Goal: Obtain resource: Download file/media

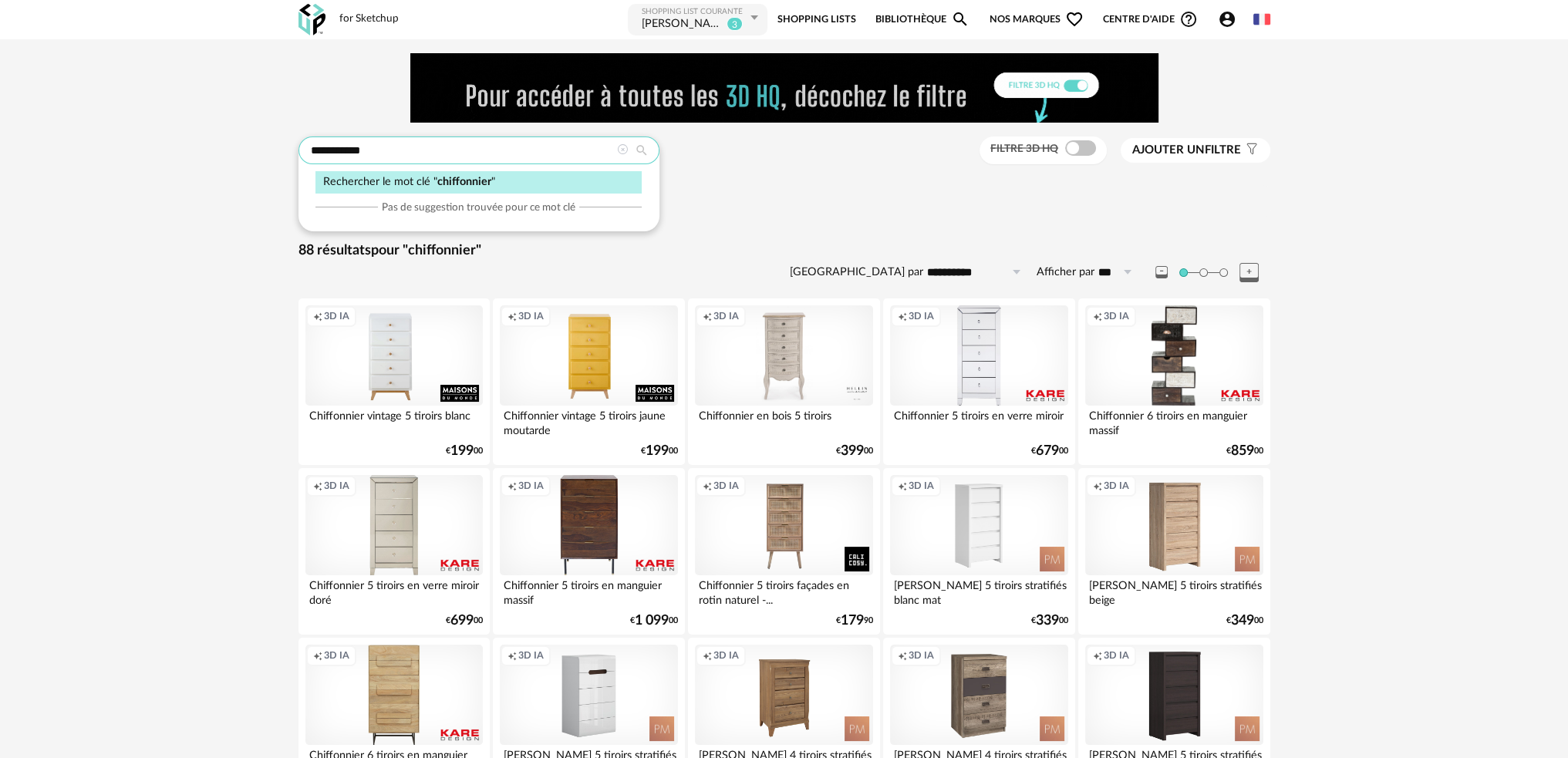
drag, startPoint x: 409, startPoint y: 154, endPoint x: 237, endPoint y: 144, distance: 172.3
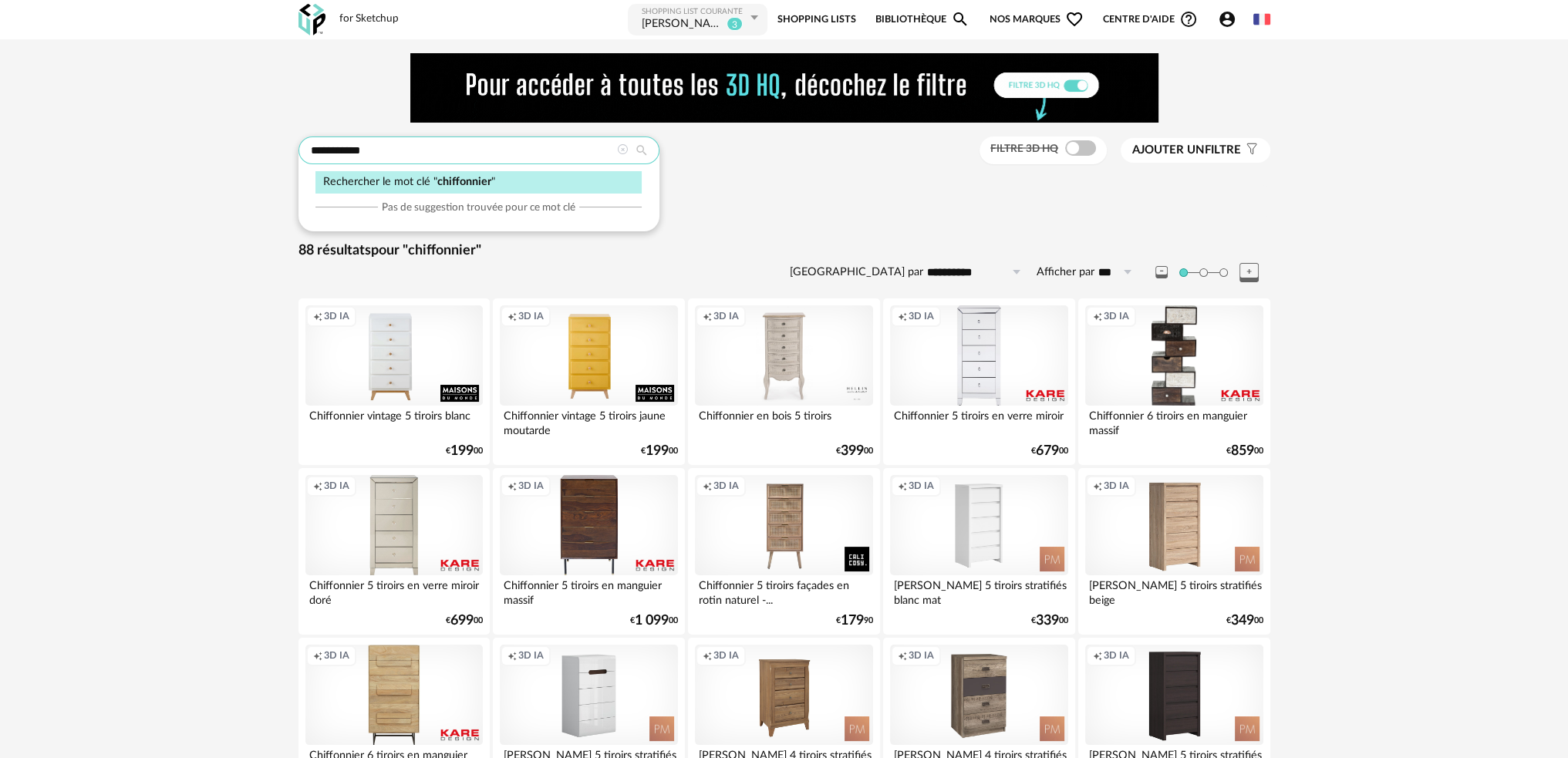
type input "******"
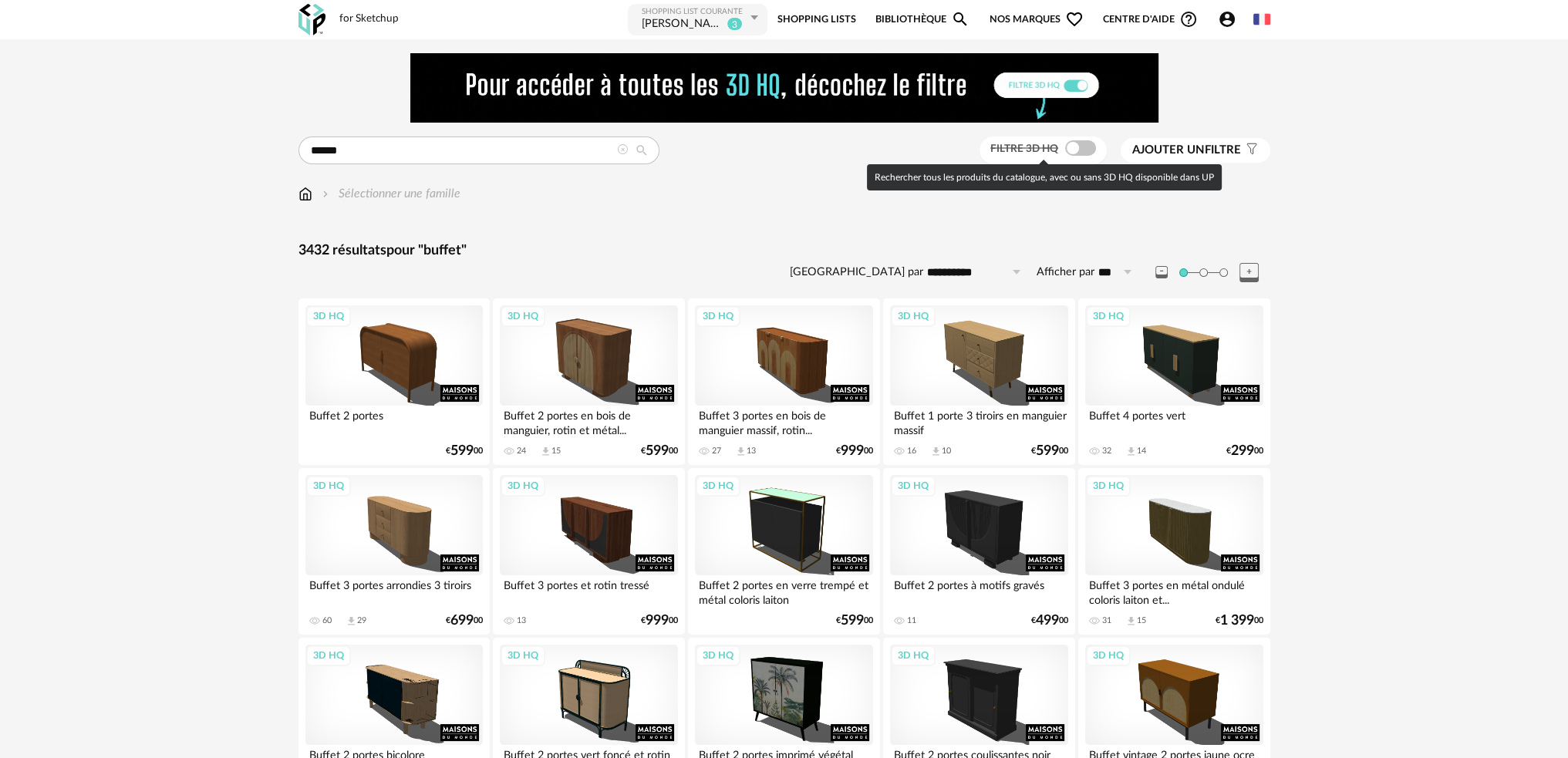
click at [1081, 152] on span at bounding box center [1080, 148] width 31 height 16
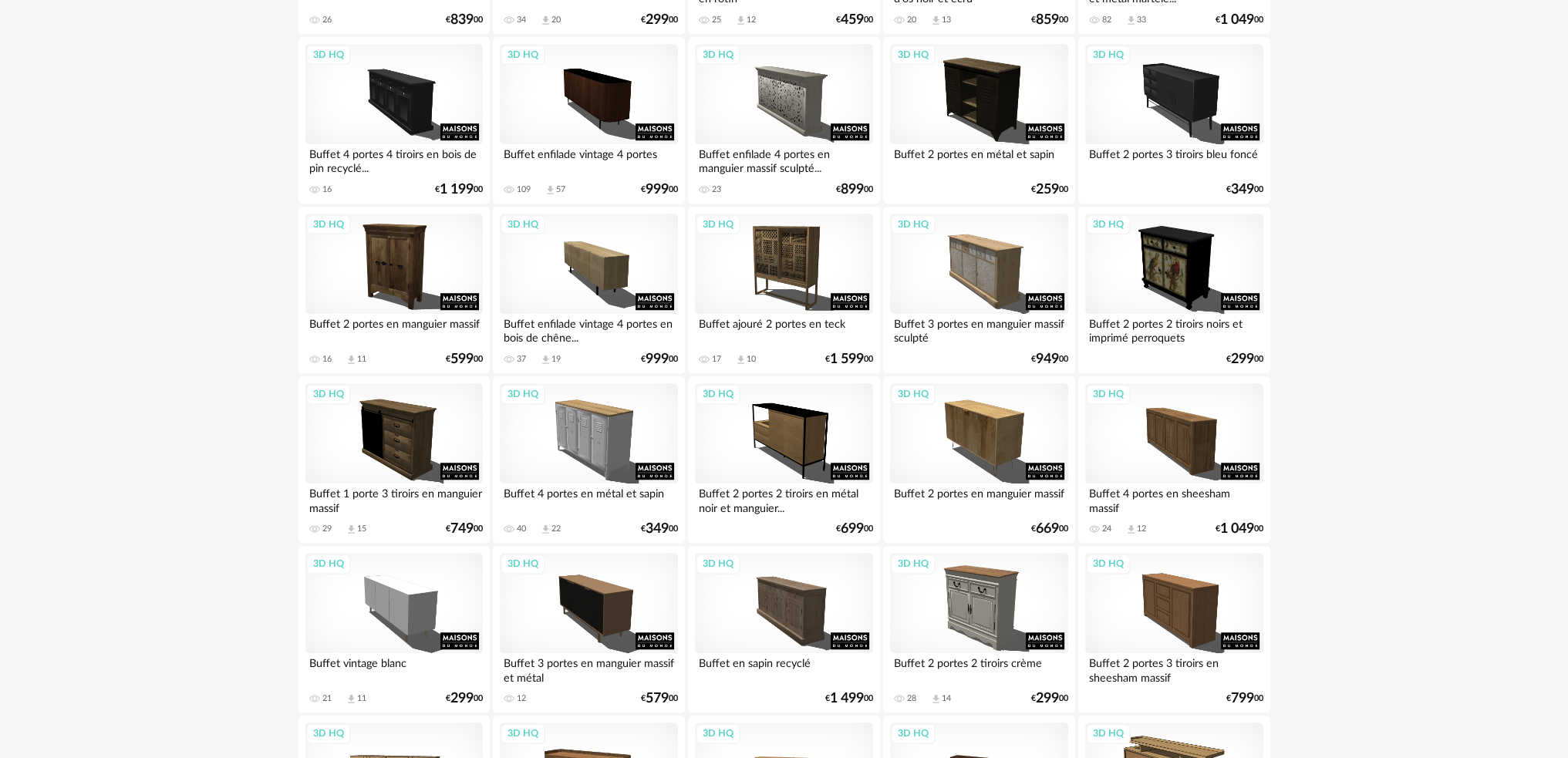
scroll to position [1773, 0]
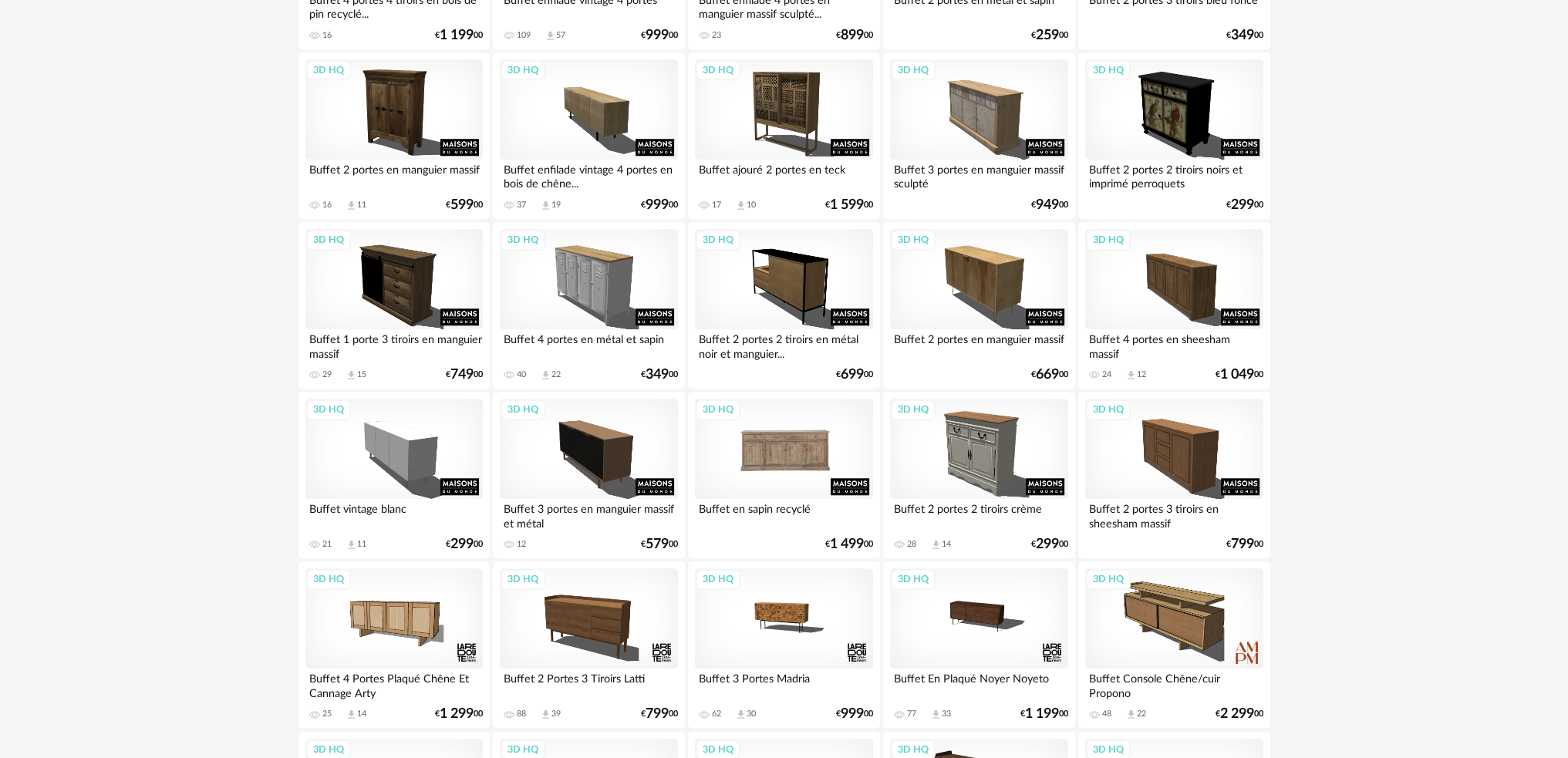
click at [793, 453] on div "3D HQ" at bounding box center [784, 449] width 177 height 100
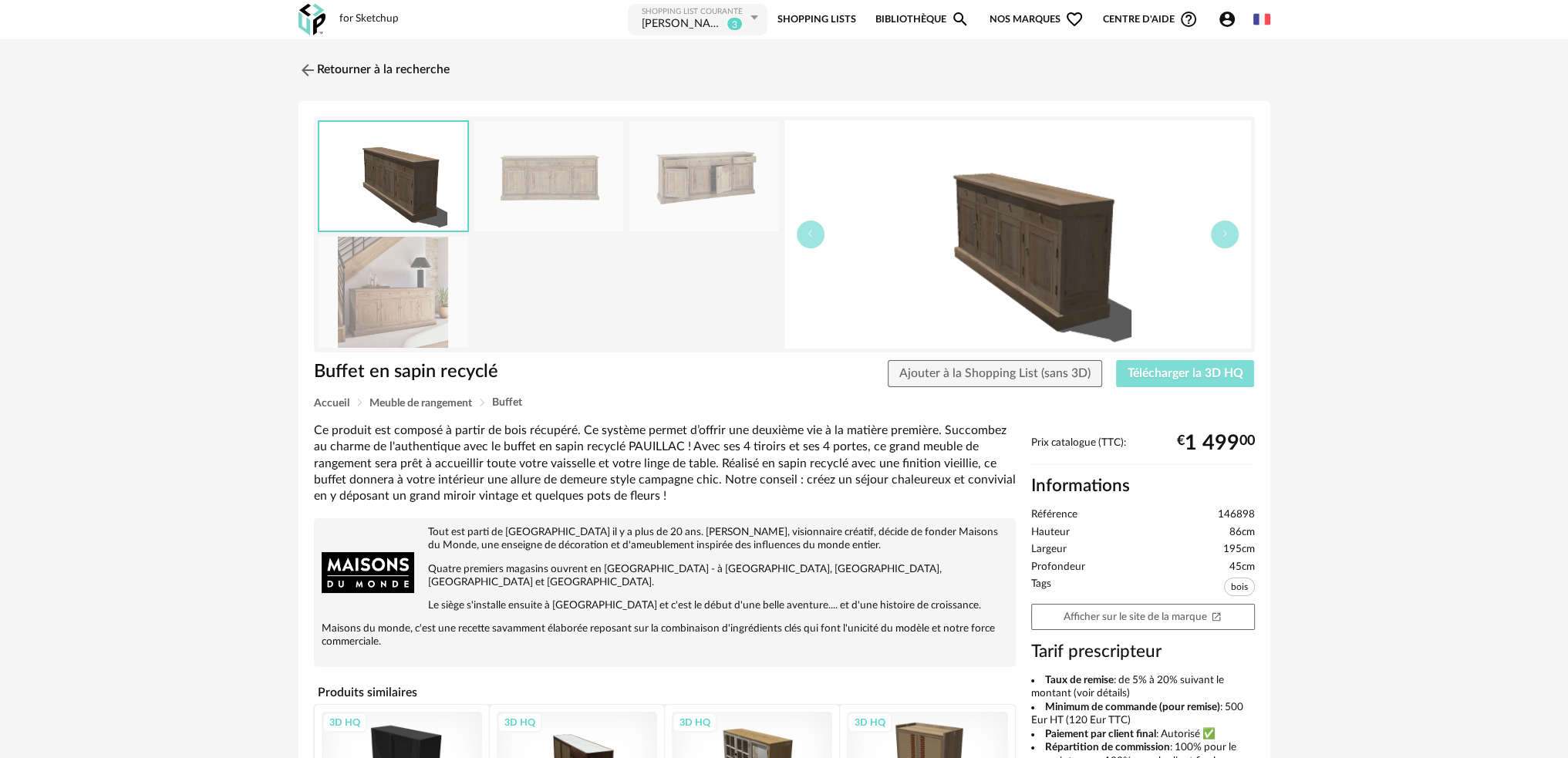
click at [1193, 379] on span "Télécharger la 3D HQ" at bounding box center [1185, 373] width 116 height 13
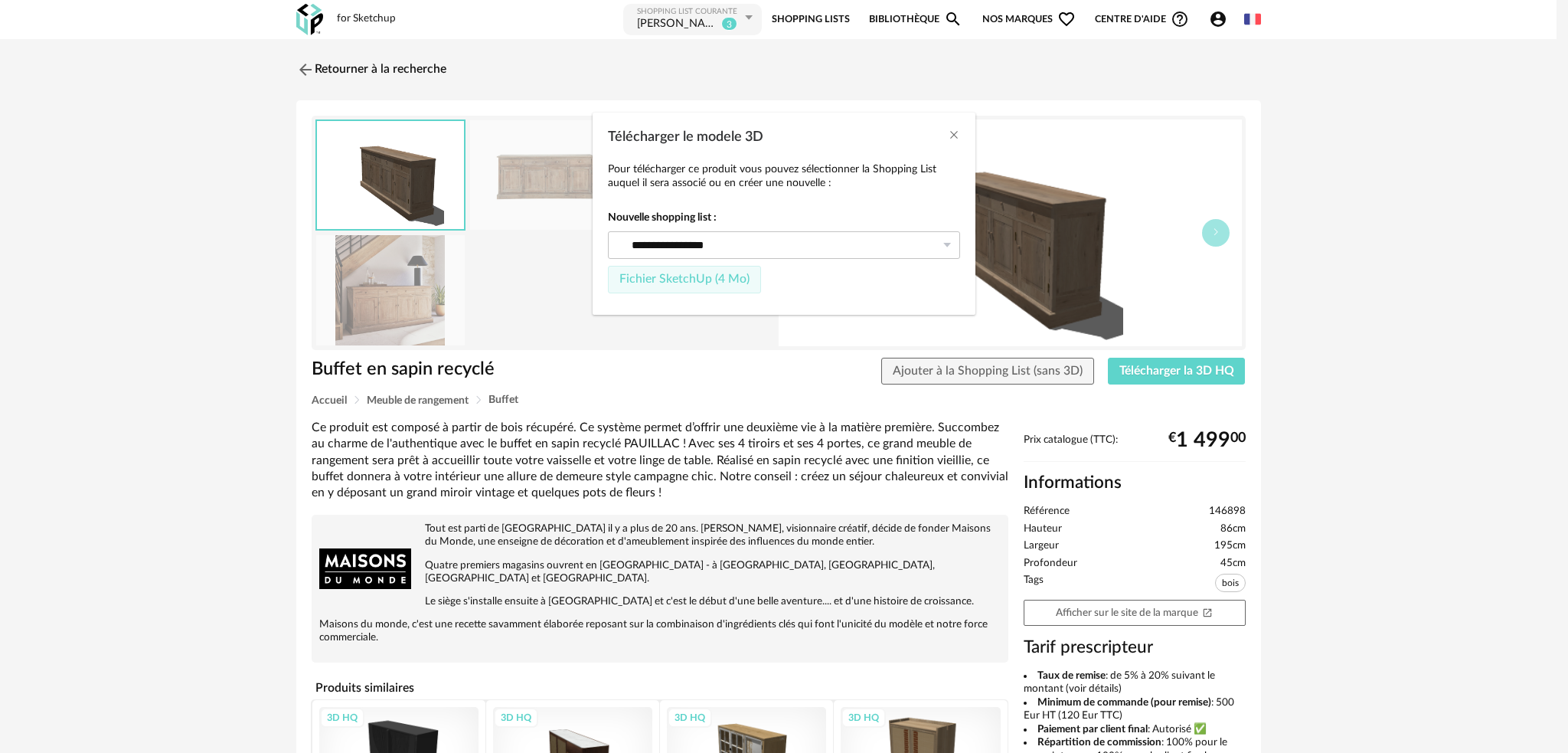
click at [696, 279] on span "Fichier SketchUp (4 Mo)" at bounding box center [685, 279] width 130 height 13
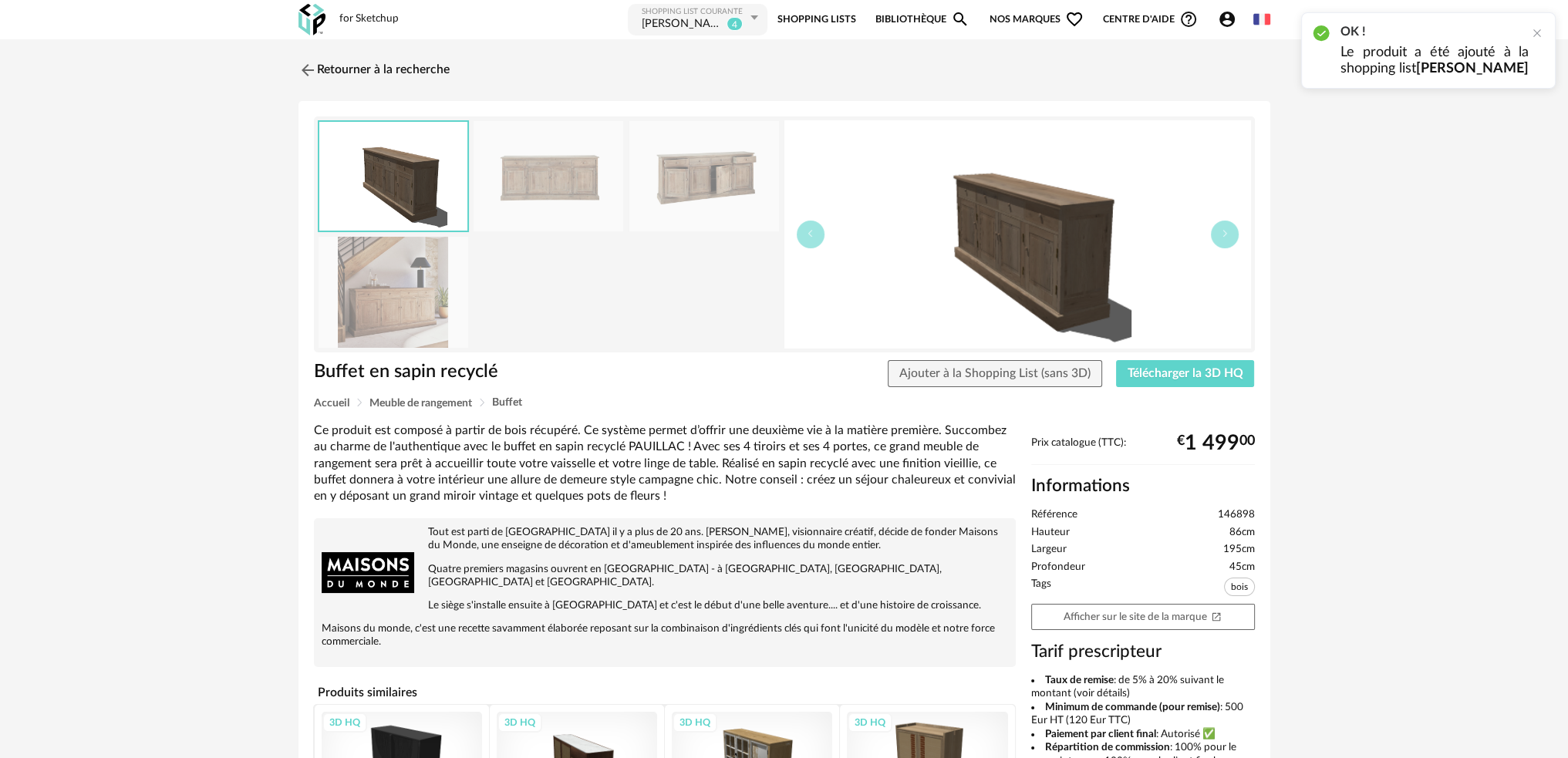
click at [391, 306] on img at bounding box center [393, 292] width 150 height 110
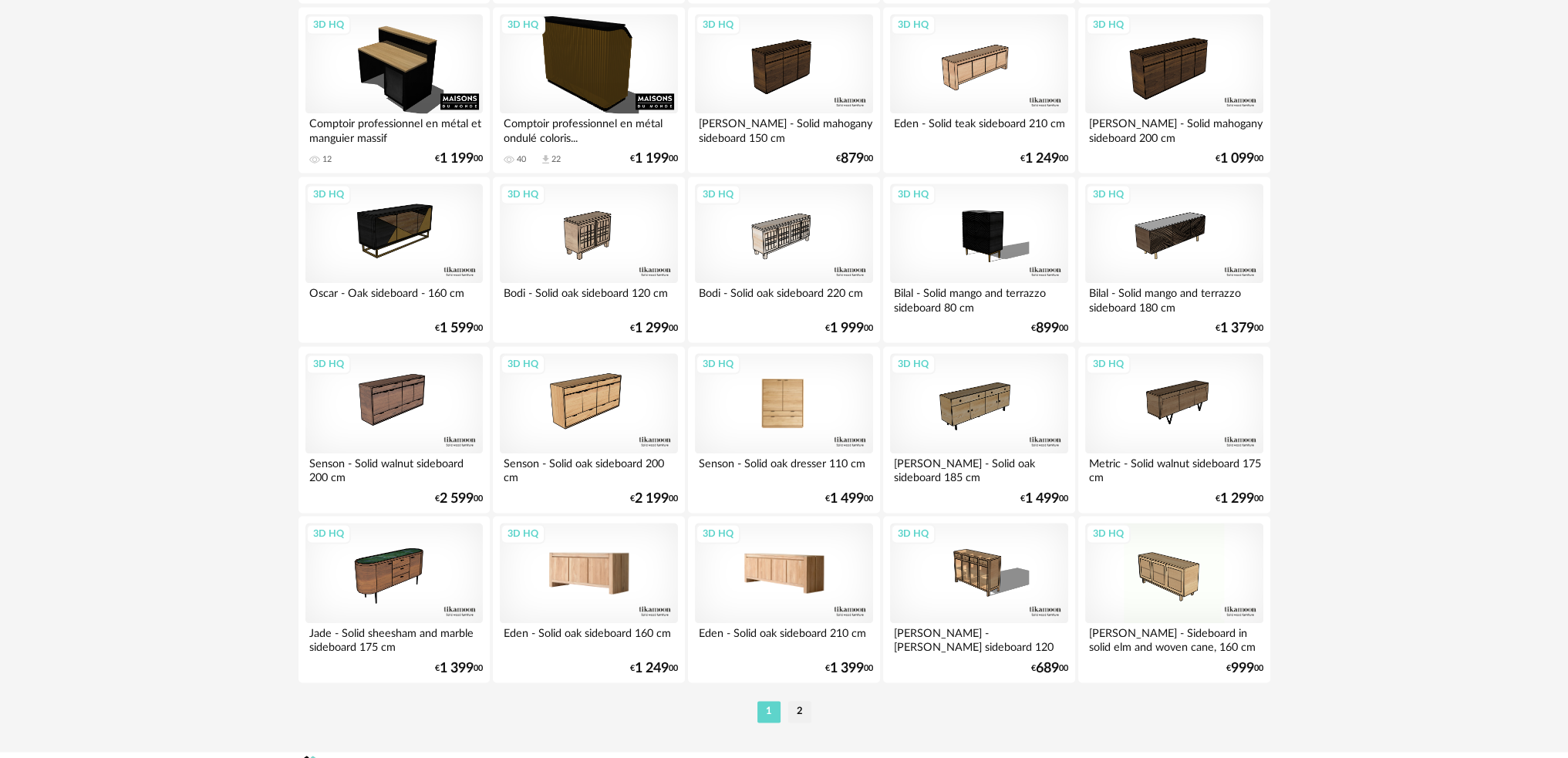
scroll to position [3035, 0]
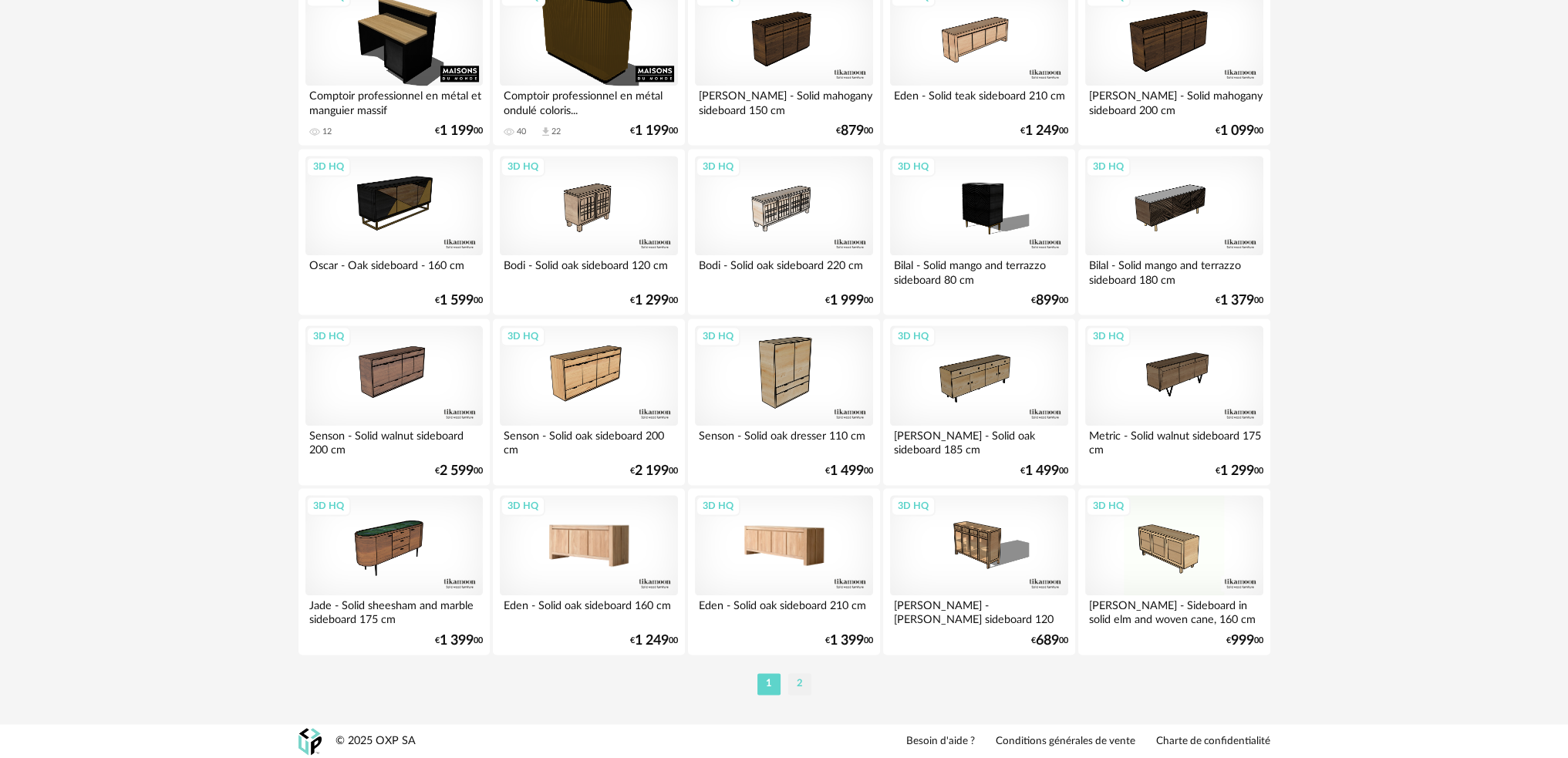
click at [800, 686] on li "2" at bounding box center [799, 684] width 23 height 22
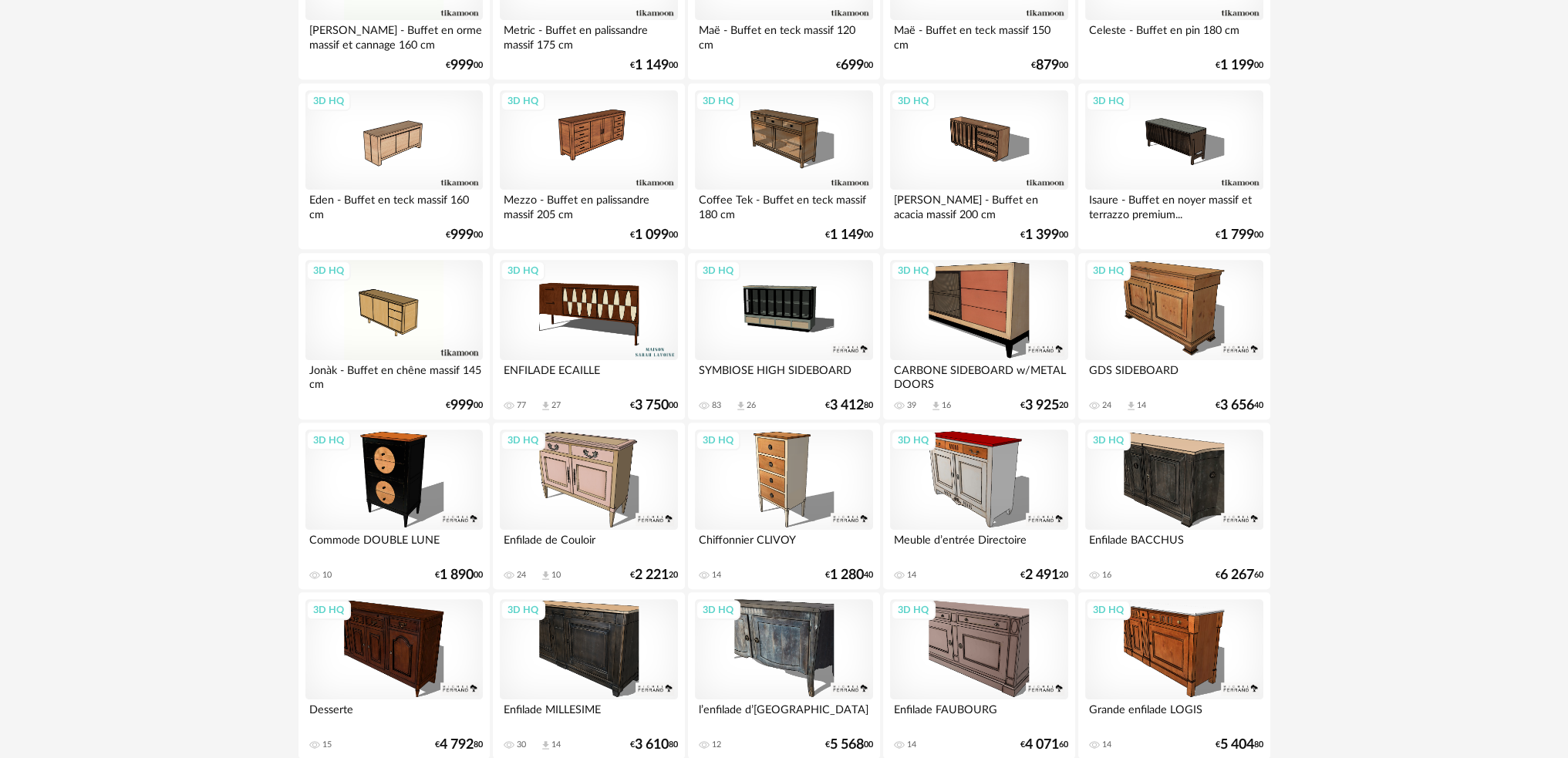
scroll to position [1388, 0]
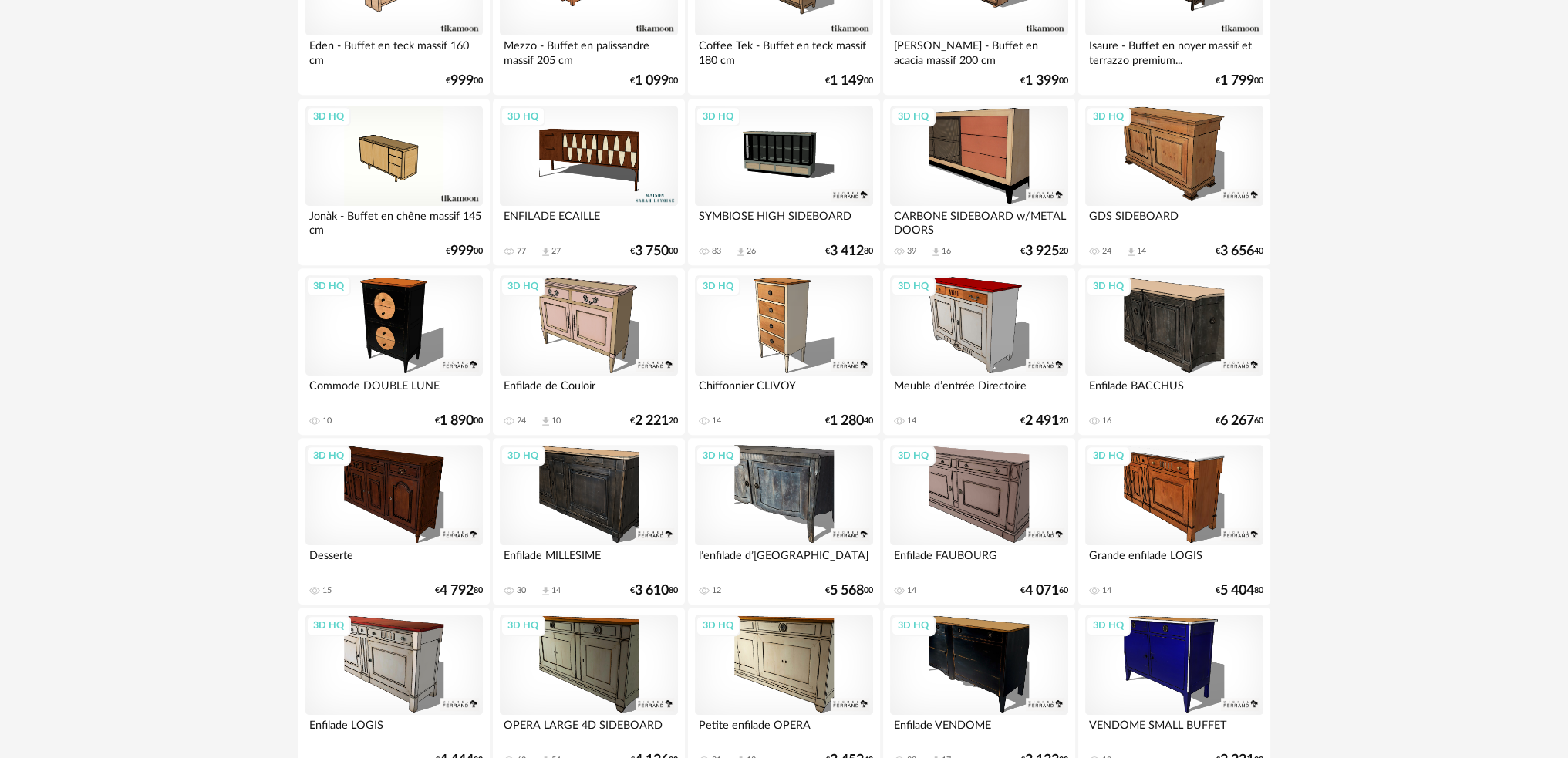
click at [590, 507] on div "3D HQ" at bounding box center [588, 495] width 177 height 100
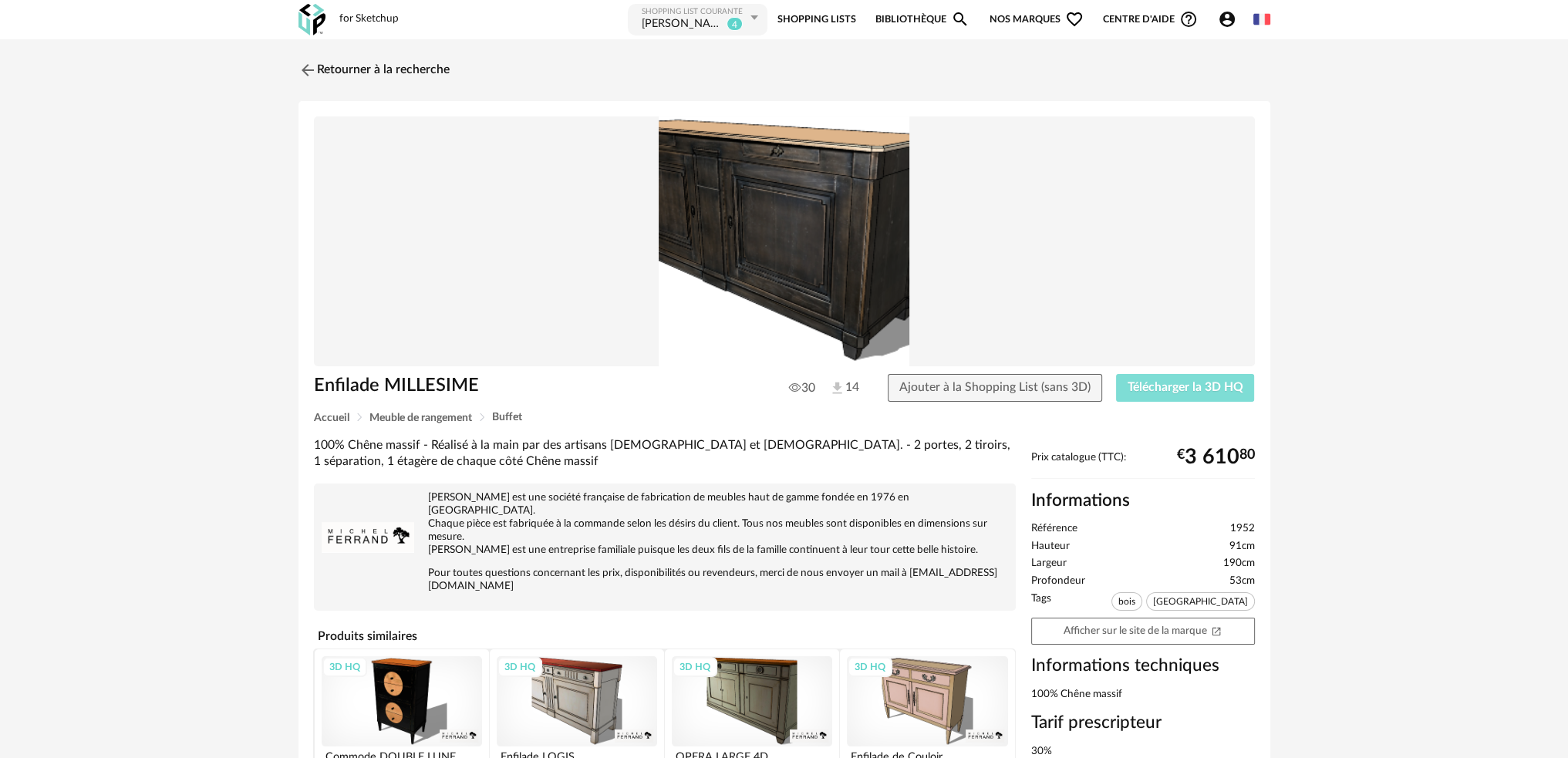
click at [1159, 391] on span "Télécharger la 3D HQ" at bounding box center [1185, 388] width 116 height 13
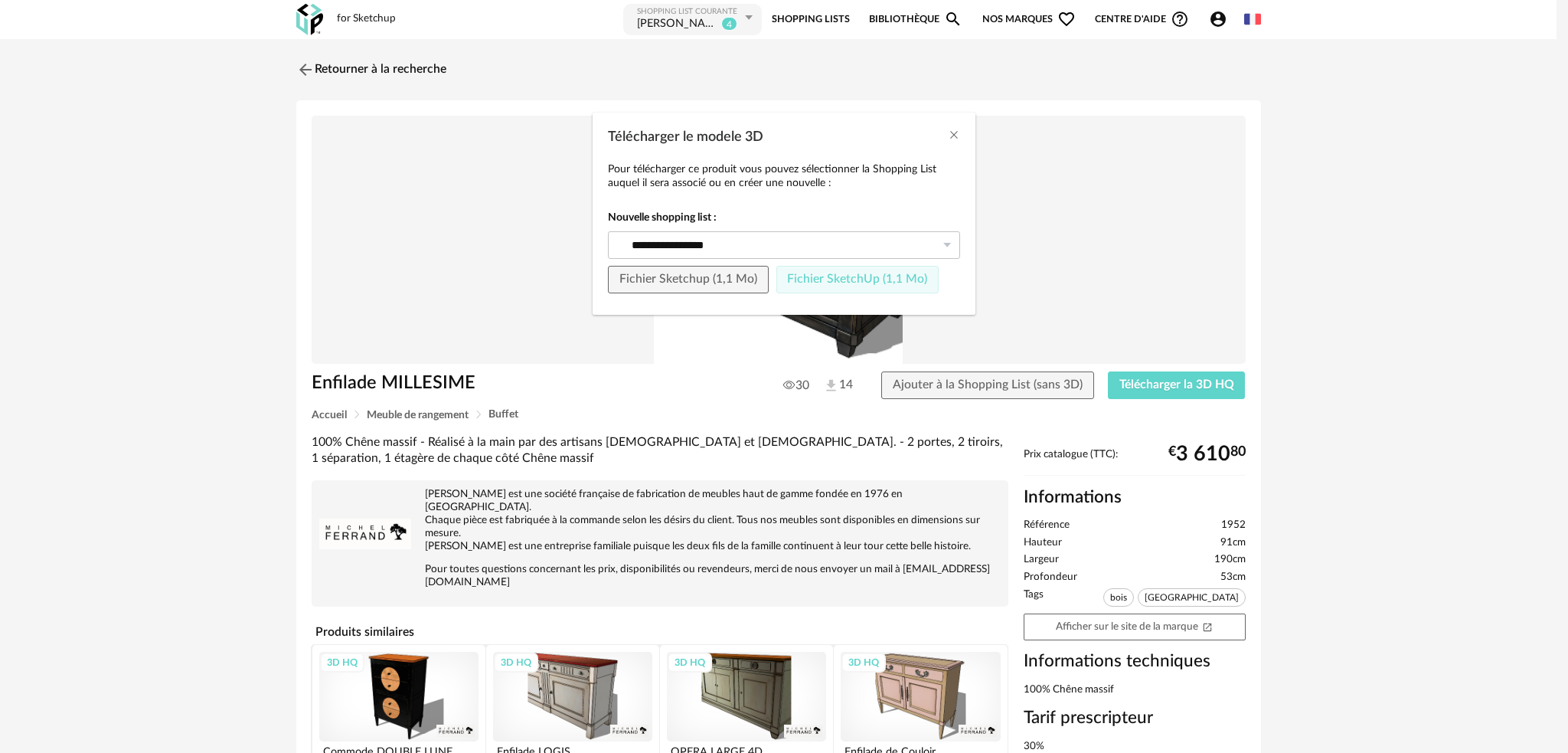
click at [794, 275] on span "Fichier SketchUp (1,1 Mo)" at bounding box center [857, 279] width 140 height 13
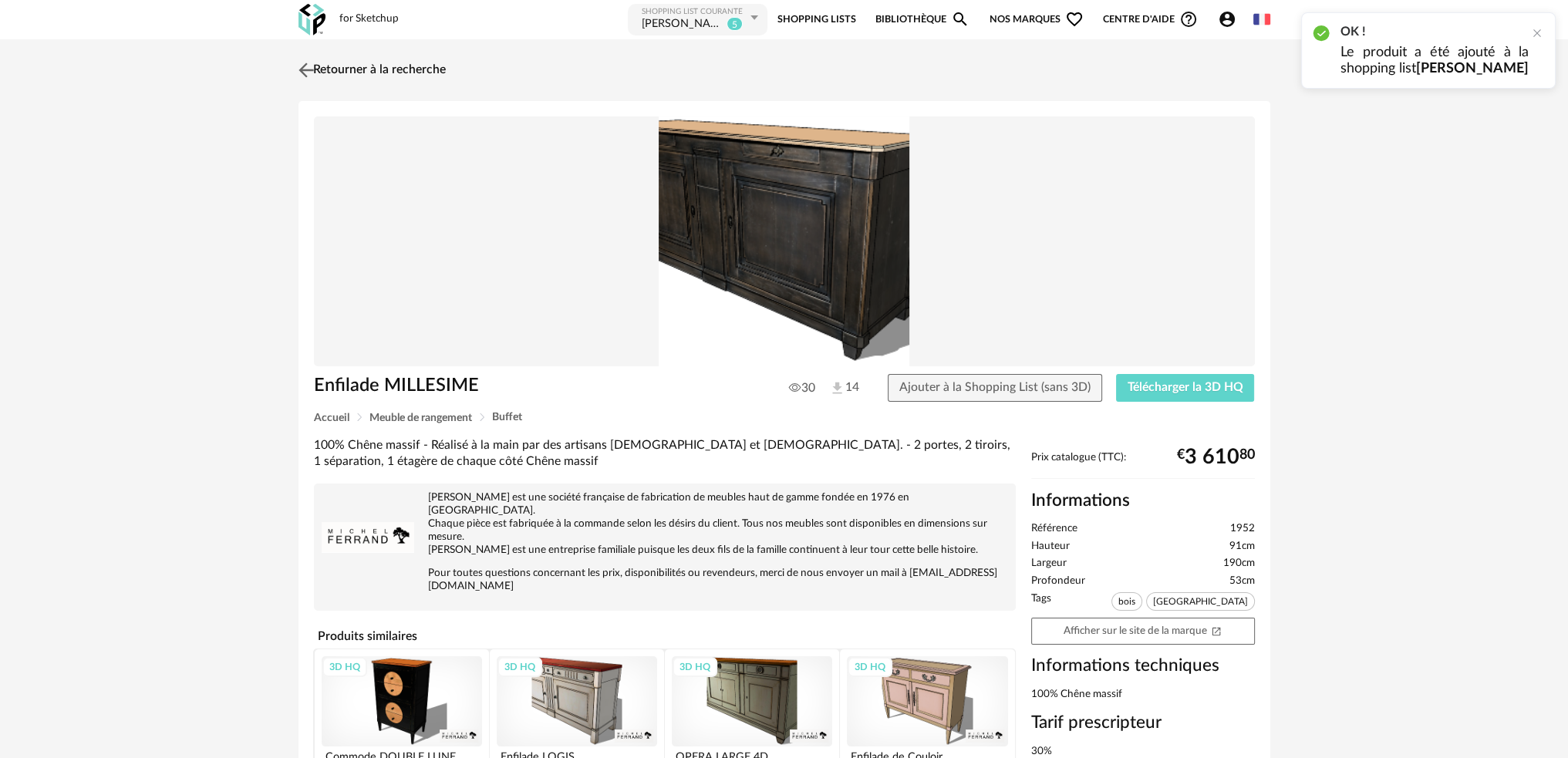
click at [307, 70] on img at bounding box center [306, 69] width 23 height 23
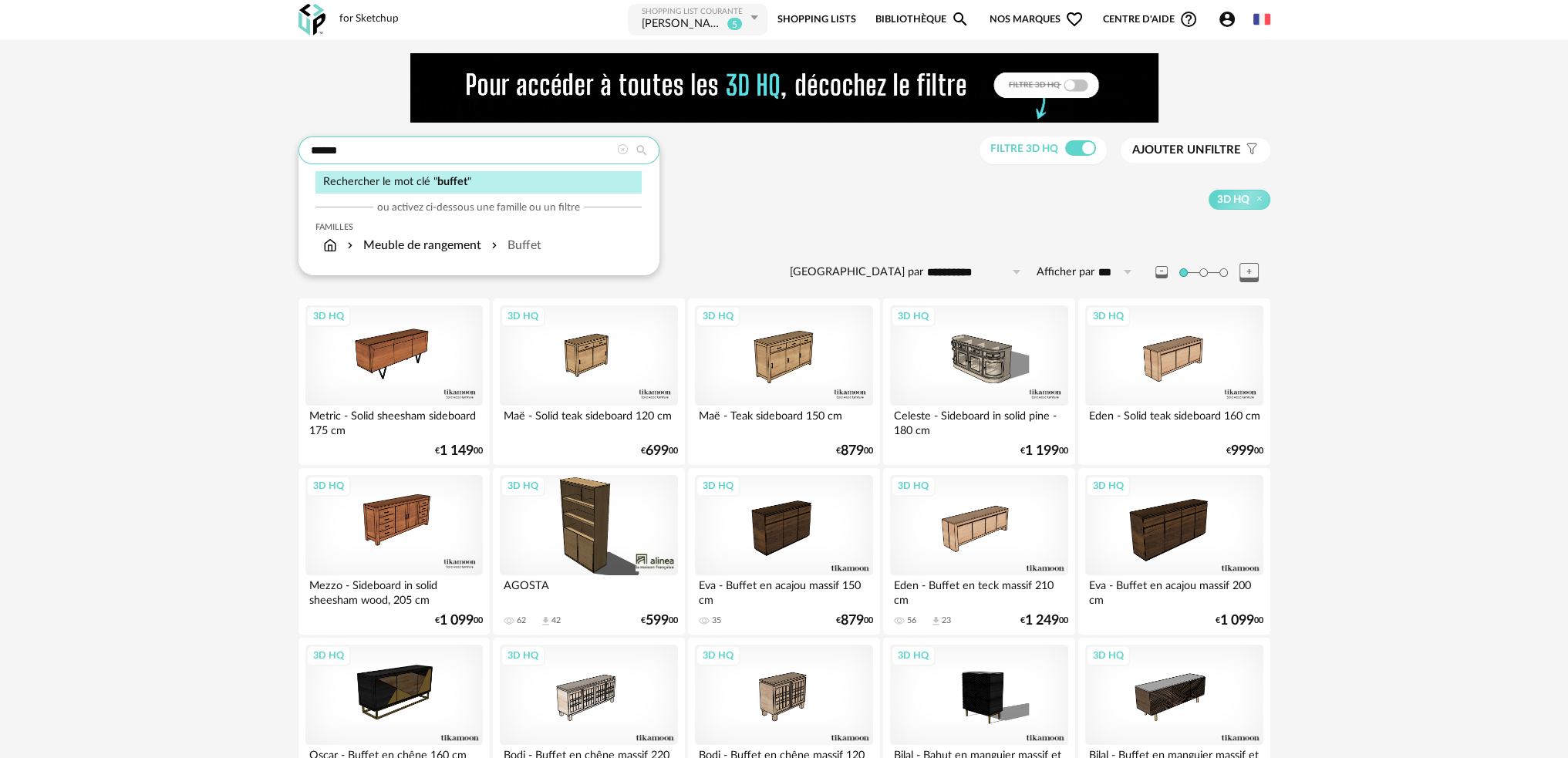
drag, startPoint x: 346, startPoint y: 151, endPoint x: 225, endPoint y: 162, distance: 121.5
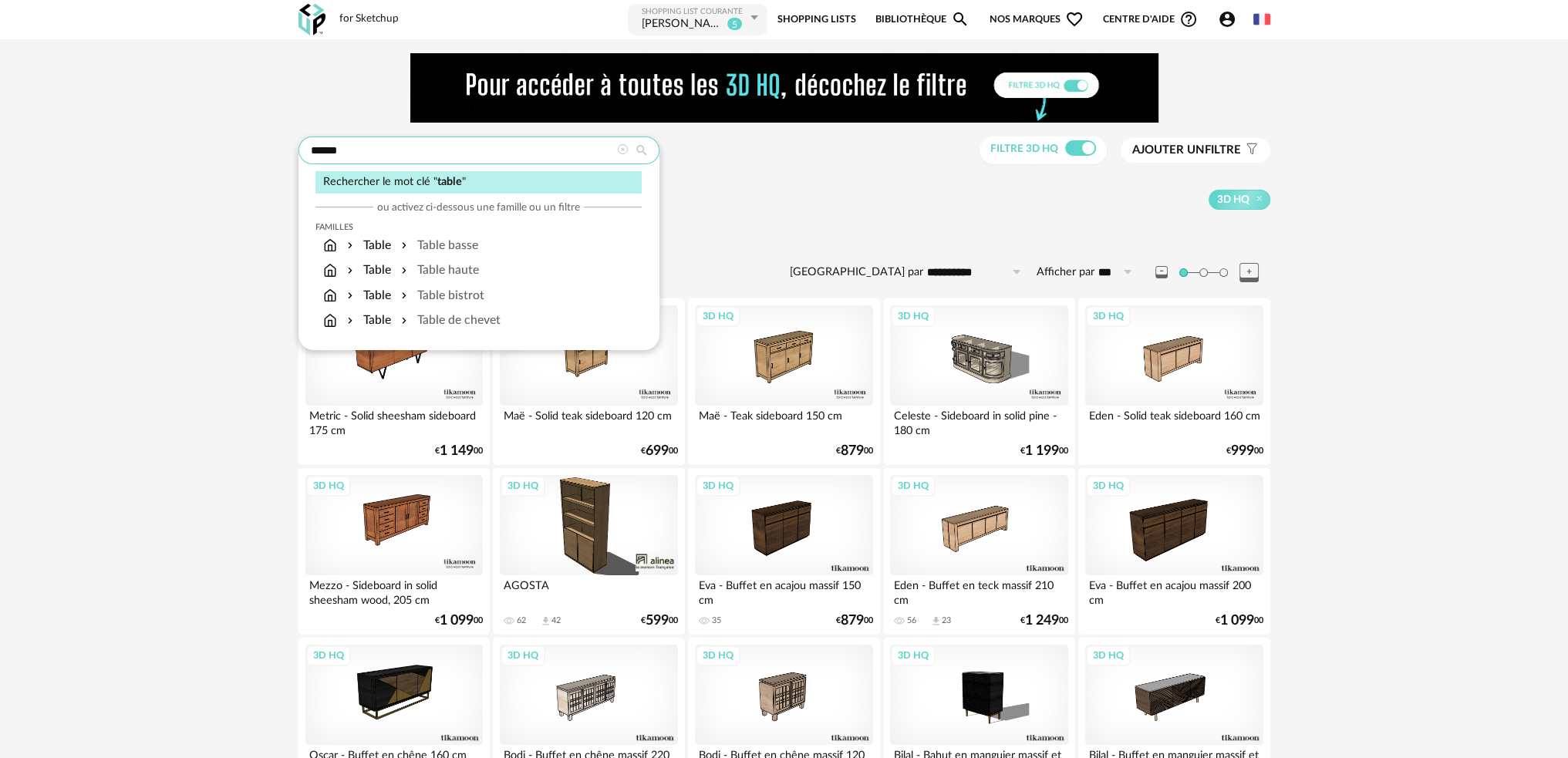
type input "*****"
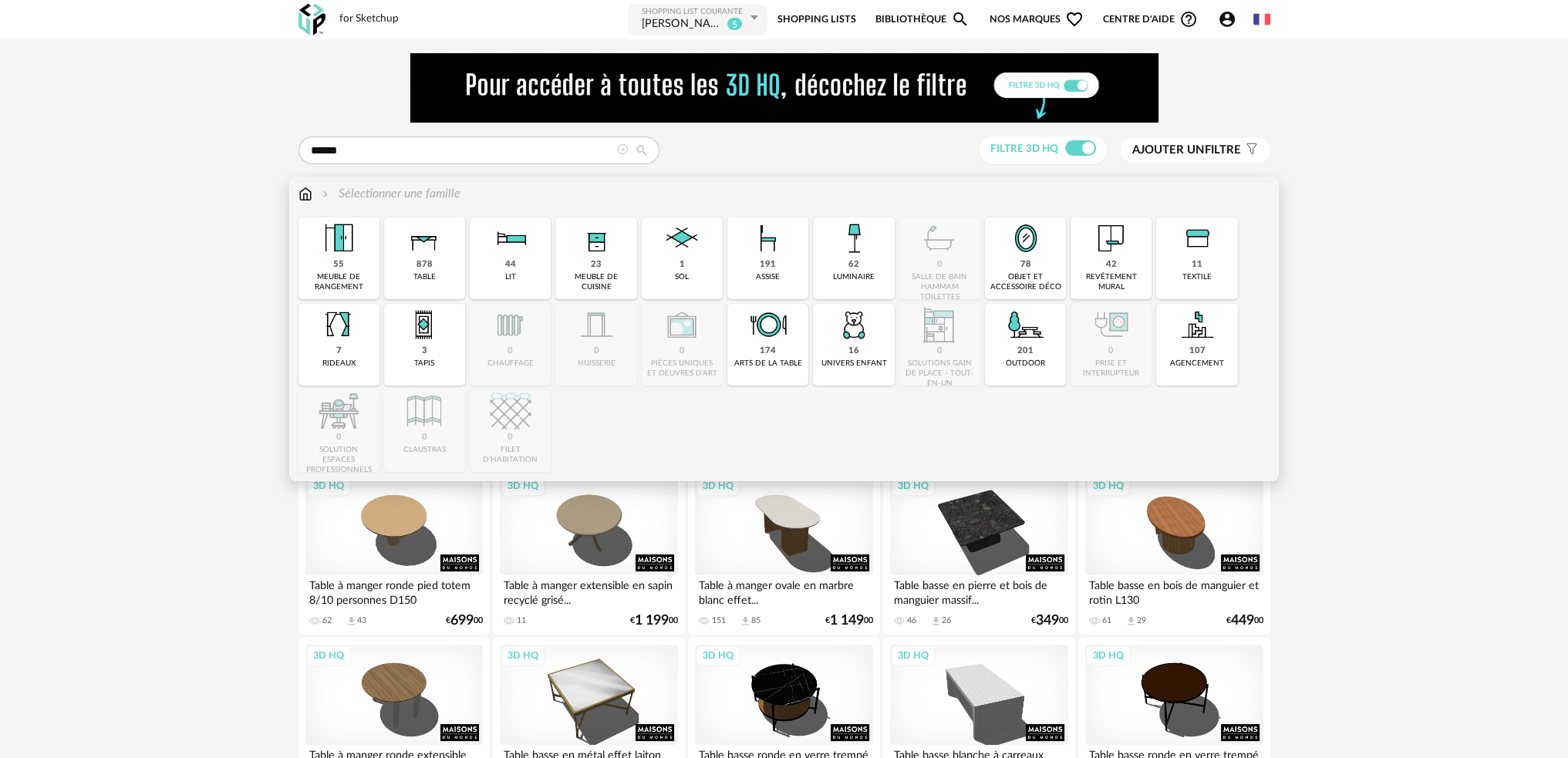
click at [426, 257] on img at bounding box center [424, 238] width 42 height 42
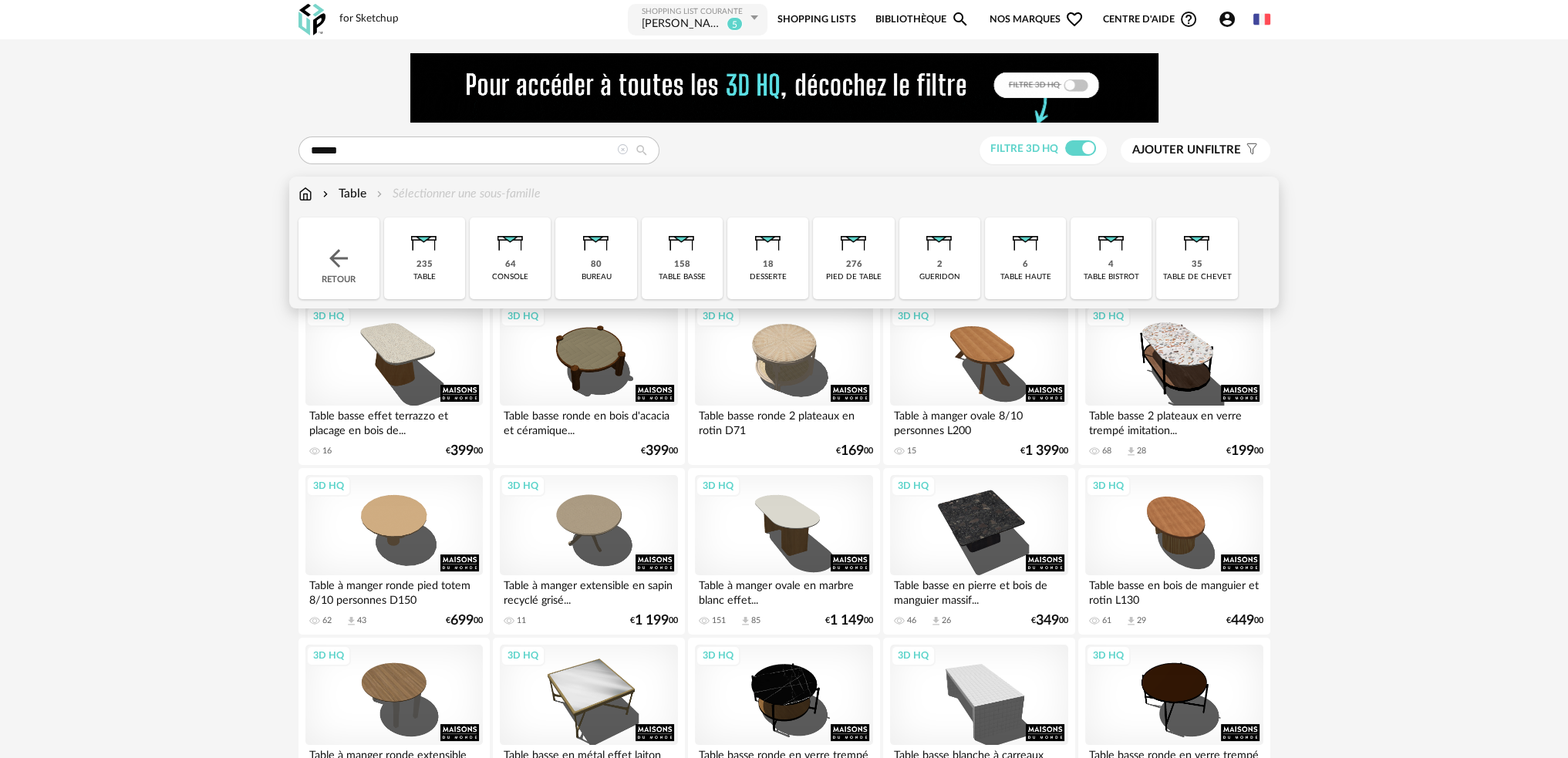
click at [426, 262] on div "235" at bounding box center [425, 265] width 16 height 12
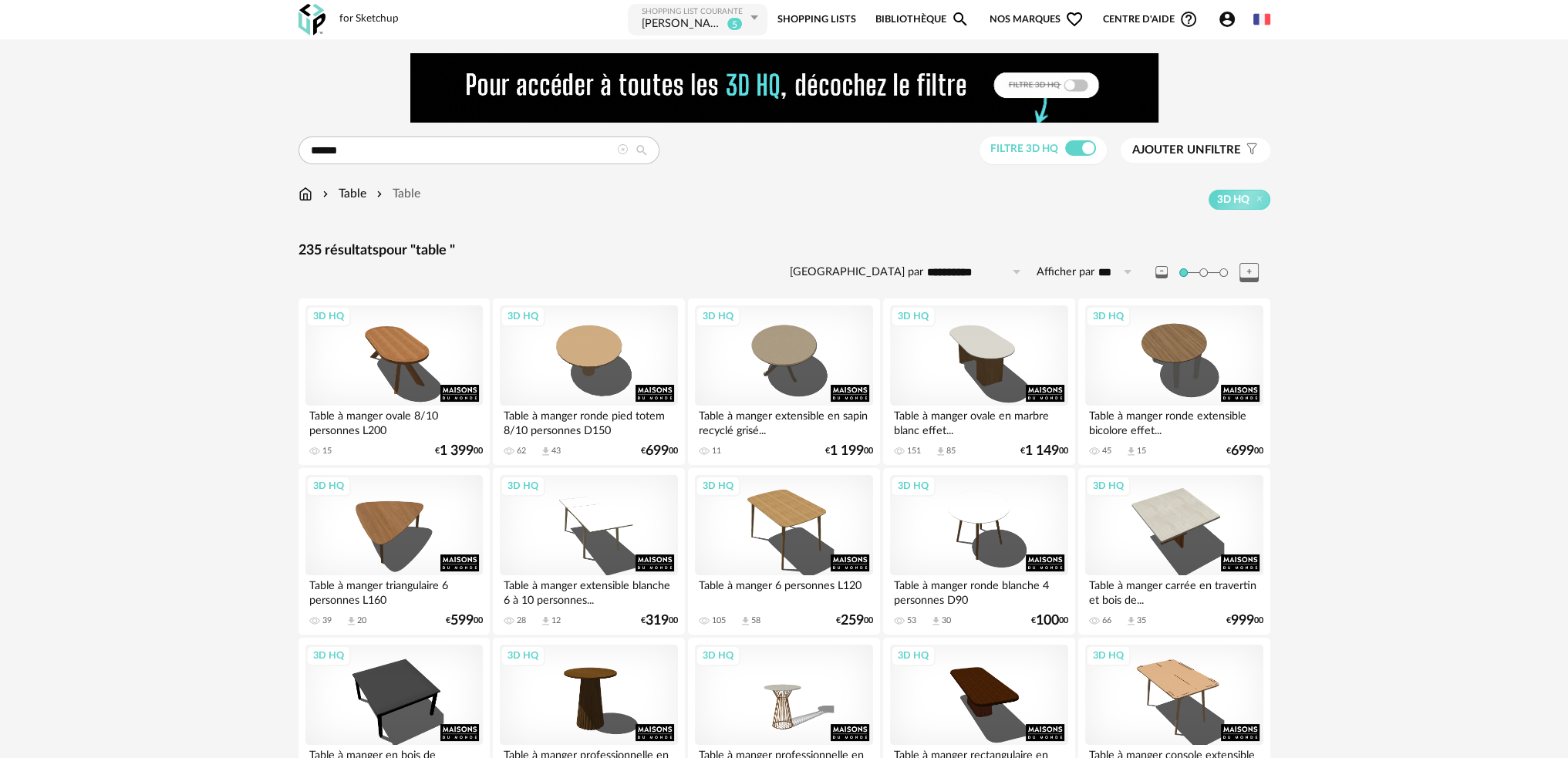
click at [1180, 147] on span "Ajouter un" at bounding box center [1168, 150] width 72 height 12
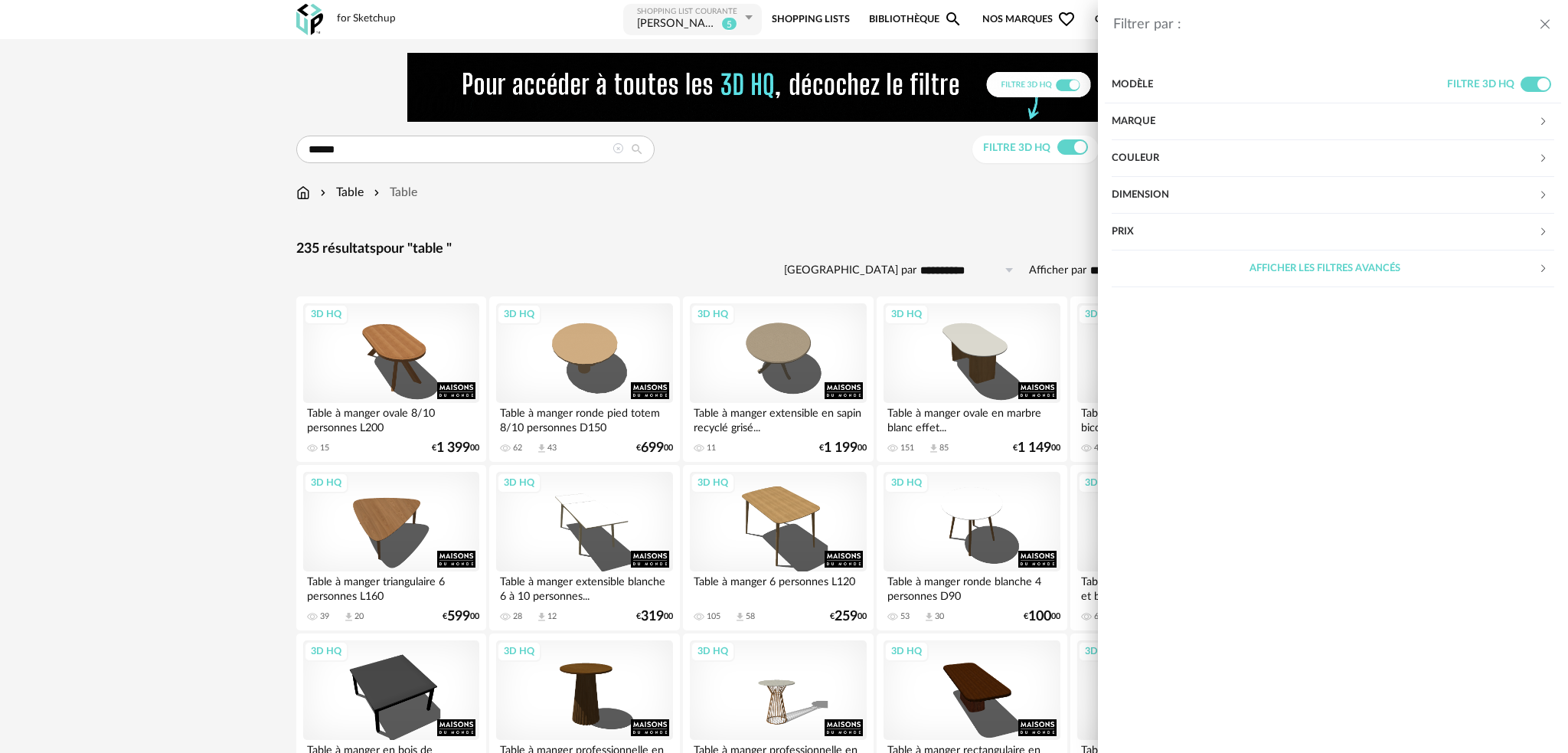
click at [1191, 195] on div "Dimension" at bounding box center [1324, 195] width 427 height 37
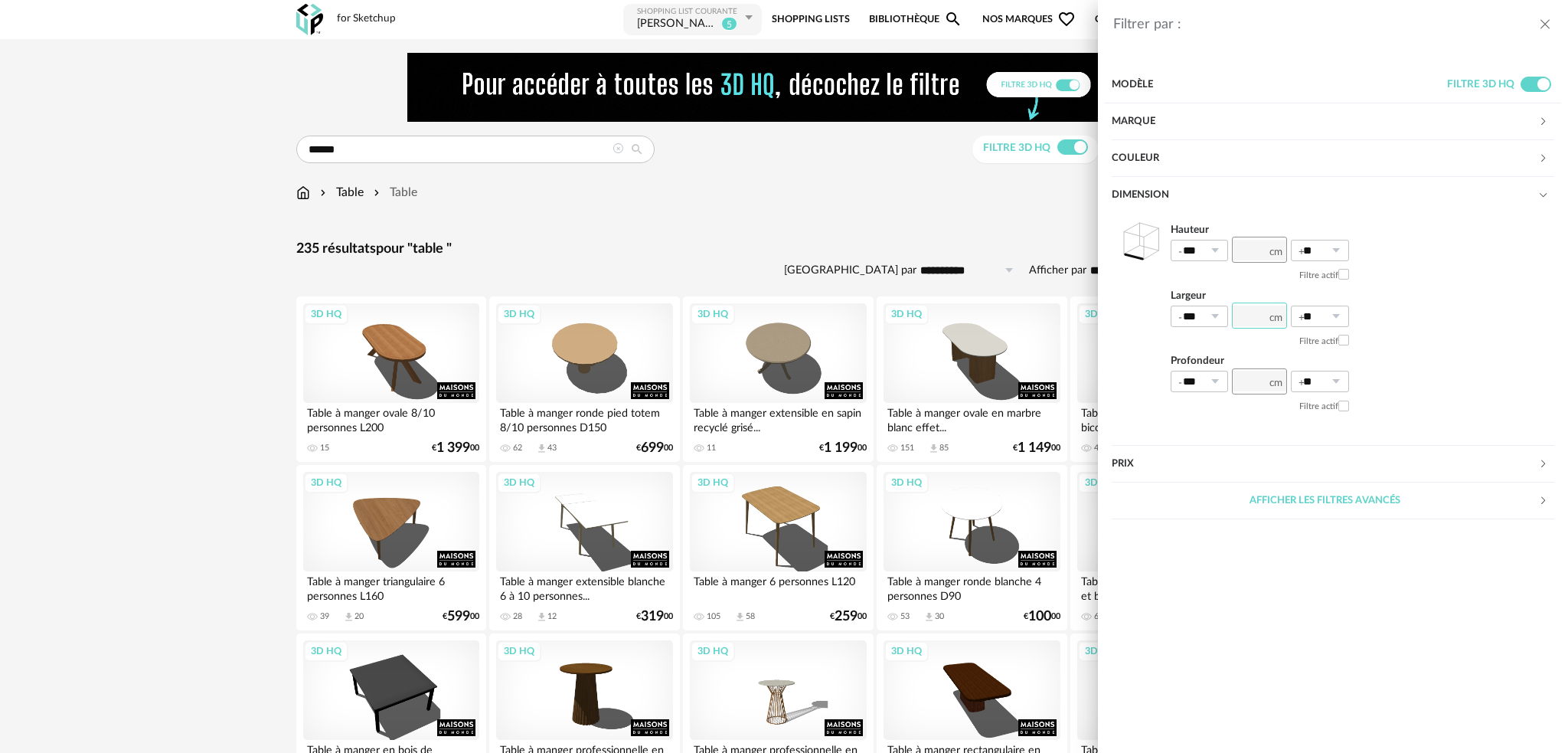
click at [1244, 318] on input "number" at bounding box center [1259, 315] width 55 height 26
type input "**"
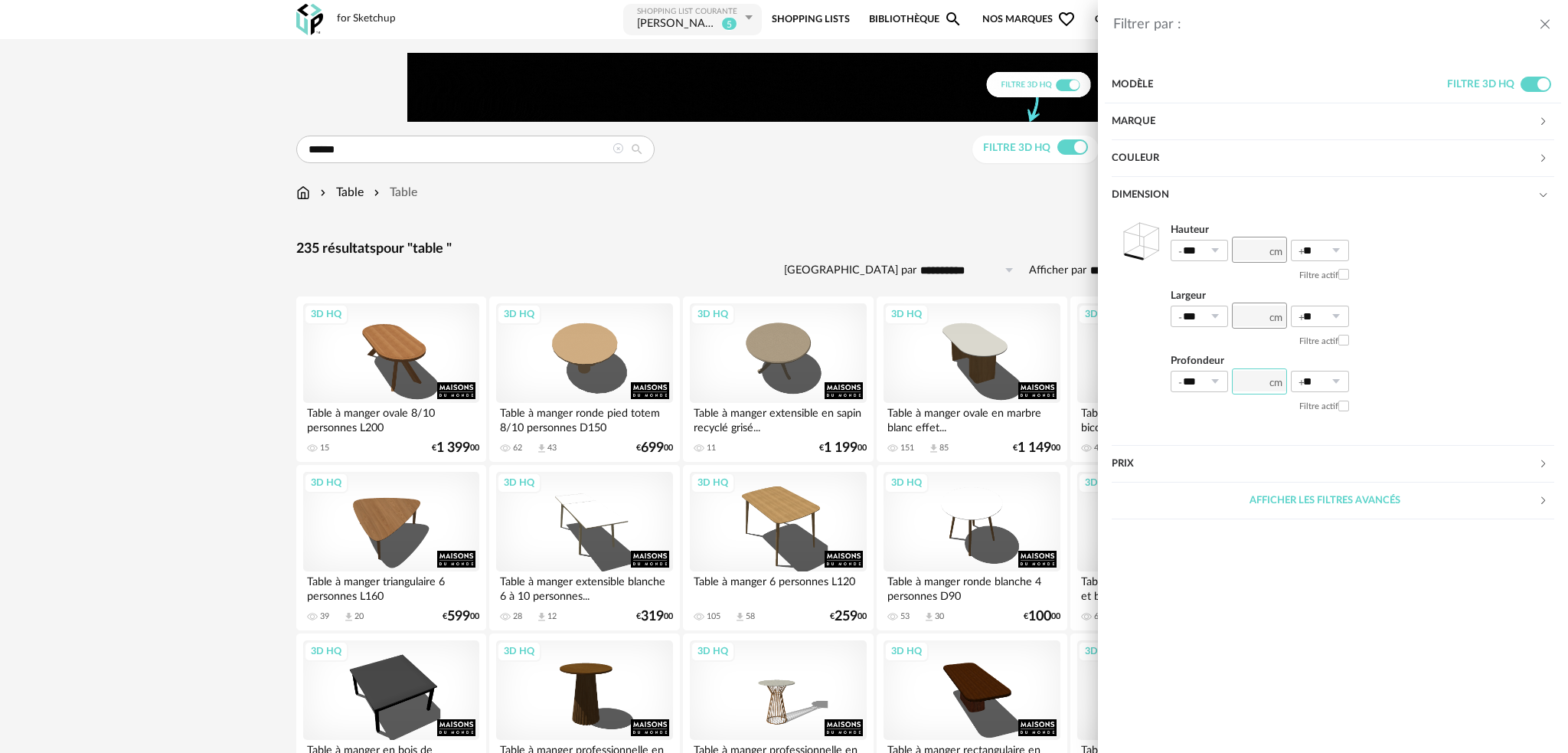
click at [1252, 386] on input "number" at bounding box center [1259, 381] width 55 height 26
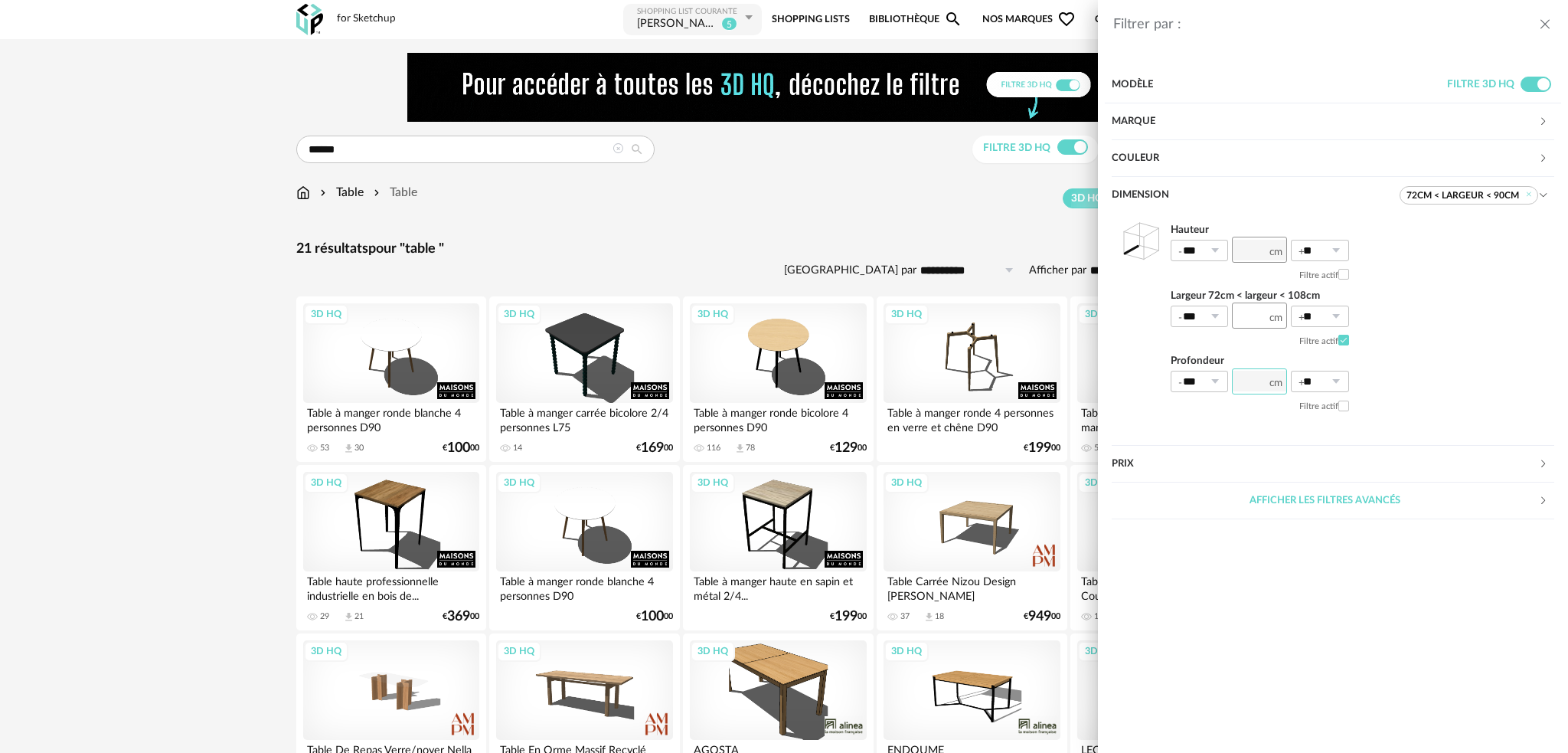
type input "***"
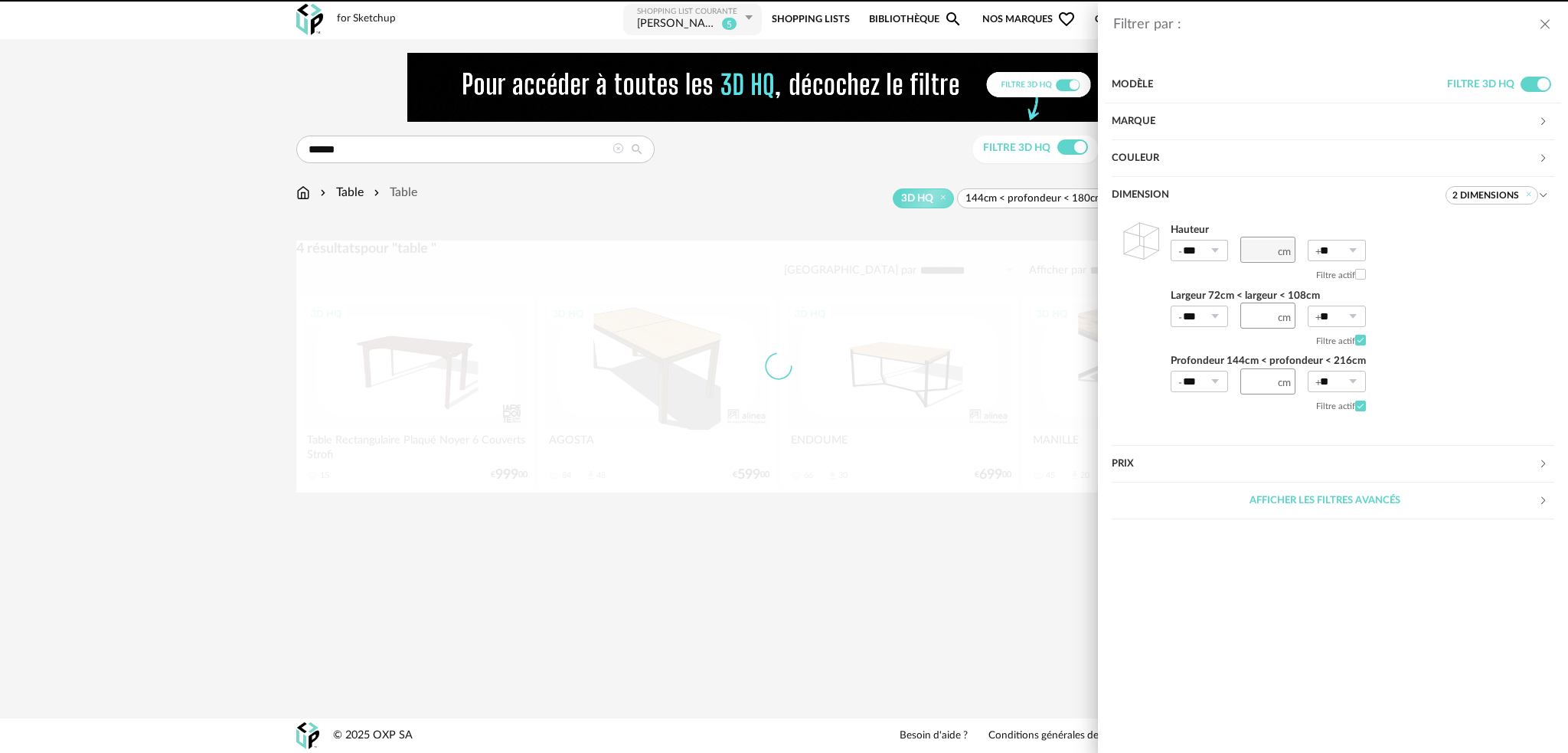
click at [970, 273] on div "Filtrer par : Modèle Filtre 3D HQ Marque &tradition 0 101 Copenhagen 0 366 Conc…" at bounding box center [784, 376] width 1568 height 753
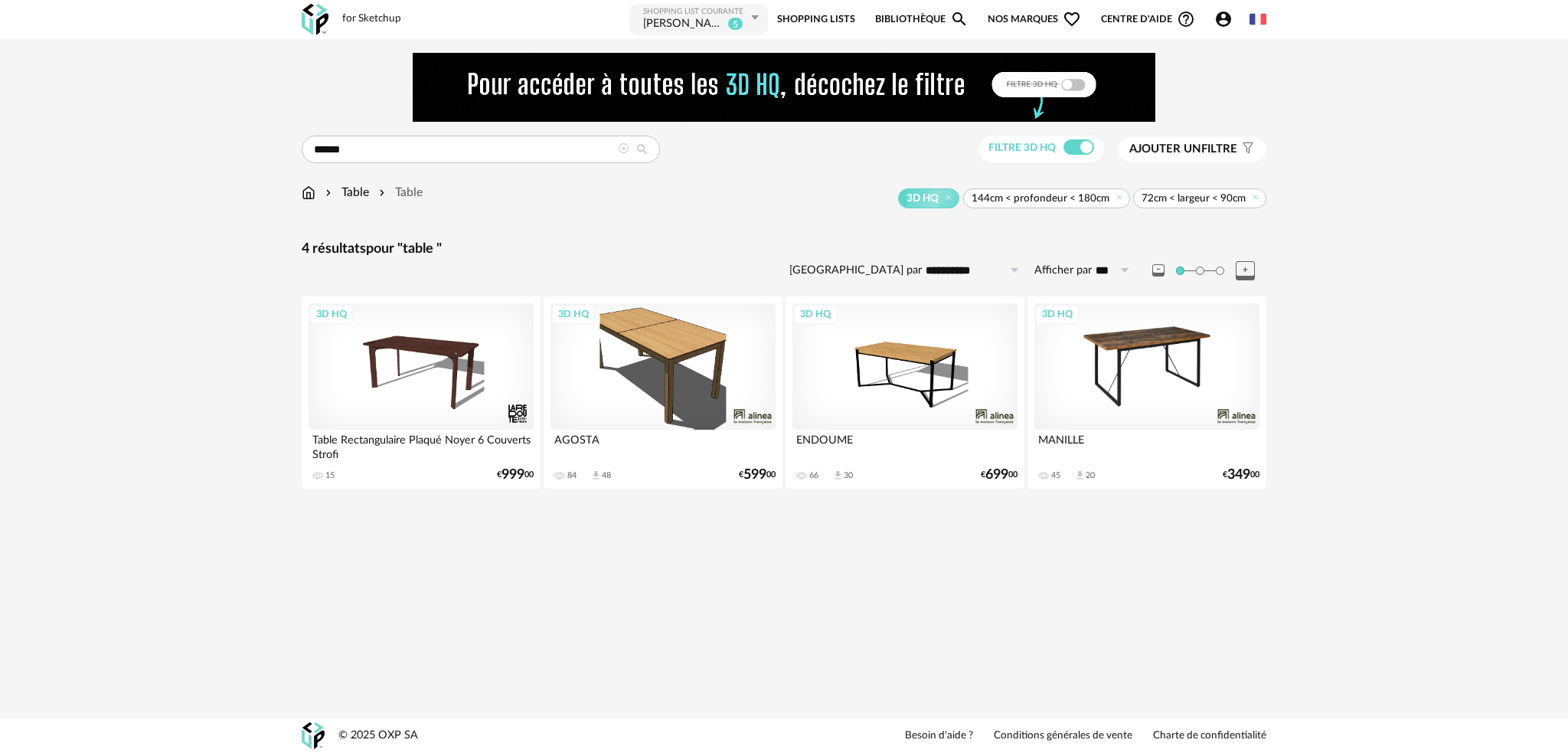
click at [1149, 350] on div "3D HQ" at bounding box center [1147, 366] width 226 height 126
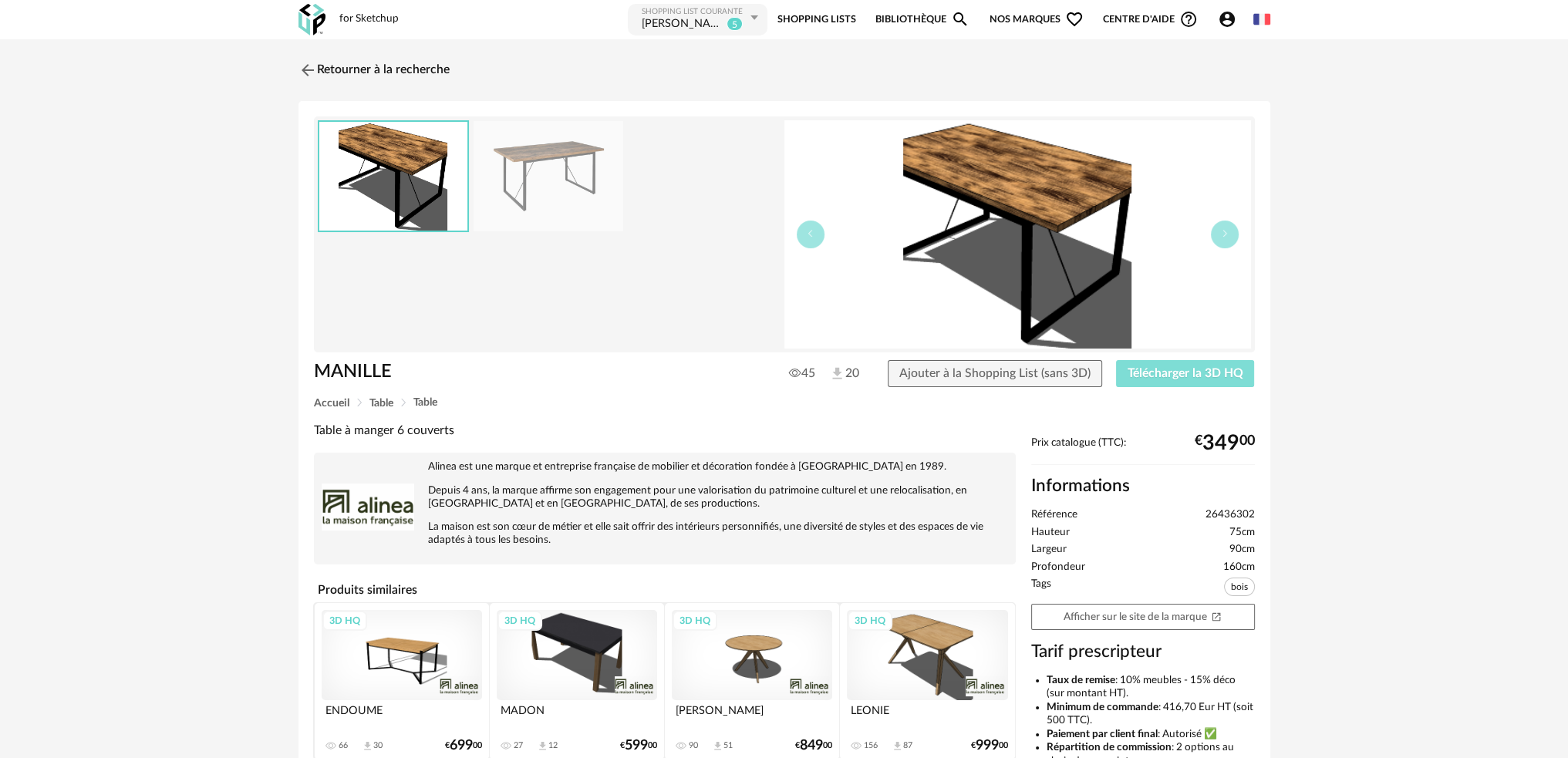
click at [1167, 377] on span "Télécharger la 3D HQ" at bounding box center [1185, 373] width 116 height 13
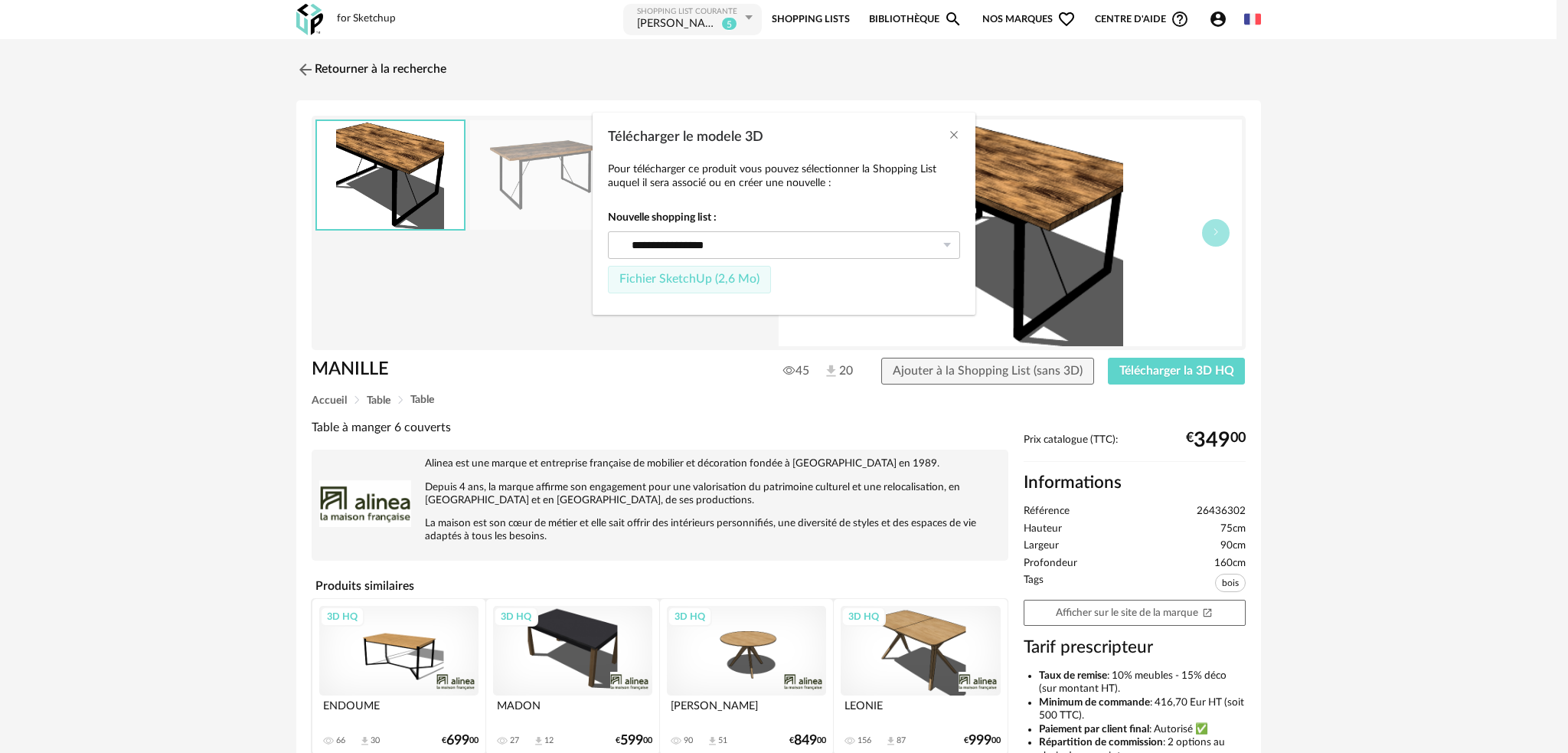
click at [723, 281] on span "Fichier SketchUp (2,6 Mo)" at bounding box center [689, 279] width 140 height 13
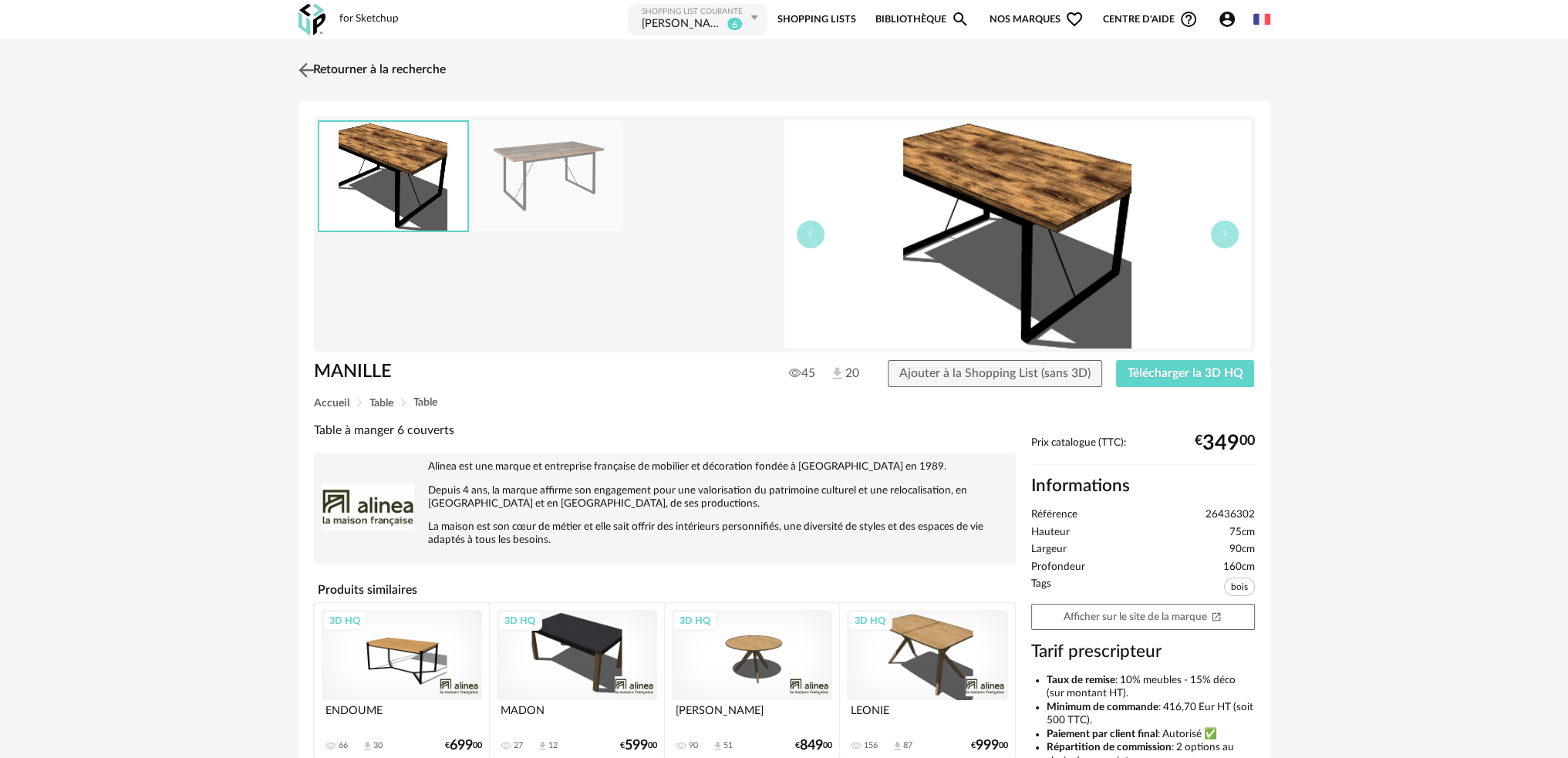
click at [309, 64] on img at bounding box center [306, 69] width 23 height 23
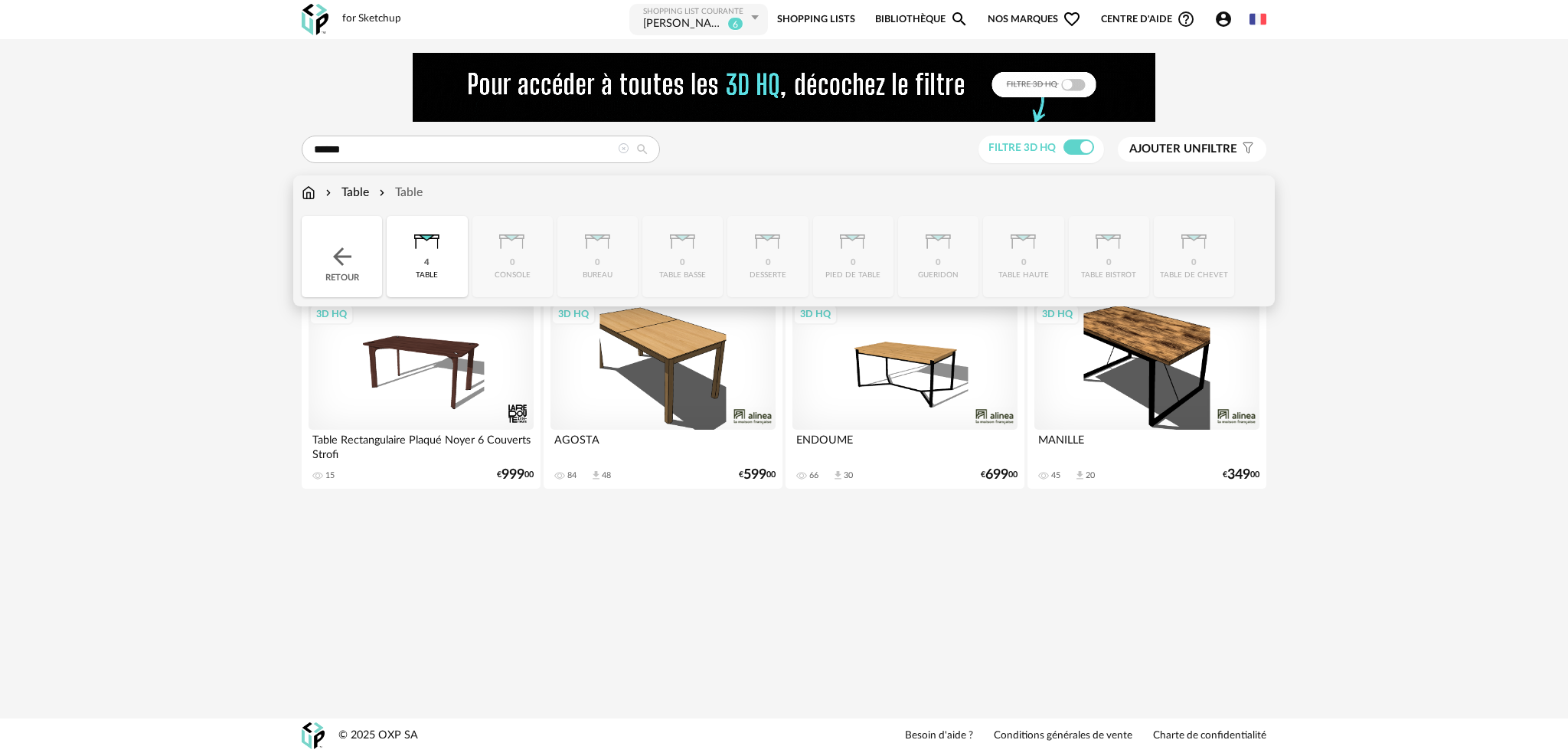
click at [314, 190] on img at bounding box center [308, 192] width 14 height 17
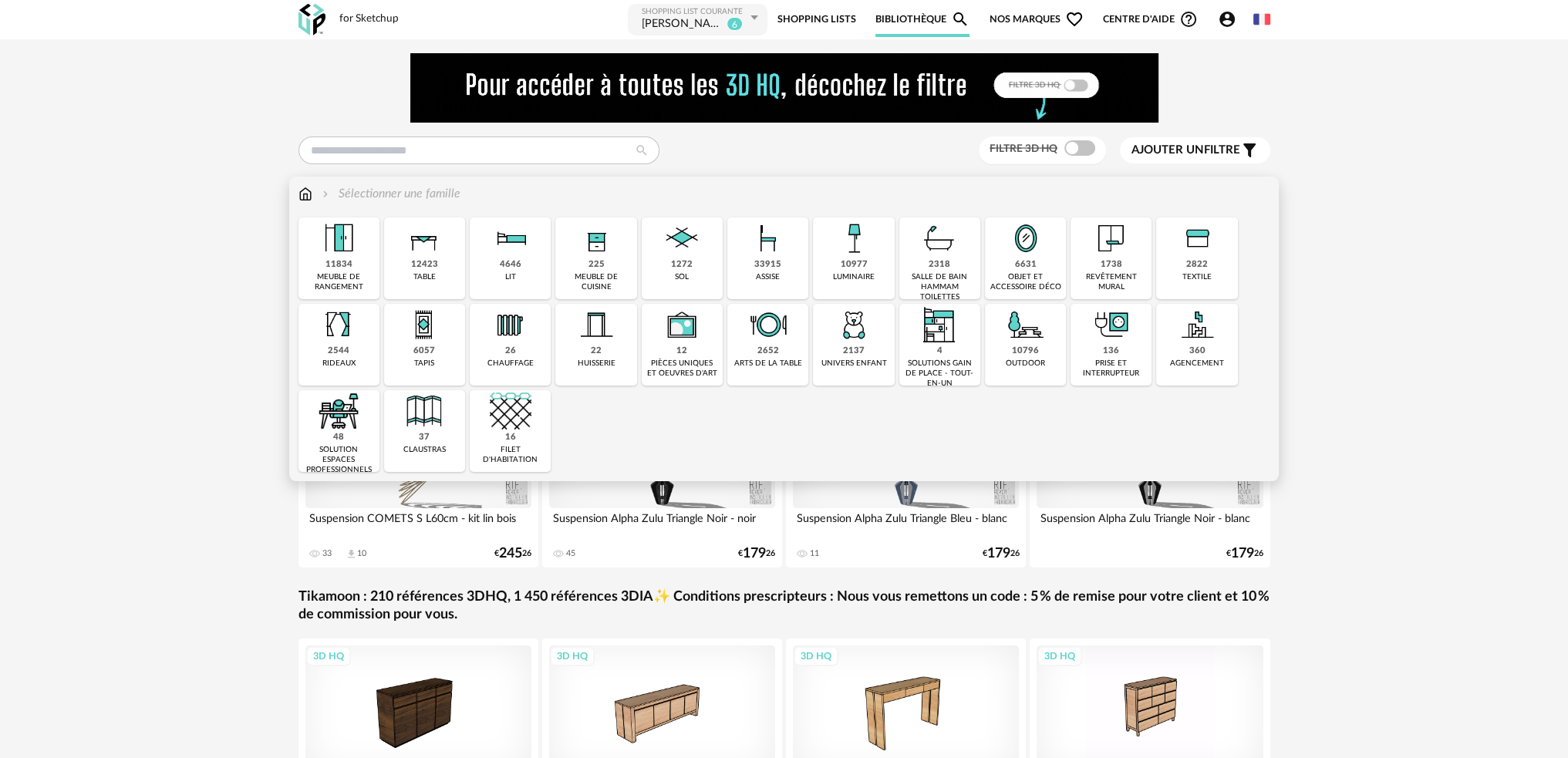
click at [773, 265] on div "33915" at bounding box center [768, 265] width 27 height 12
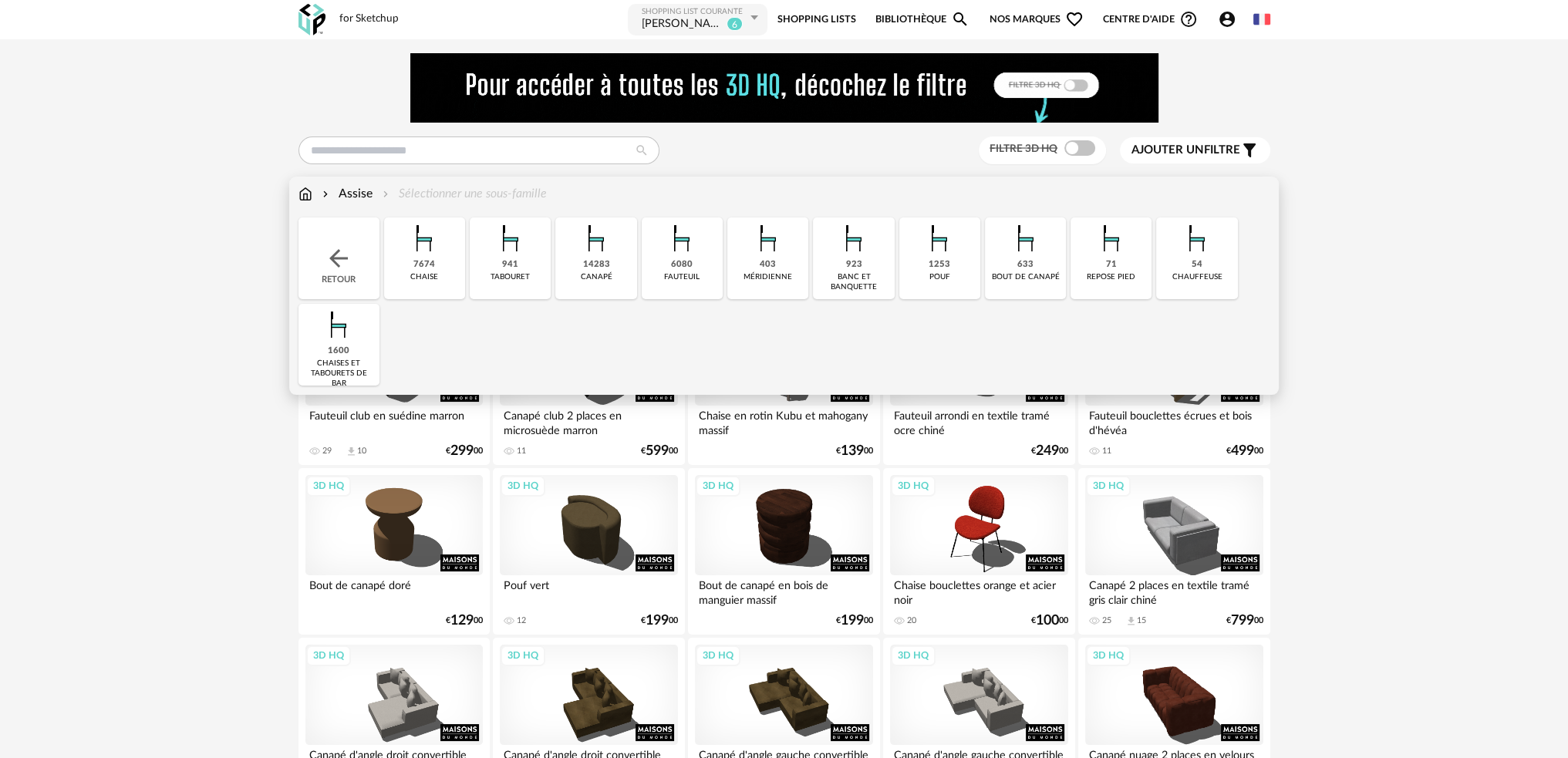
click at [430, 252] on img at bounding box center [424, 238] width 42 height 42
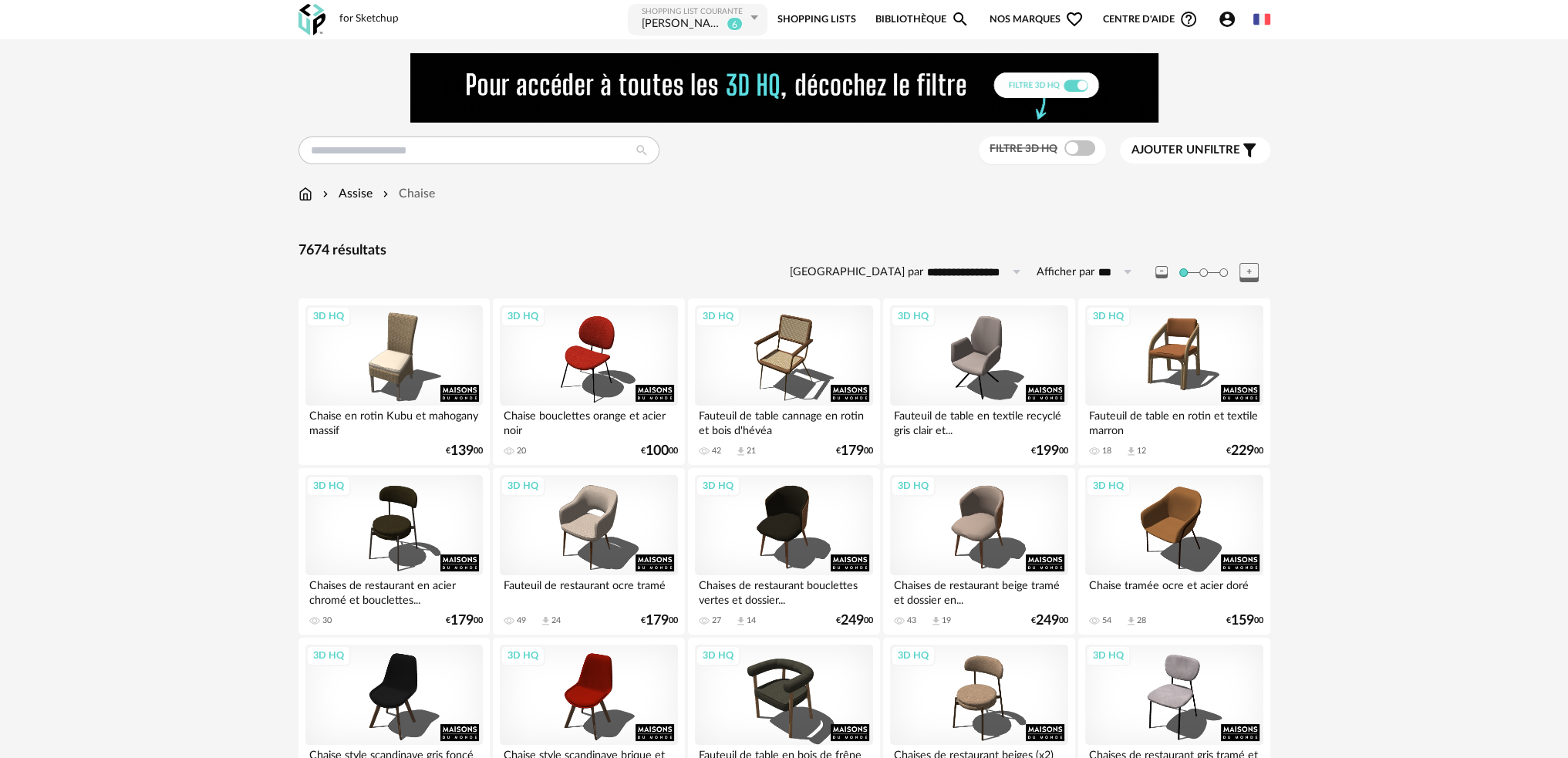
click at [1189, 151] on span "Ajouter un" at bounding box center [1167, 150] width 72 height 12
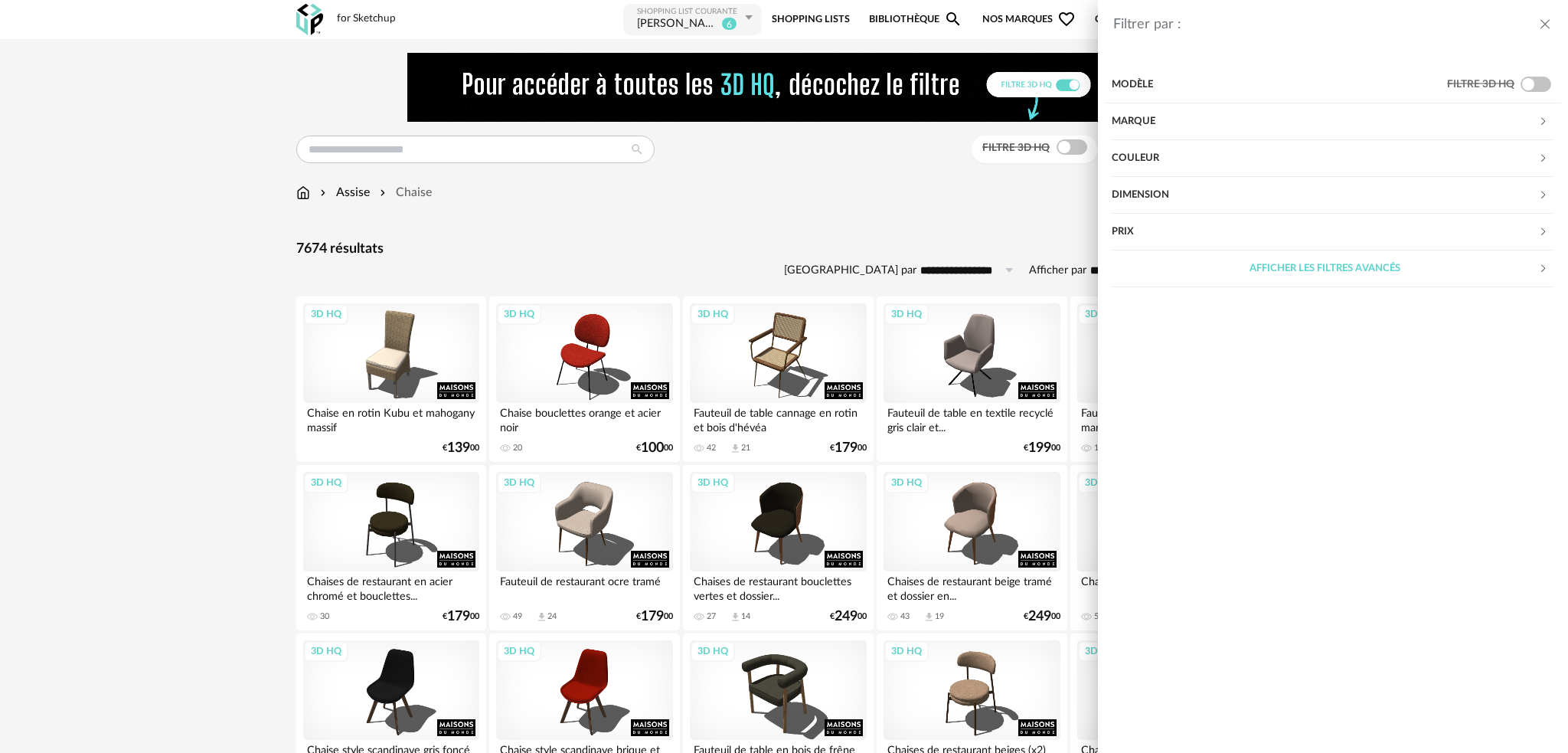
click at [1170, 151] on div "Couleur" at bounding box center [1324, 159] width 427 height 37
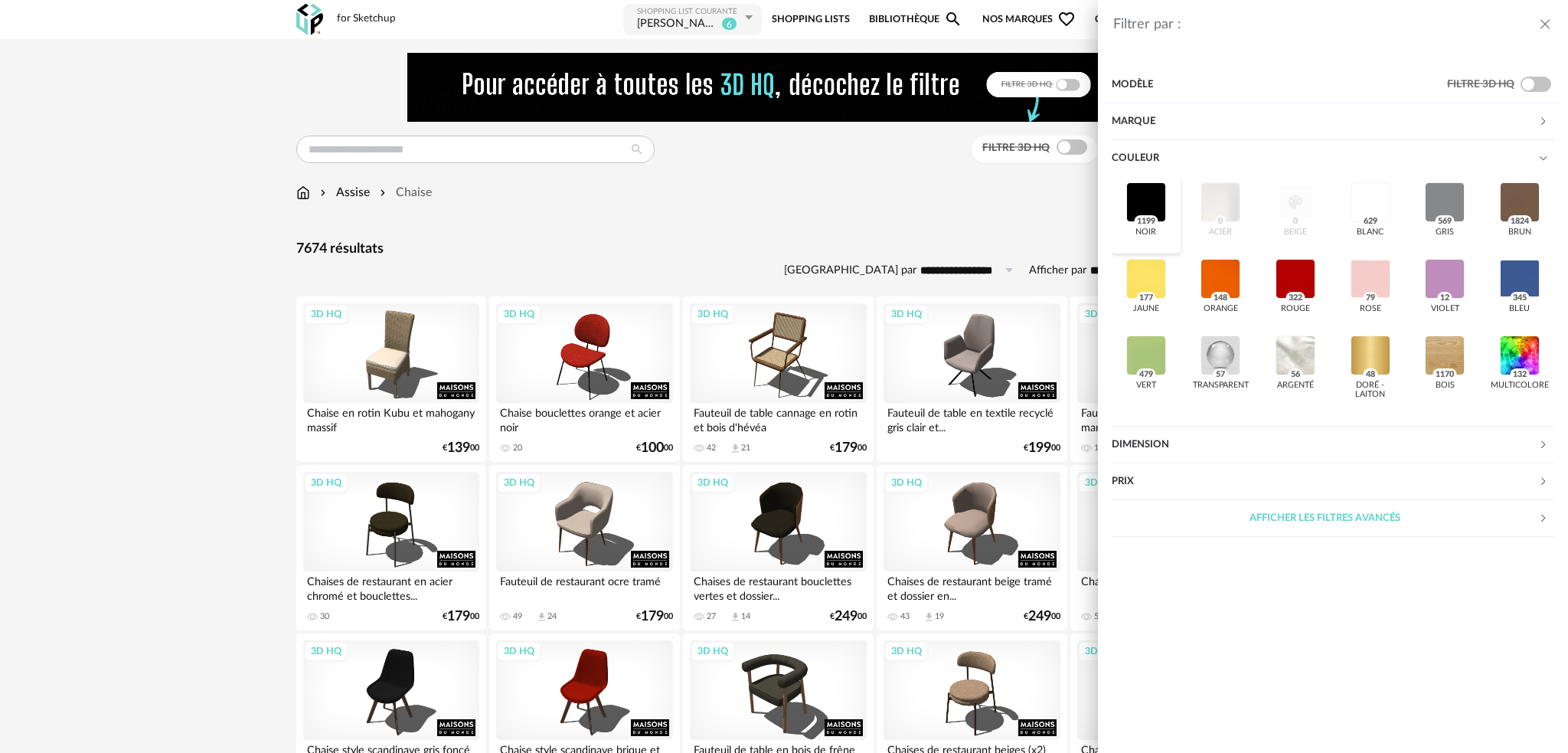
click at [1155, 196] on div at bounding box center [1147, 202] width 40 height 40
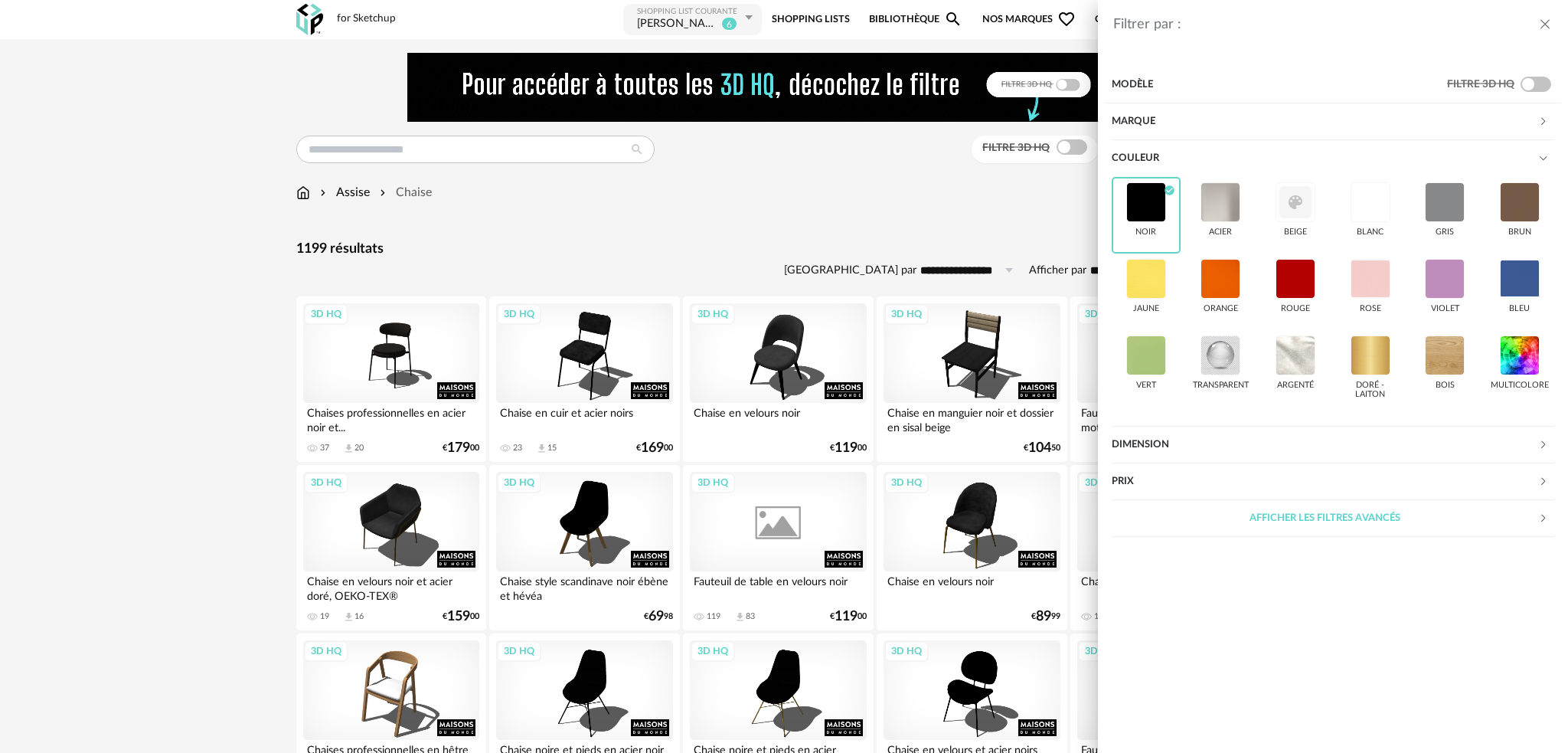
click at [1072, 145] on div "Filtrer par : Modèle Filtre 3D HQ Marque &tradition 20 101 Copenhagen 0 366 Con…" at bounding box center [784, 376] width 1568 height 753
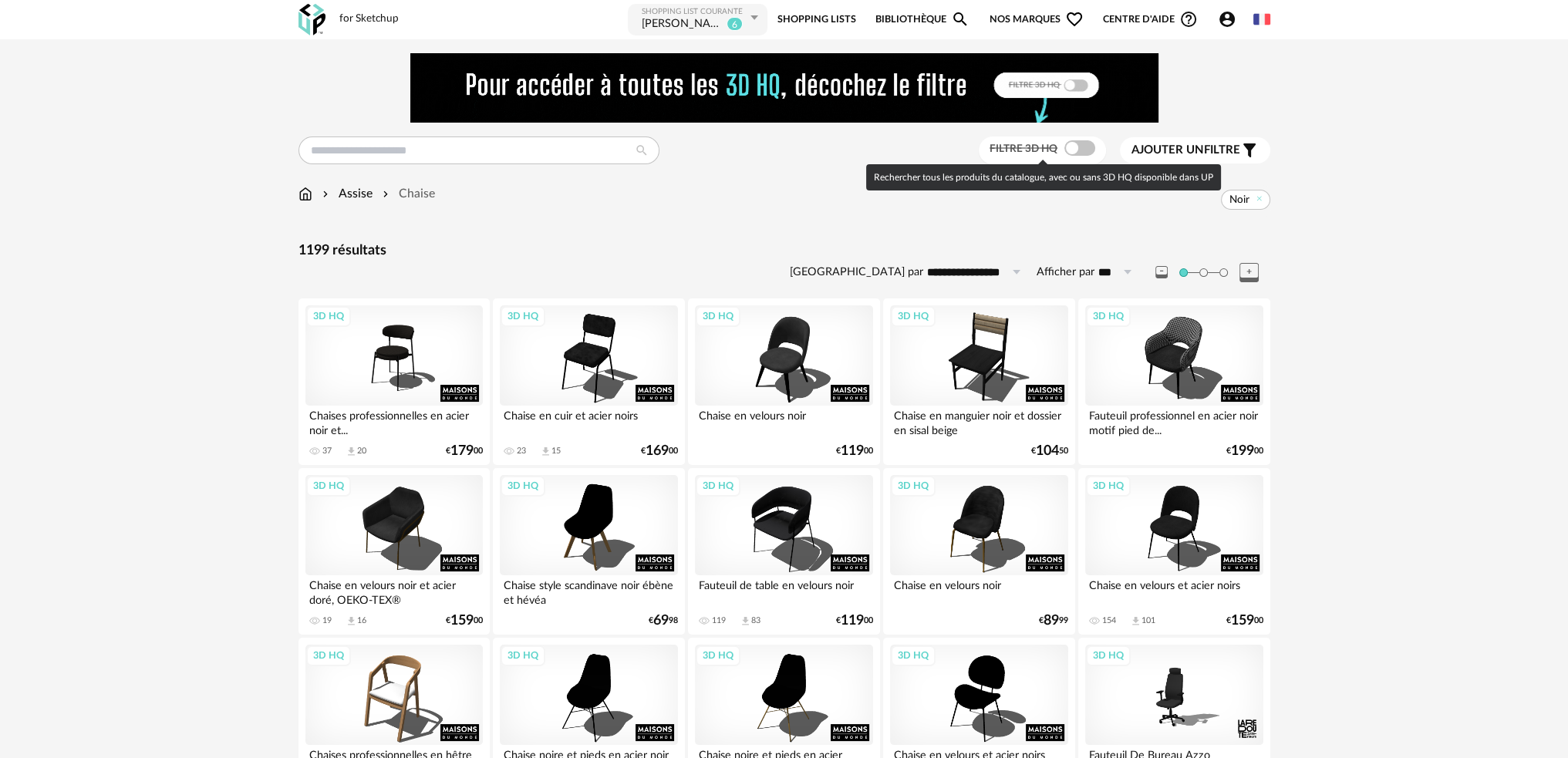
click at [1079, 146] on span at bounding box center [1080, 148] width 31 height 16
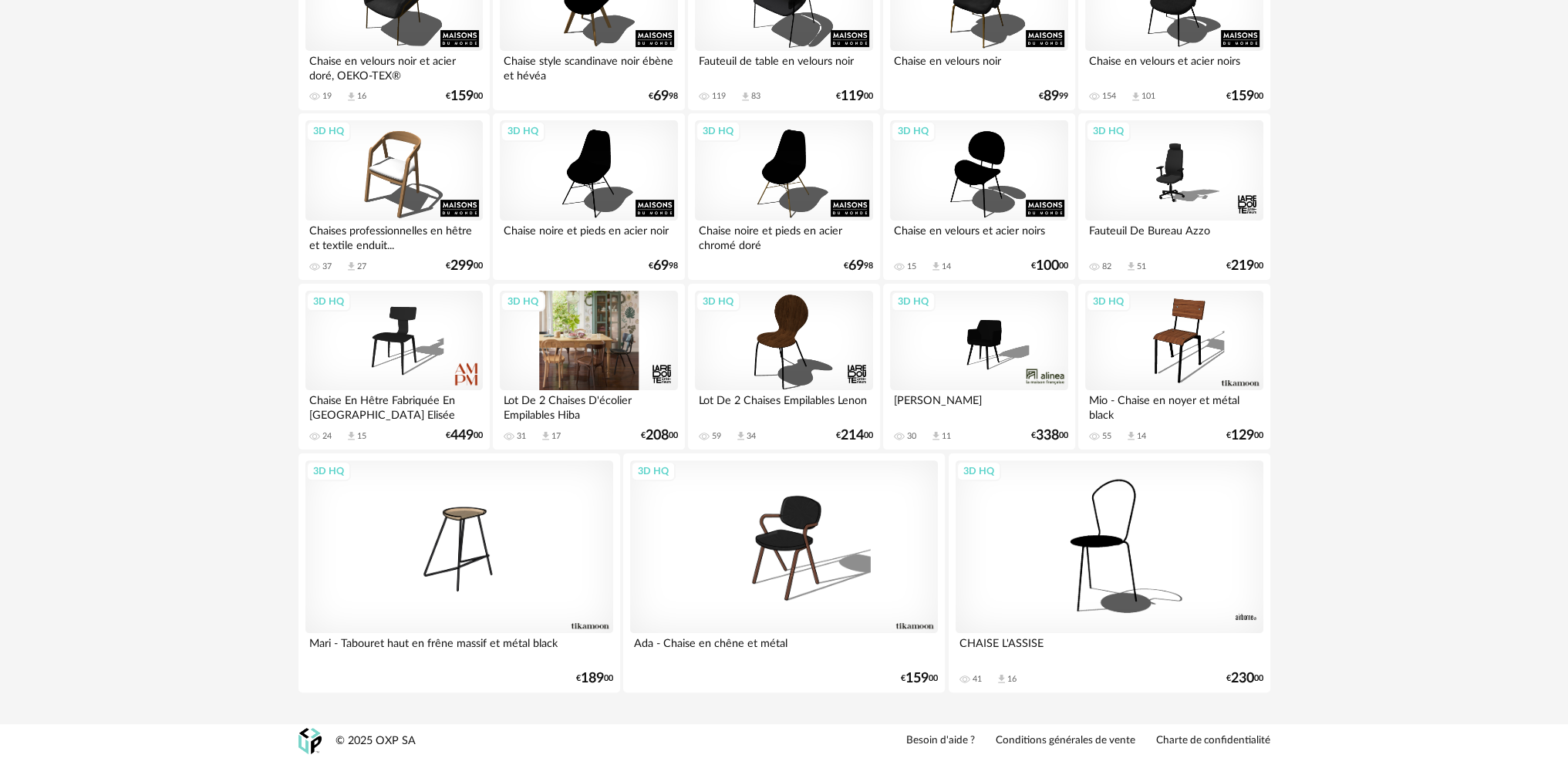
scroll to position [293, 0]
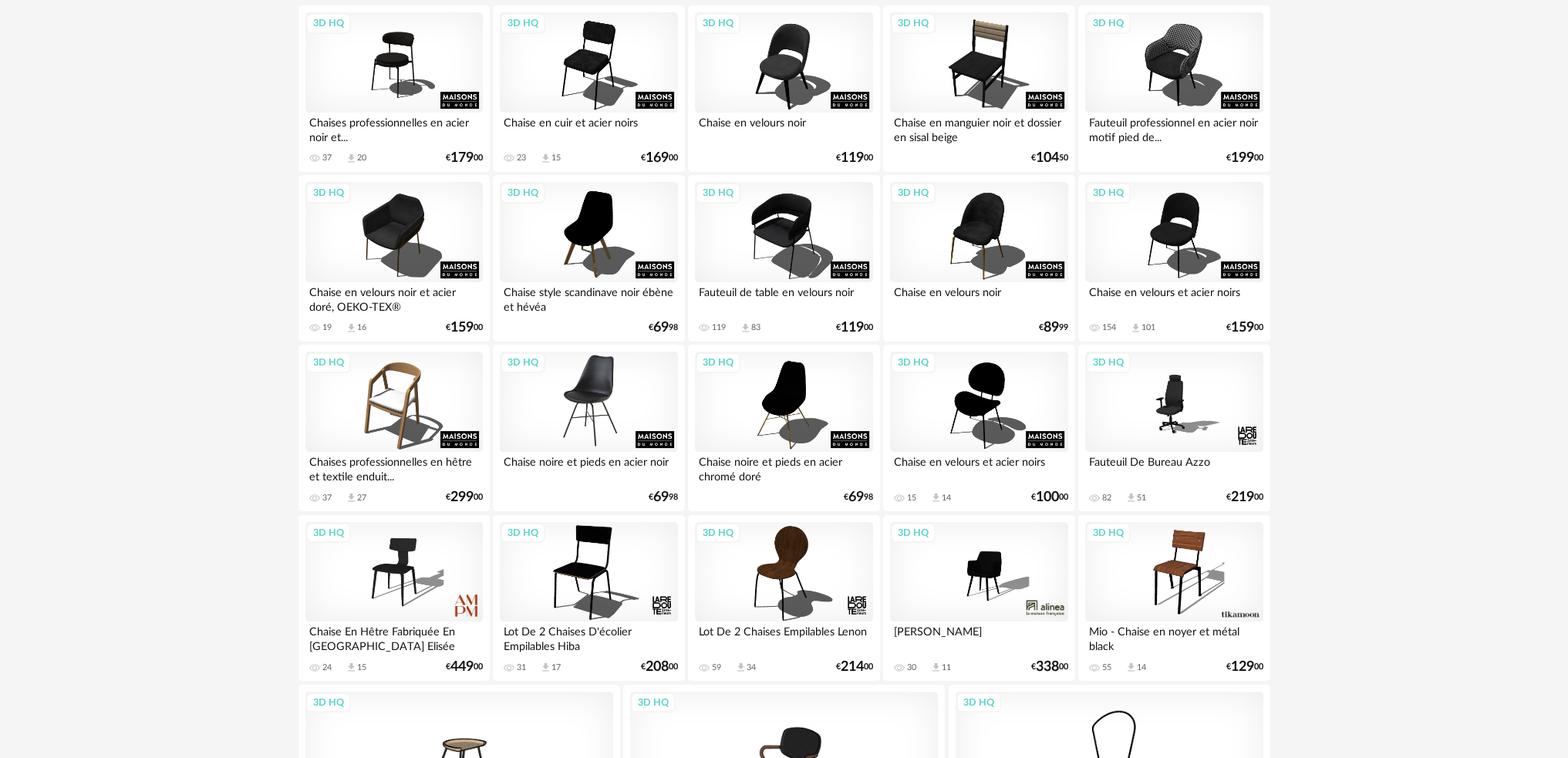
click at [565, 400] on div "3D HQ" at bounding box center [588, 401] width 177 height 100
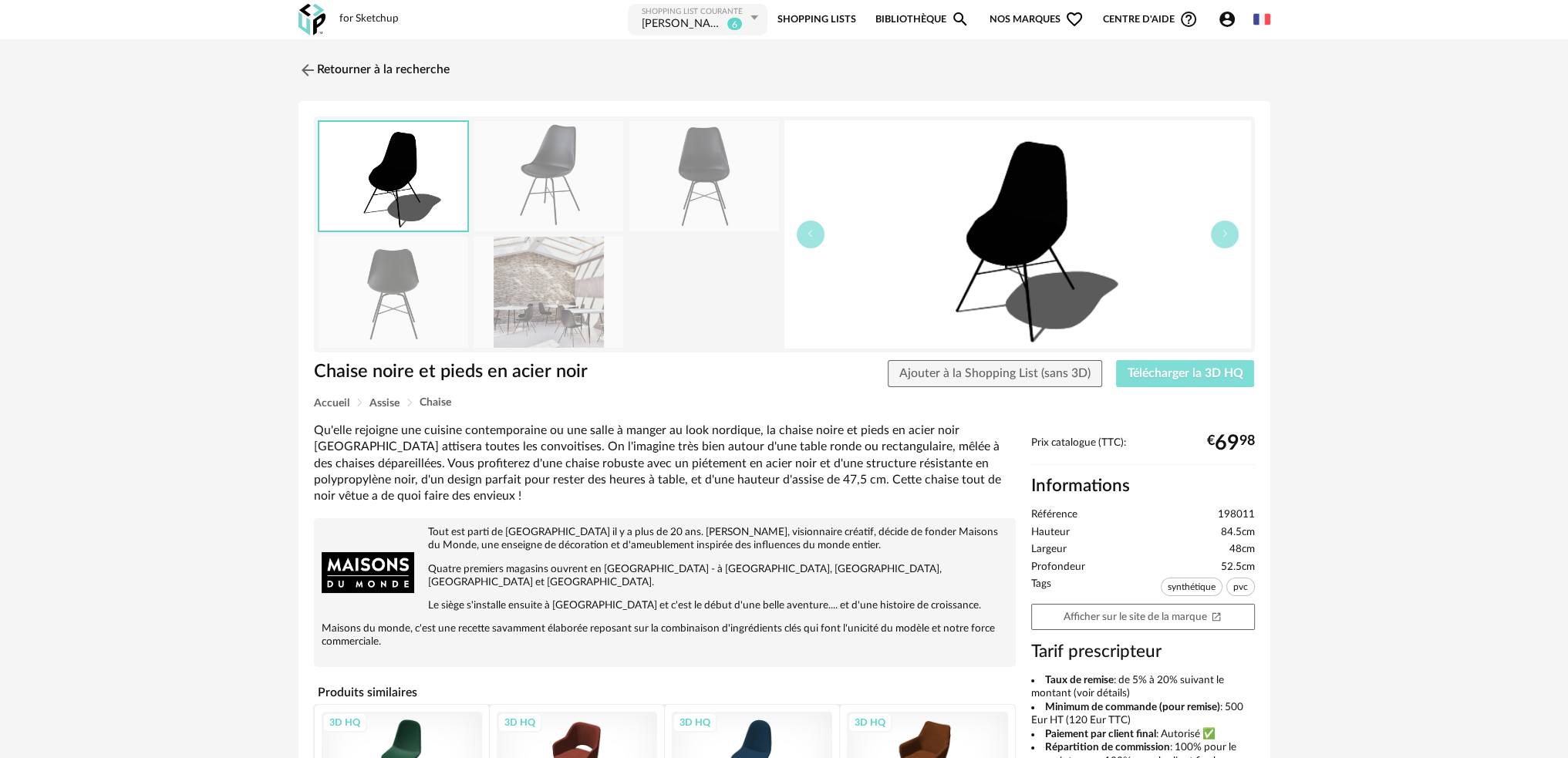
click at [1137, 372] on span "Télécharger la 3D HQ" at bounding box center [1185, 373] width 116 height 13
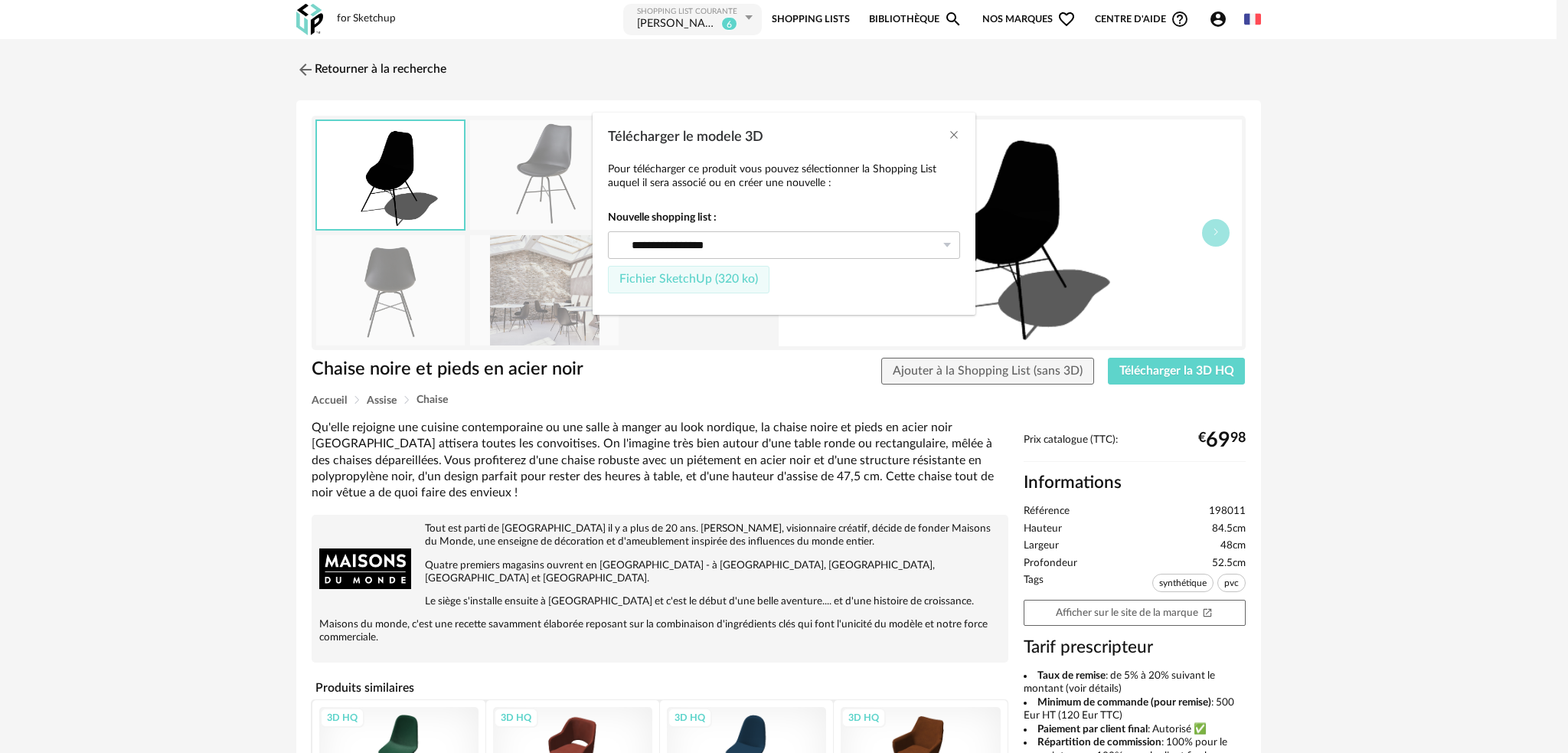
click at [714, 286] on button "Fichier SketchUp (320 ko)" at bounding box center [688, 279] width 161 height 27
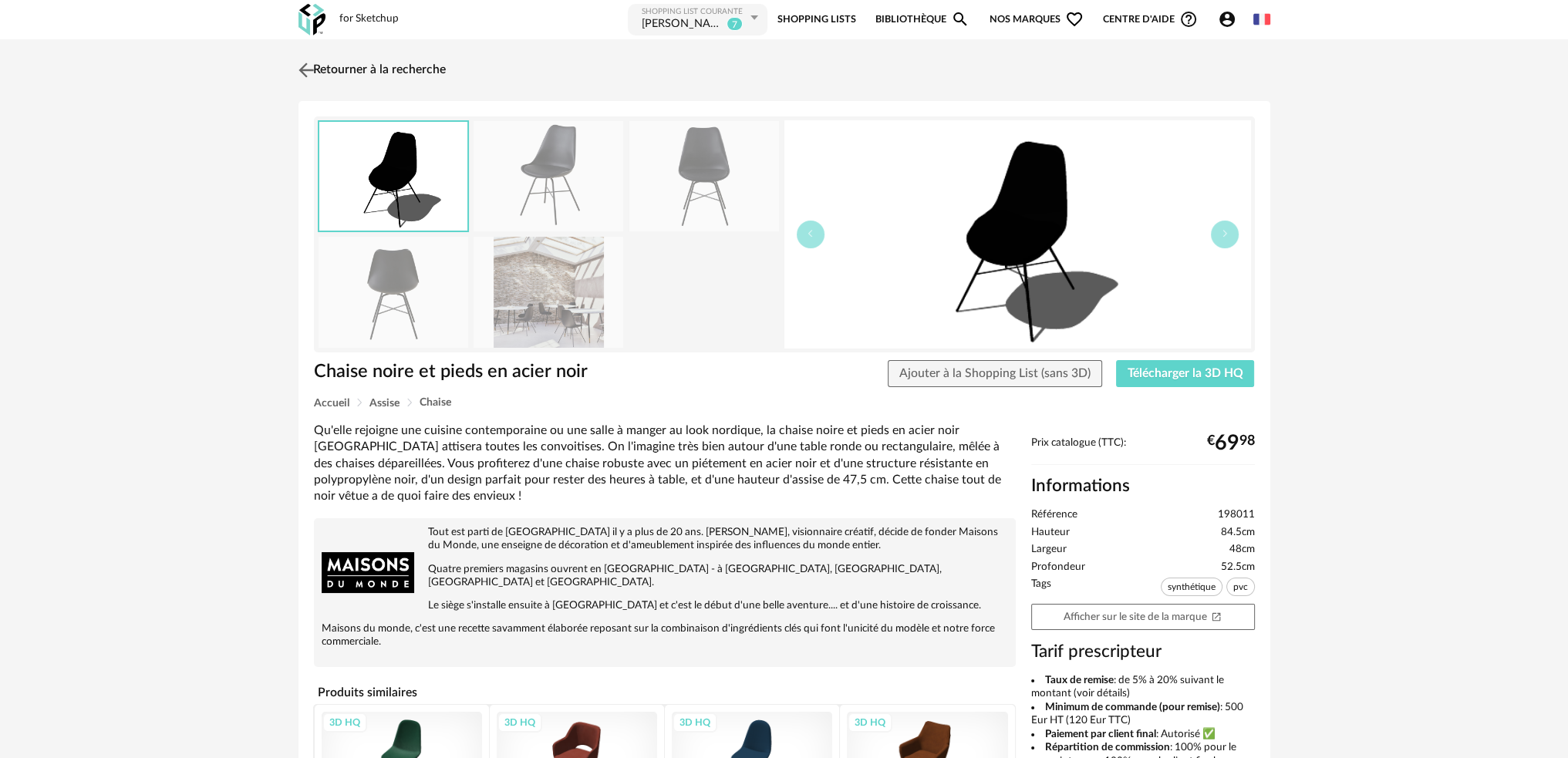
click at [306, 65] on img at bounding box center [306, 69] width 23 height 23
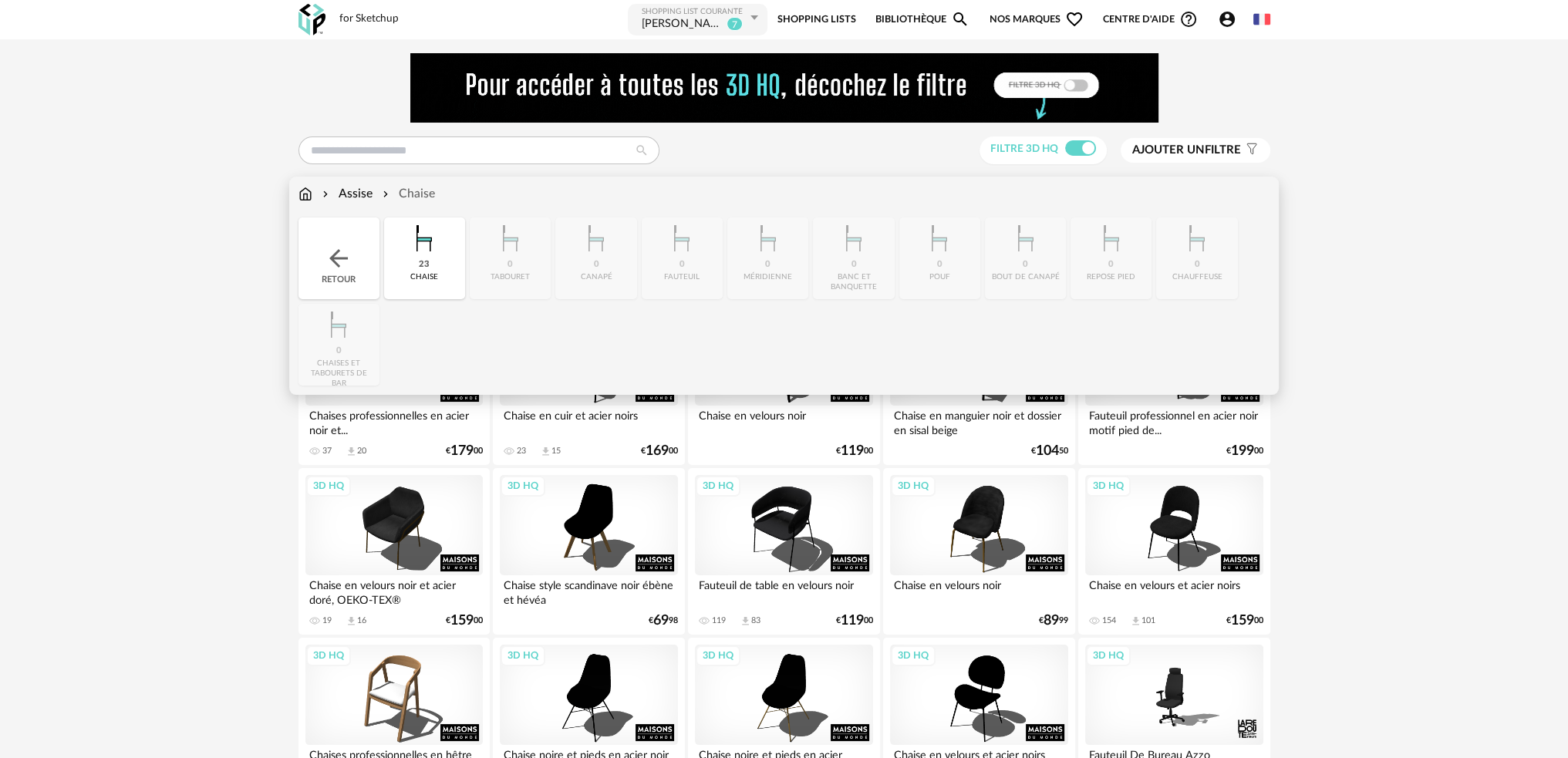
click at [347, 199] on div "Assise" at bounding box center [346, 193] width 53 height 17
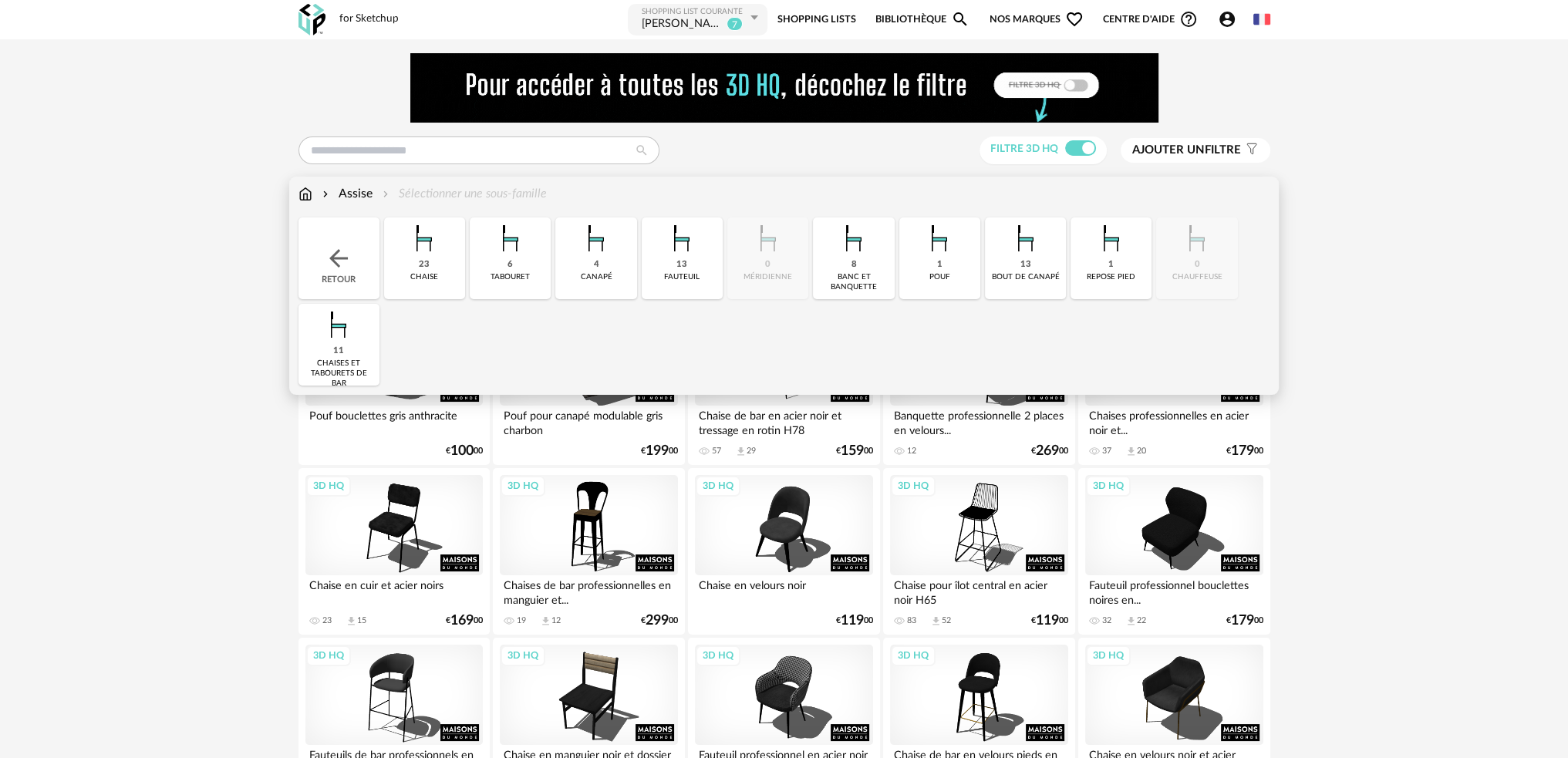
click at [306, 193] on img at bounding box center [305, 193] width 14 height 17
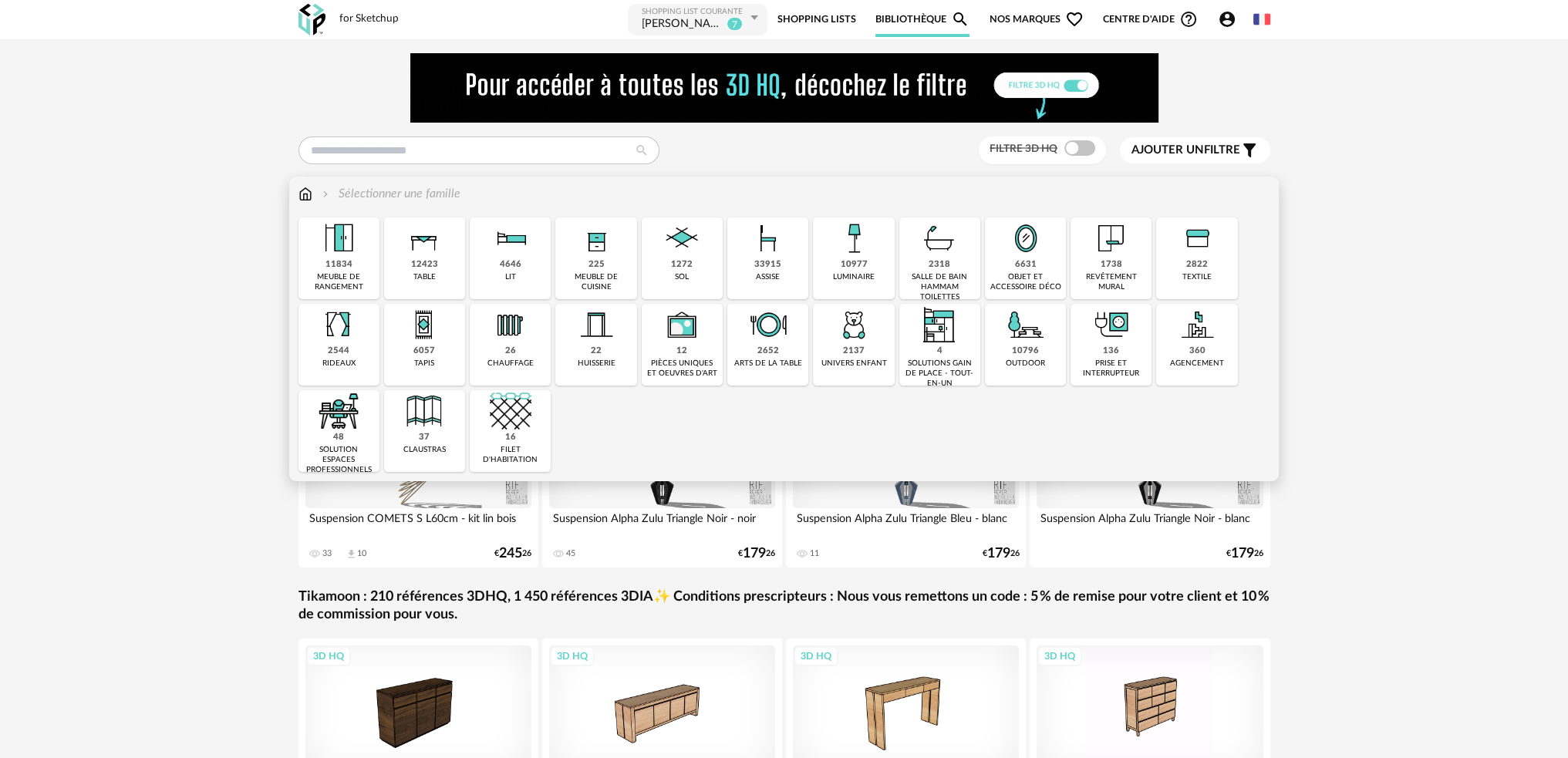
click at [336, 265] on div "11834" at bounding box center [339, 265] width 27 height 12
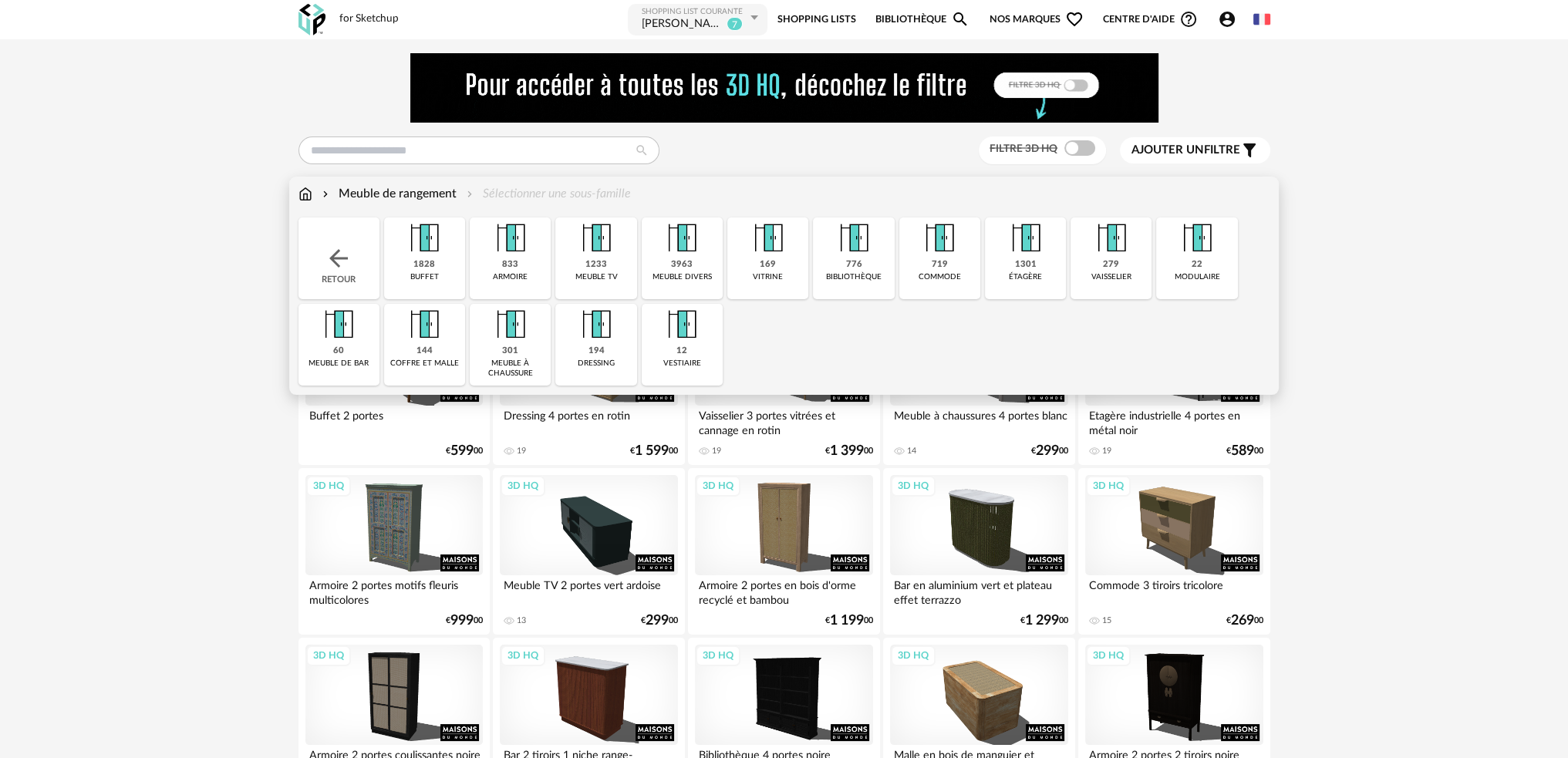
click at [312, 200] on div "Meuble de rangement Sélectionner une sous-famille" at bounding box center [464, 193] width 332 height 17
click at [307, 192] on img at bounding box center [305, 193] width 14 height 17
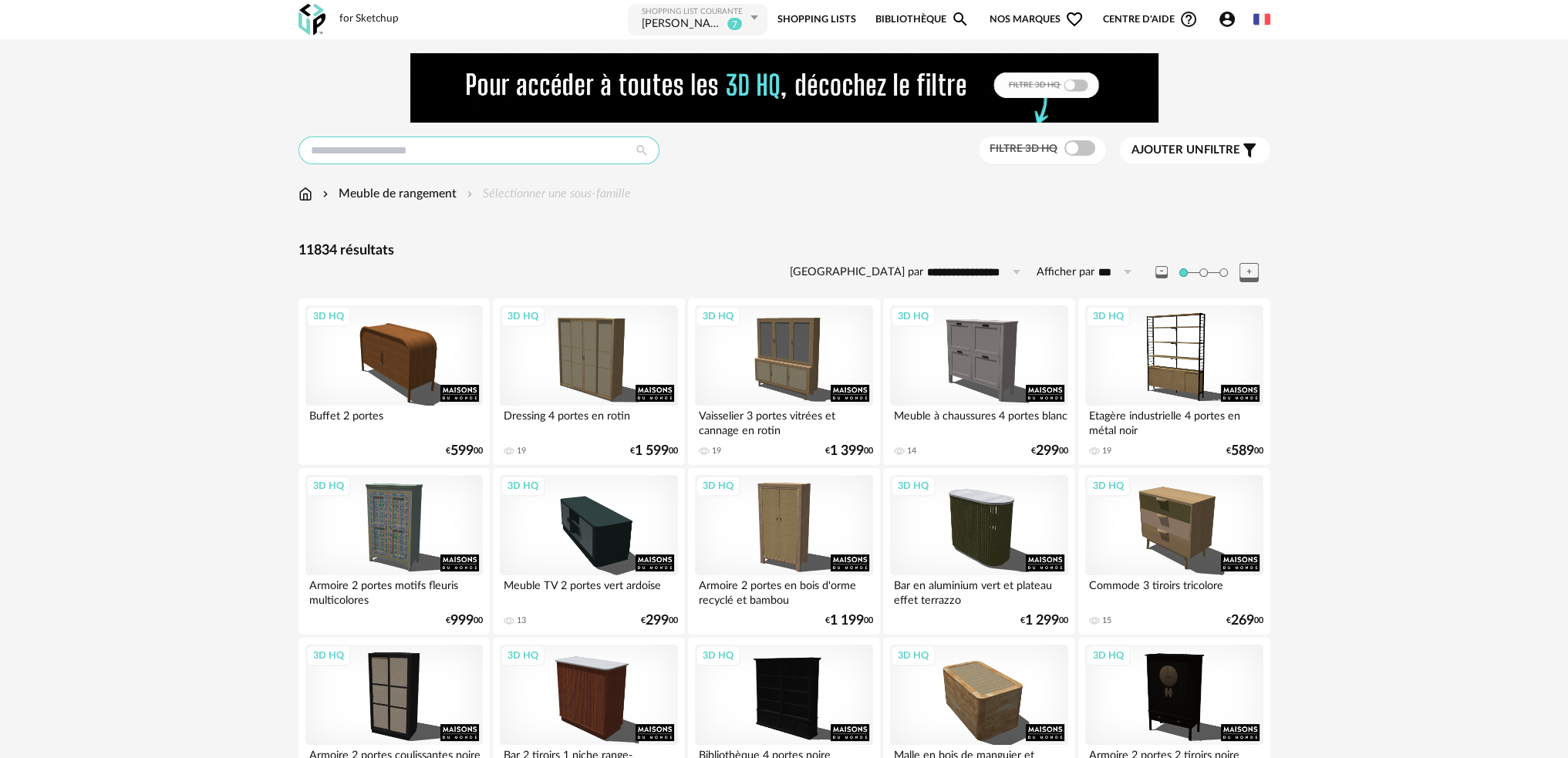
click at [438, 149] on input "text" at bounding box center [479, 151] width 361 height 27
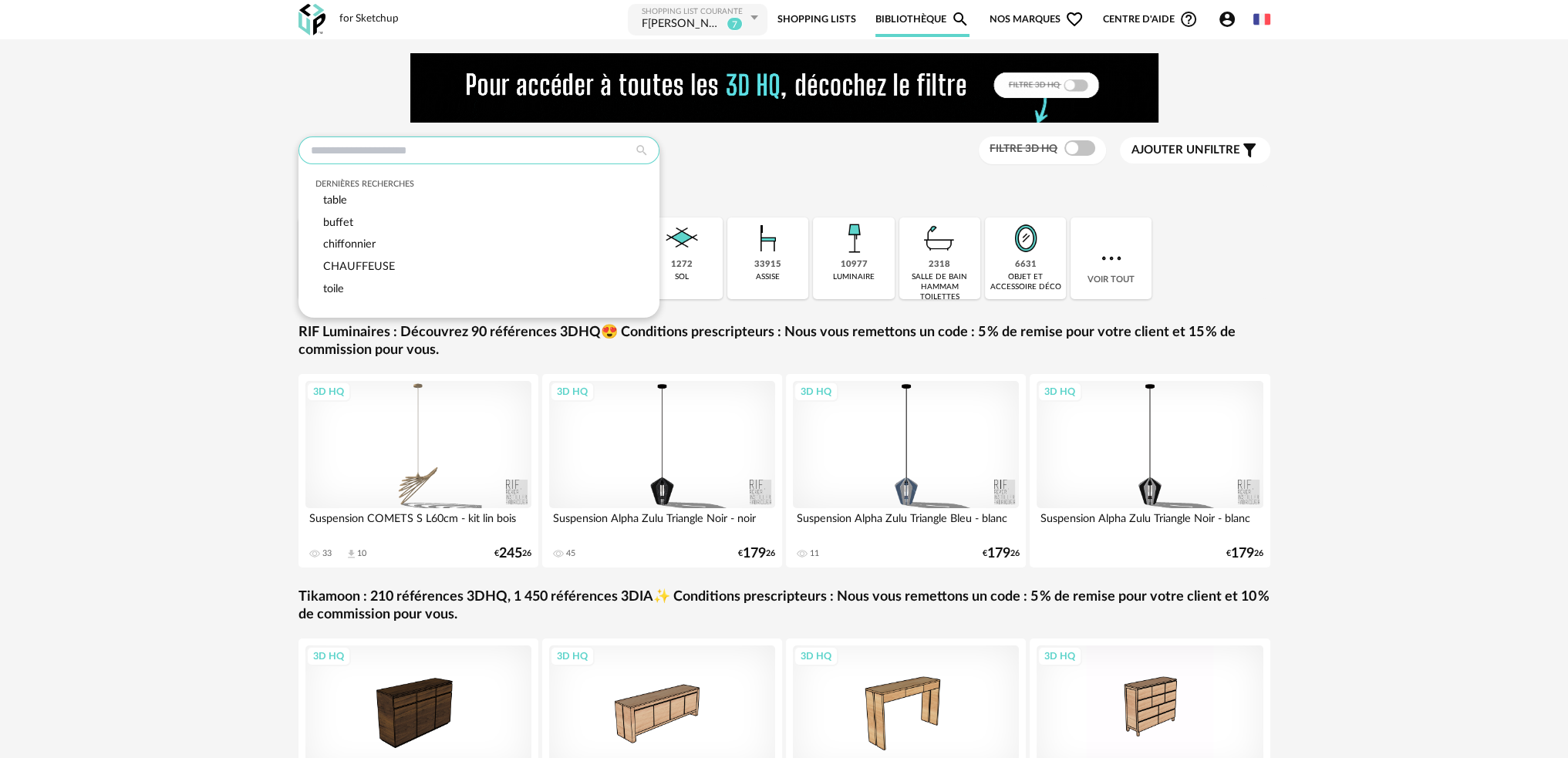
click at [438, 151] on input "text" at bounding box center [479, 151] width 361 height 27
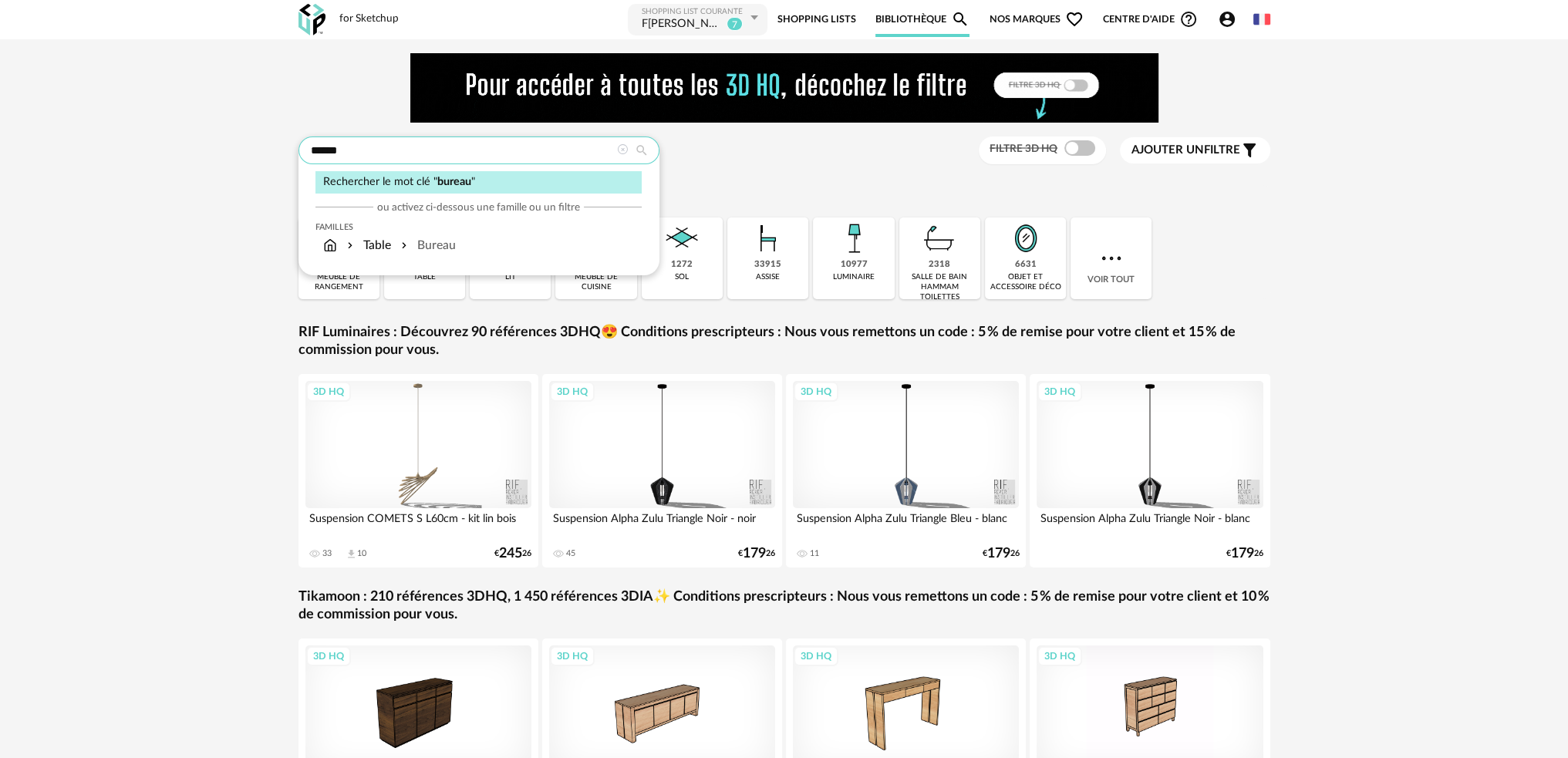
type input "******"
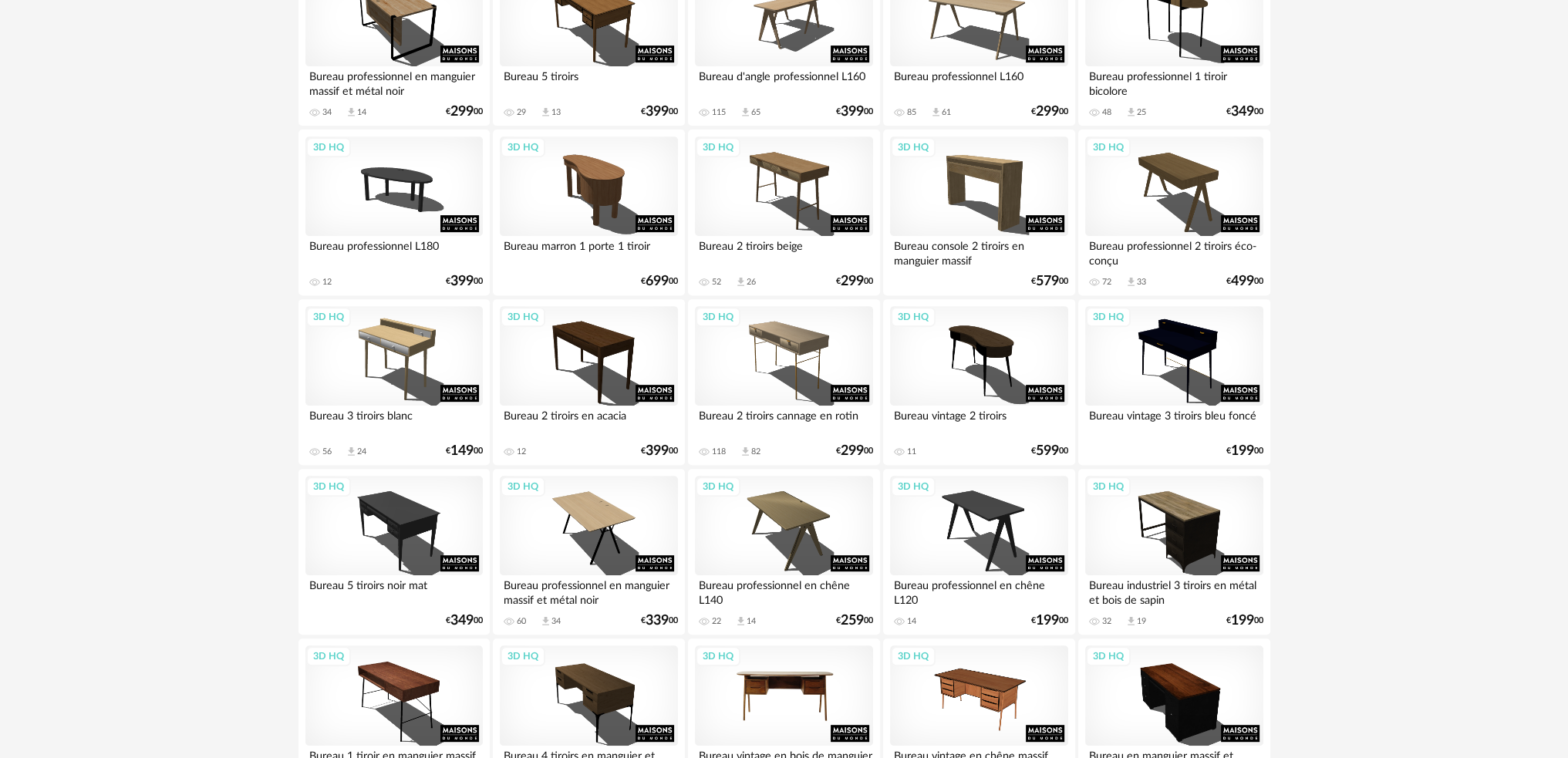
scroll to position [925, 0]
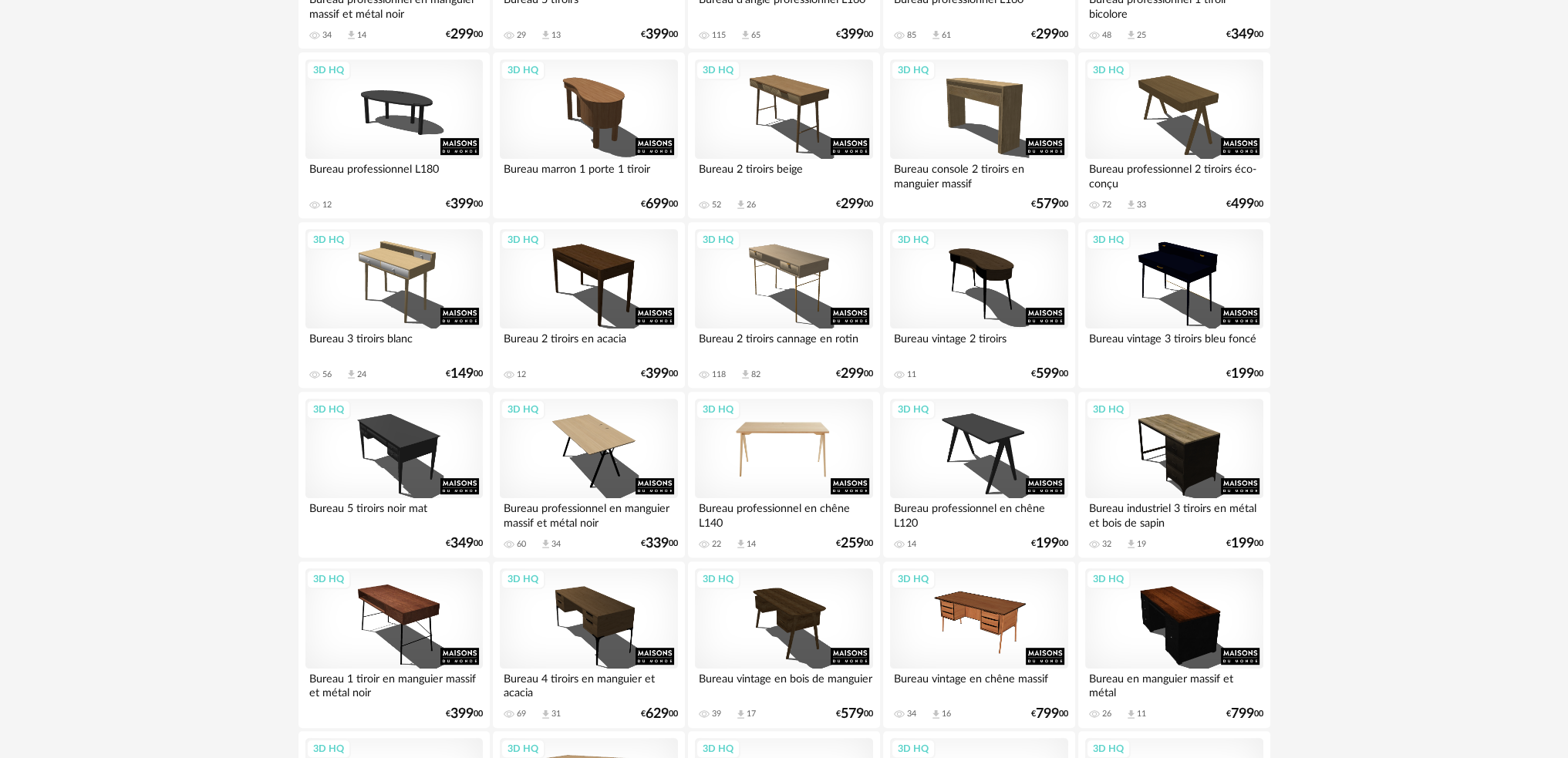
click at [780, 433] on div "3D HQ" at bounding box center [784, 449] width 177 height 100
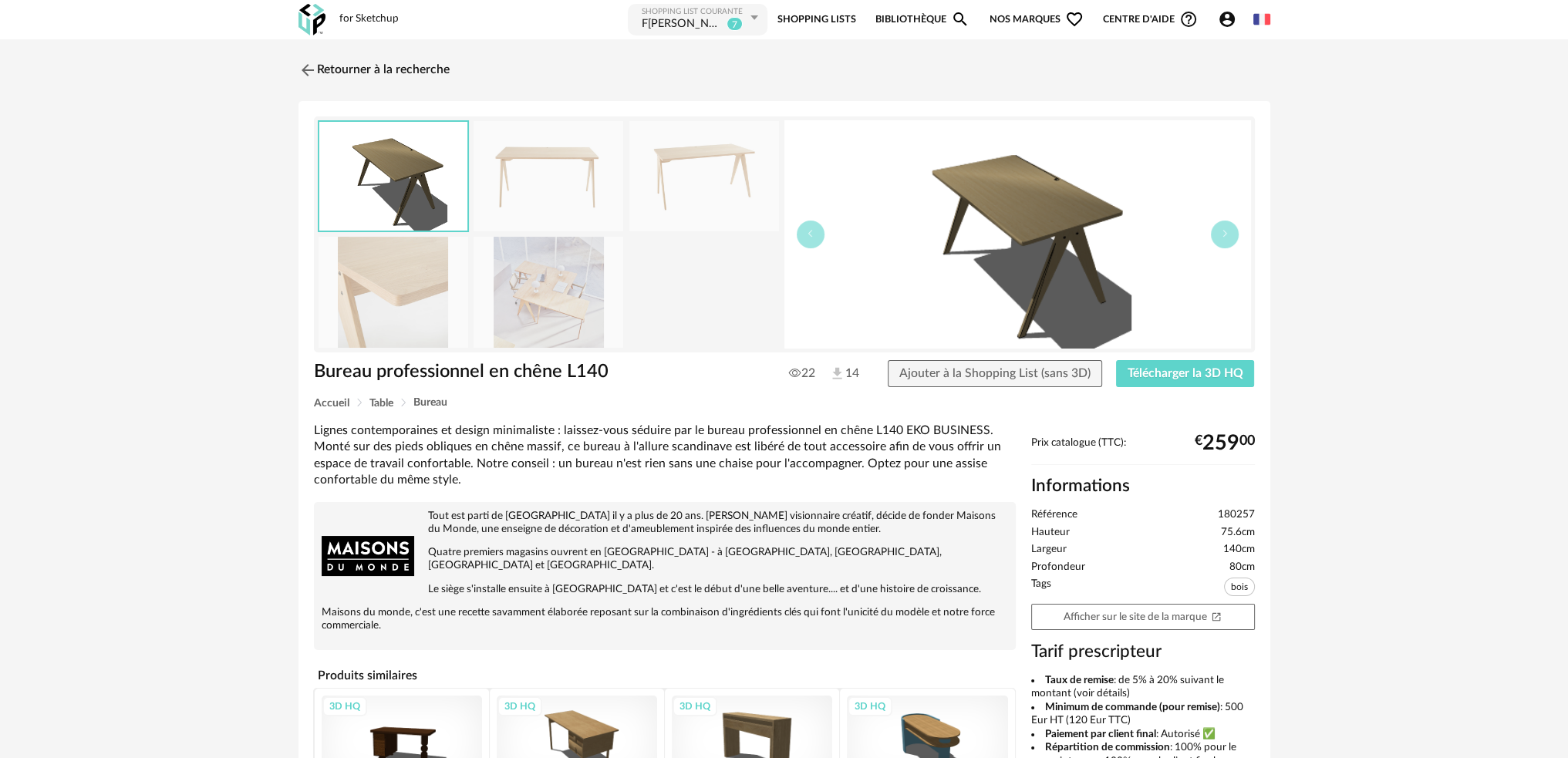
click at [531, 298] on img at bounding box center [548, 292] width 150 height 110
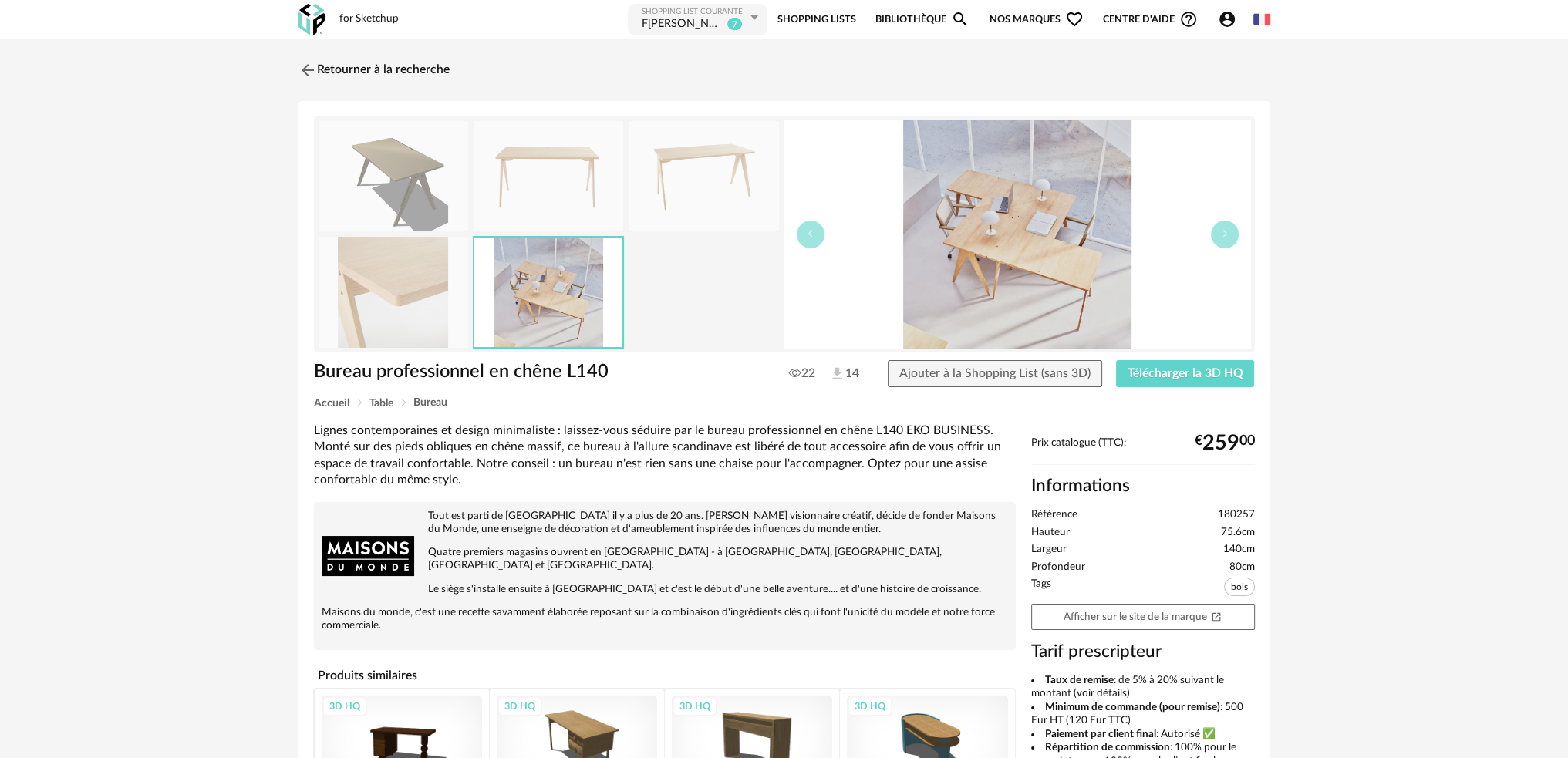
click at [422, 302] on img at bounding box center [393, 292] width 150 height 110
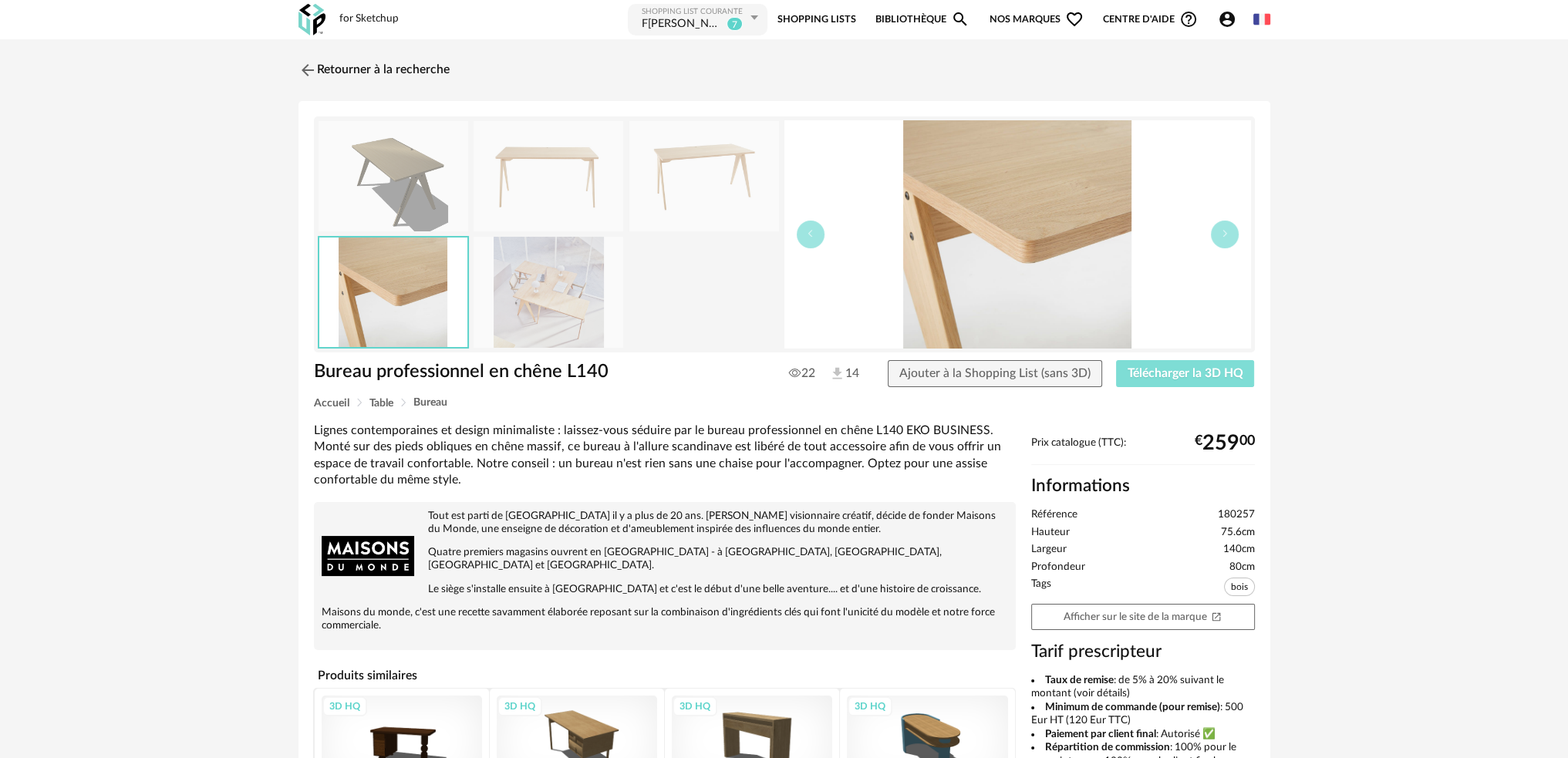
click at [1139, 372] on span "Télécharger la 3D HQ" at bounding box center [1185, 373] width 116 height 13
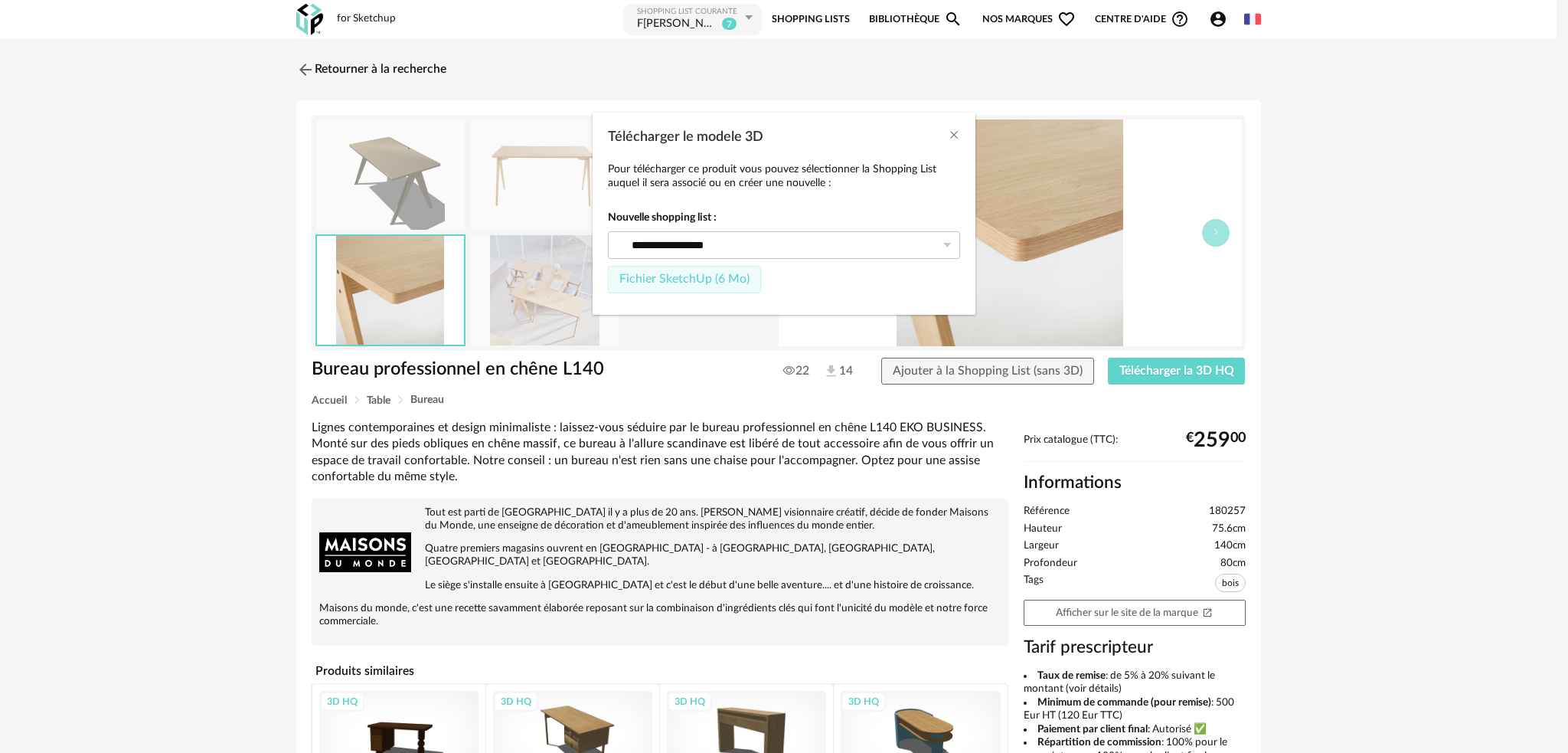
click at [664, 278] on span "Fichier SketchUp (6 Mo)" at bounding box center [685, 279] width 130 height 13
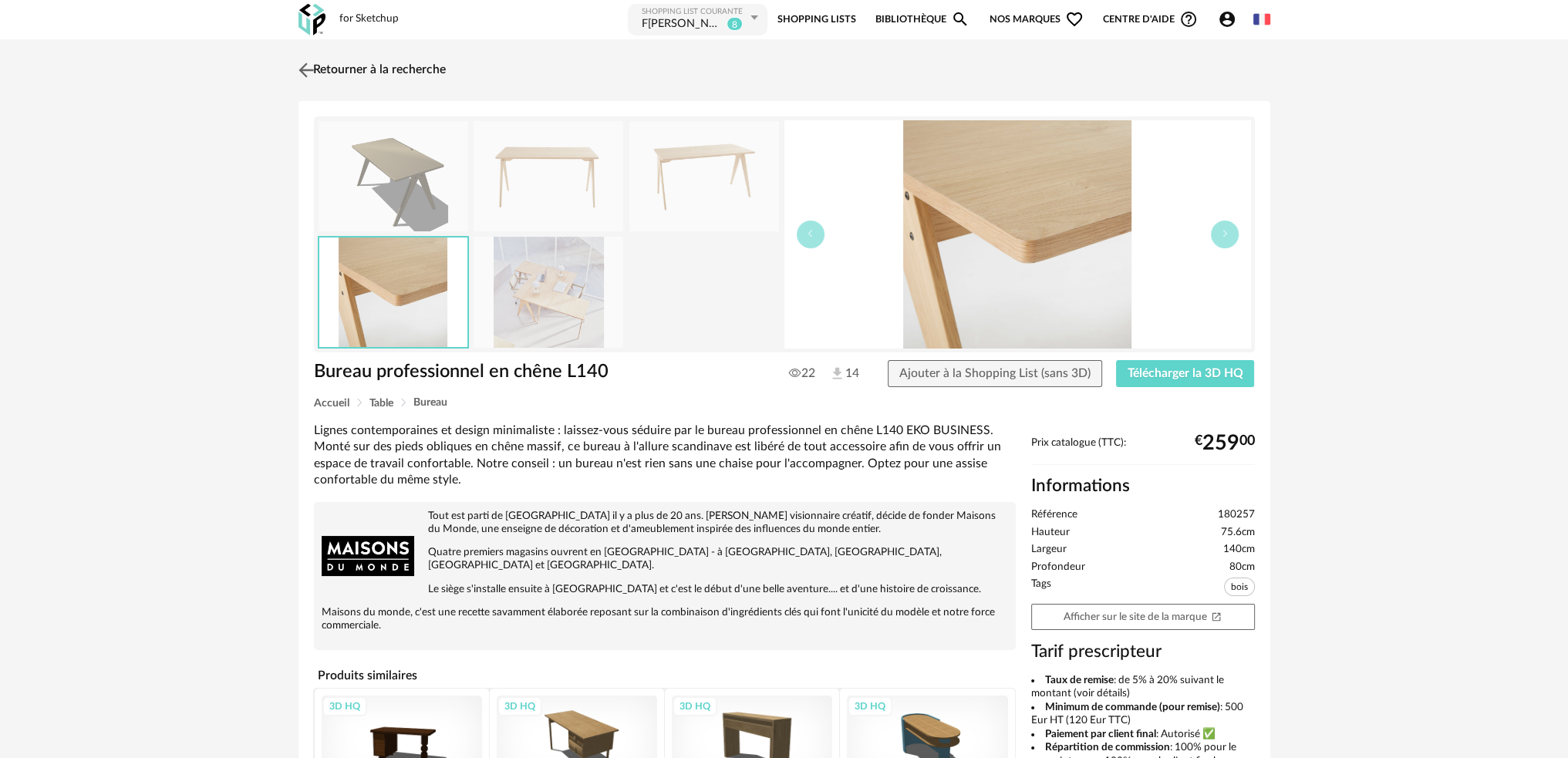
click at [312, 76] on img at bounding box center [306, 69] width 23 height 23
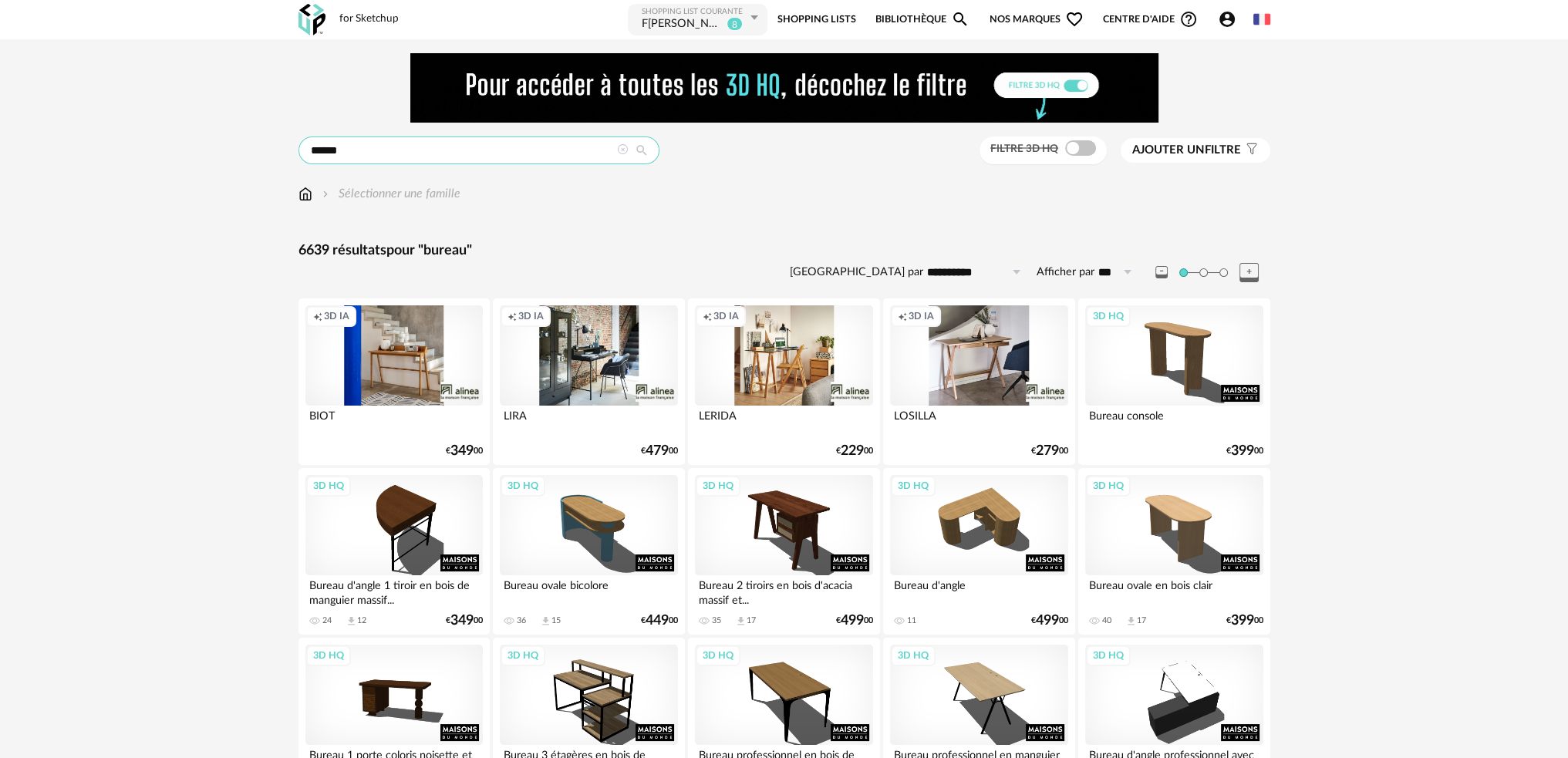
drag, startPoint x: 380, startPoint y: 153, endPoint x: 207, endPoint y: 170, distance: 173.8
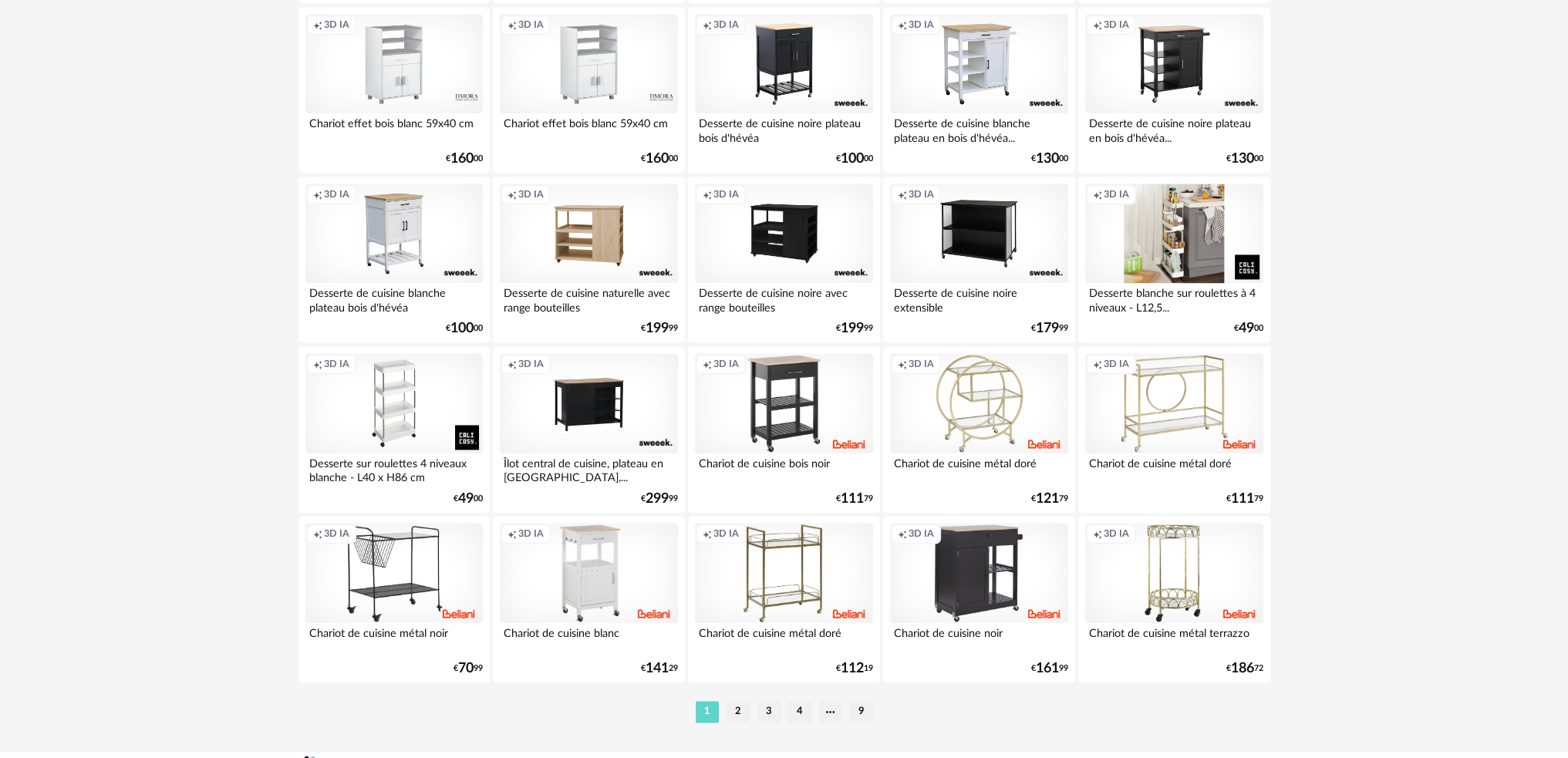
scroll to position [3035, 0]
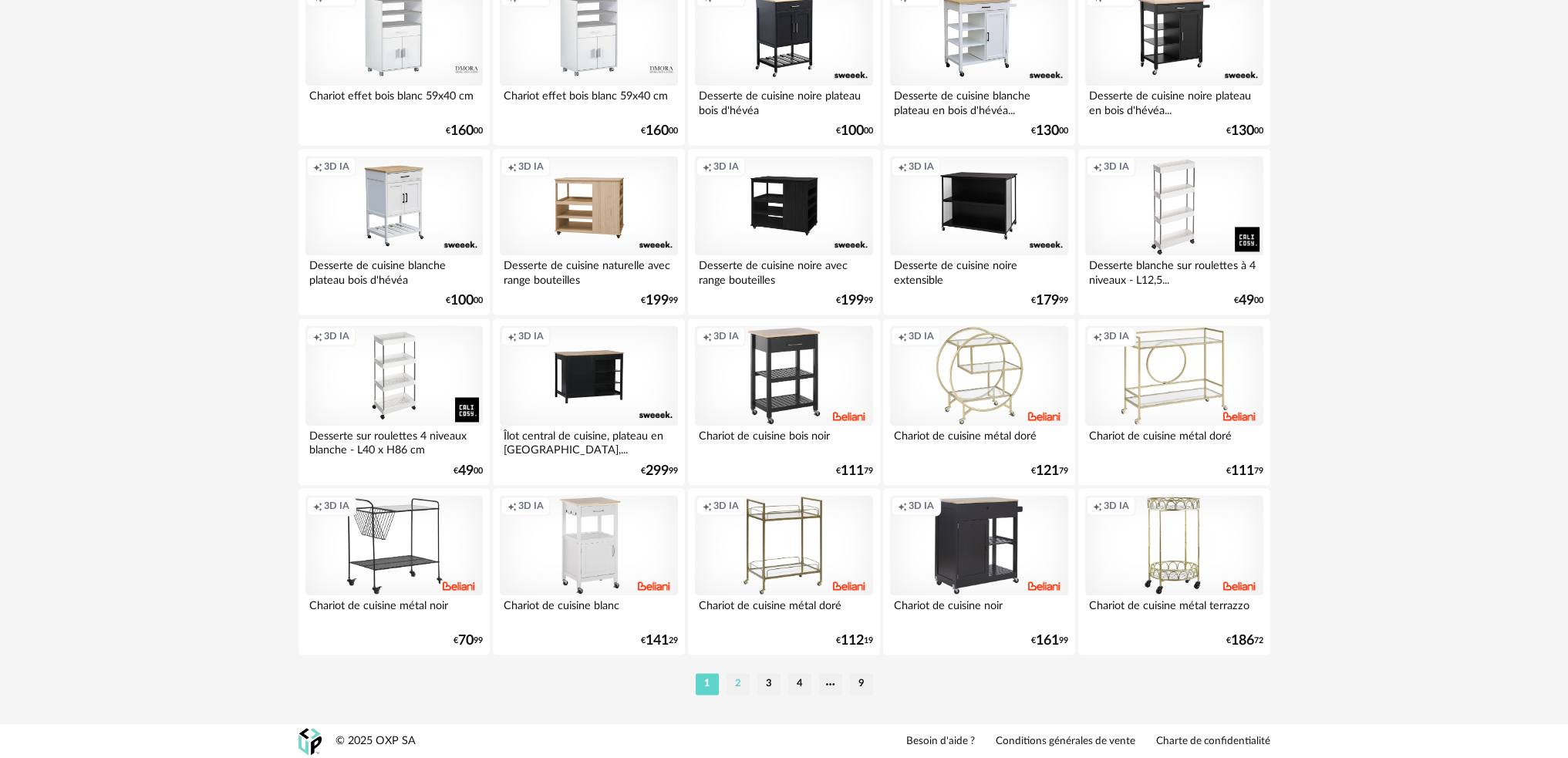
click at [735, 682] on li "2" at bounding box center [737, 684] width 23 height 22
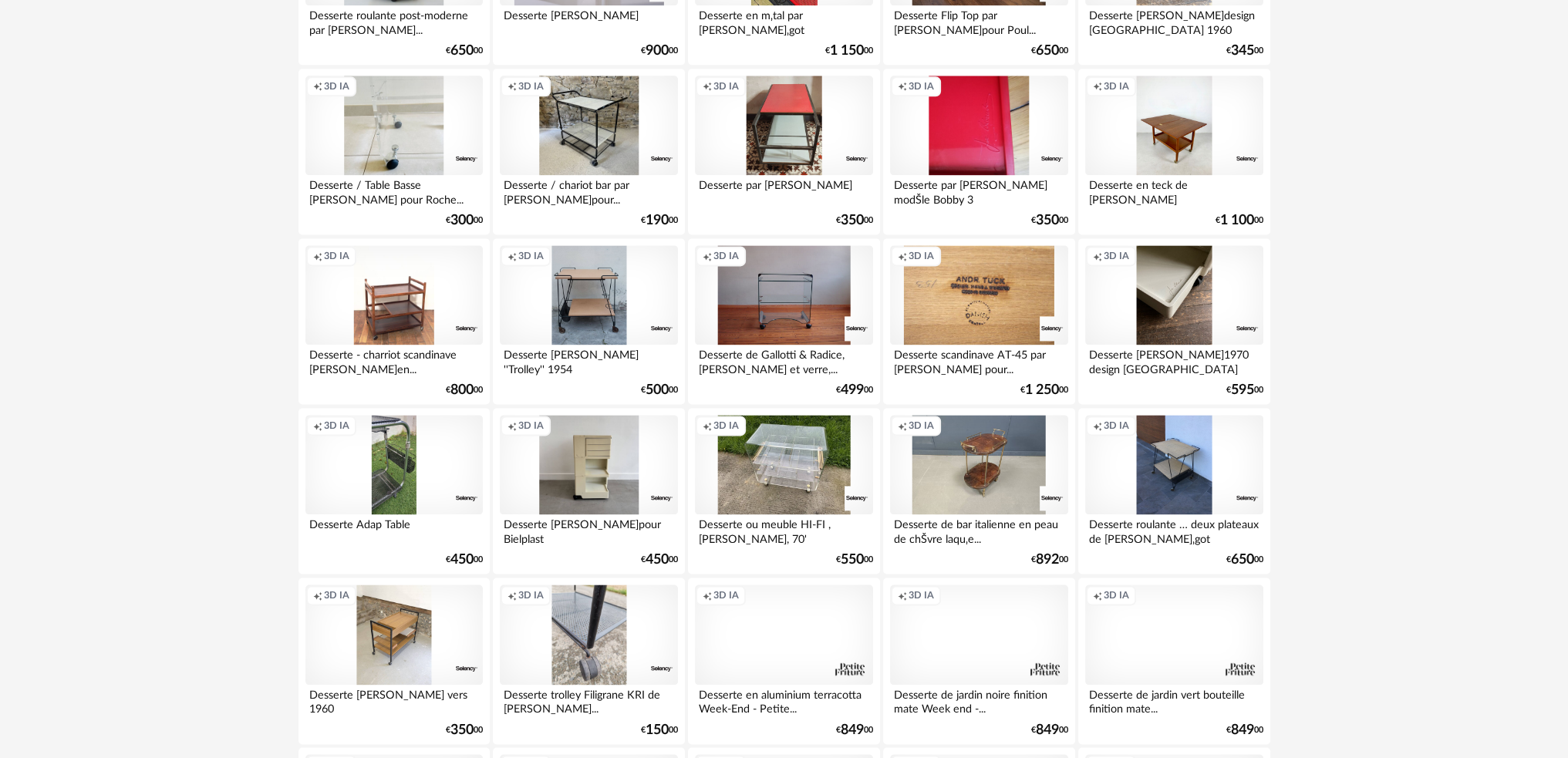
scroll to position [3007, 0]
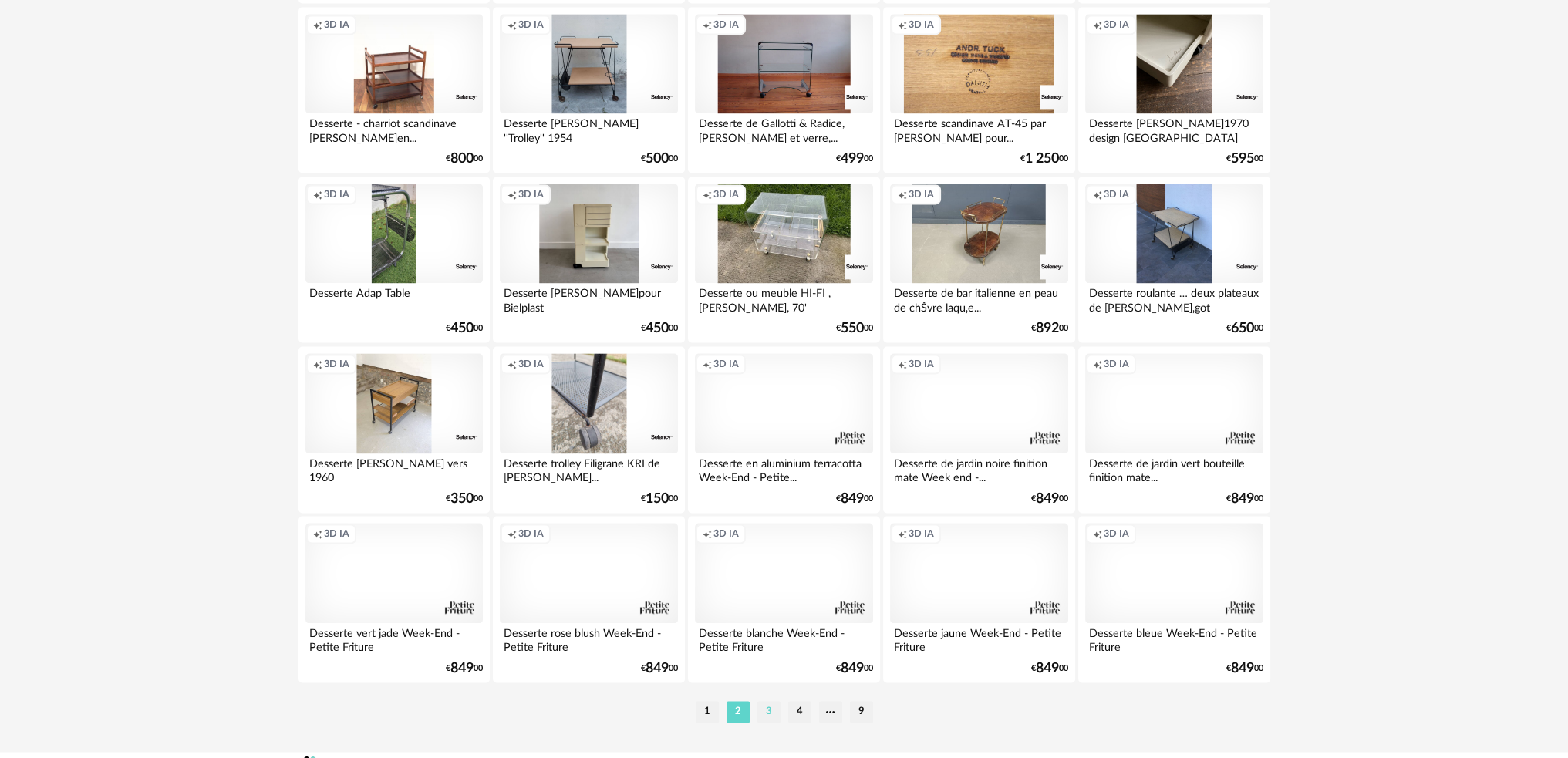
click at [767, 715] on li "3" at bounding box center [768, 711] width 23 height 22
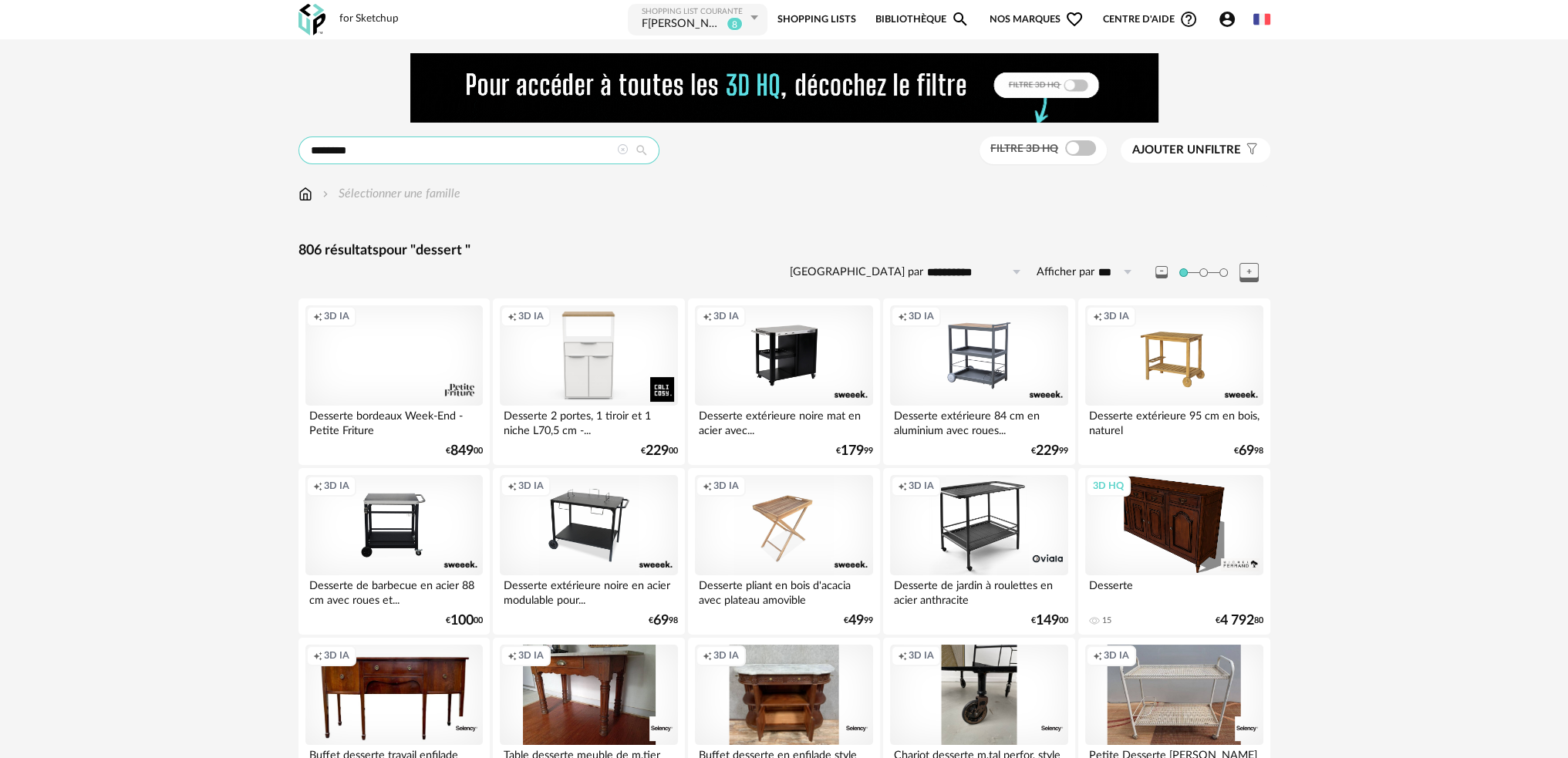
drag, startPoint x: 364, startPoint y: 152, endPoint x: 172, endPoint y: 175, distance: 193.4
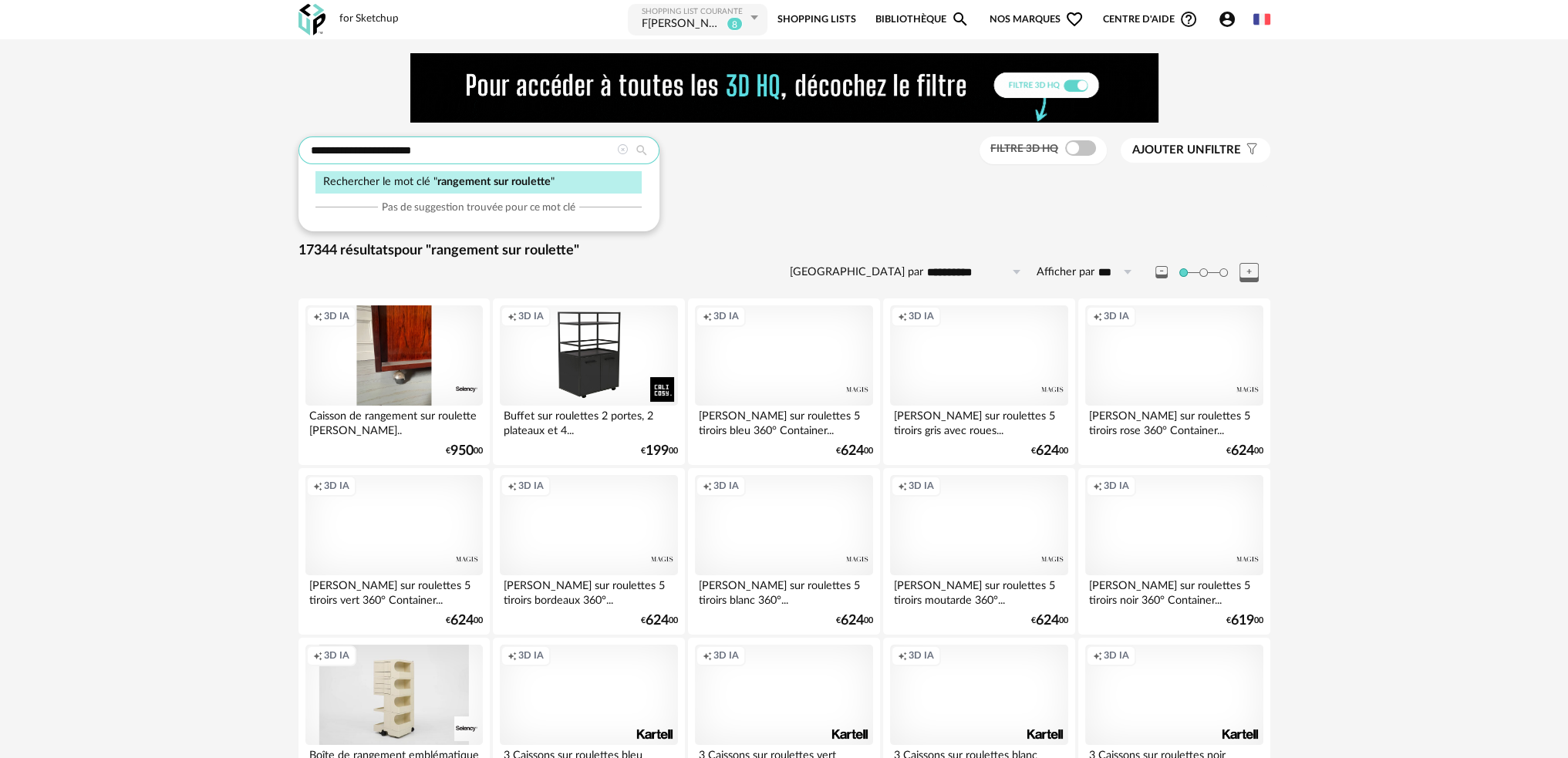
drag, startPoint x: 396, startPoint y: 151, endPoint x: 172, endPoint y: 161, distance: 224.2
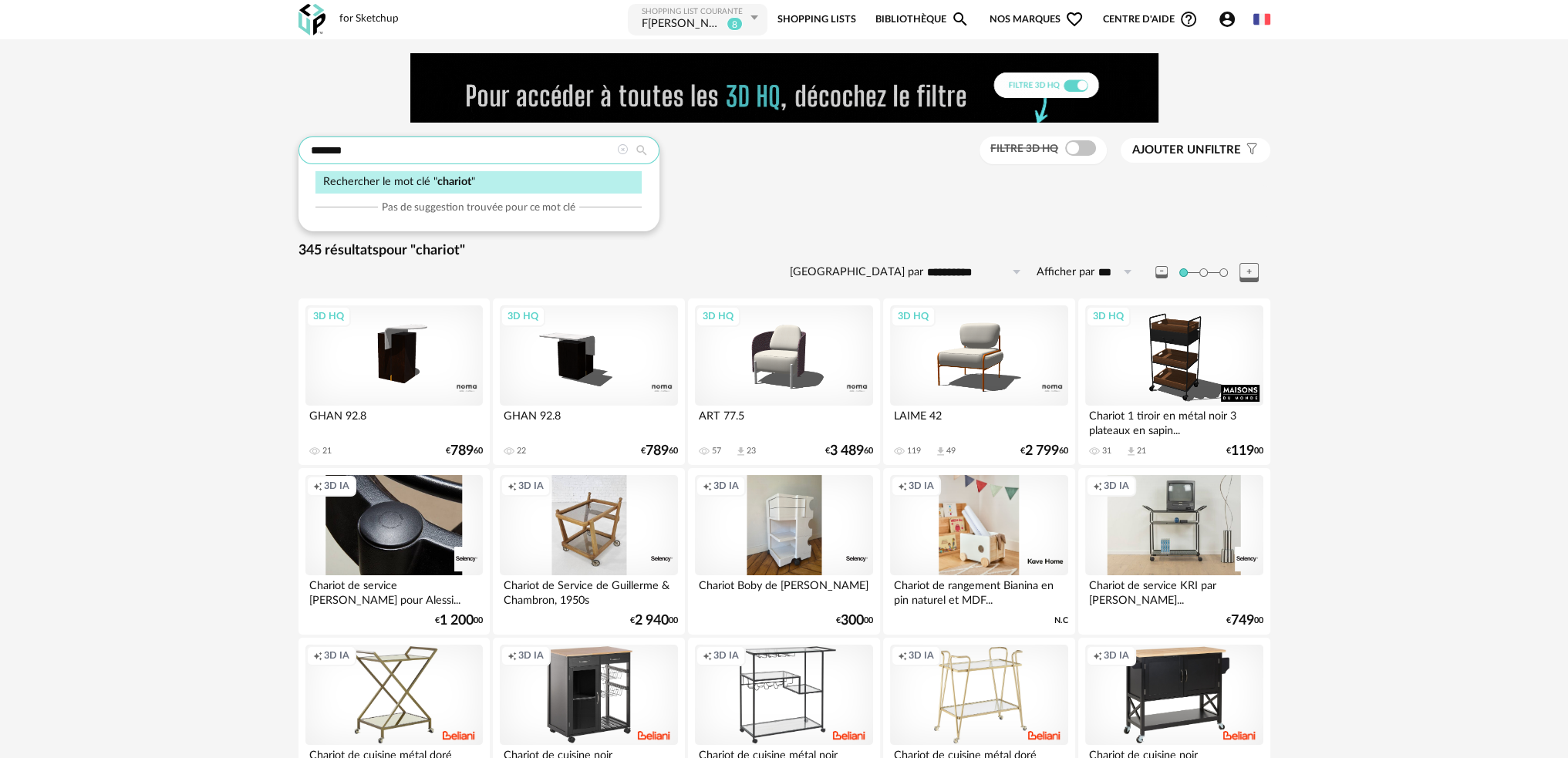
drag, startPoint x: 386, startPoint y: 147, endPoint x: 262, endPoint y: 152, distance: 124.1
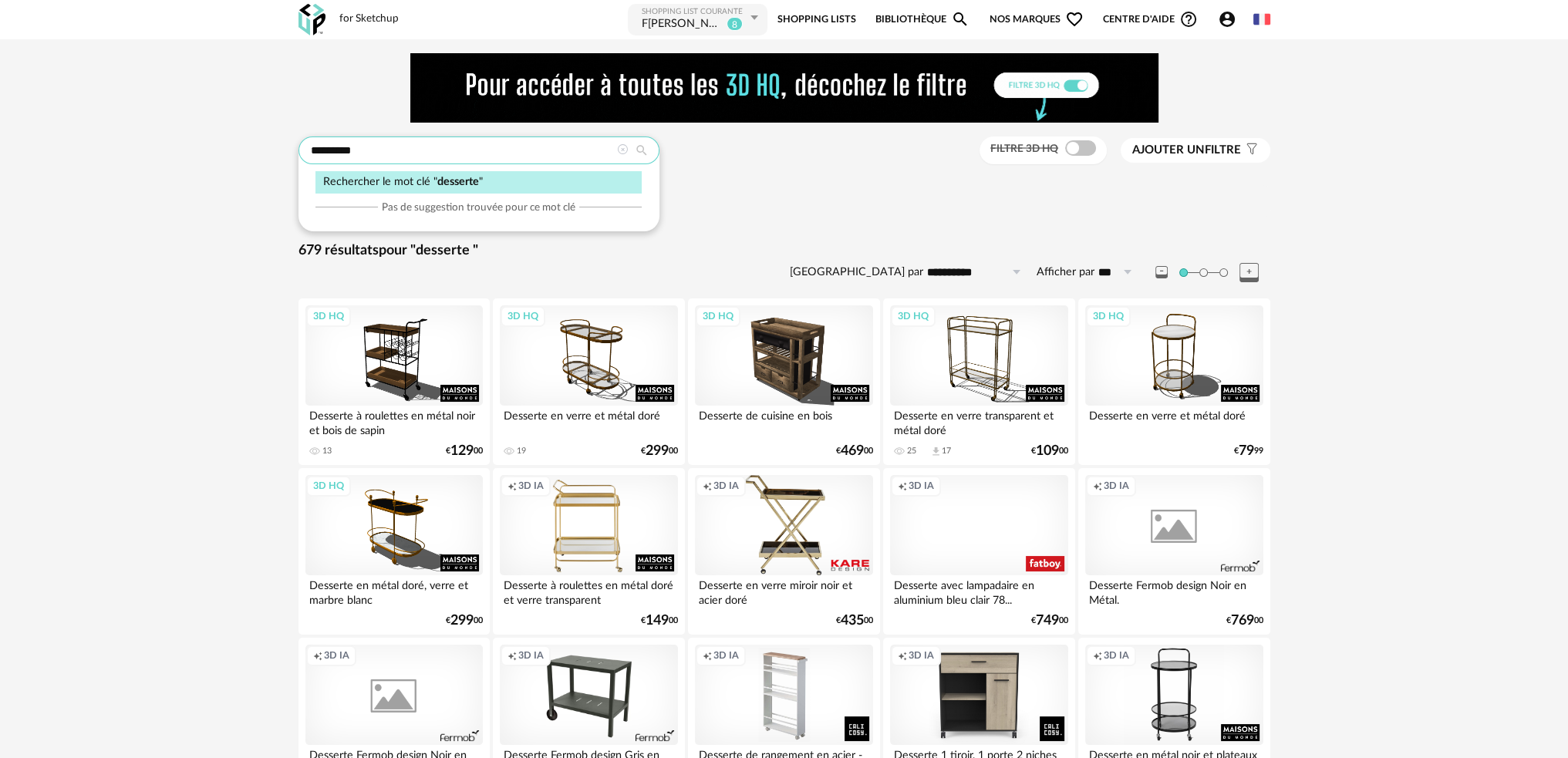
drag, startPoint x: 401, startPoint y: 140, endPoint x: 176, endPoint y: 141, distance: 225.0
type input "*****"
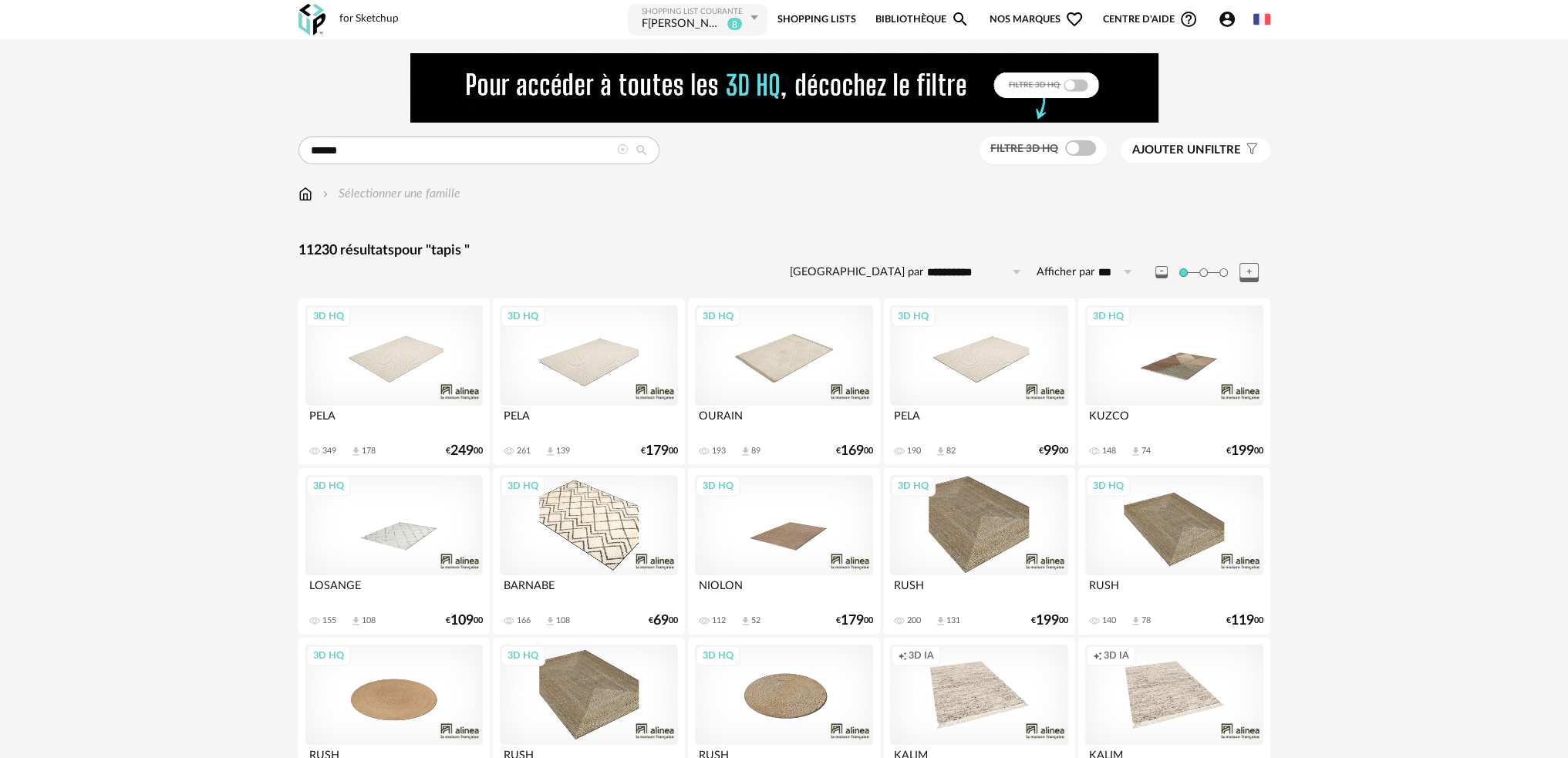
click at [1150, 147] on span "Ajouter un" at bounding box center [1168, 150] width 72 height 12
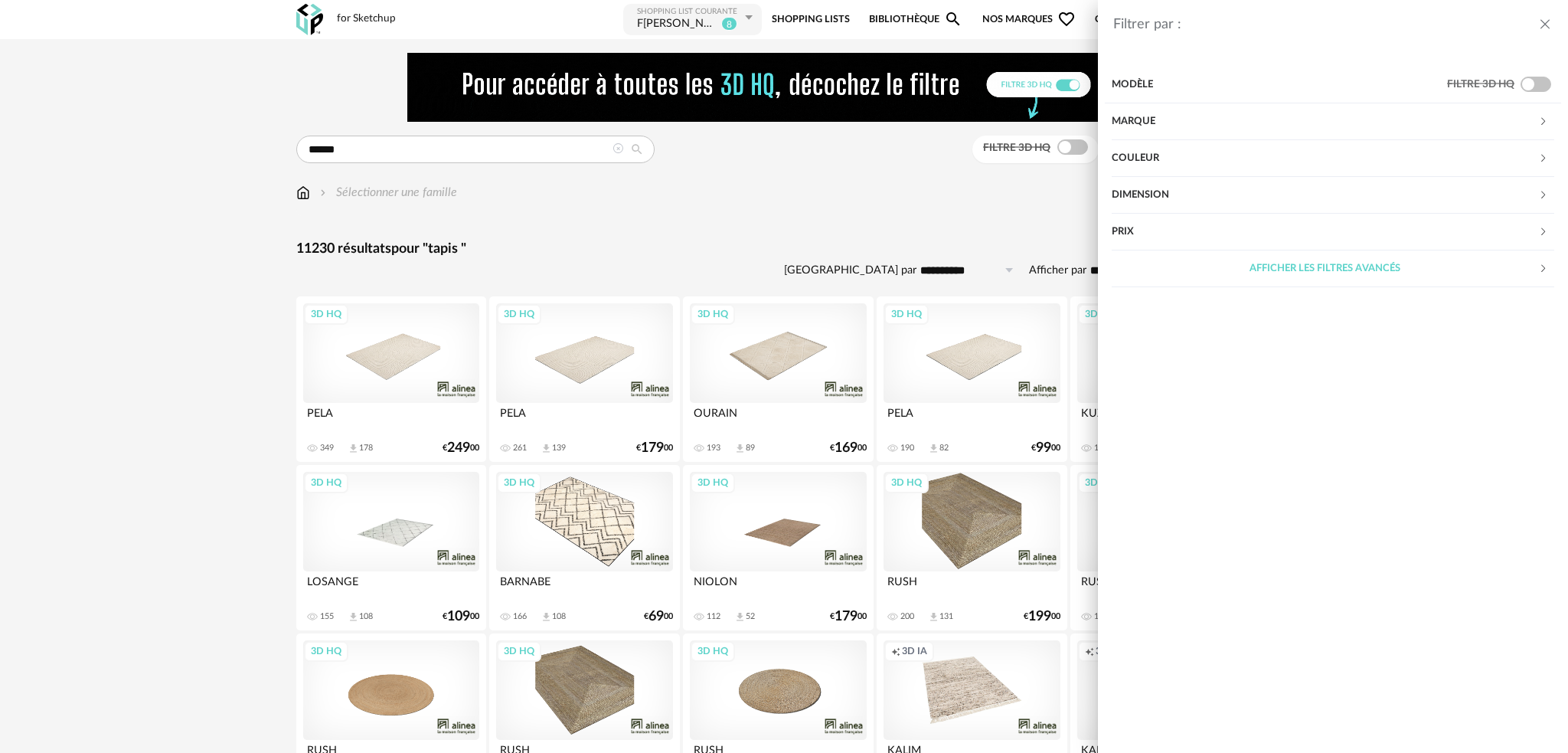
click at [1147, 154] on div "Couleur" at bounding box center [1324, 159] width 427 height 37
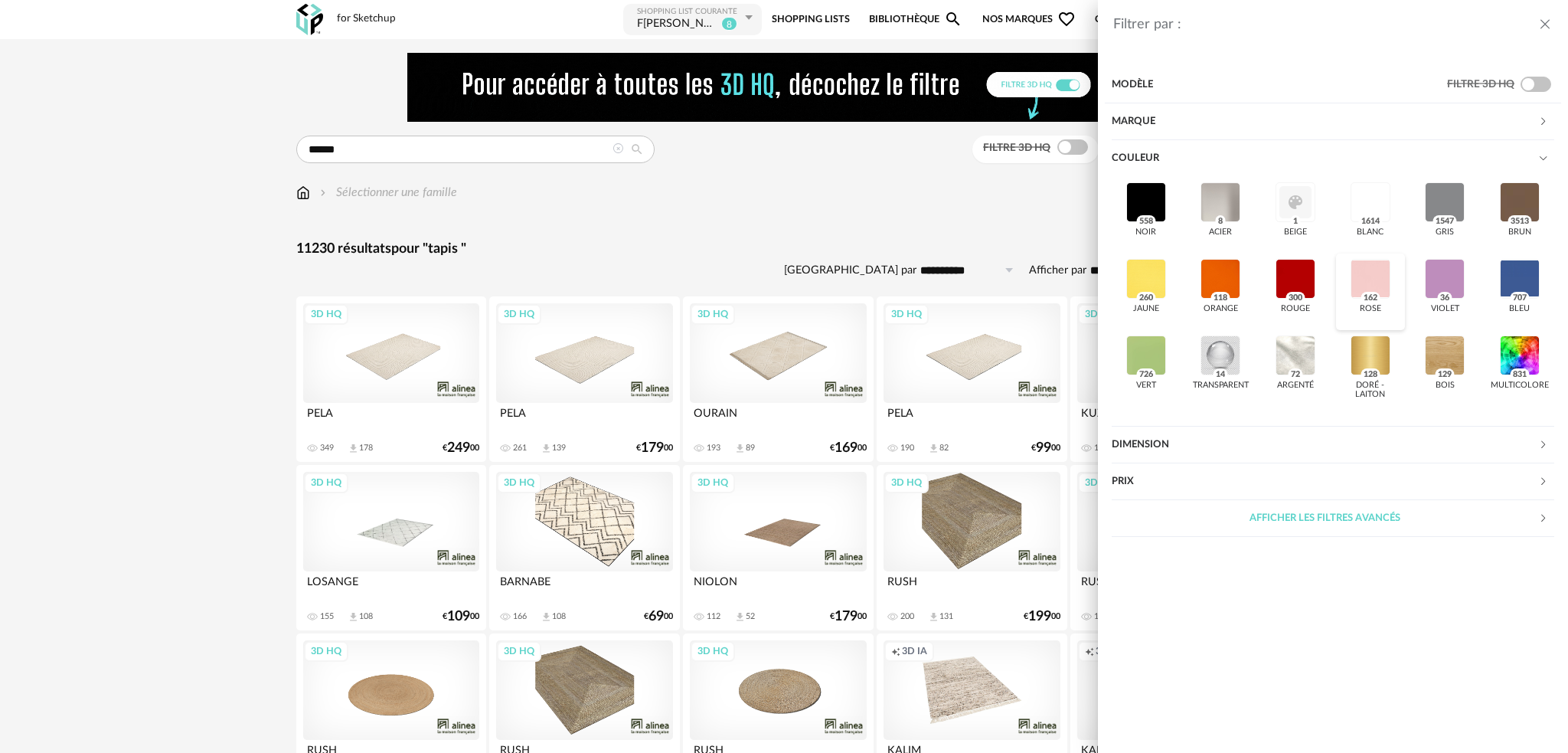
drag, startPoint x: 1371, startPoint y: 273, endPoint x: 1262, endPoint y: 268, distance: 109.1
click at [1371, 273] on div at bounding box center [1371, 279] width 40 height 40
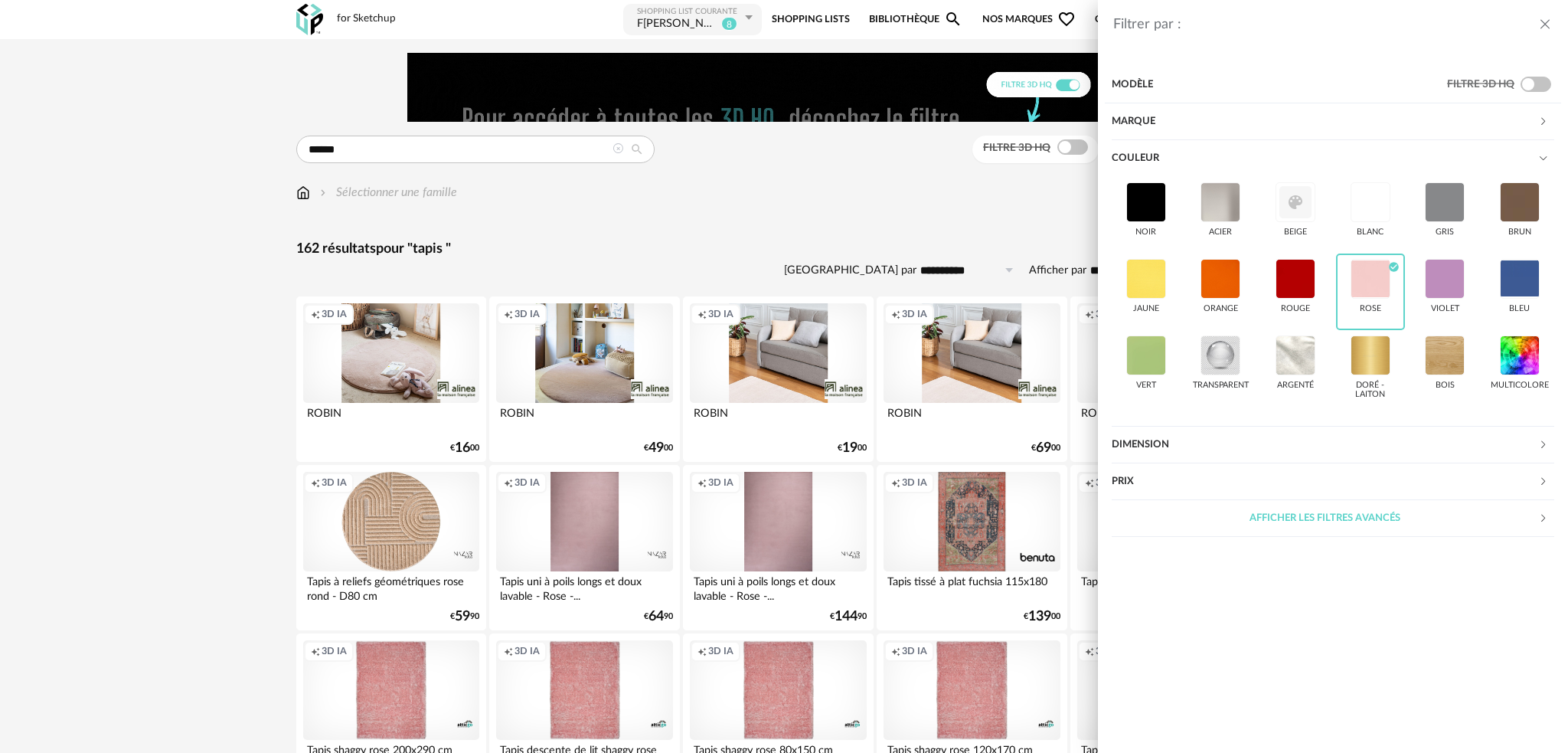
click at [838, 226] on div "Filtrer par : Modèle Filtre 3D HQ Marque &tradition 0 101 Copenhagen 0 366 Conc…" at bounding box center [784, 376] width 1568 height 753
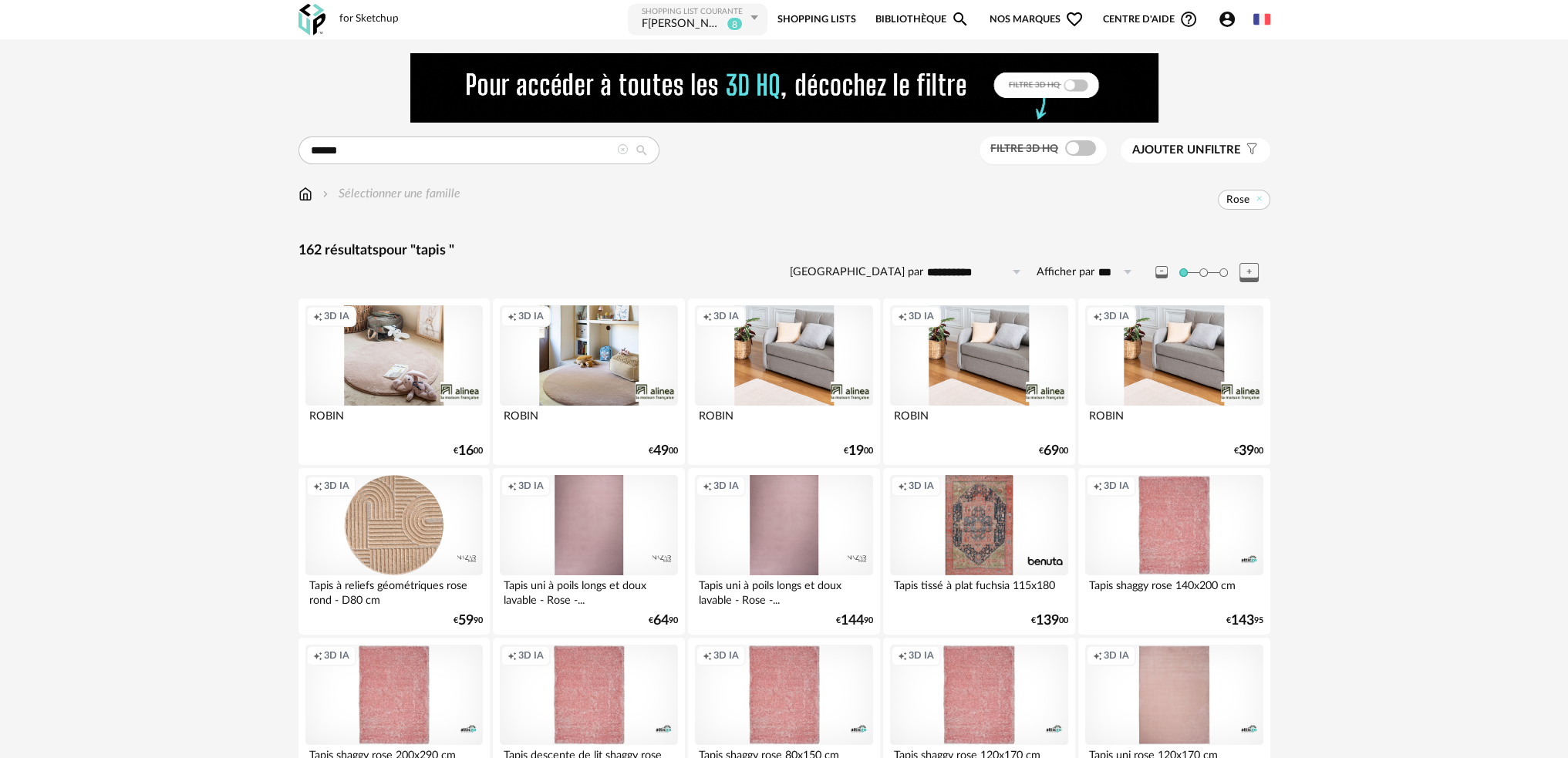
click at [1074, 153] on span at bounding box center [1080, 148] width 31 height 16
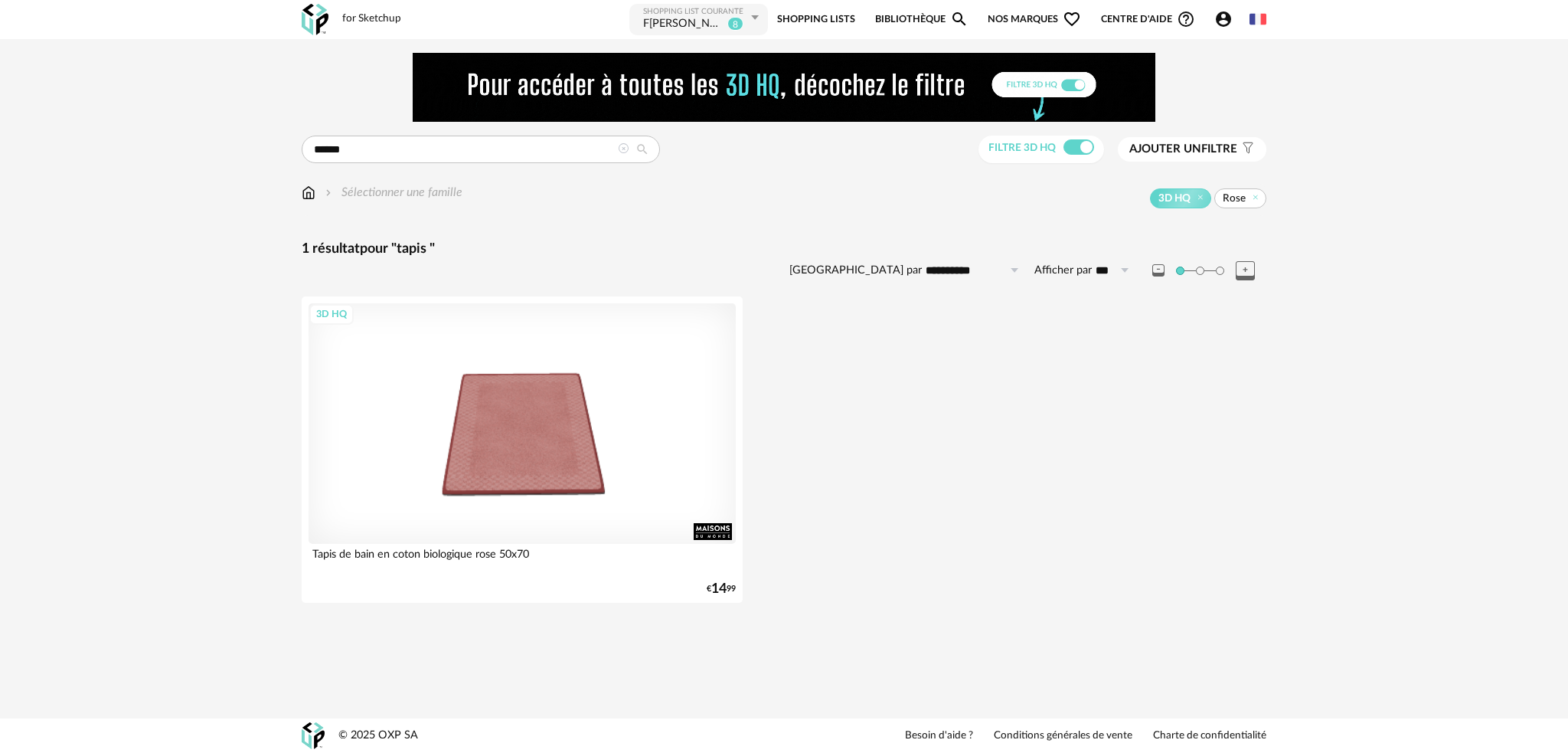
click at [1073, 150] on span at bounding box center [1079, 147] width 31 height 15
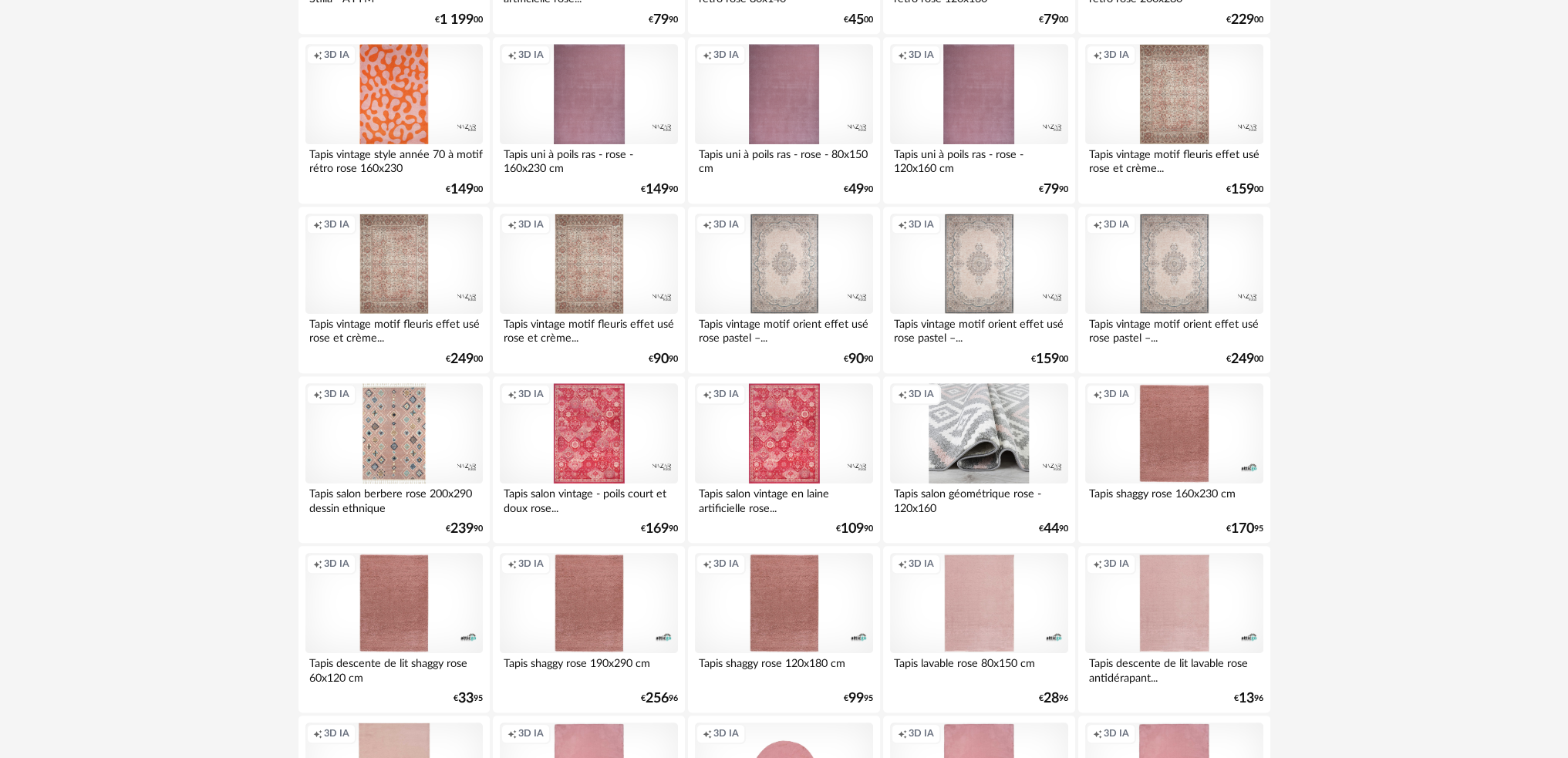
scroll to position [1851, 0]
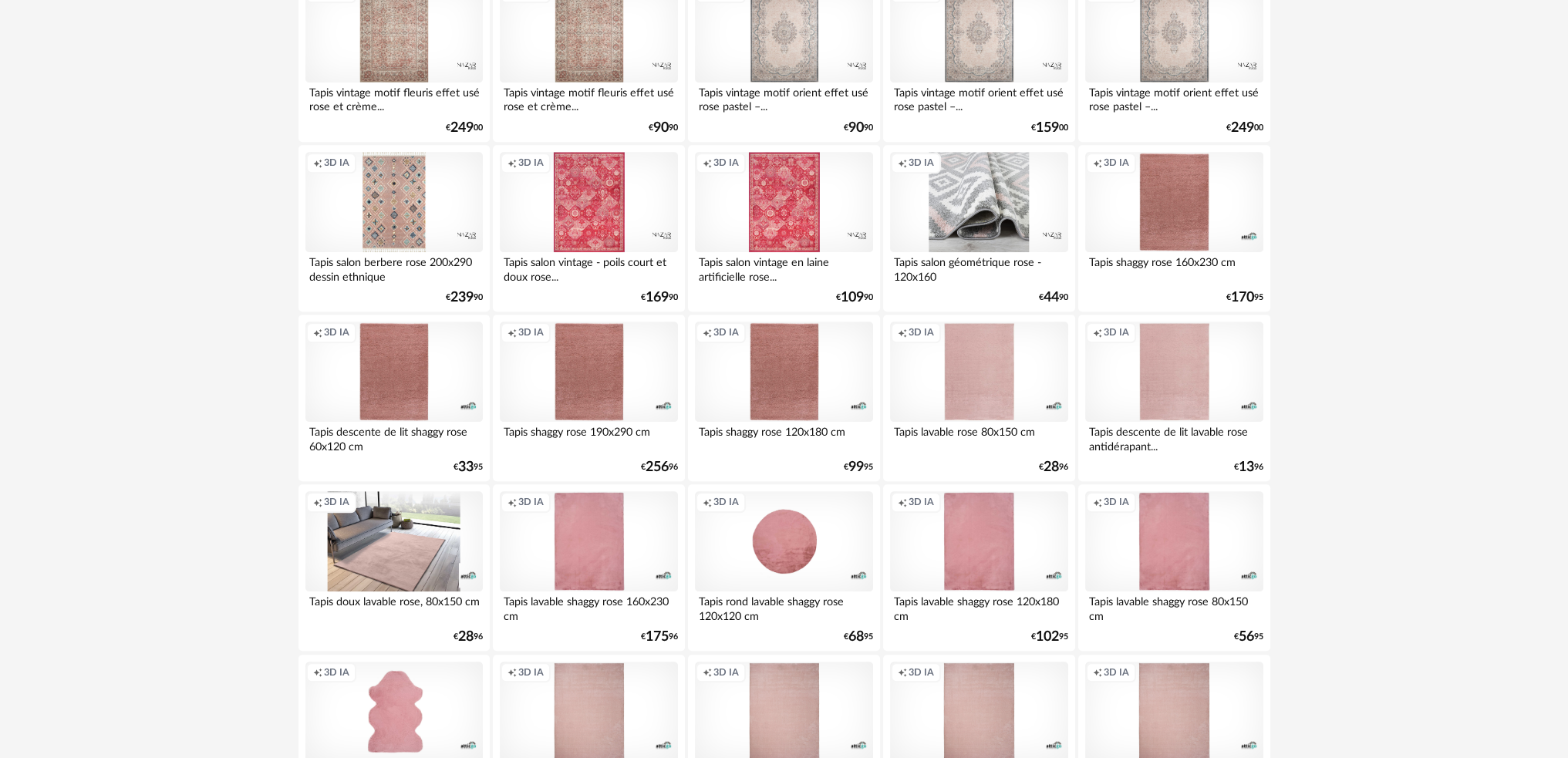
click at [391, 566] on div "Creation icon 3D IA" at bounding box center [394, 542] width 177 height 100
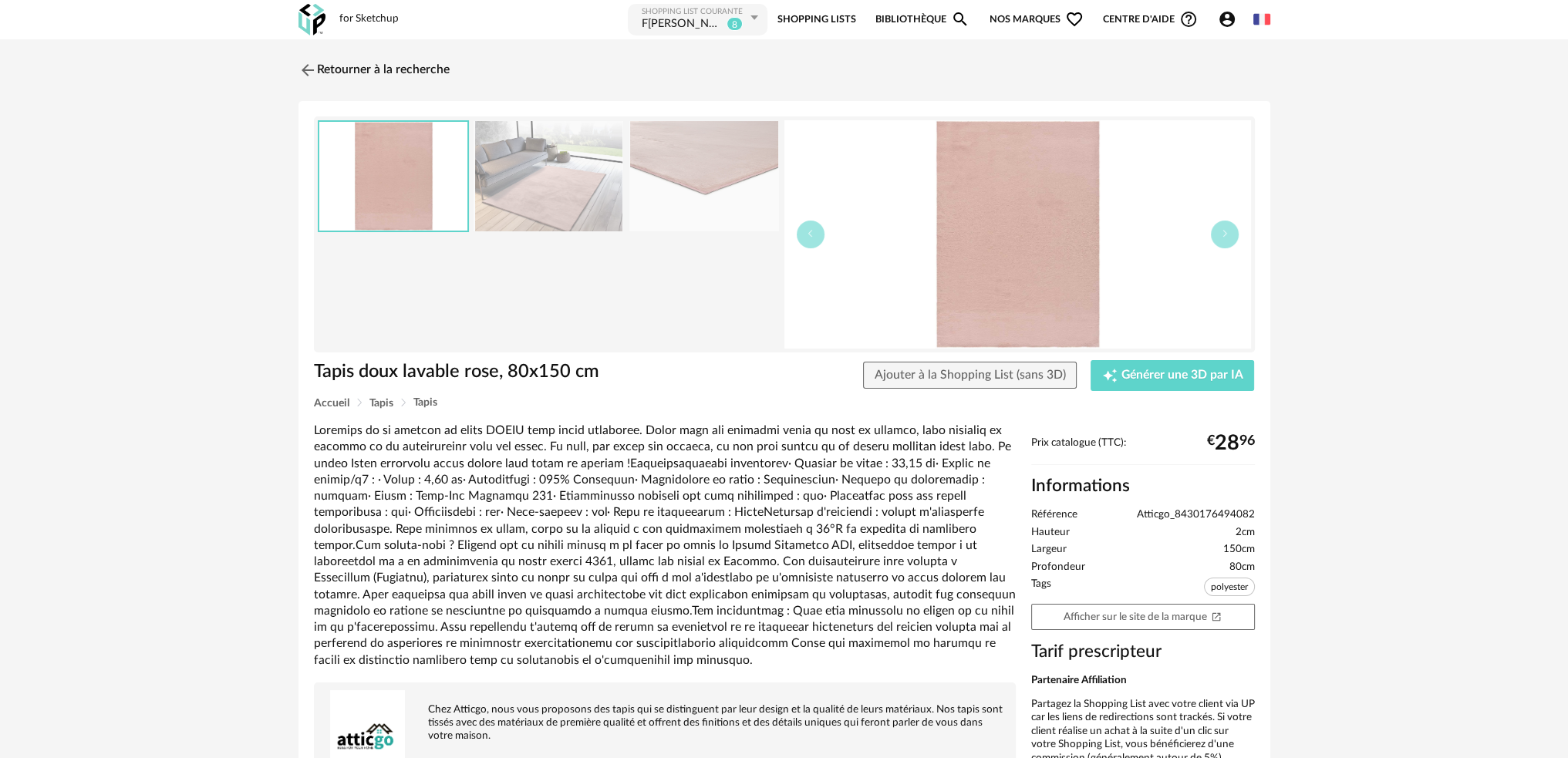
click at [566, 206] on img at bounding box center [548, 176] width 150 height 110
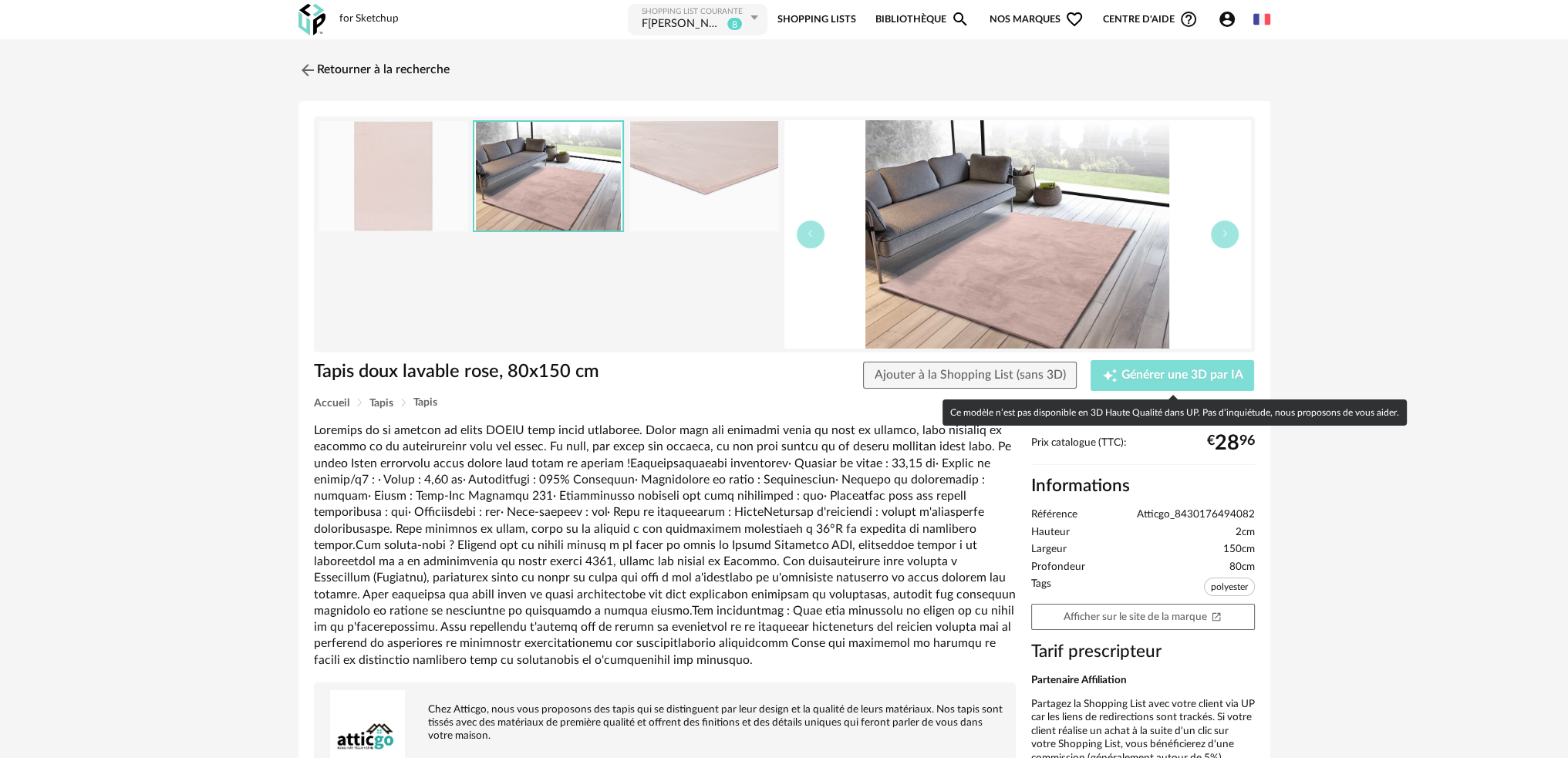
click at [1131, 371] on span "Générer une 3D par IA" at bounding box center [1182, 376] width 122 height 13
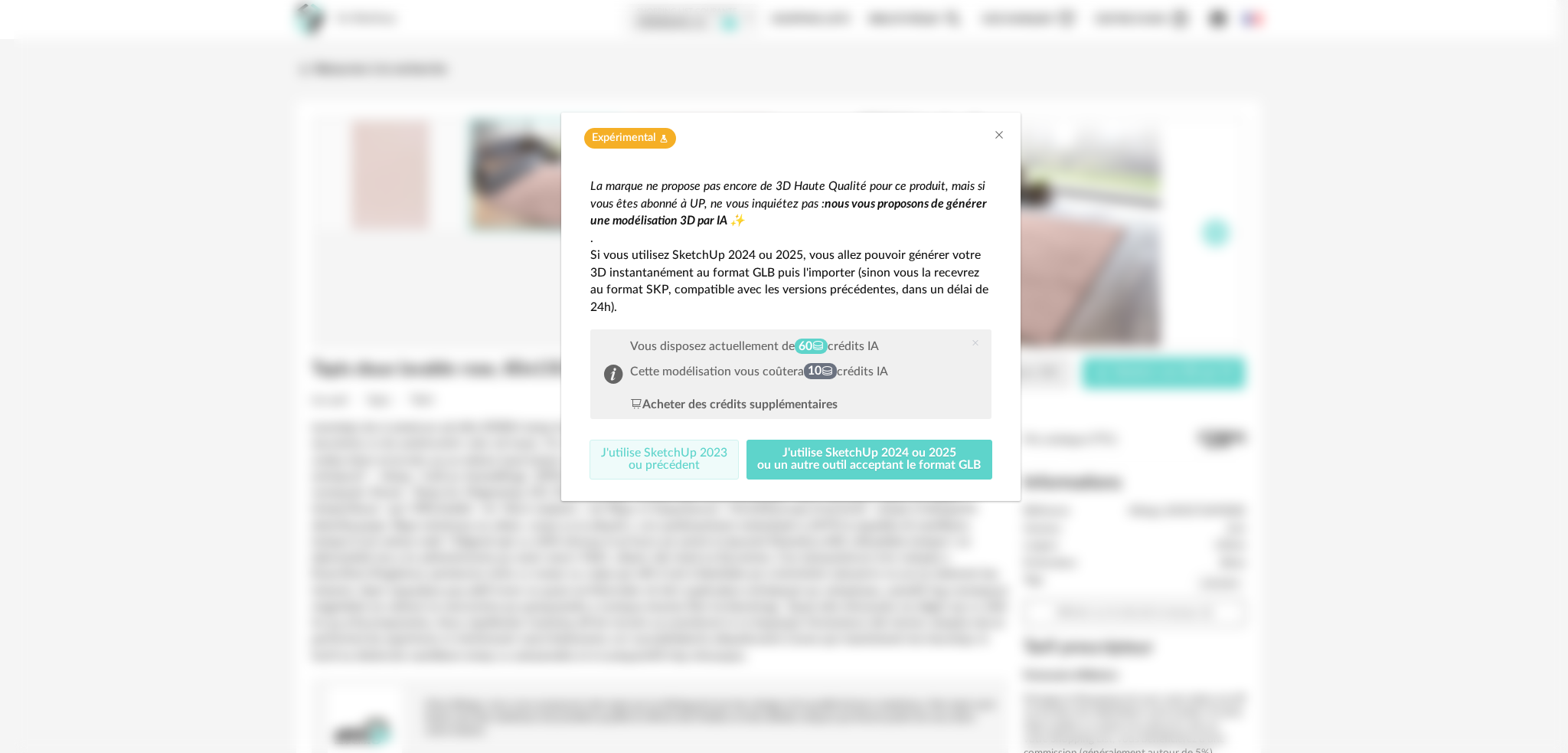
click at [678, 463] on button "J'utilise SketchUp 2023 ou précédent" at bounding box center [664, 459] width 149 height 40
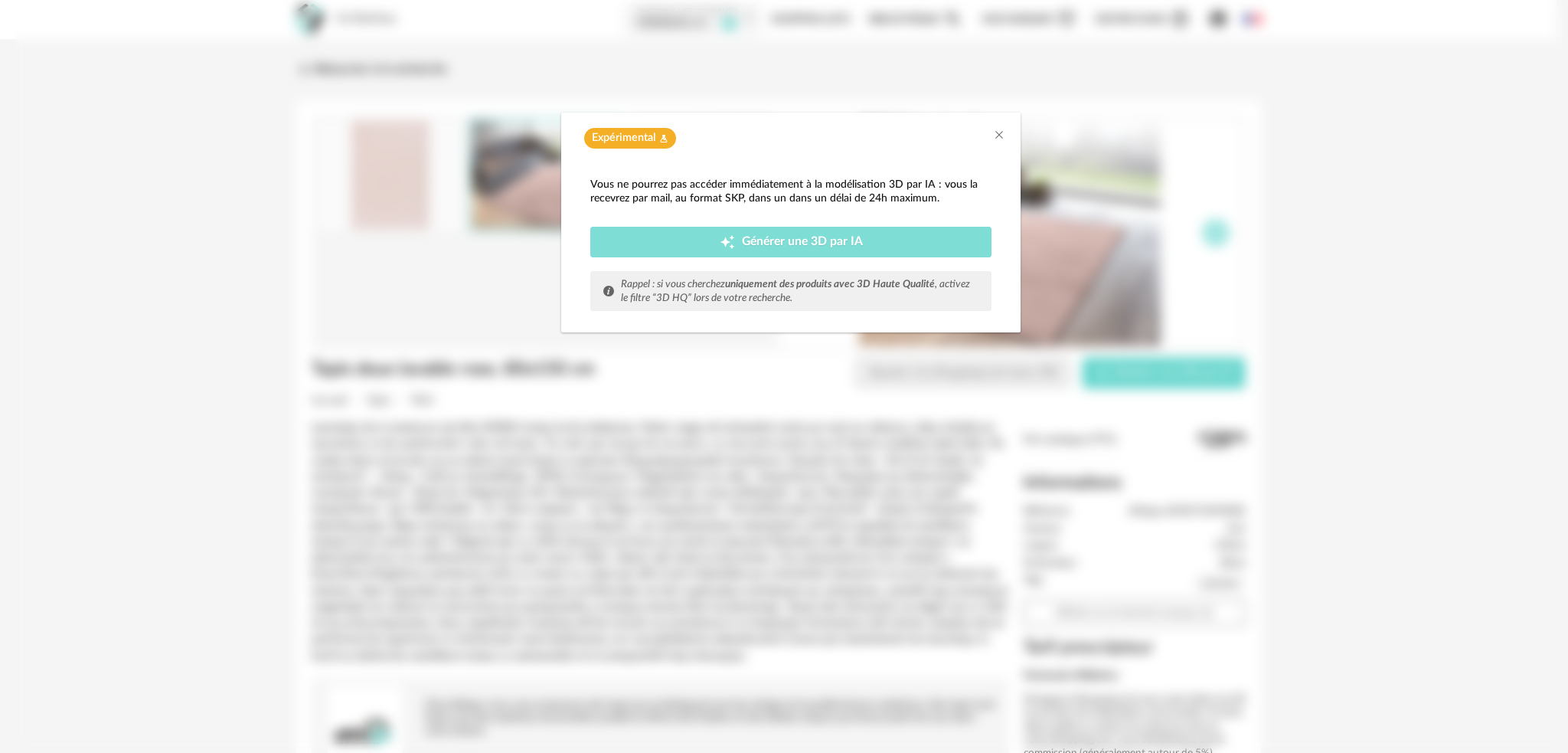
click at [698, 235] on div "Creation icon Générer une 3D par IA" at bounding box center [791, 242] width 379 height 15
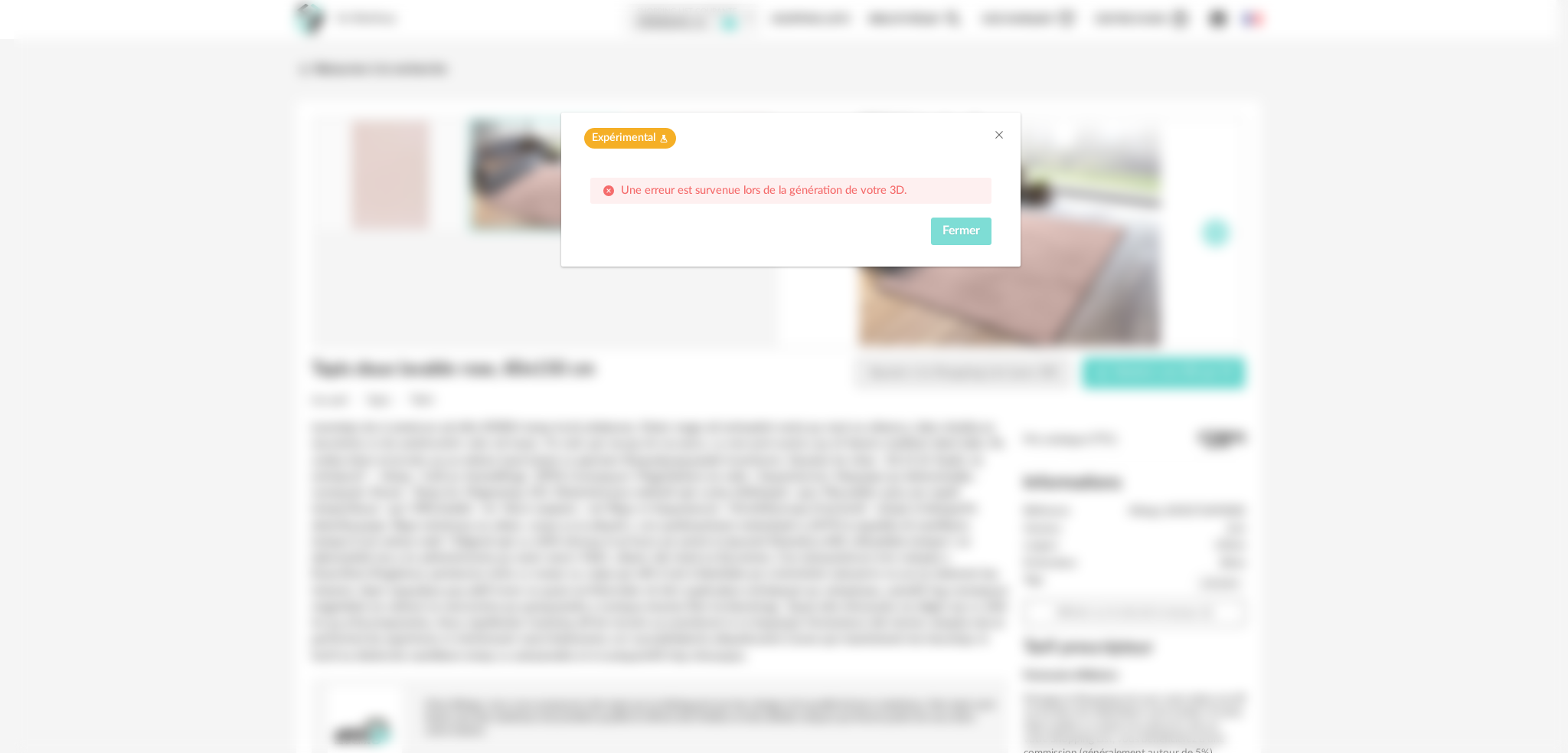
click at [958, 233] on span "Fermer" at bounding box center [961, 231] width 37 height 13
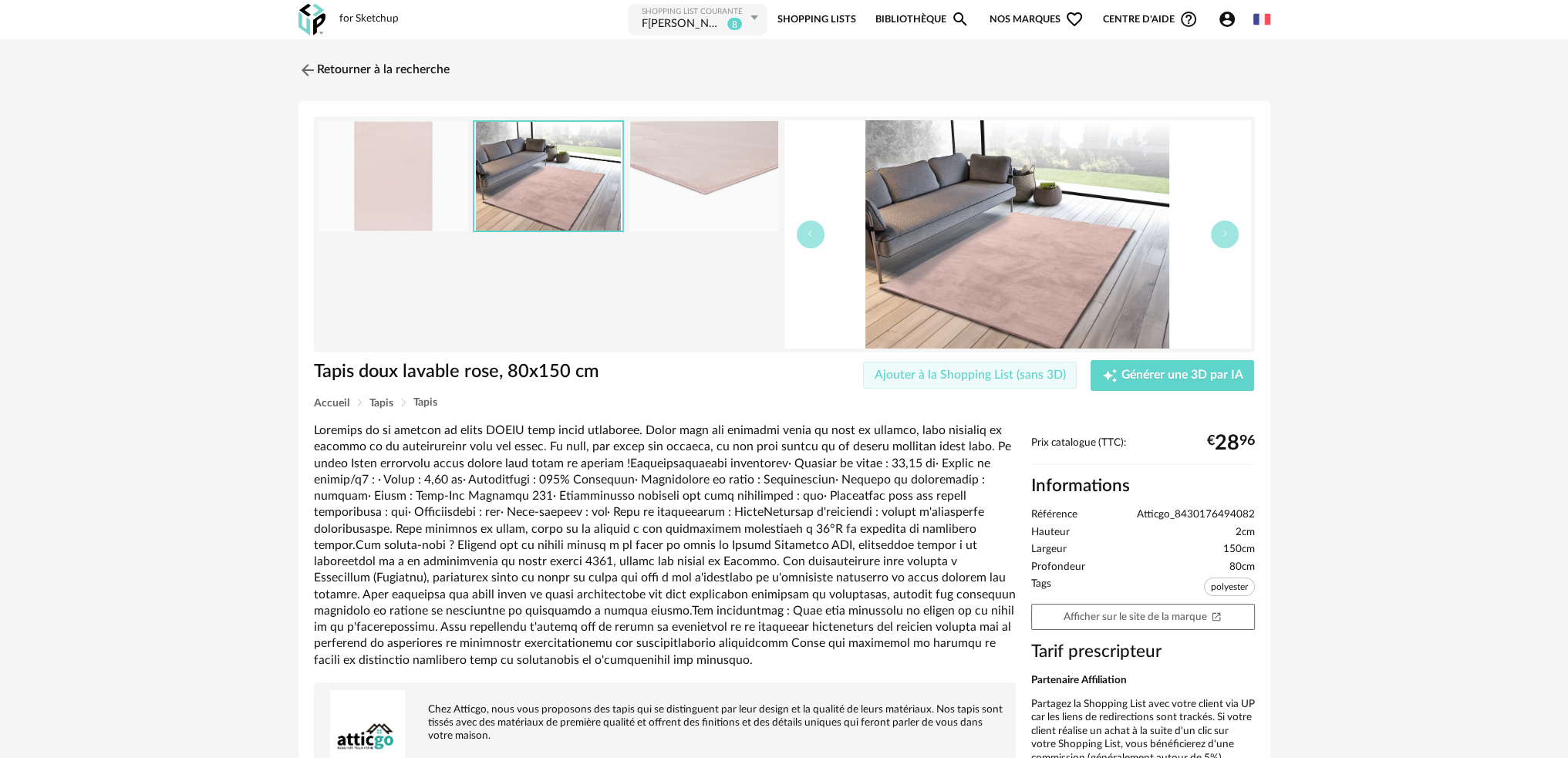
click at [893, 372] on span "Ajouter à la Shopping List (sans 3D)" at bounding box center [971, 375] width 192 height 13
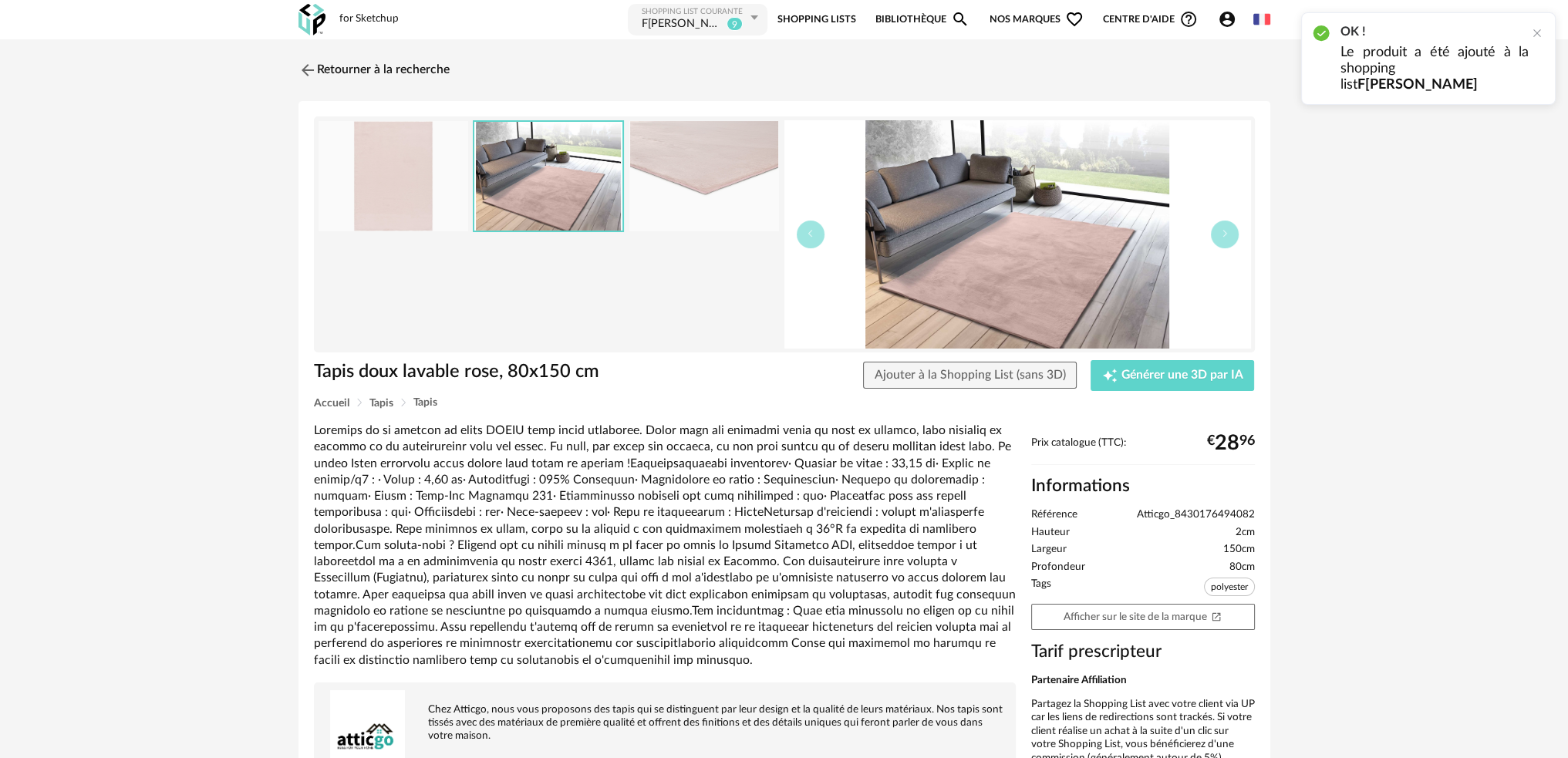
click at [1049, 66] on div "Retourner à la recherche" at bounding box center [784, 69] width 971 height 34
click at [1221, 17] on icon "Account Circle icon" at bounding box center [1227, 19] width 16 height 16
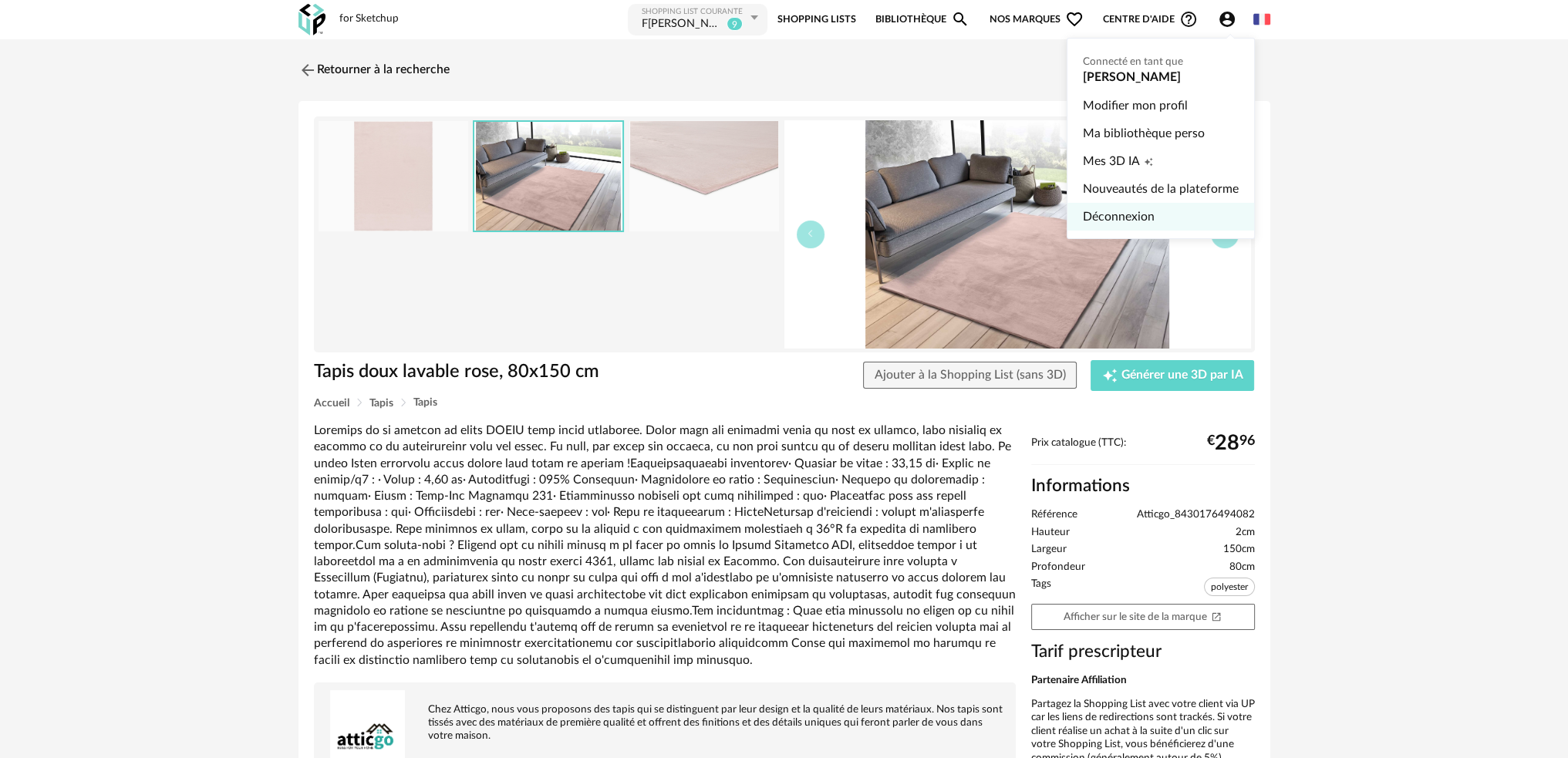
click at [1121, 212] on link "Déconnexion" at bounding box center [1160, 216] width 156 height 27
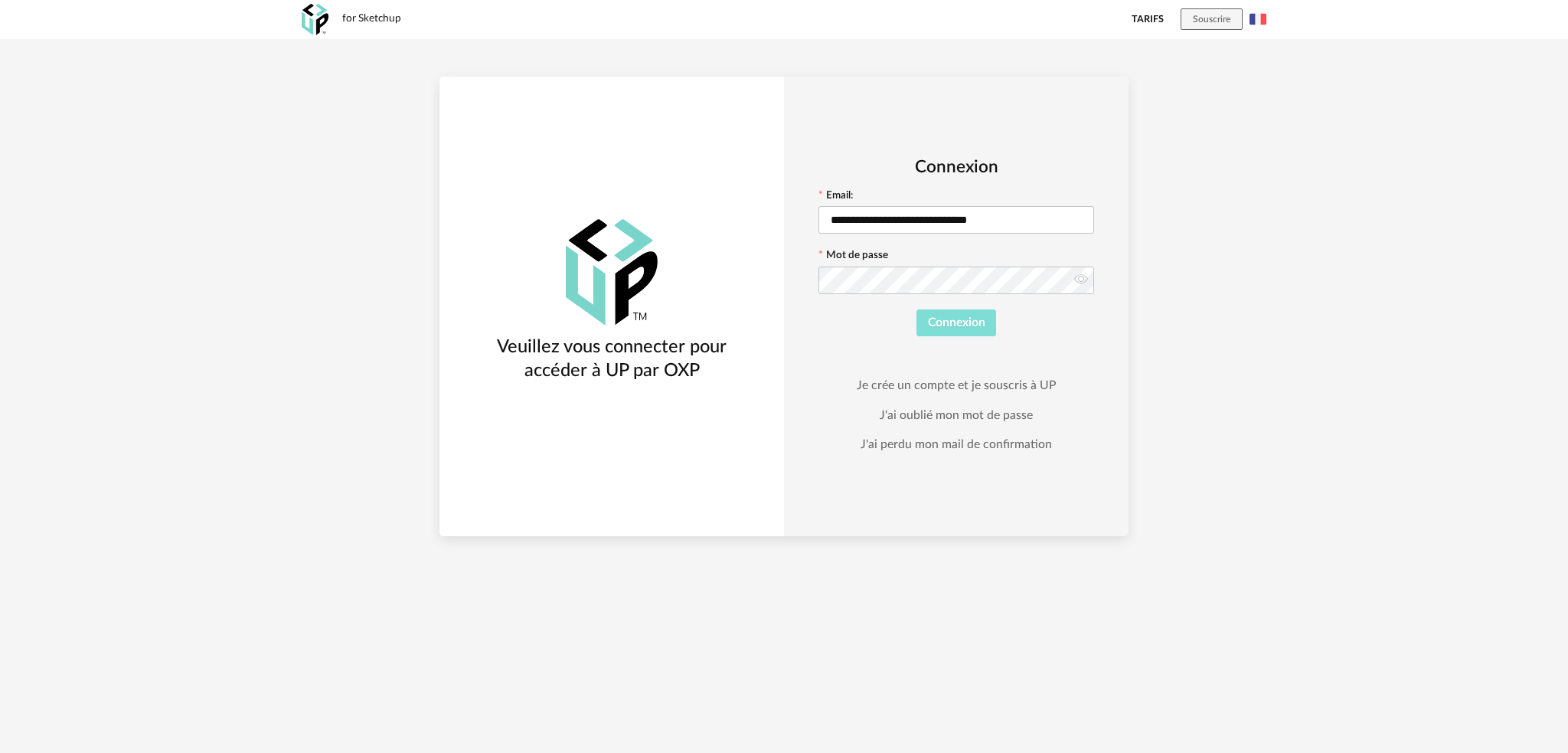
click at [962, 316] on span "Connexion" at bounding box center [957, 323] width 57 height 13
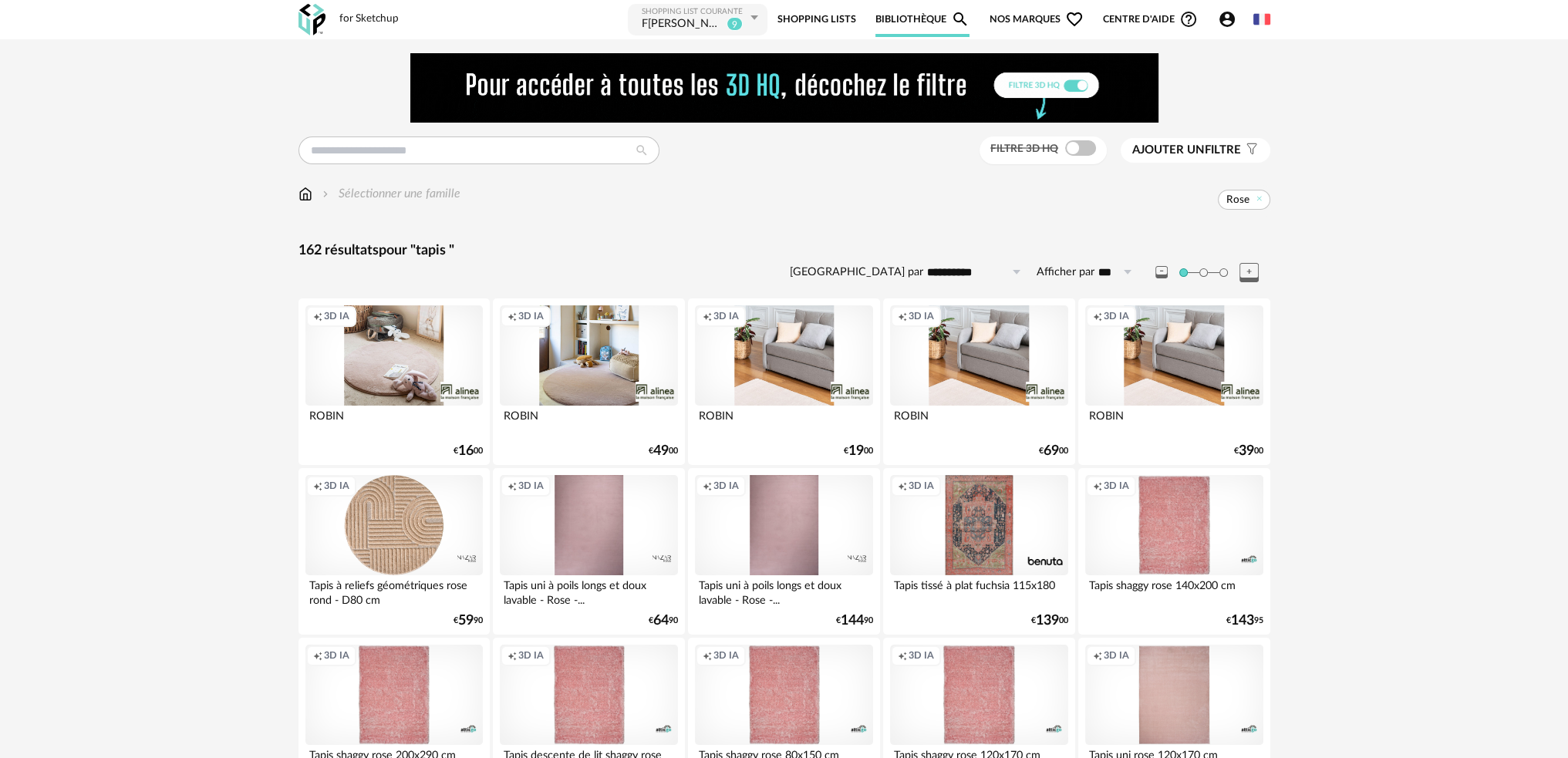
click at [688, 22] on div "[PERSON_NAME]" at bounding box center [682, 25] width 82 height 16
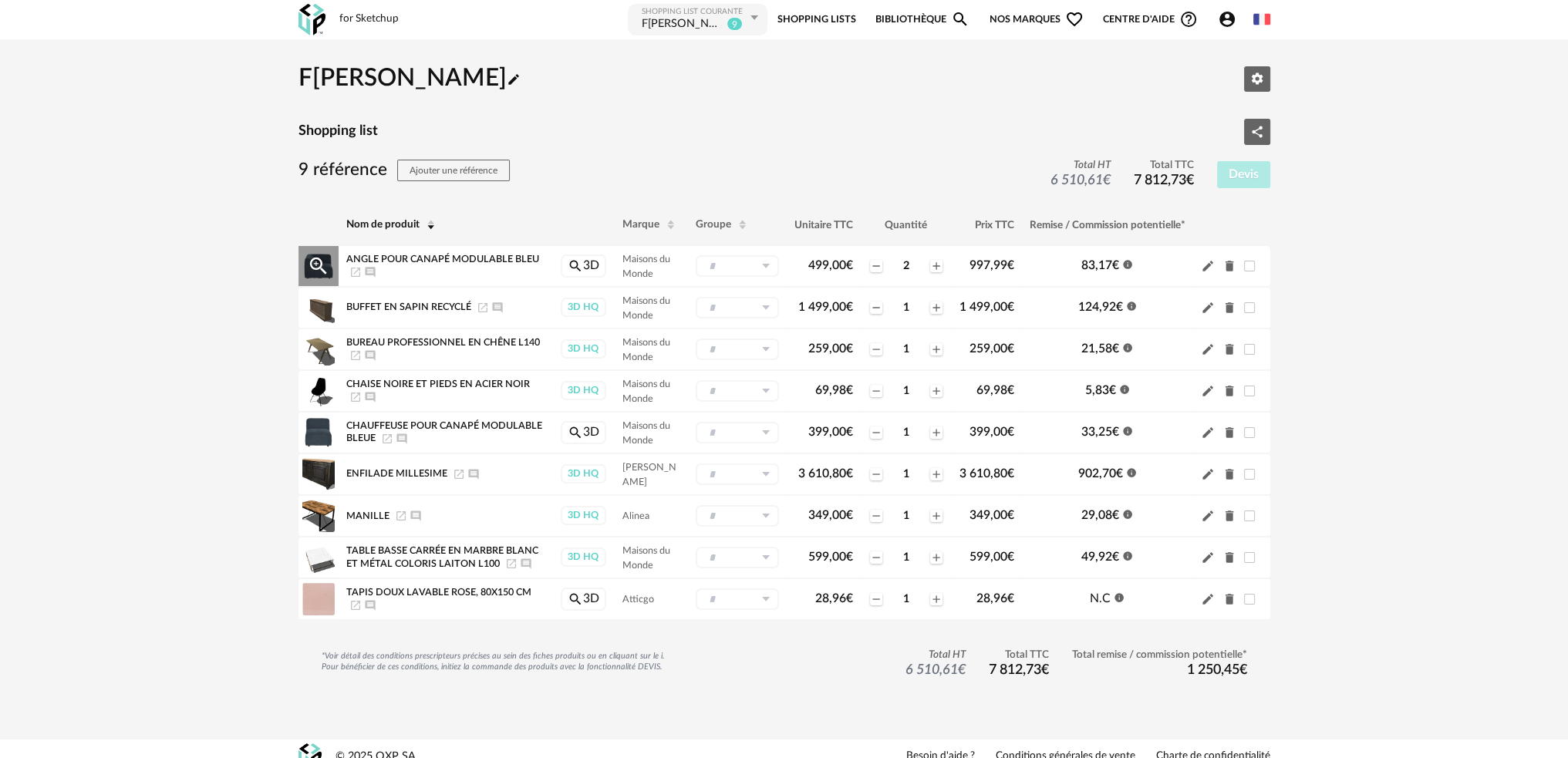
click at [386, 256] on span "Angle pour canapé modulable bleu" at bounding box center [442, 259] width 192 height 9
click at [484, 262] on span "Angle pour canapé modulable bleu" at bounding box center [442, 259] width 192 height 9
click at [320, 262] on icon "Magnify Plus Outline icon" at bounding box center [317, 265] width 17 height 17
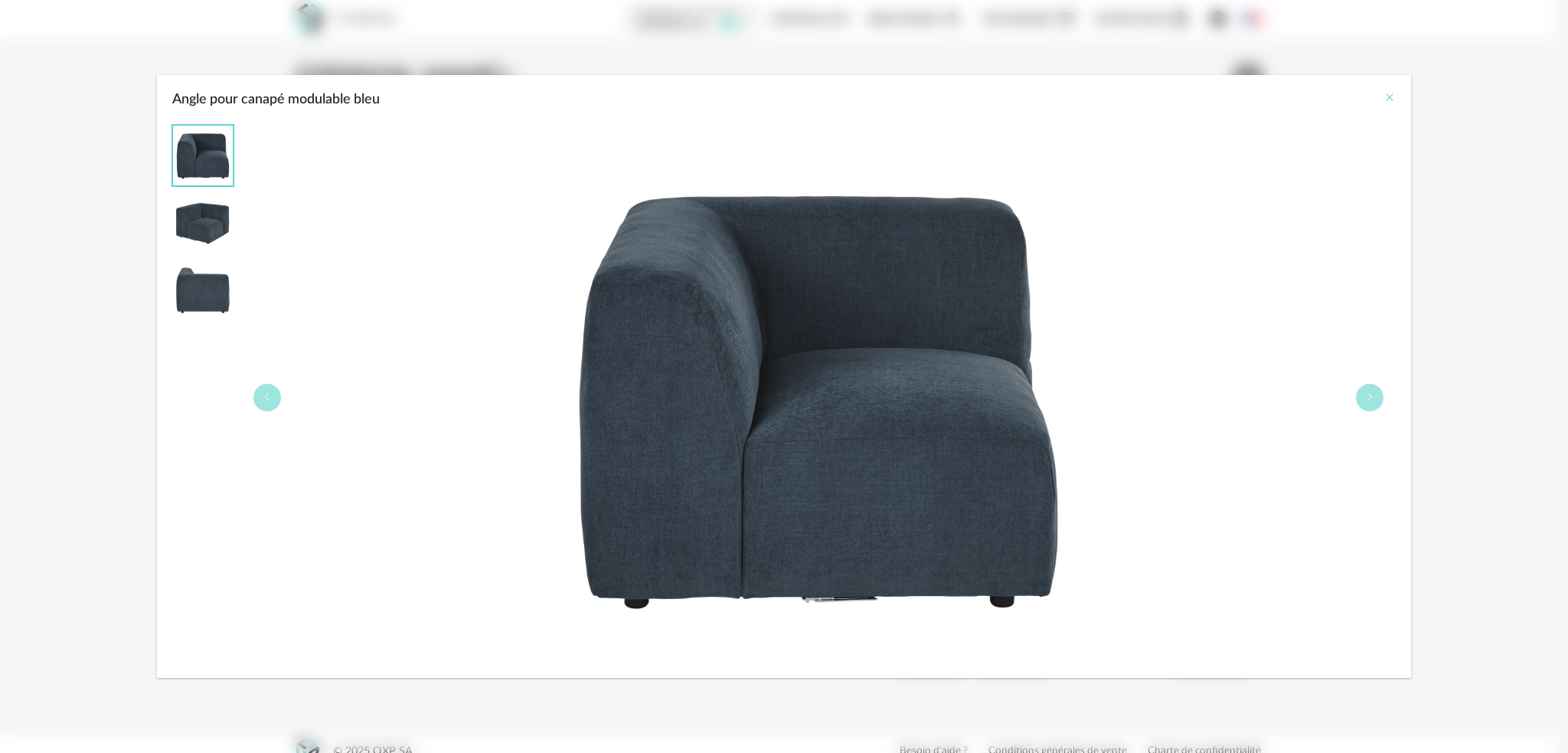
drag, startPoint x: 1387, startPoint y: 97, endPoint x: 1354, endPoint y: 113, distance: 36.7
click at [1386, 100] on icon "Close" at bounding box center [1390, 98] width 13 height 13
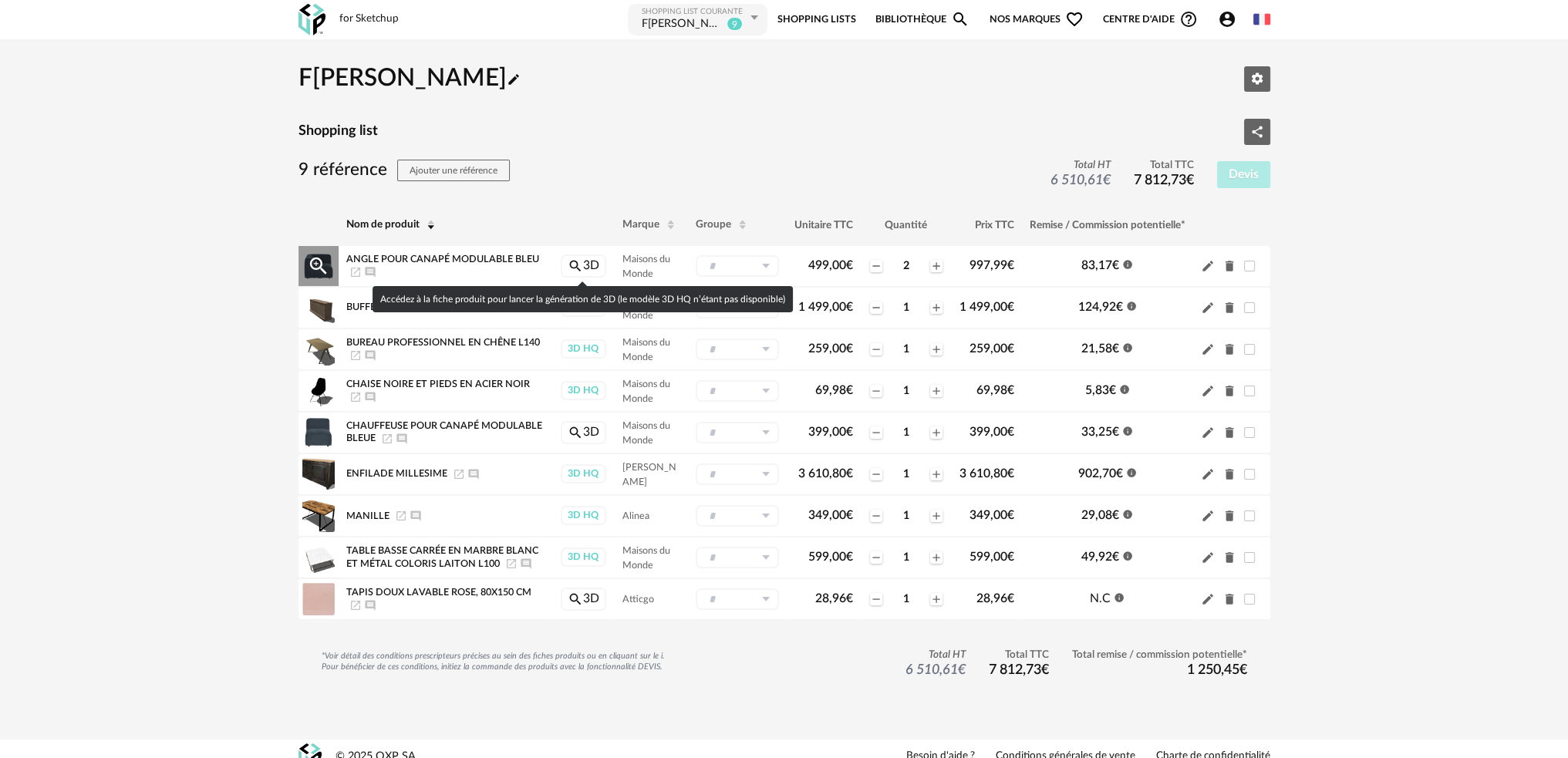
click at [586, 268] on link "Magnify icon 3D" at bounding box center [584, 265] width 46 height 23
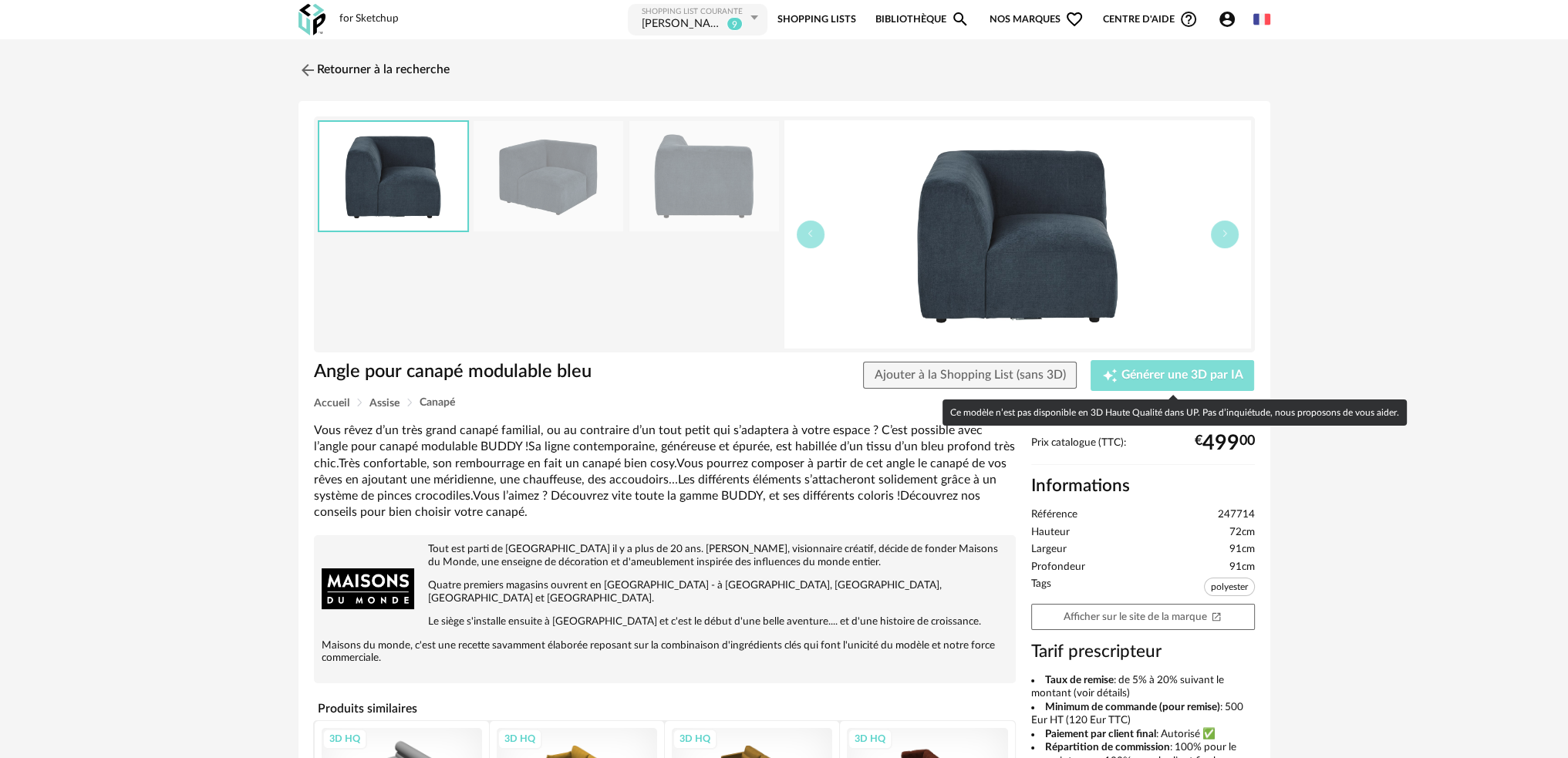
click at [1131, 376] on span "Générer une 3D par IA" at bounding box center [1182, 376] width 122 height 13
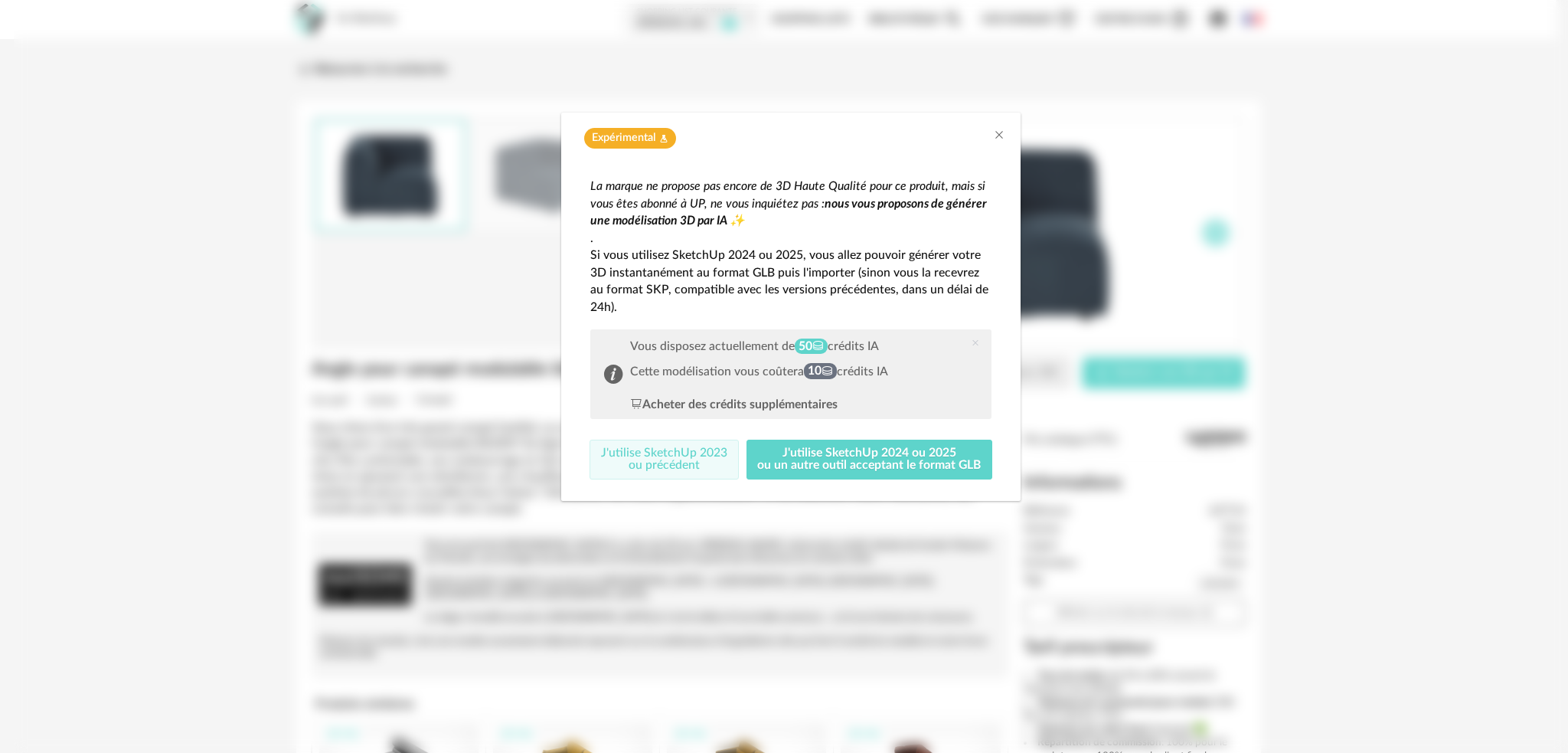
click at [641, 459] on button "J'utilise SketchUp 2023 ou précédent" at bounding box center [664, 459] width 149 height 40
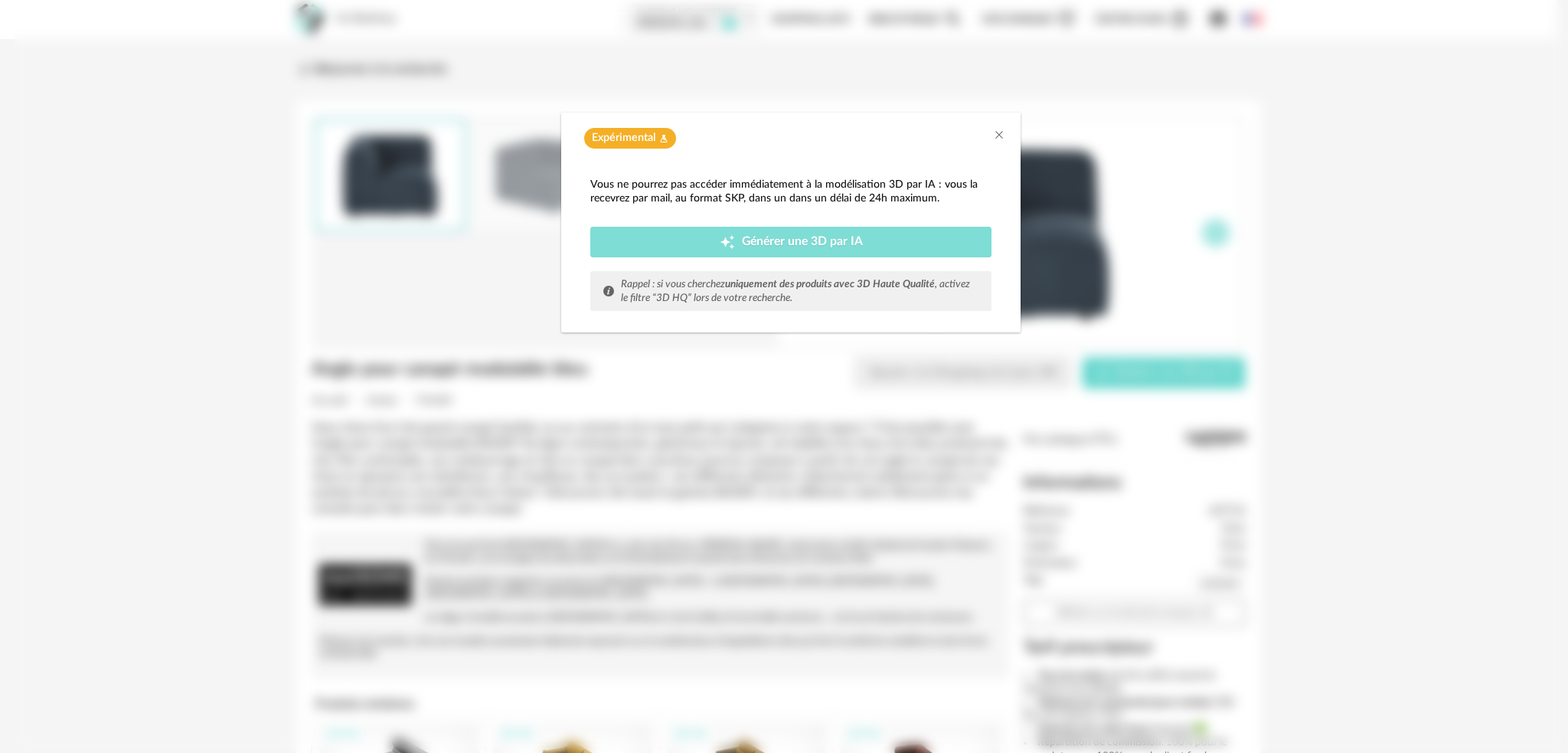
click at [720, 241] on icon "Creation icon" at bounding box center [727, 242] width 15 height 15
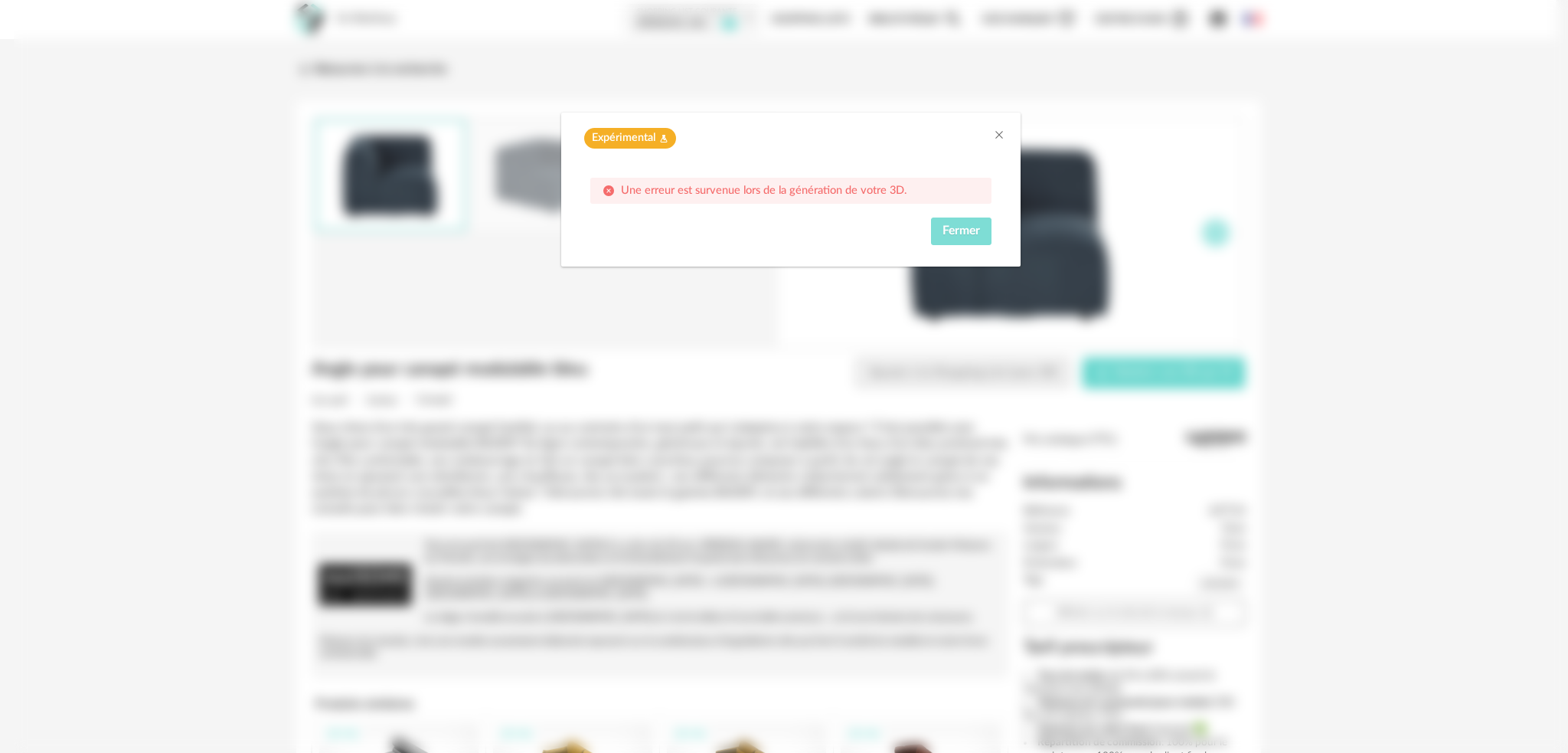
click at [955, 233] on span "Fermer" at bounding box center [961, 231] width 37 height 13
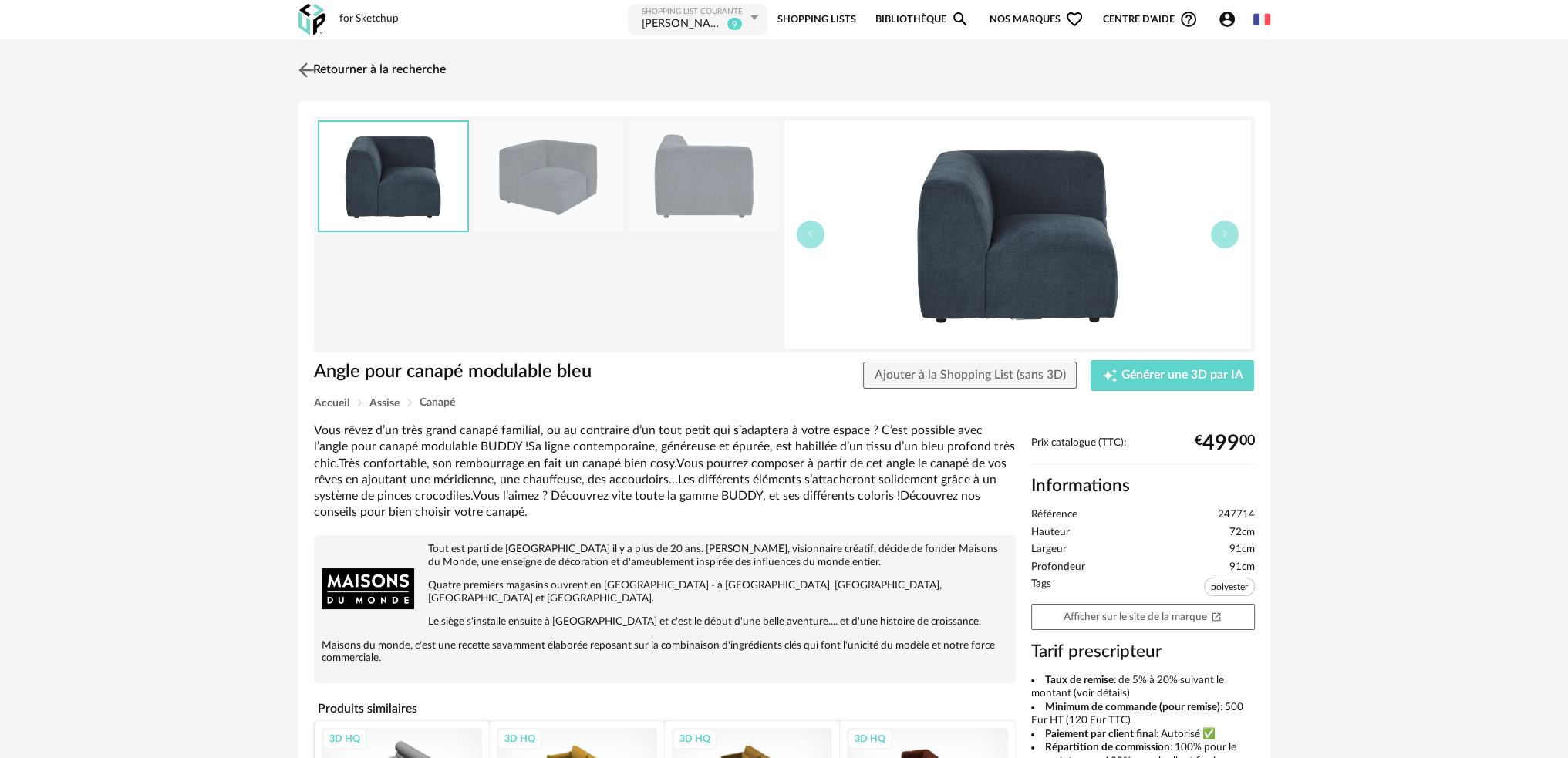
click at [311, 68] on img at bounding box center [306, 69] width 23 height 23
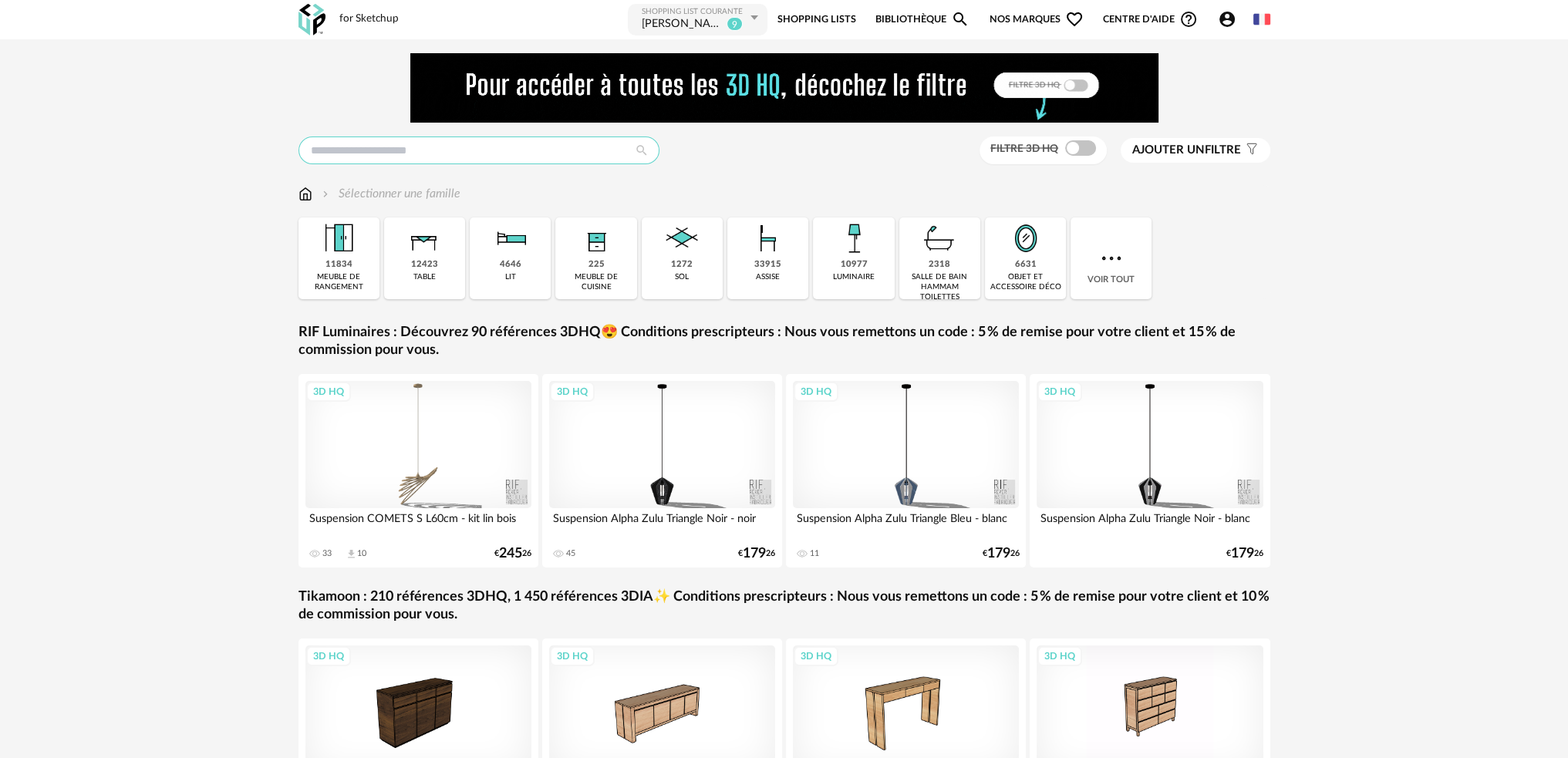
click at [426, 148] on input "text" at bounding box center [479, 151] width 361 height 27
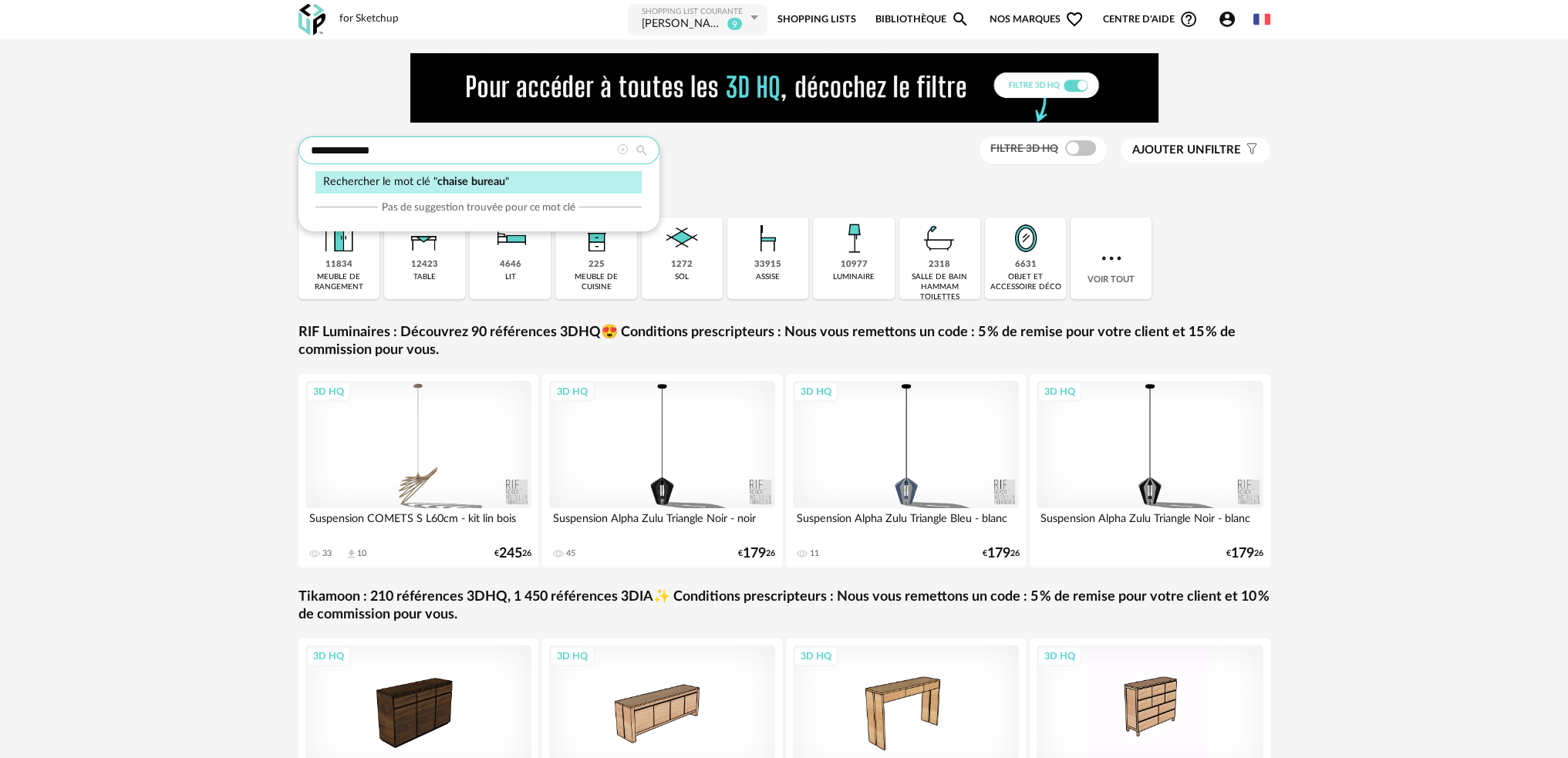
type input "**********"
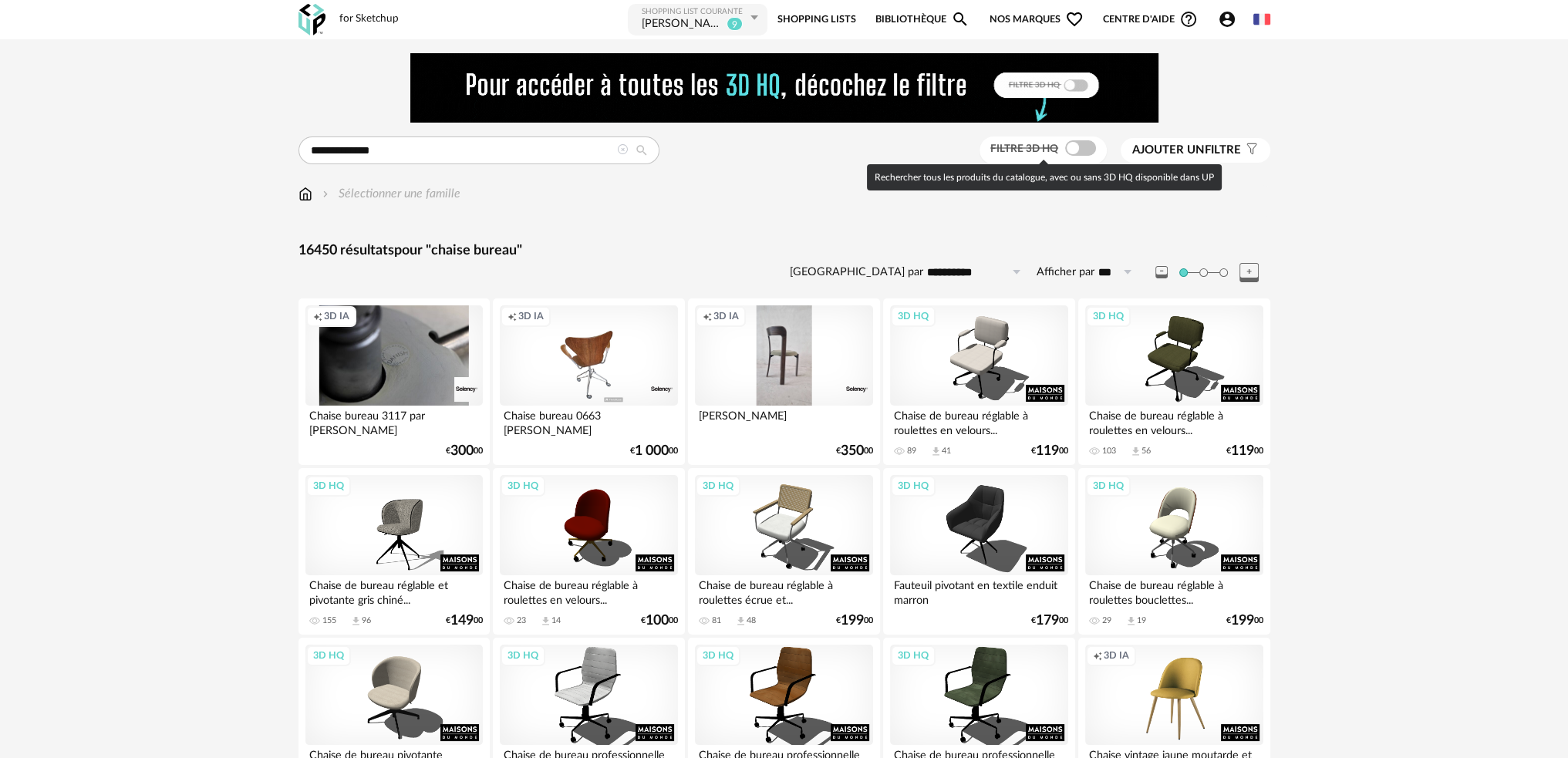
click at [1068, 147] on span at bounding box center [1080, 148] width 31 height 16
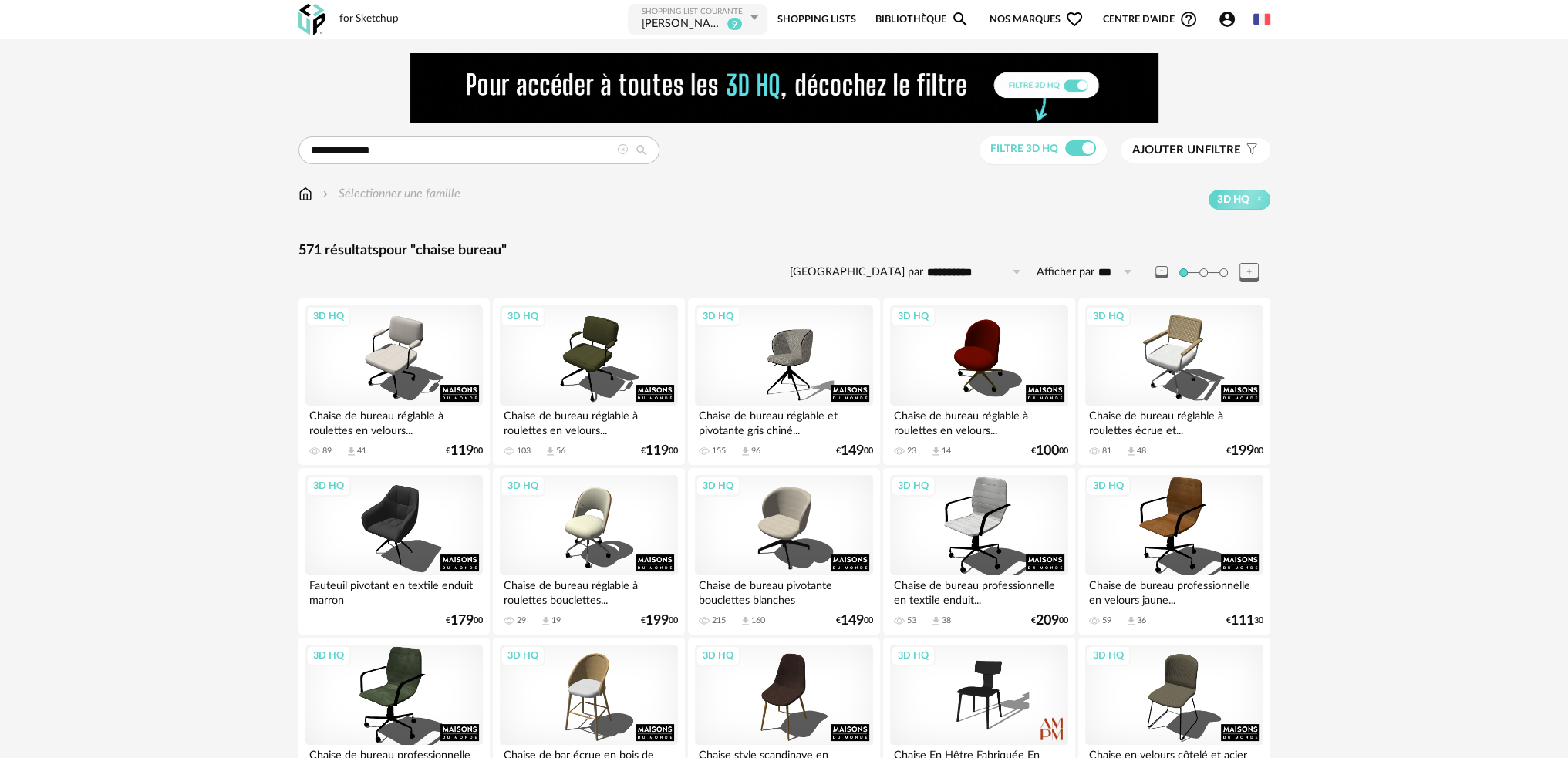
click at [1172, 147] on span "Ajouter un" at bounding box center [1168, 150] width 72 height 12
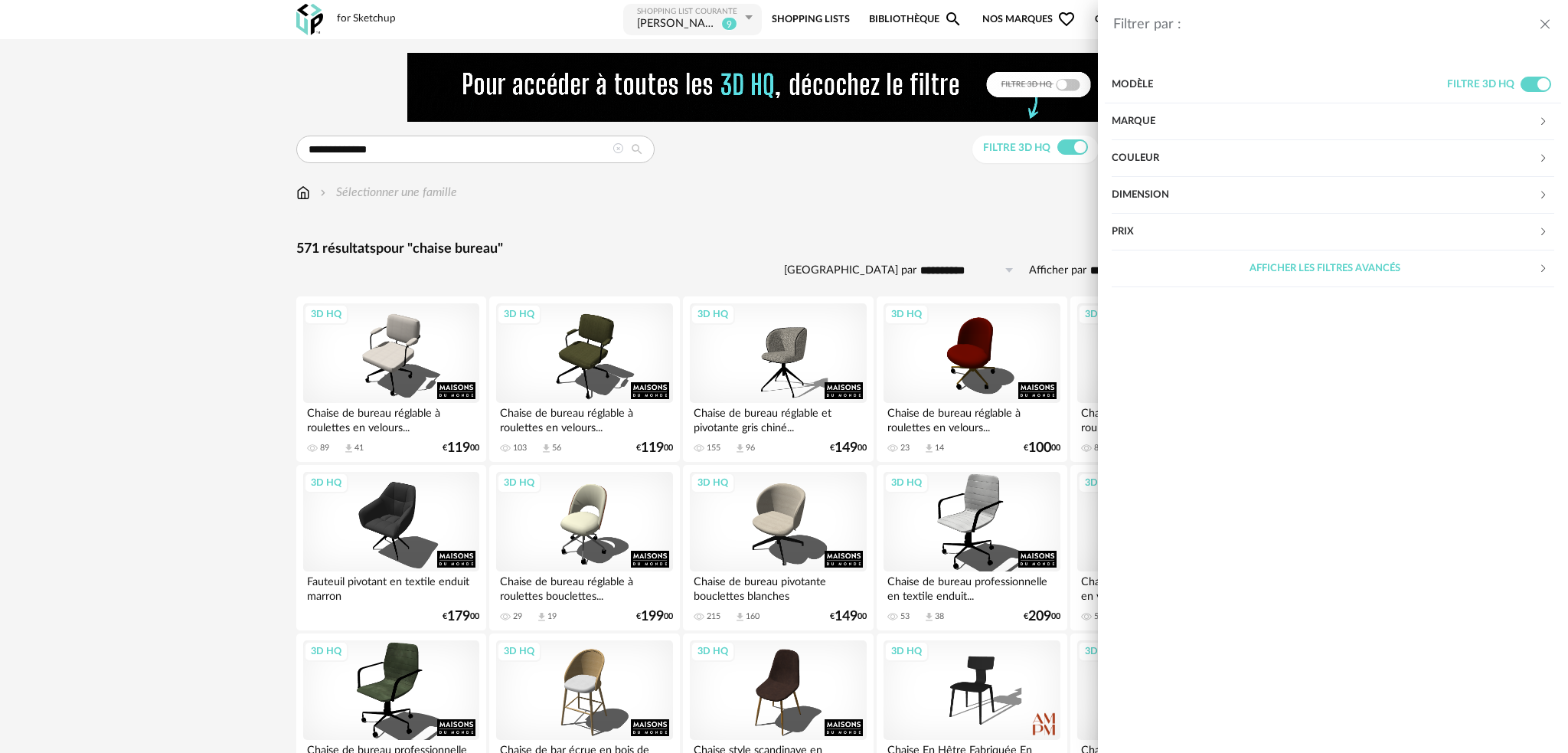
click at [1170, 152] on div "Couleur" at bounding box center [1324, 159] width 427 height 37
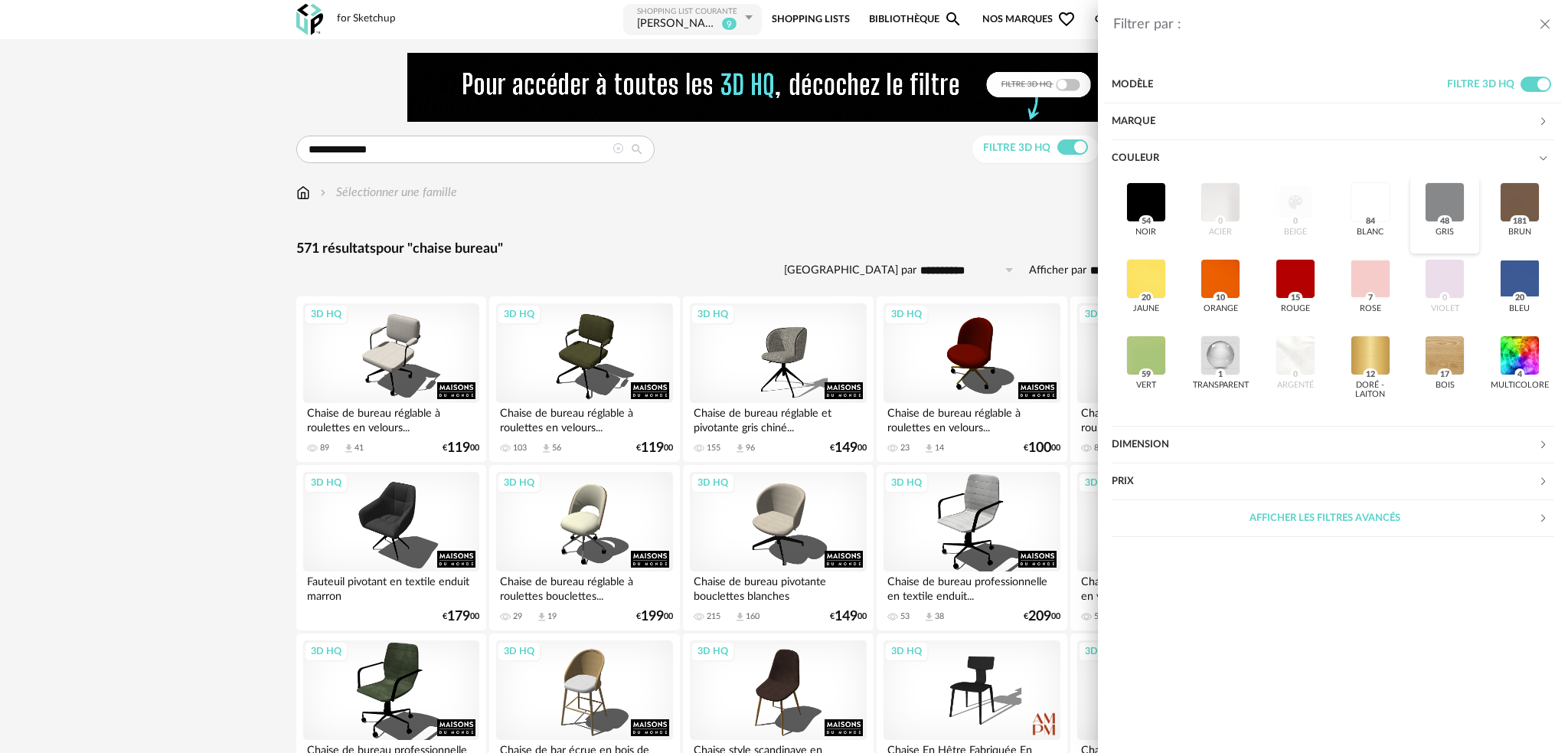
click at [1438, 202] on div at bounding box center [1445, 202] width 40 height 40
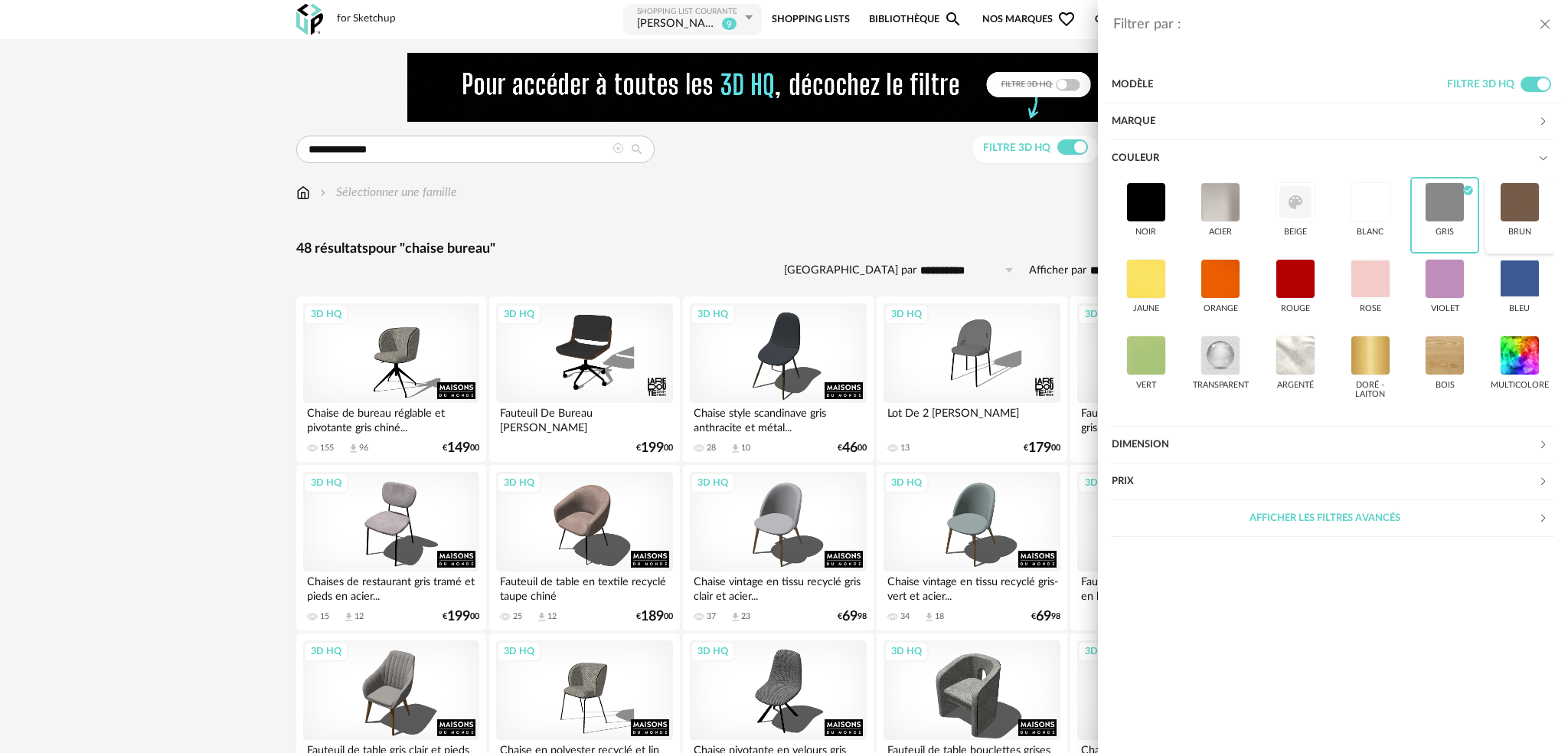
click at [1504, 205] on div at bounding box center [1520, 202] width 40 height 40
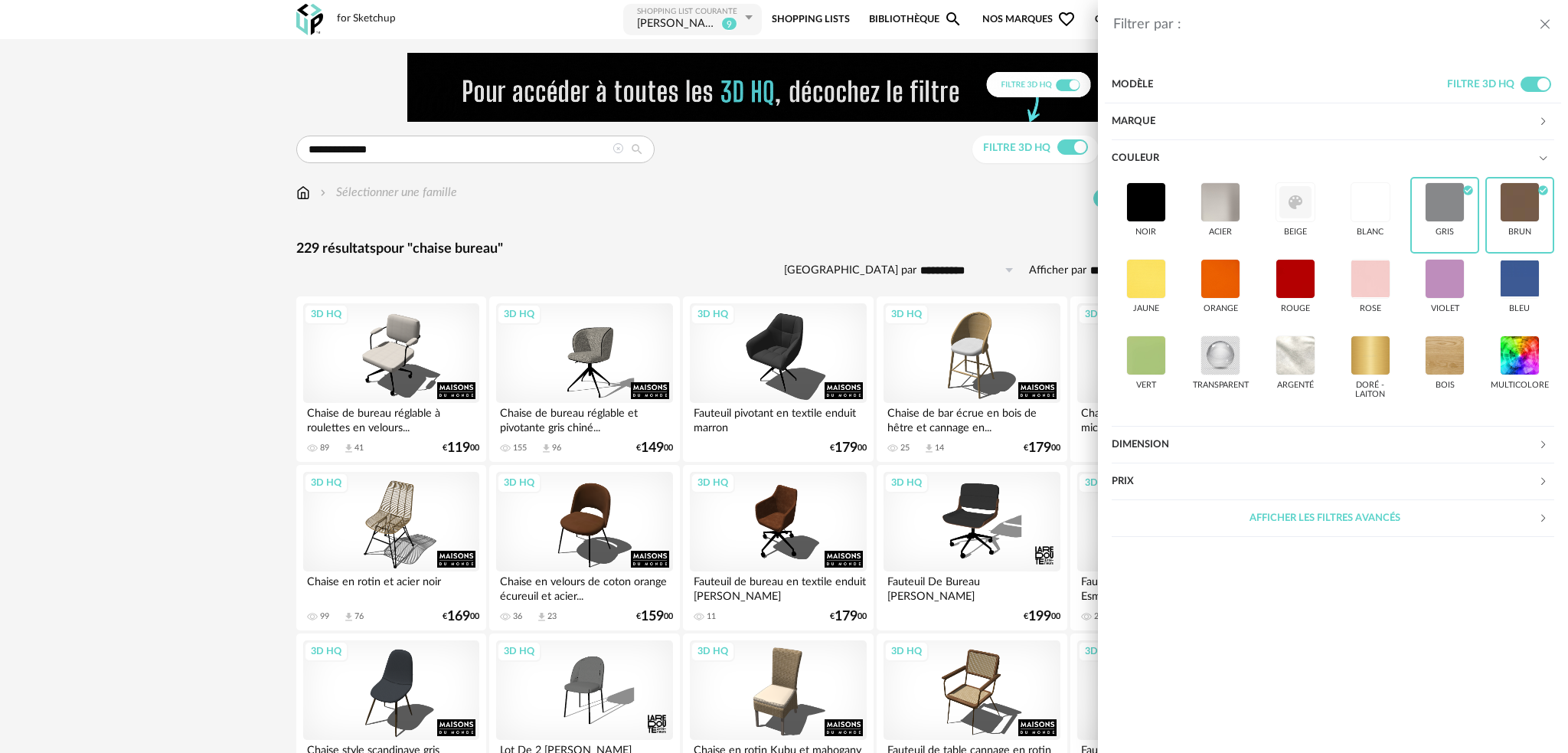
click at [902, 220] on div "Filtrer par : Modèle Filtre 3D HQ Marque &tradition 0 101 Copenhagen 0 366 Conc…" at bounding box center [784, 376] width 1568 height 753
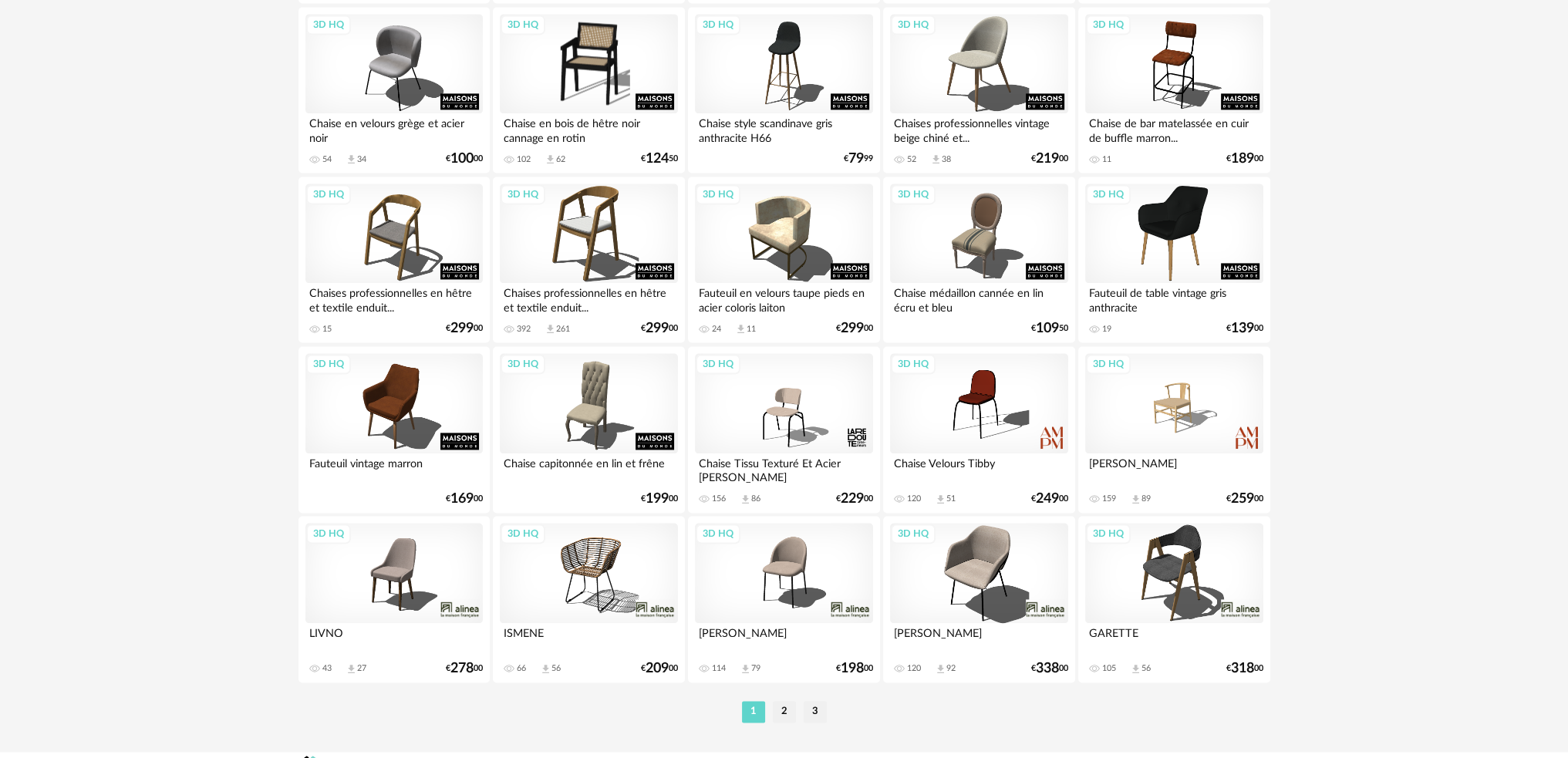
scroll to position [3035, 0]
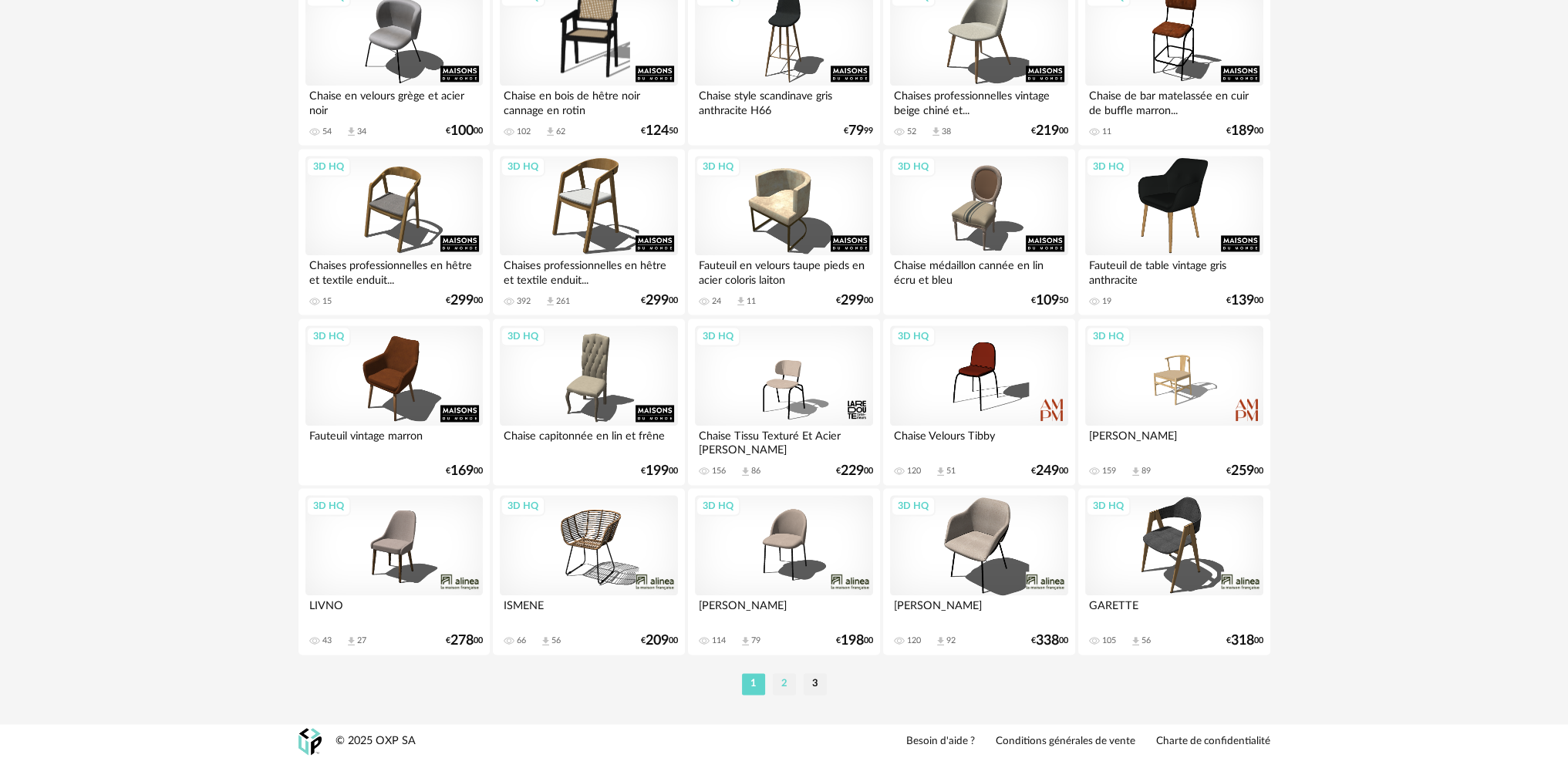
click at [786, 683] on li "2" at bounding box center [784, 684] width 23 height 22
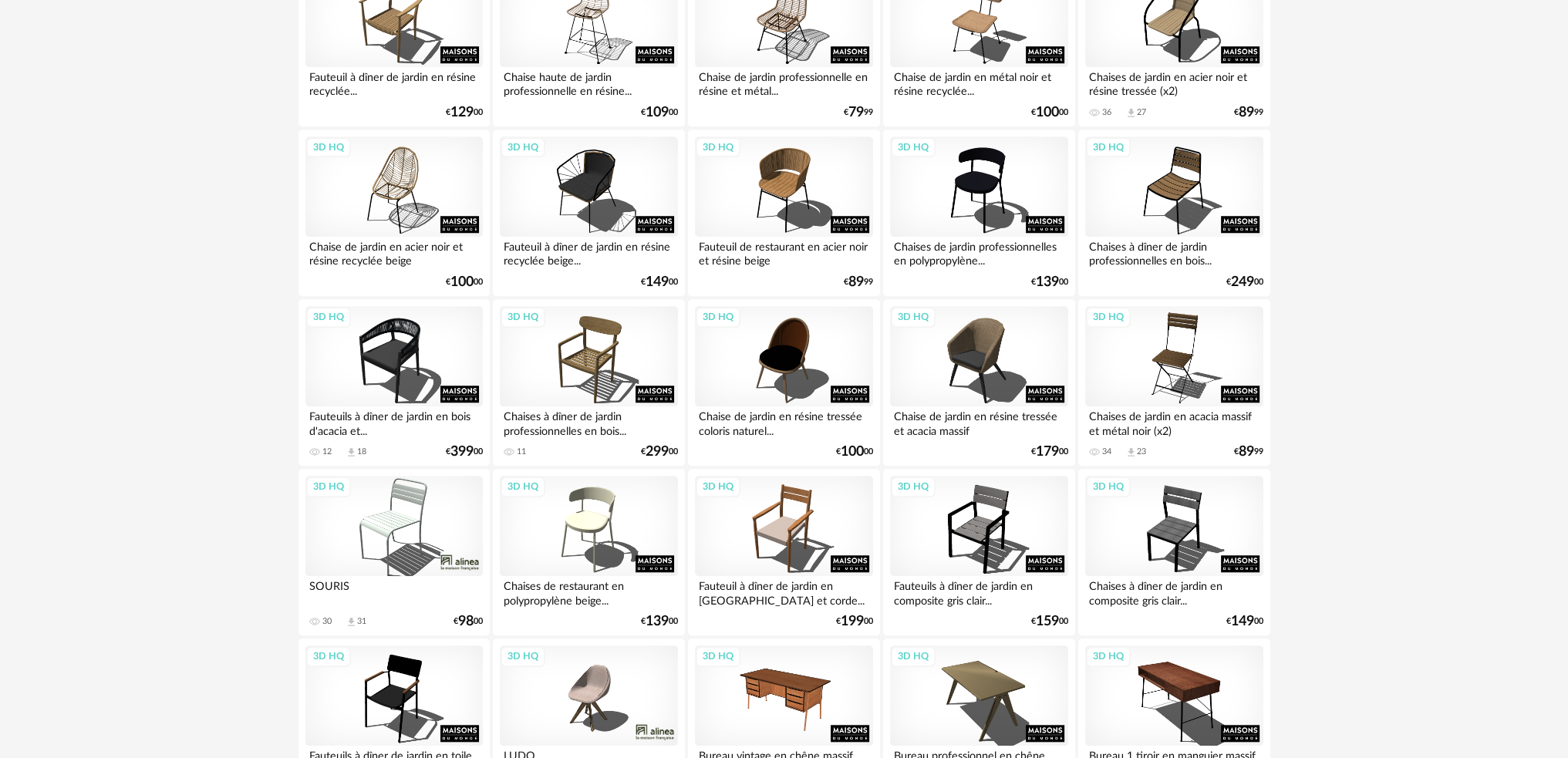
scroll to position [1927, 0]
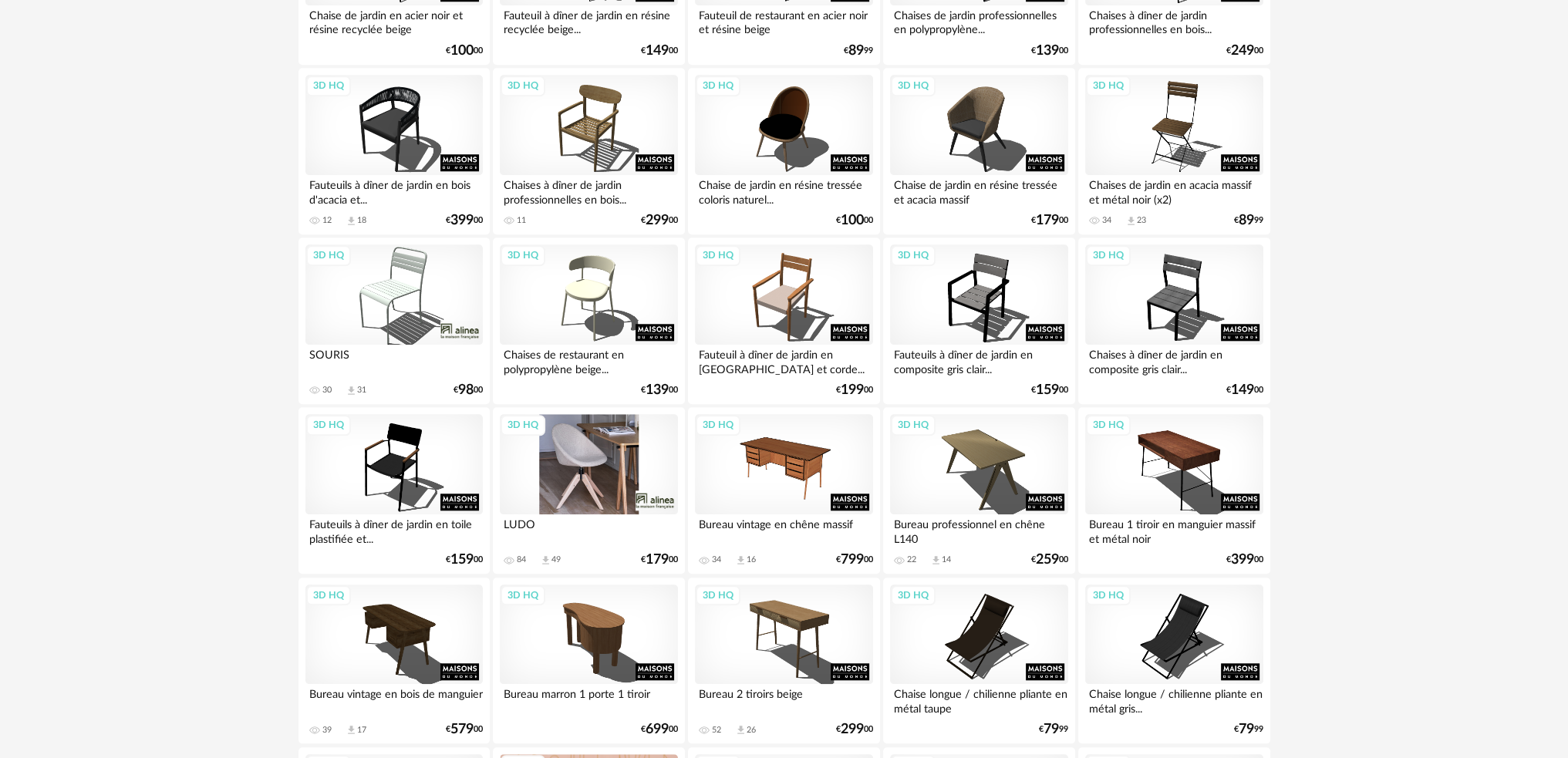
click at [601, 456] on div "3D HQ" at bounding box center [588, 464] width 177 height 100
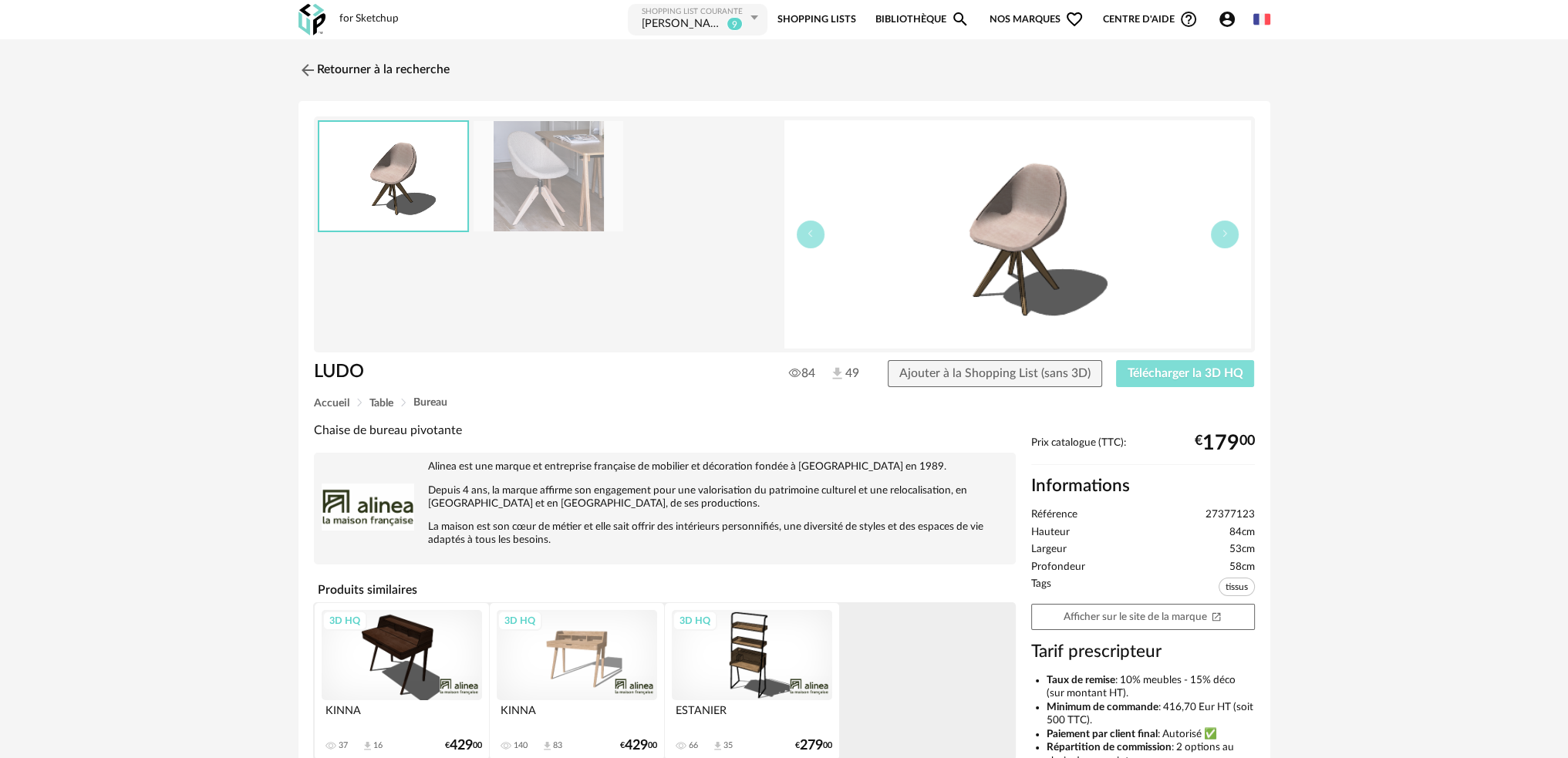
click at [1150, 367] on span "Télécharger la 3D HQ" at bounding box center [1185, 373] width 116 height 13
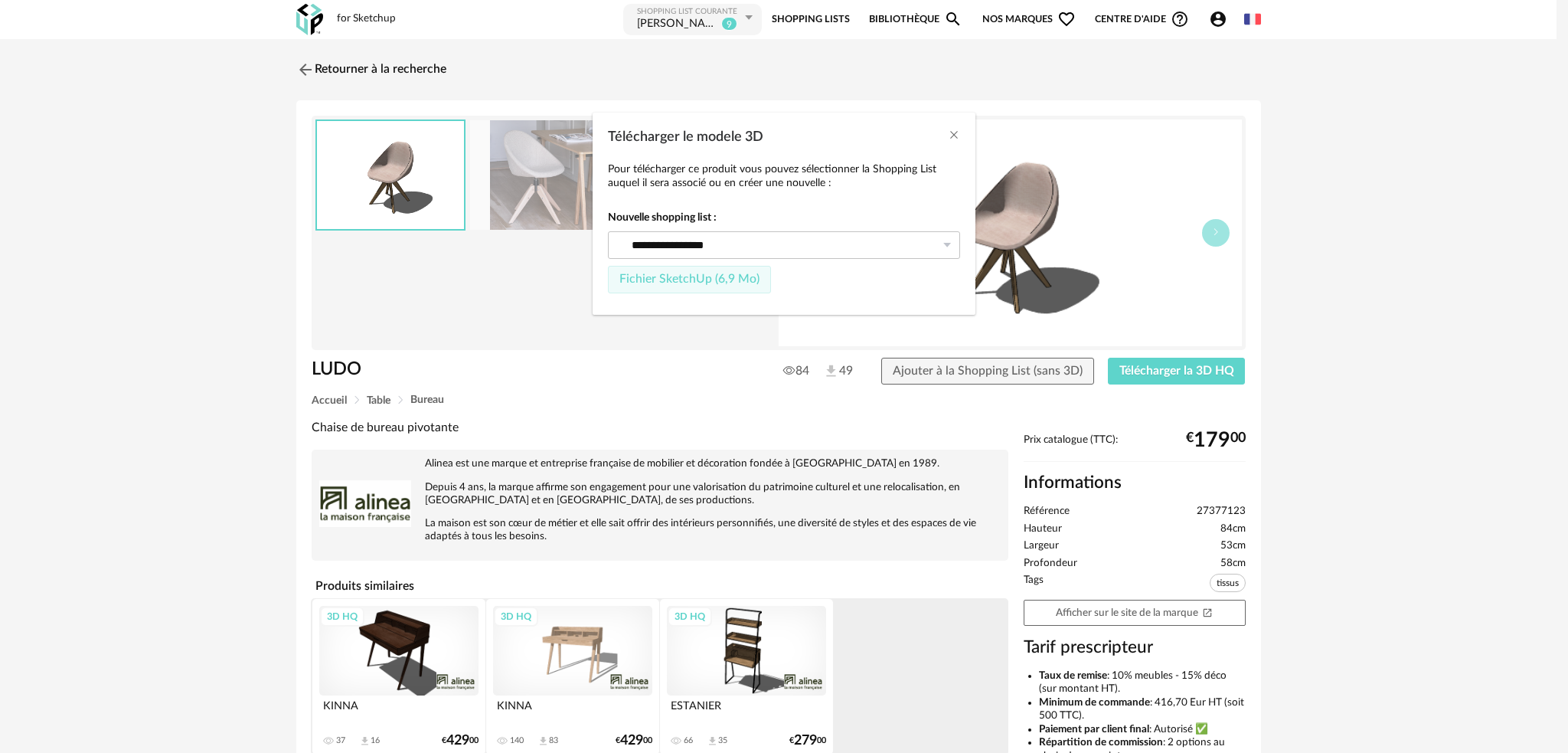
click at [723, 285] on span "Fichier SketchUp (6,9 Mo)" at bounding box center [689, 279] width 140 height 13
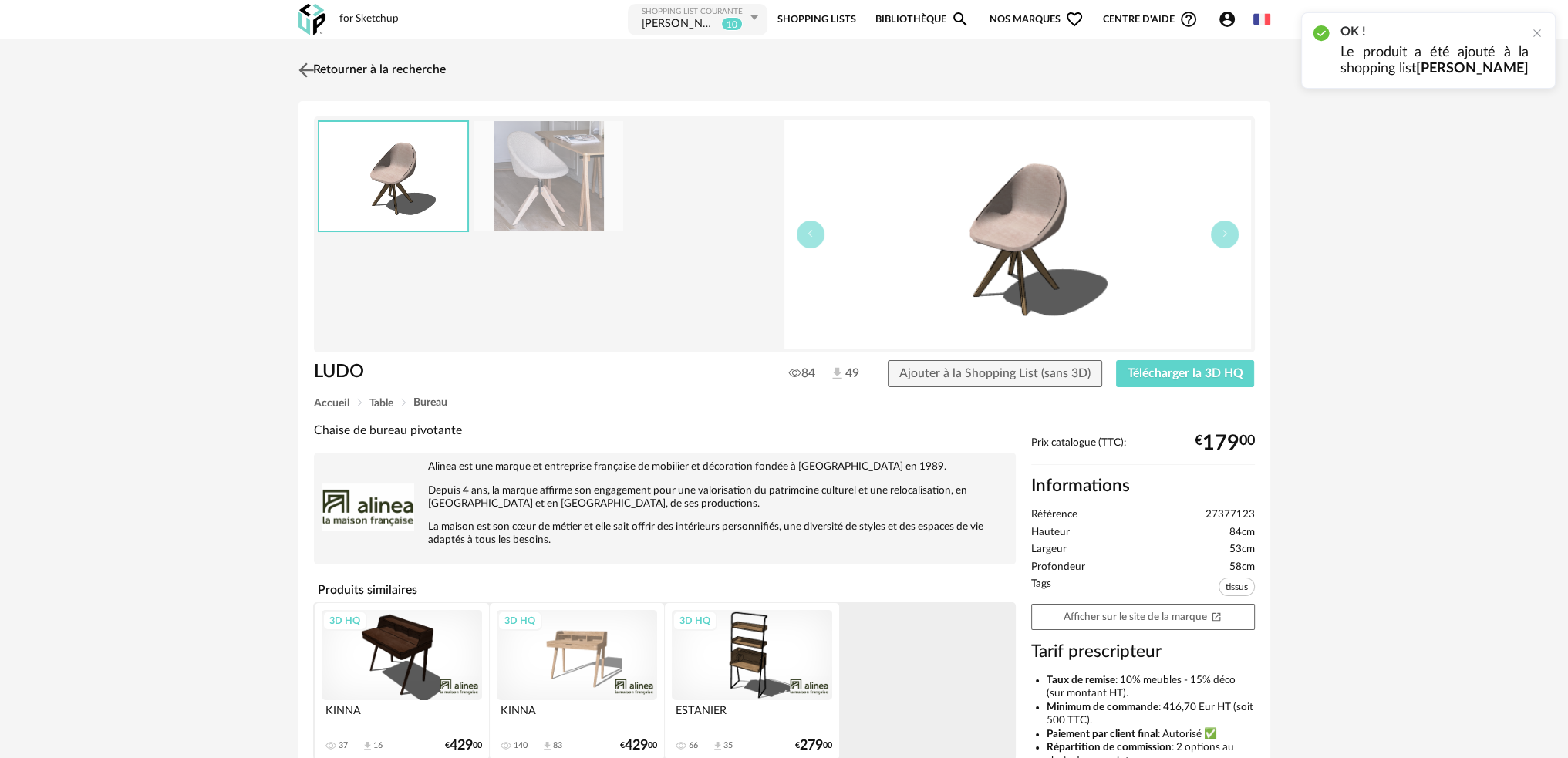
click at [303, 72] on img at bounding box center [306, 69] width 23 height 23
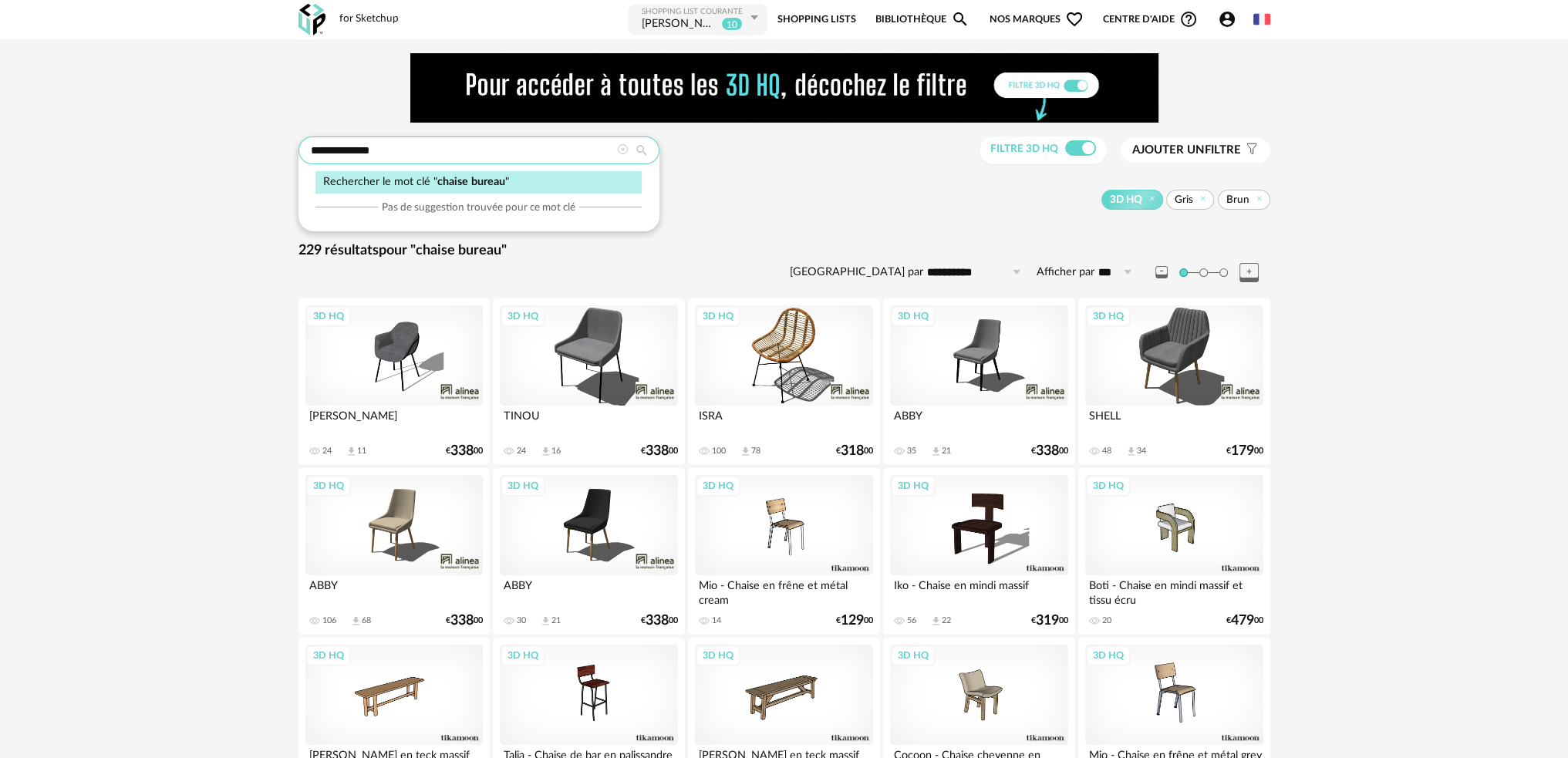
drag, startPoint x: 401, startPoint y: 151, endPoint x: 172, endPoint y: 171, distance: 229.9
type input "*********"
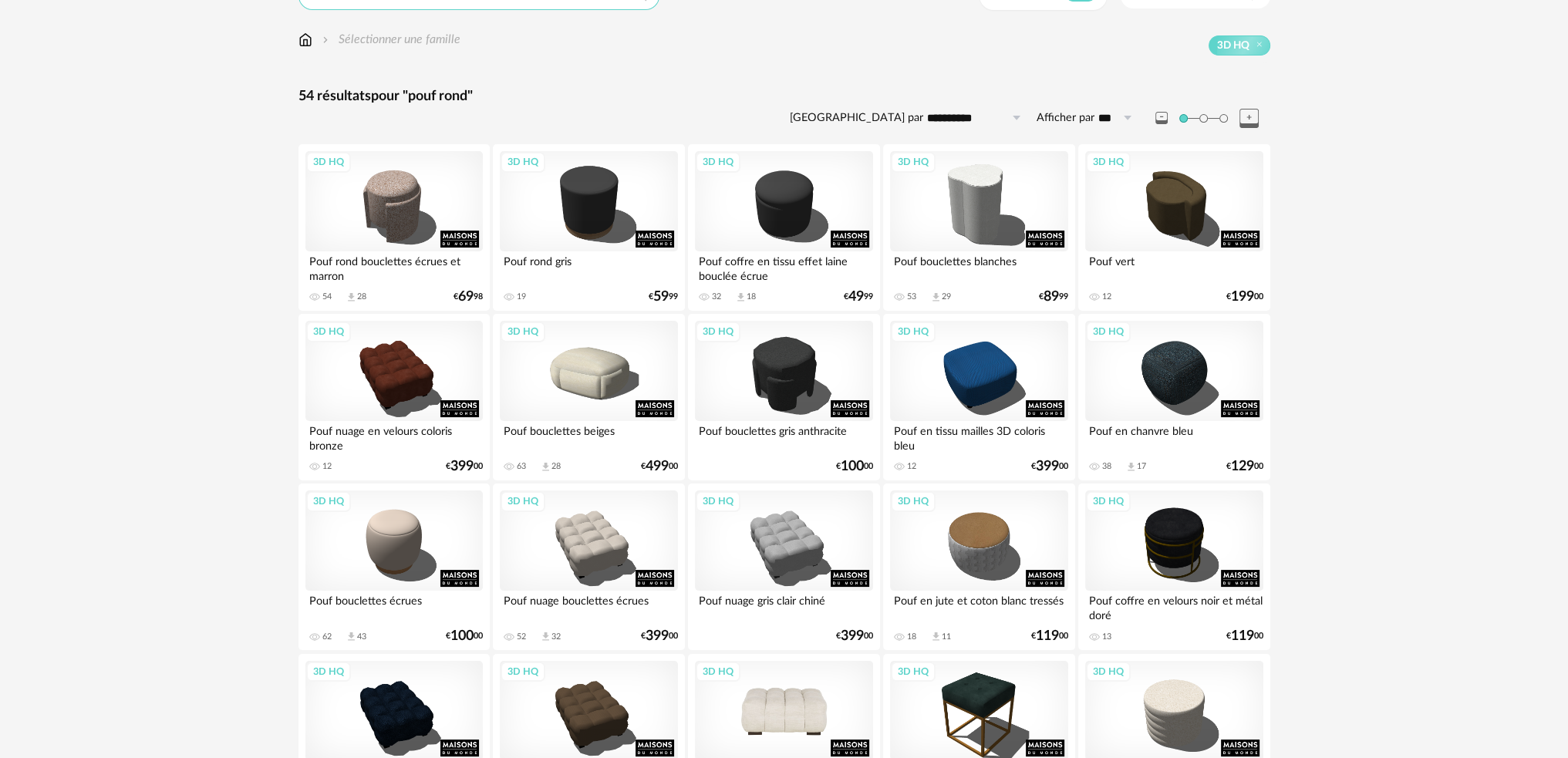
scroll to position [308, 0]
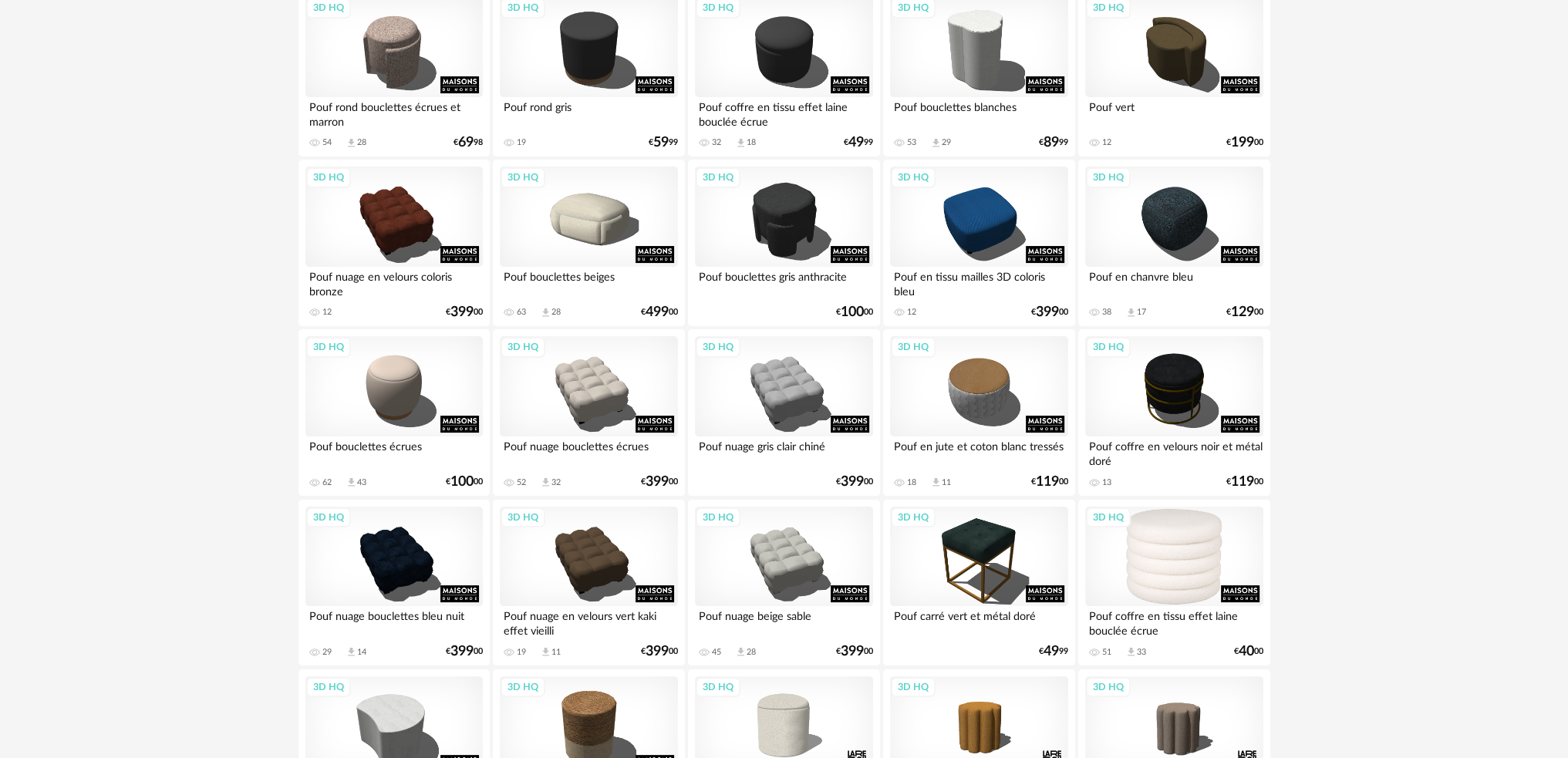
click at [1154, 555] on div "3D HQ" at bounding box center [1173, 556] width 177 height 100
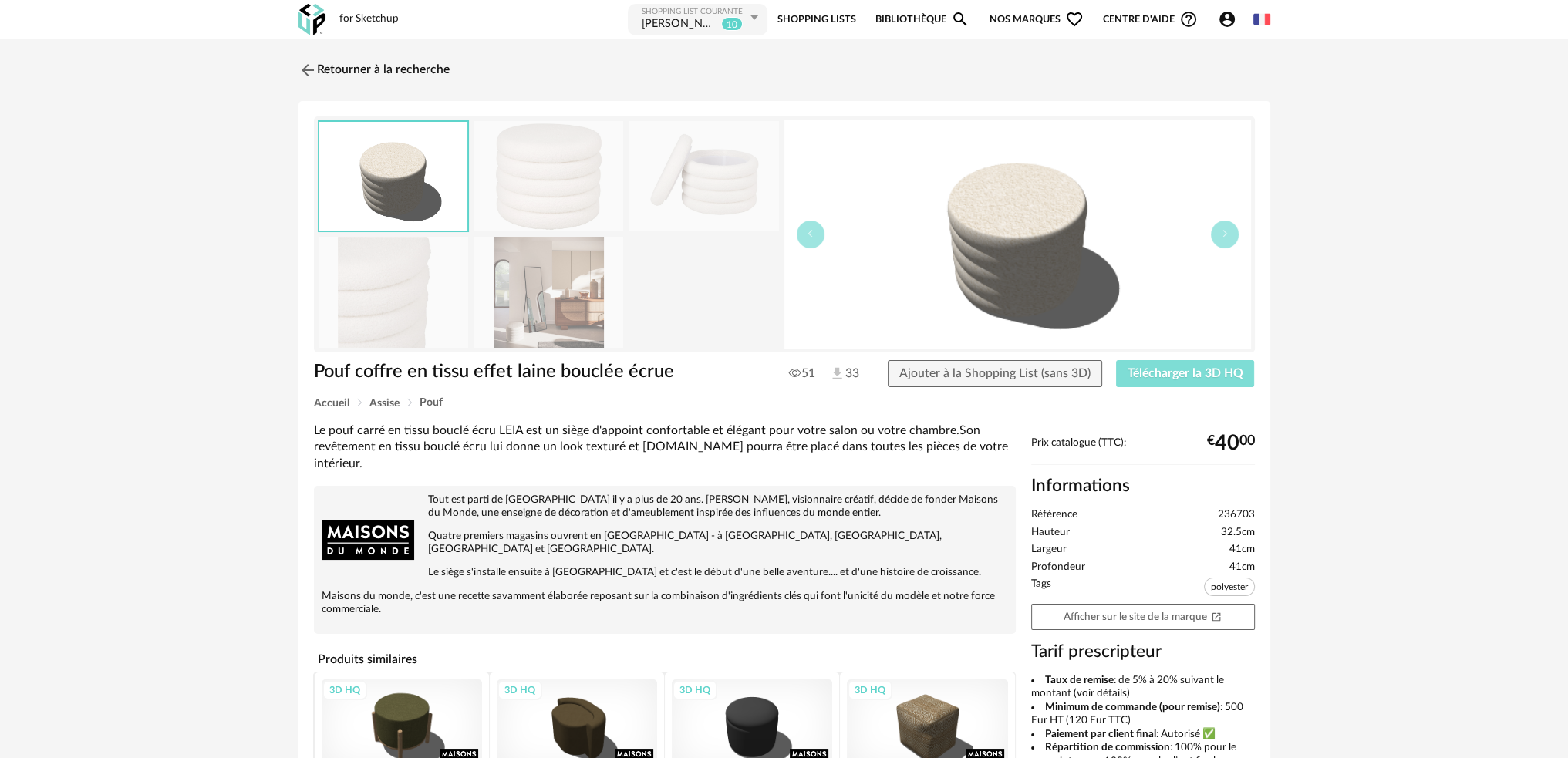
click at [1172, 379] on span "Télécharger la 3D HQ" at bounding box center [1185, 373] width 116 height 13
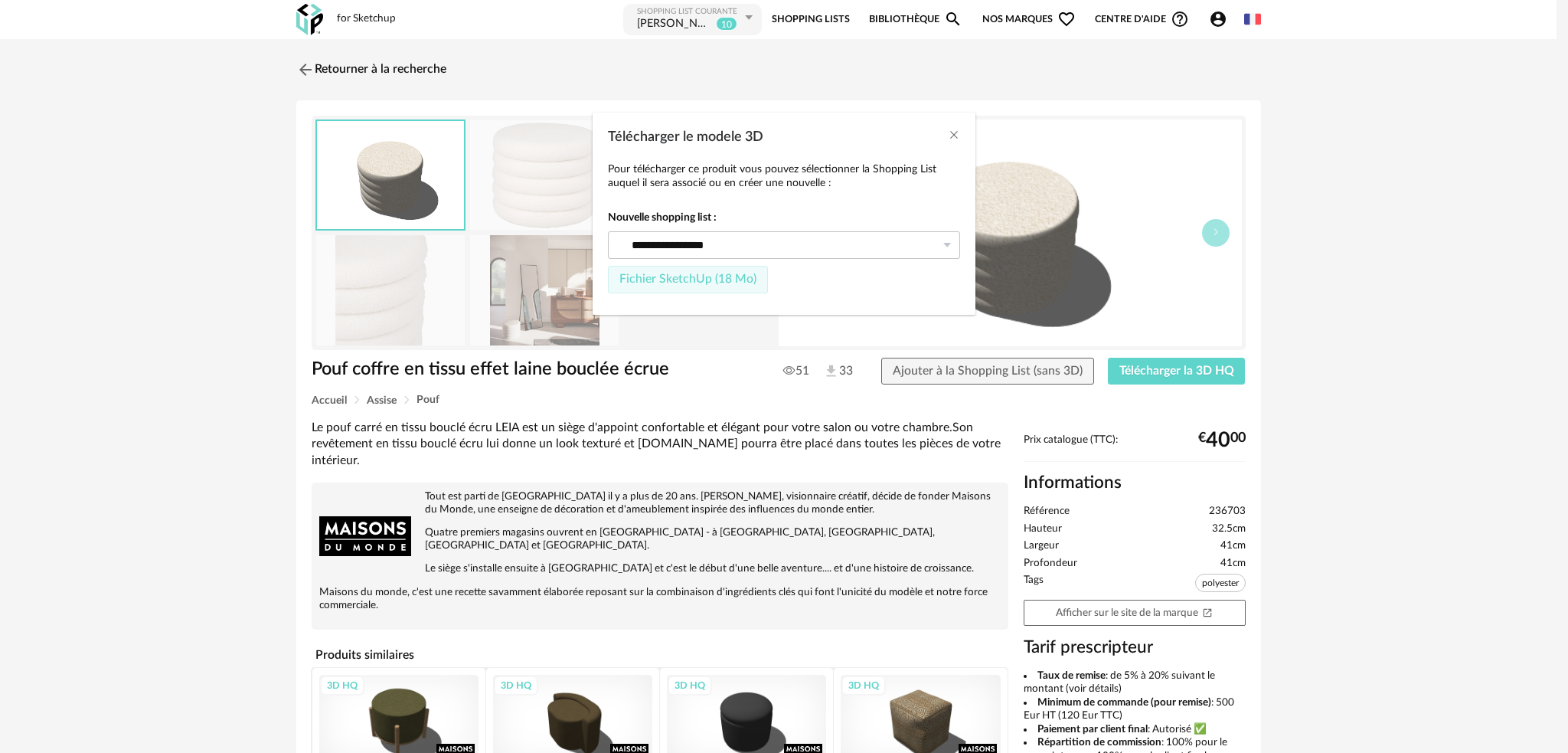
click at [720, 285] on span "Fichier SketchUp (18 Mo)" at bounding box center [688, 279] width 137 height 13
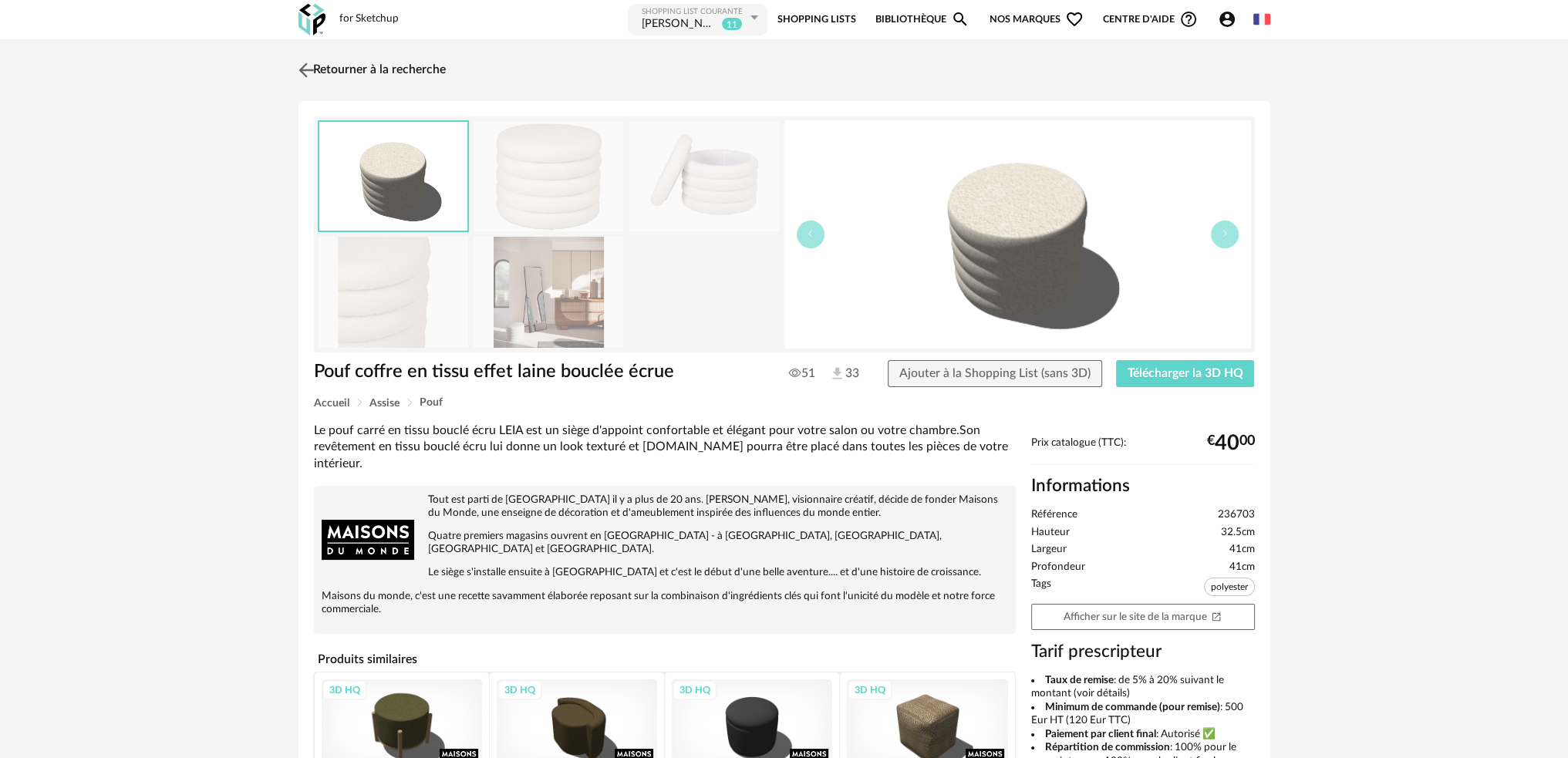
click at [302, 74] on img at bounding box center [306, 69] width 23 height 23
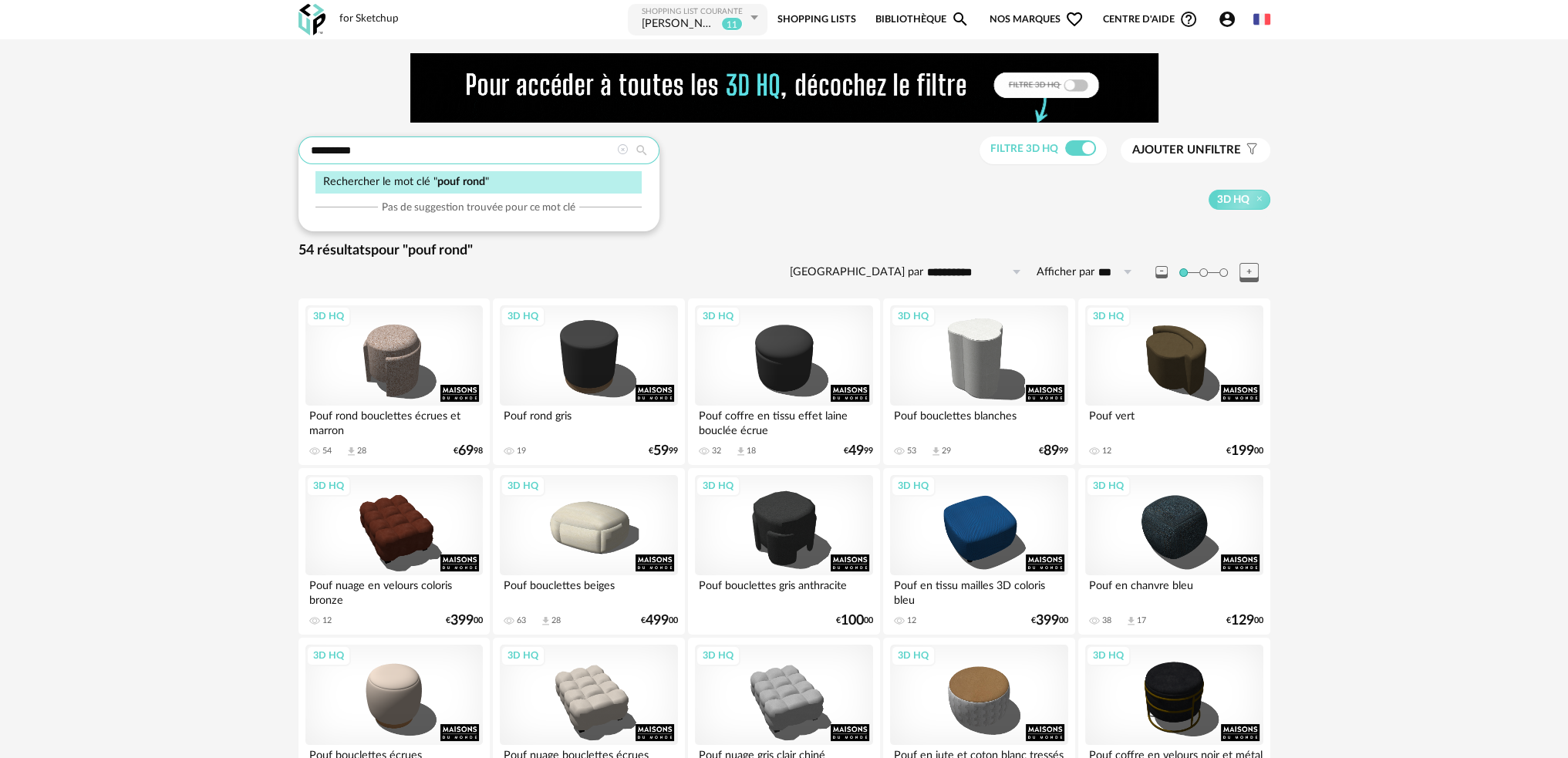
drag, startPoint x: 449, startPoint y: 137, endPoint x: 222, endPoint y: 151, distance: 227.4
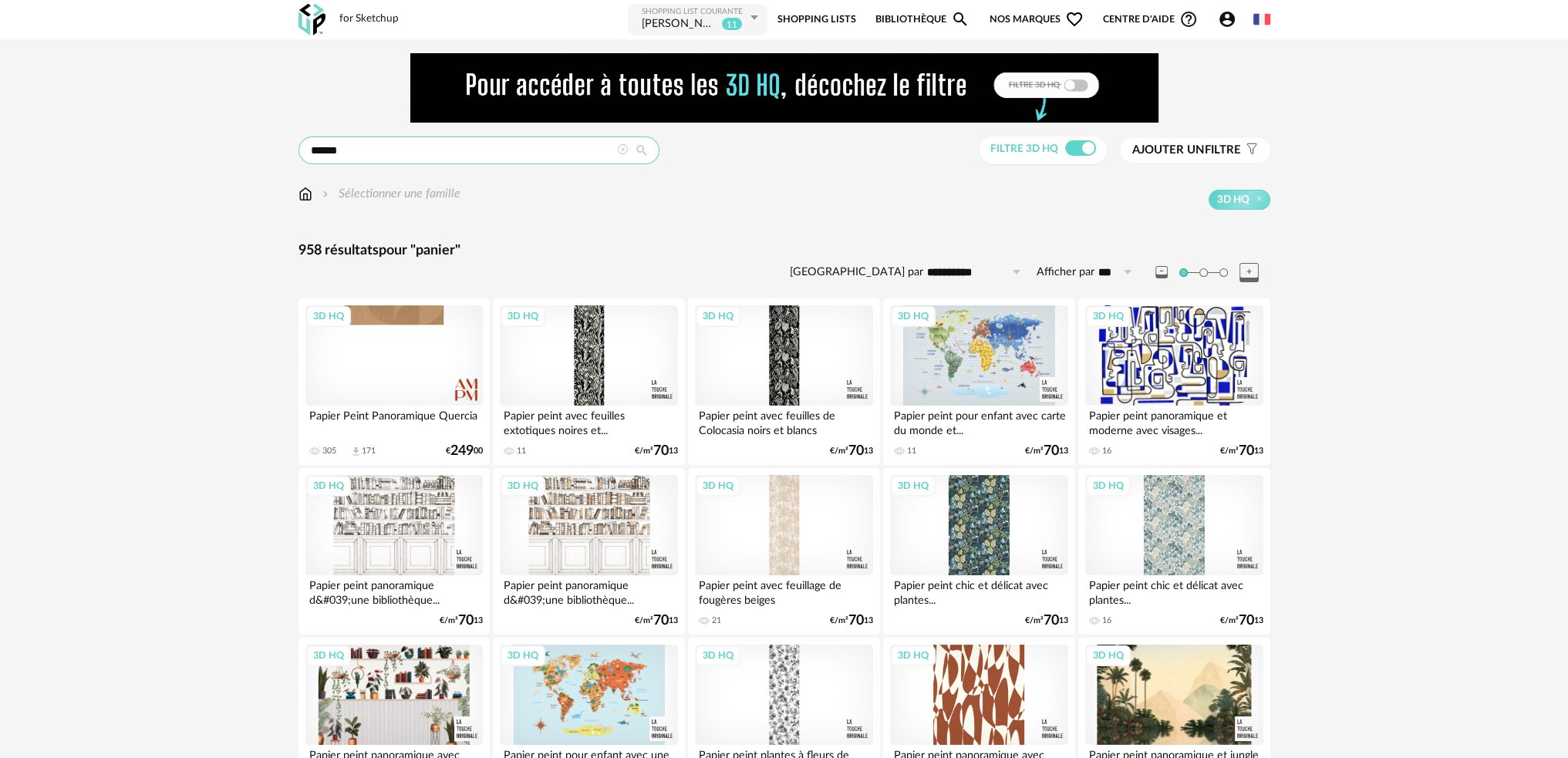
click at [327, 152] on input "******" at bounding box center [479, 151] width 361 height 27
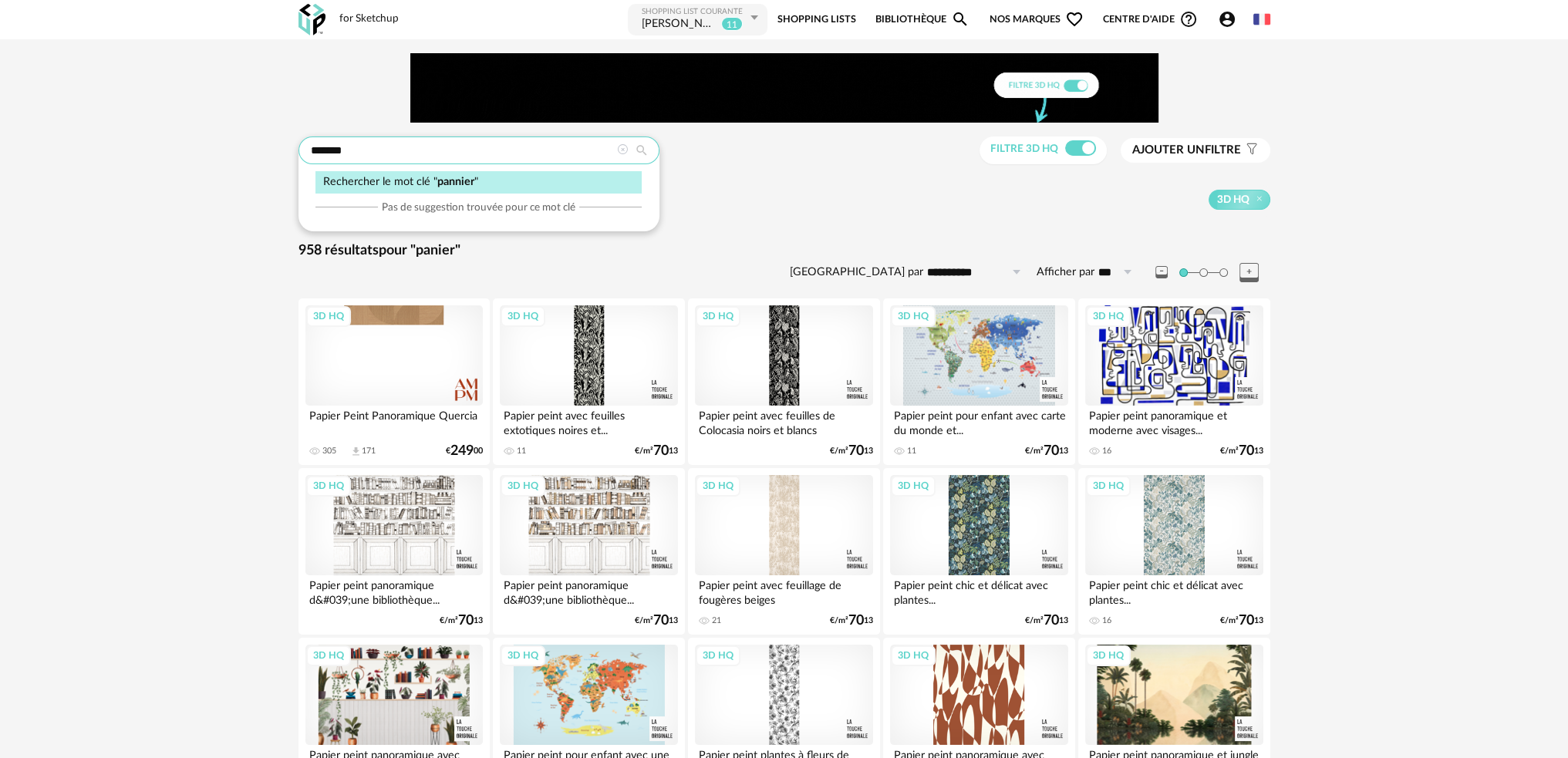
type input "*******"
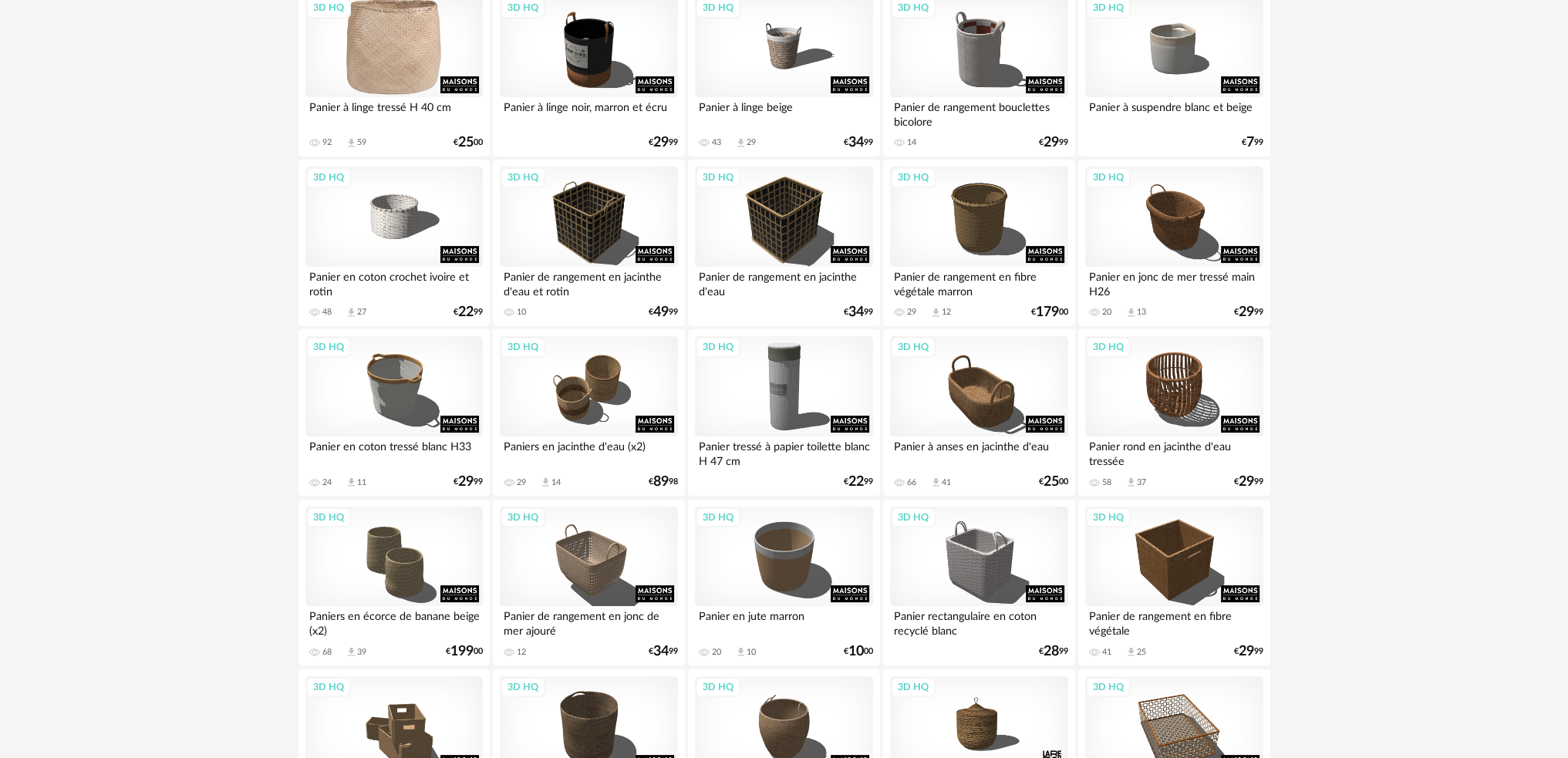
scroll to position [78, 0]
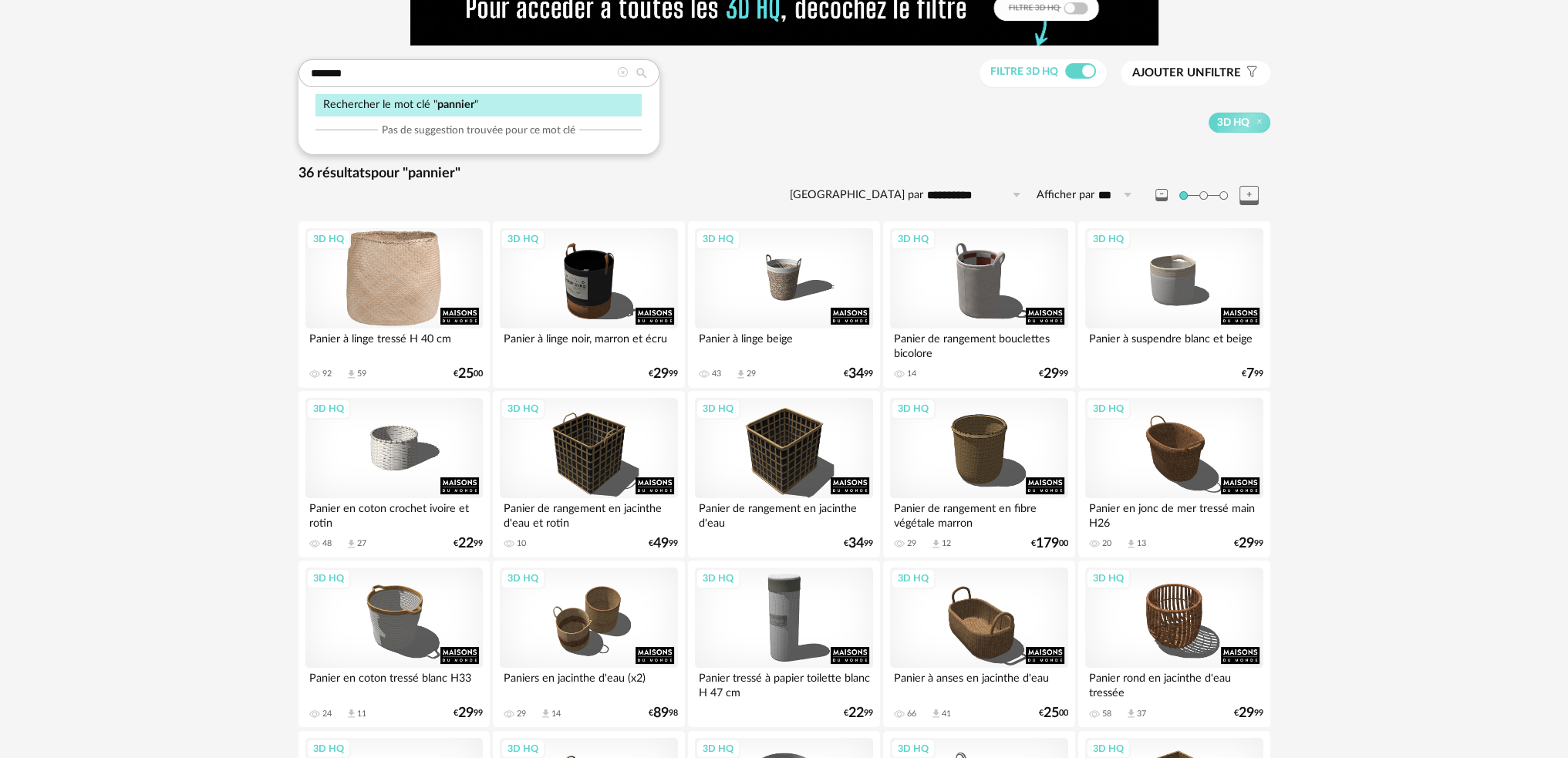
click at [398, 297] on div "3D HQ" at bounding box center [394, 278] width 177 height 100
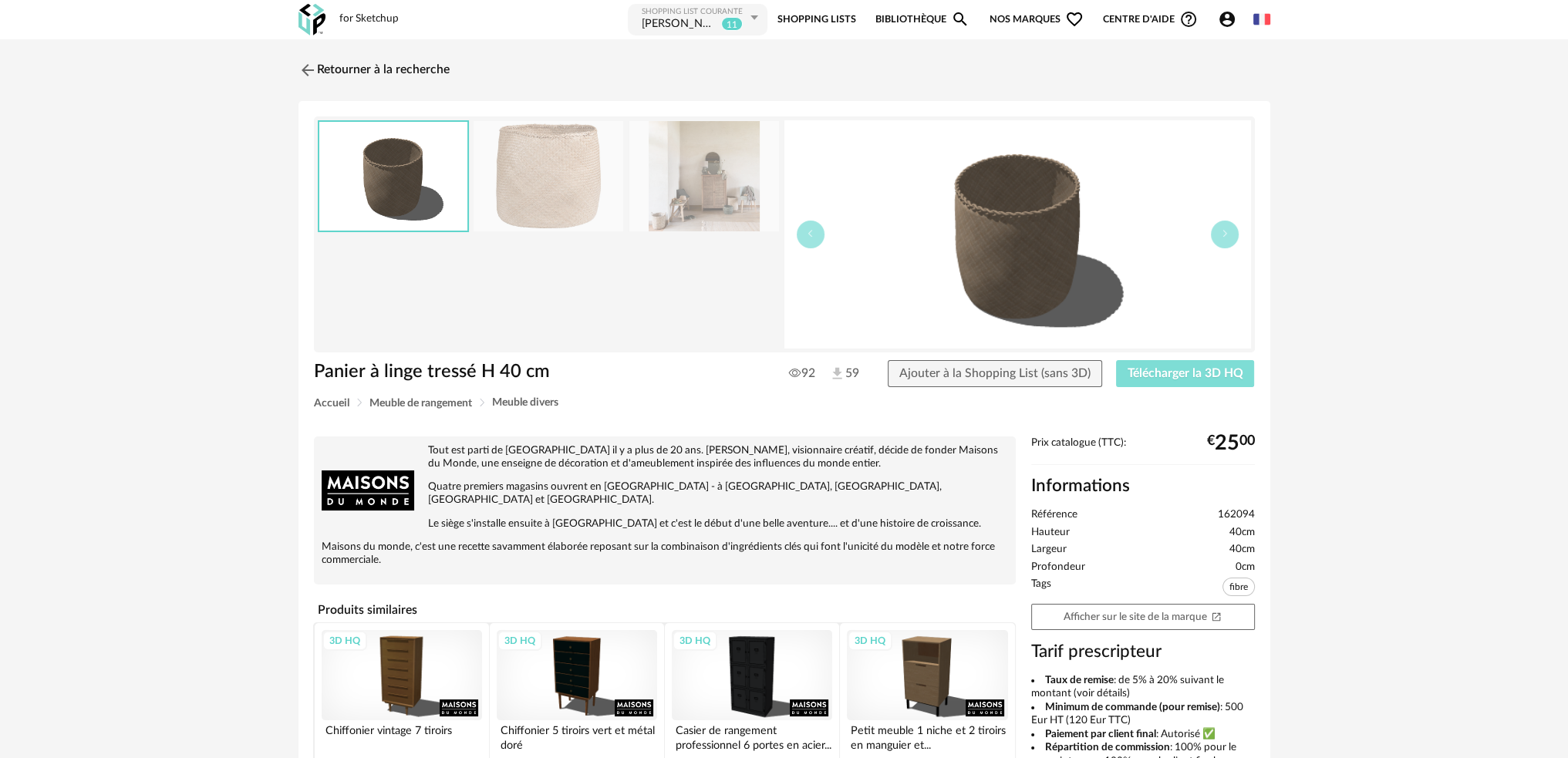
click at [1157, 375] on span "Télécharger la 3D HQ" at bounding box center [1185, 373] width 116 height 13
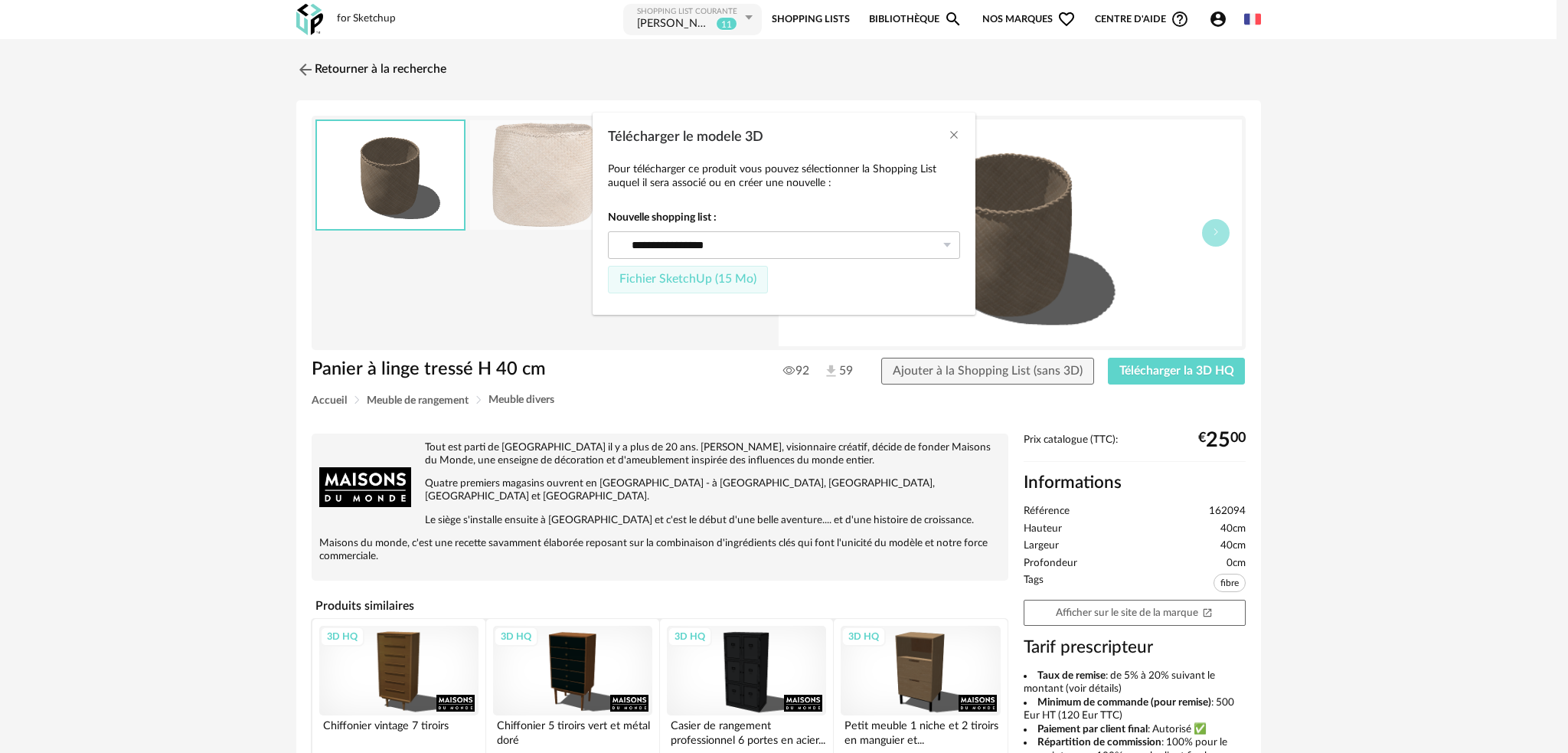
click at [686, 273] on span "Fichier SketchUp (15 Mo)" at bounding box center [688, 279] width 137 height 13
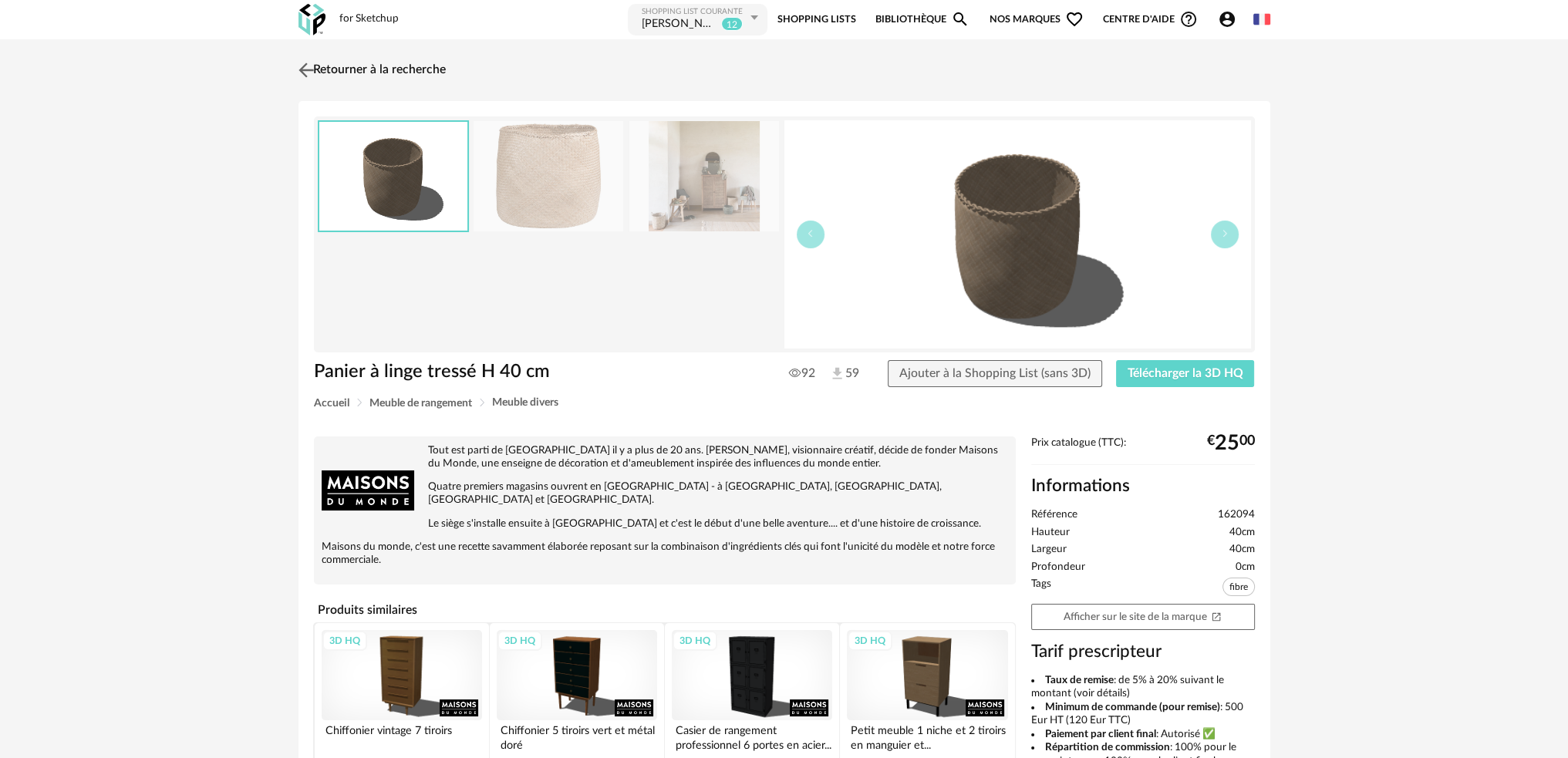
click at [312, 69] on img at bounding box center [306, 69] width 23 height 23
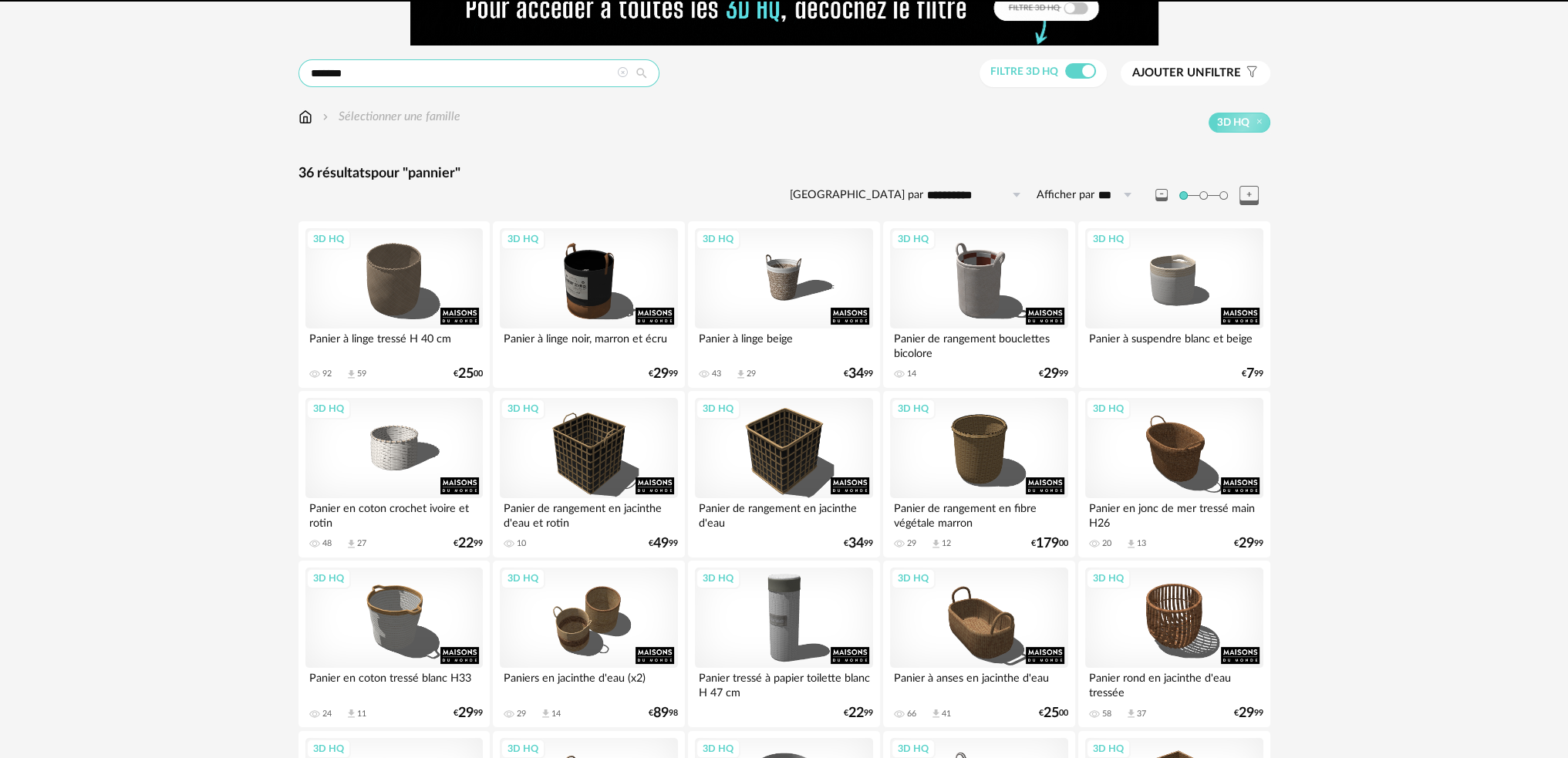
drag, startPoint x: 375, startPoint y: 77, endPoint x: 248, endPoint y: 74, distance: 127.0
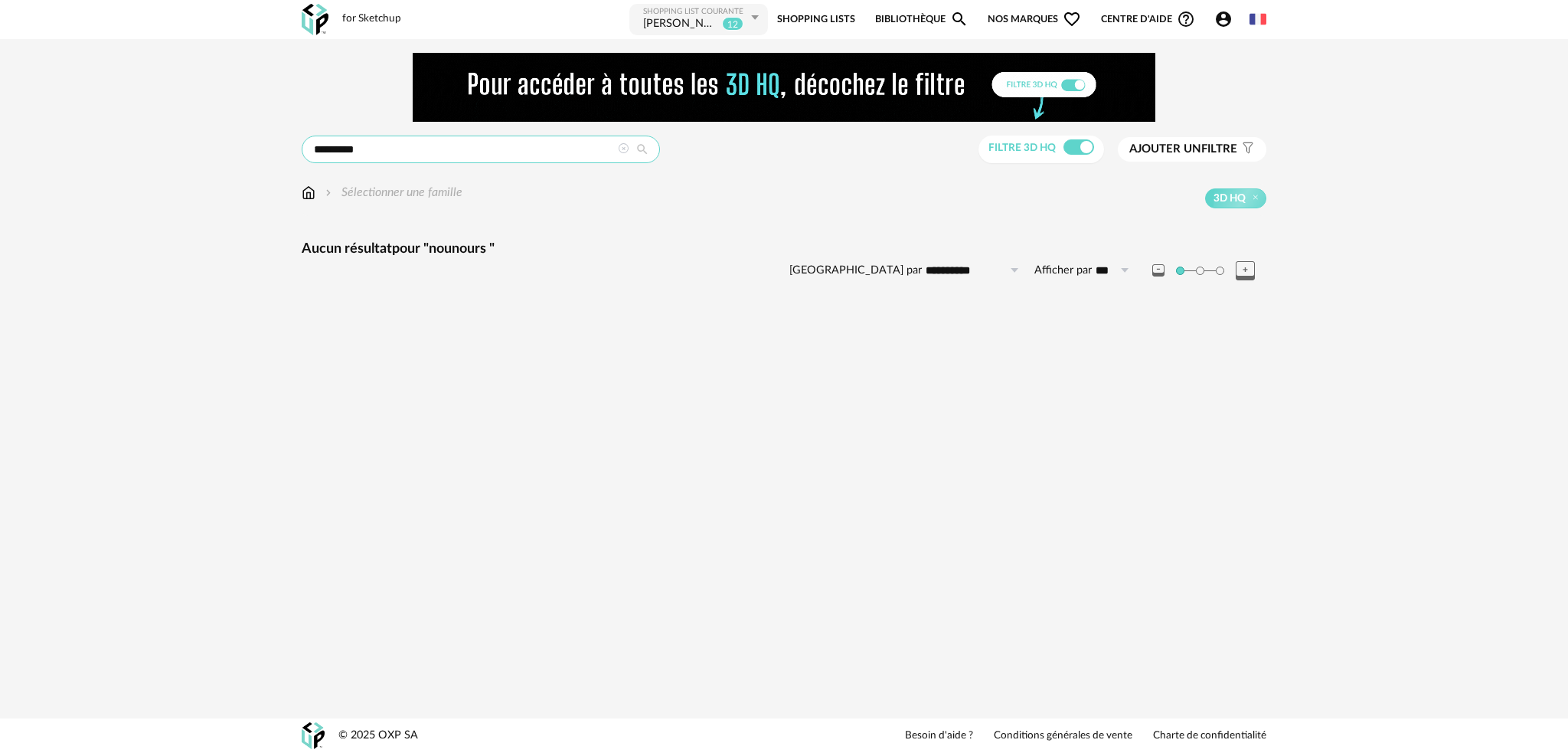
drag, startPoint x: 369, startPoint y: 143, endPoint x: 150, endPoint y: 158, distance: 219.5
click at [190, 155] on div "**********" at bounding box center [784, 181] width 1568 height 285
type input "********"
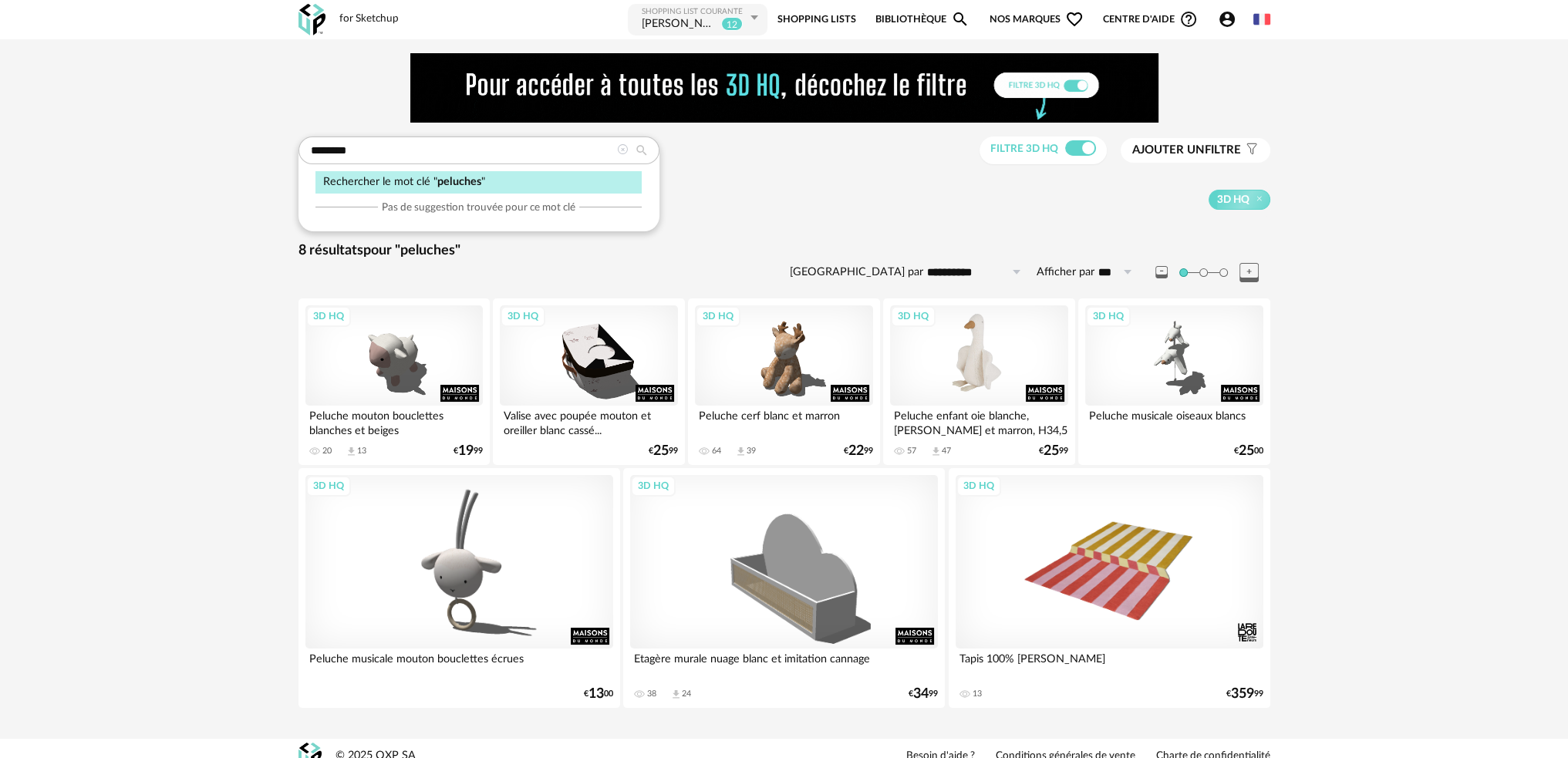
click at [944, 372] on div "3D HQ" at bounding box center [979, 356] width 177 height 100
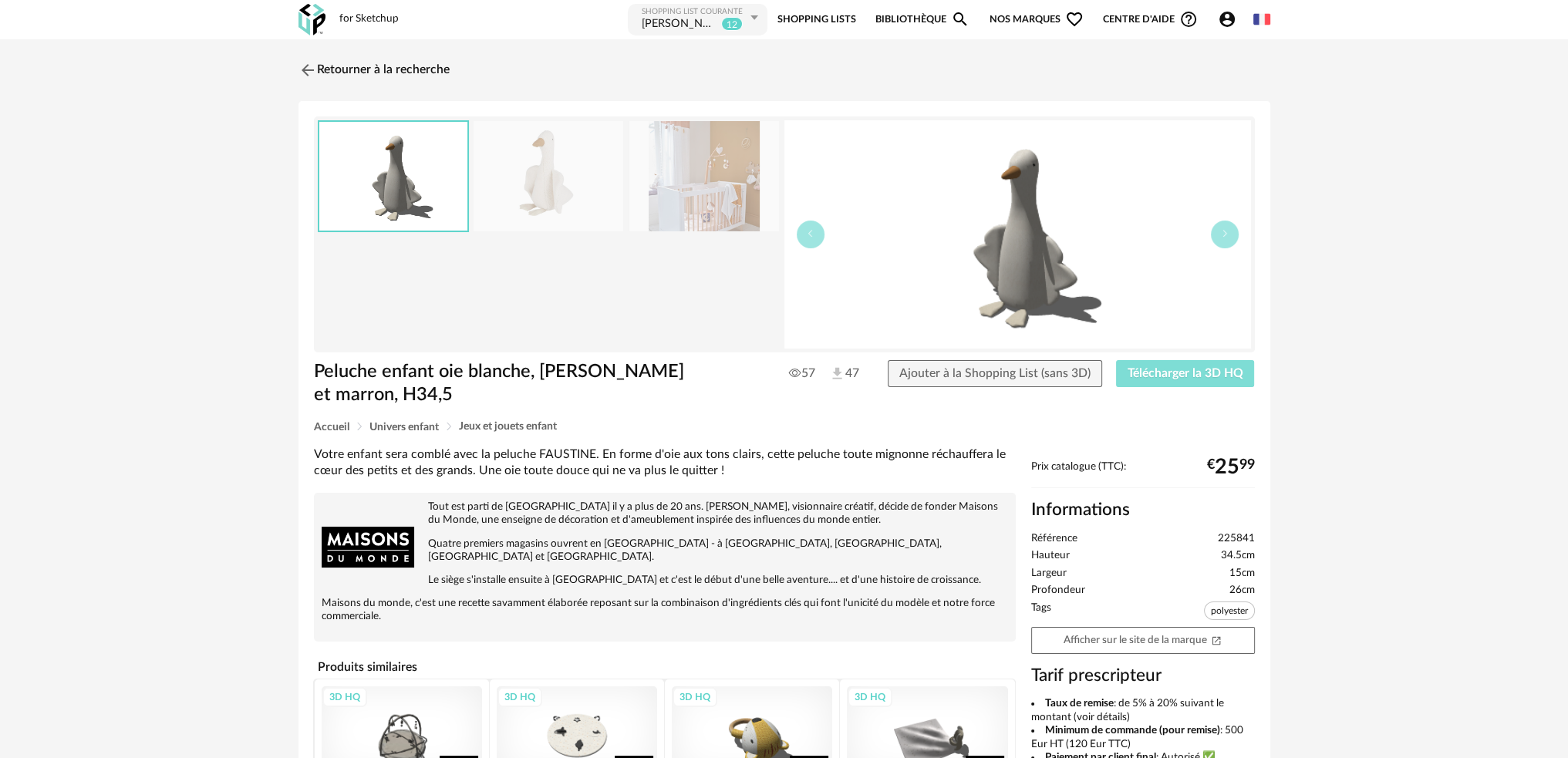
drag, startPoint x: 1155, startPoint y: 372, endPoint x: 1147, endPoint y: 374, distance: 8.2
click at [1155, 372] on span "Télécharger la 3D HQ" at bounding box center [1185, 373] width 116 height 13
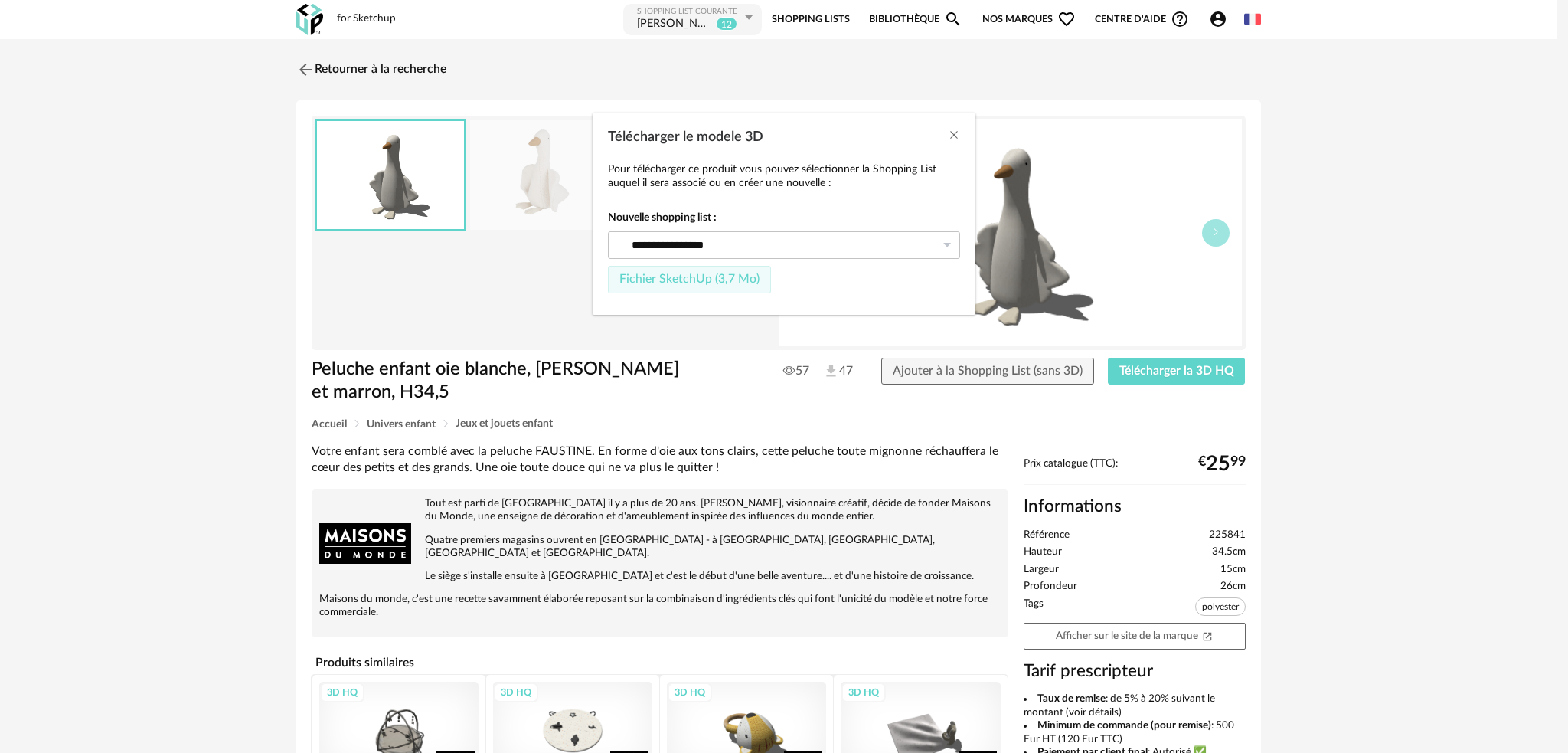
click at [705, 278] on span "Fichier SketchUp (3,7 Mo)" at bounding box center [689, 279] width 140 height 13
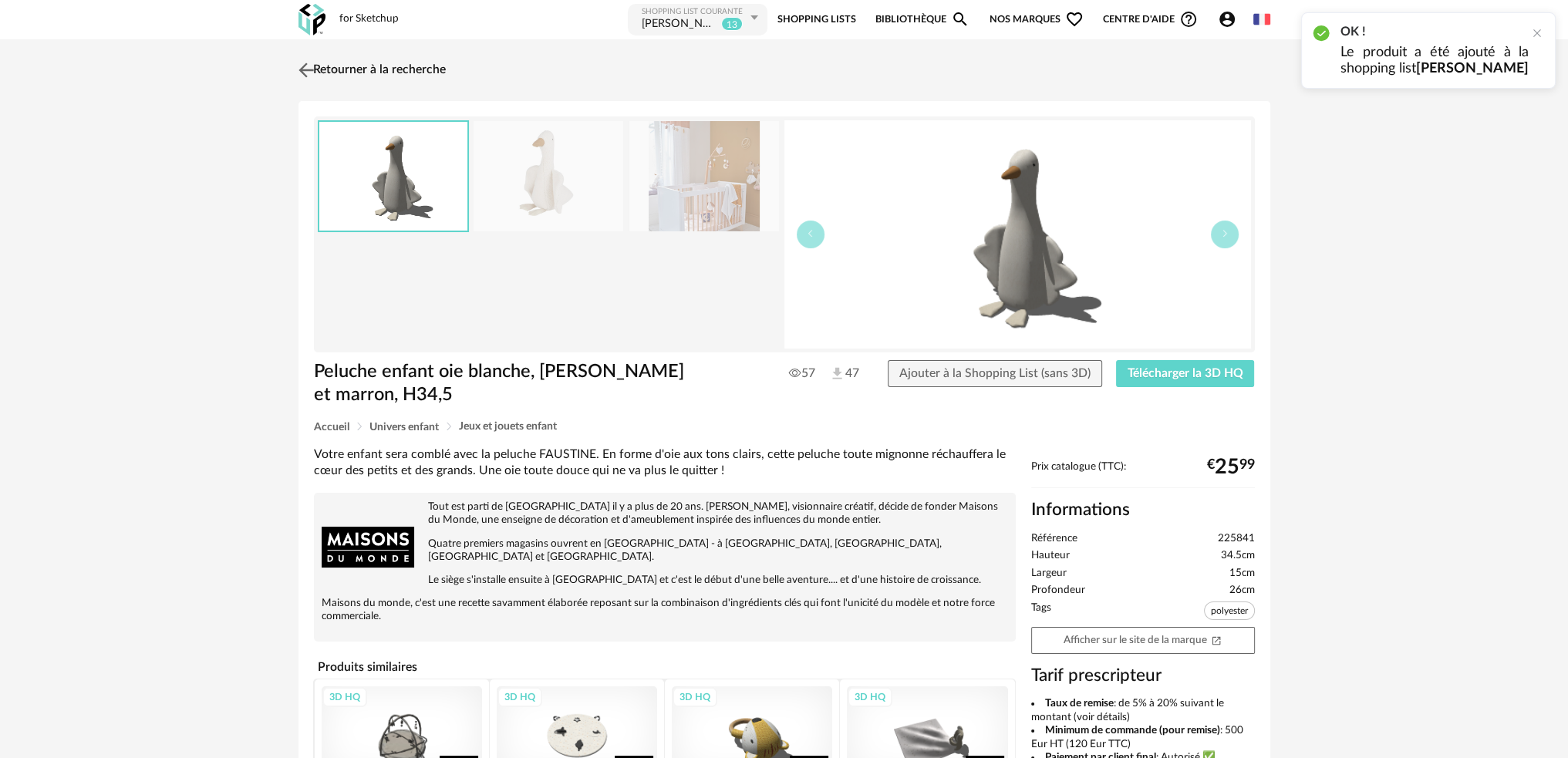
click at [305, 70] on img at bounding box center [306, 69] width 23 height 23
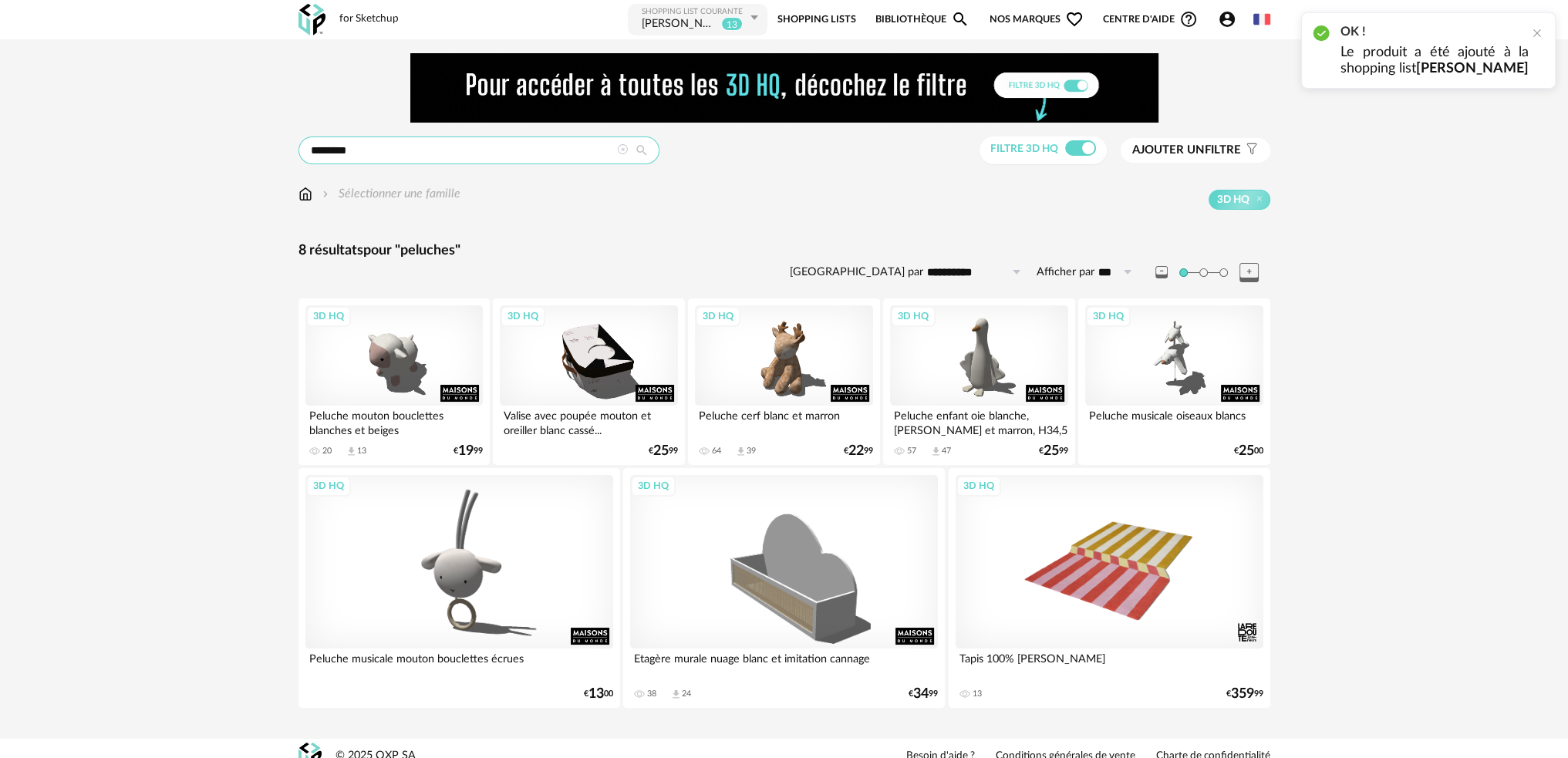
click at [403, 151] on input "********" at bounding box center [479, 151] width 361 height 27
type input "*******"
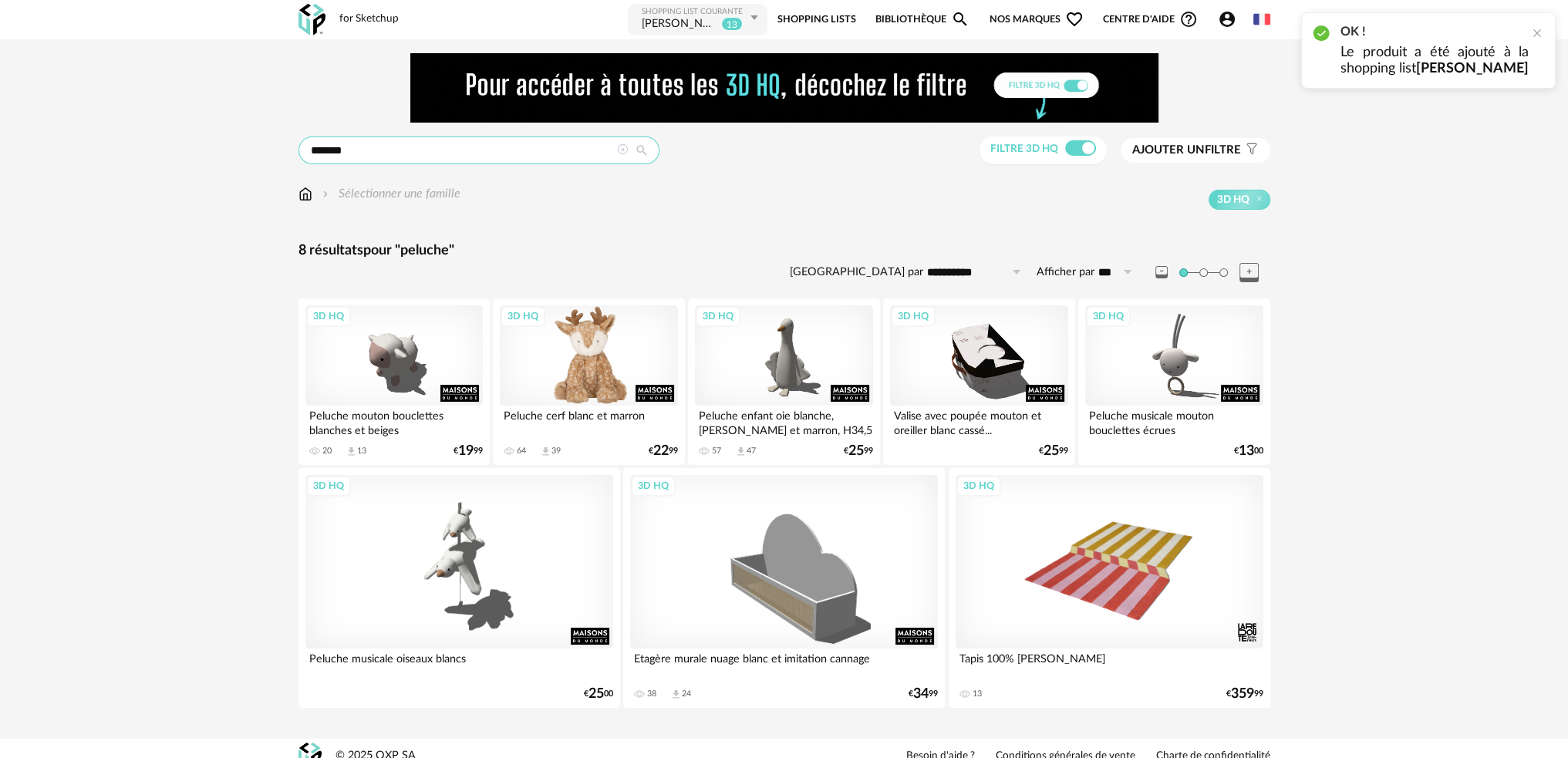
scroll to position [16, 0]
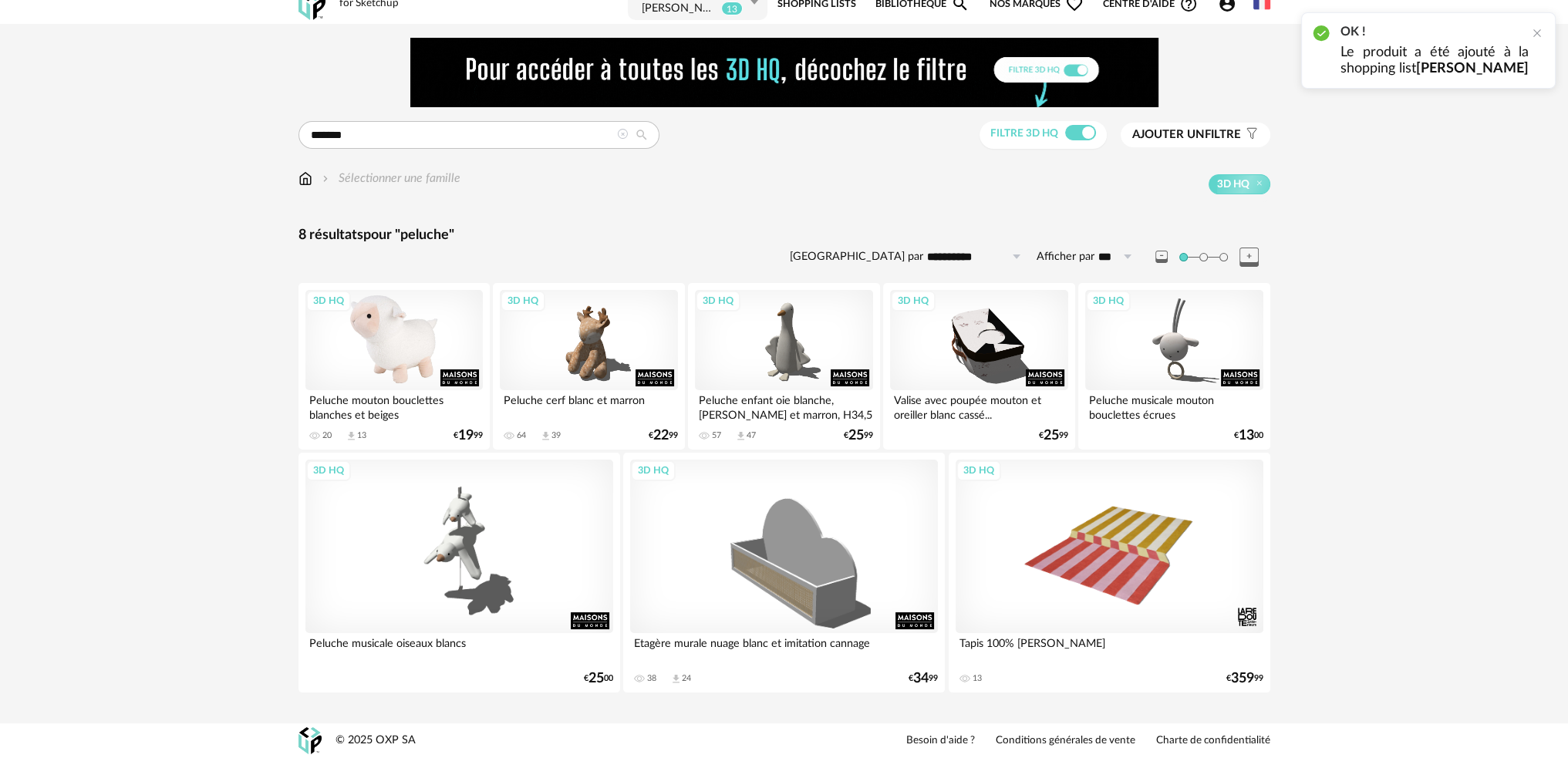
click at [391, 351] on div "3D HQ" at bounding box center [394, 340] width 177 height 100
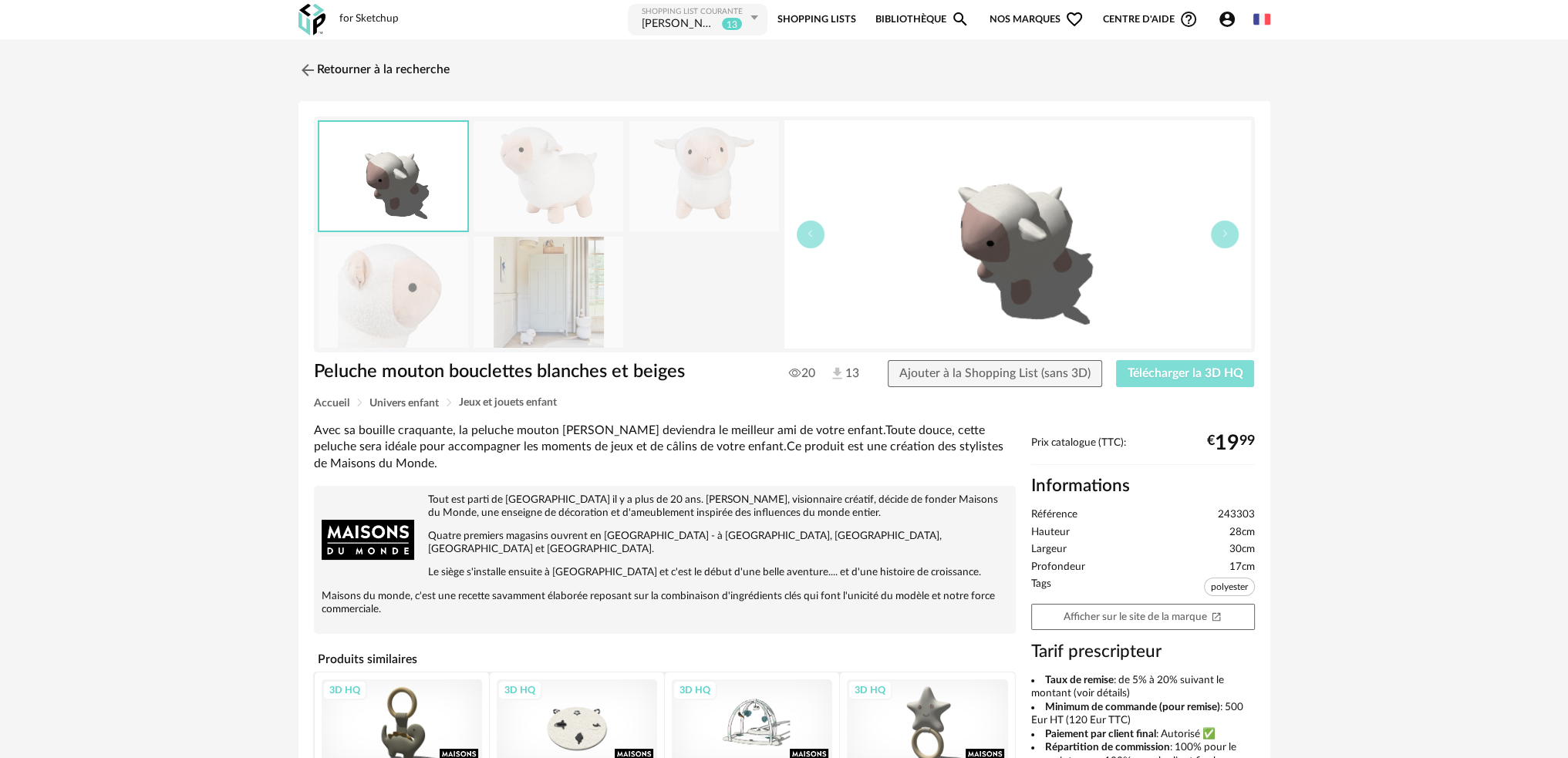
click at [1139, 367] on span "Télécharger la 3D HQ" at bounding box center [1185, 373] width 116 height 13
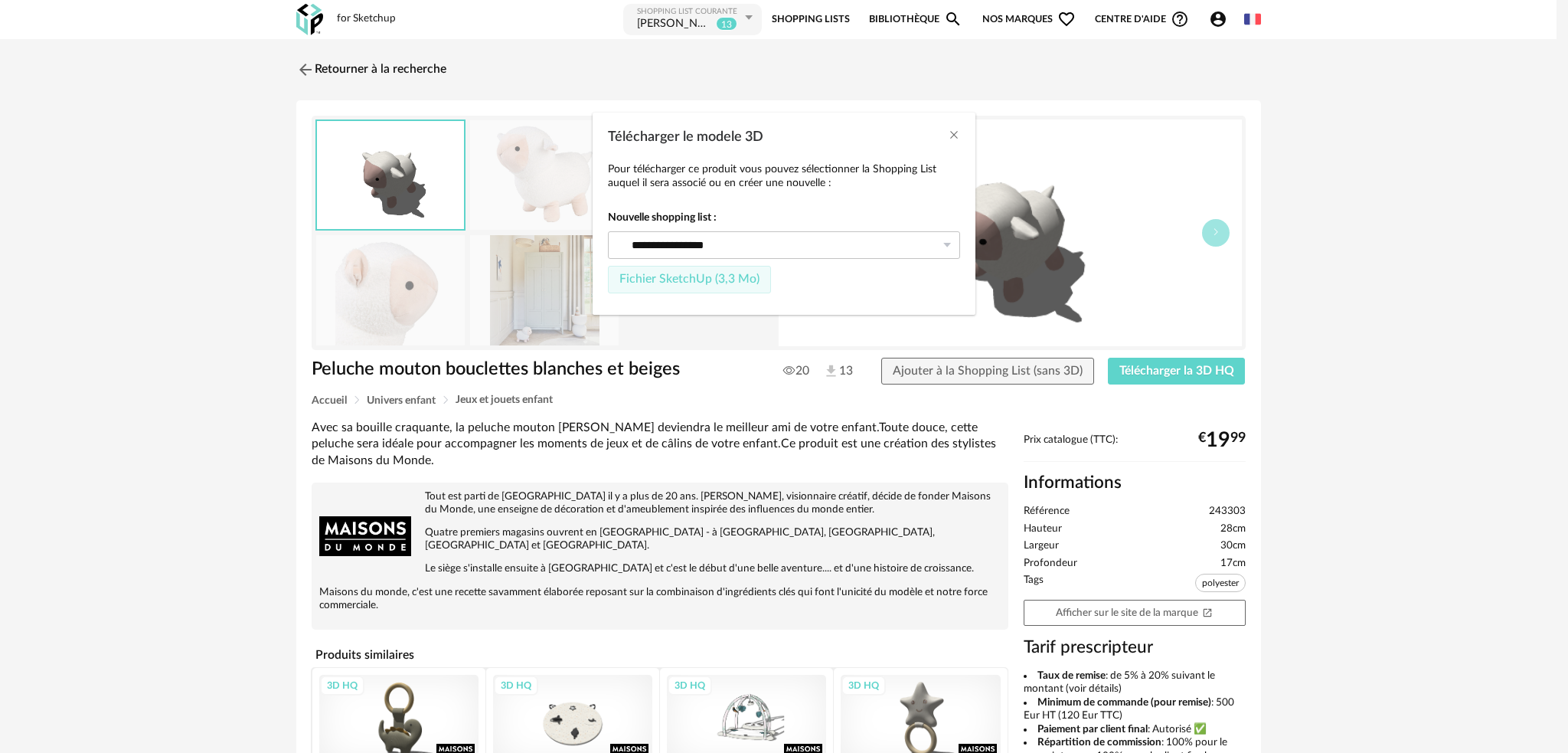
click at [729, 278] on span "Fichier SketchUp (3,3 Mo)" at bounding box center [689, 279] width 140 height 13
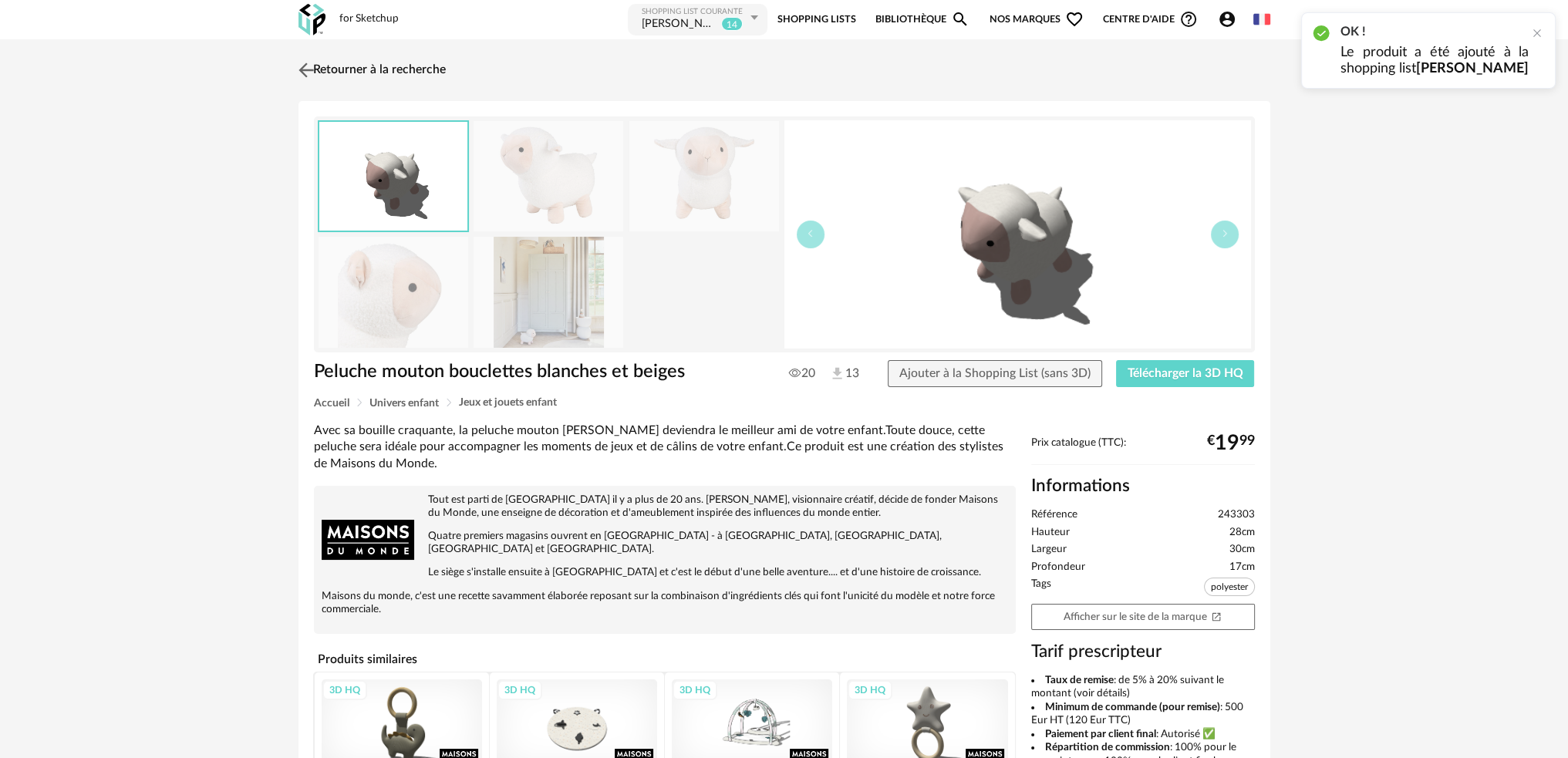
click at [306, 68] on img at bounding box center [306, 69] width 23 height 23
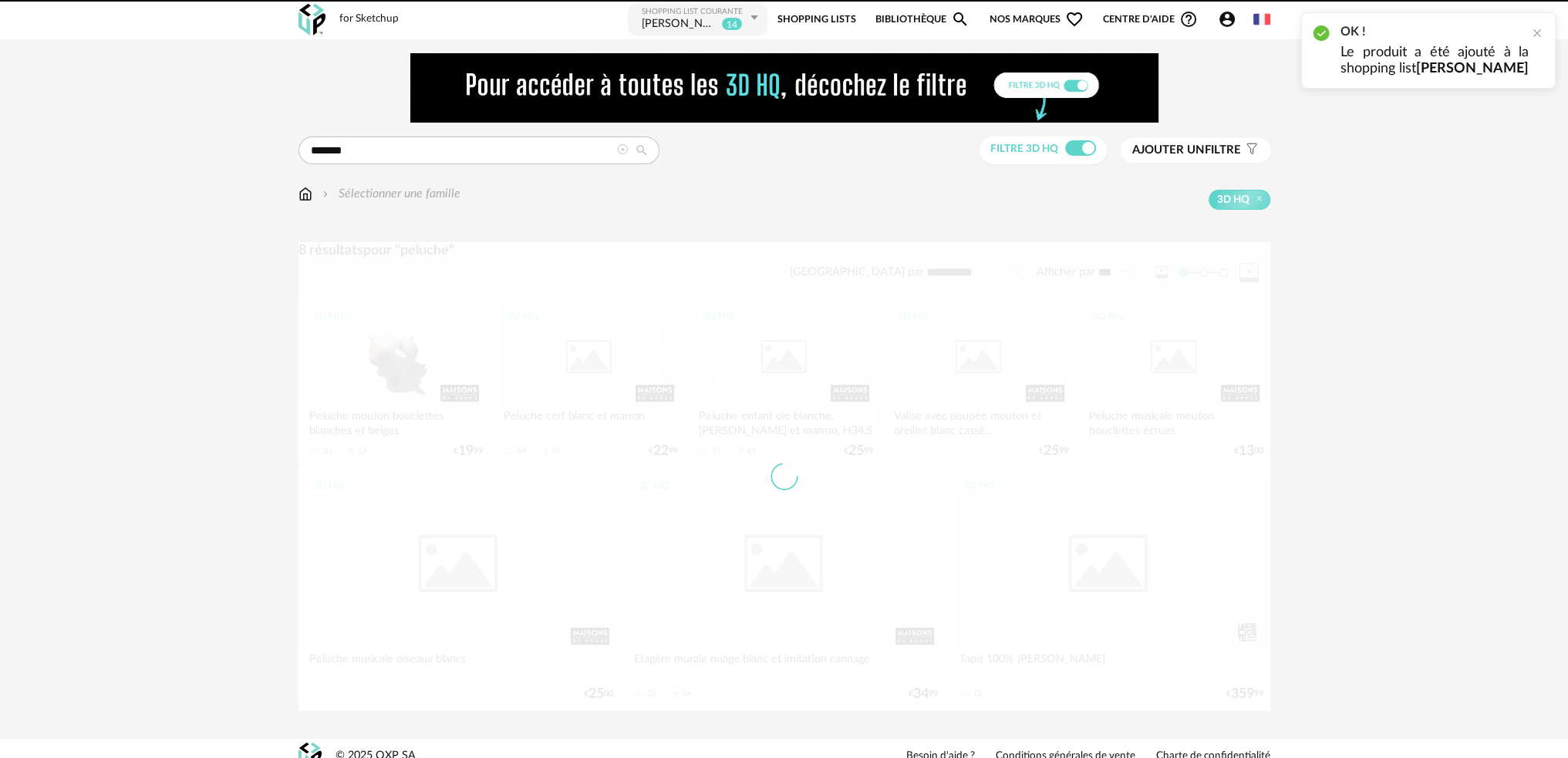
scroll to position [16, 0]
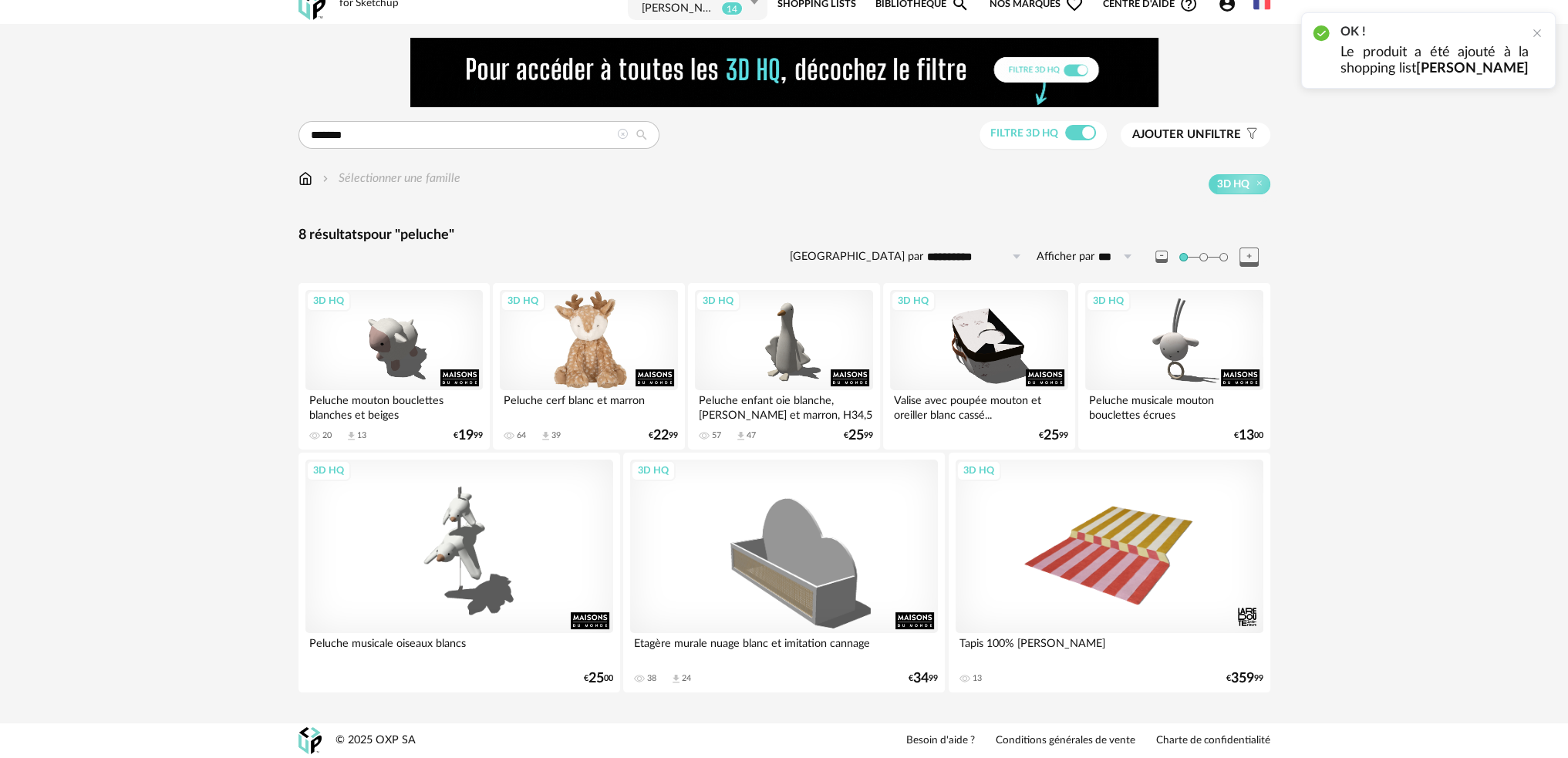
click at [616, 345] on div "3D HQ" at bounding box center [588, 340] width 177 height 100
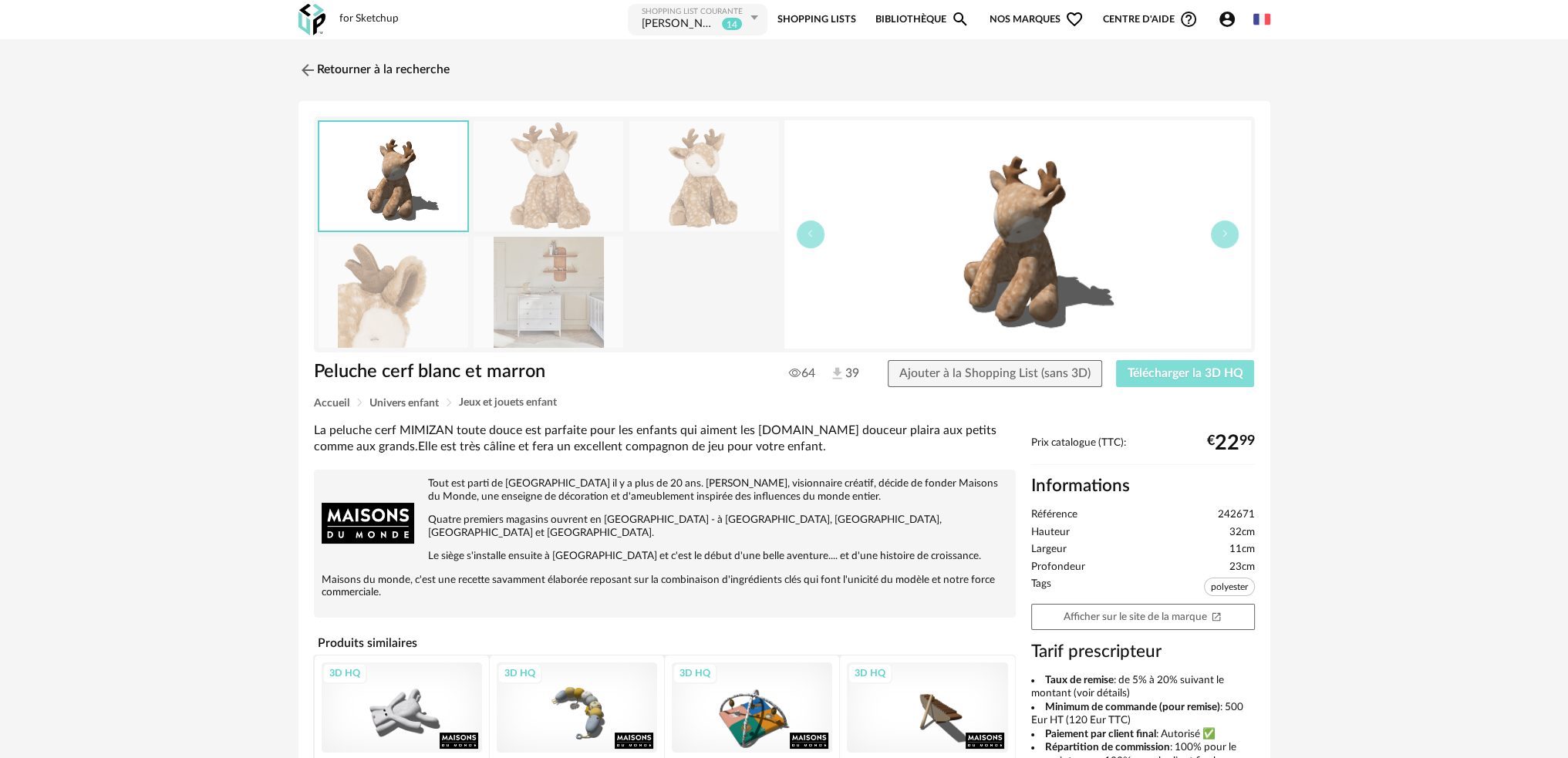
click at [1142, 369] on span "Télécharger la 3D HQ" at bounding box center [1185, 373] width 116 height 13
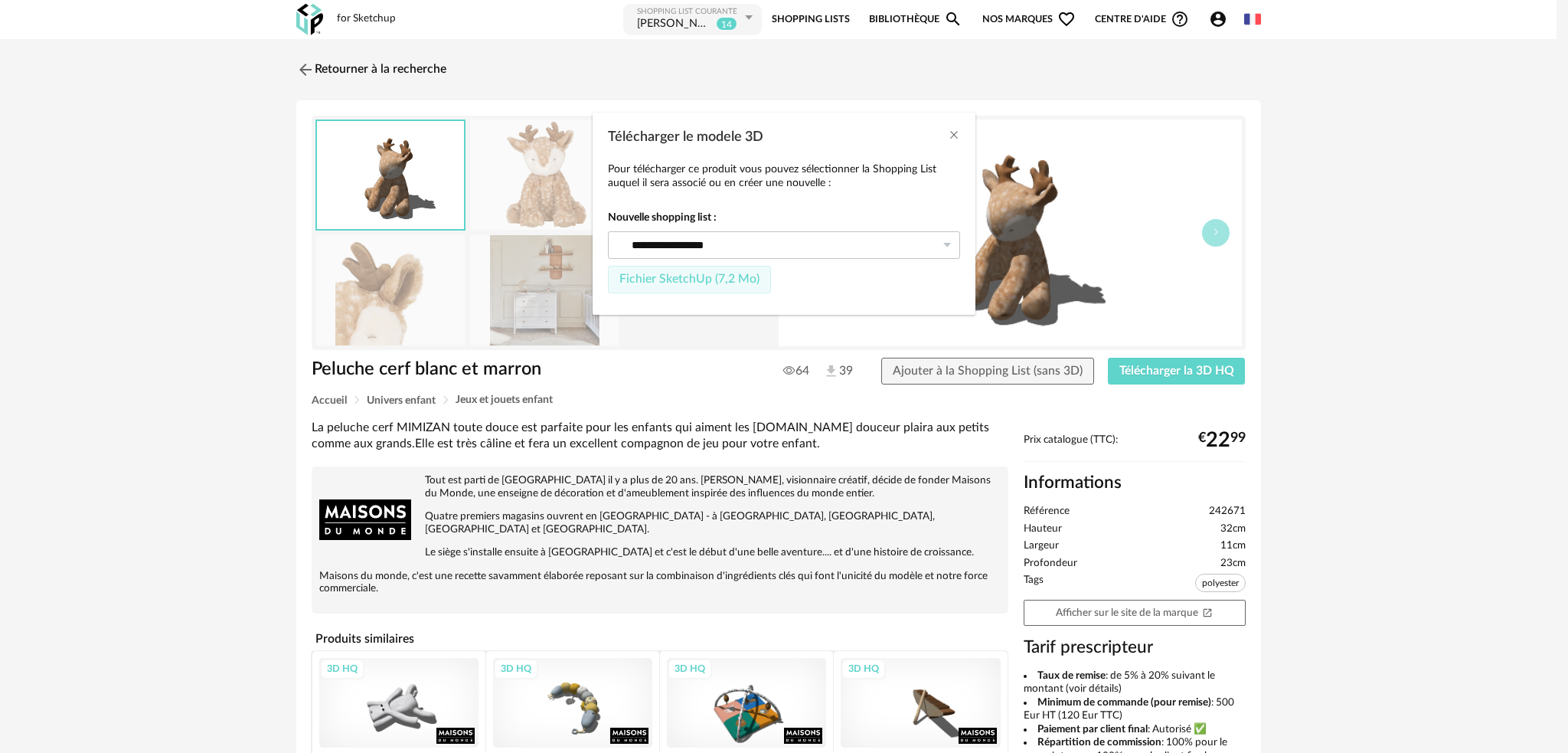
click at [676, 275] on span "Fichier SketchUp (7,2 Mo)" at bounding box center [689, 279] width 140 height 13
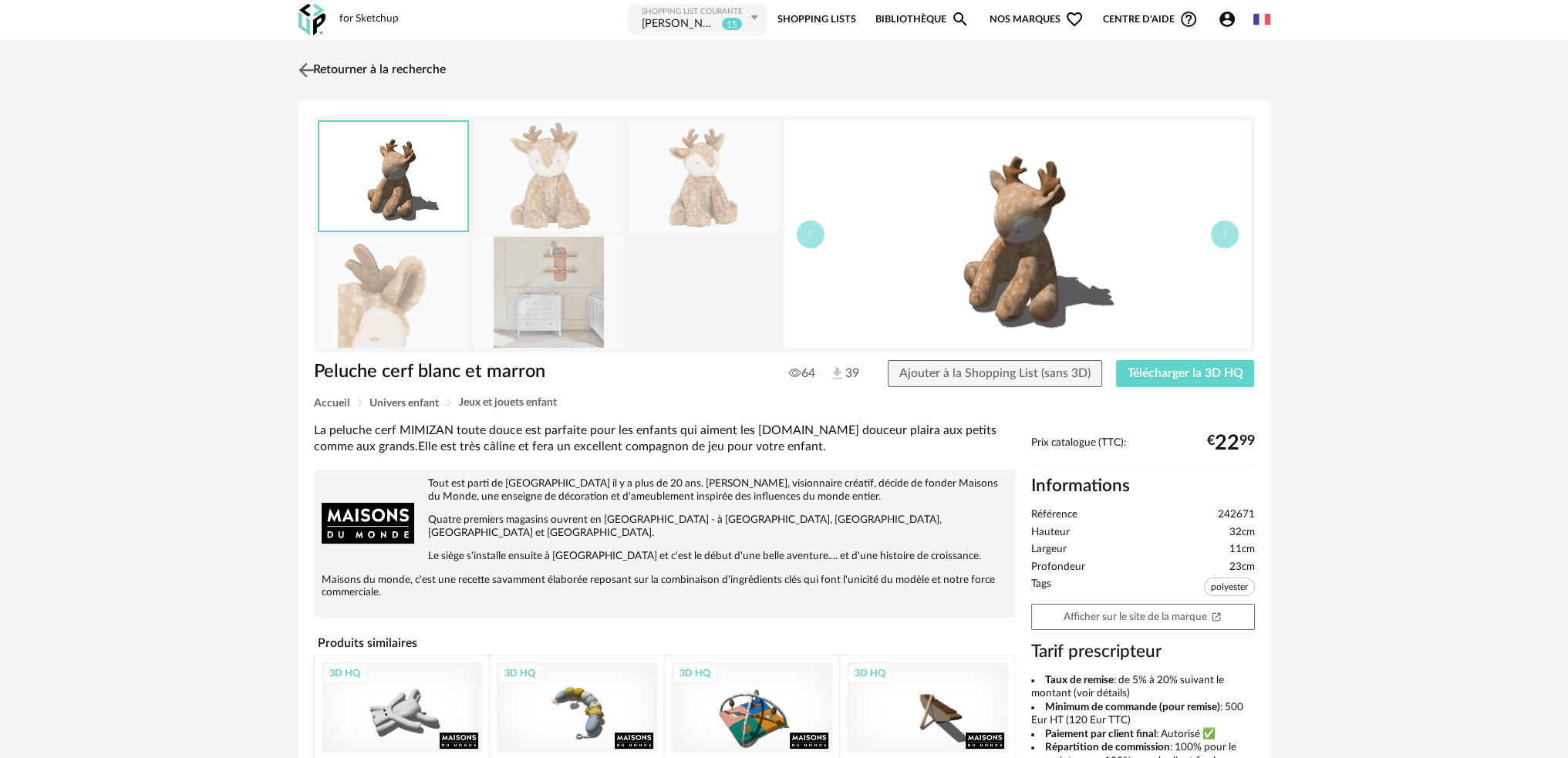
click at [308, 74] on img at bounding box center [306, 69] width 23 height 23
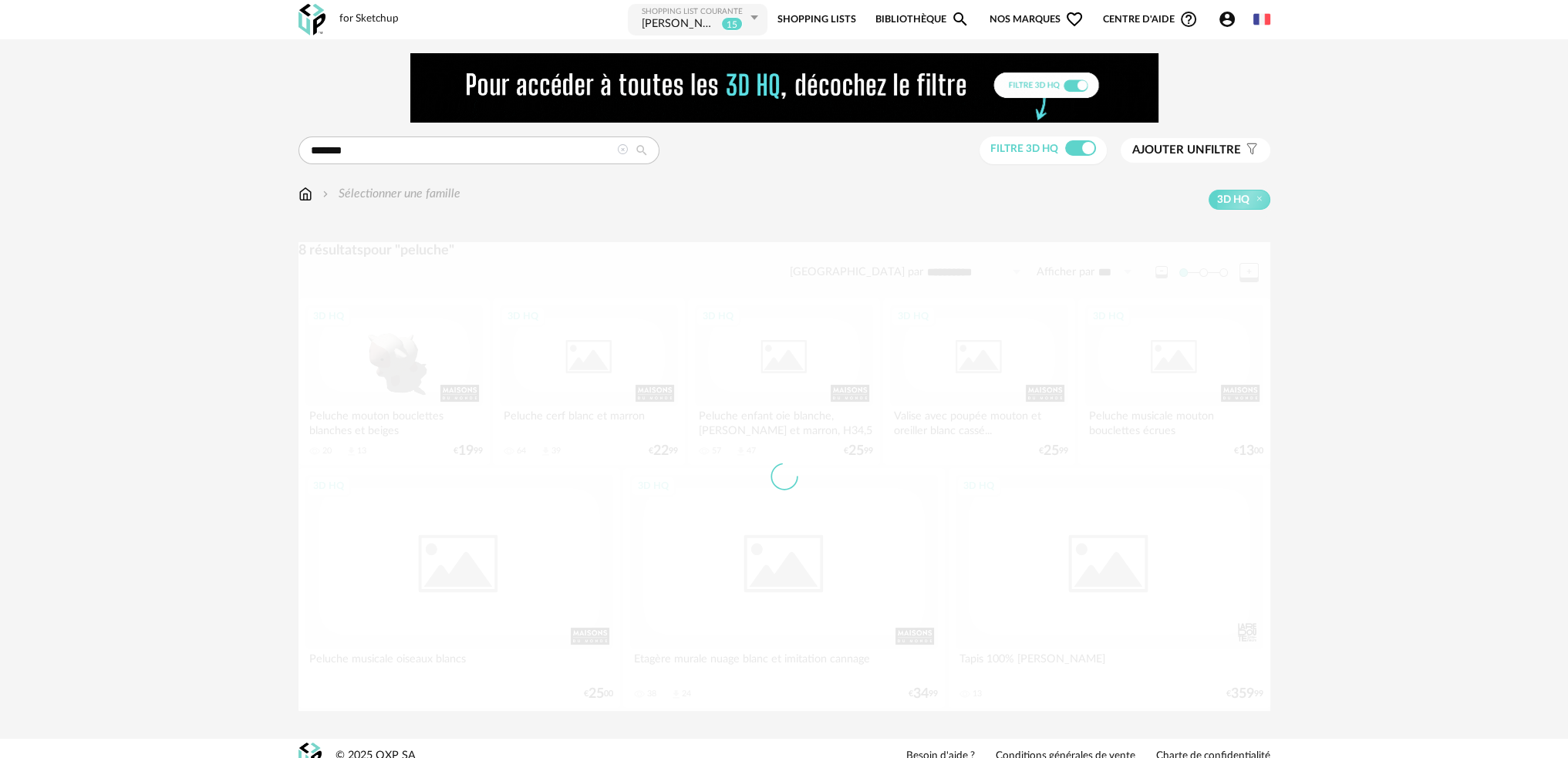
scroll to position [16, 0]
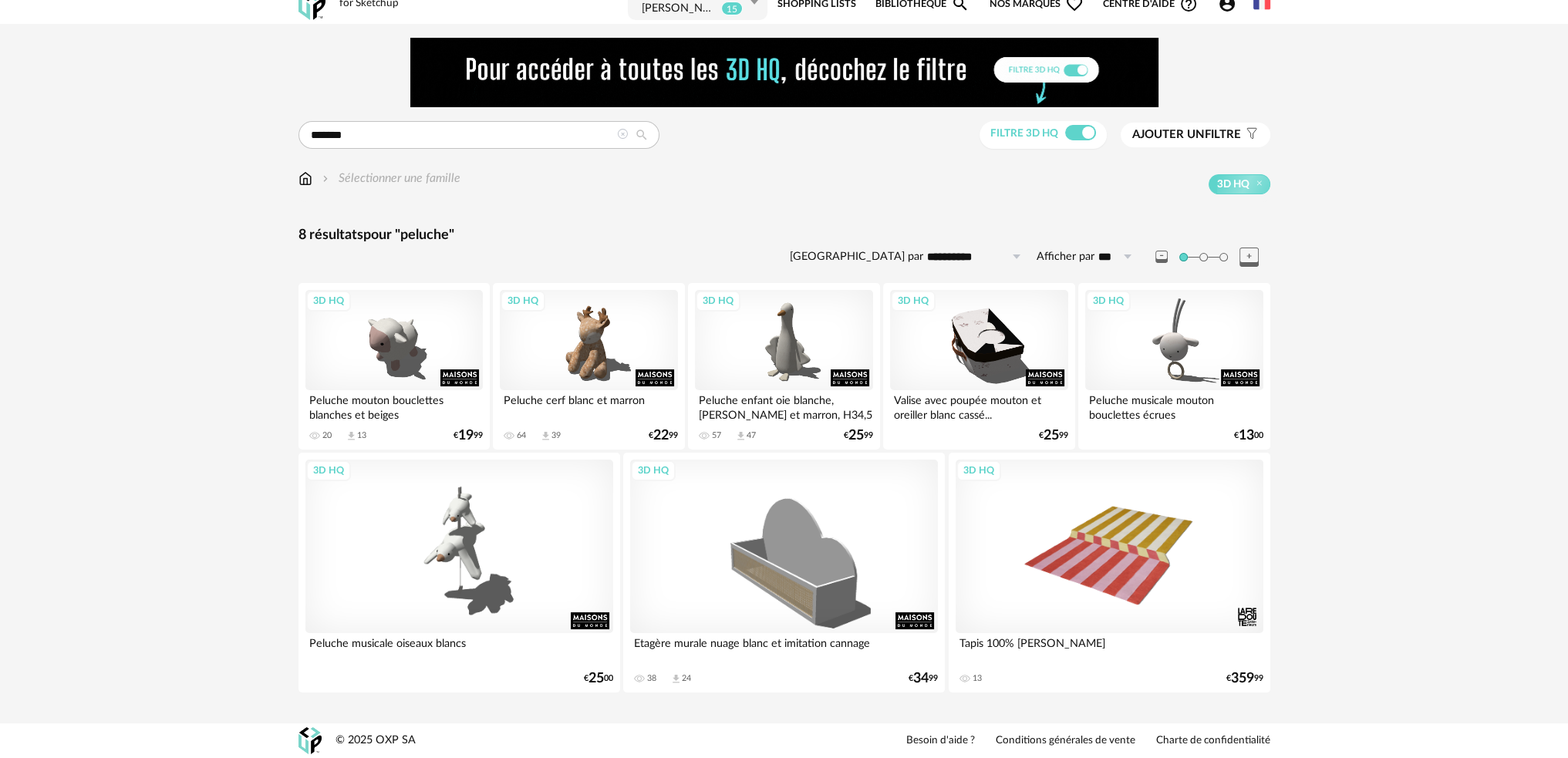
click at [296, 183] on div "**********" at bounding box center [784, 380] width 1000 height 686
click at [308, 178] on img at bounding box center [305, 178] width 14 height 17
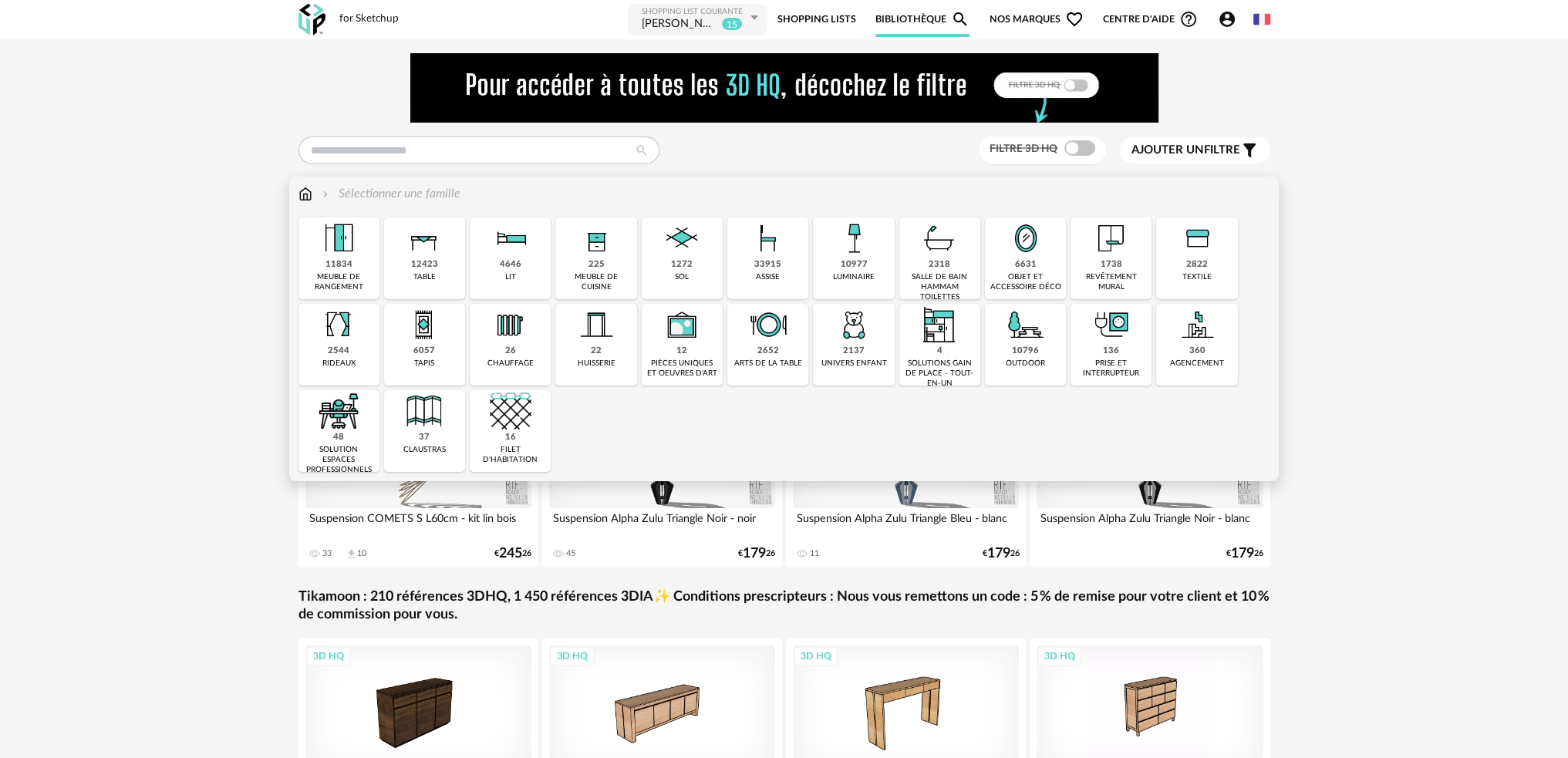
click at [404, 246] on div "12423 table" at bounding box center [424, 258] width 81 height 82
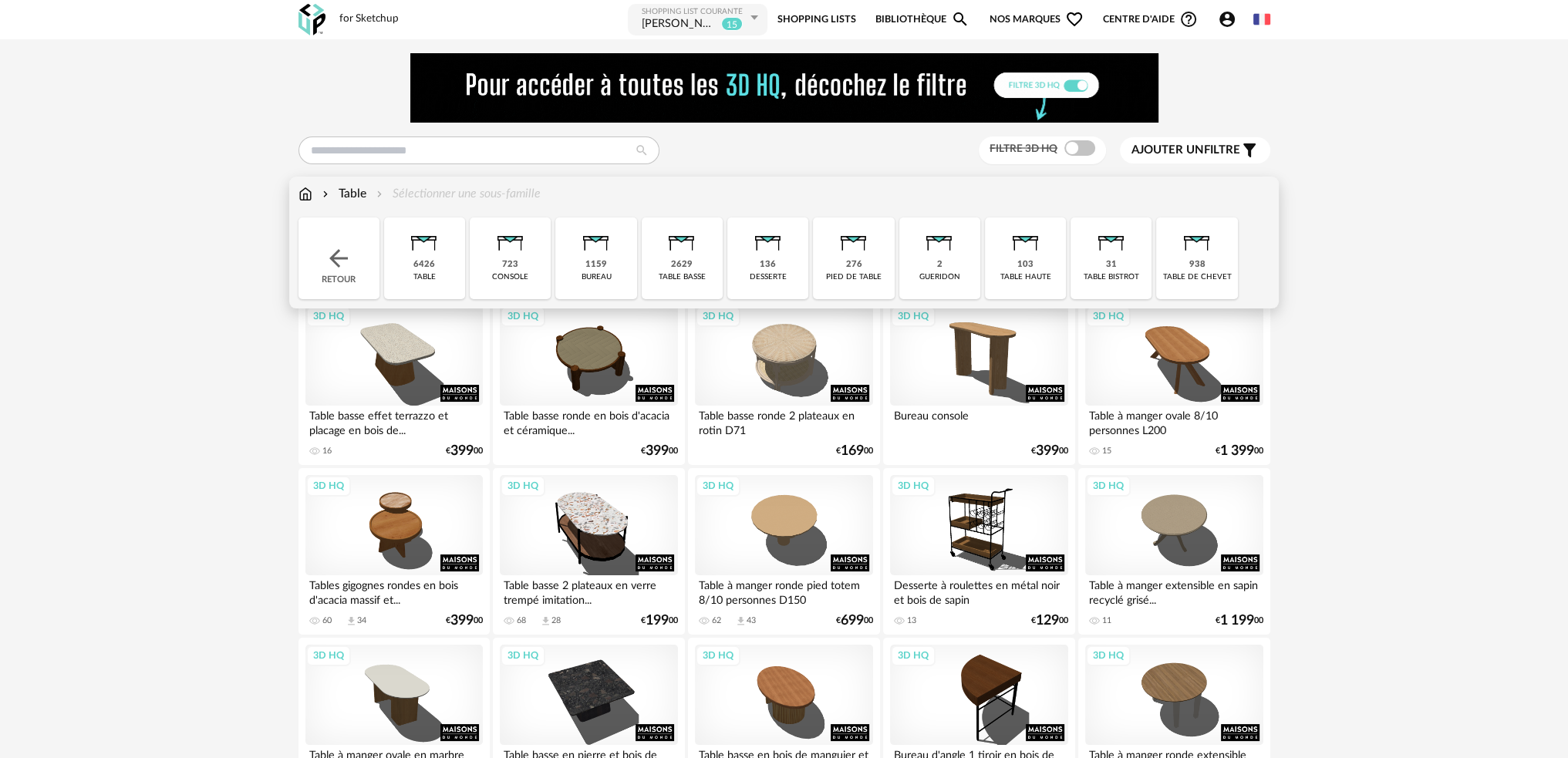
click at [681, 256] on img at bounding box center [681, 238] width 42 height 42
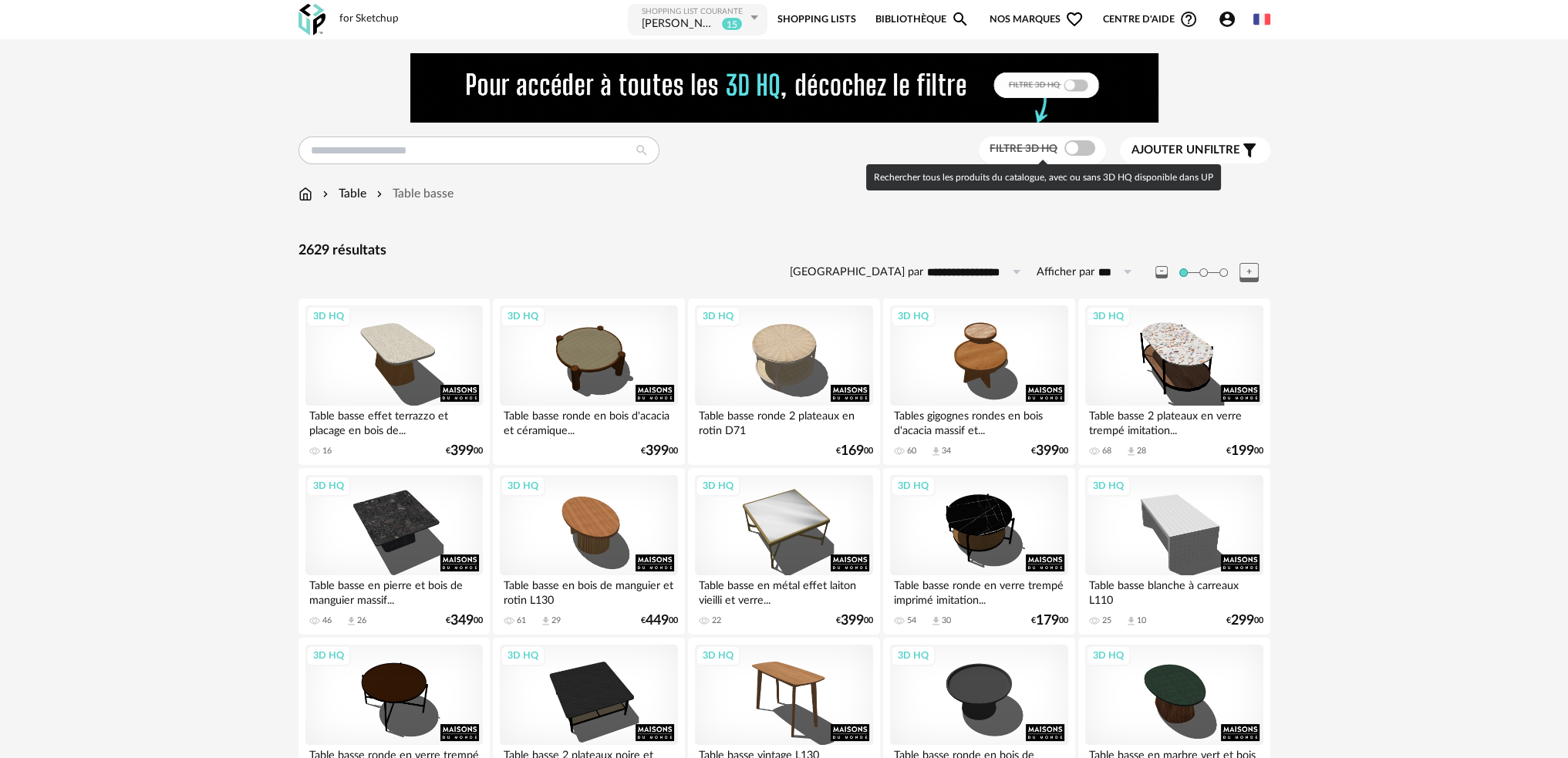
click at [1078, 151] on span at bounding box center [1080, 148] width 31 height 16
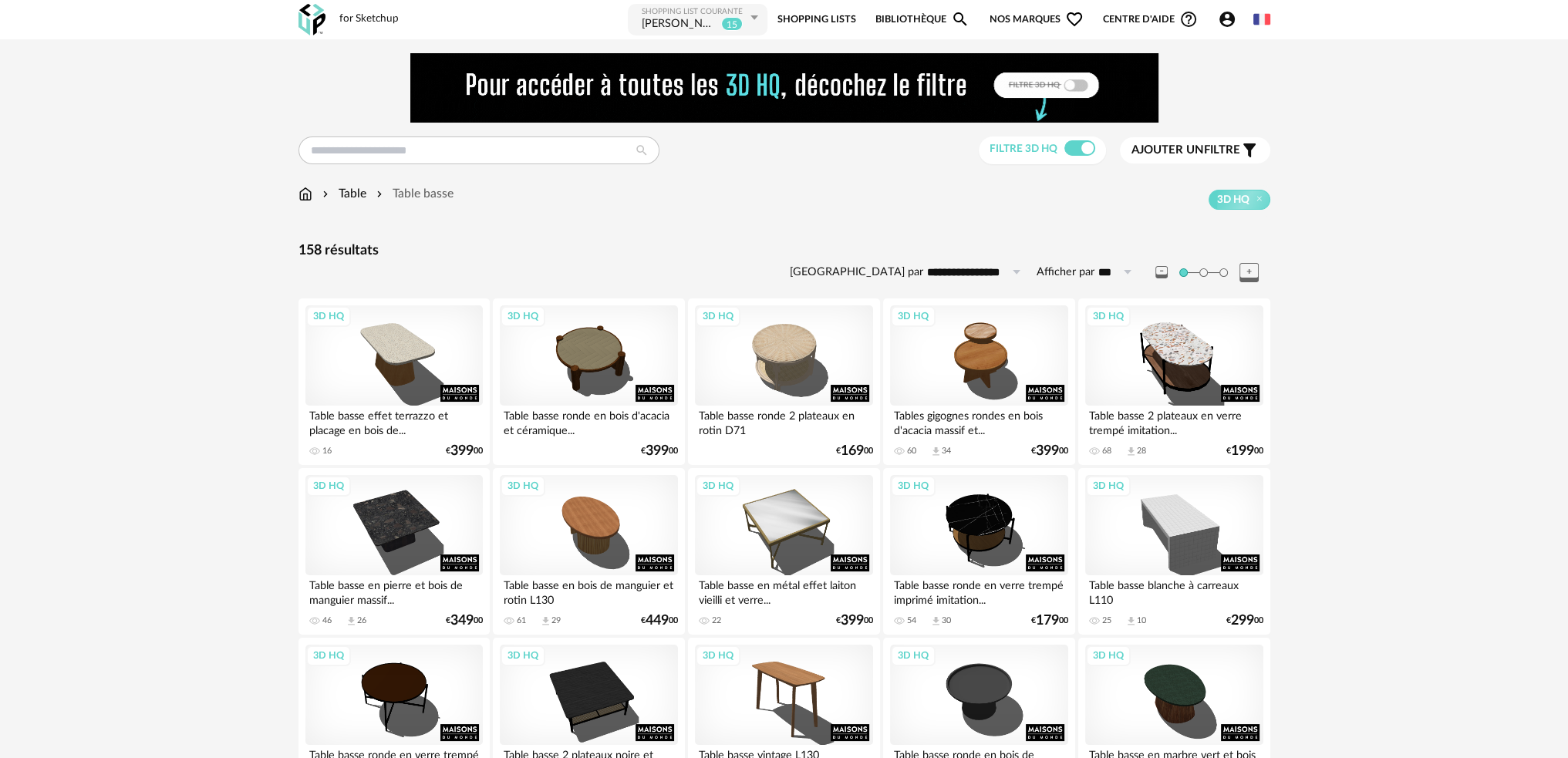
click at [1166, 145] on span "Ajouter un" at bounding box center [1167, 150] width 72 height 12
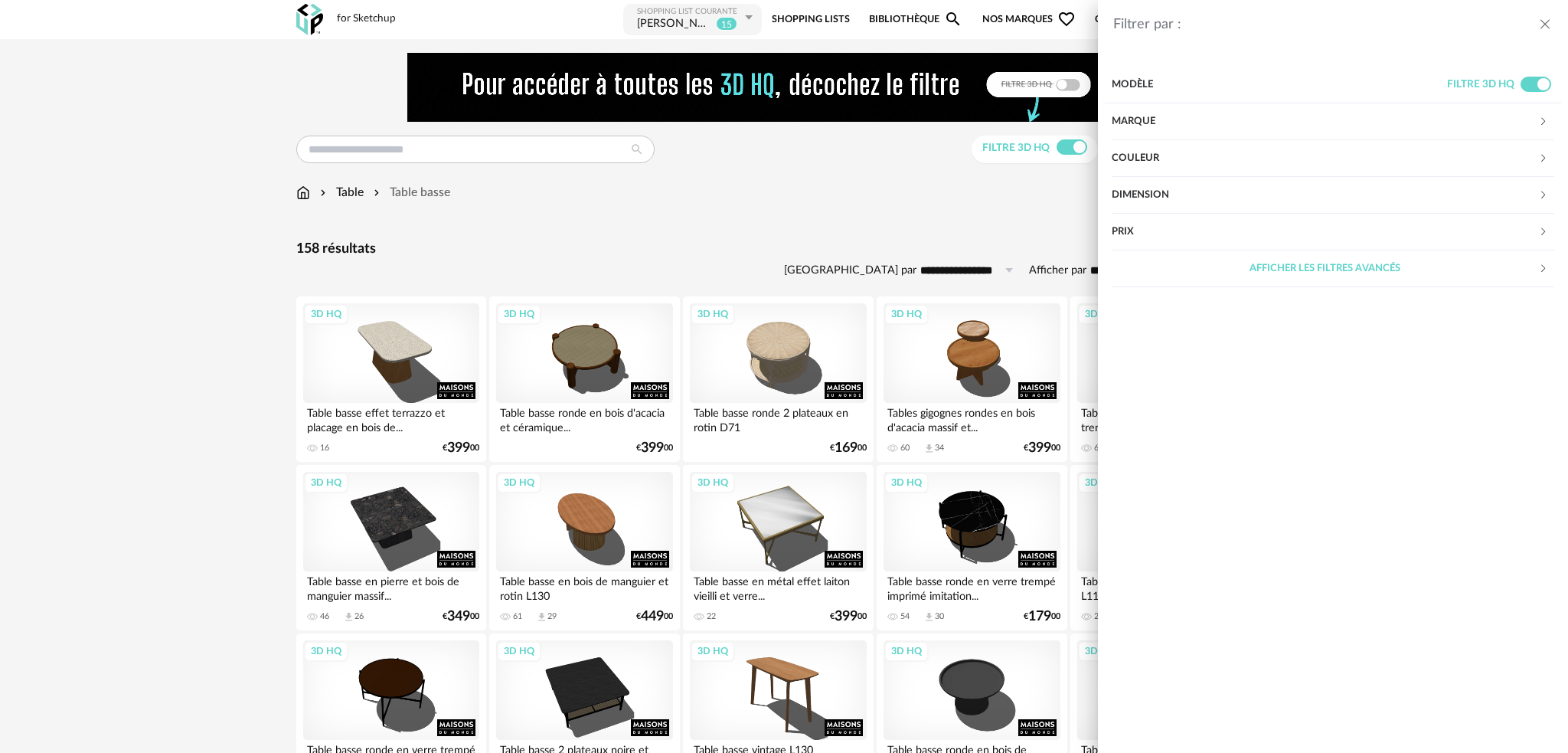
click at [1143, 124] on div "Marque" at bounding box center [1324, 121] width 427 height 37
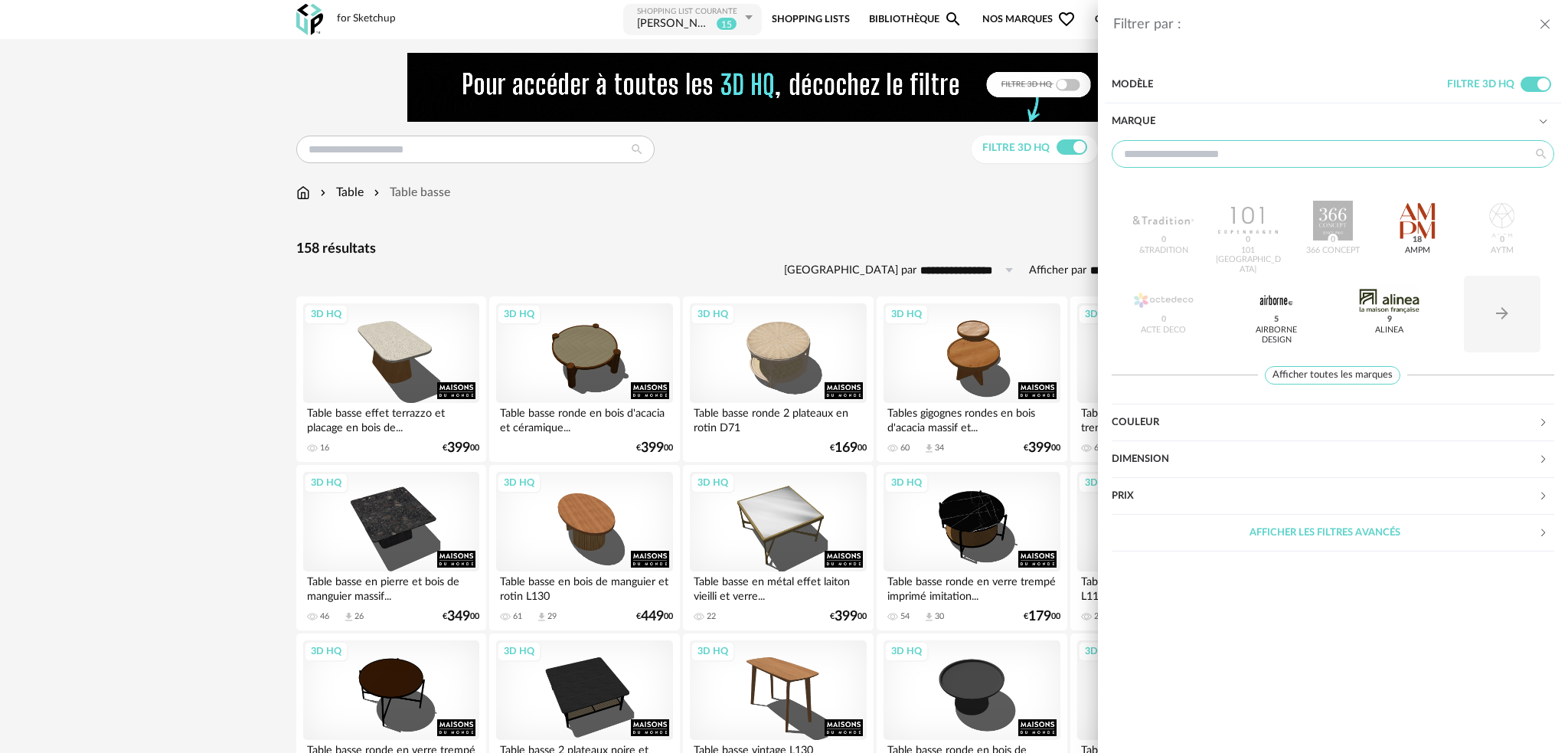
click at [1262, 159] on input "text" at bounding box center [1332, 154] width 443 height 27
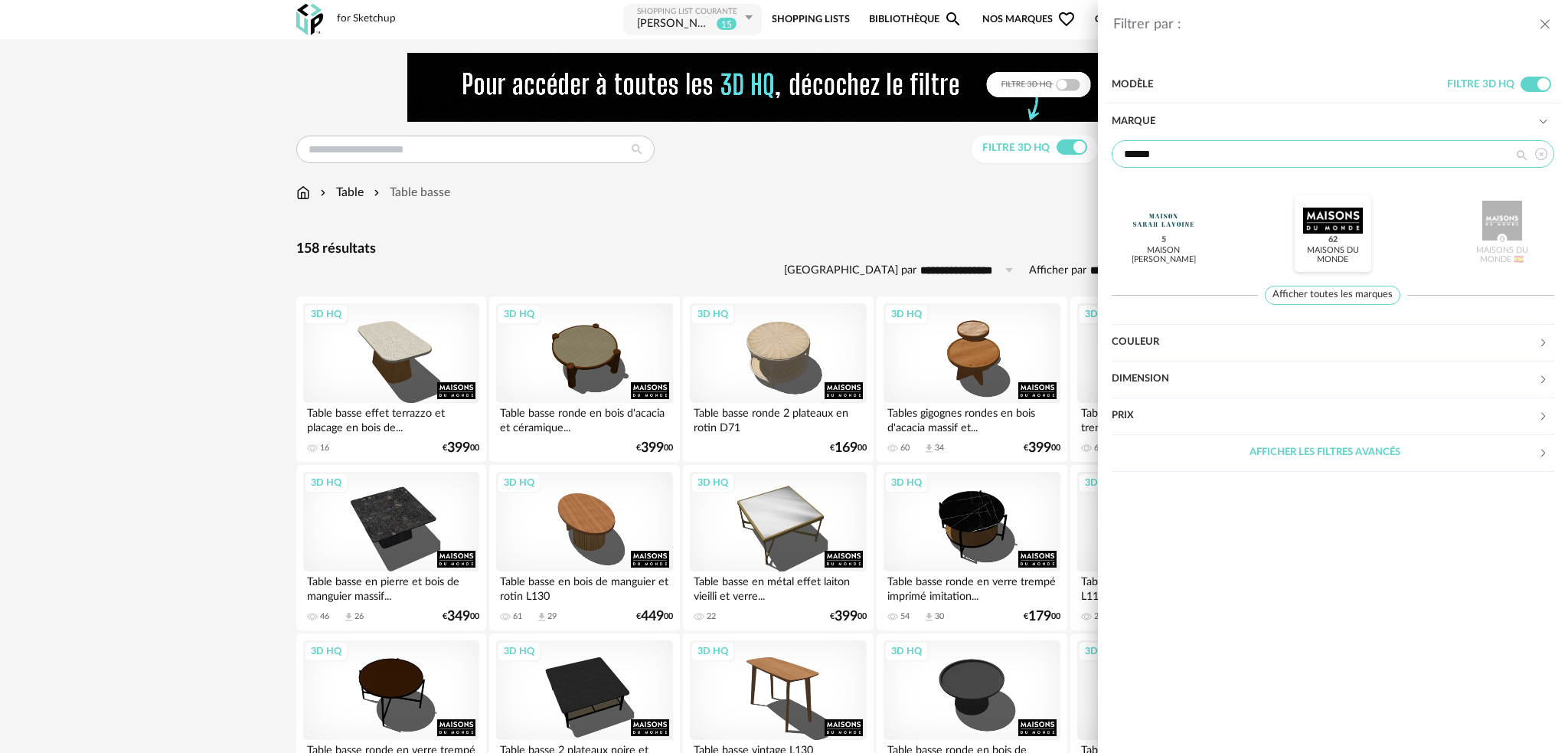
type input "******"
click at [1357, 230] on div at bounding box center [1333, 220] width 60 height 40
click at [885, 254] on div "Filtrer par : Modèle Filtre 3D HQ Marque ****** Maison [PERSON_NAME] Maisons du…" at bounding box center [784, 376] width 1568 height 753
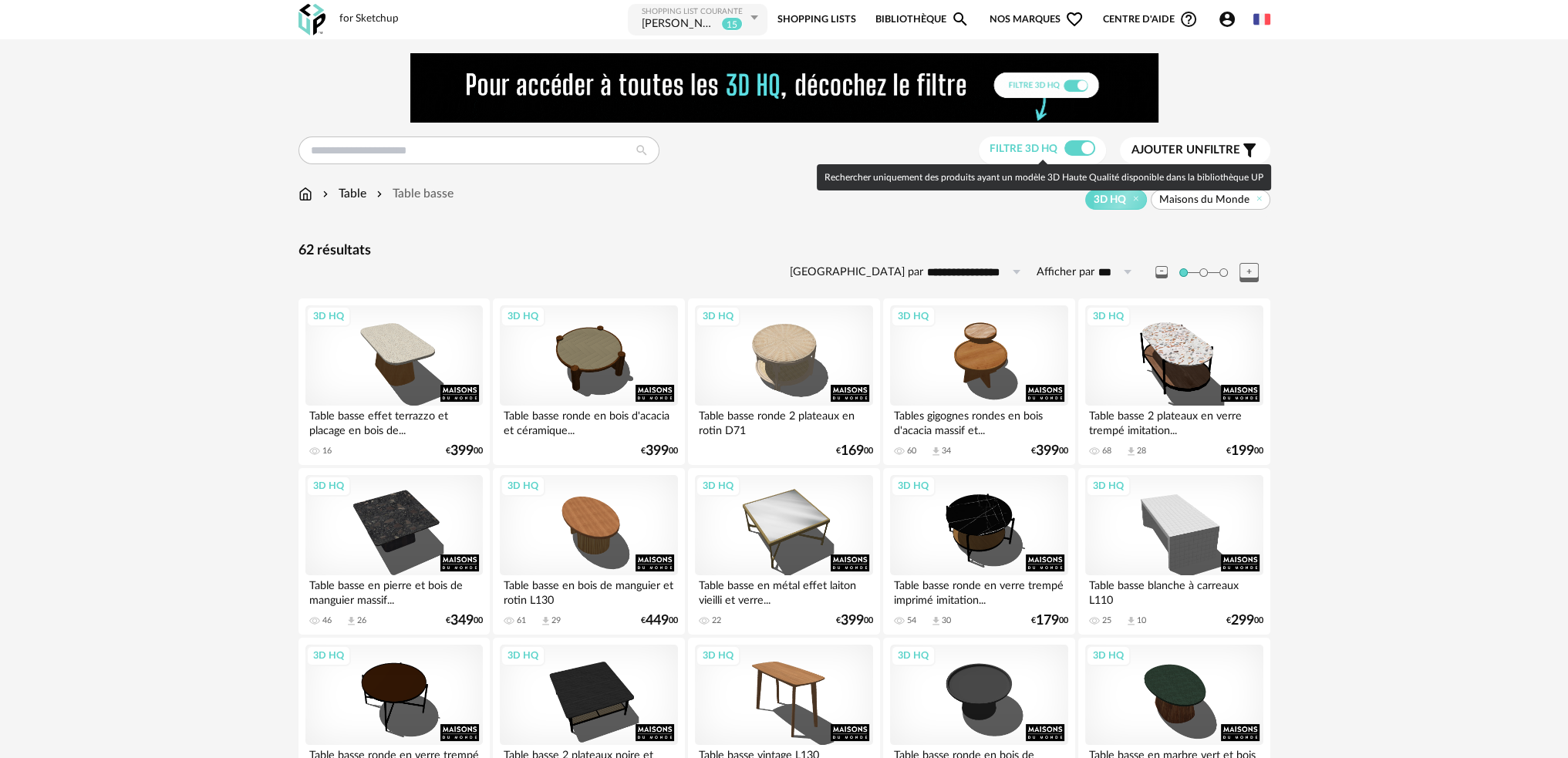
click at [1074, 147] on span at bounding box center [1080, 148] width 31 height 16
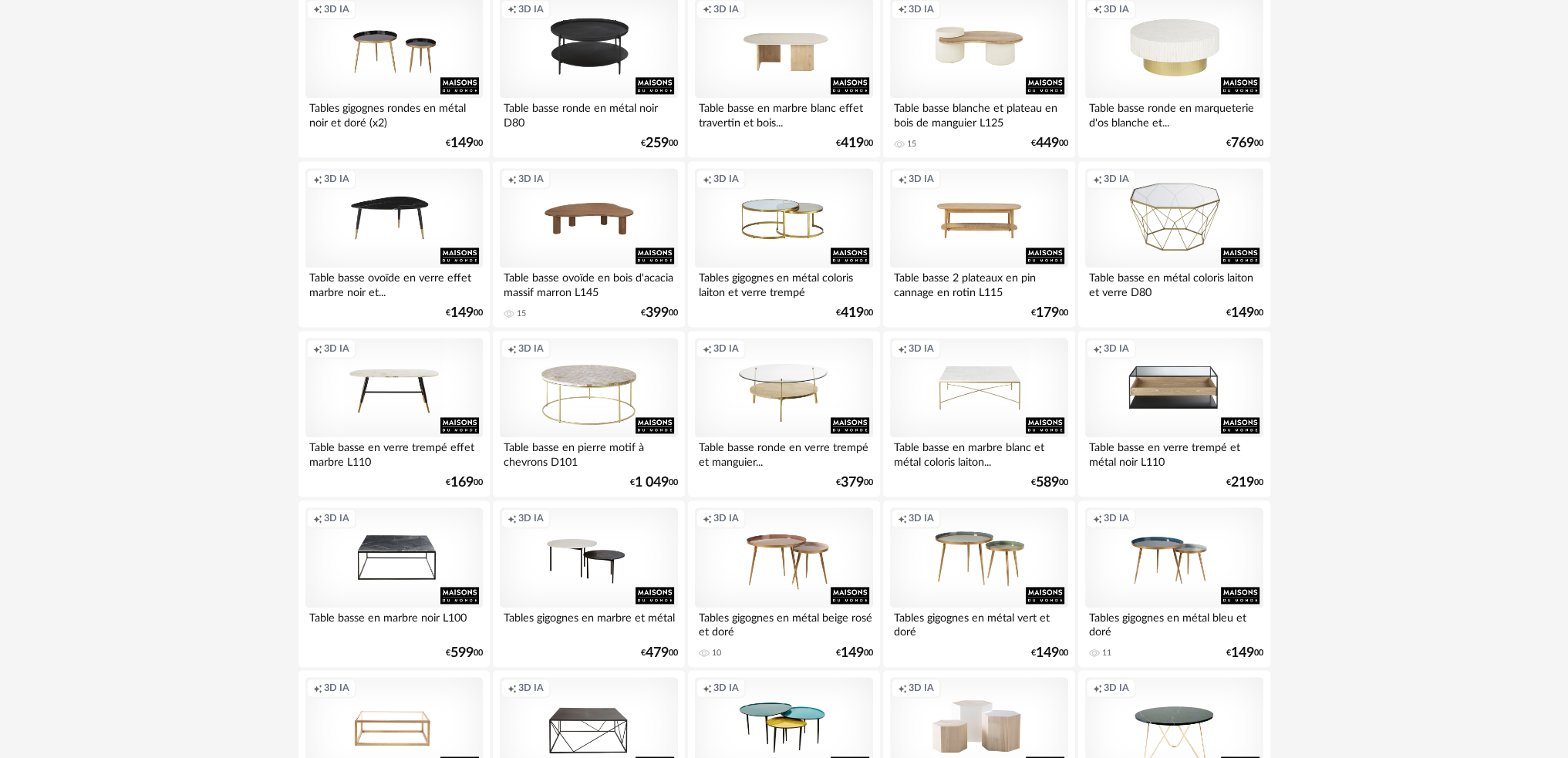
scroll to position [3035, 0]
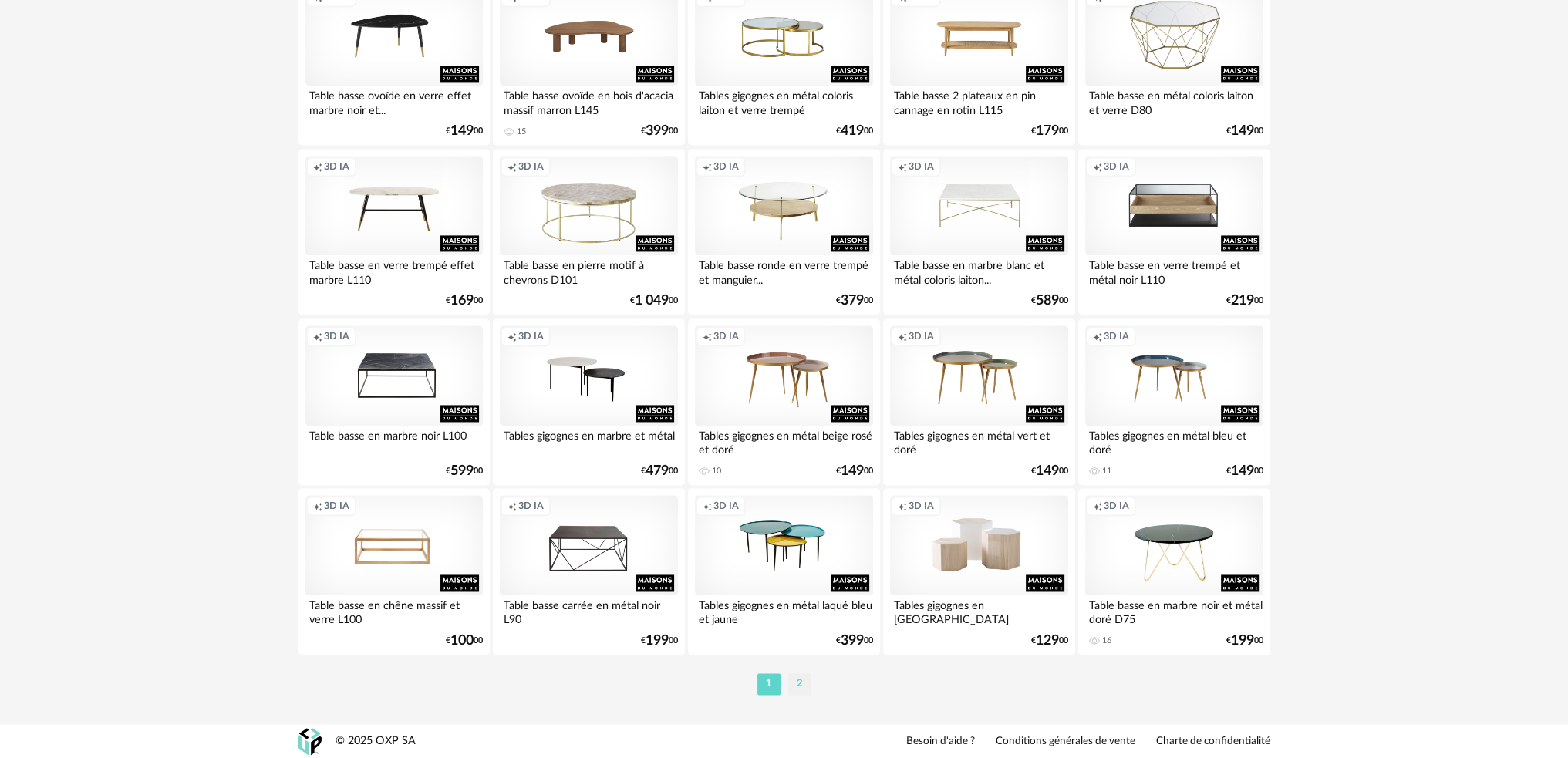
click at [795, 687] on li "2" at bounding box center [799, 684] width 23 height 22
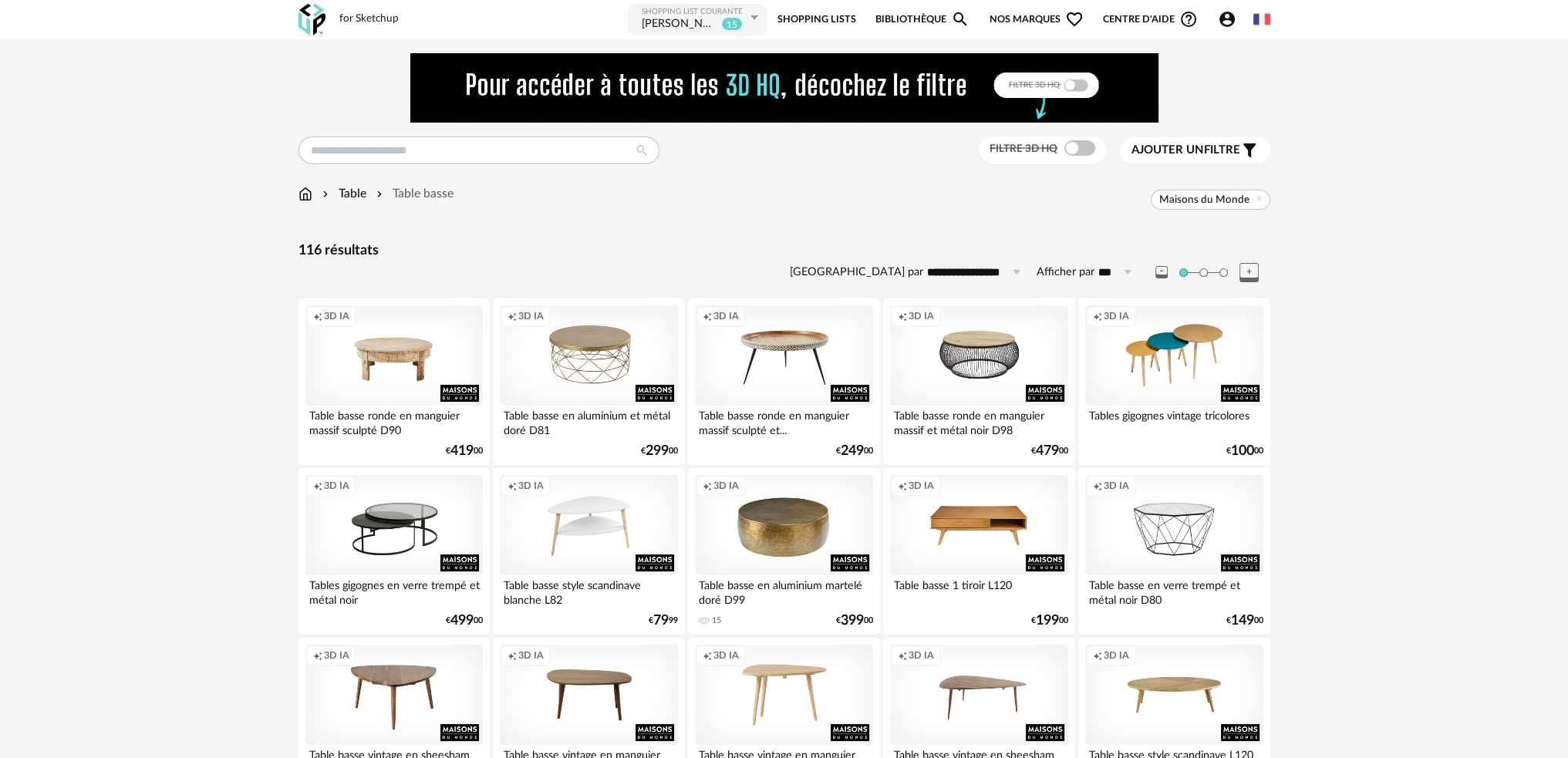
click at [1163, 141] on div "Ajouter un filtre s Filter icon" at bounding box center [1194, 151] width 127 height 18
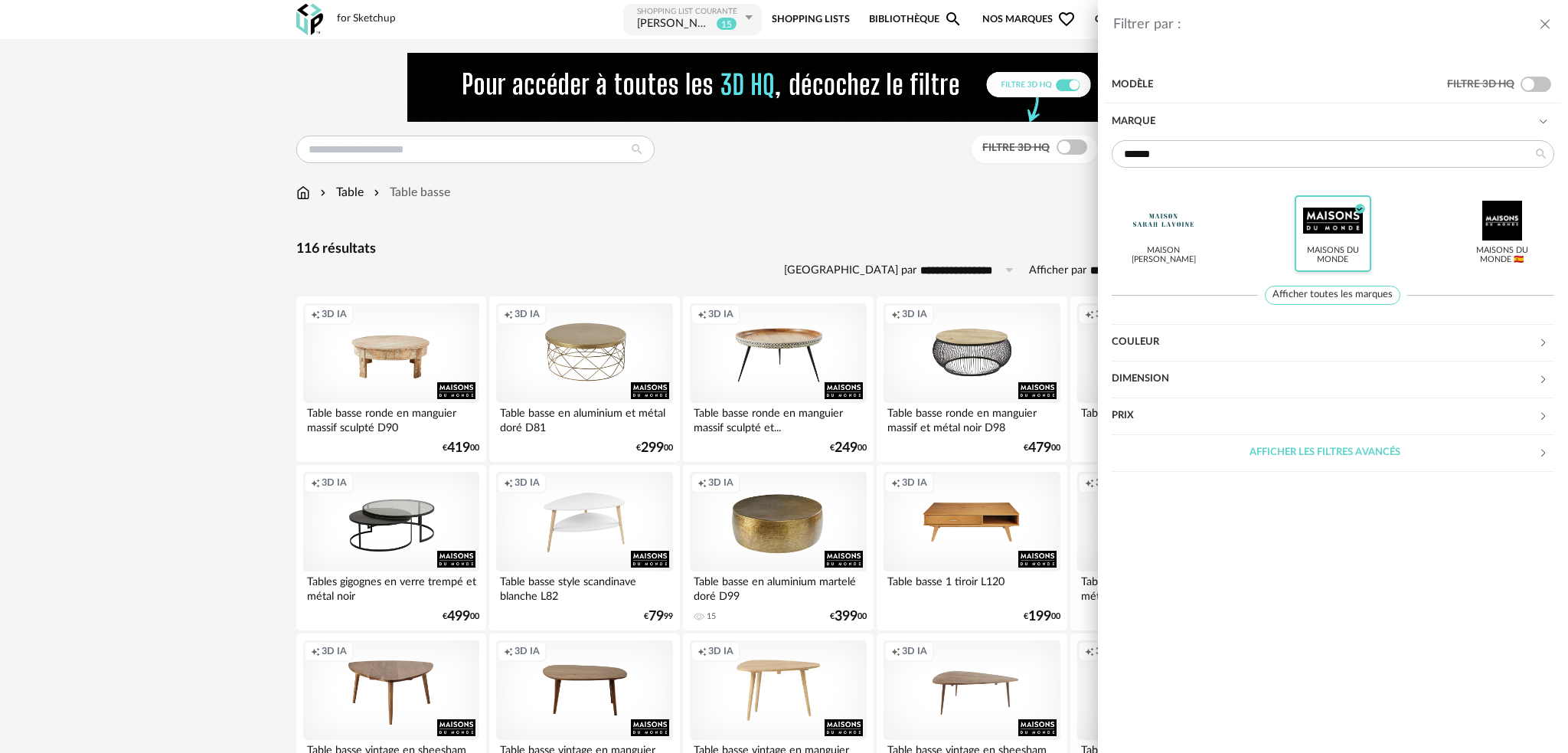
click at [1359, 204] on icon "Check Circle icon" at bounding box center [1360, 208] width 10 height 10
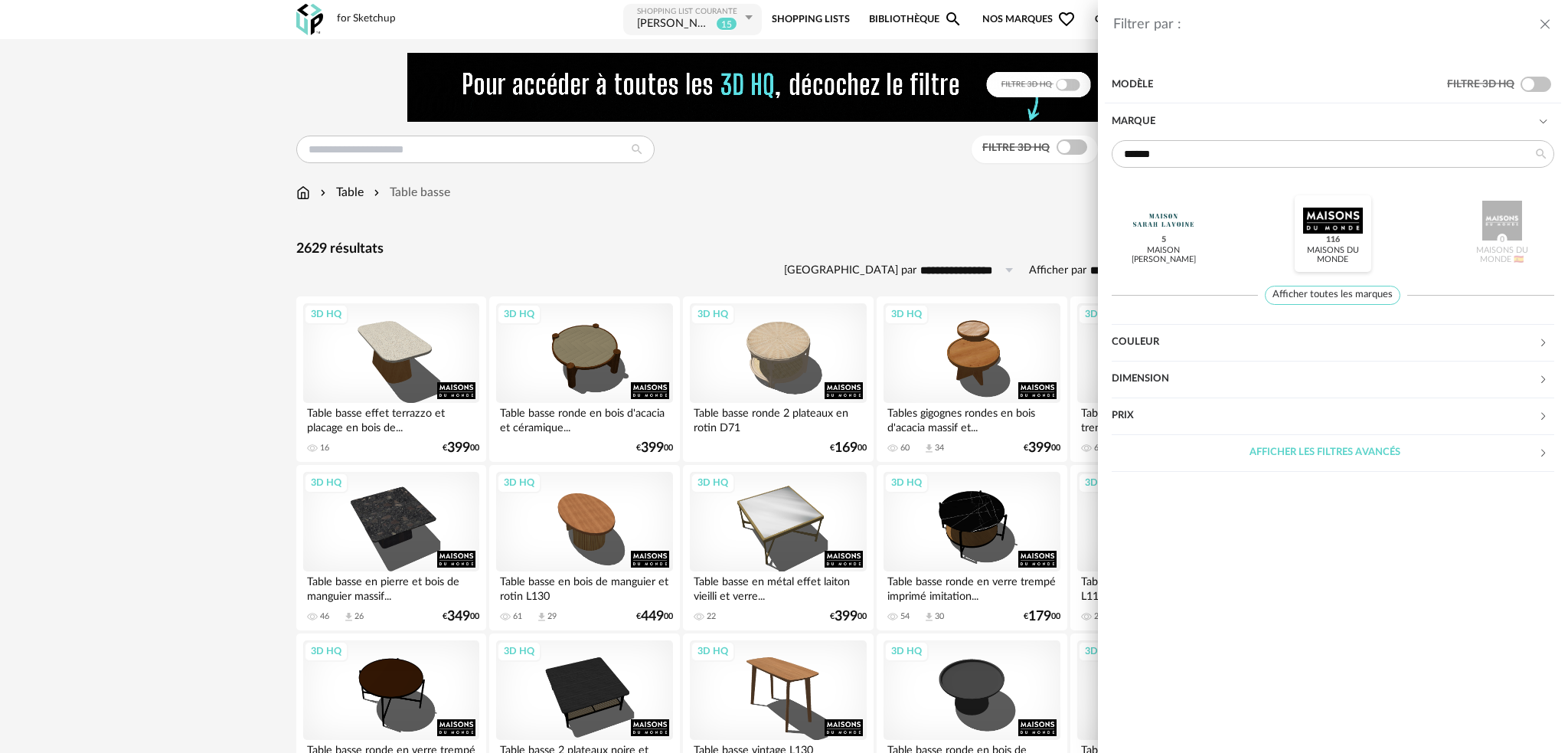
click at [1136, 374] on div "Dimension" at bounding box center [1324, 379] width 427 height 37
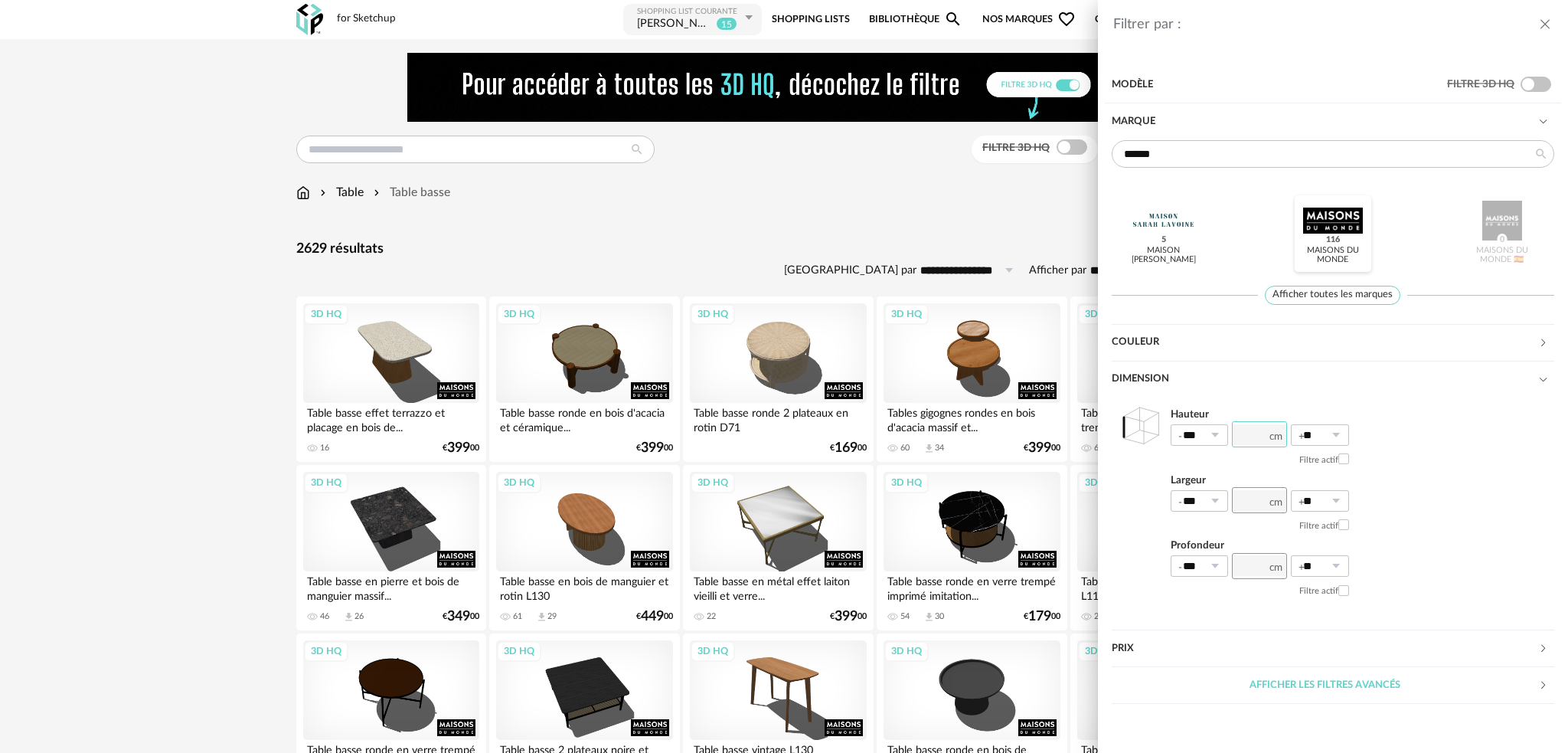
click at [1257, 439] on input "number" at bounding box center [1259, 434] width 55 height 26
type input "**"
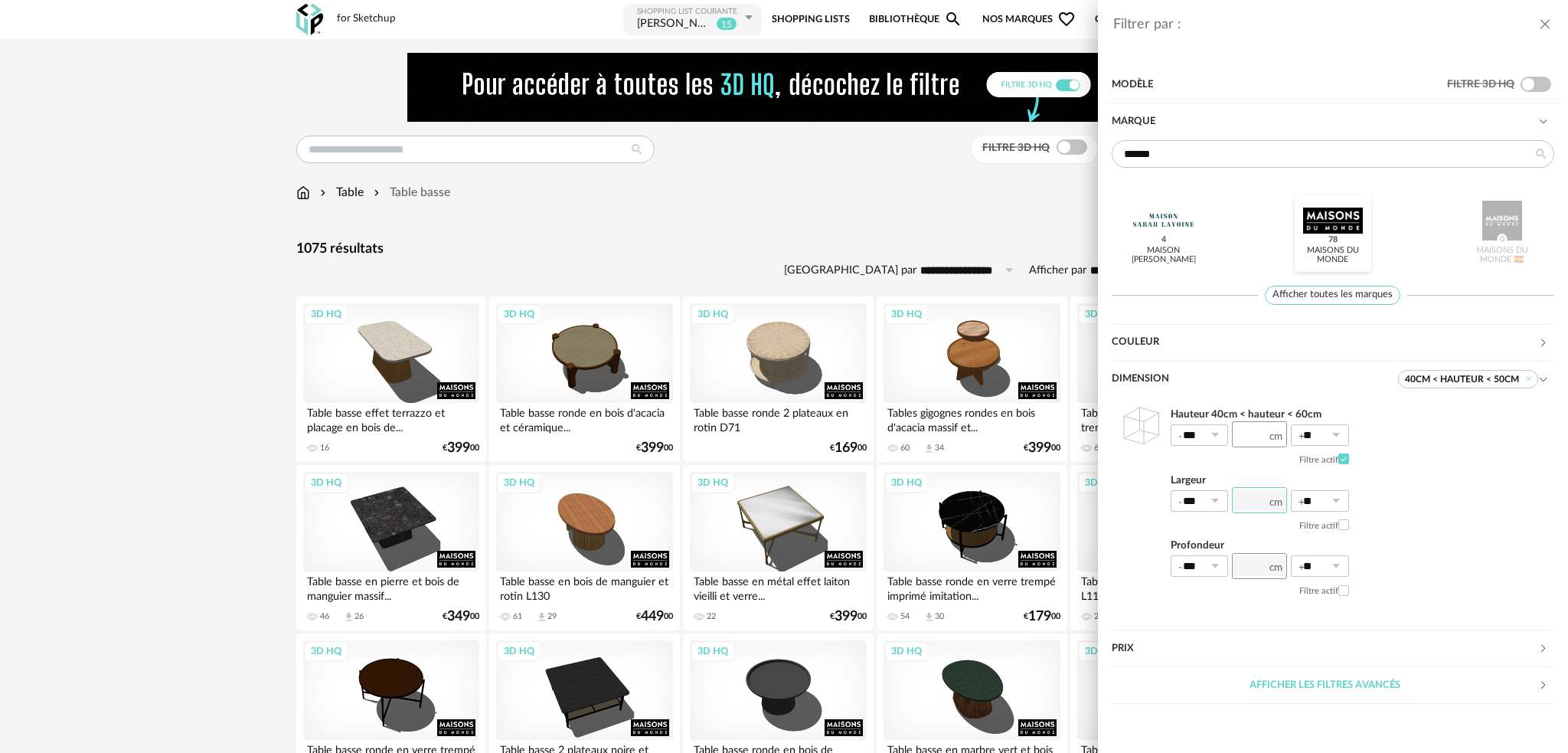
click at [1252, 496] on input "number" at bounding box center [1259, 500] width 55 height 26
type input "**"
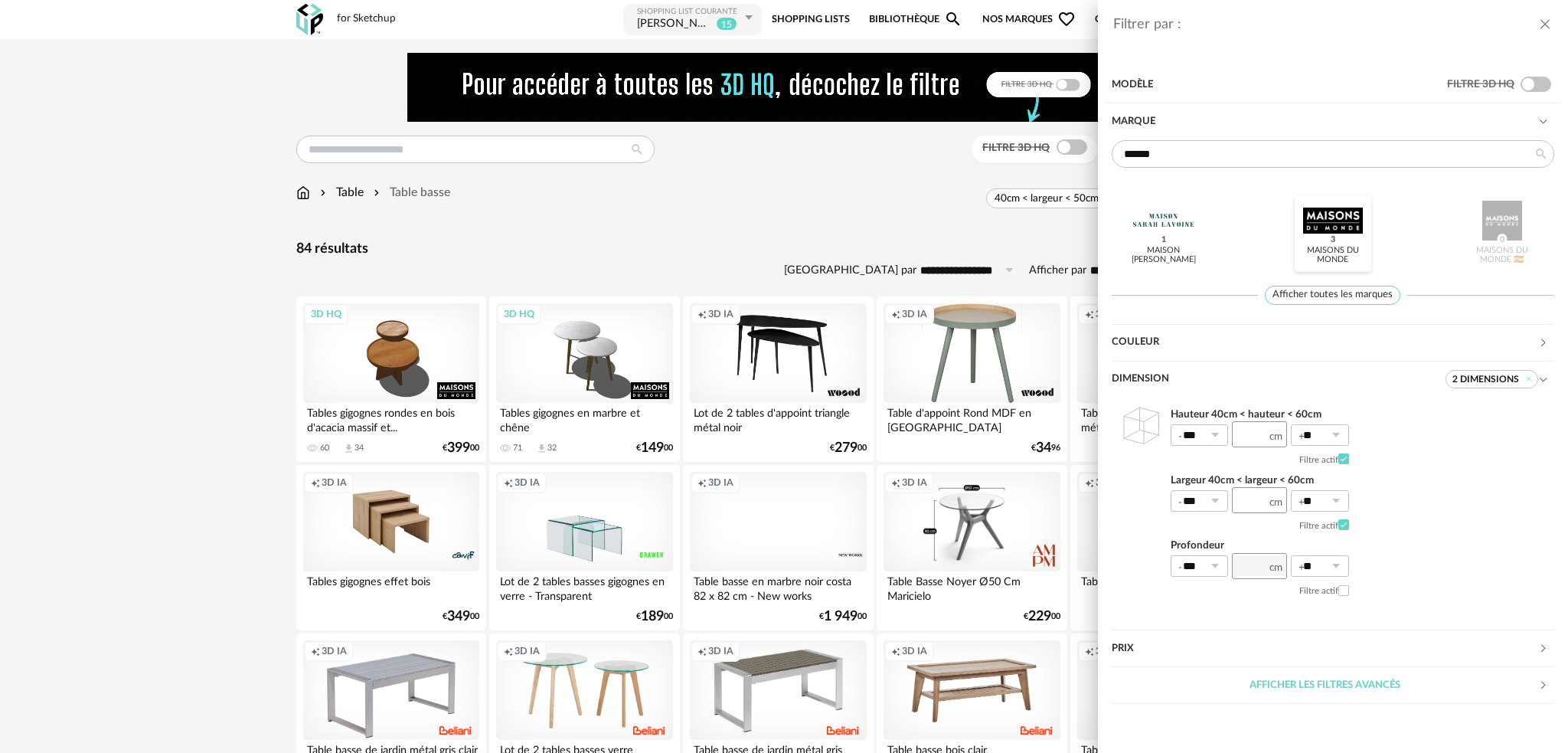
click at [840, 210] on div "Filtrer par : Modèle Filtre 3D HQ Marque ****** Maison Sarah Lavoine 1 Maisons …" at bounding box center [784, 376] width 1568 height 753
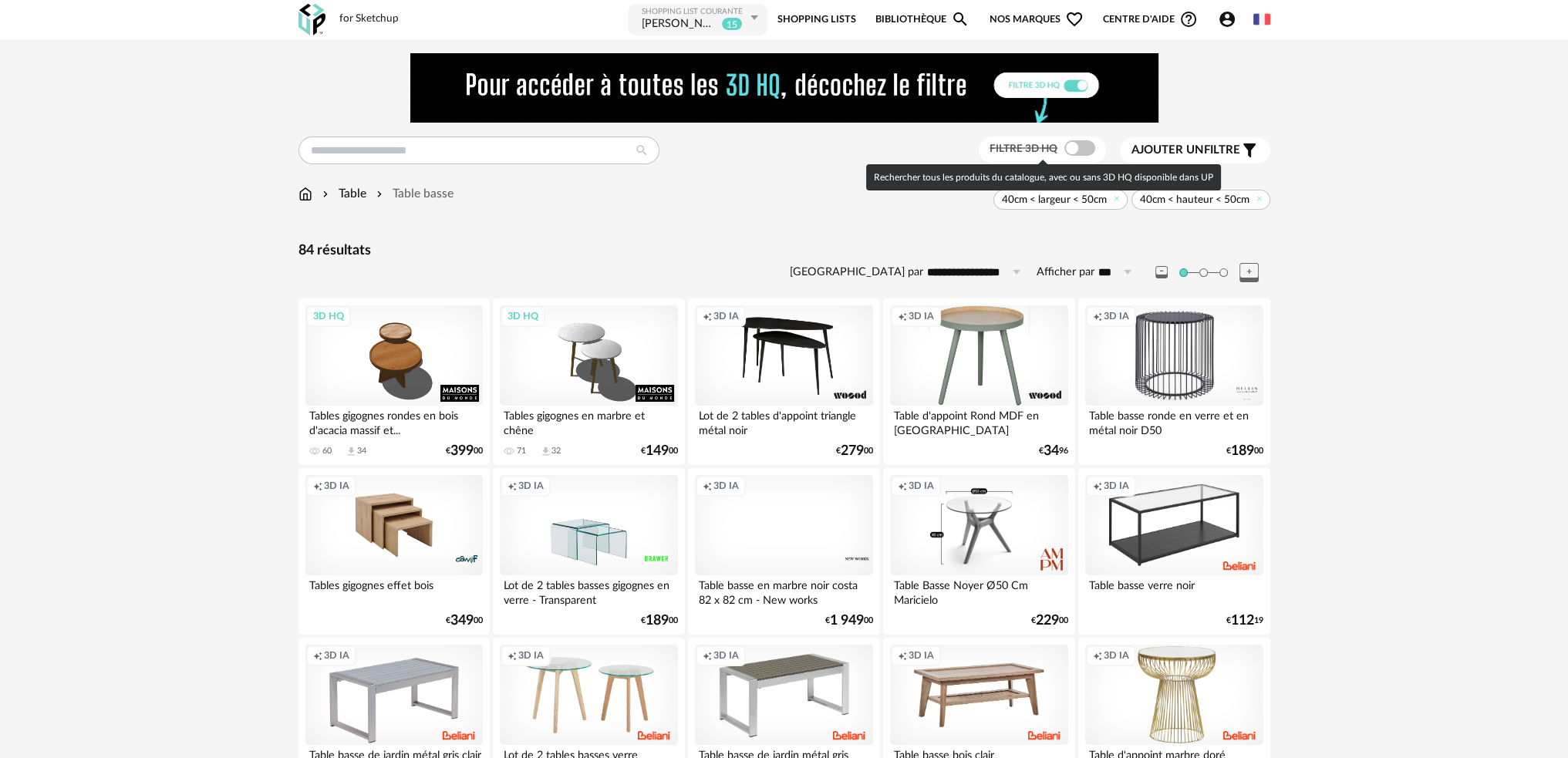
click at [1075, 147] on span at bounding box center [1080, 148] width 31 height 16
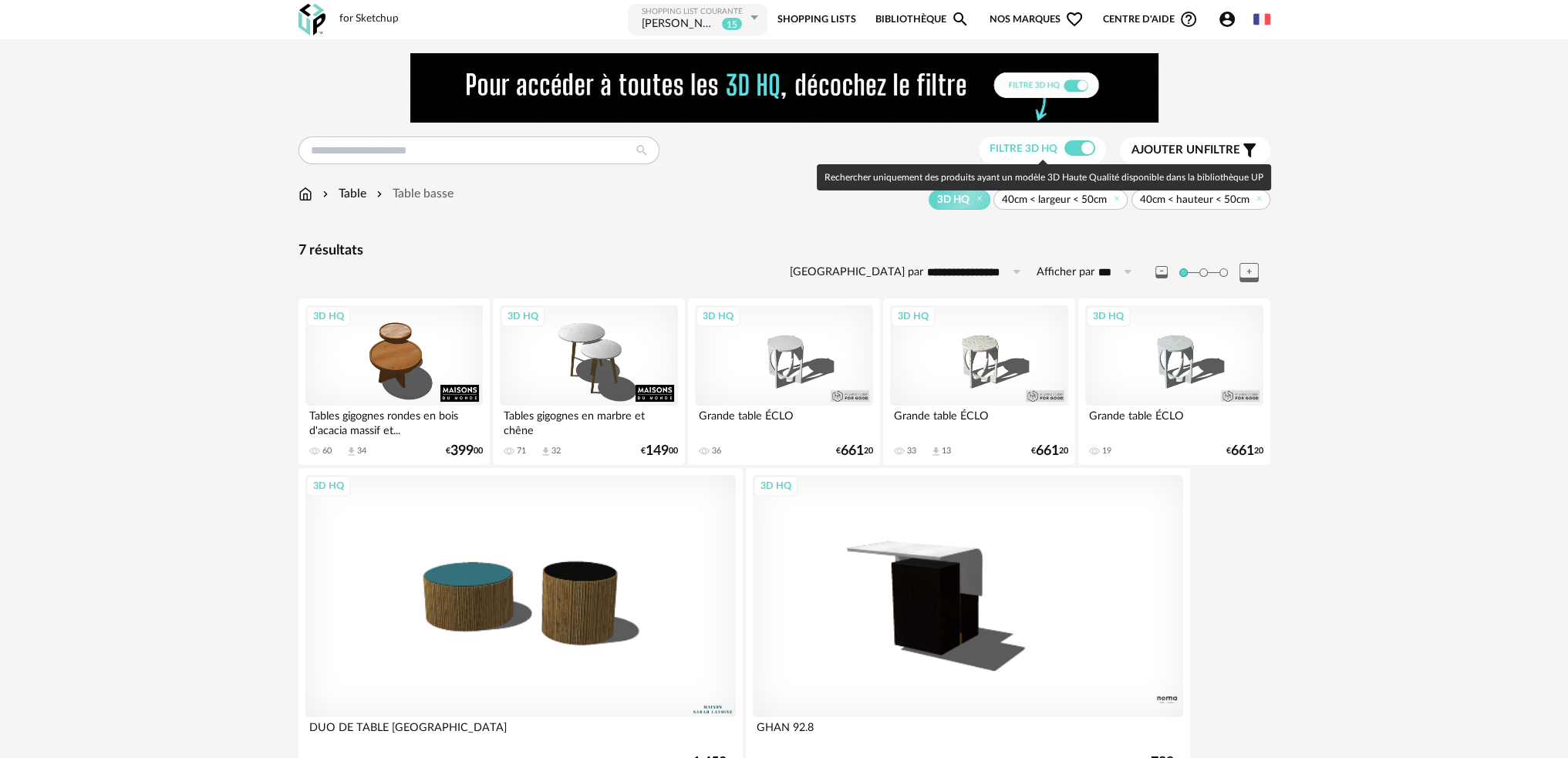
click at [1075, 153] on span at bounding box center [1080, 148] width 31 height 16
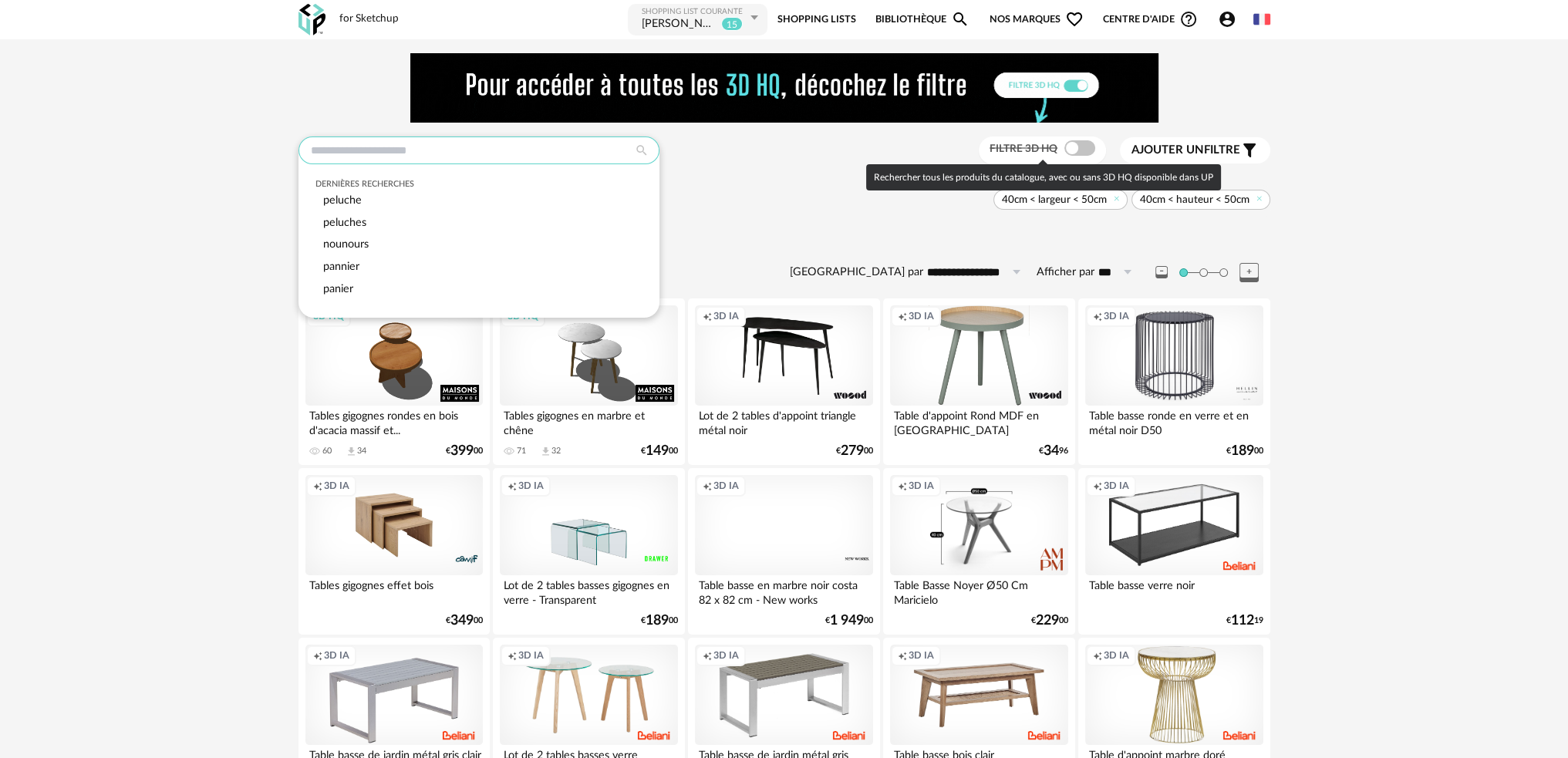
click at [452, 150] on input "text" at bounding box center [479, 151] width 361 height 27
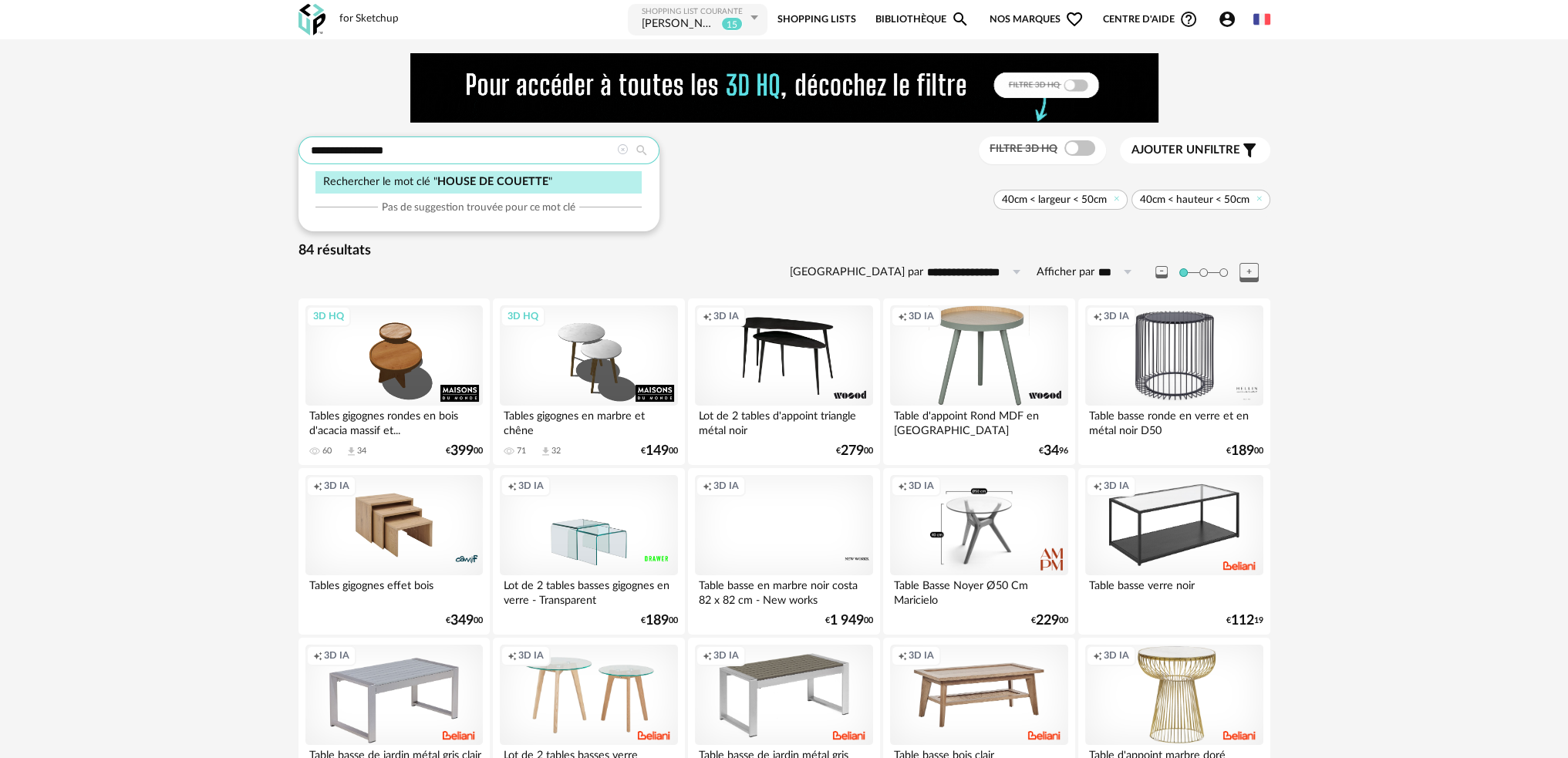
type input "**********"
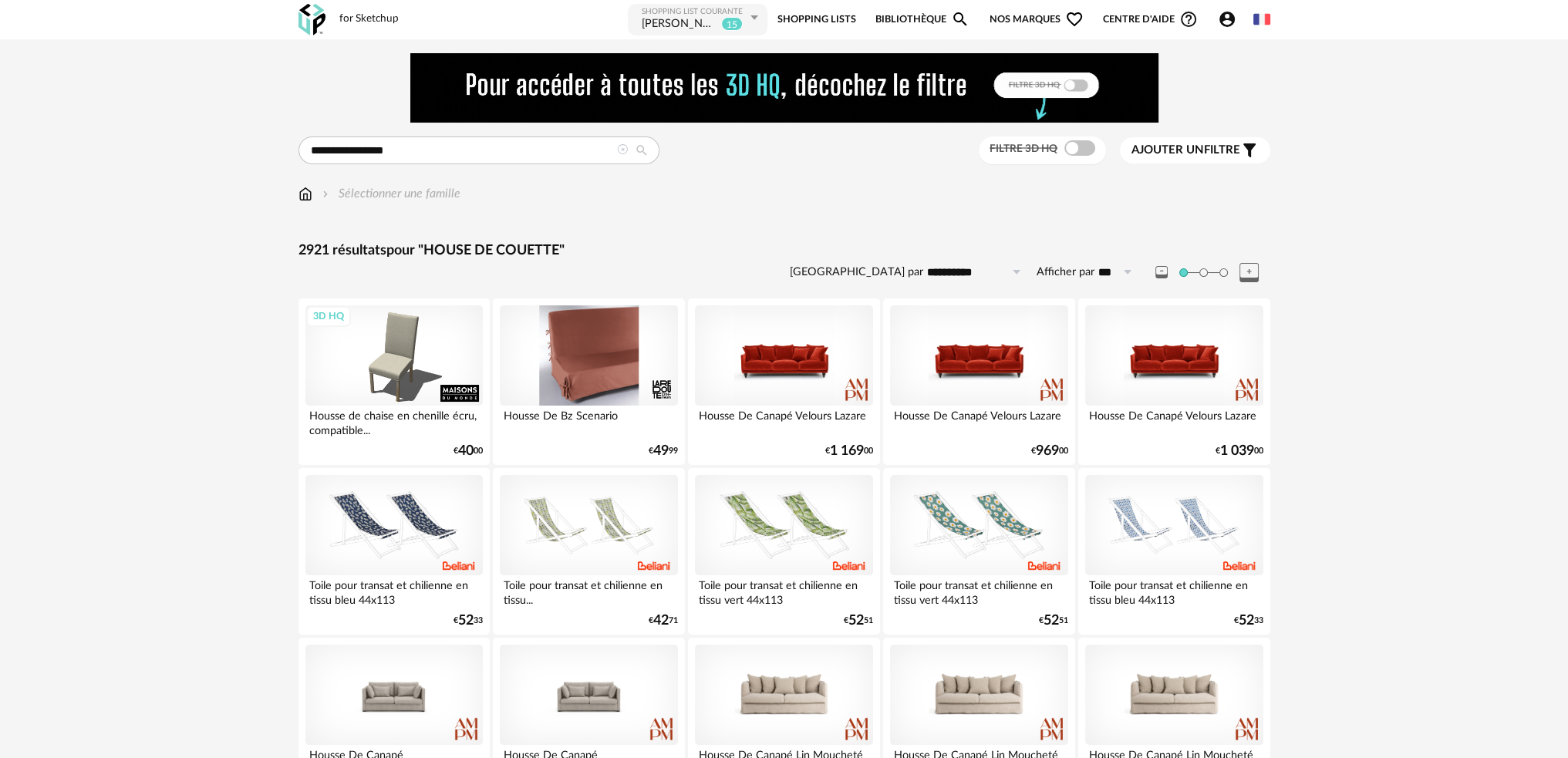
click at [301, 201] on img at bounding box center [305, 193] width 14 height 17
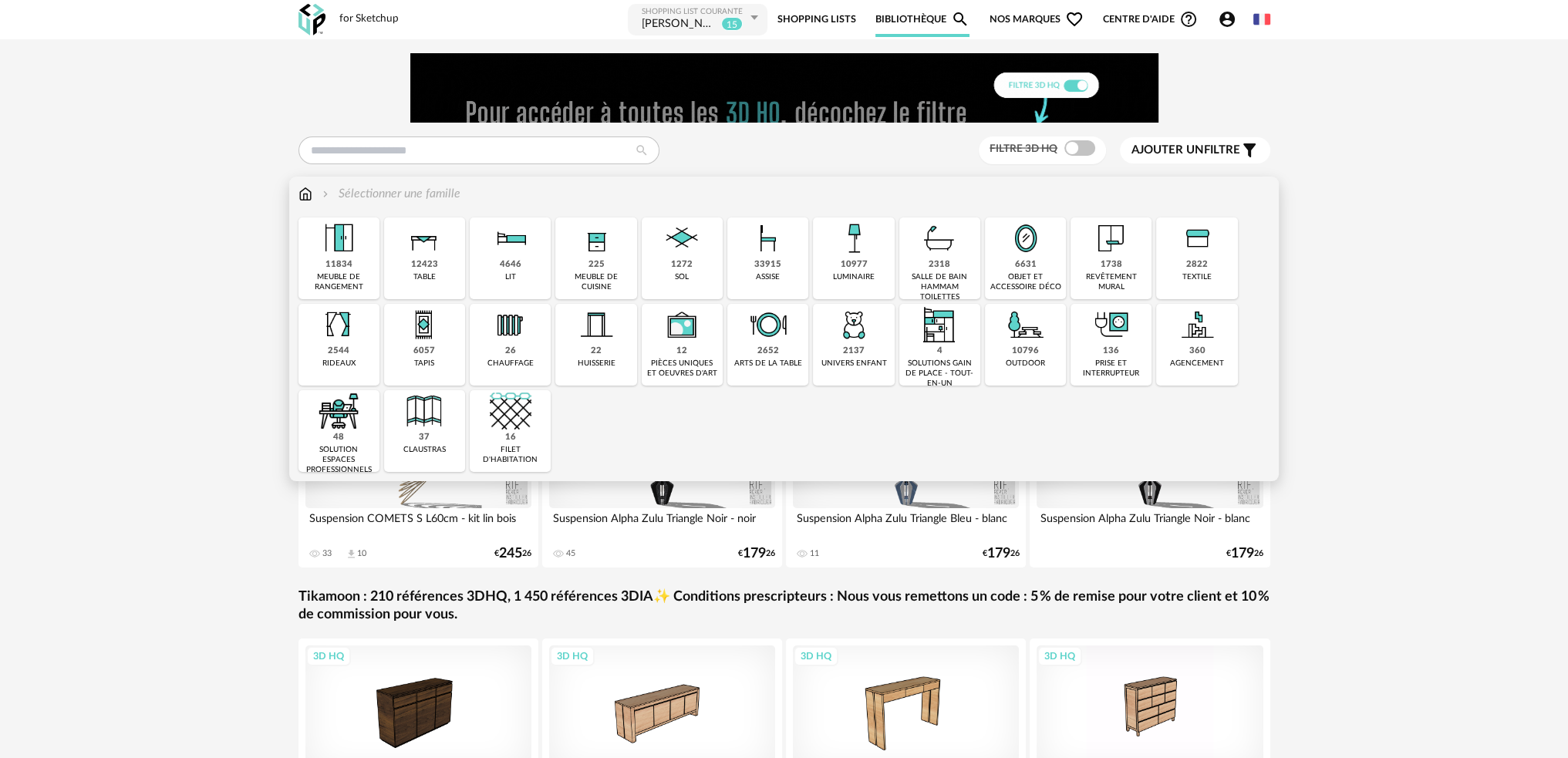
click at [1190, 240] on img at bounding box center [1197, 238] width 42 height 42
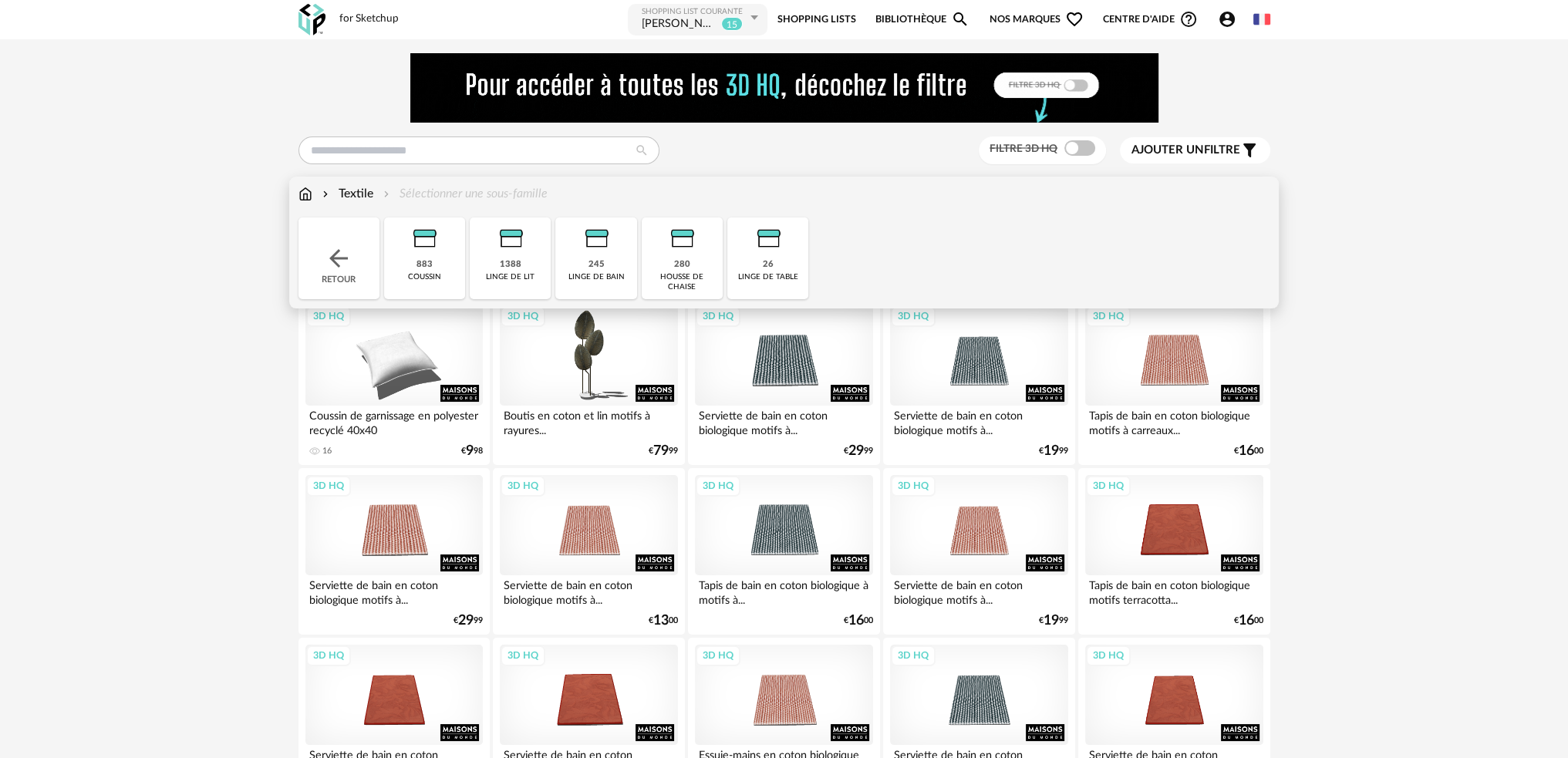
click at [514, 239] on img at bounding box center [511, 238] width 42 height 42
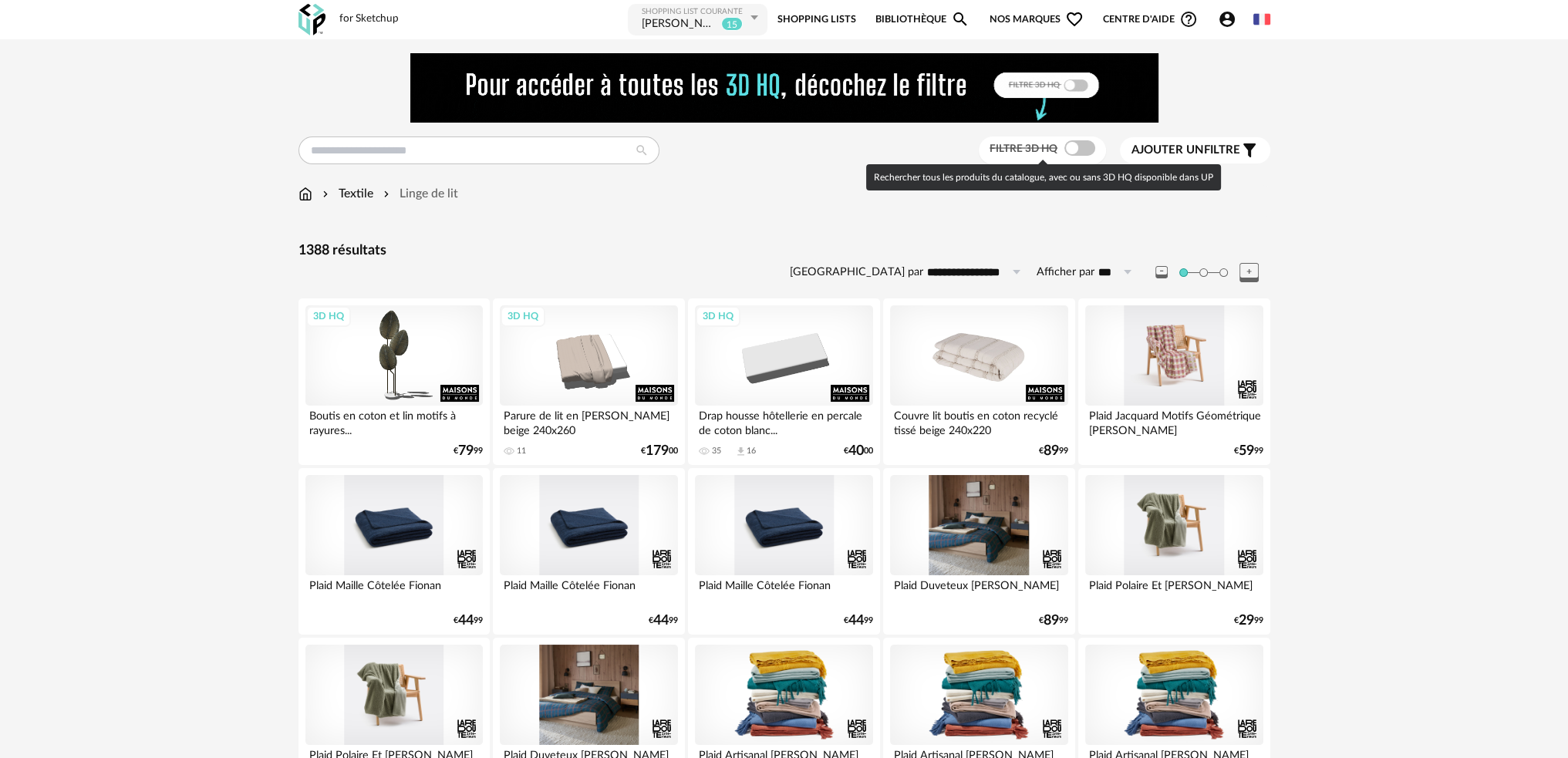
click at [1075, 147] on span at bounding box center [1080, 148] width 31 height 16
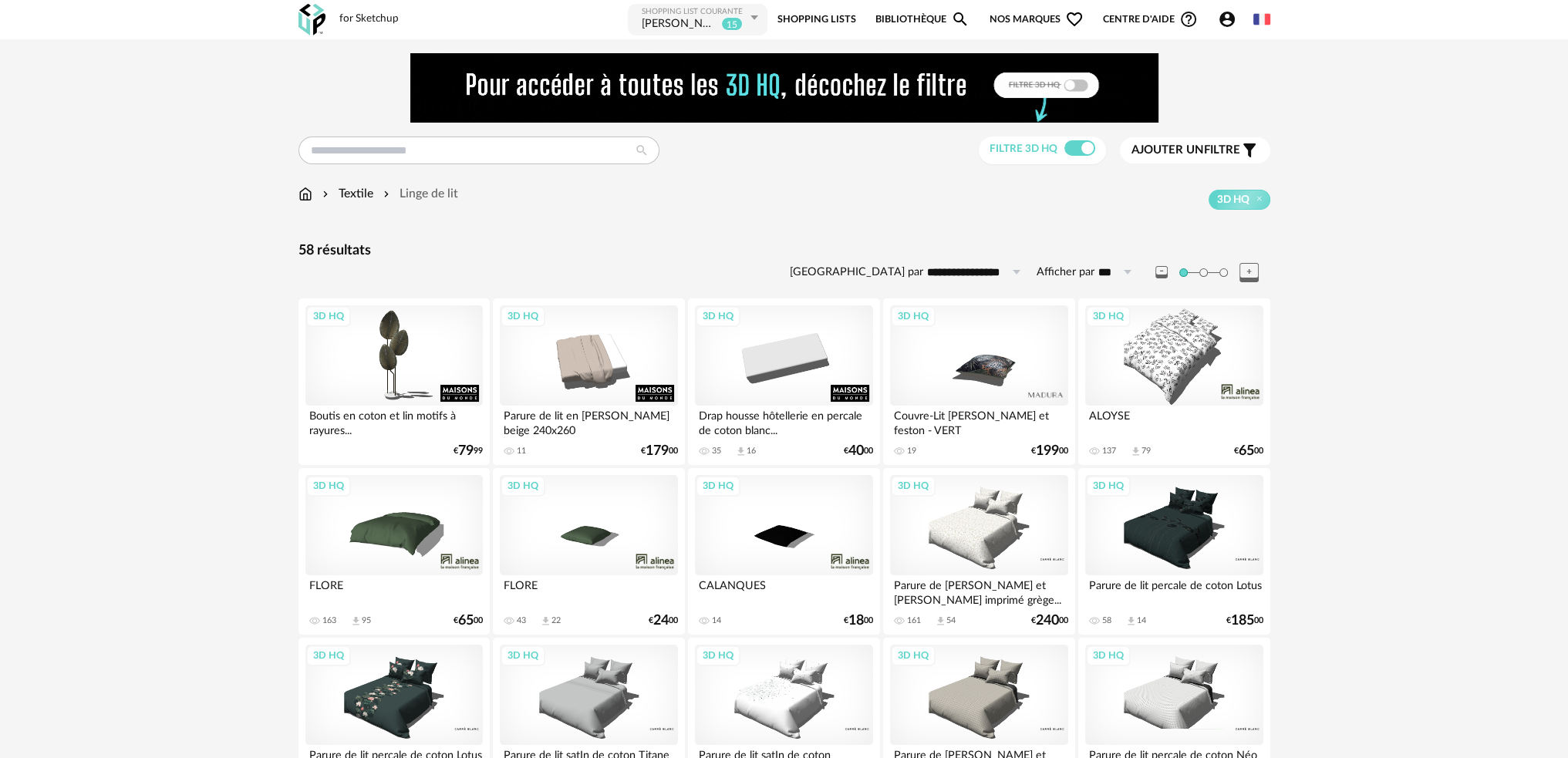
scroll to position [232, 0]
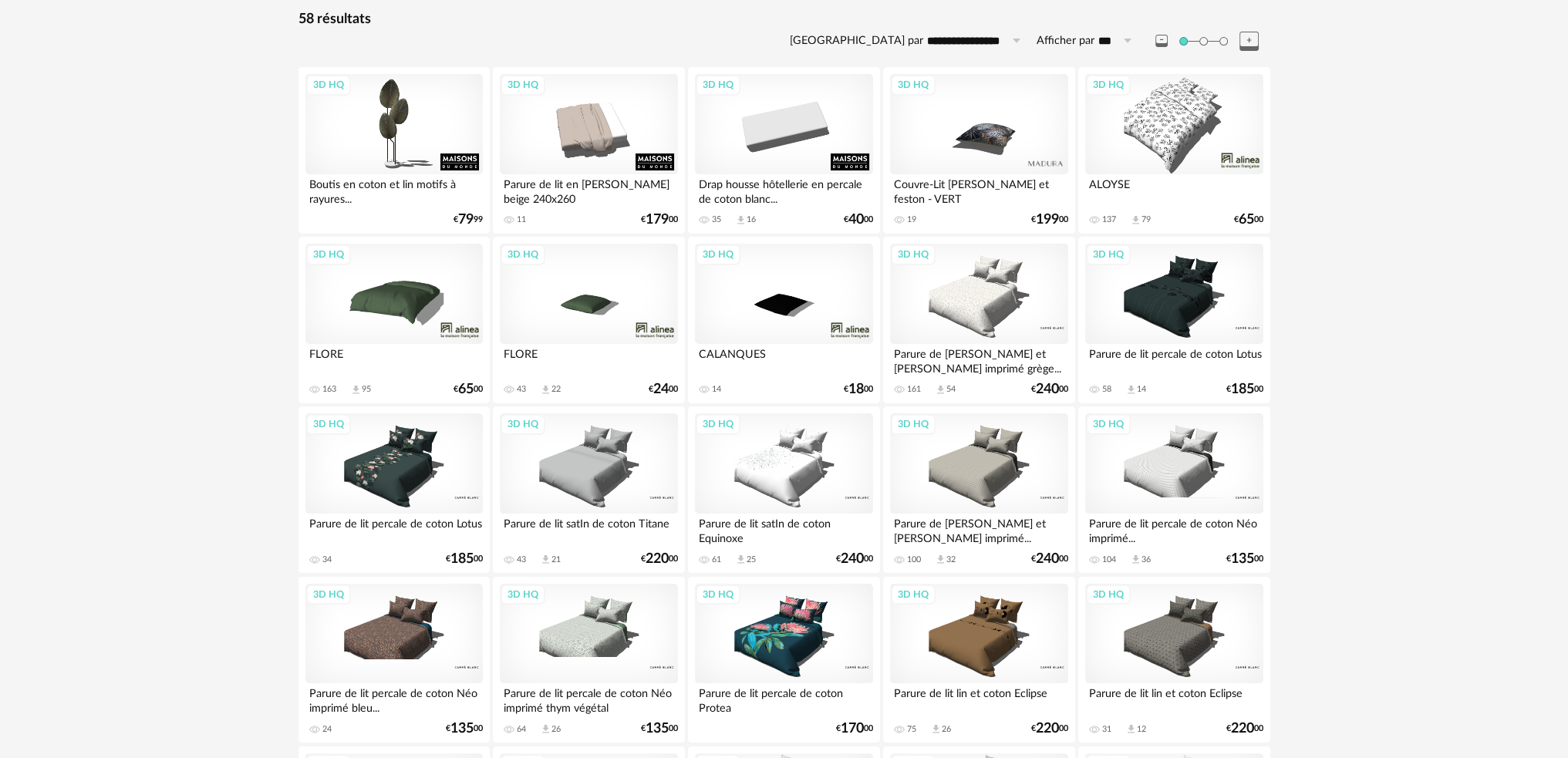
click at [980, 306] on div "3D HQ" at bounding box center [979, 294] width 177 height 100
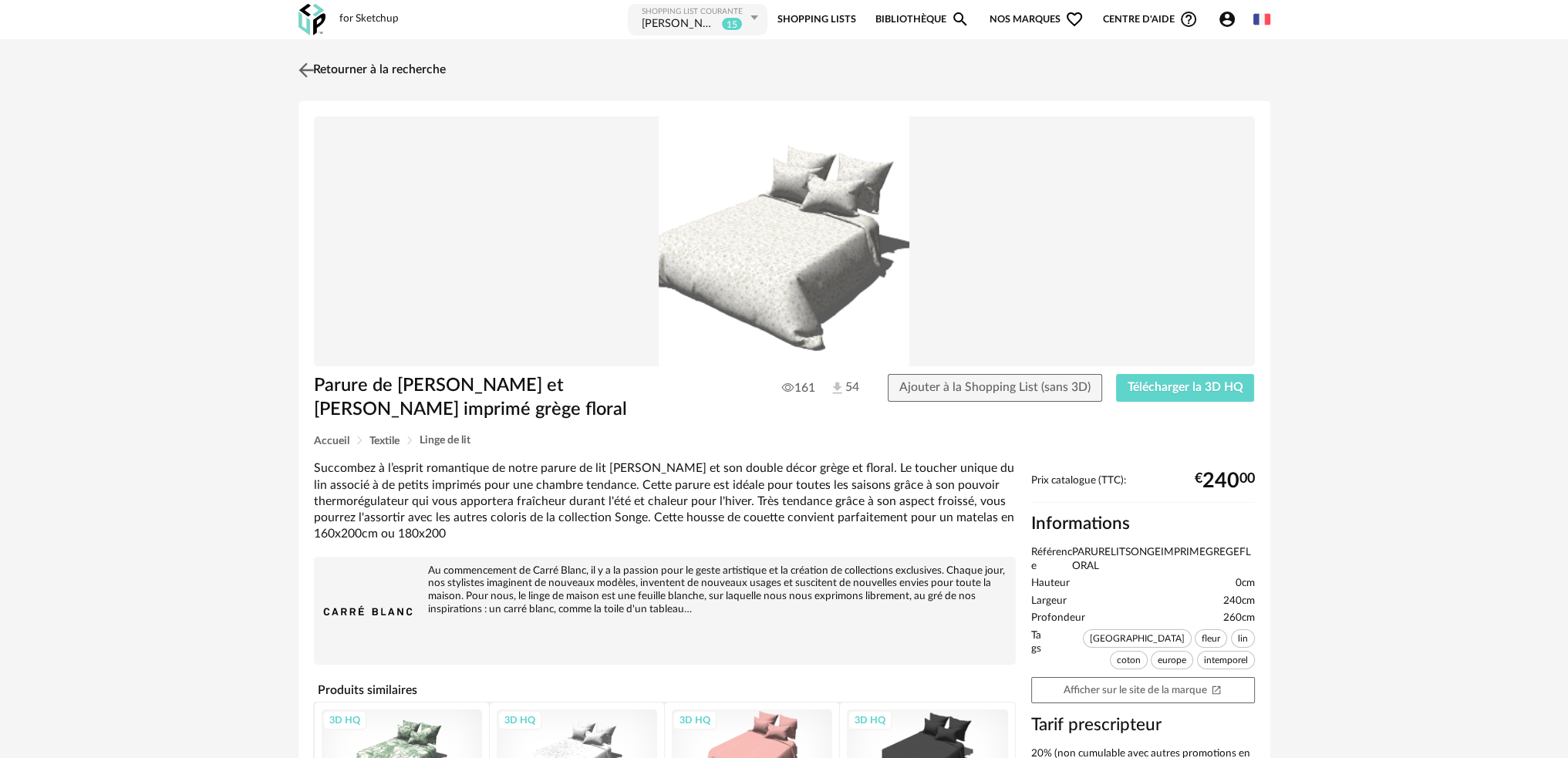
click at [299, 72] on img at bounding box center [306, 69] width 23 height 23
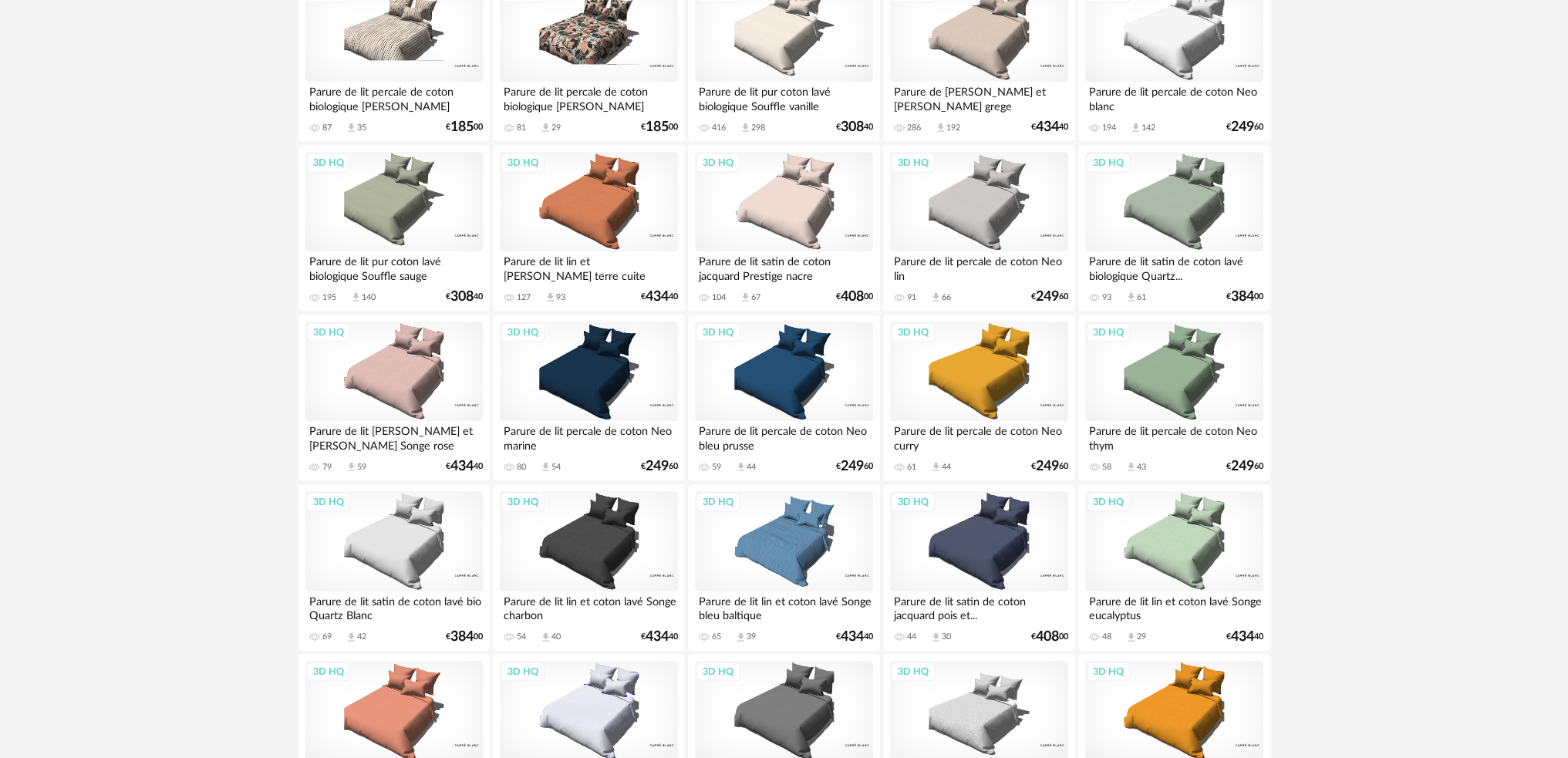
scroll to position [1157, 0]
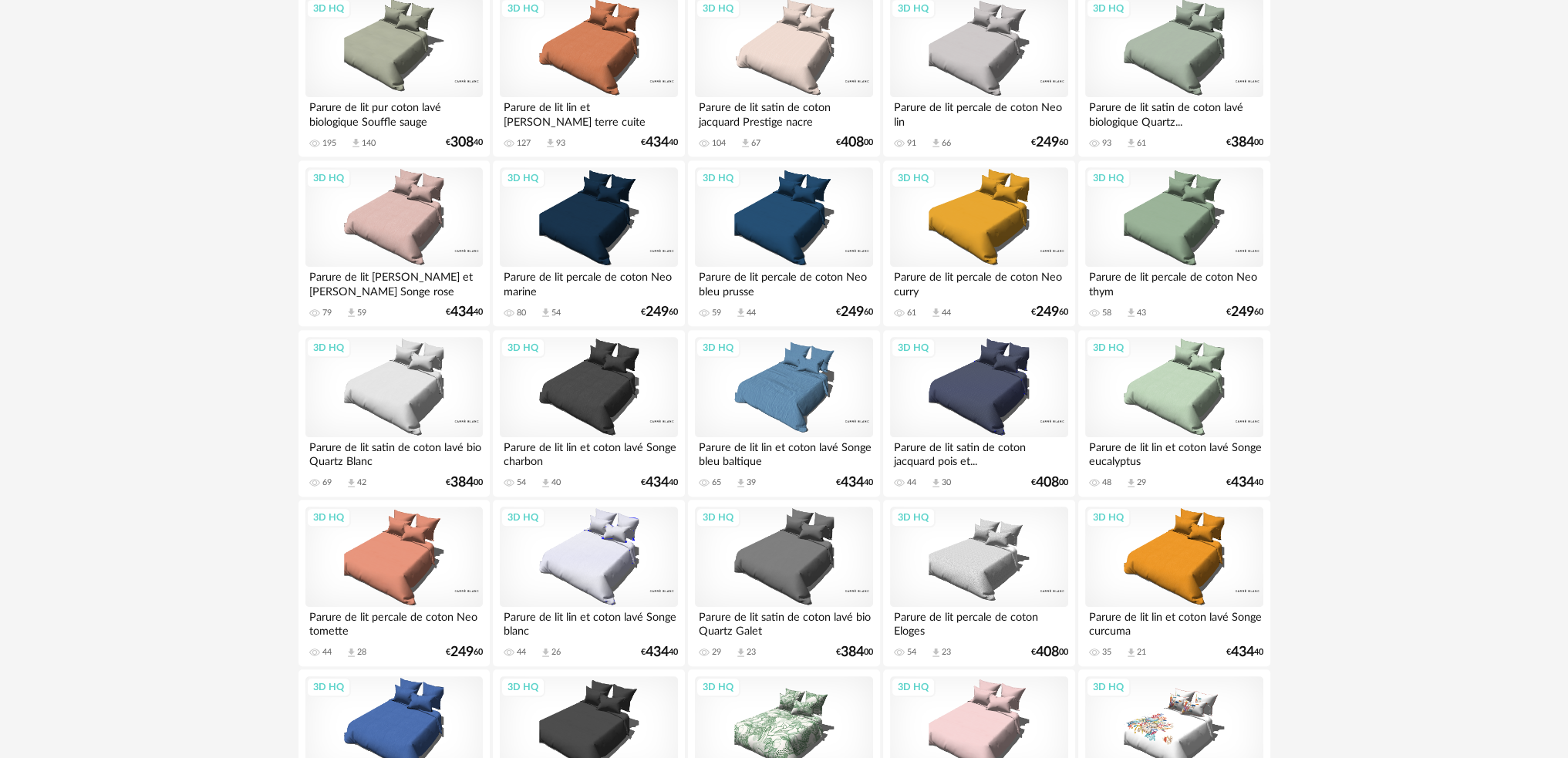
click at [975, 570] on div "3D HQ" at bounding box center [979, 556] width 177 height 100
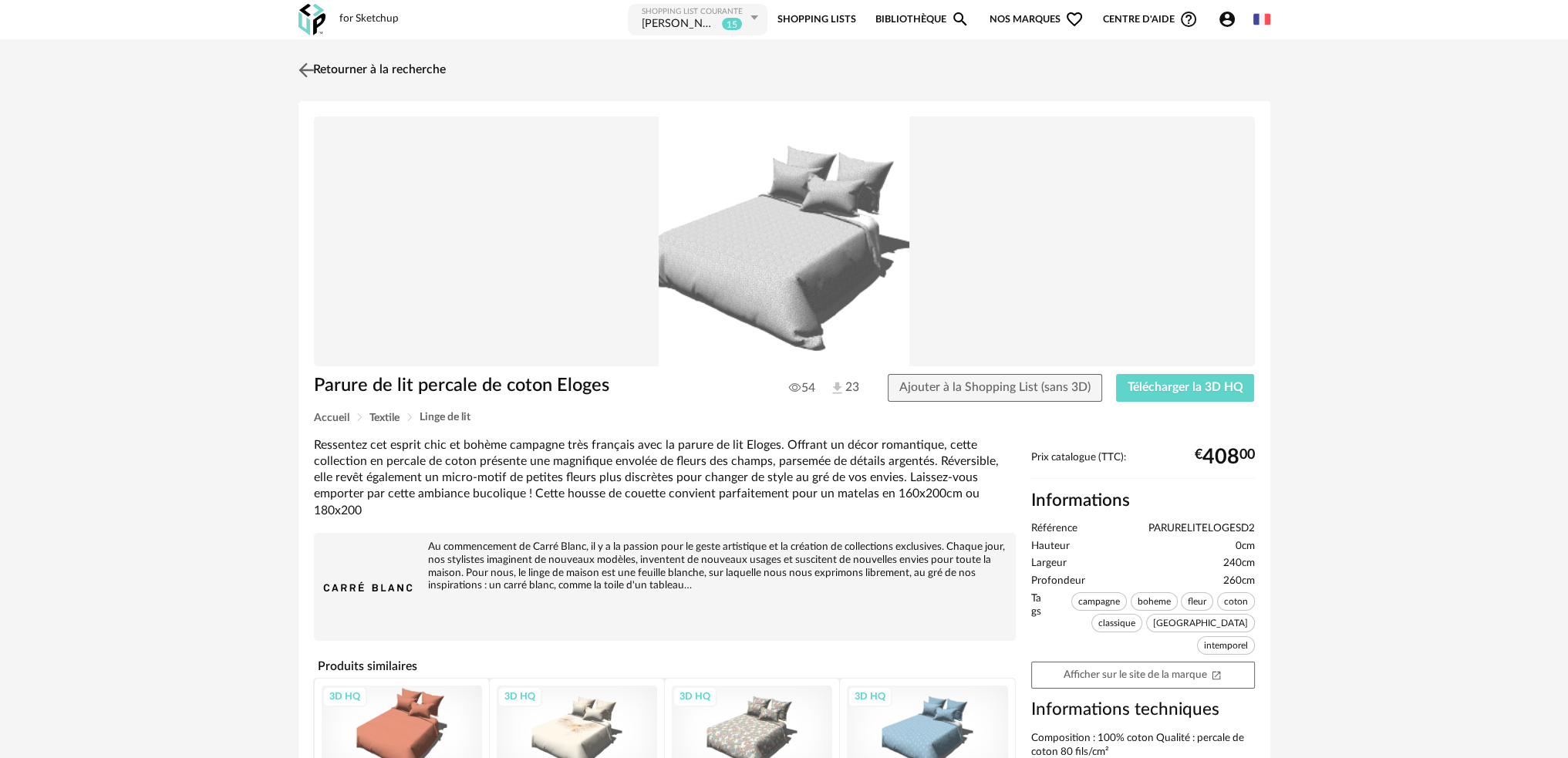
click at [308, 67] on img at bounding box center [306, 69] width 23 height 23
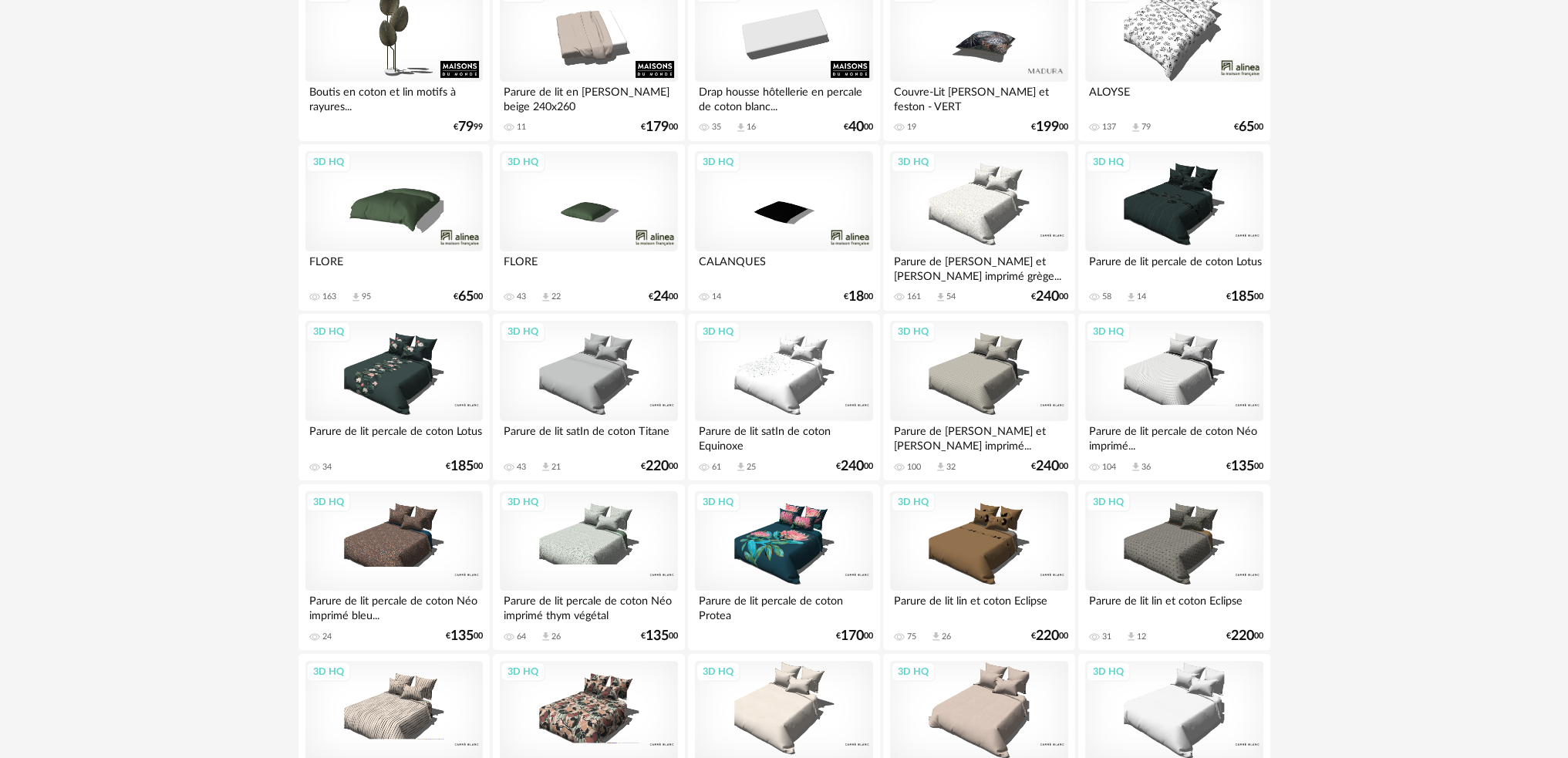
scroll to position [170, 0]
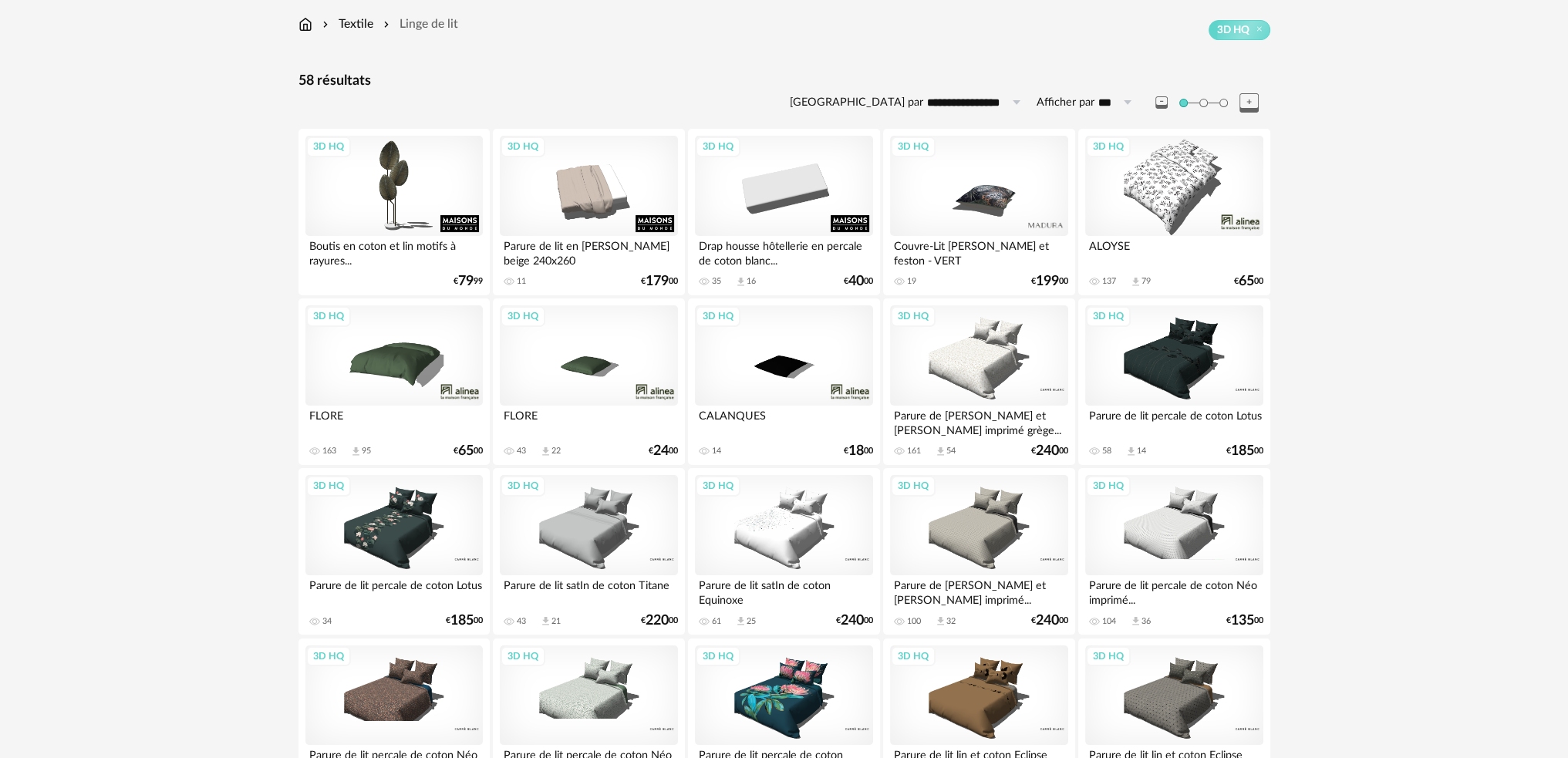
click at [994, 354] on div "3D HQ" at bounding box center [979, 356] width 177 height 100
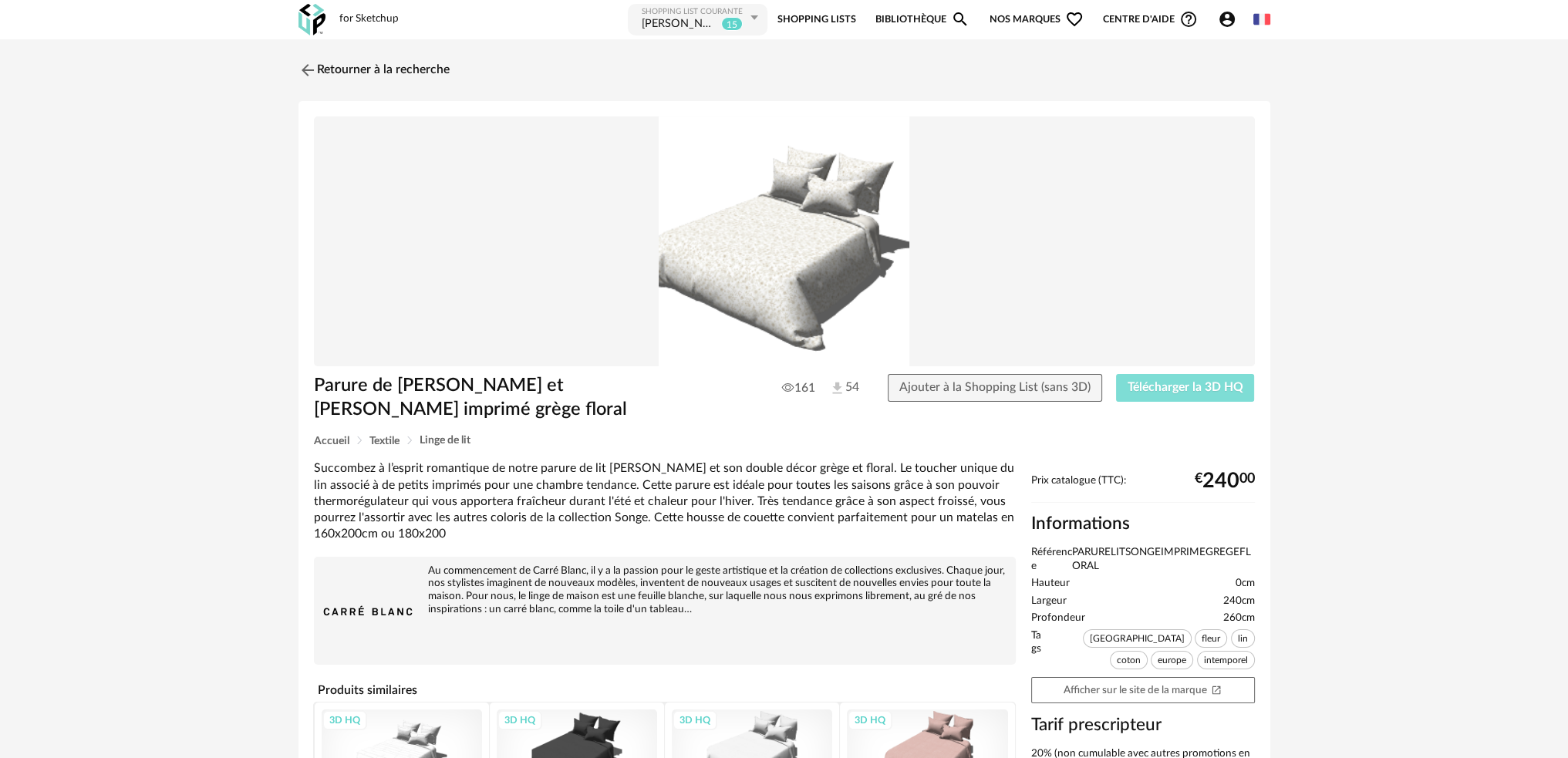
click at [1137, 382] on span "Télécharger la 3D HQ" at bounding box center [1185, 388] width 116 height 13
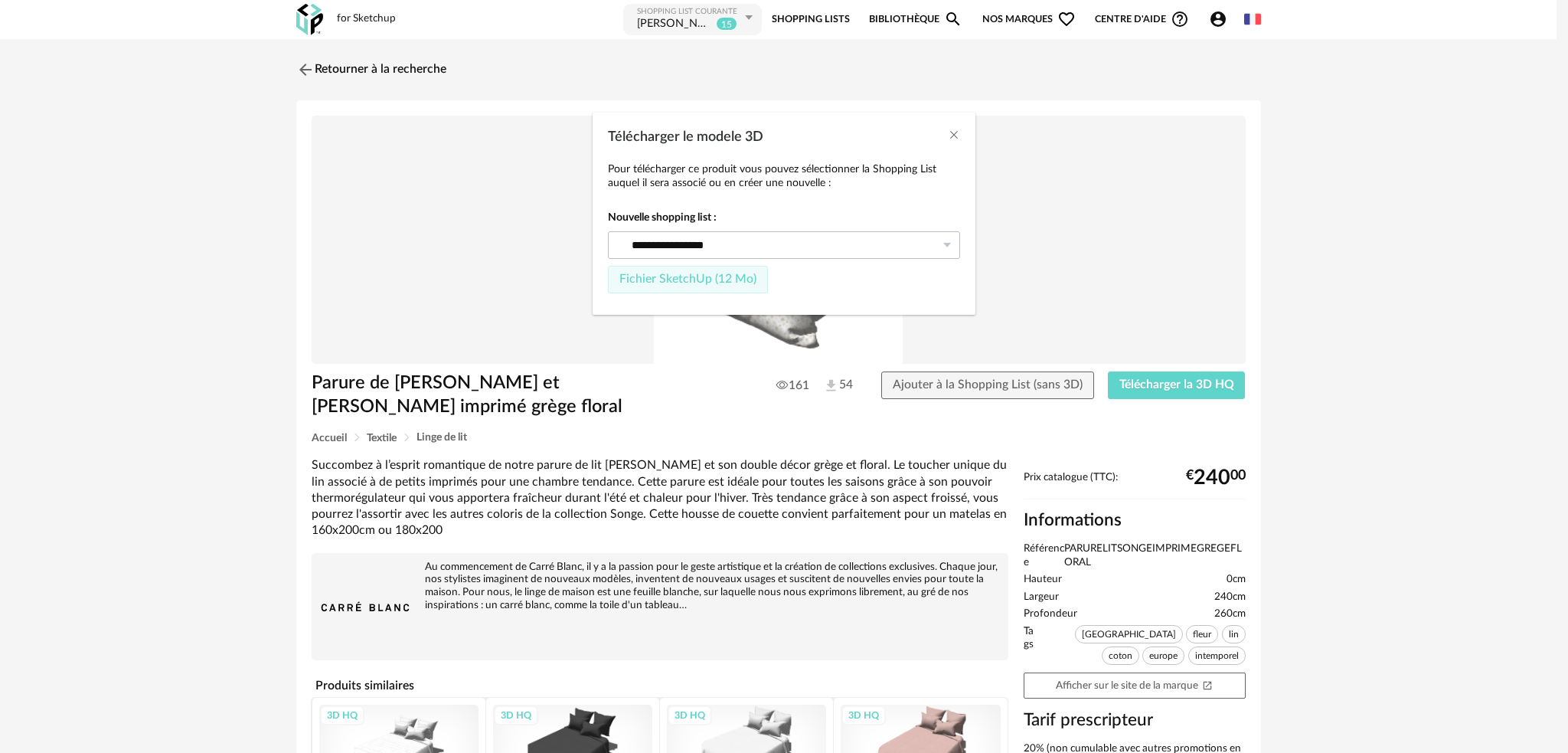
click at [694, 275] on span "Fichier SketchUp (12 Mo)" at bounding box center [688, 279] width 137 height 13
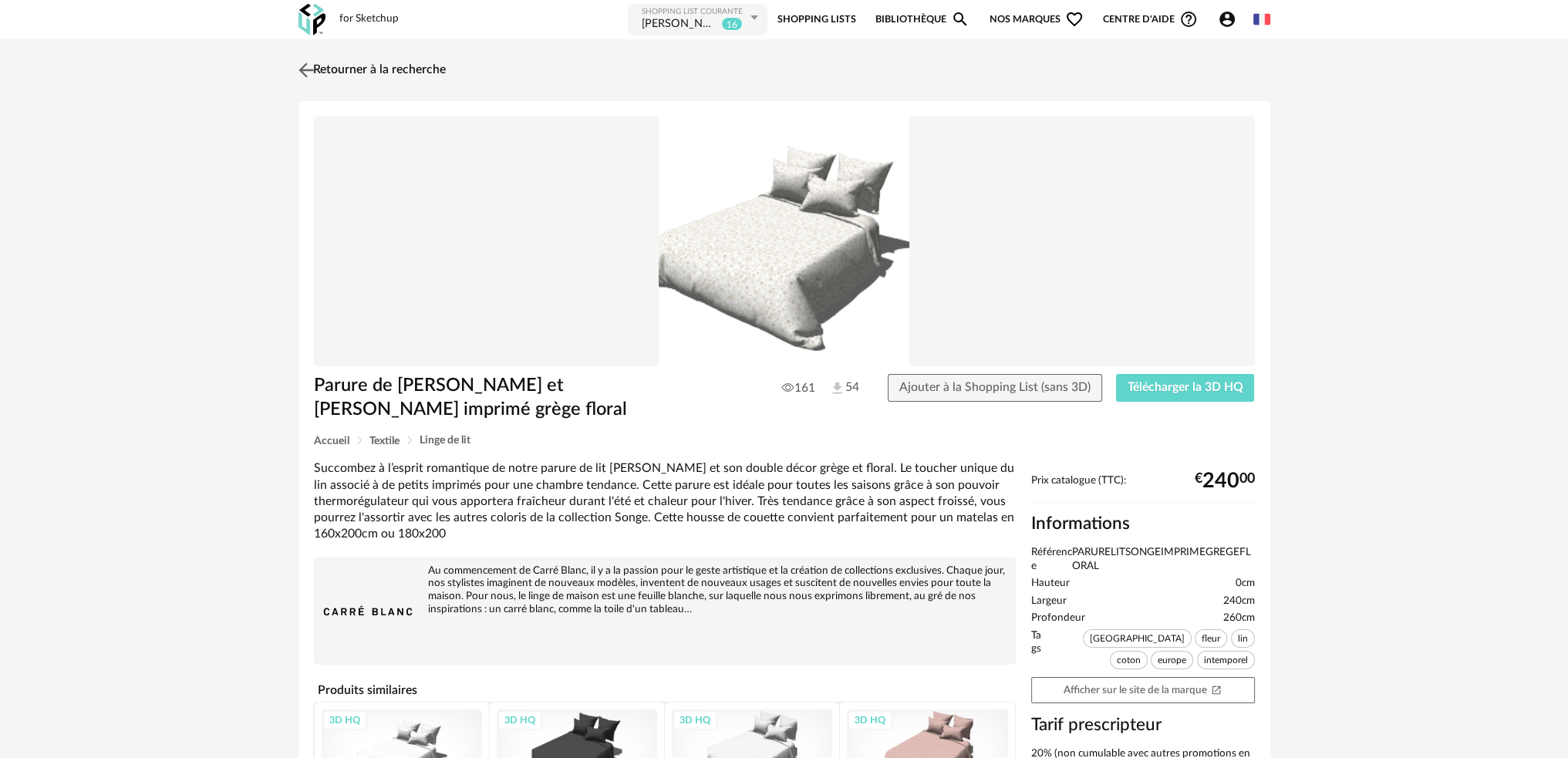
click at [306, 70] on img at bounding box center [306, 69] width 23 height 23
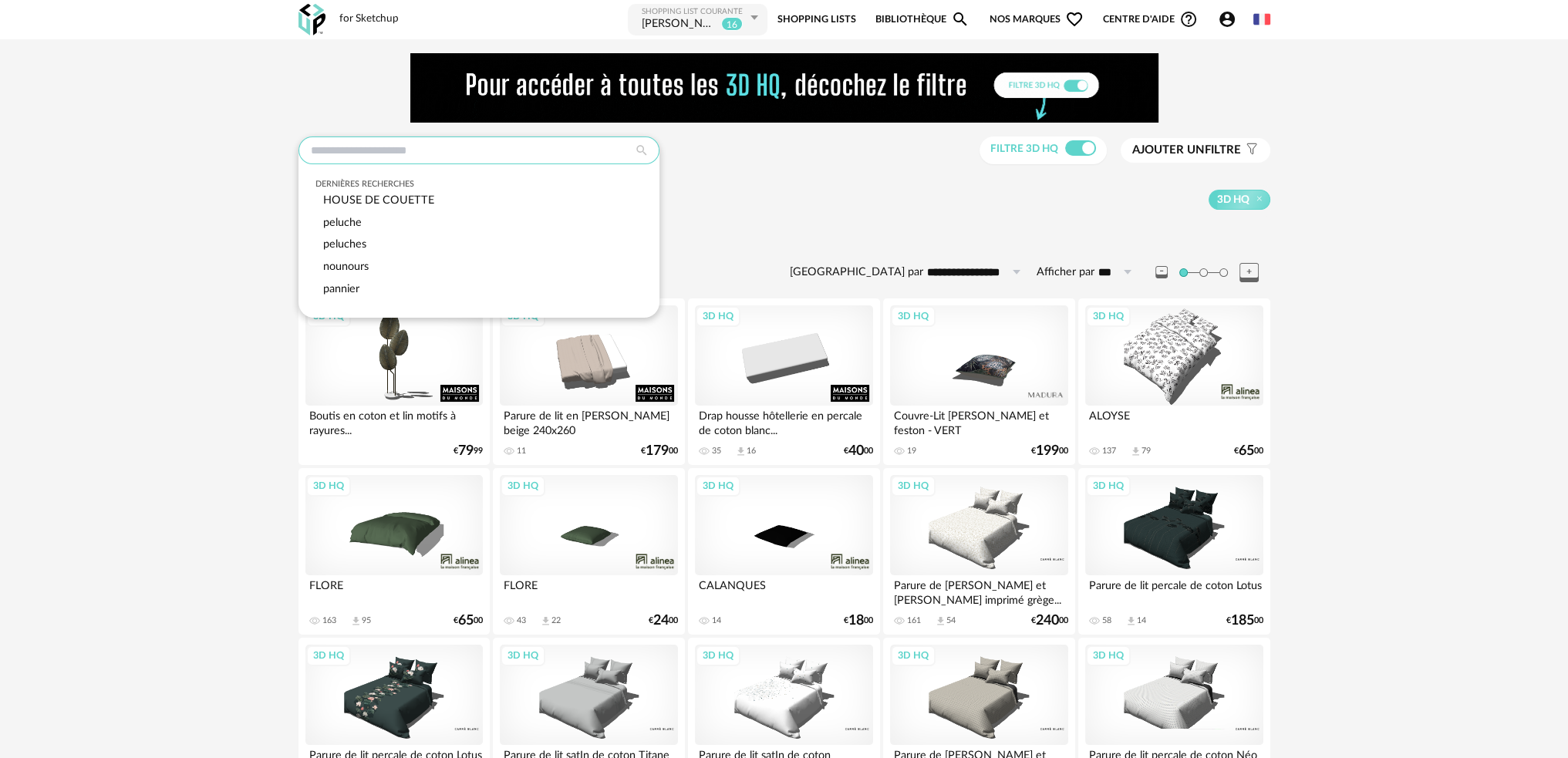
click at [426, 140] on input "text" at bounding box center [479, 151] width 361 height 27
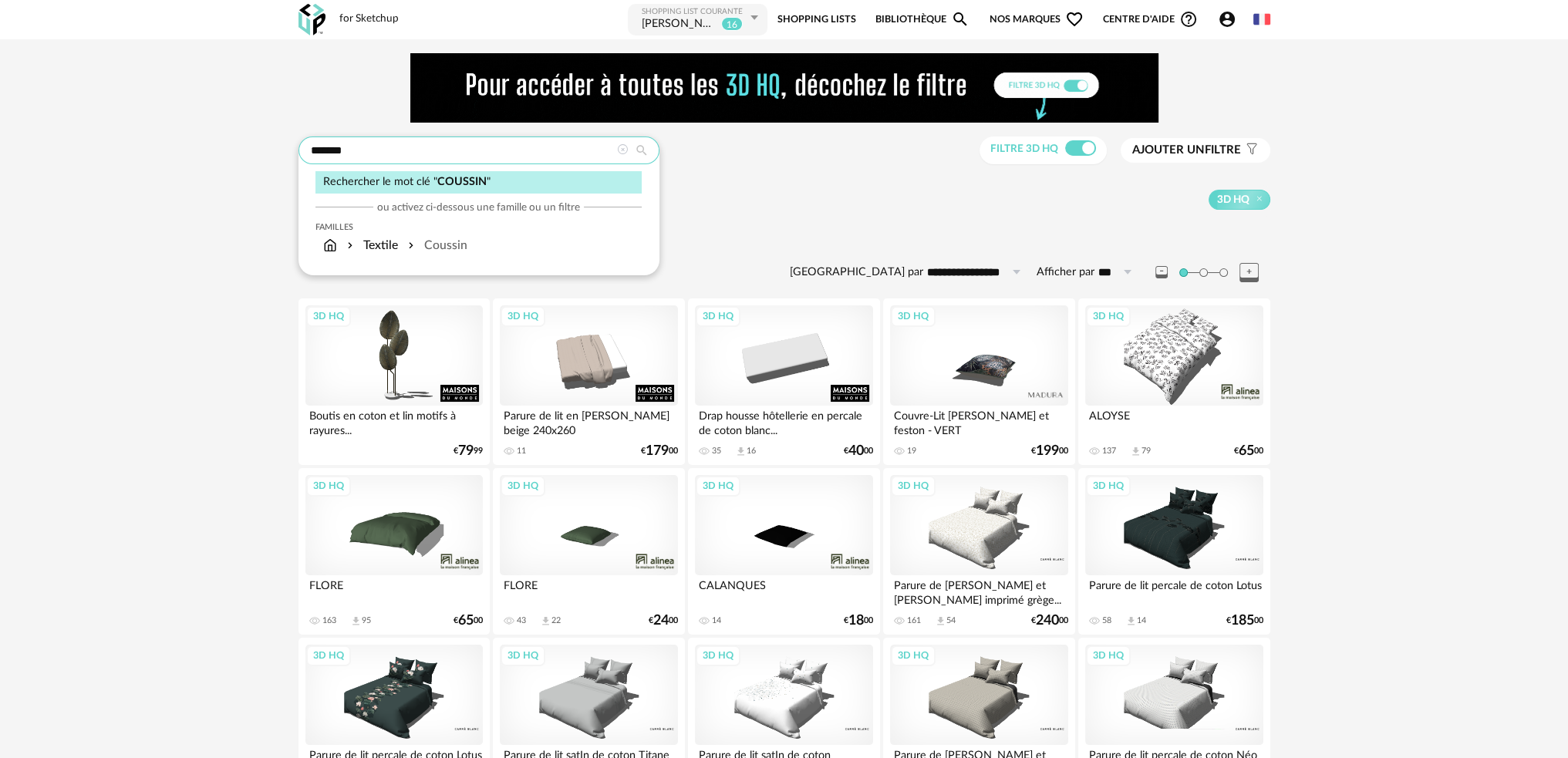
type input "*******"
type input "**********"
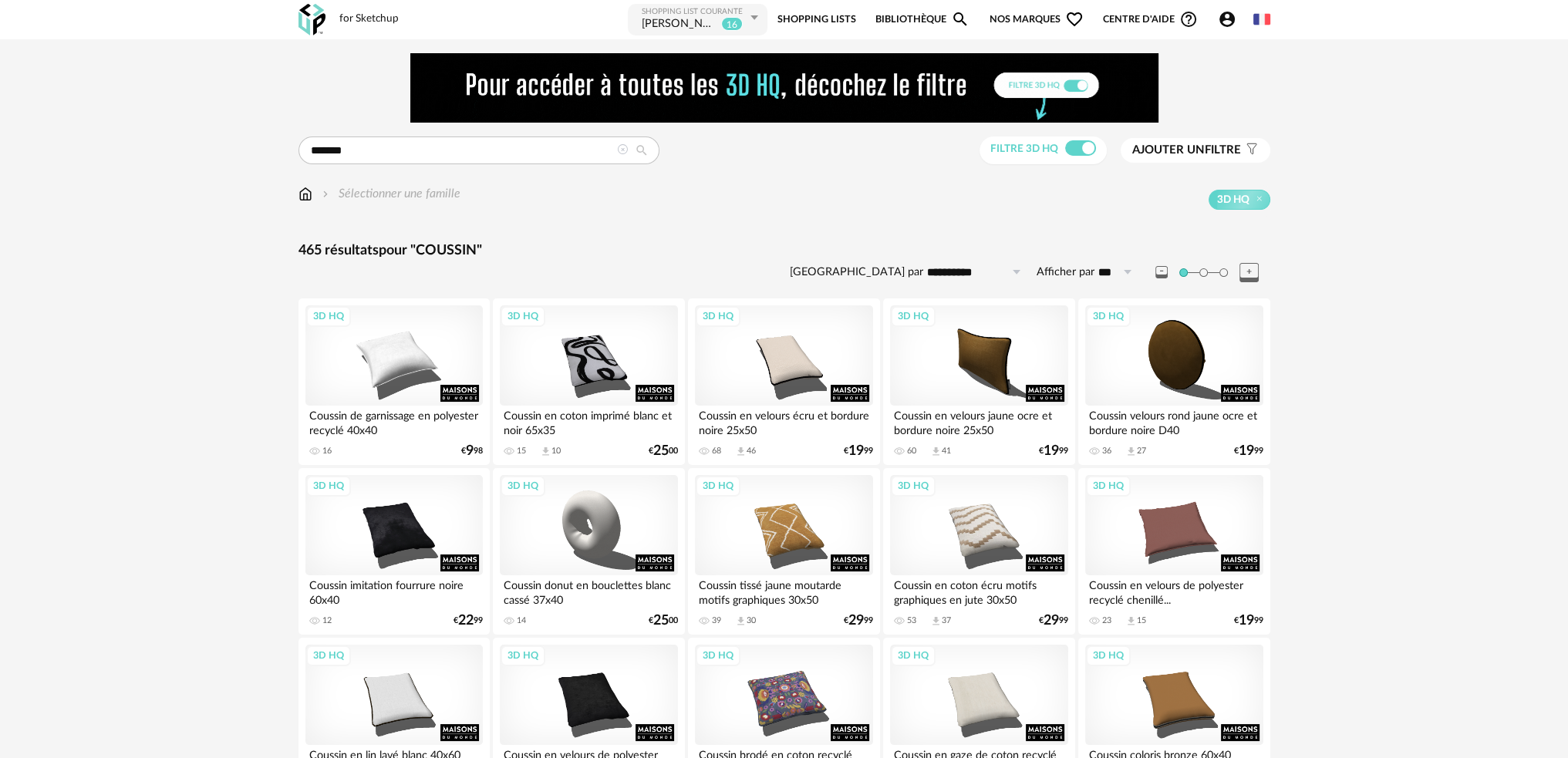
click at [1182, 151] on span "Ajouter un" at bounding box center [1168, 150] width 72 height 12
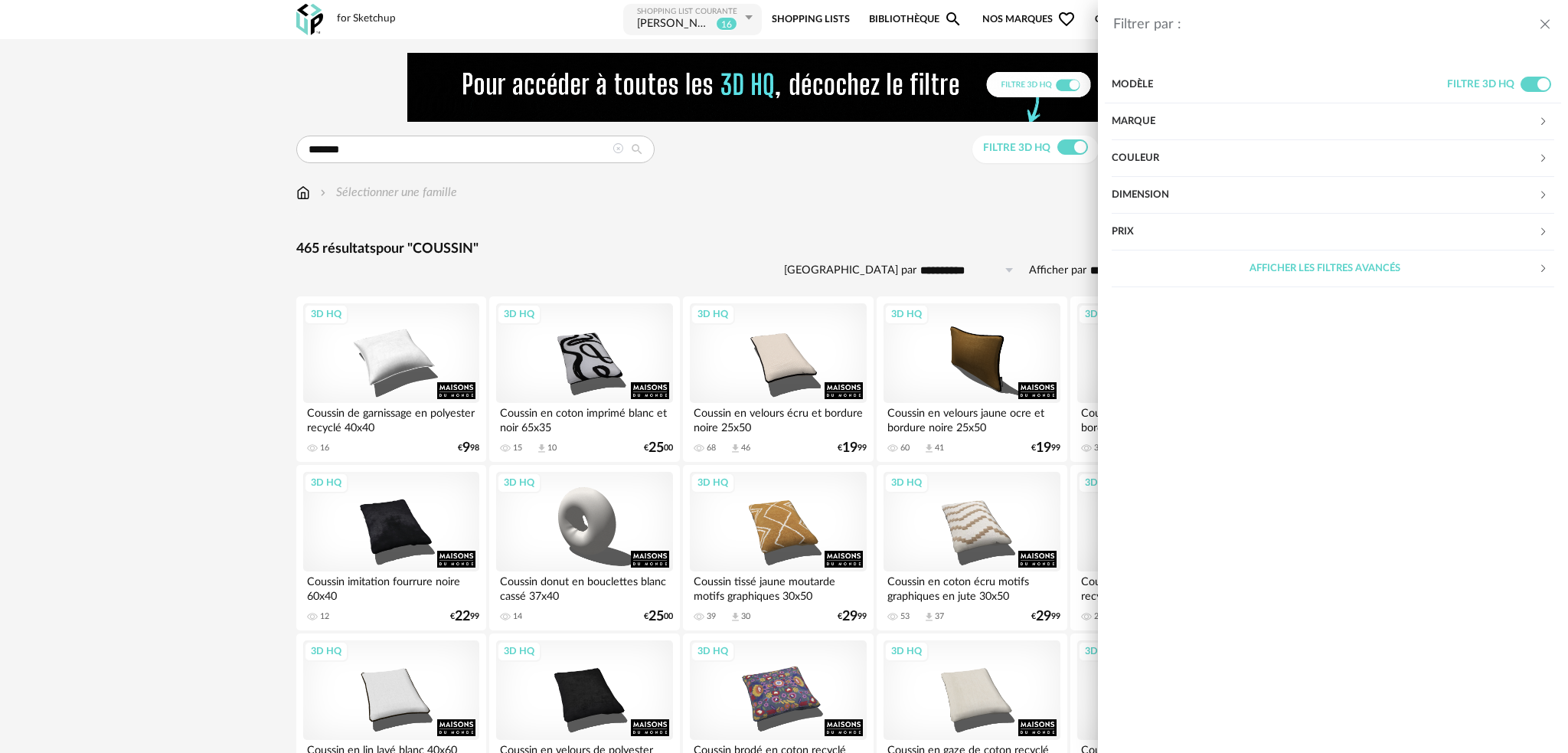
click at [1169, 152] on div "Couleur" at bounding box center [1324, 159] width 427 height 37
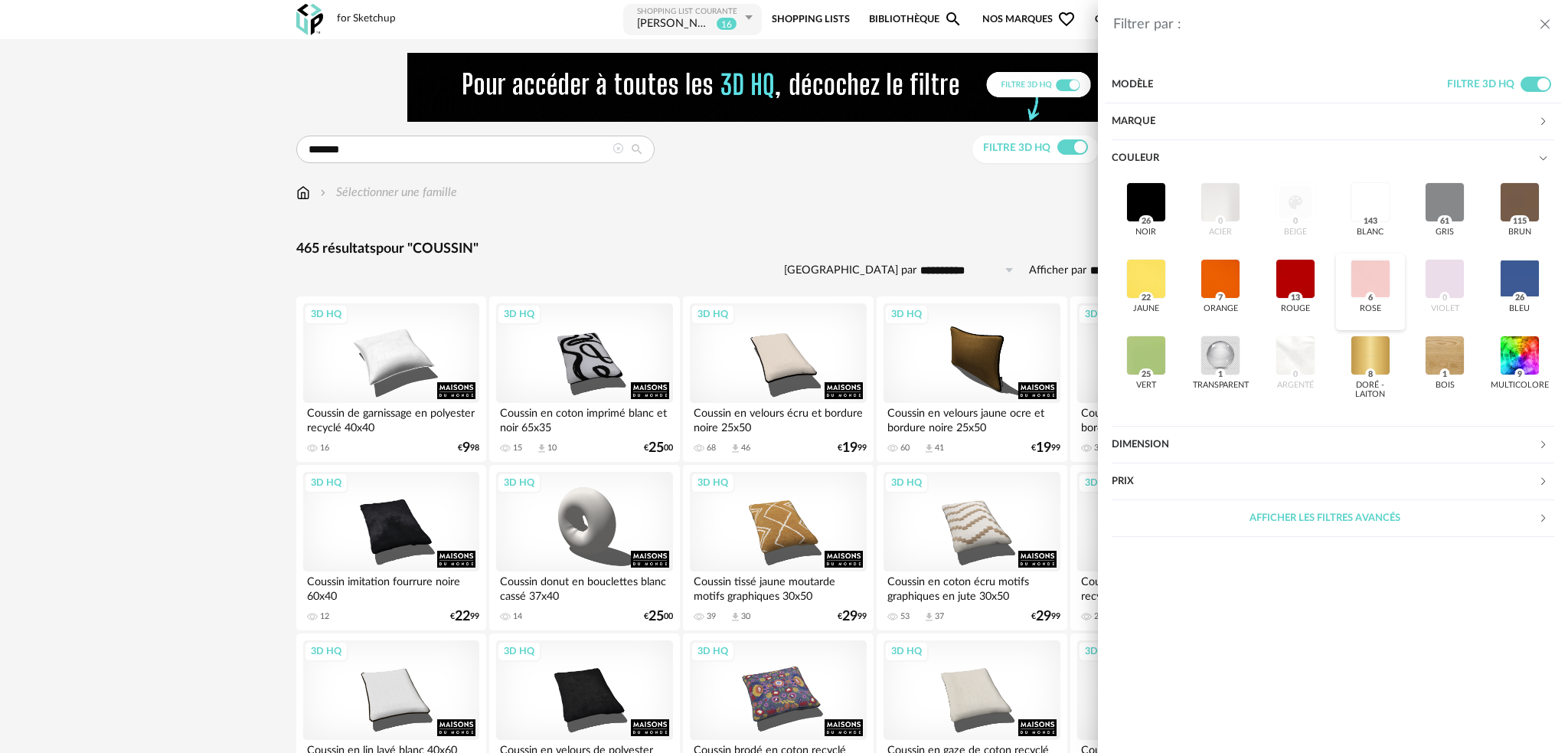
click at [1366, 281] on div at bounding box center [1371, 279] width 40 height 40
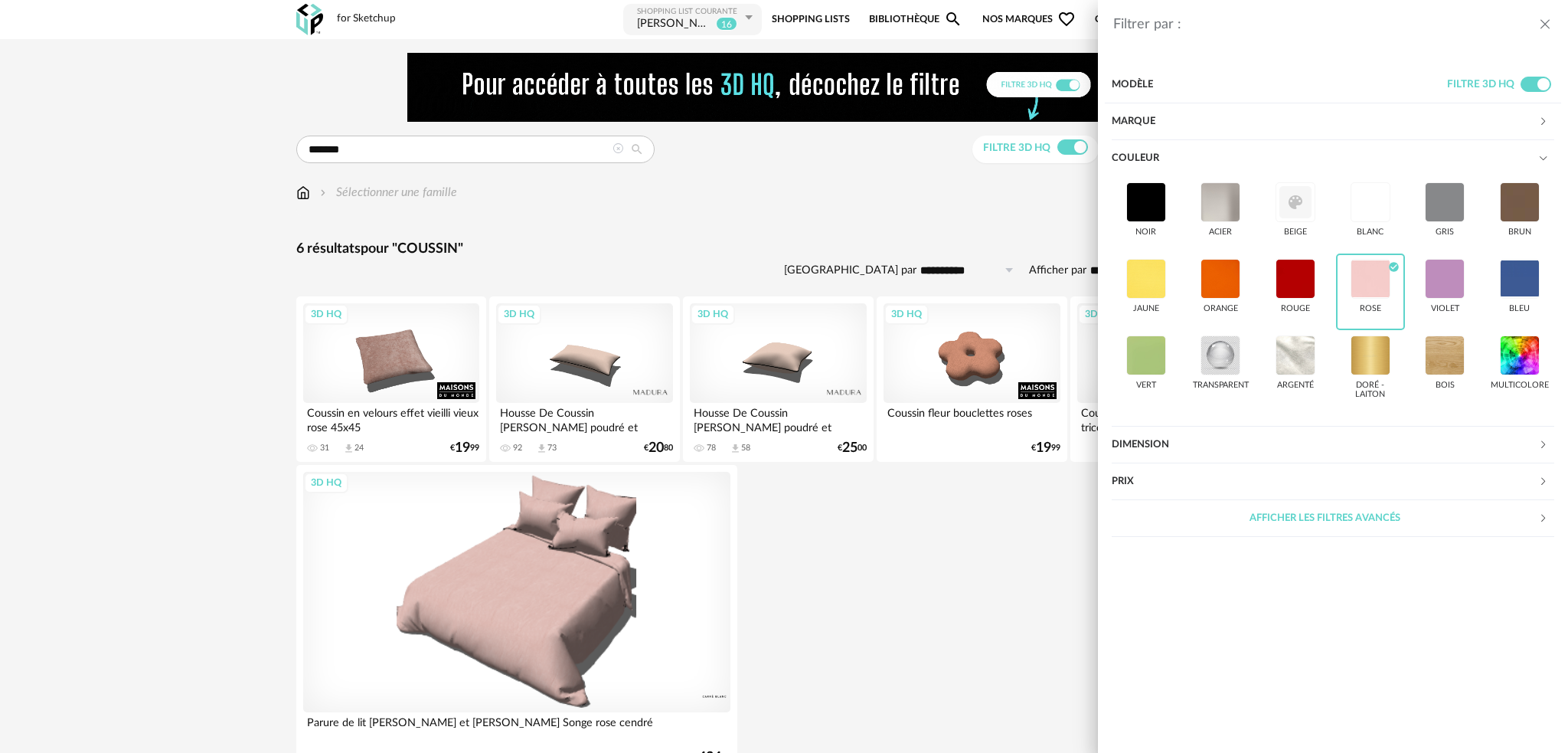
click at [938, 230] on div "Filtrer par : Modèle Filtre 3D HQ Marque &tradition 0 101 Copenhagen 0 366 Conc…" at bounding box center [784, 376] width 1568 height 753
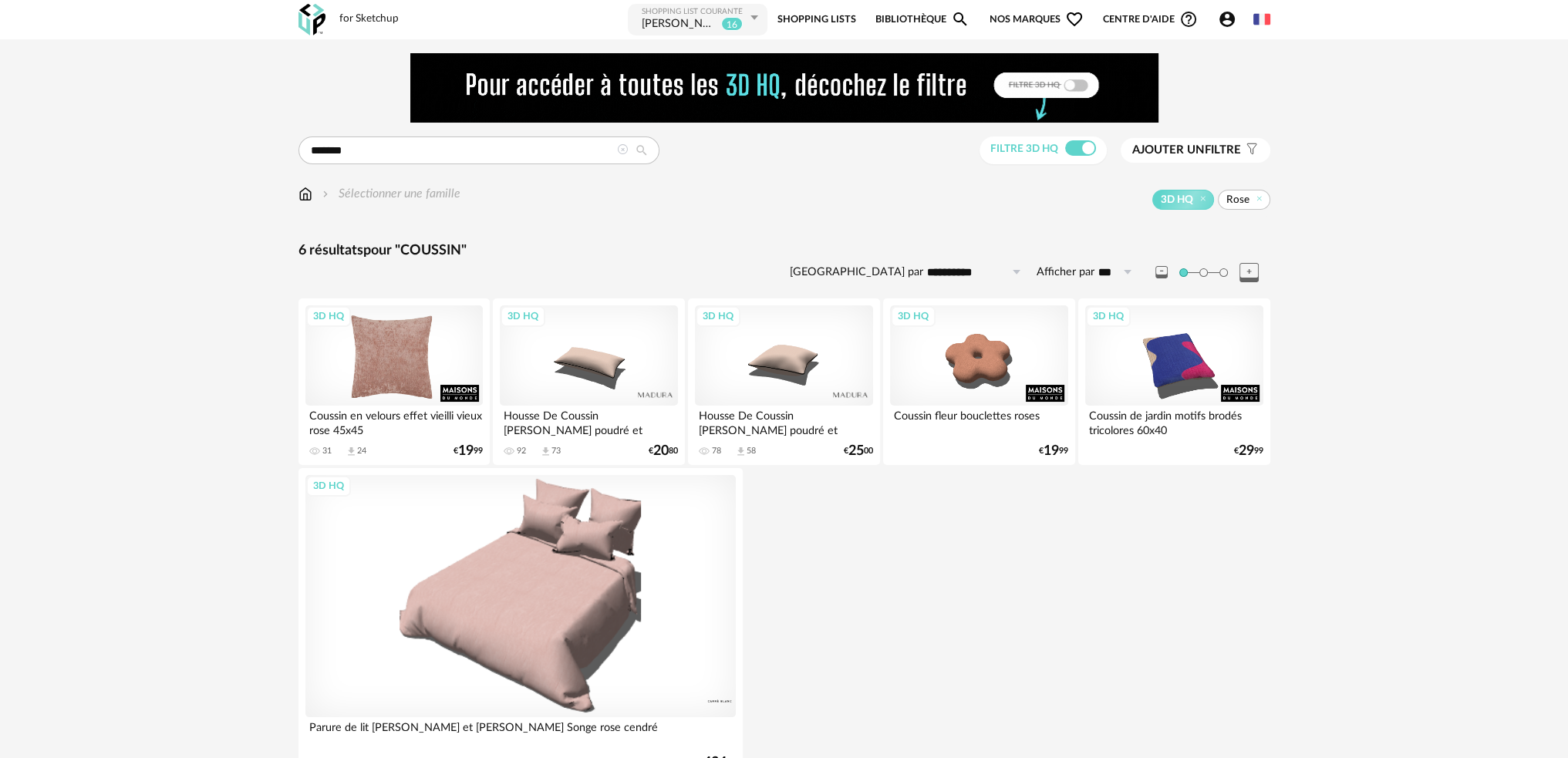
click at [391, 367] on div "3D HQ" at bounding box center [394, 356] width 177 height 100
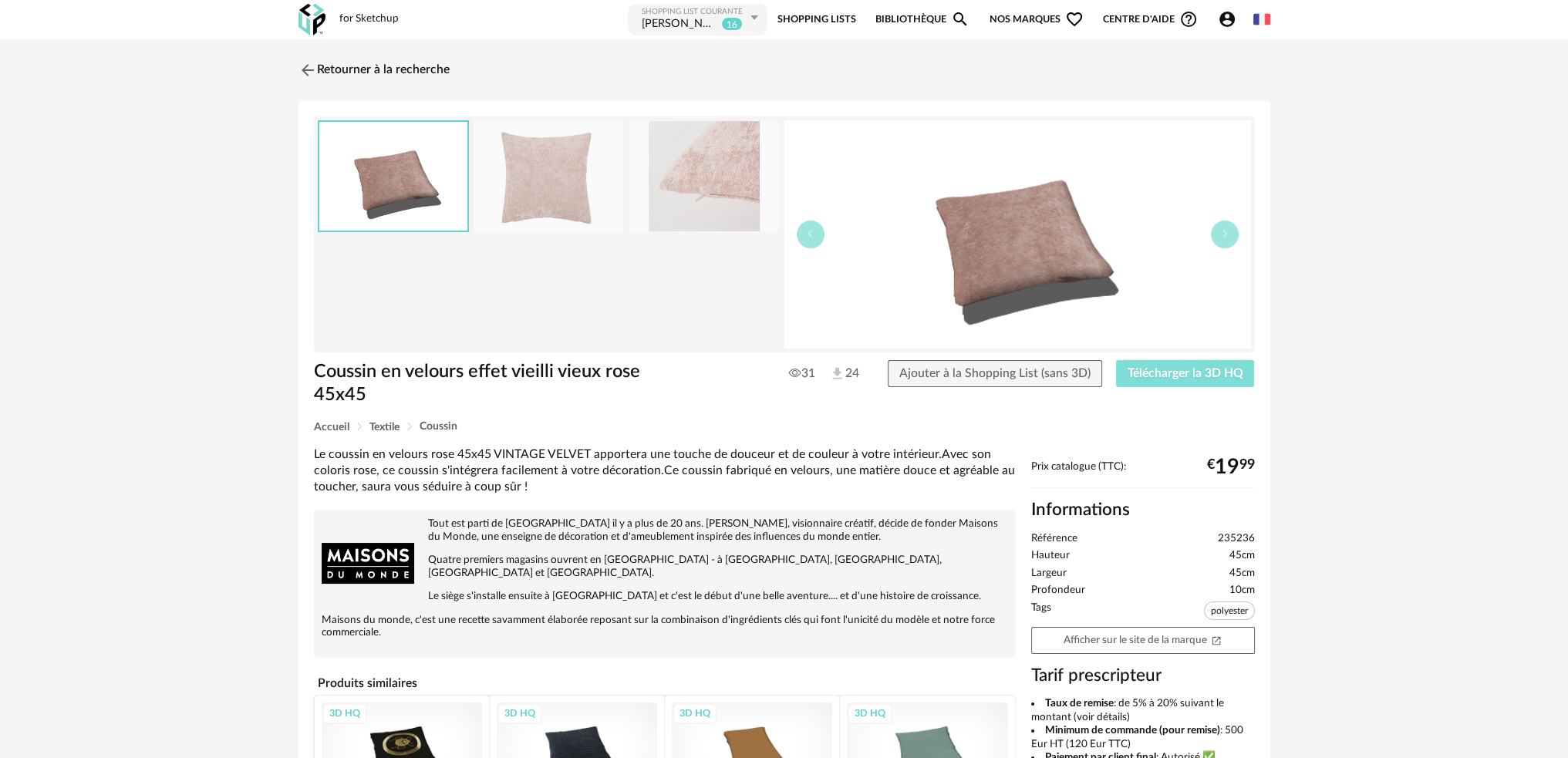
click at [1166, 369] on span "Télécharger la 3D HQ" at bounding box center [1185, 373] width 116 height 13
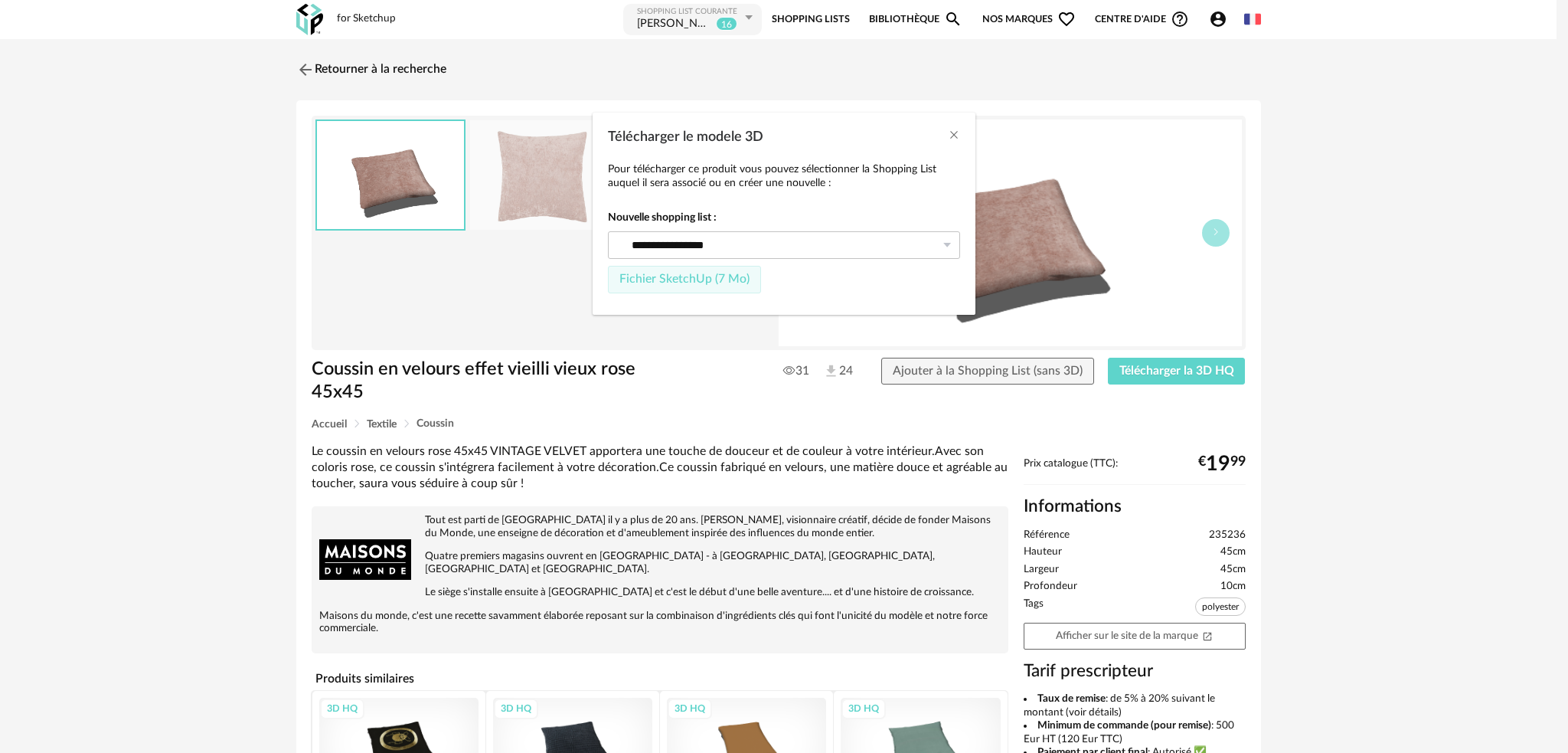
click at [719, 285] on span "Fichier SketchUp (7 Mo)" at bounding box center [685, 279] width 130 height 13
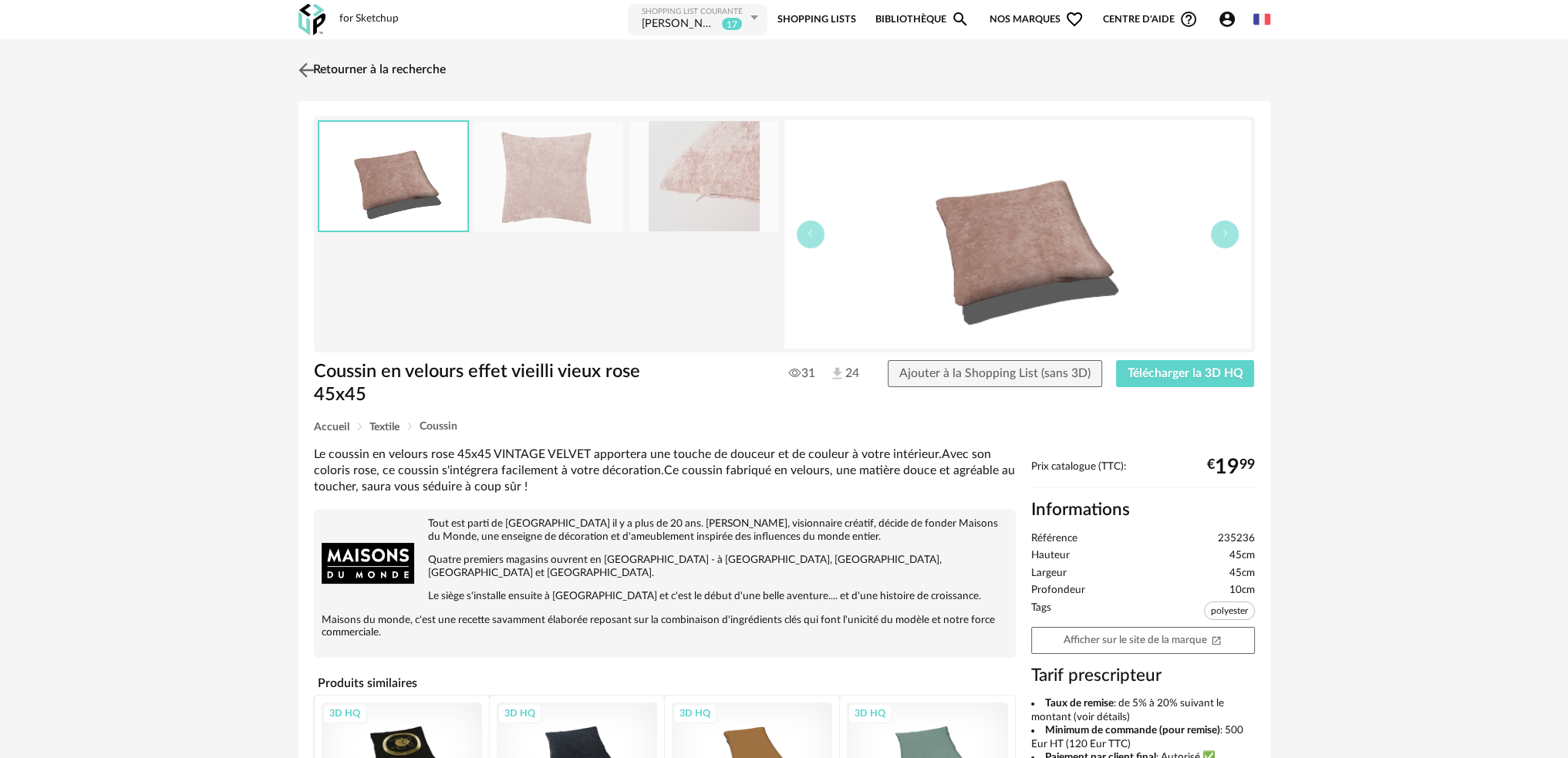
click at [309, 64] on img at bounding box center [306, 69] width 23 height 23
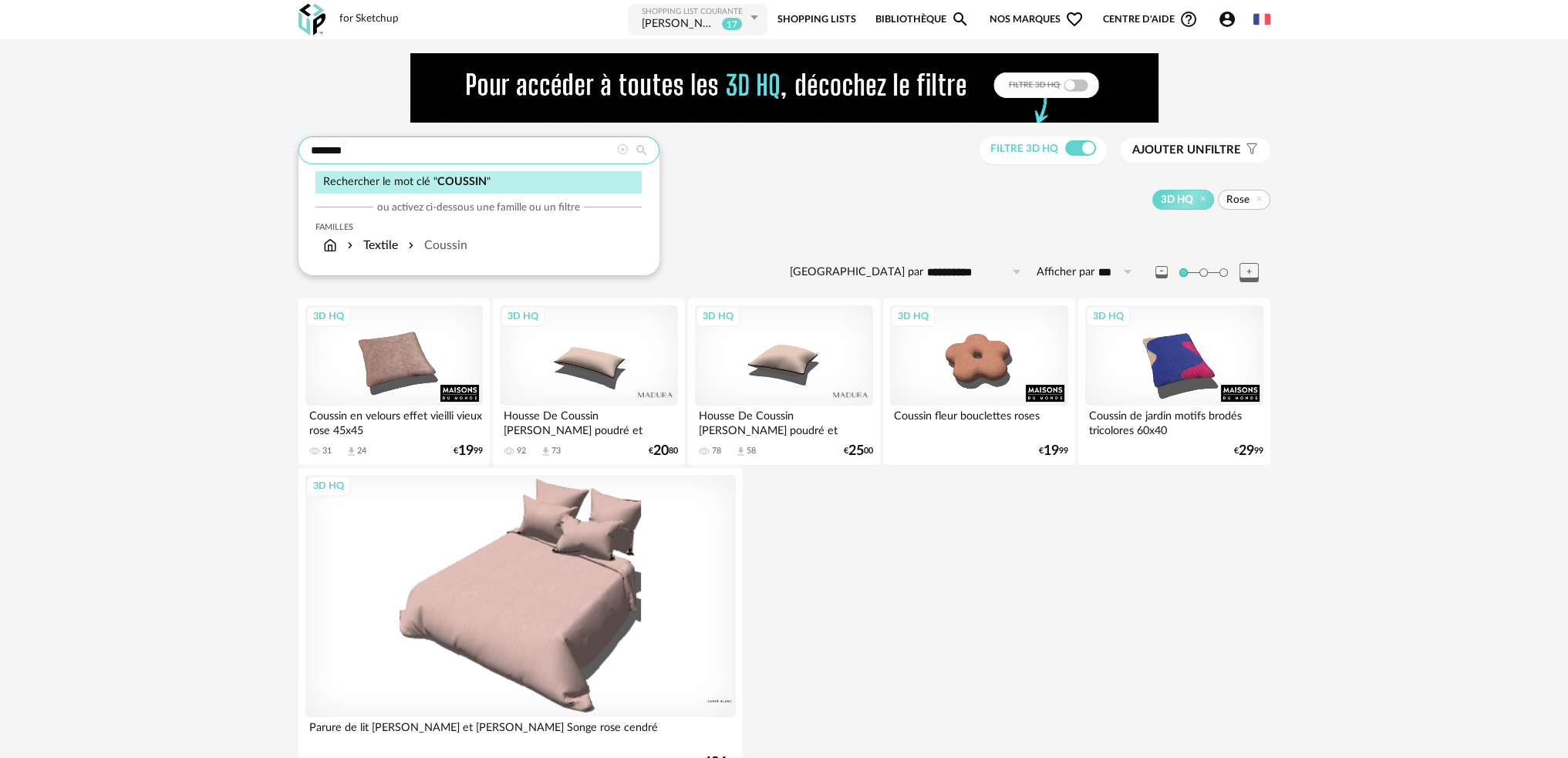
drag, startPoint x: 364, startPoint y: 144, endPoint x: 211, endPoint y: 146, distance: 153.0
click at [251, 142] on div "**********" at bounding box center [784, 423] width 1568 height 769
type input "******"
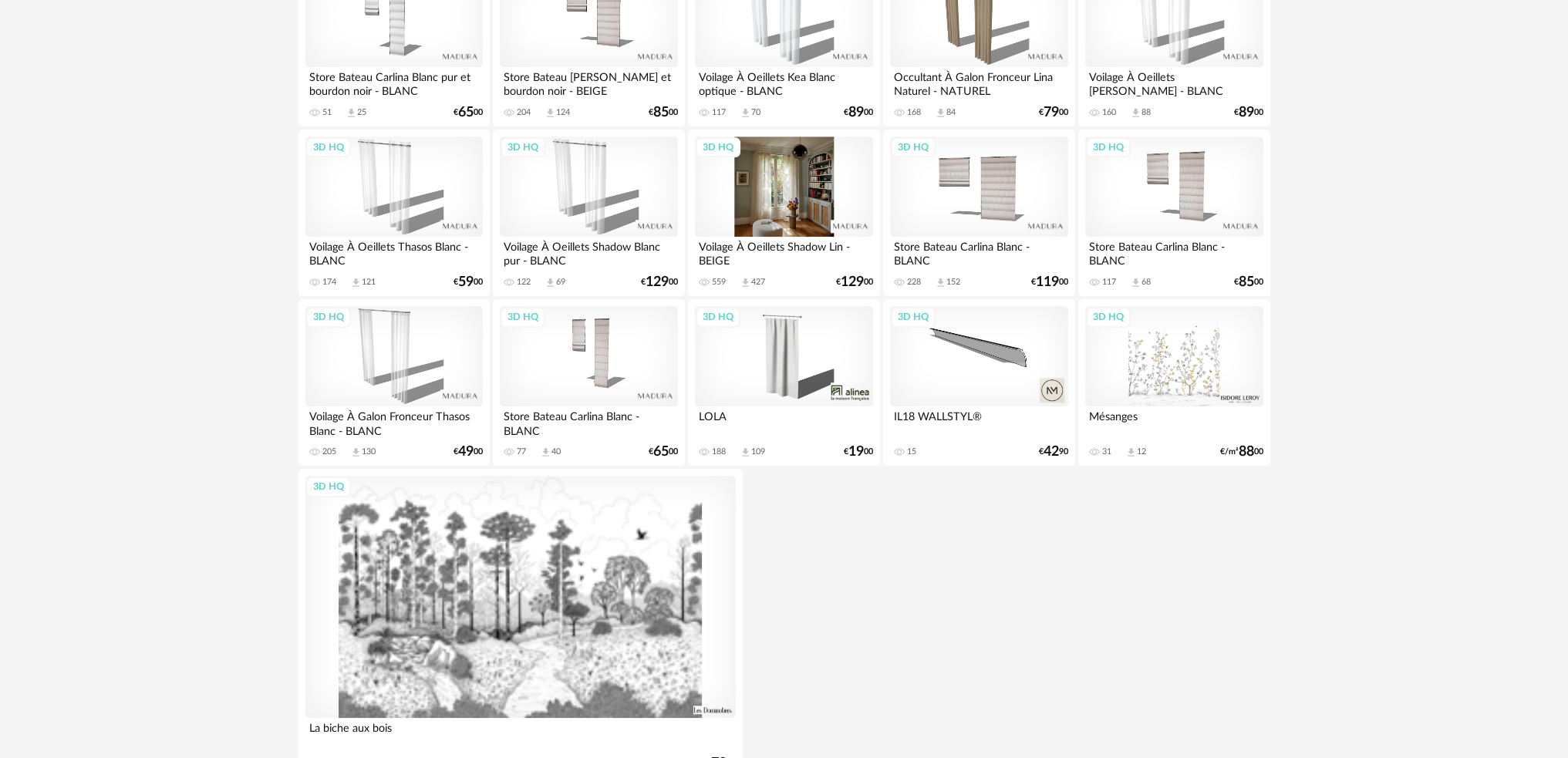
scroll to position [1465, 0]
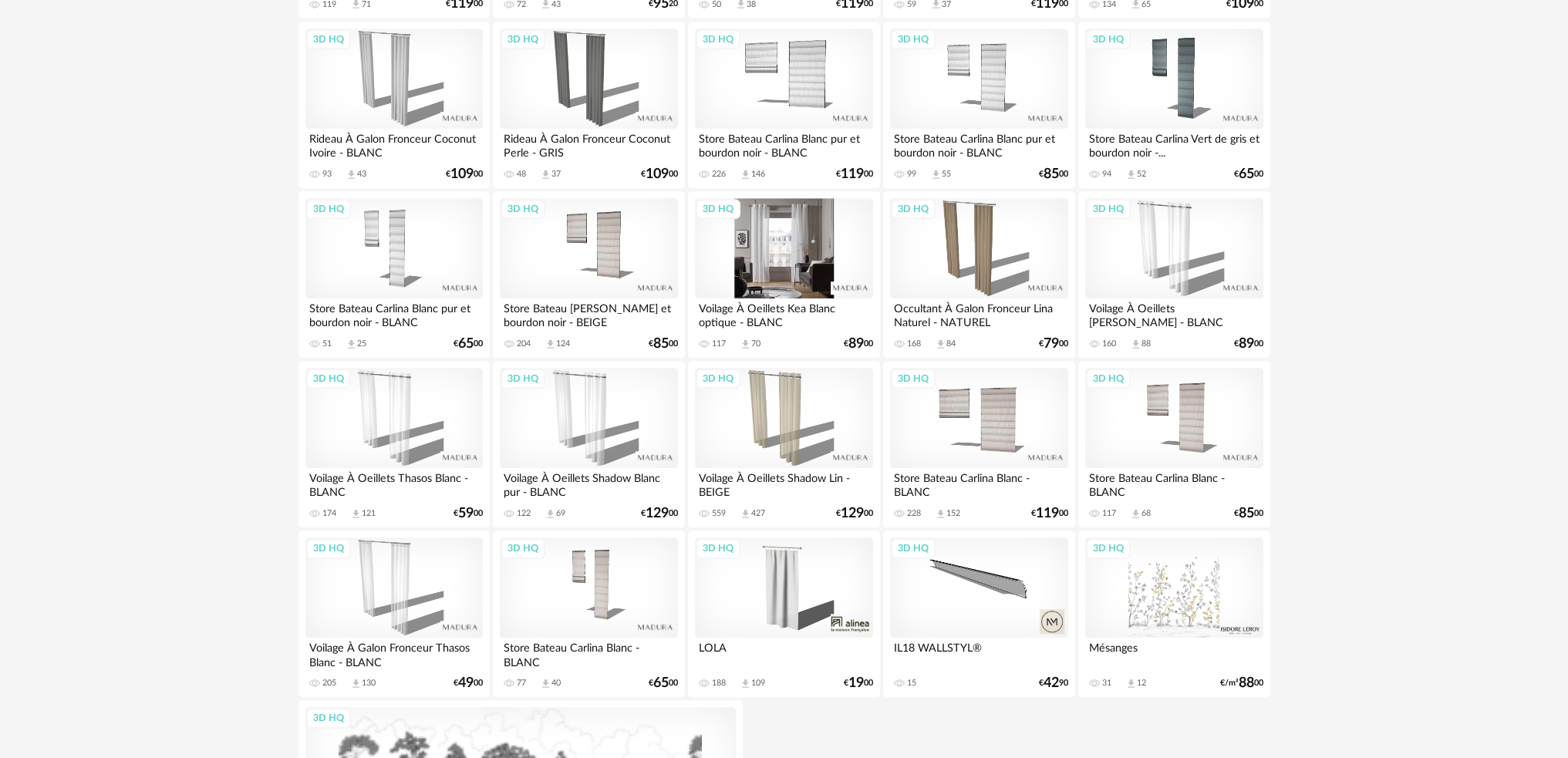
click at [759, 240] on div "3D HQ" at bounding box center [784, 248] width 177 height 100
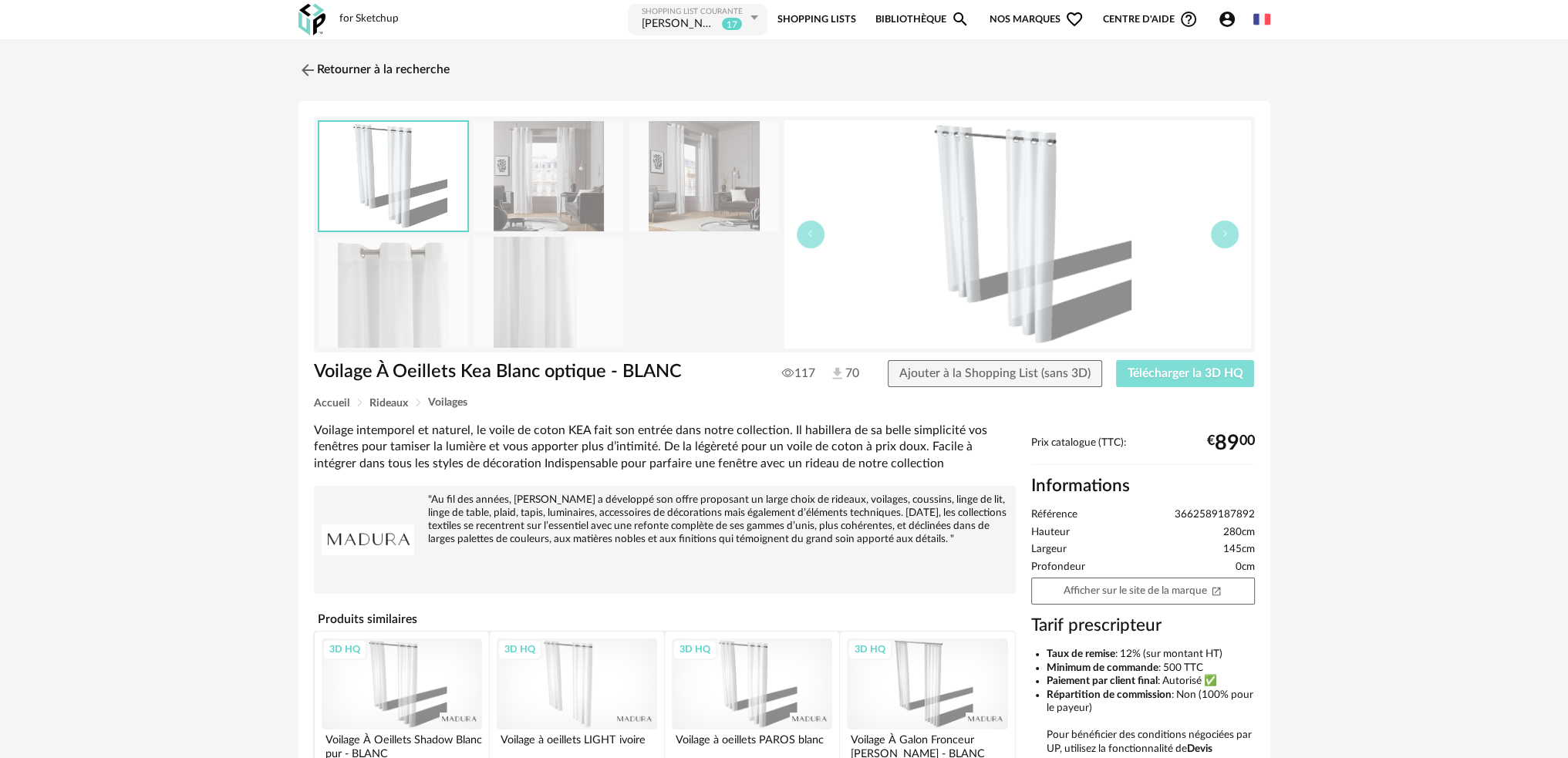
click at [1153, 366] on button "Télécharger la 3D HQ" at bounding box center [1185, 374] width 139 height 27
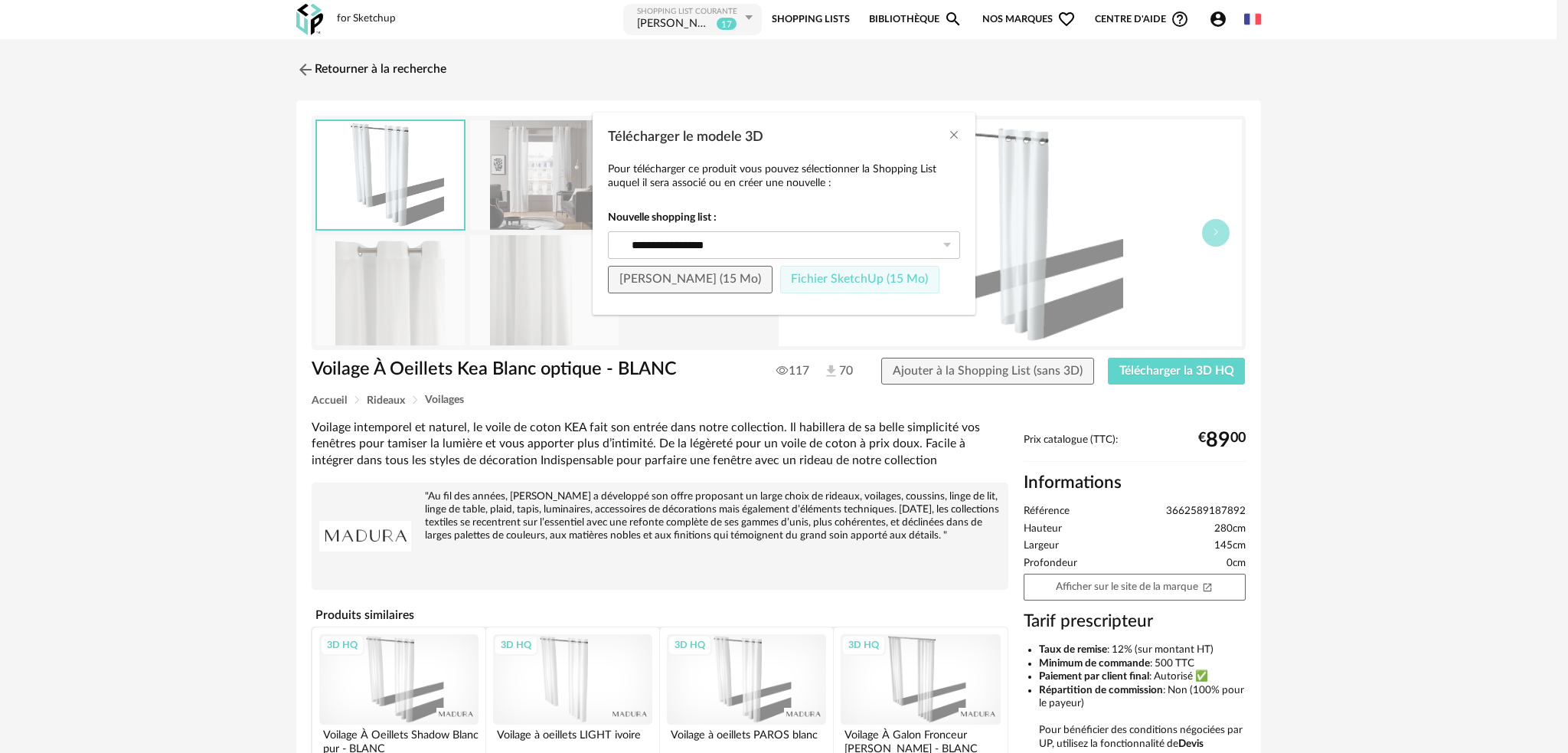
click at [889, 282] on span "Fichier SketchUp (15 Mo)" at bounding box center [859, 279] width 137 height 13
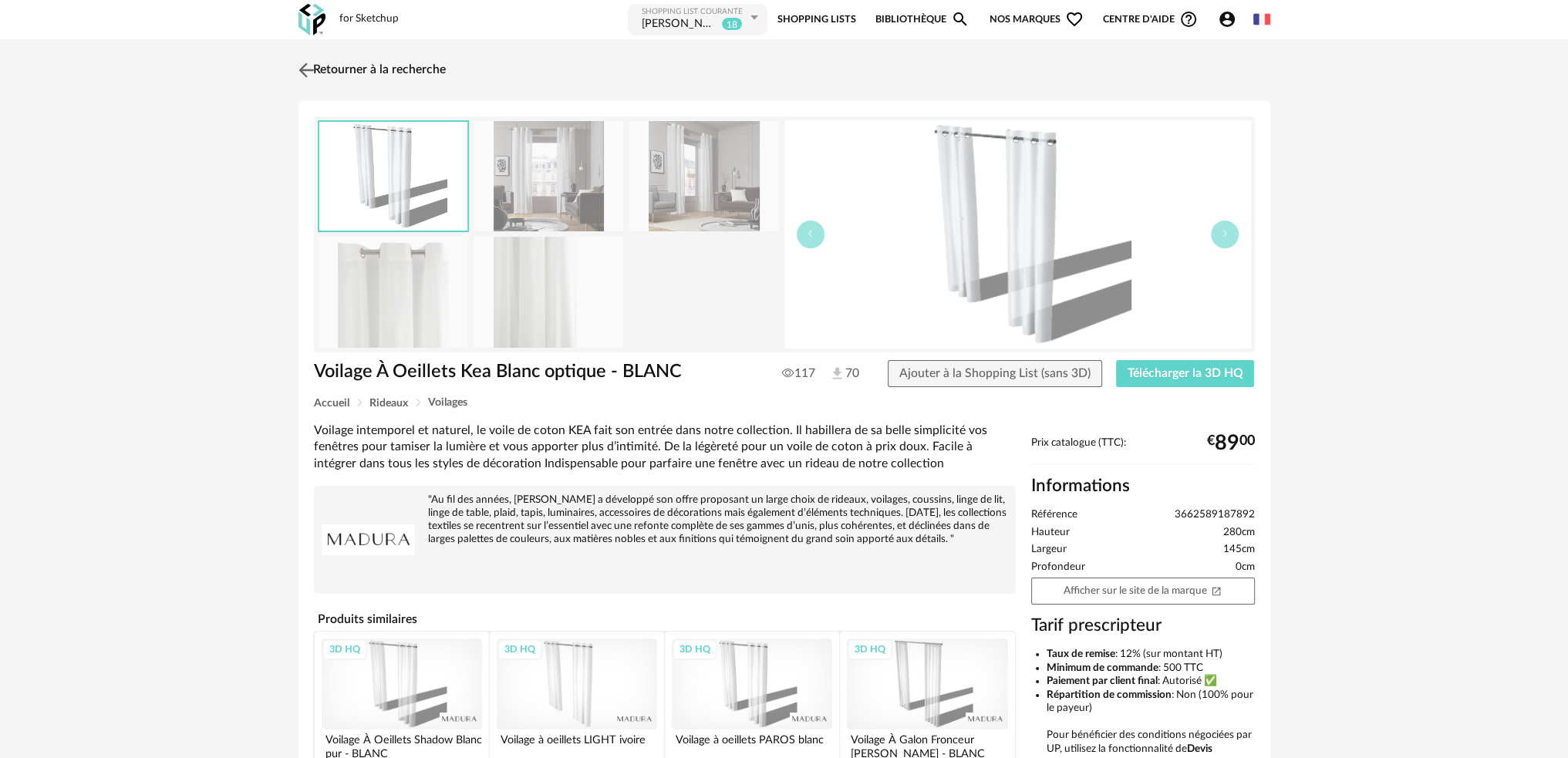
click at [301, 69] on img at bounding box center [306, 69] width 23 height 23
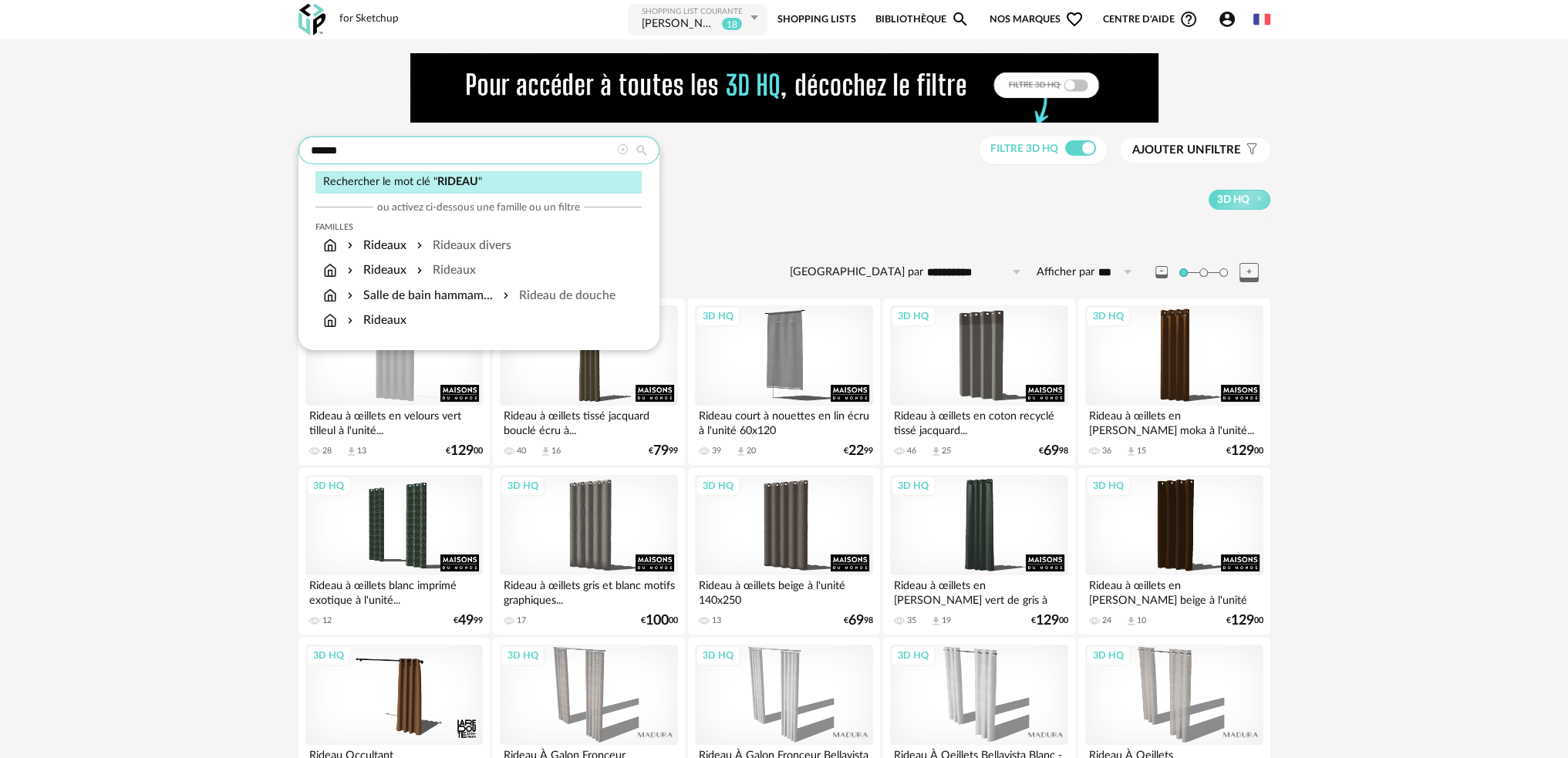
drag, startPoint x: 348, startPoint y: 139, endPoint x: 108, endPoint y: 143, distance: 240.0
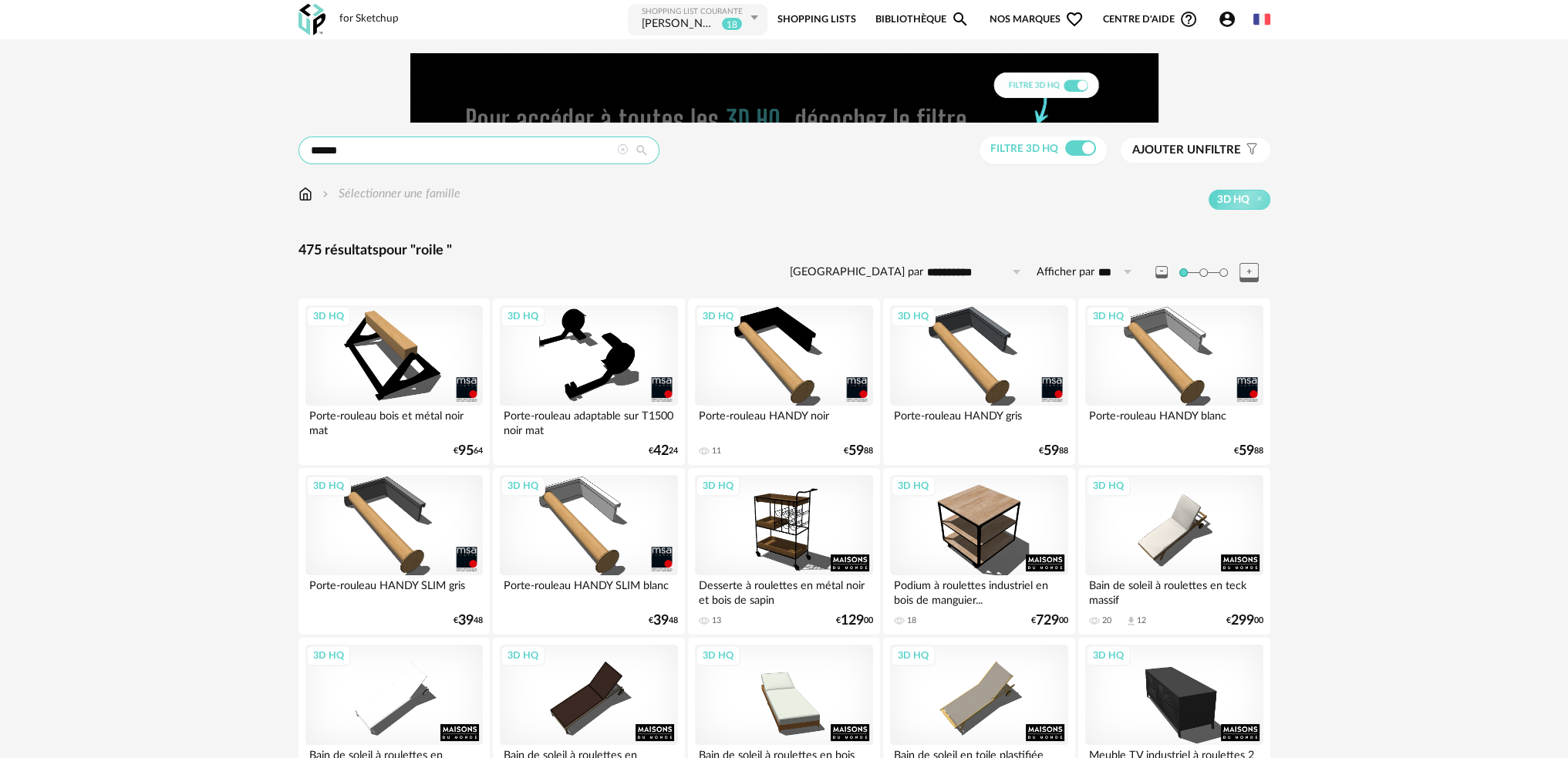
drag, startPoint x: 348, startPoint y: 160, endPoint x: 213, endPoint y: 161, distance: 135.0
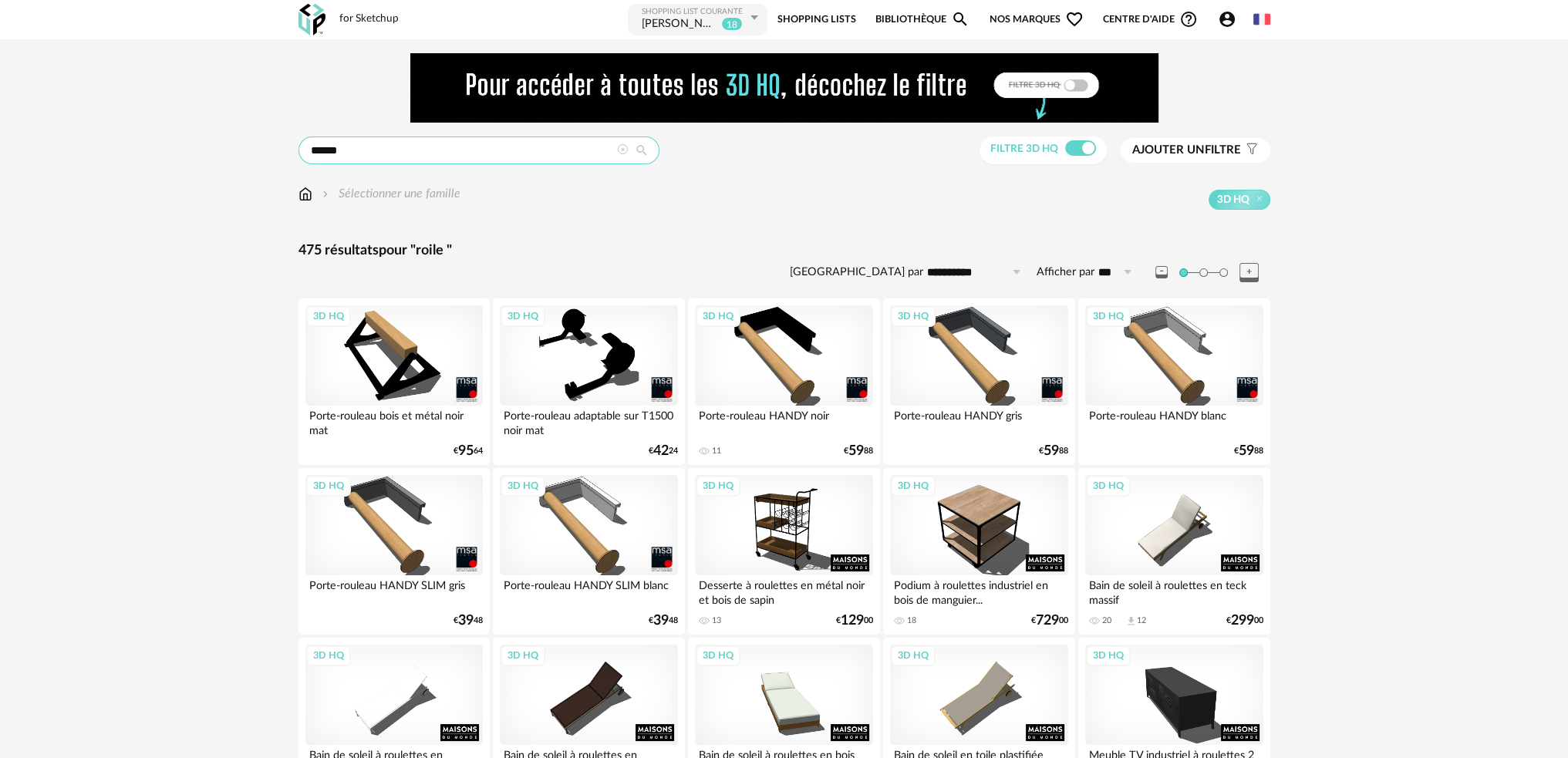
type input "*"
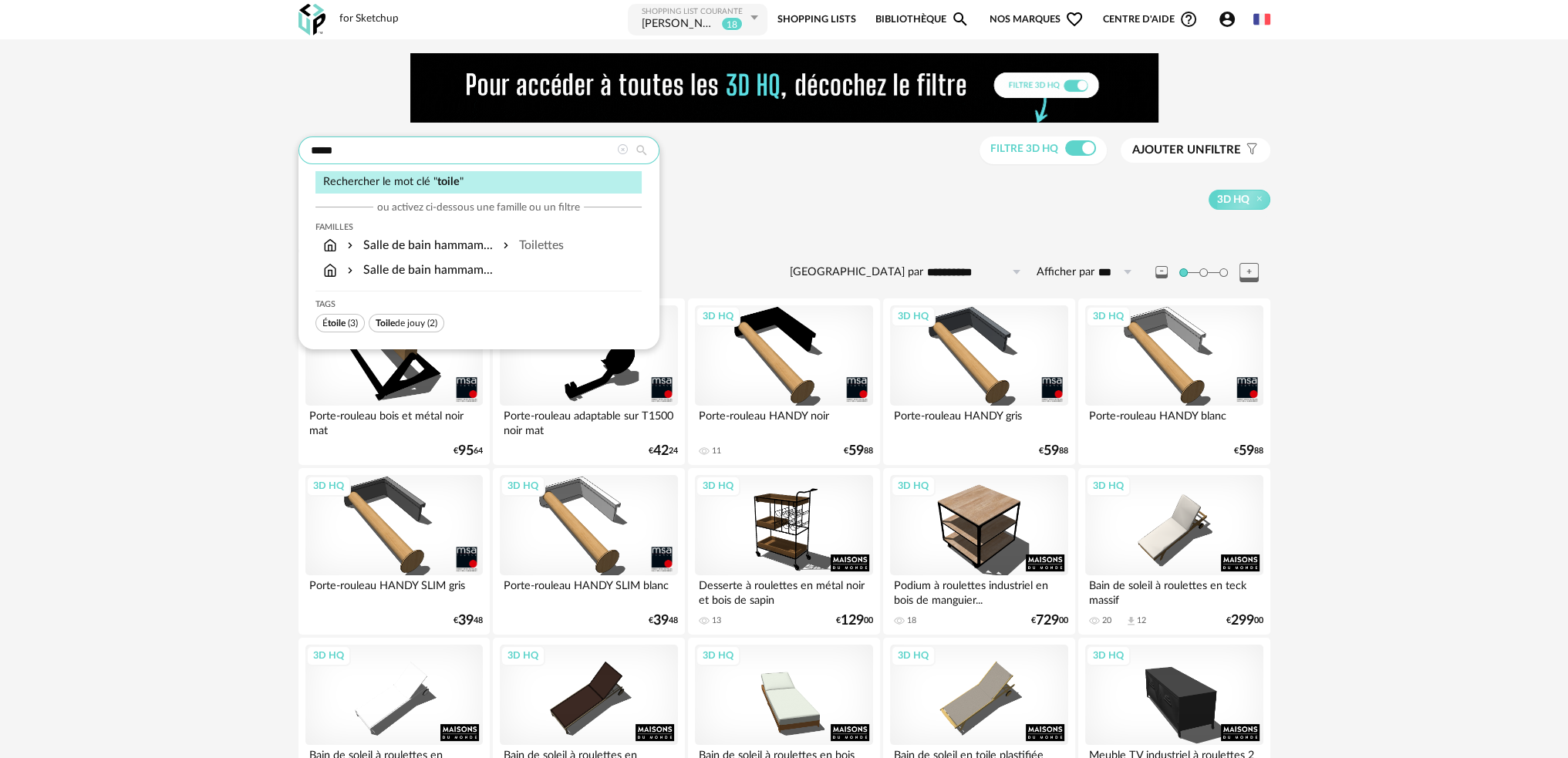
type input "*****"
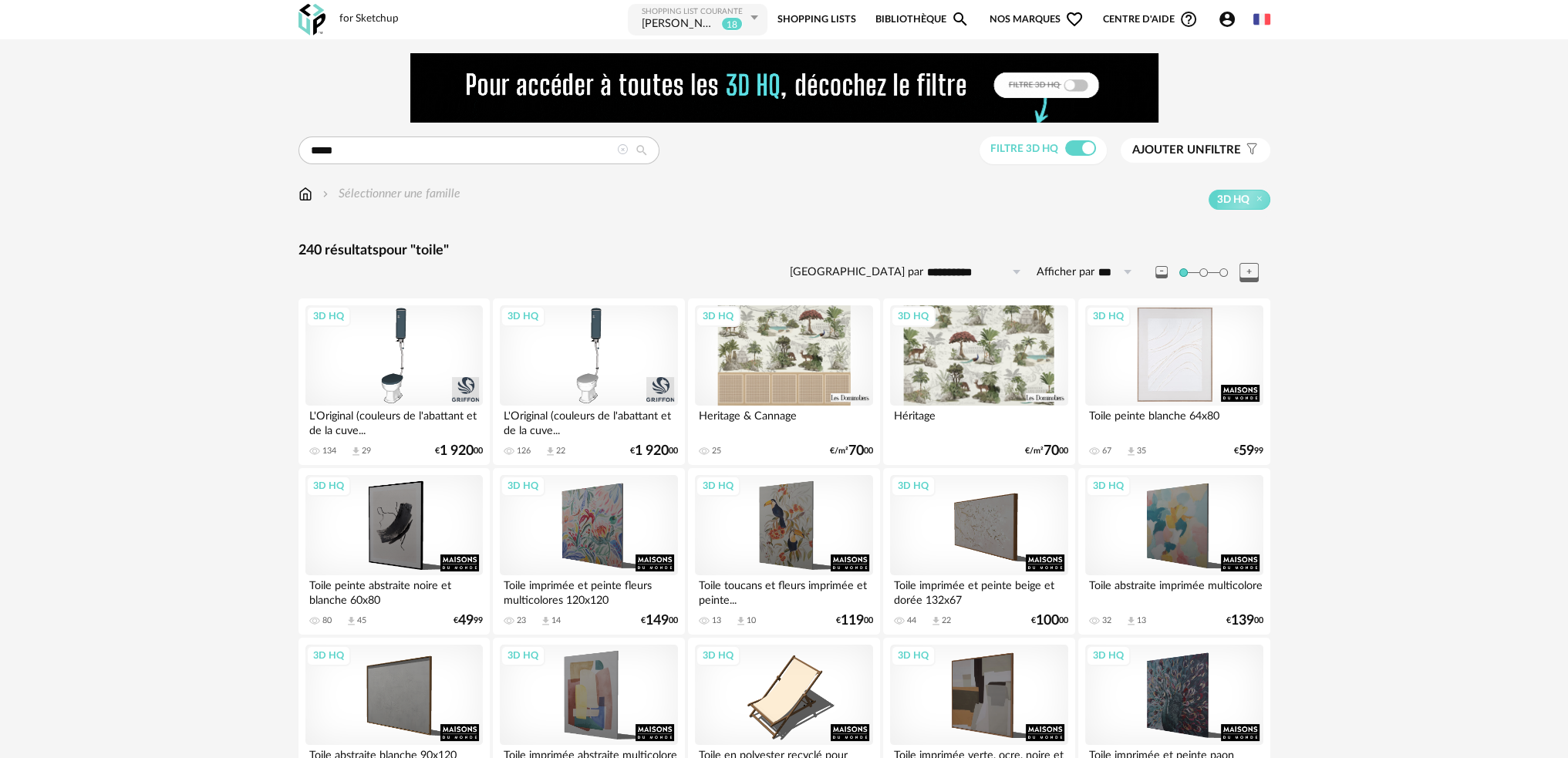
click at [1178, 377] on div "3D HQ" at bounding box center [1173, 356] width 177 height 100
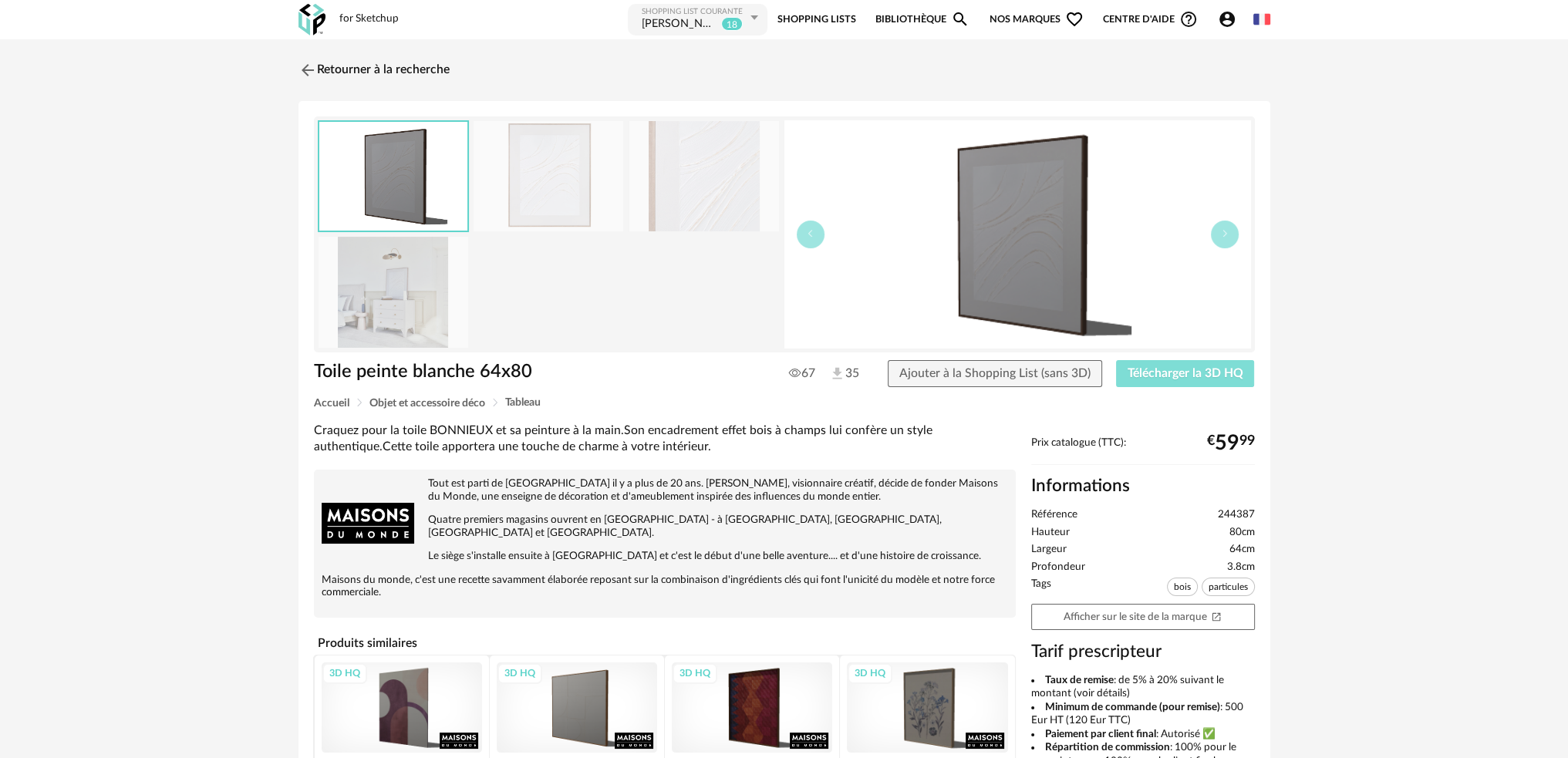
click at [1181, 376] on span "Télécharger la 3D HQ" at bounding box center [1185, 373] width 116 height 13
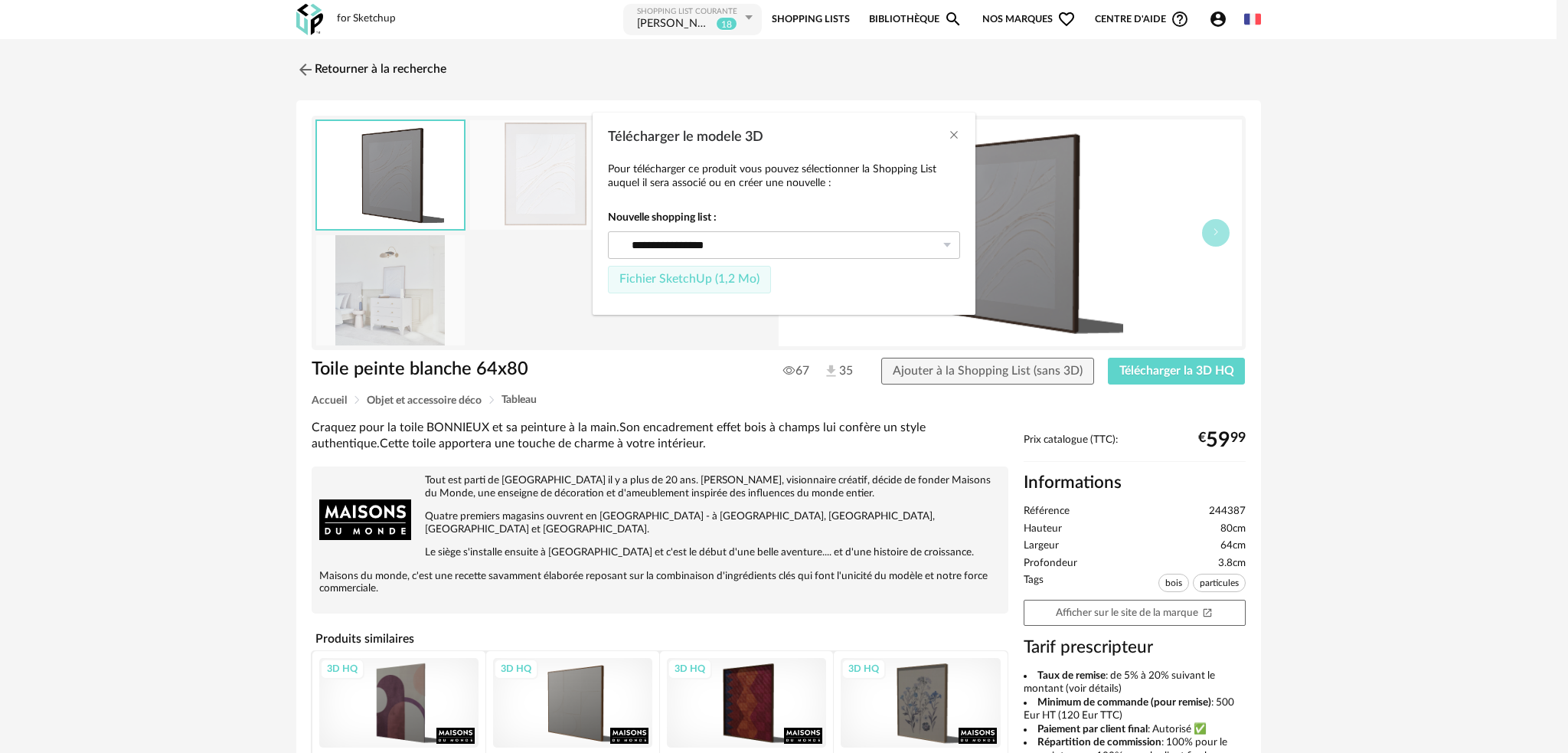
click at [703, 273] on span "Fichier SketchUp (1,2 Mo)" at bounding box center [689, 279] width 140 height 13
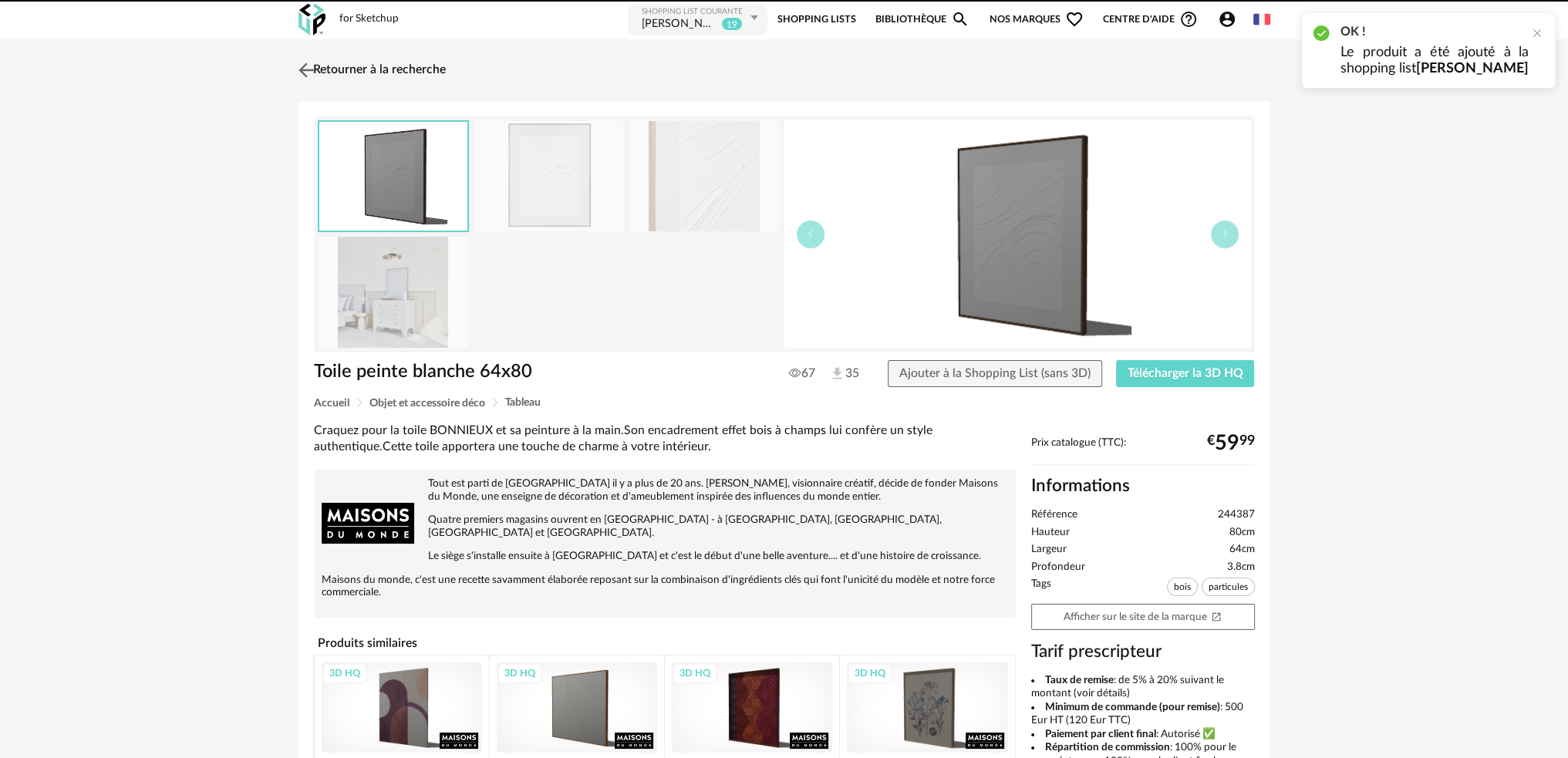
click at [308, 65] on img at bounding box center [306, 69] width 23 height 23
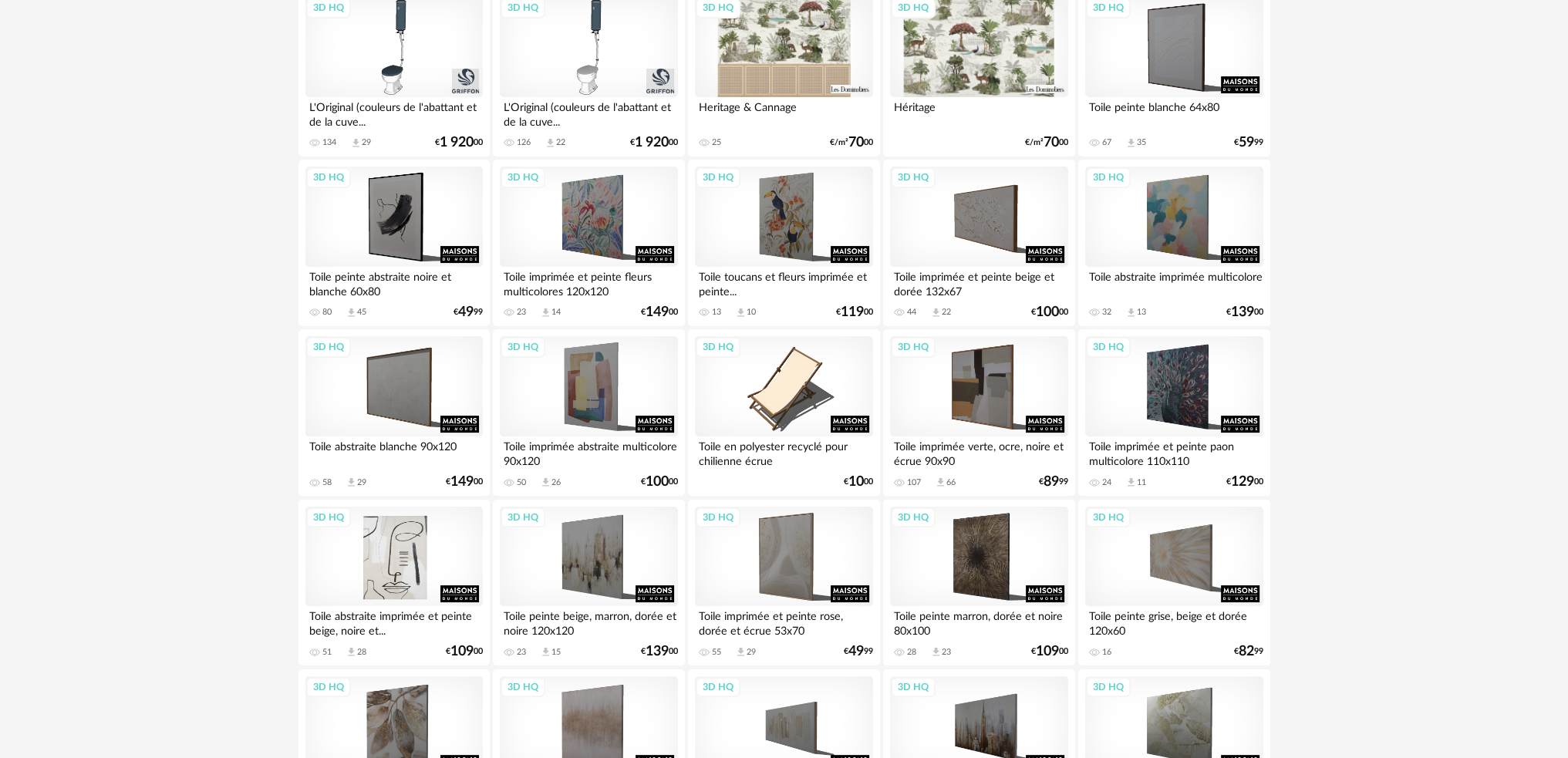
scroll to position [462, 0]
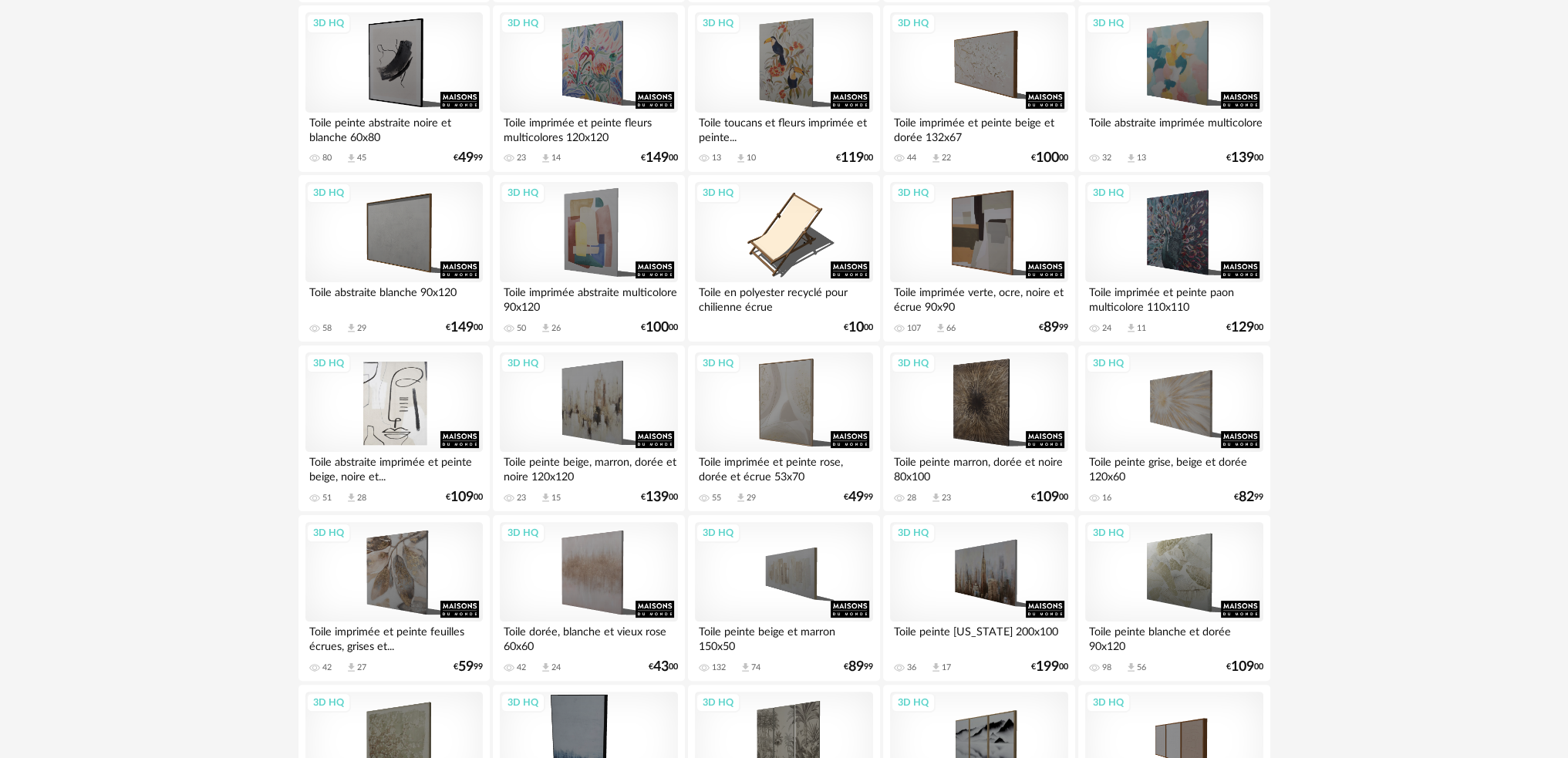
click at [397, 403] on div "3D HQ" at bounding box center [394, 402] width 177 height 100
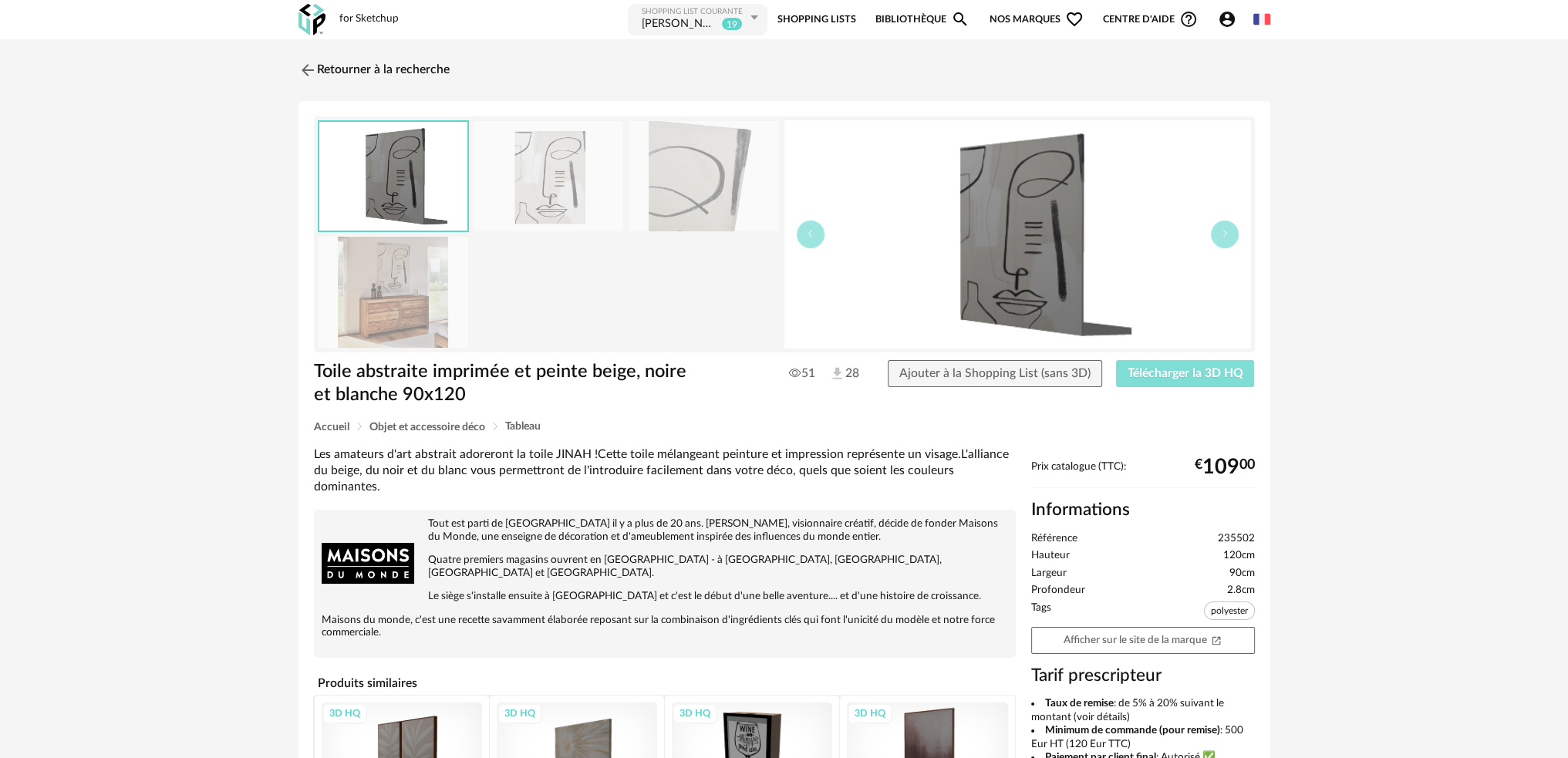
click at [1154, 376] on span "Télécharger la 3D HQ" at bounding box center [1185, 373] width 116 height 13
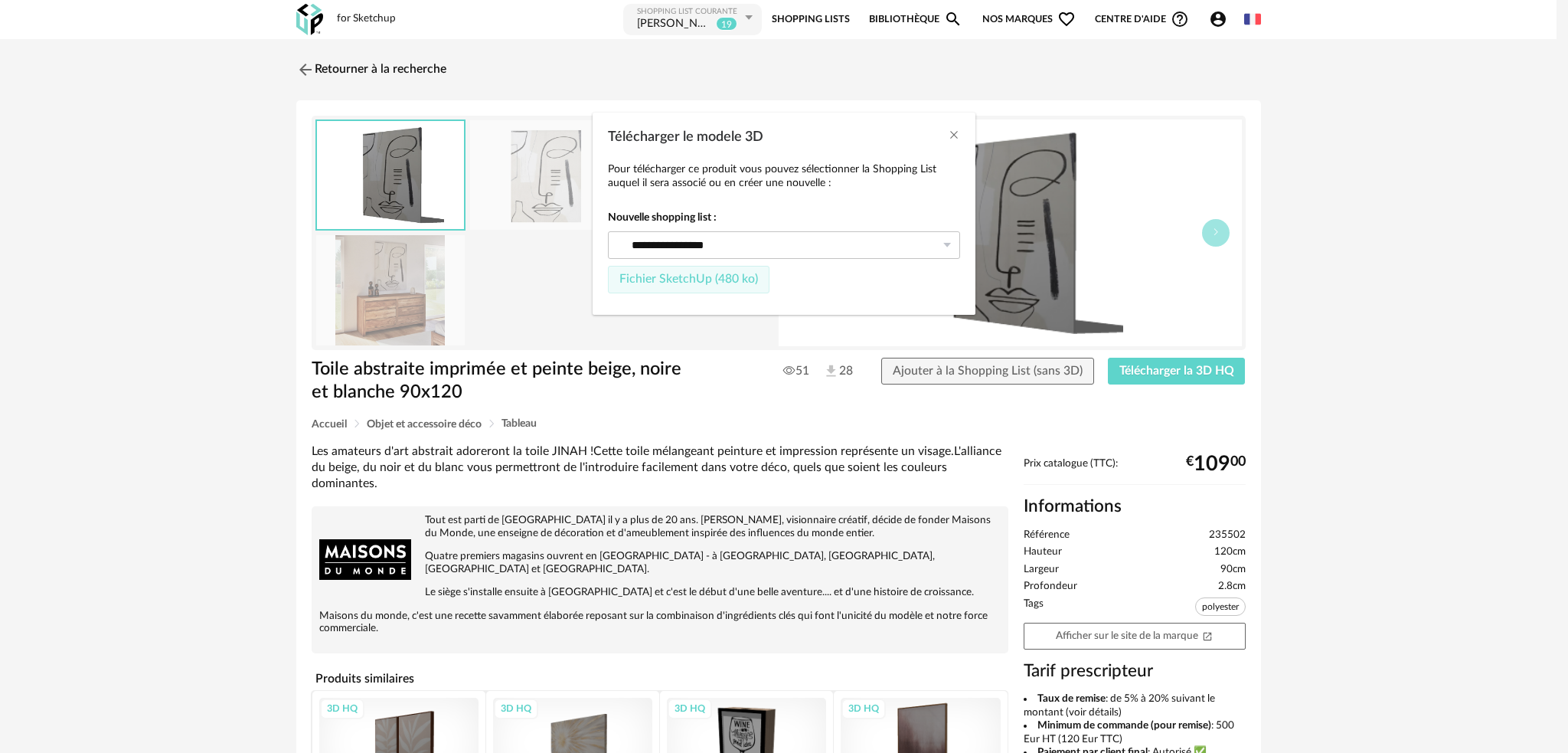
click at [630, 277] on span "Fichier SketchUp (480 ko)" at bounding box center [688, 279] width 139 height 13
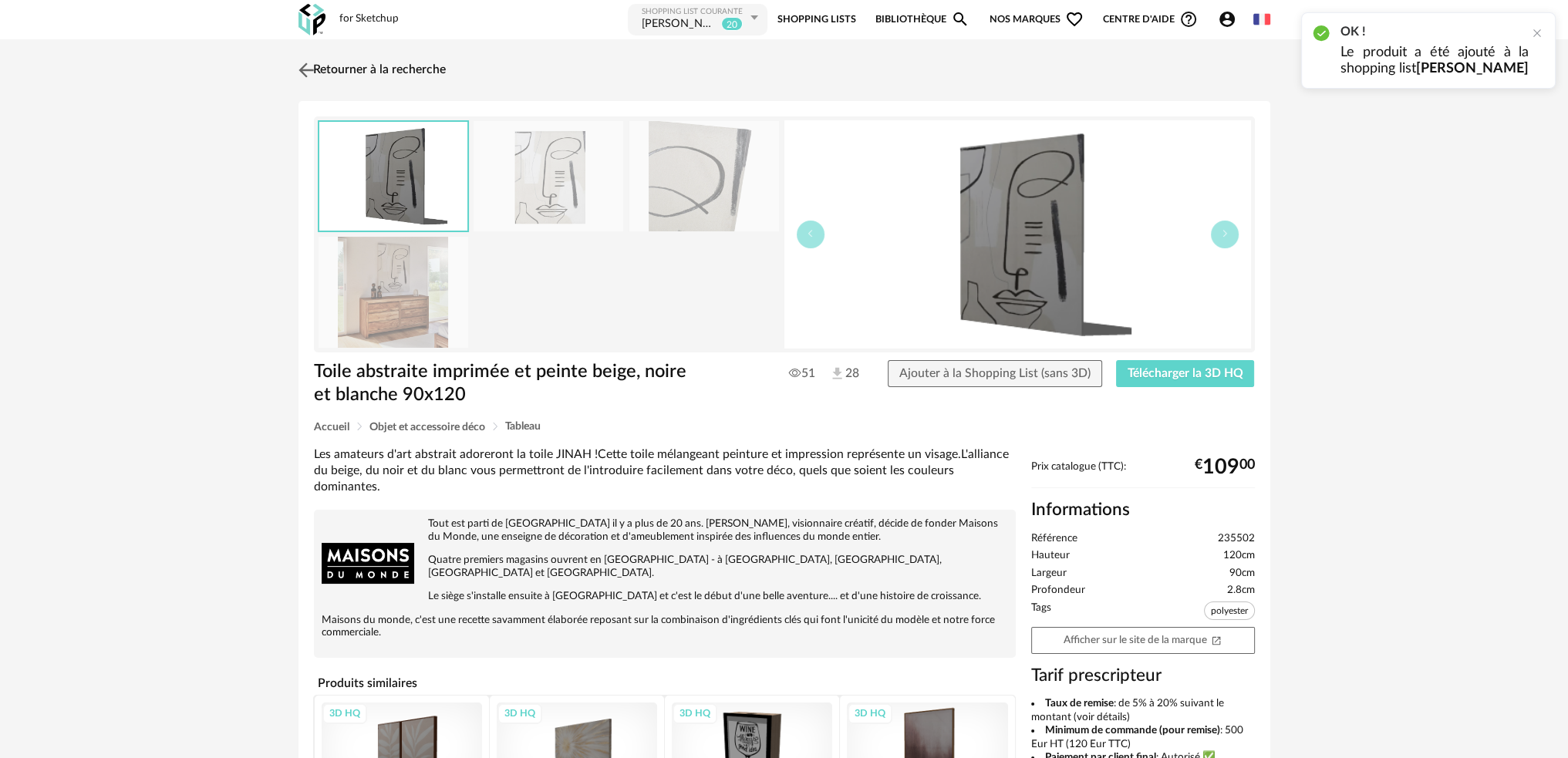
click at [303, 62] on img at bounding box center [306, 69] width 23 height 23
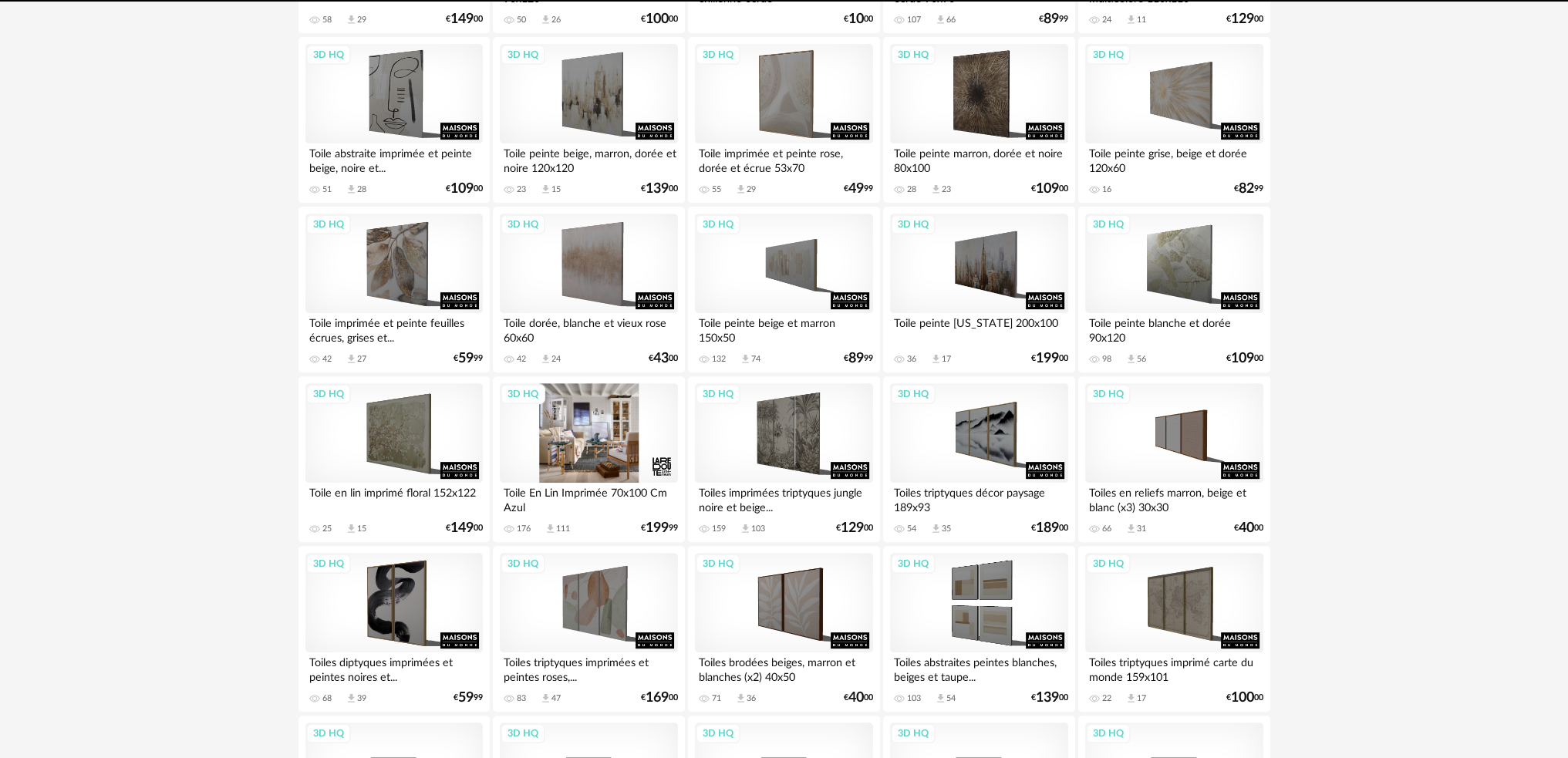
scroll to position [848, 0]
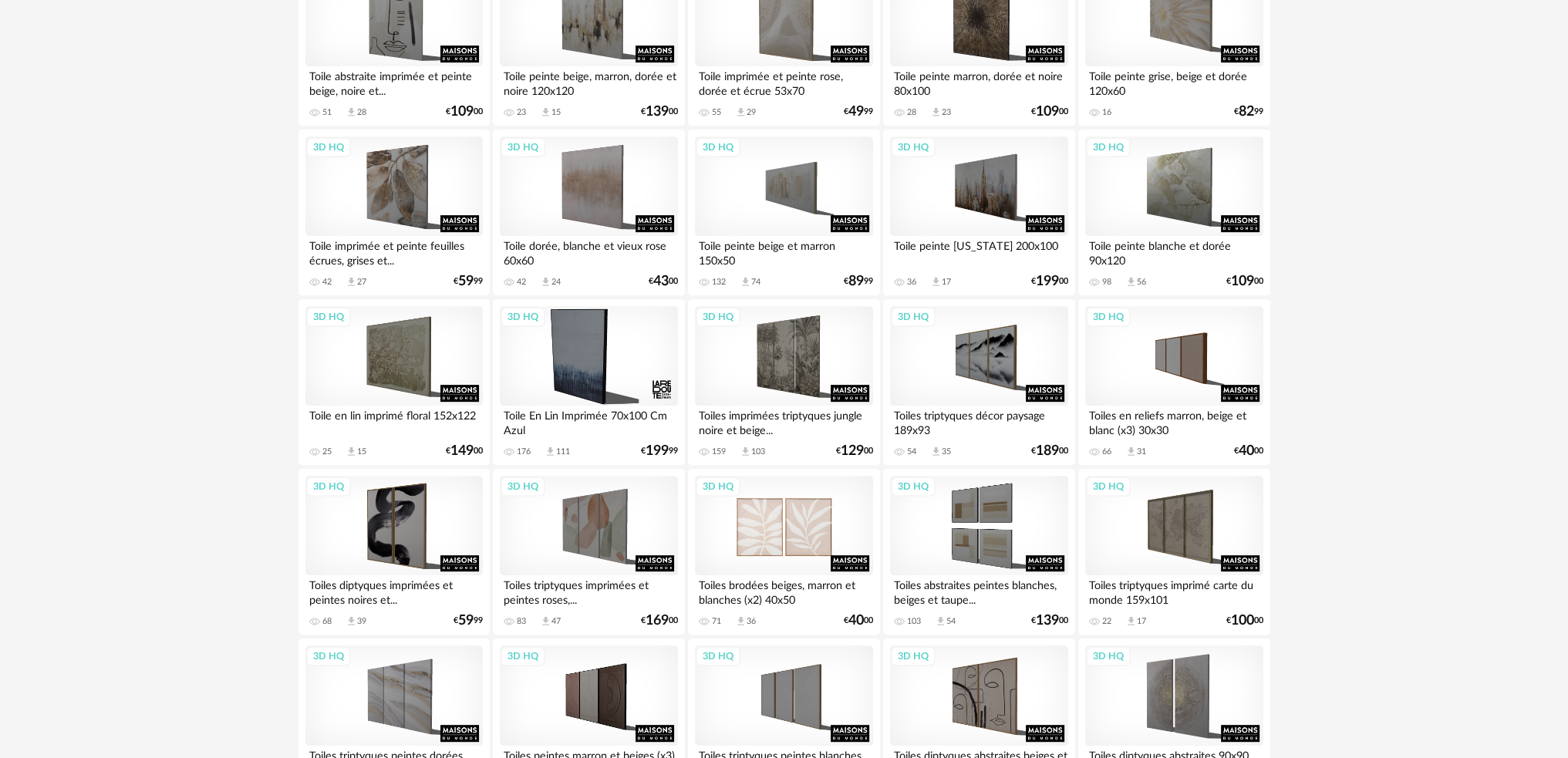
click at [806, 530] on div "3D HQ" at bounding box center [784, 526] width 177 height 100
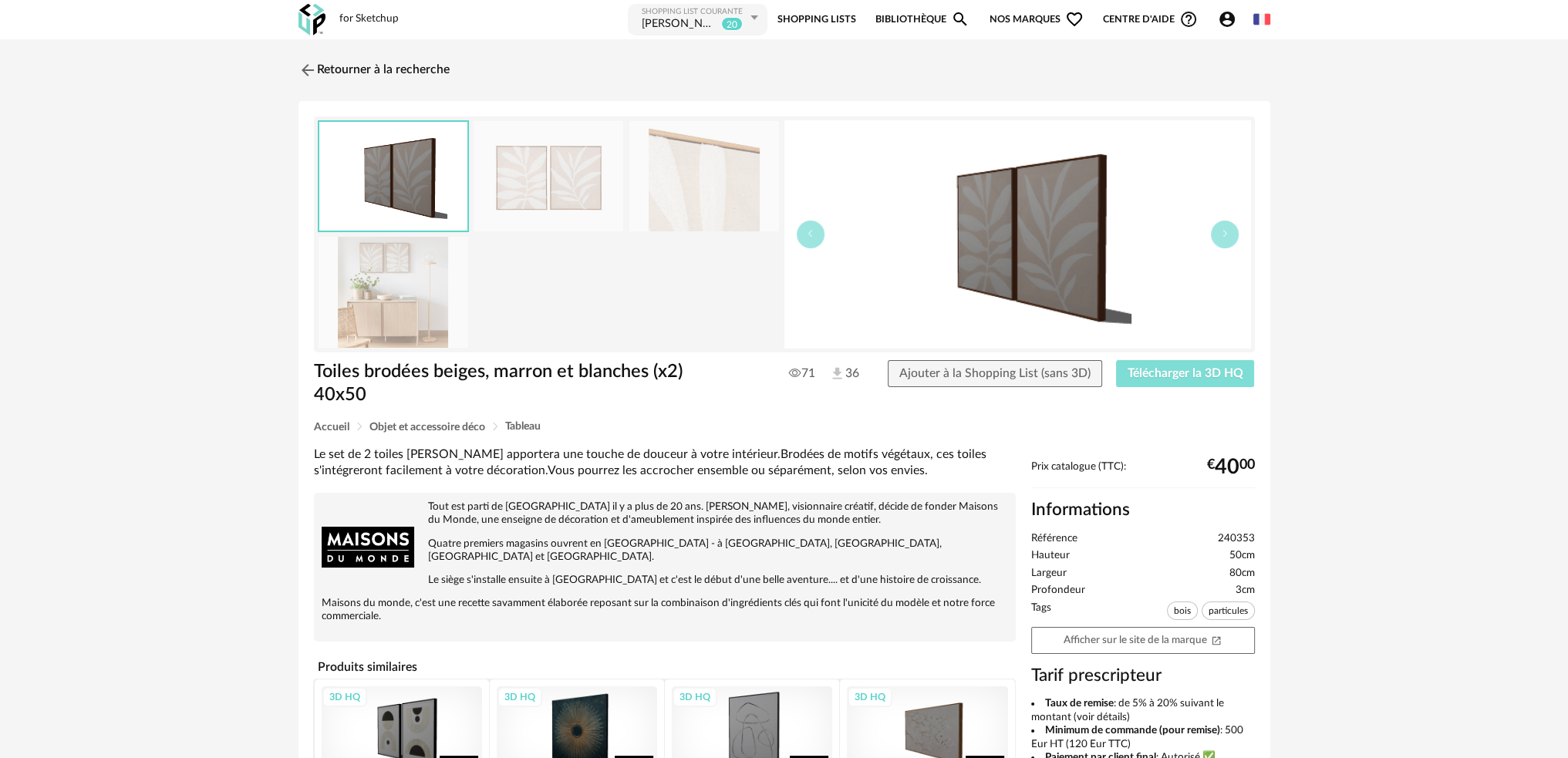
click at [1189, 372] on span "Télécharger la 3D HQ" at bounding box center [1185, 373] width 116 height 13
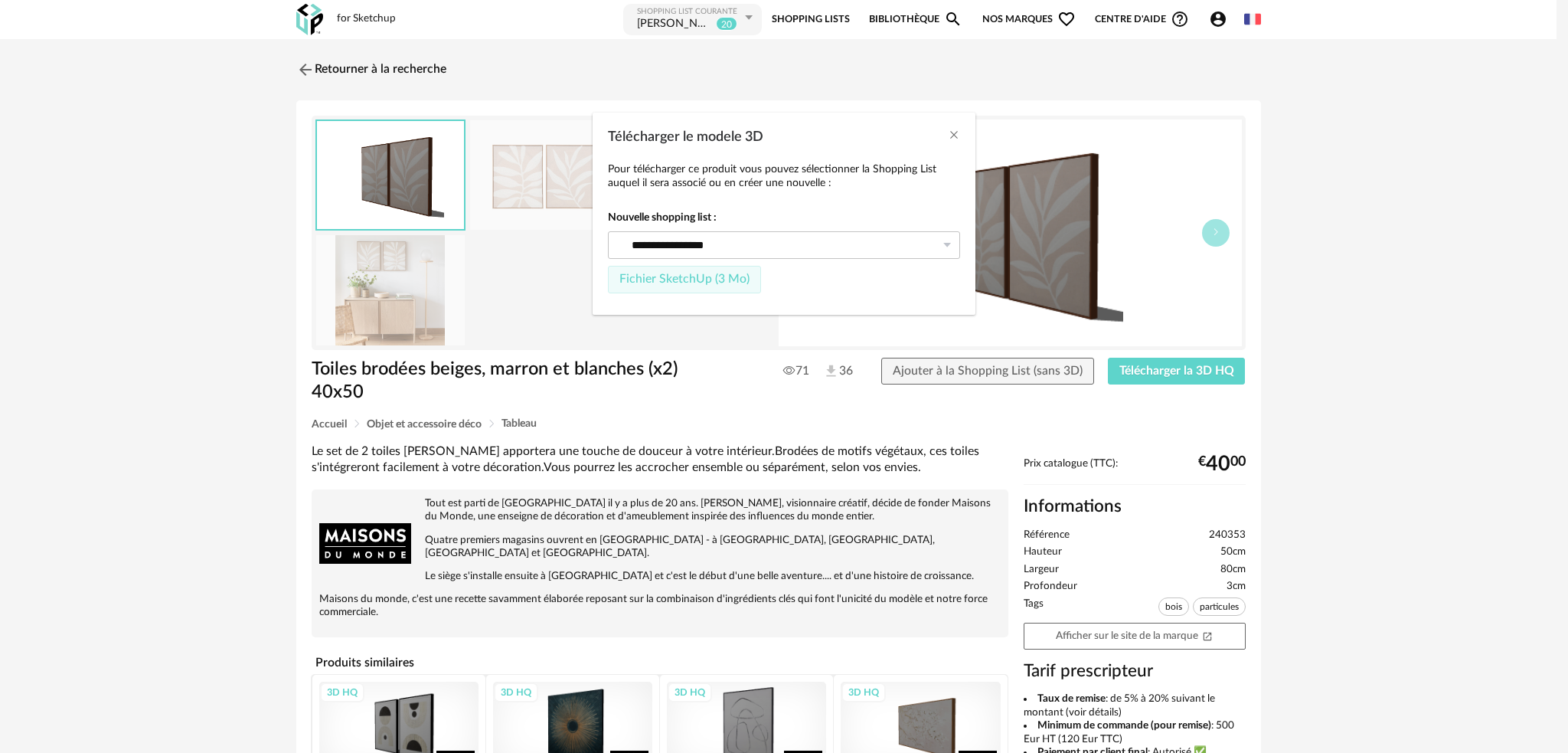
drag, startPoint x: 687, startPoint y: 265, endPoint x: 691, endPoint y: 275, distance: 10.8
click at [690, 274] on button "Fichier SketchUp (3 Mo)" at bounding box center [684, 279] width 153 height 27
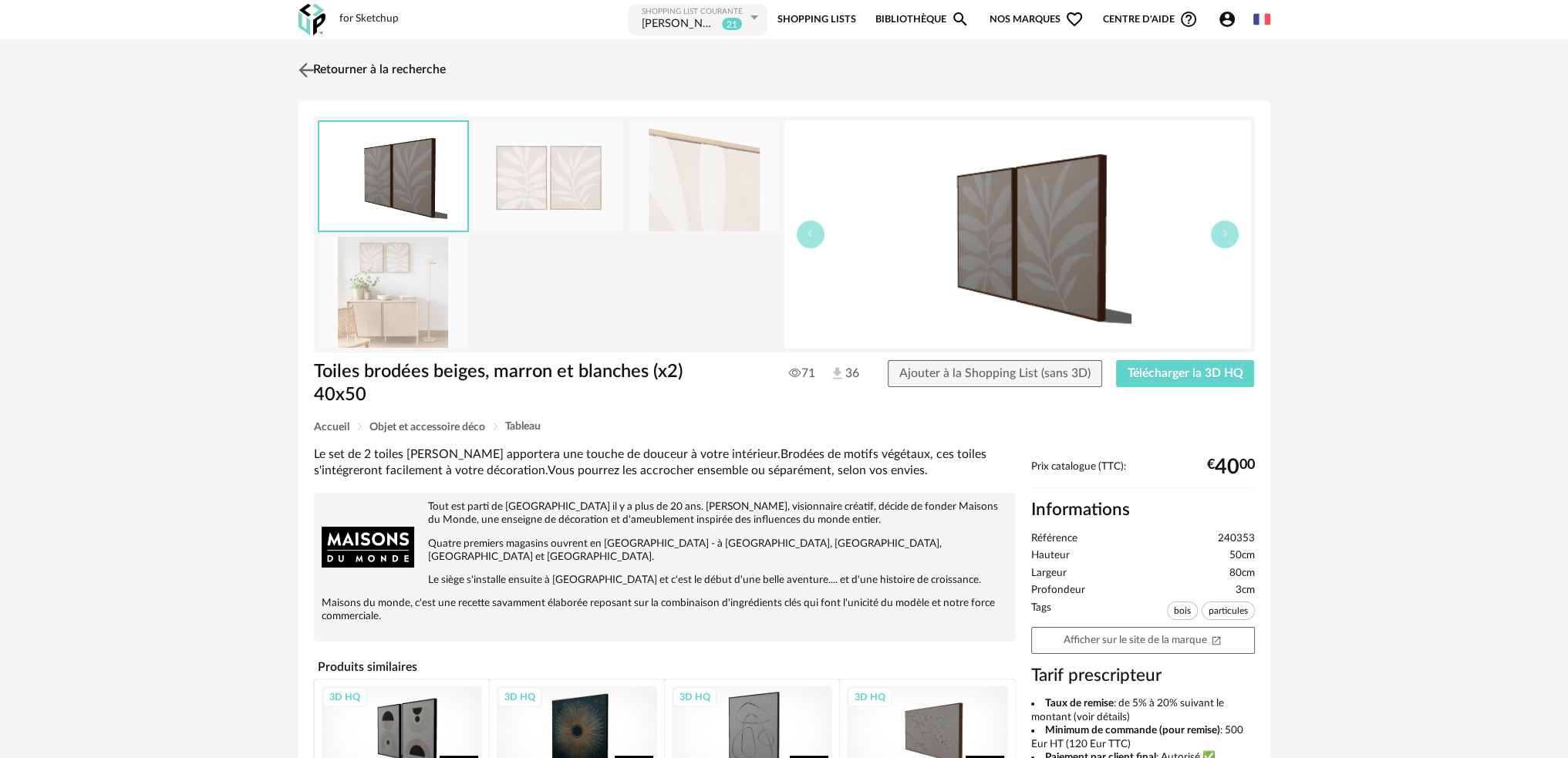
click at [311, 67] on img at bounding box center [306, 69] width 23 height 23
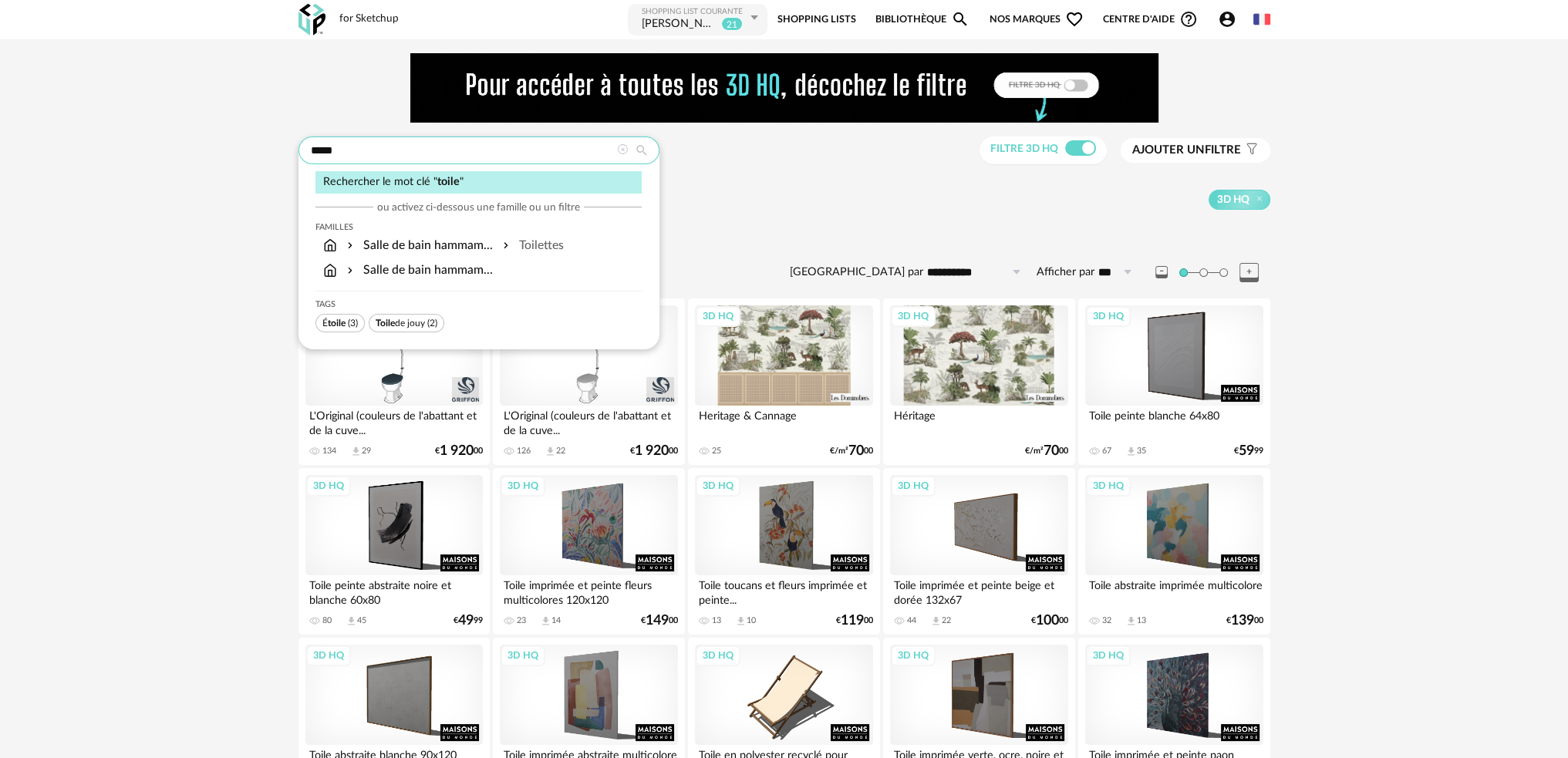
drag, startPoint x: 387, startPoint y: 156, endPoint x: 141, endPoint y: 178, distance: 247.0
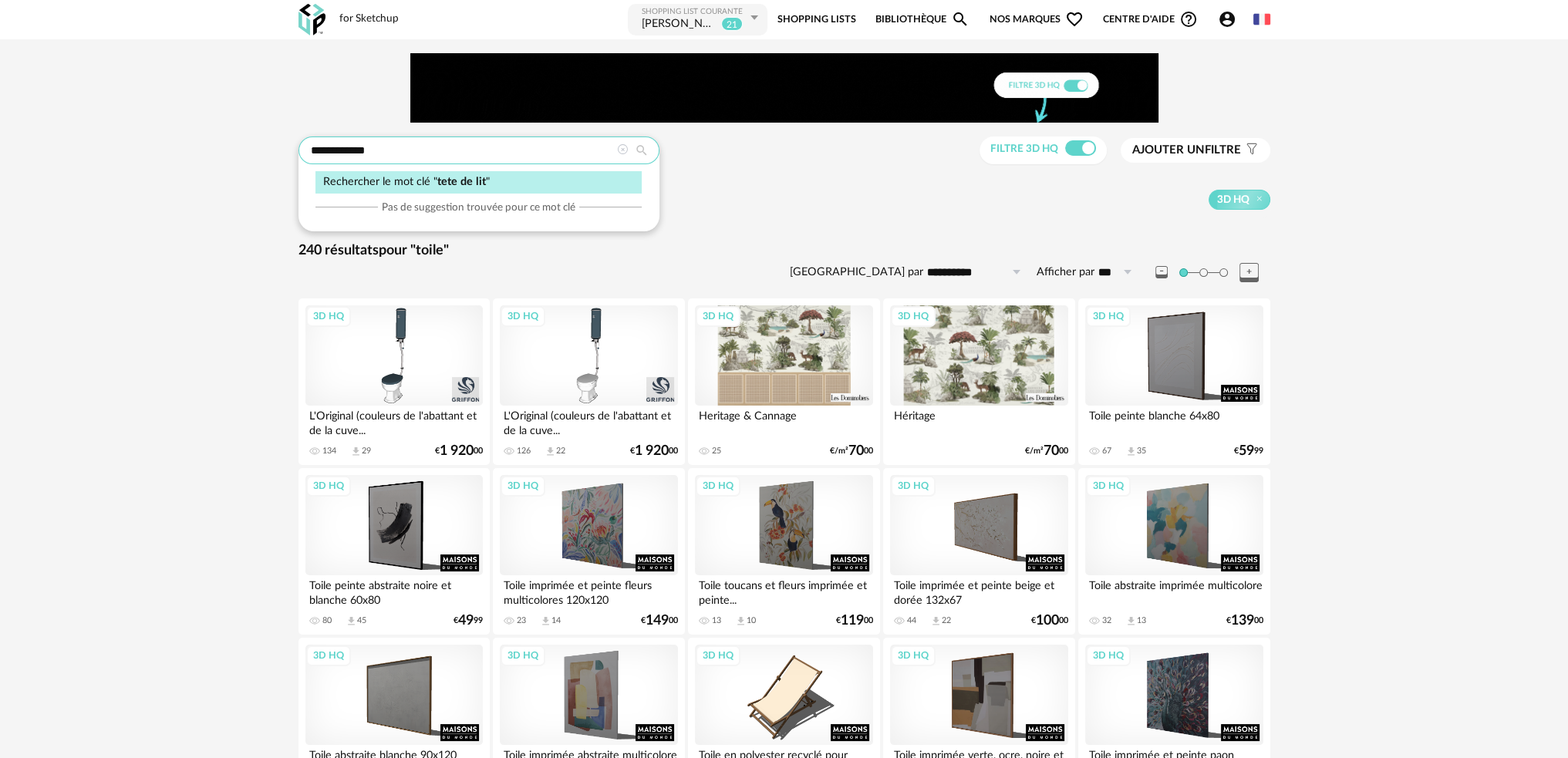
type input "**********"
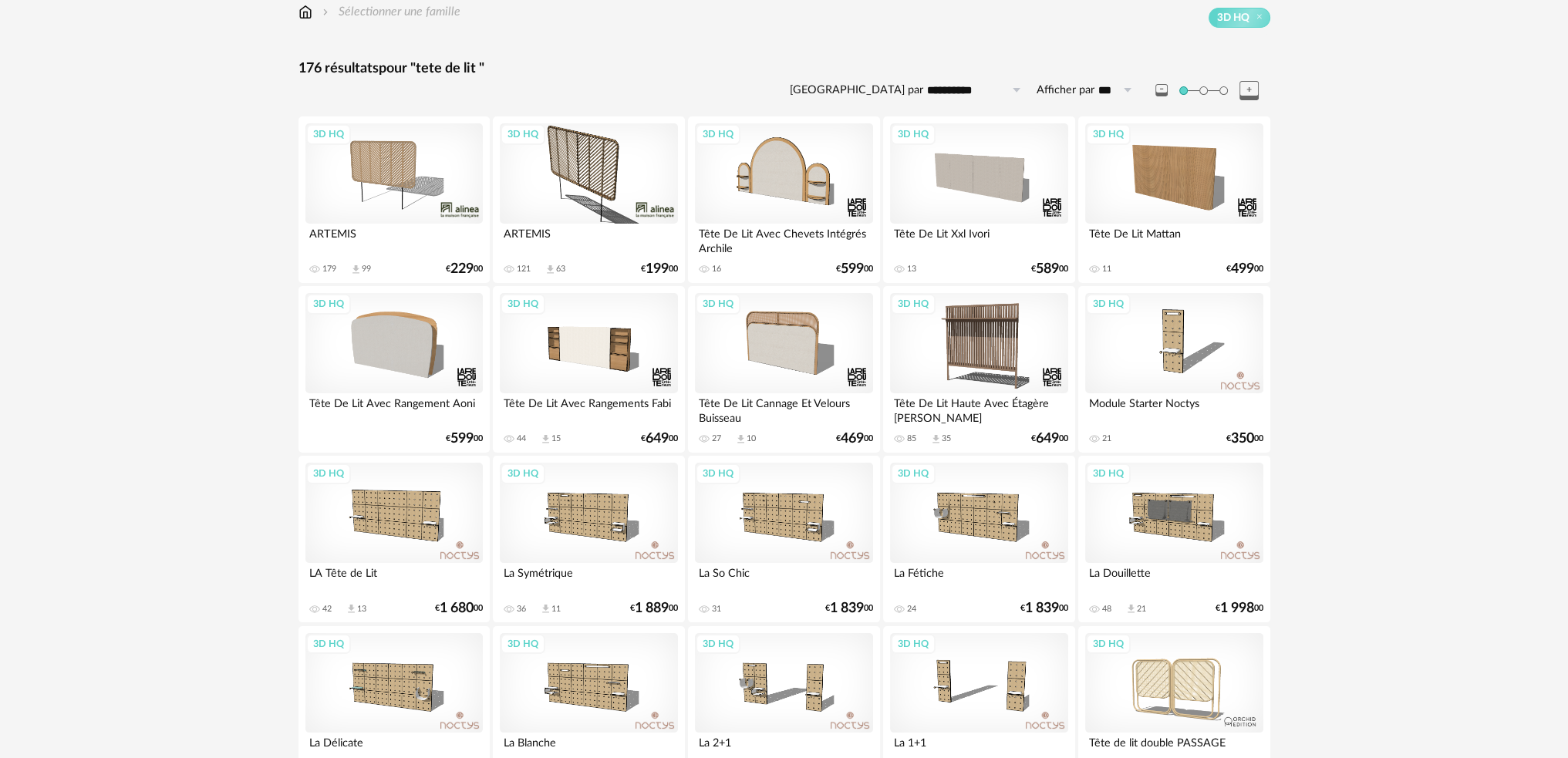
scroll to position [27, 0]
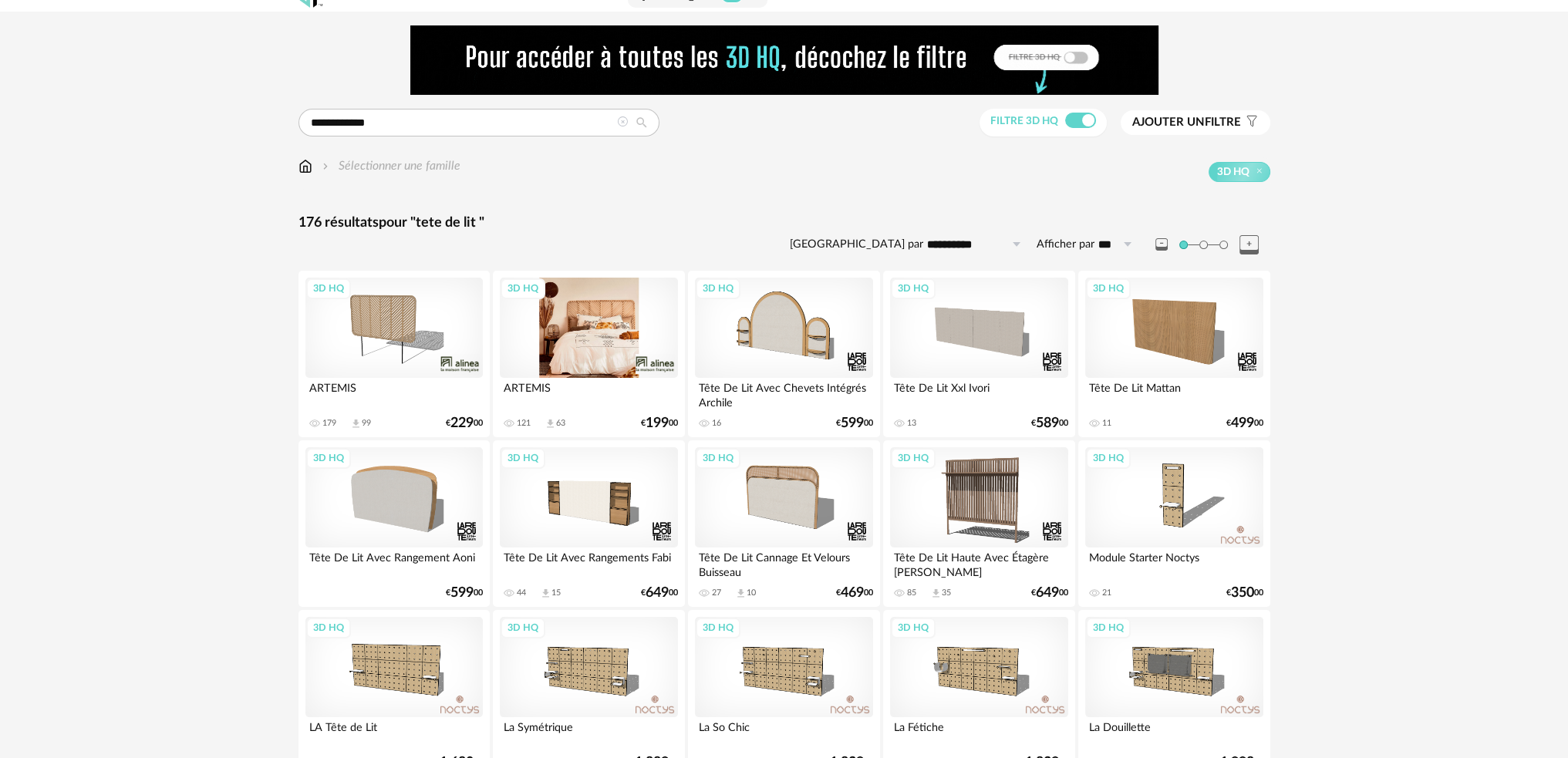
click at [600, 319] on div "3D HQ" at bounding box center [588, 327] width 177 height 100
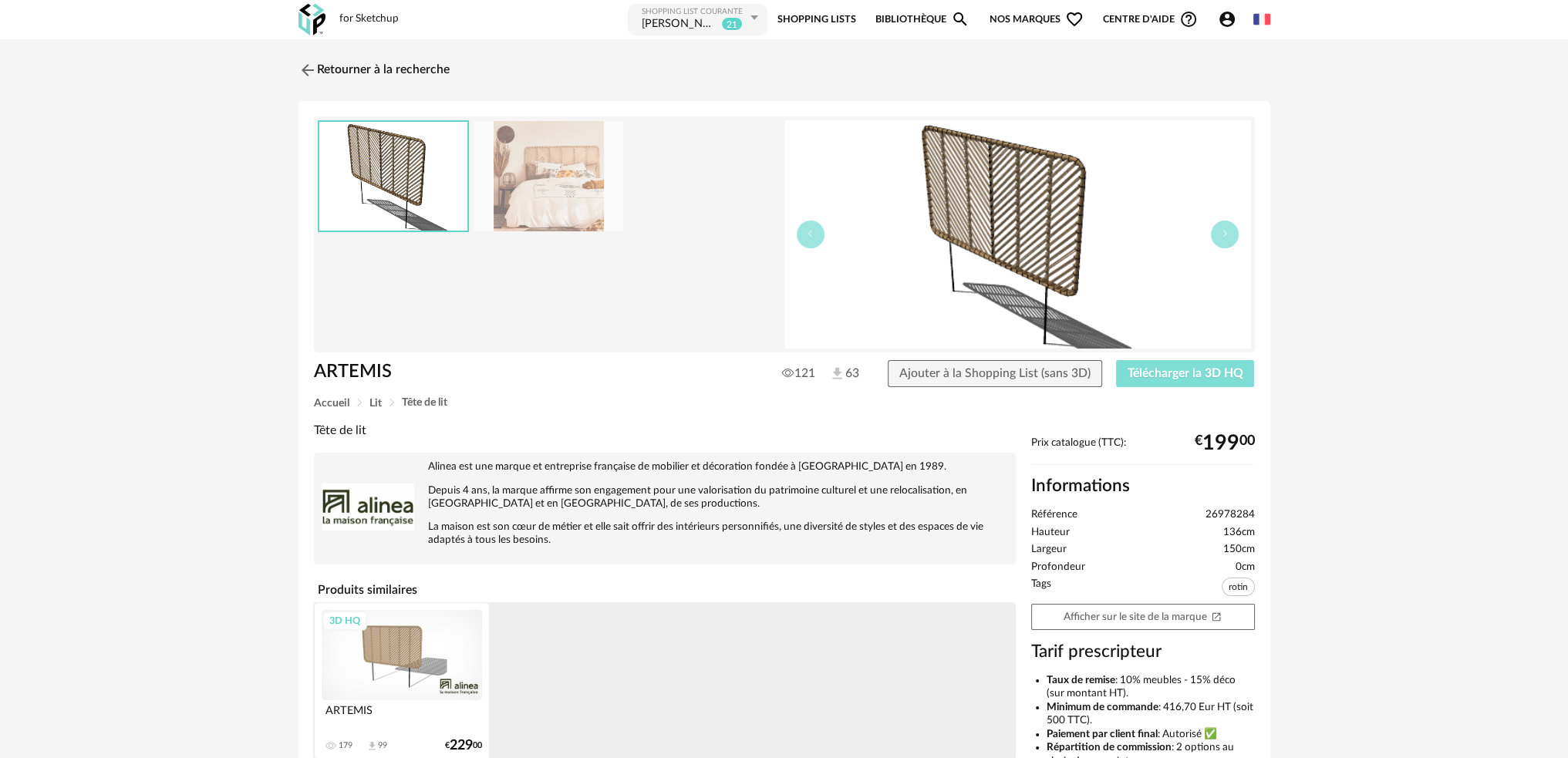
click at [1155, 376] on span "Télécharger la 3D HQ" at bounding box center [1185, 373] width 116 height 13
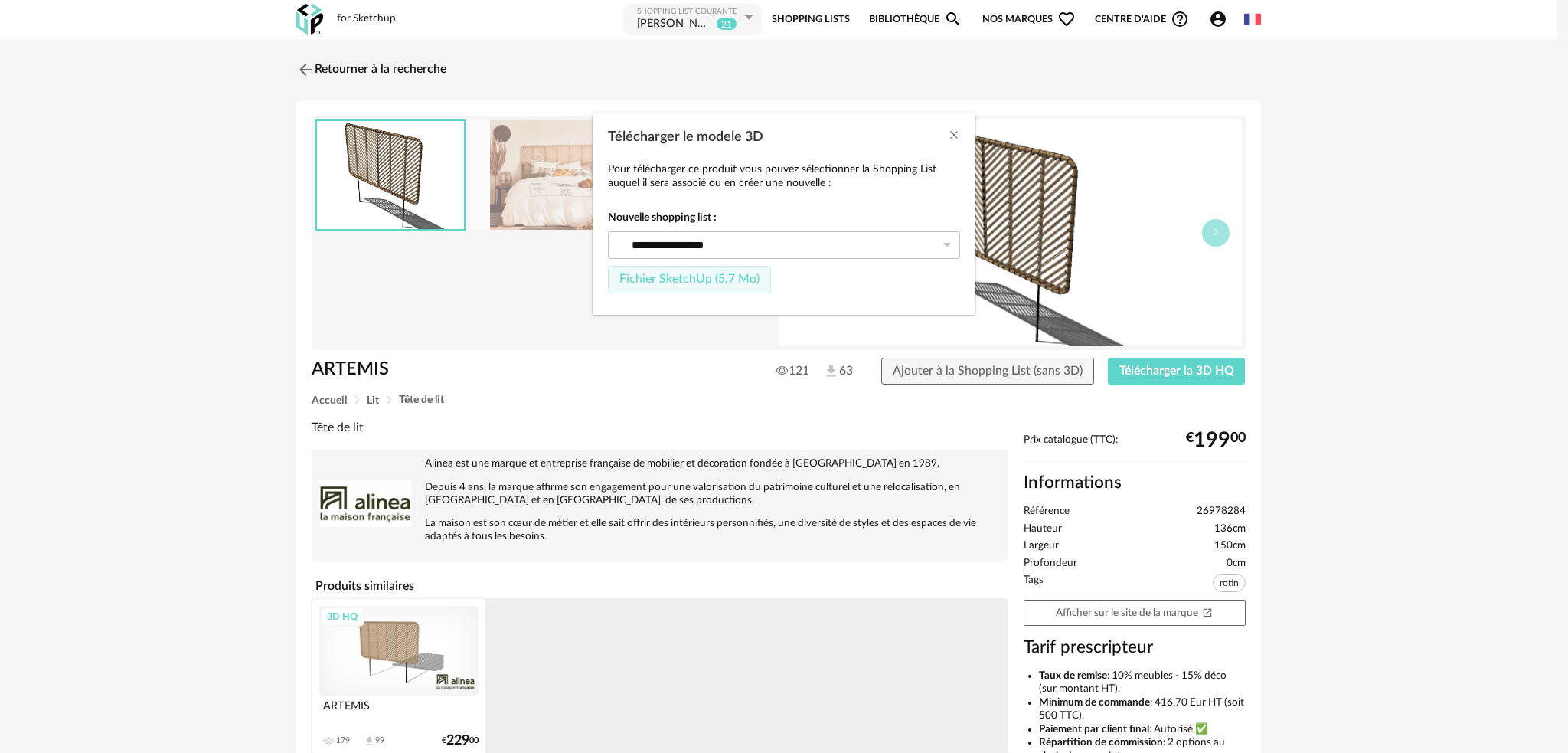
click at [638, 281] on span "Fichier SketchUp (5,7 Mo)" at bounding box center [689, 279] width 140 height 13
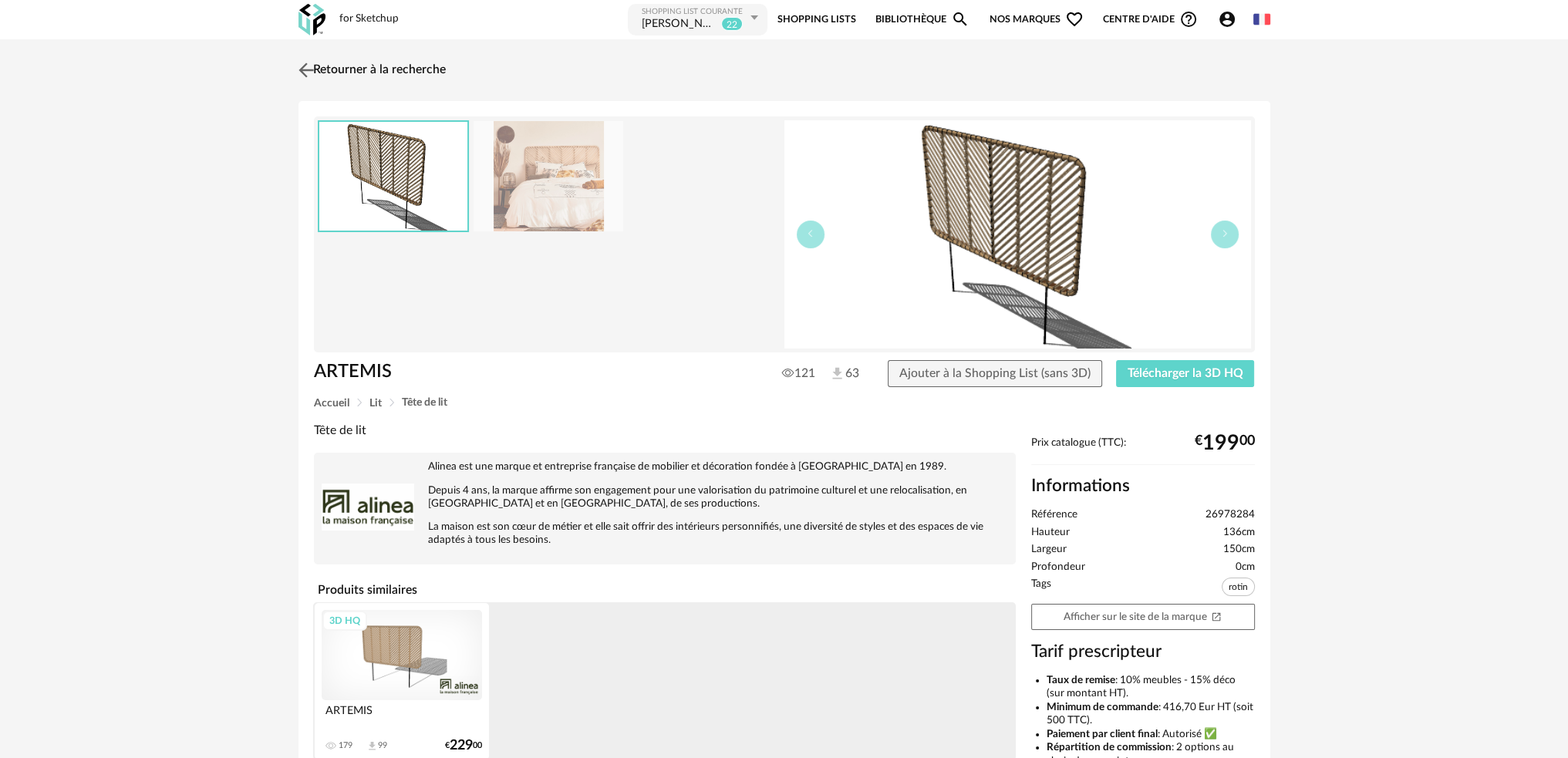
click at [313, 72] on img at bounding box center [306, 69] width 23 height 23
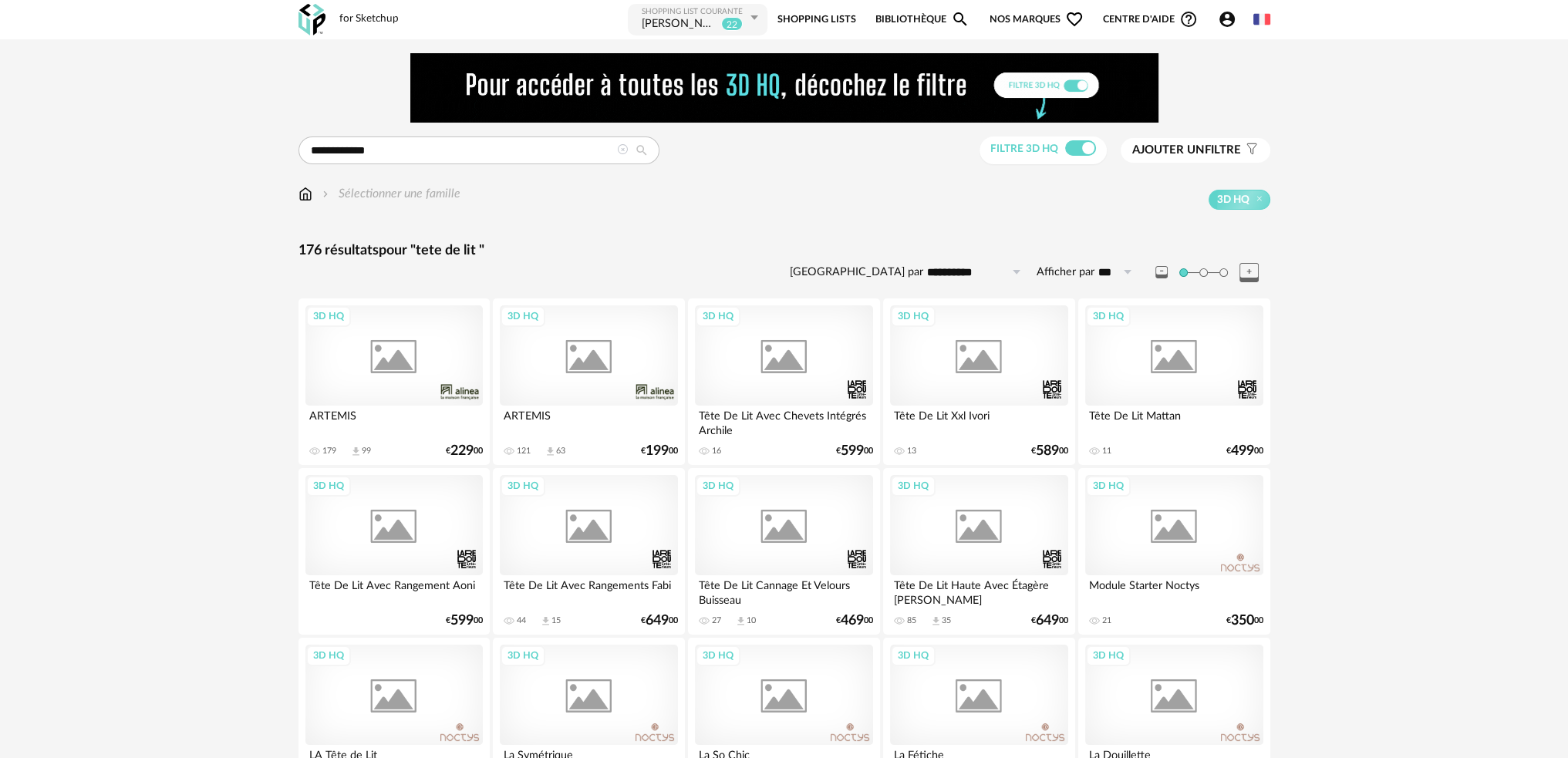
scroll to position [27, 0]
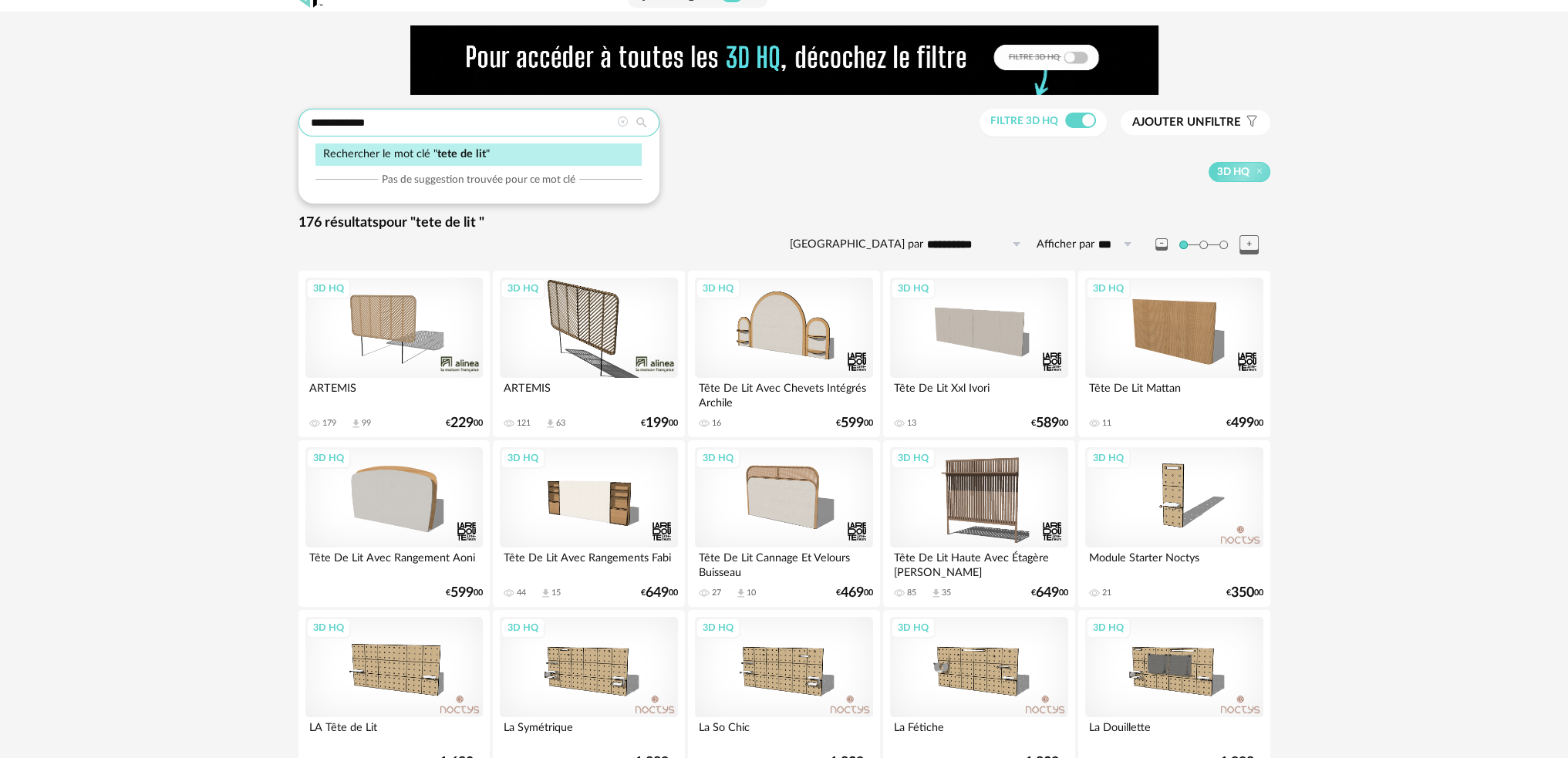
drag, startPoint x: 406, startPoint y: 117, endPoint x: 223, endPoint y: 142, distance: 184.7
type input "**********"
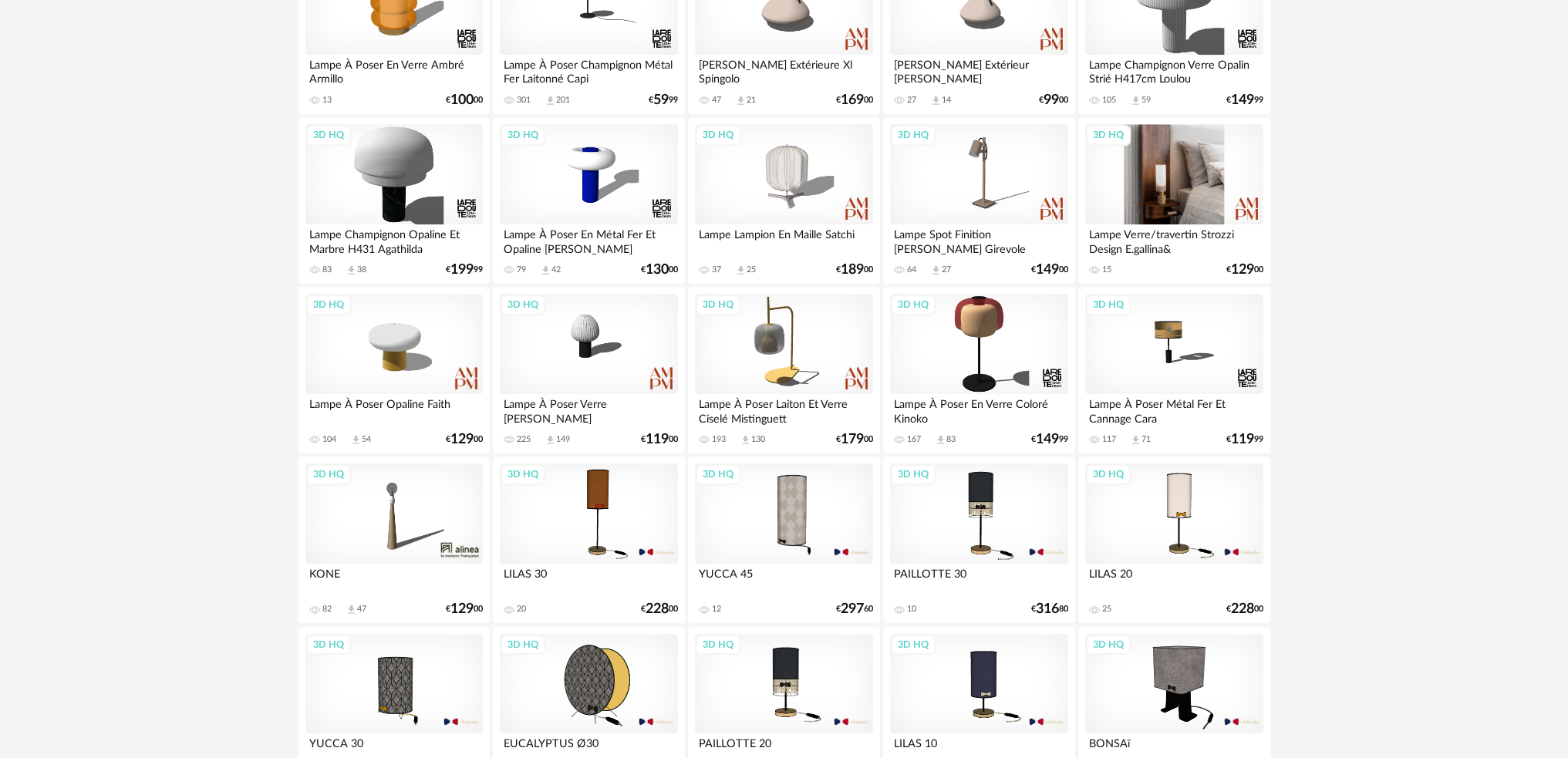
scroll to position [1647, 0]
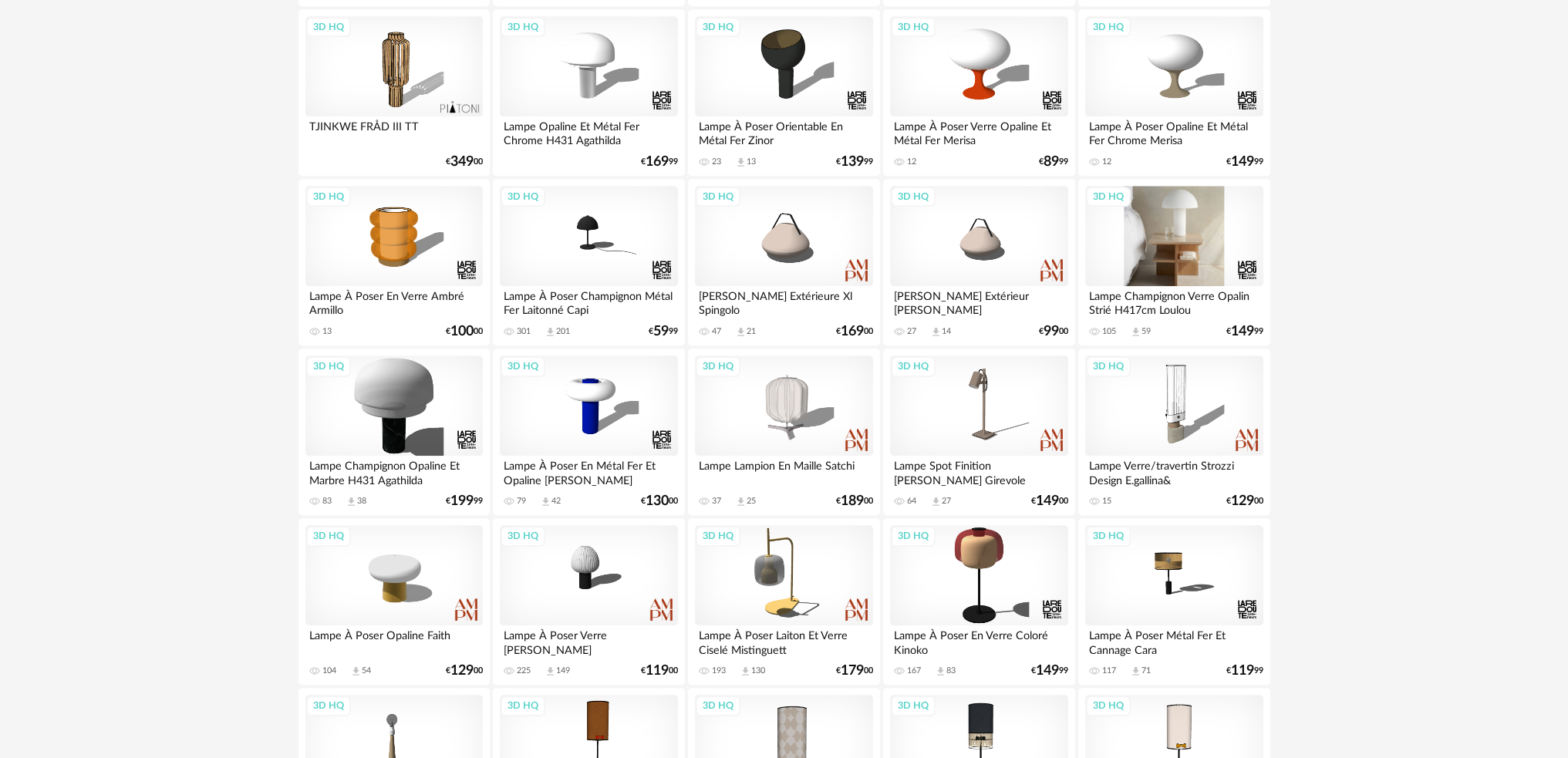
click at [1199, 249] on div "3D HQ" at bounding box center [1173, 236] width 177 height 100
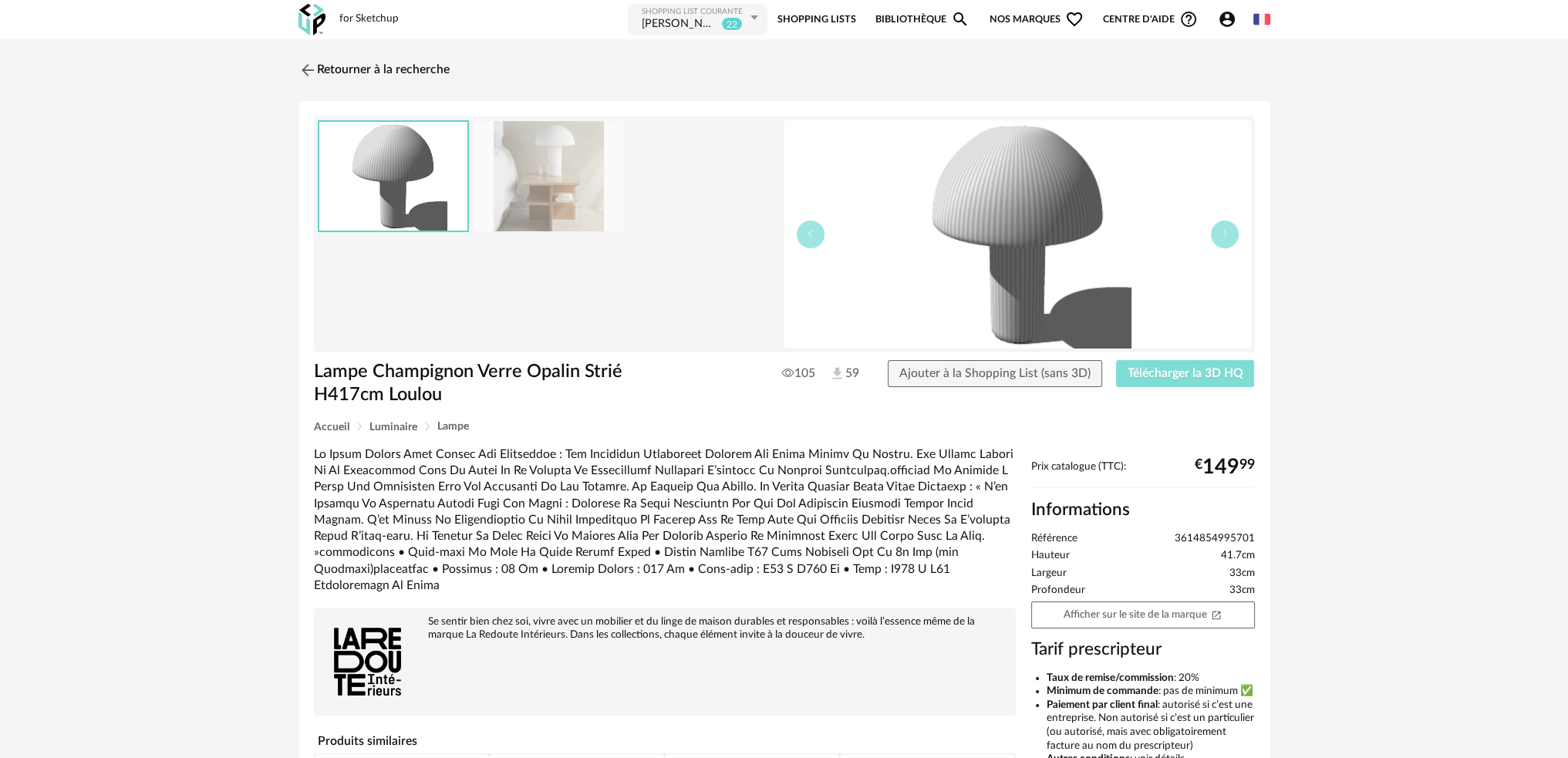
click at [1162, 370] on span "Télécharger la 3D HQ" at bounding box center [1185, 373] width 116 height 13
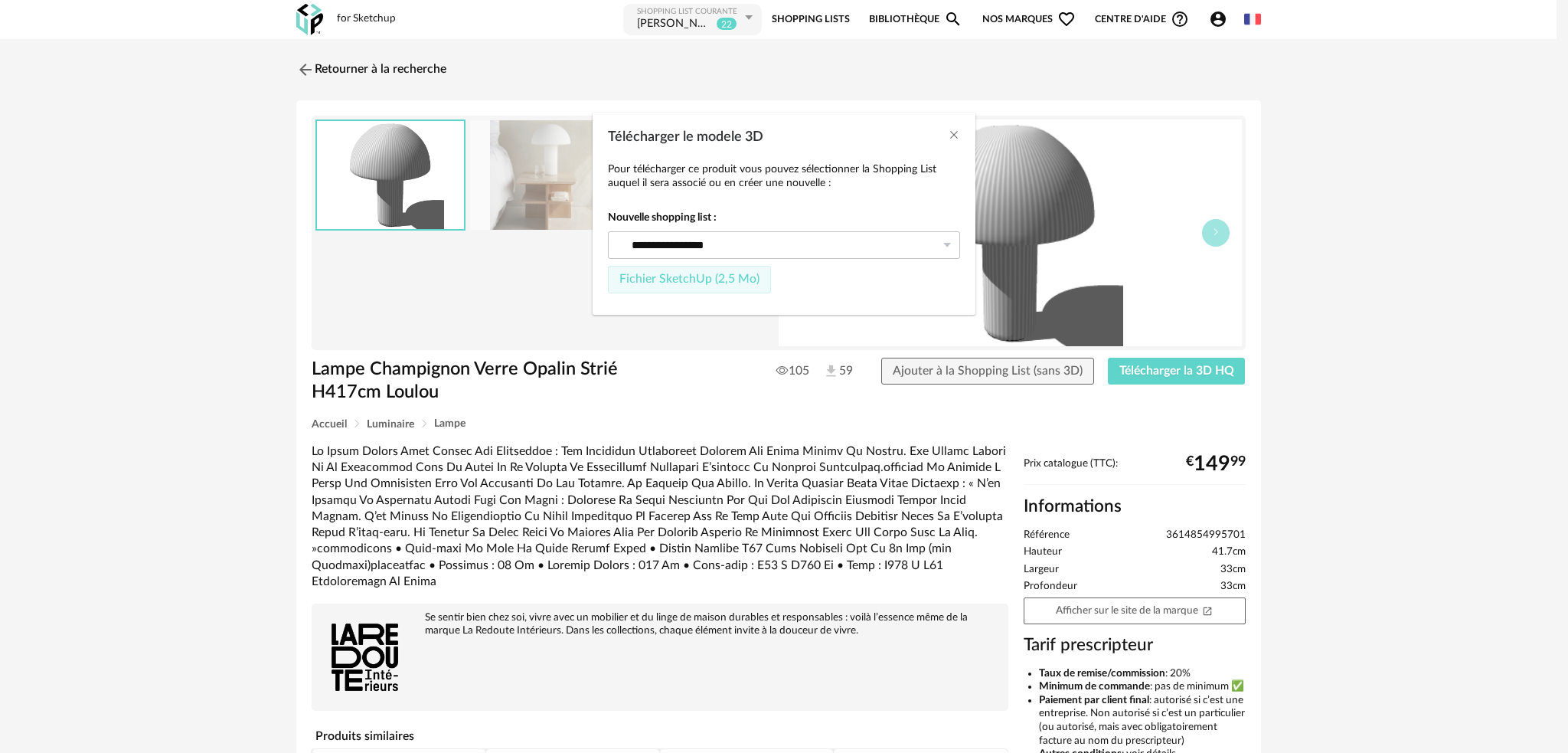
click at [727, 275] on span "Fichier SketchUp (2,5 Mo)" at bounding box center [689, 279] width 140 height 13
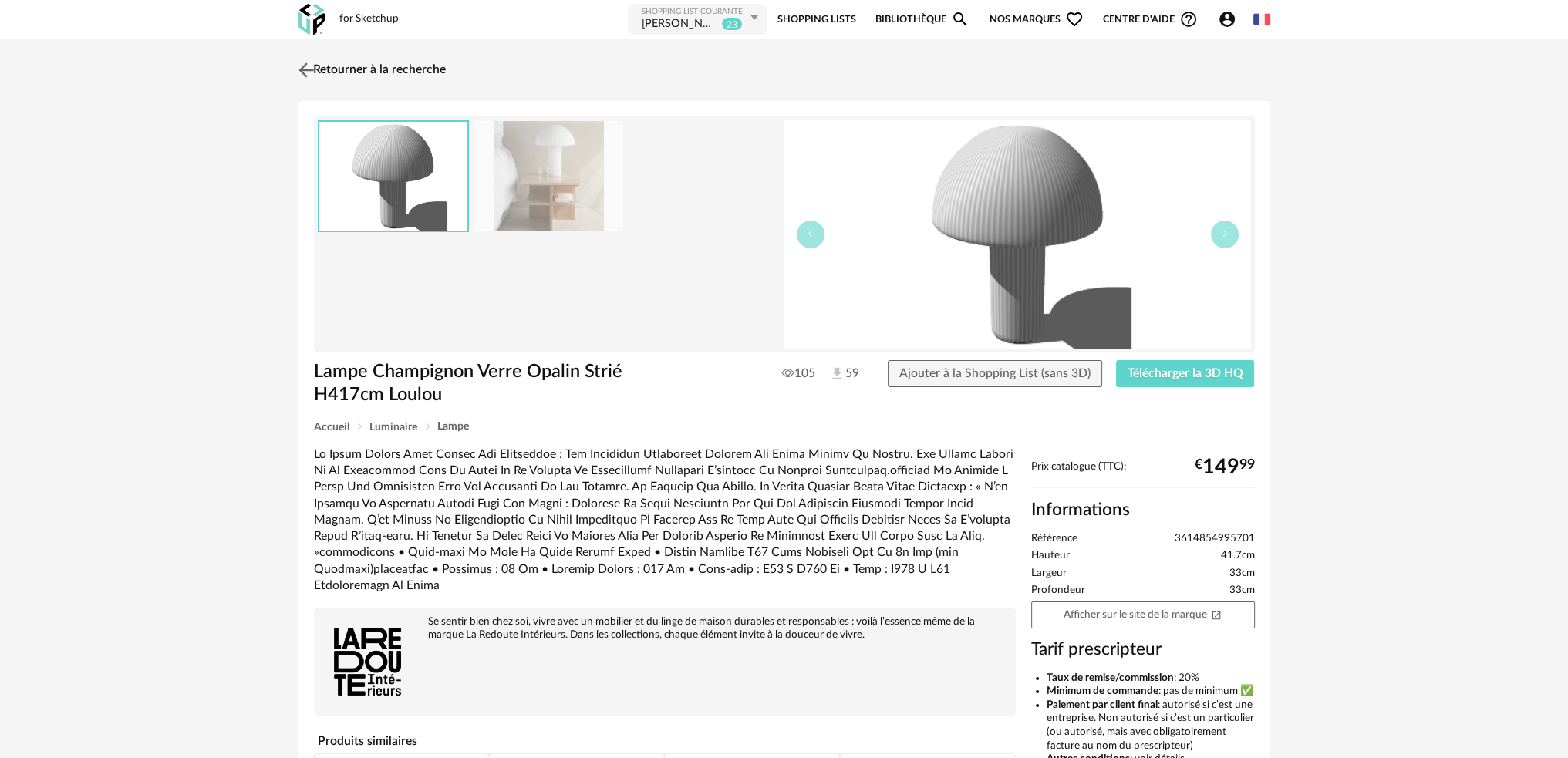
click at [308, 74] on img at bounding box center [306, 69] width 23 height 23
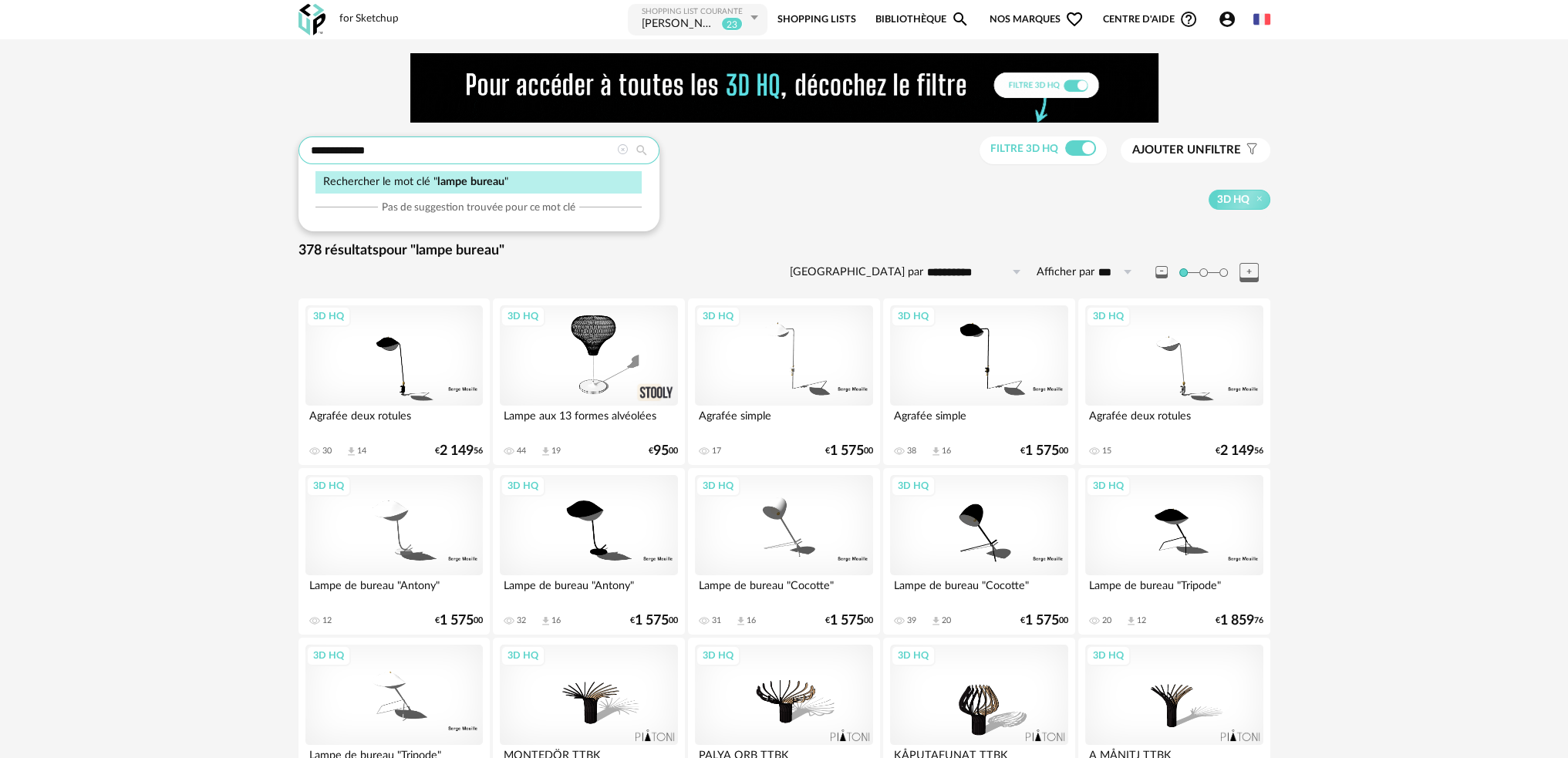
drag, startPoint x: 432, startPoint y: 149, endPoint x: 239, endPoint y: 143, distance: 193.1
type input "******"
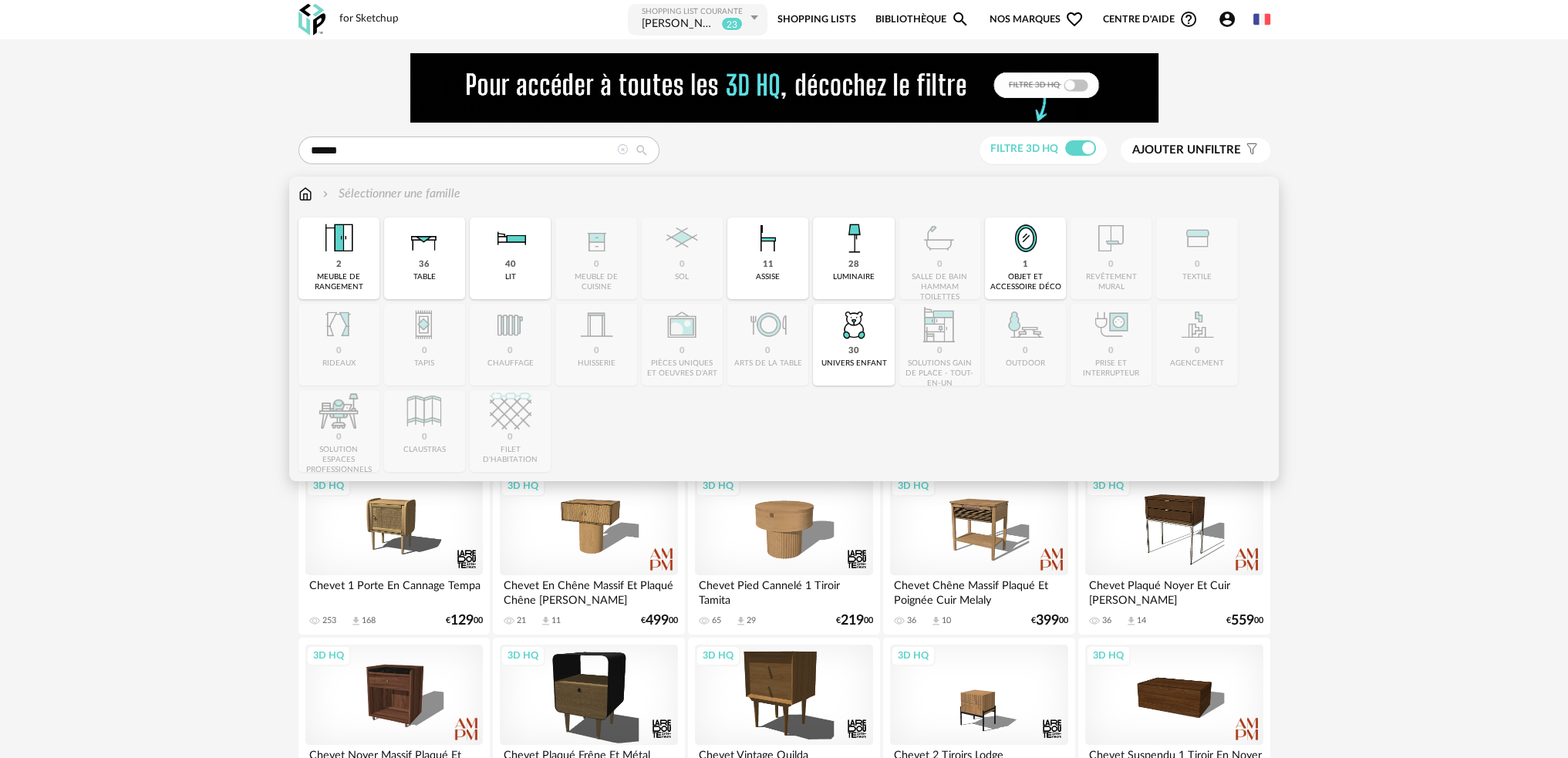
click at [301, 193] on img at bounding box center [305, 193] width 14 height 17
click at [425, 266] on div "36" at bounding box center [424, 265] width 11 height 12
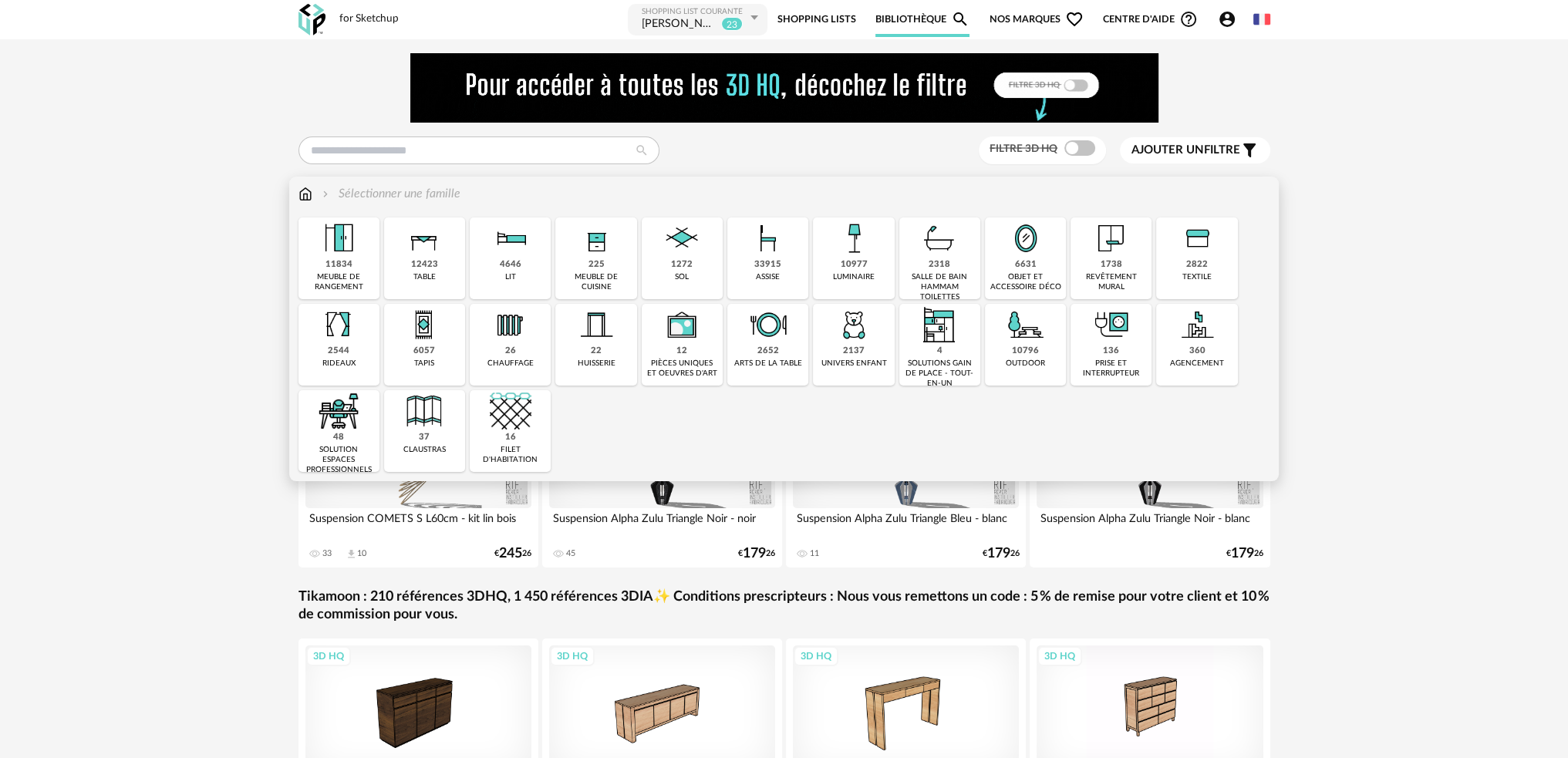
click at [404, 262] on div "12423 table" at bounding box center [424, 258] width 81 height 82
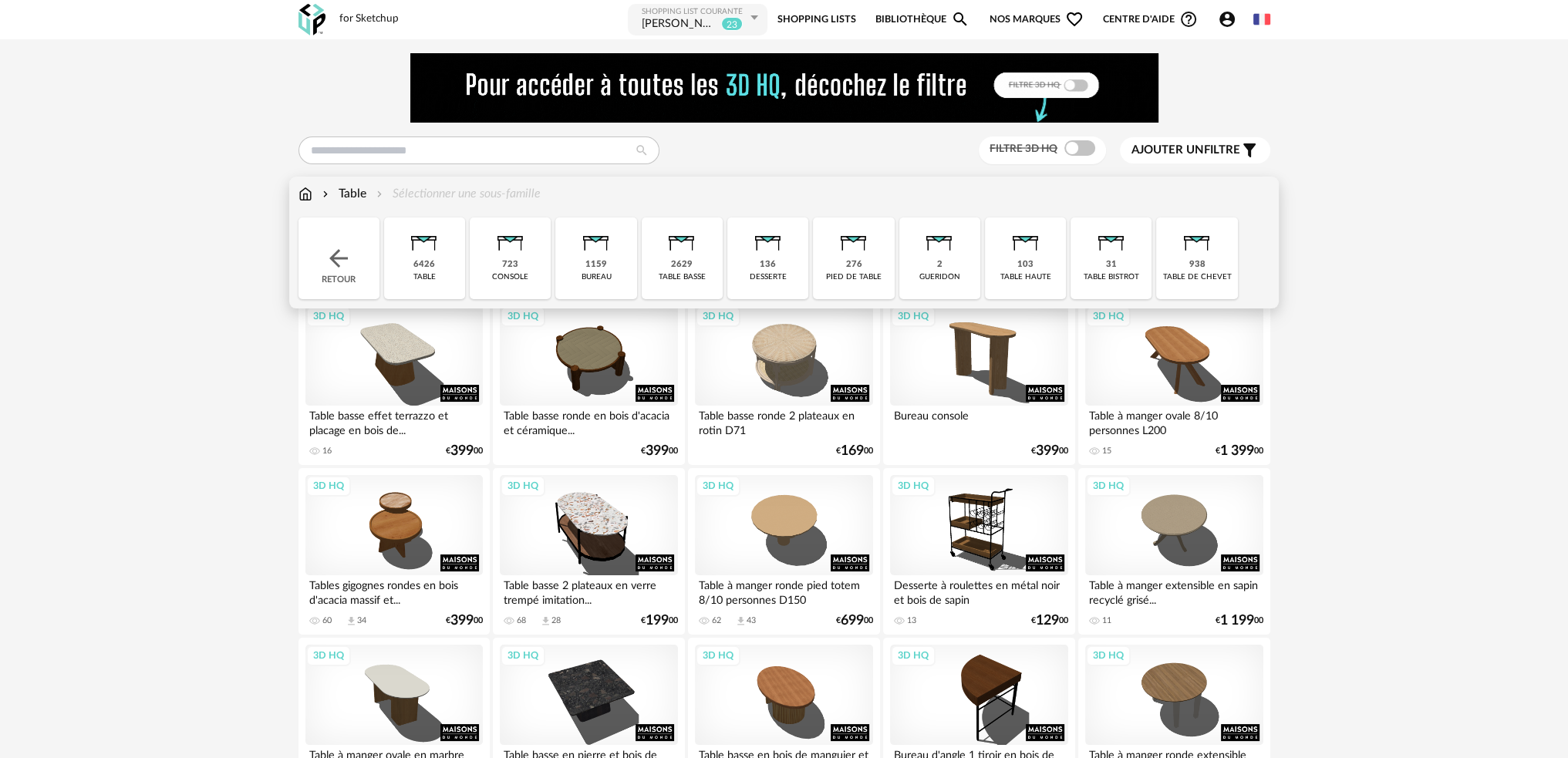
click at [1196, 265] on div "938" at bounding box center [1198, 265] width 16 height 12
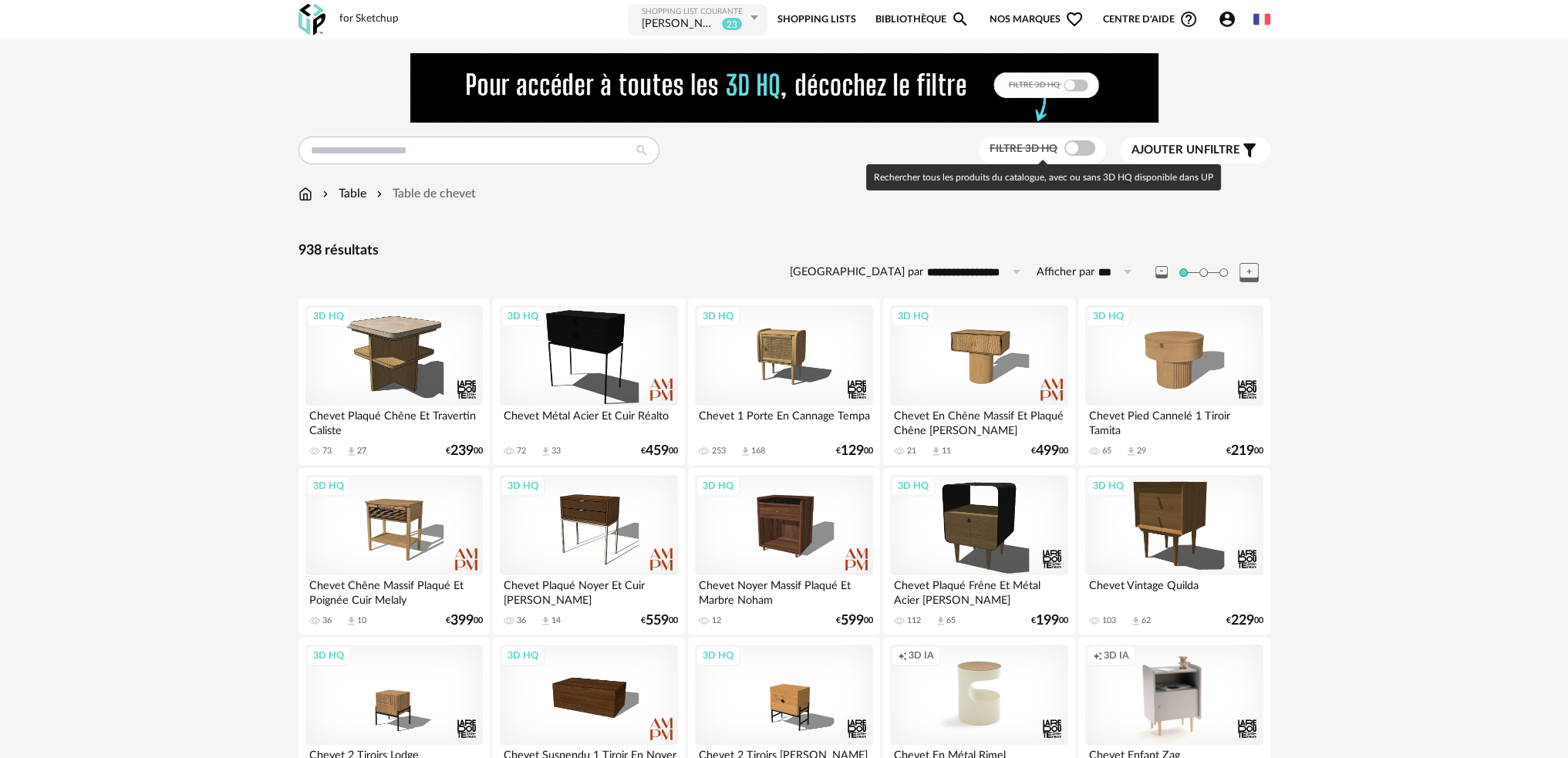
click at [1085, 140] on div "Filtre 3D HQ" at bounding box center [1042, 151] width 127 height 28
click at [1080, 142] on span at bounding box center [1080, 148] width 31 height 16
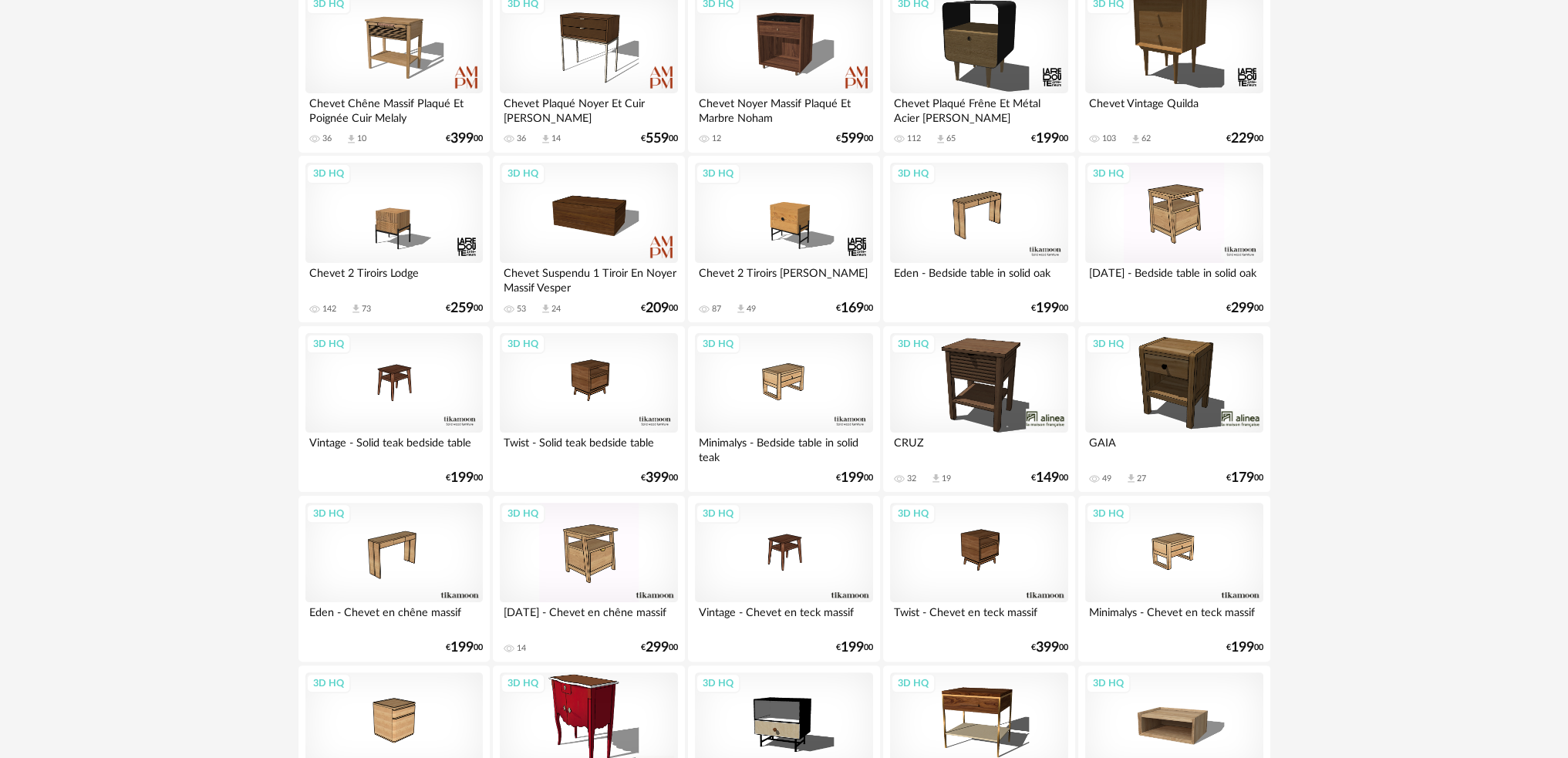
scroll to position [173, 0]
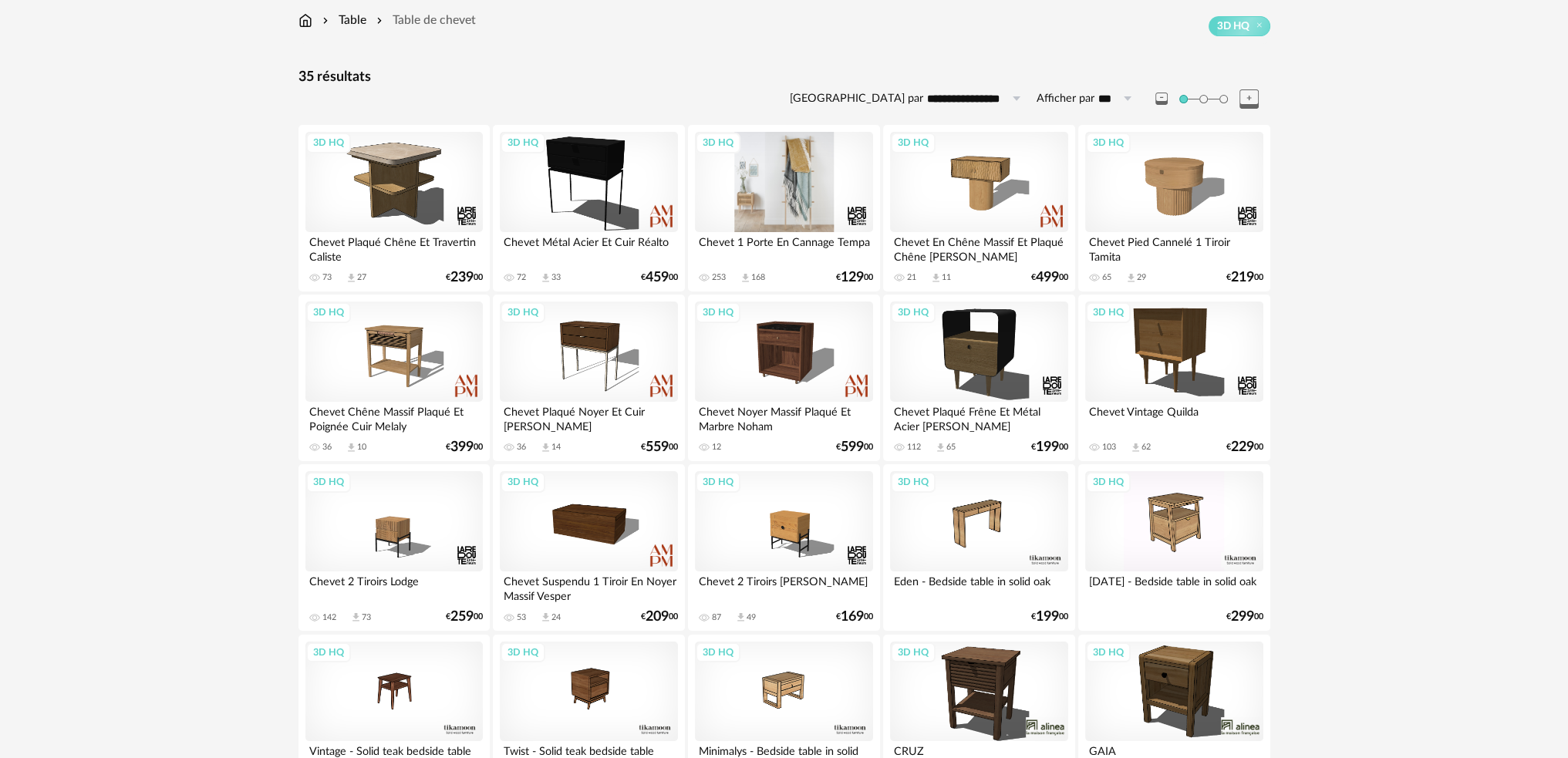
click at [783, 182] on div "3D HQ" at bounding box center [784, 182] width 177 height 100
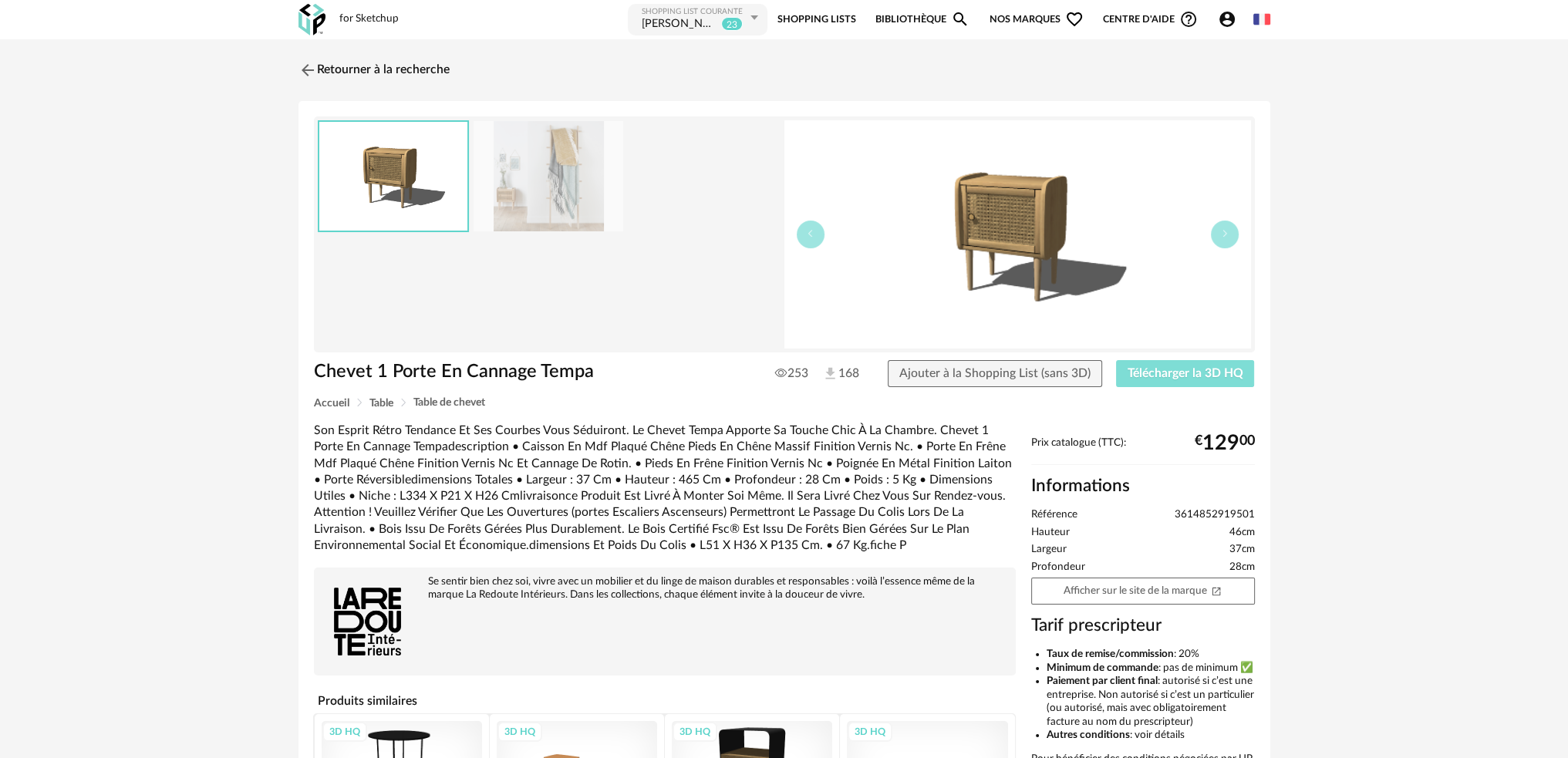
click at [1159, 371] on span "Télécharger la 3D HQ" at bounding box center [1185, 373] width 116 height 13
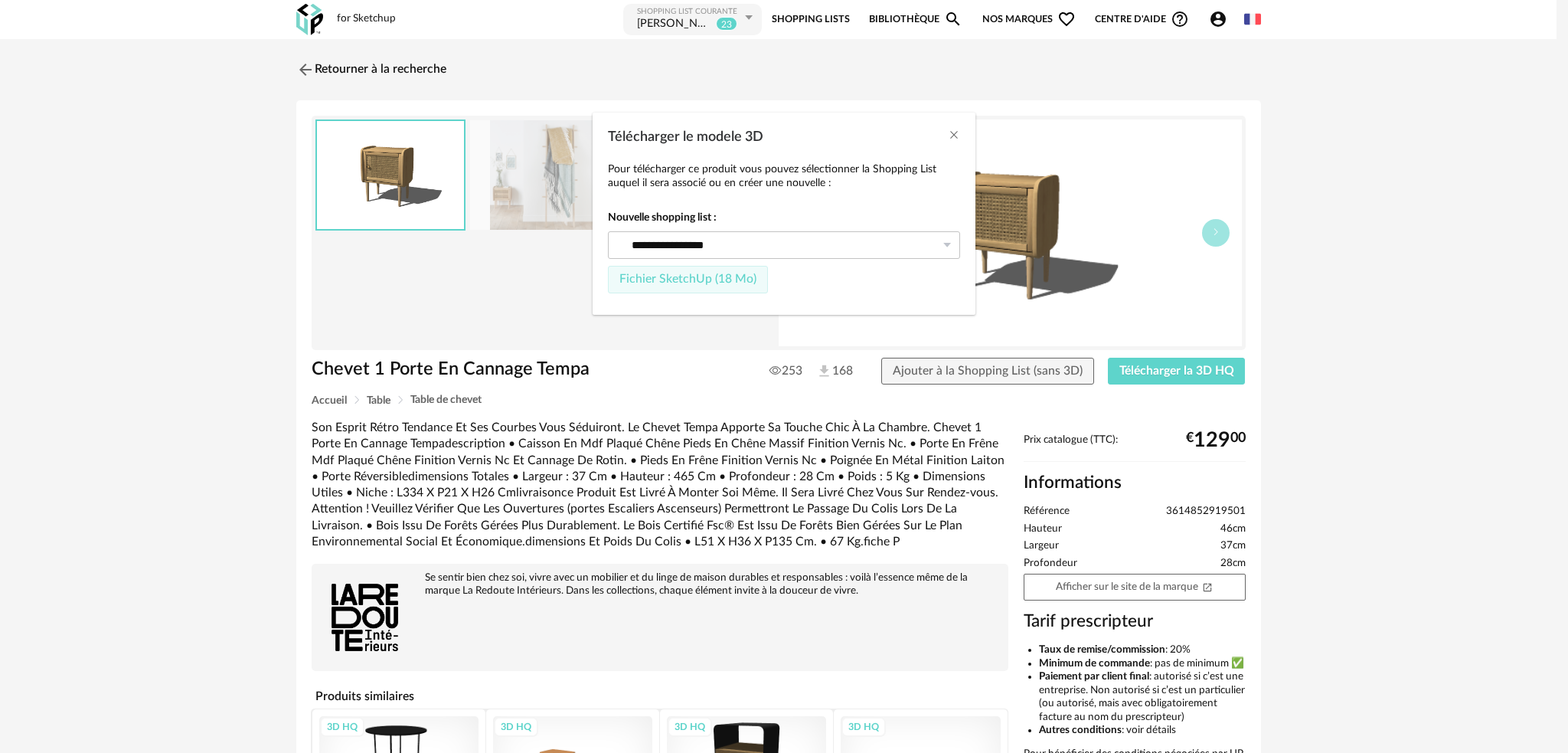
click at [692, 277] on span "Fichier SketchUp (18 Mo)" at bounding box center [688, 279] width 137 height 13
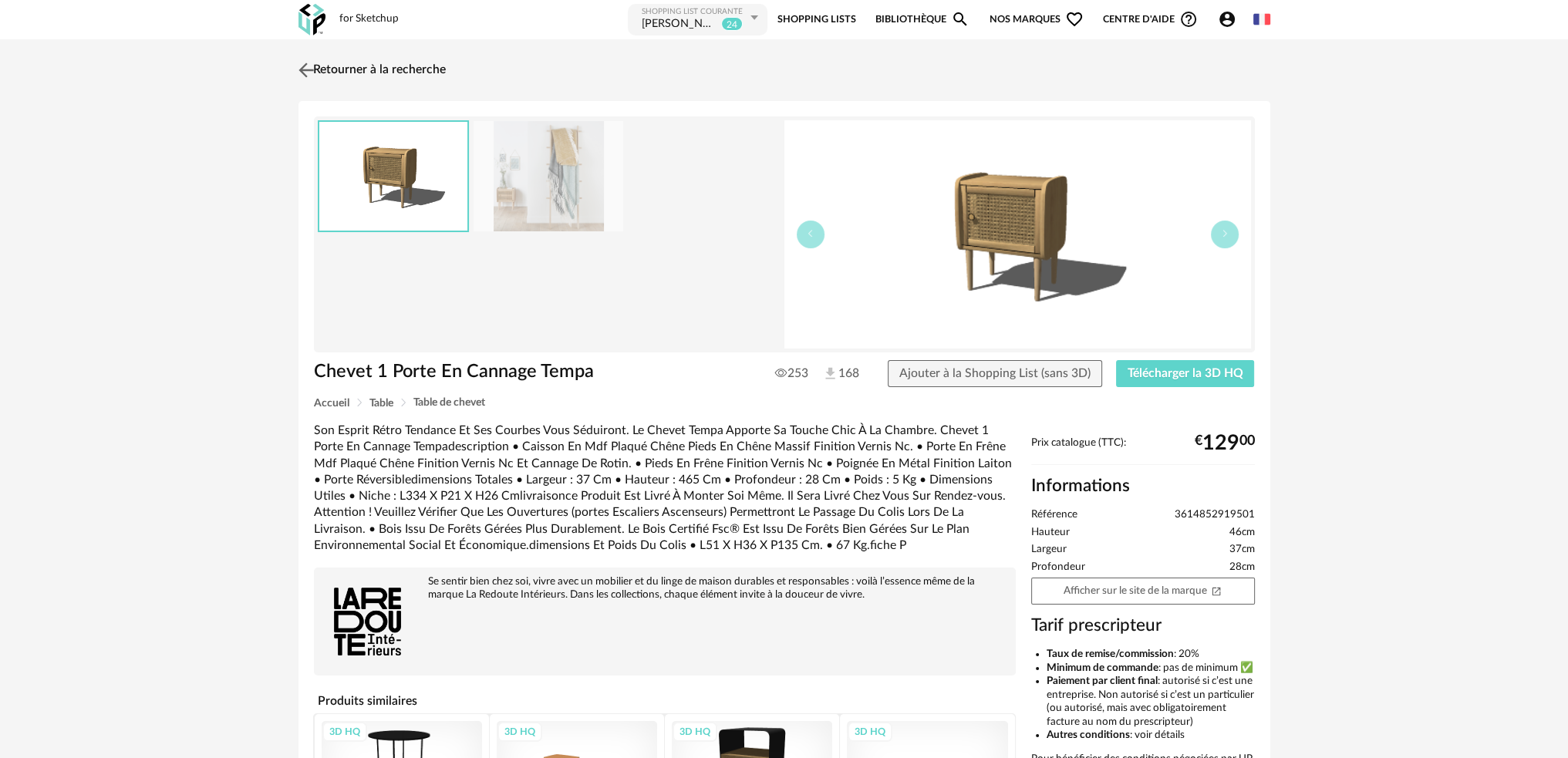
click at [300, 70] on img at bounding box center [306, 69] width 23 height 23
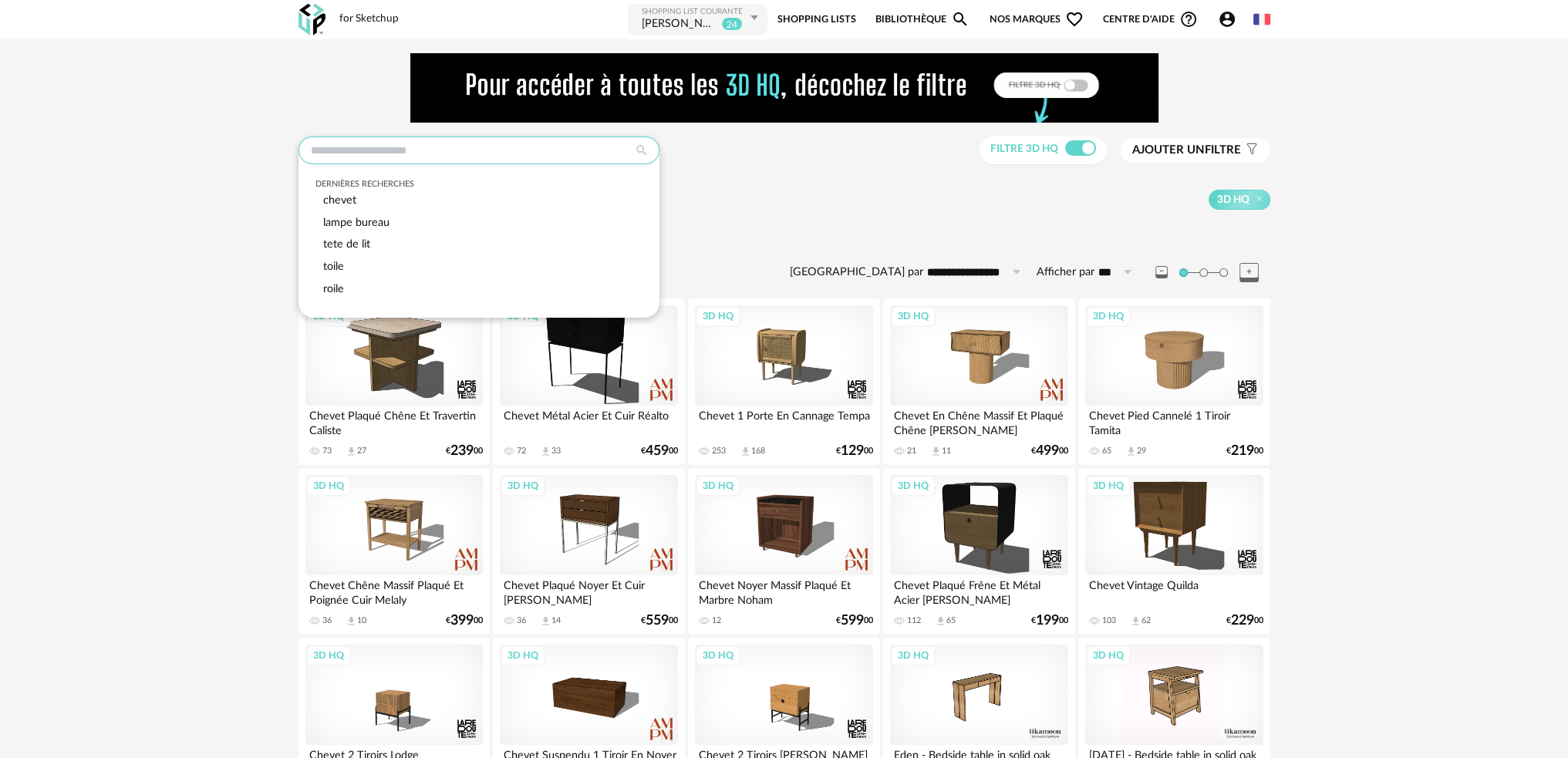
click at [391, 153] on input "text" at bounding box center [479, 151] width 361 height 27
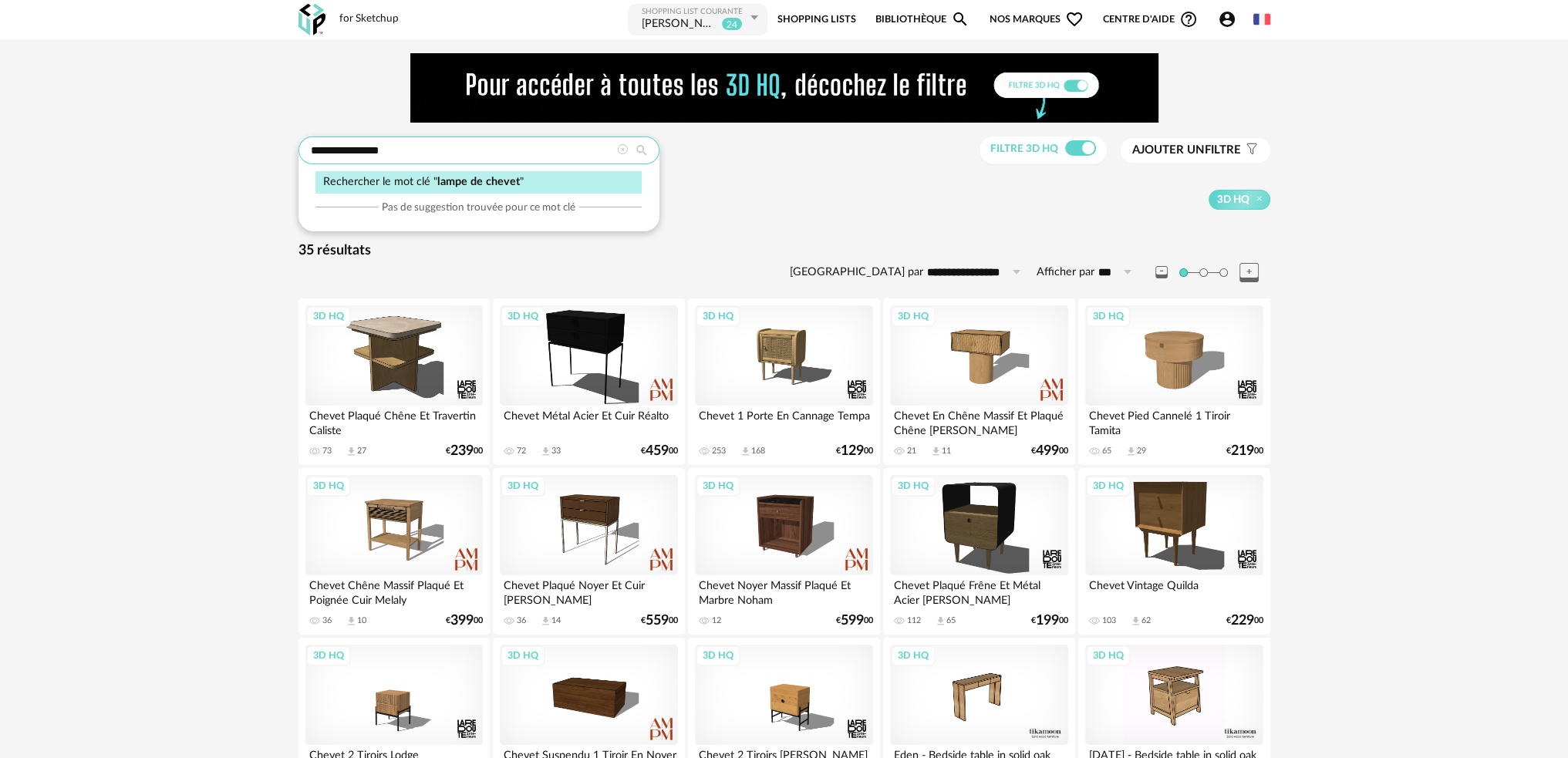
type input "**********"
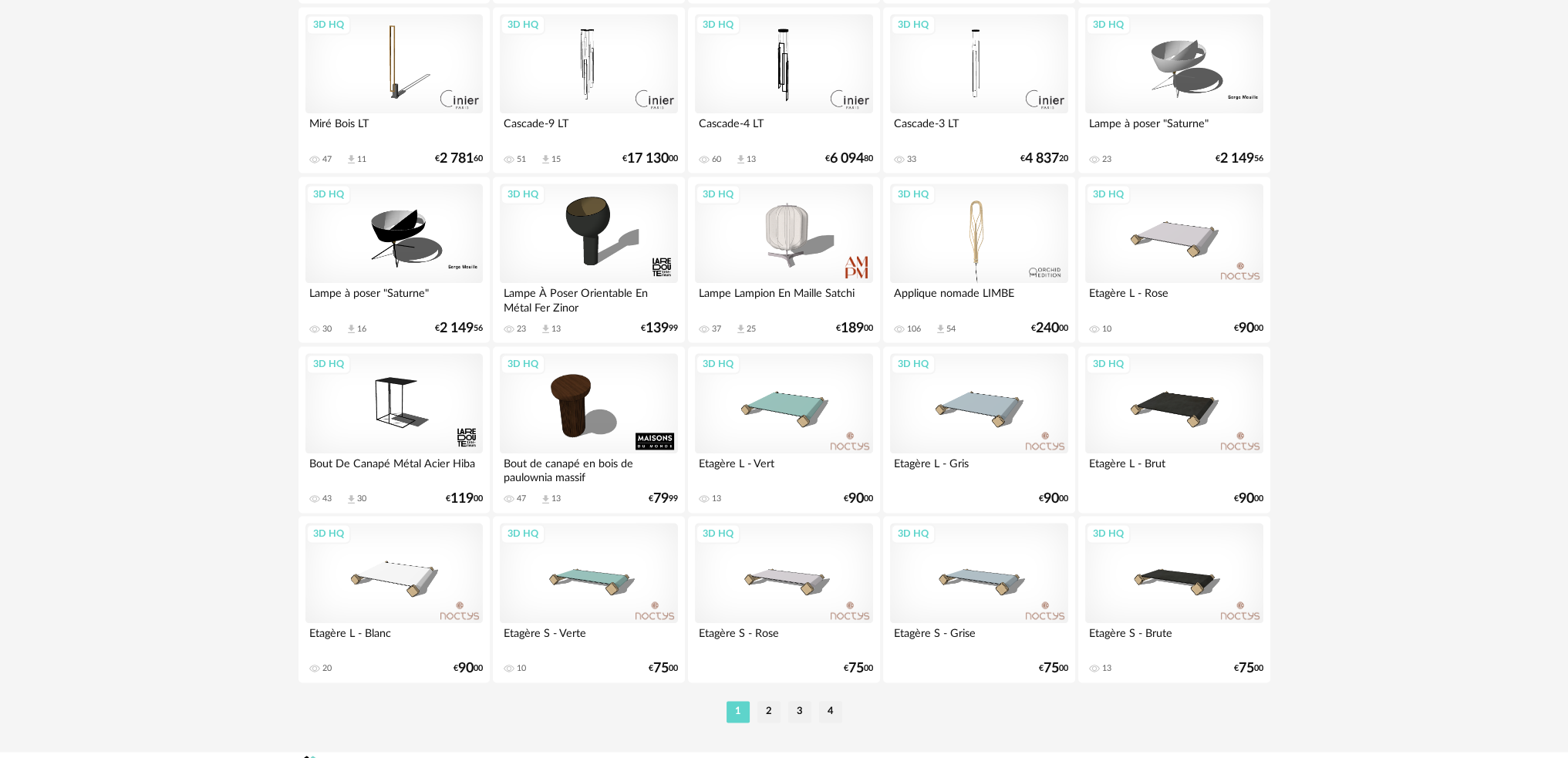
scroll to position [3035, 0]
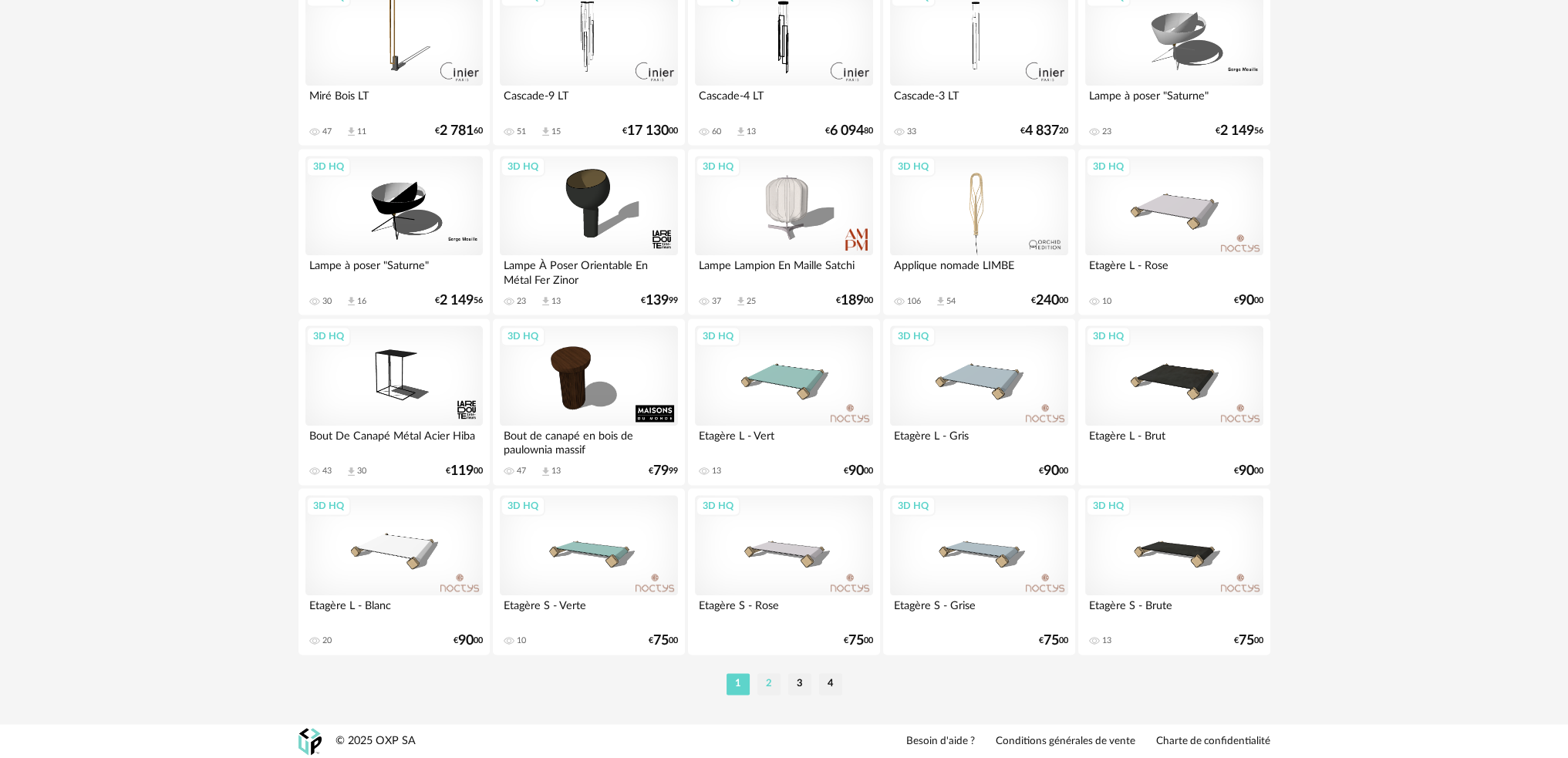
click at [770, 676] on li "2" at bounding box center [768, 684] width 23 height 22
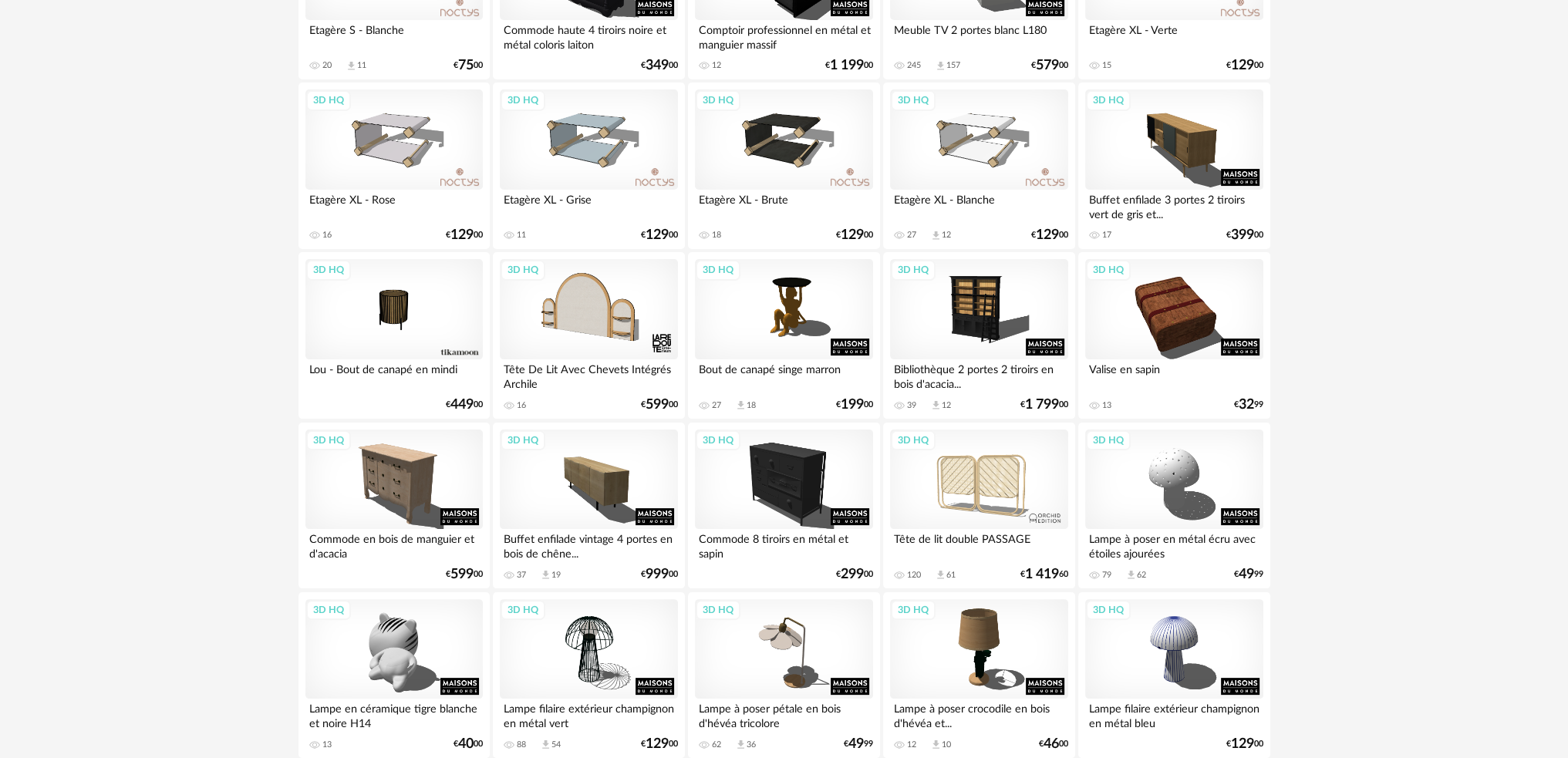
scroll to position [462, 0]
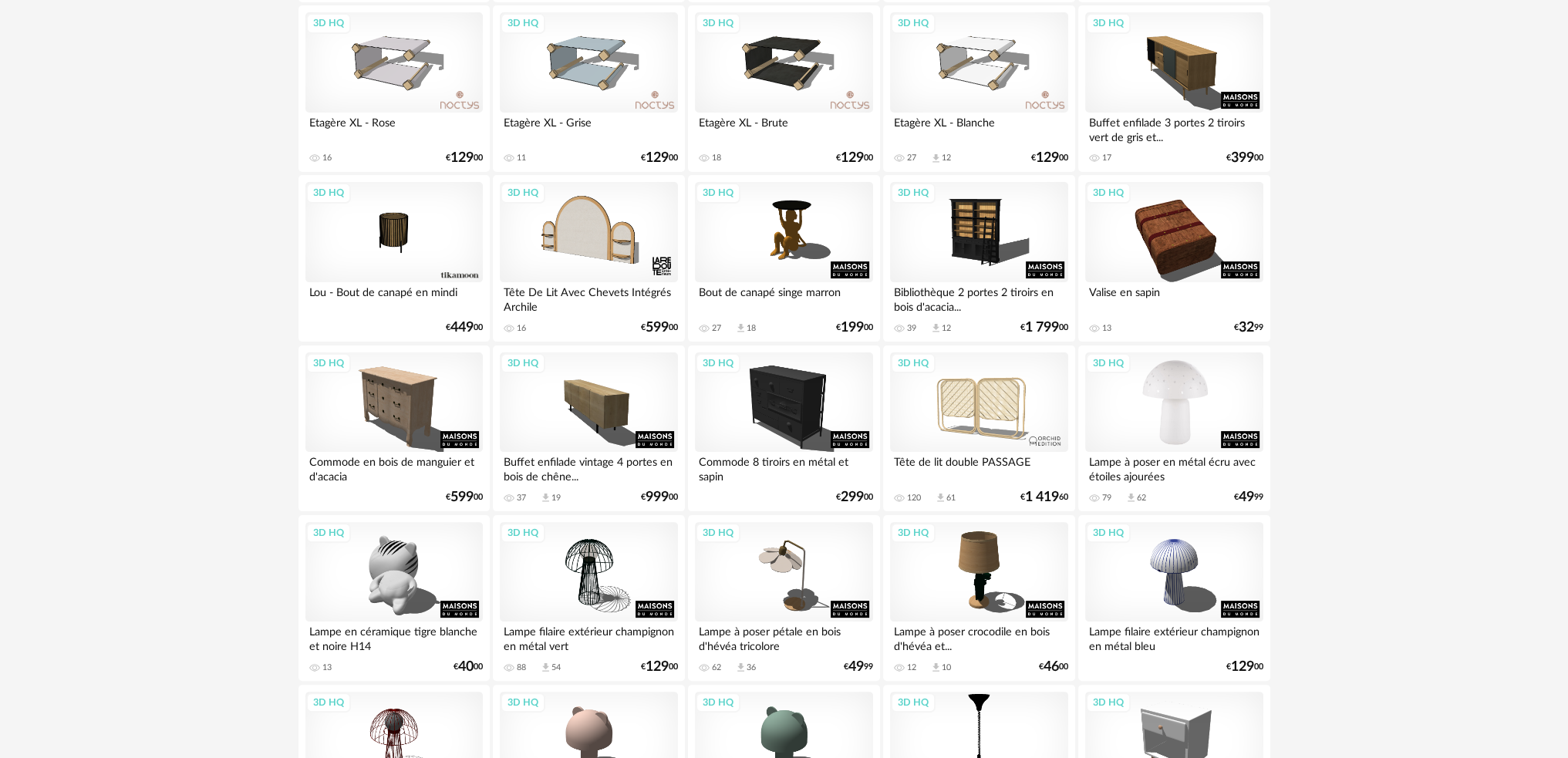
click at [1181, 389] on div "3D HQ" at bounding box center [1173, 402] width 177 height 100
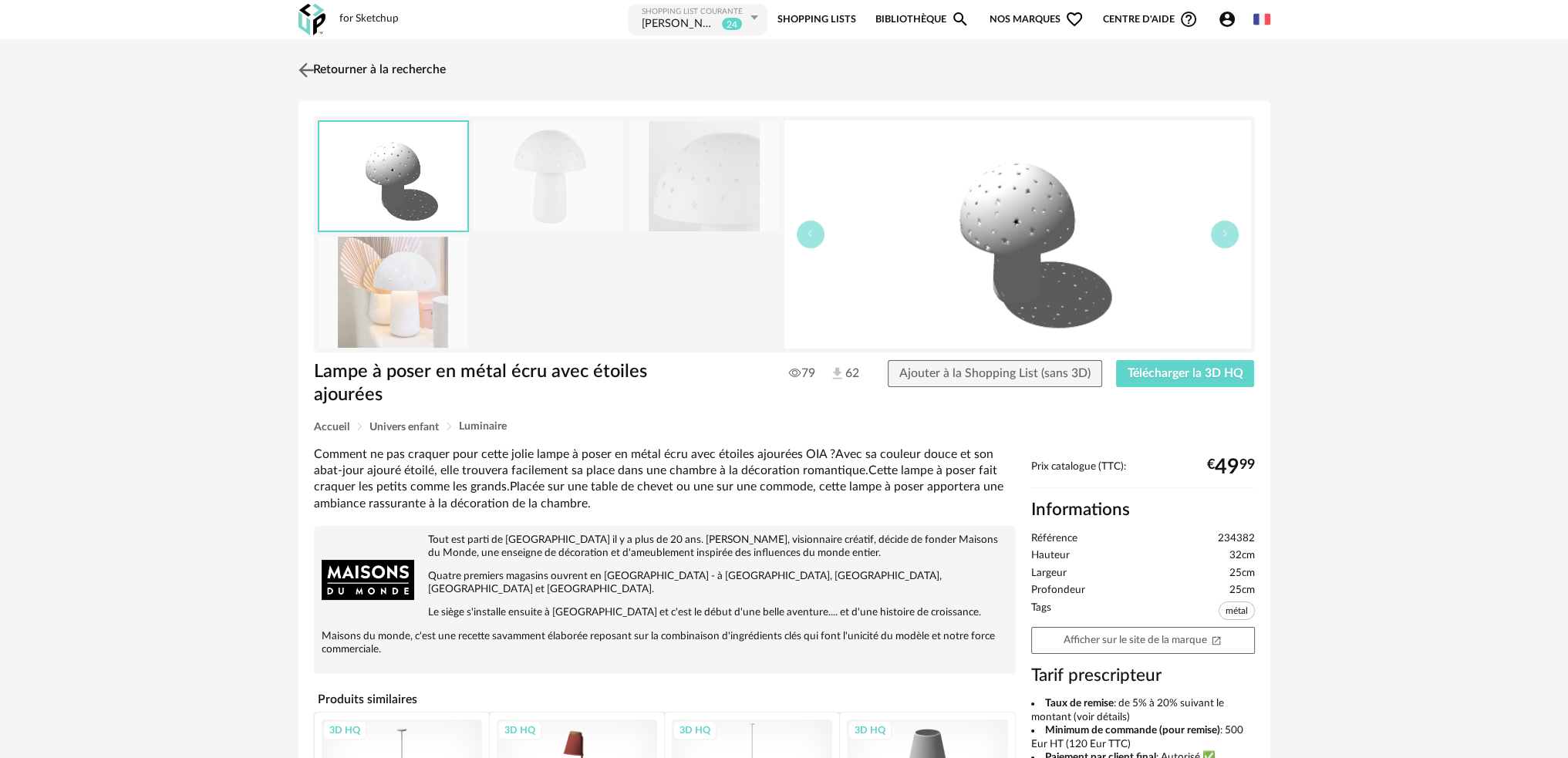
click at [303, 67] on img at bounding box center [306, 69] width 23 height 23
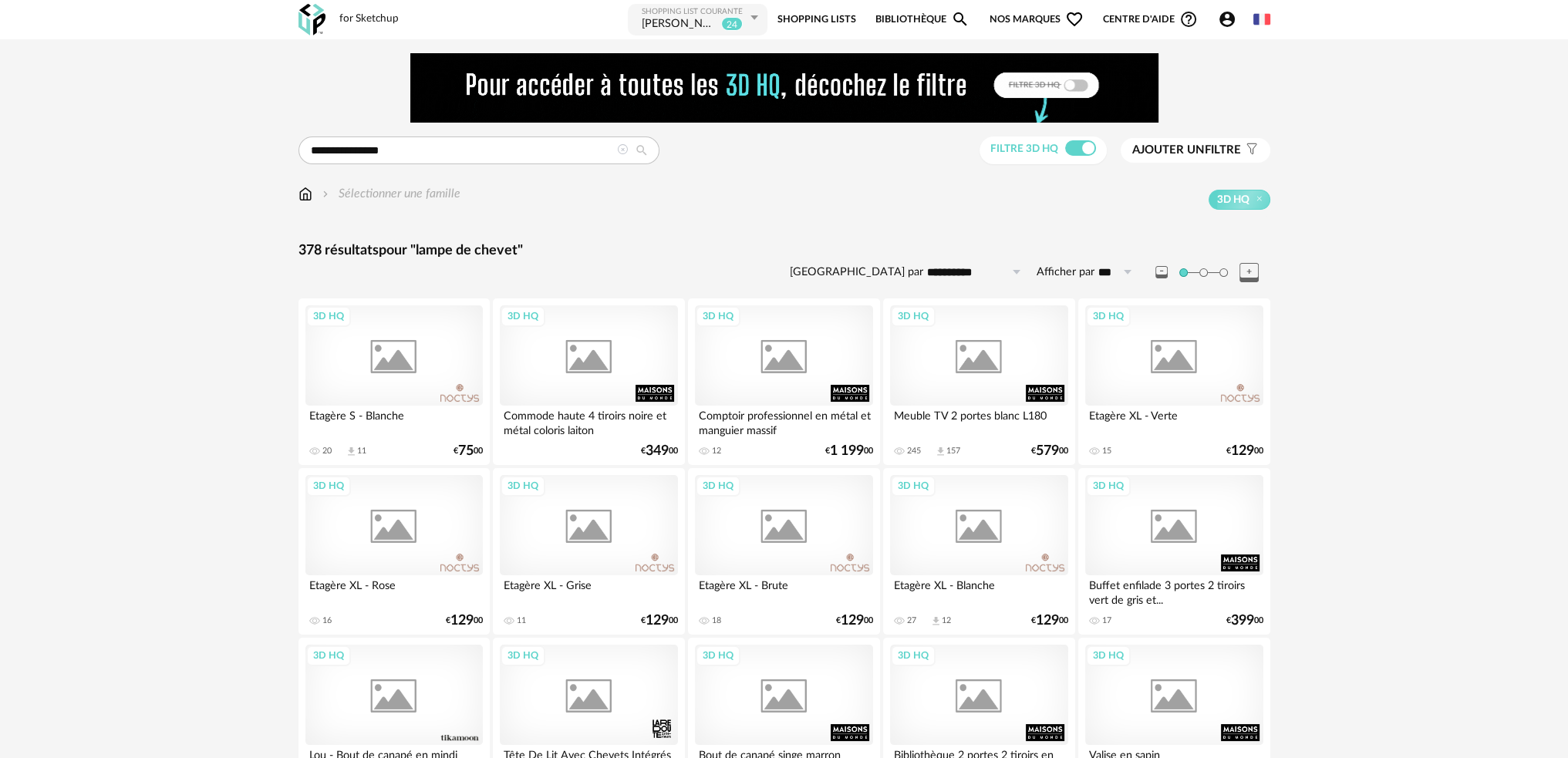
scroll to position [462, 0]
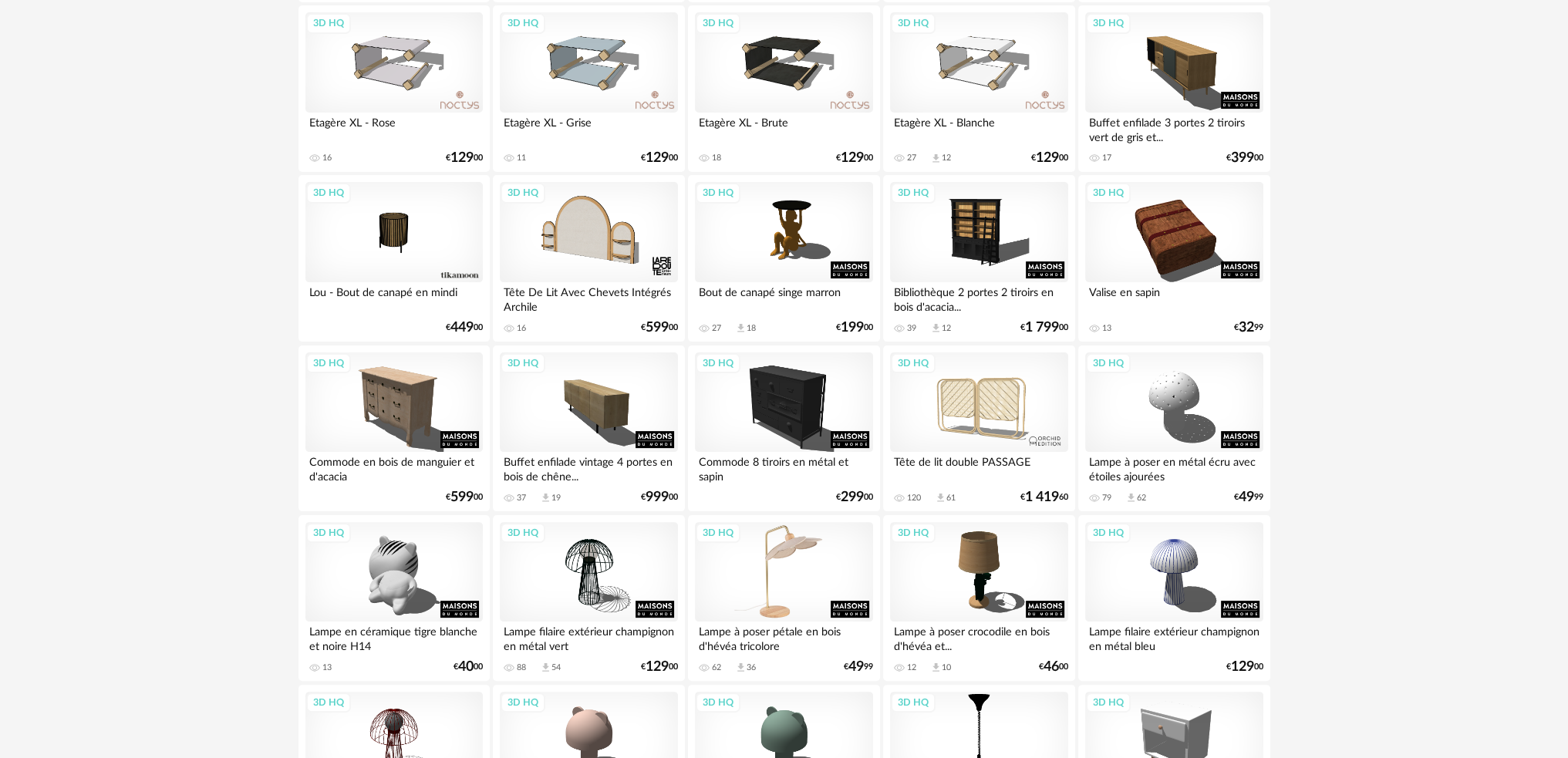
click at [785, 551] on div "3D HQ" at bounding box center [784, 572] width 177 height 100
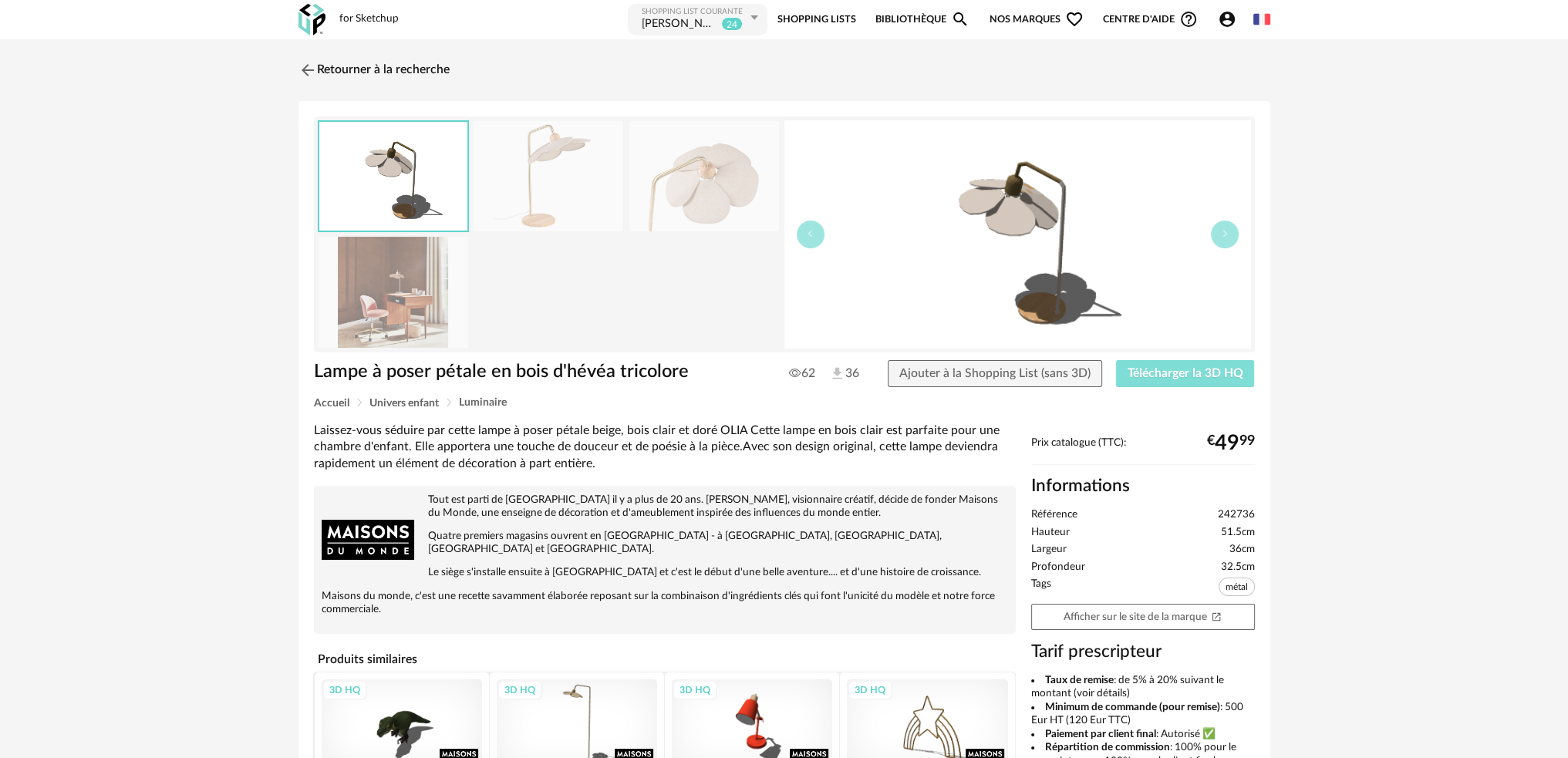
click at [1145, 375] on span "Télécharger la 3D HQ" at bounding box center [1185, 373] width 116 height 13
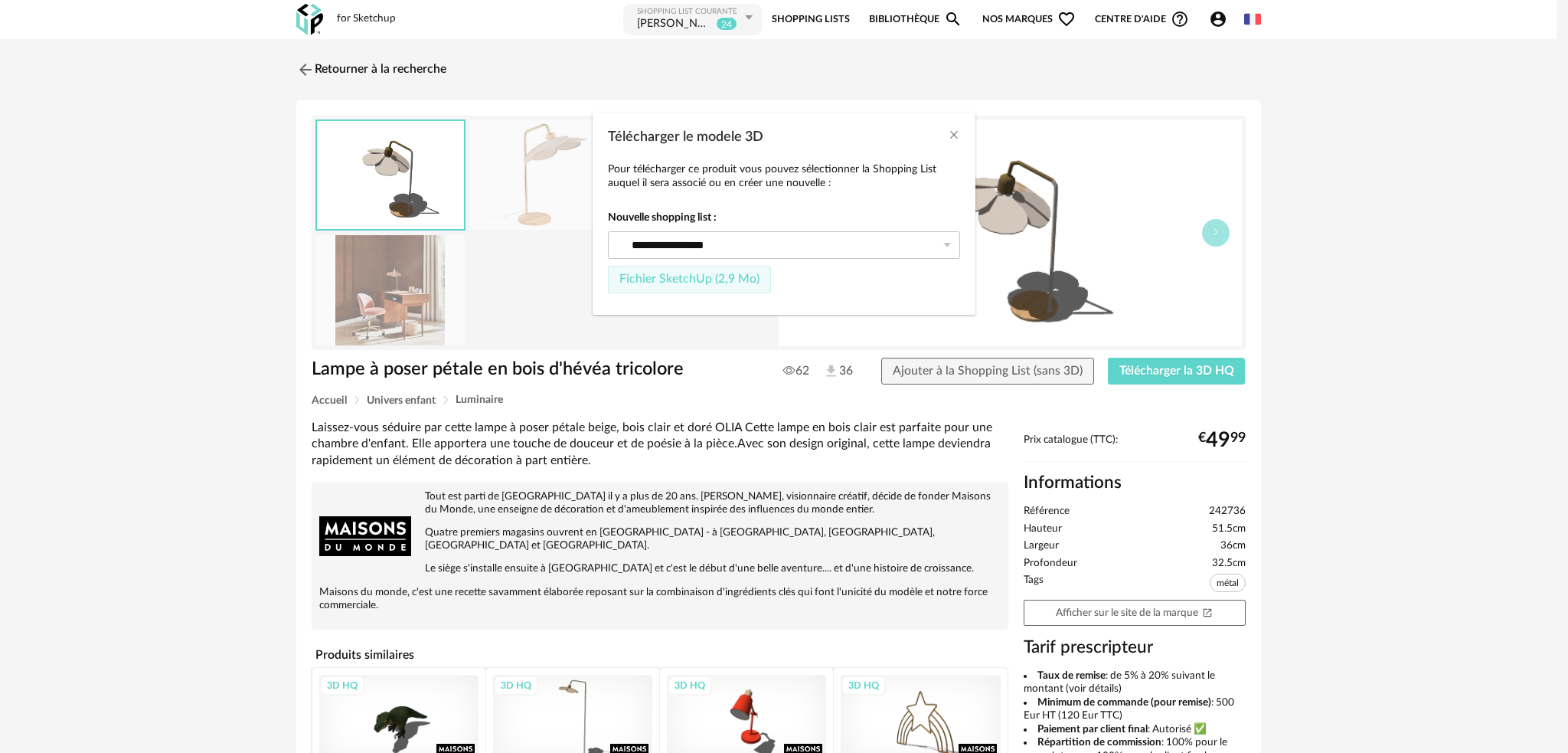
click at [714, 272] on button "Fichier SketchUp (2,9 Mo)" at bounding box center [689, 279] width 163 height 27
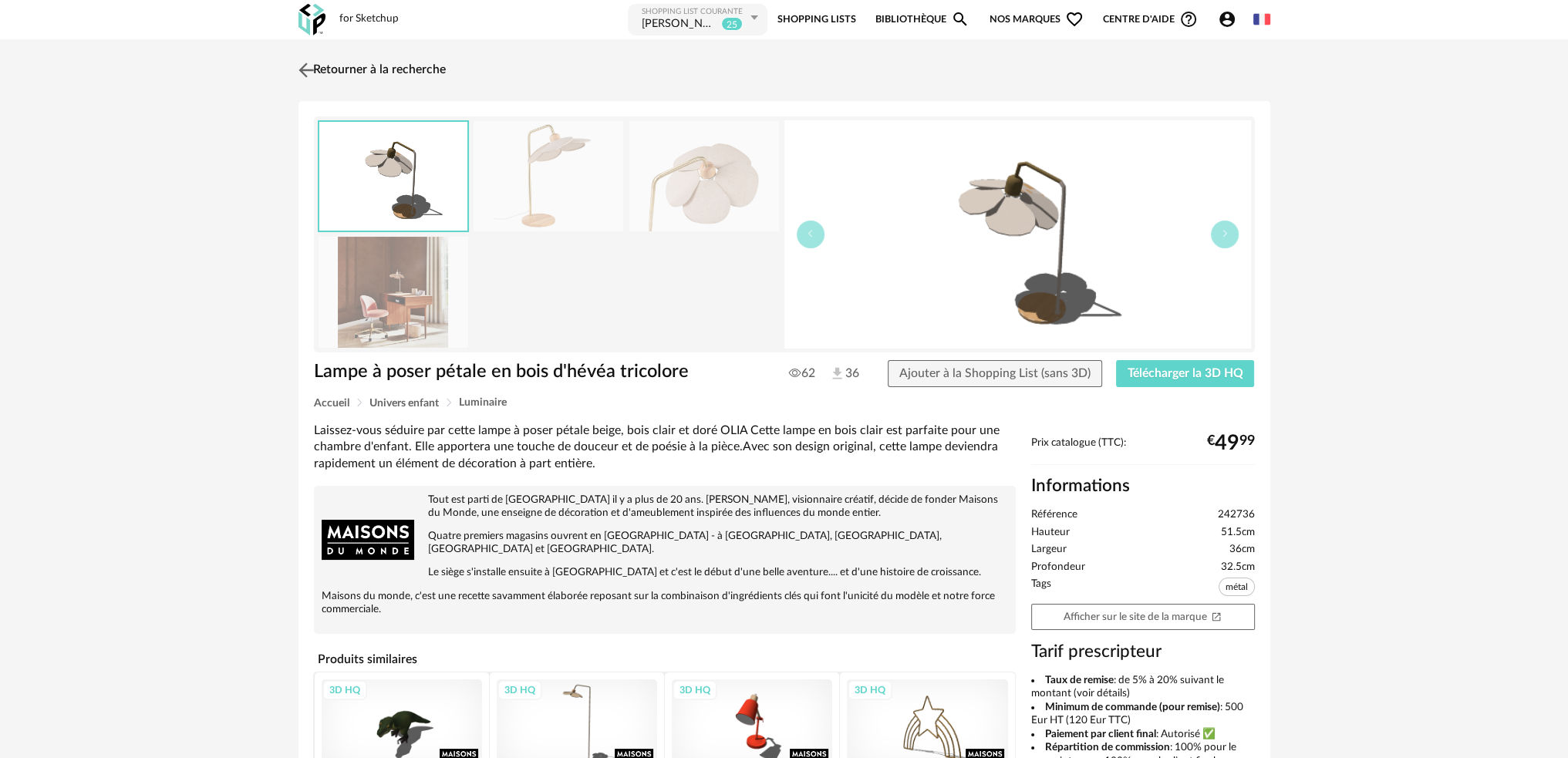
click at [302, 70] on img at bounding box center [306, 69] width 23 height 23
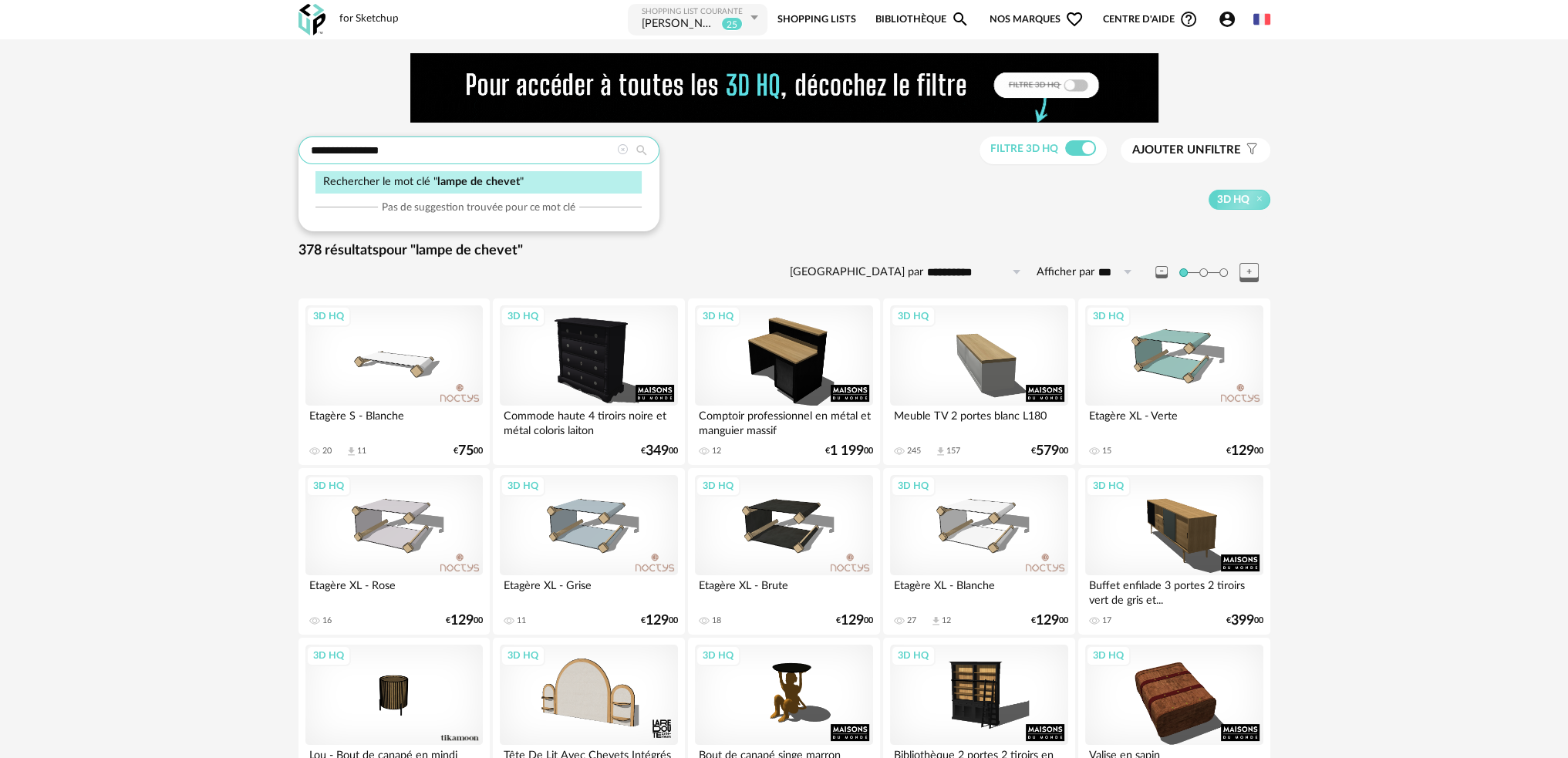
drag, startPoint x: 398, startPoint y: 155, endPoint x: 203, endPoint y: 178, distance: 196.4
type input "**********"
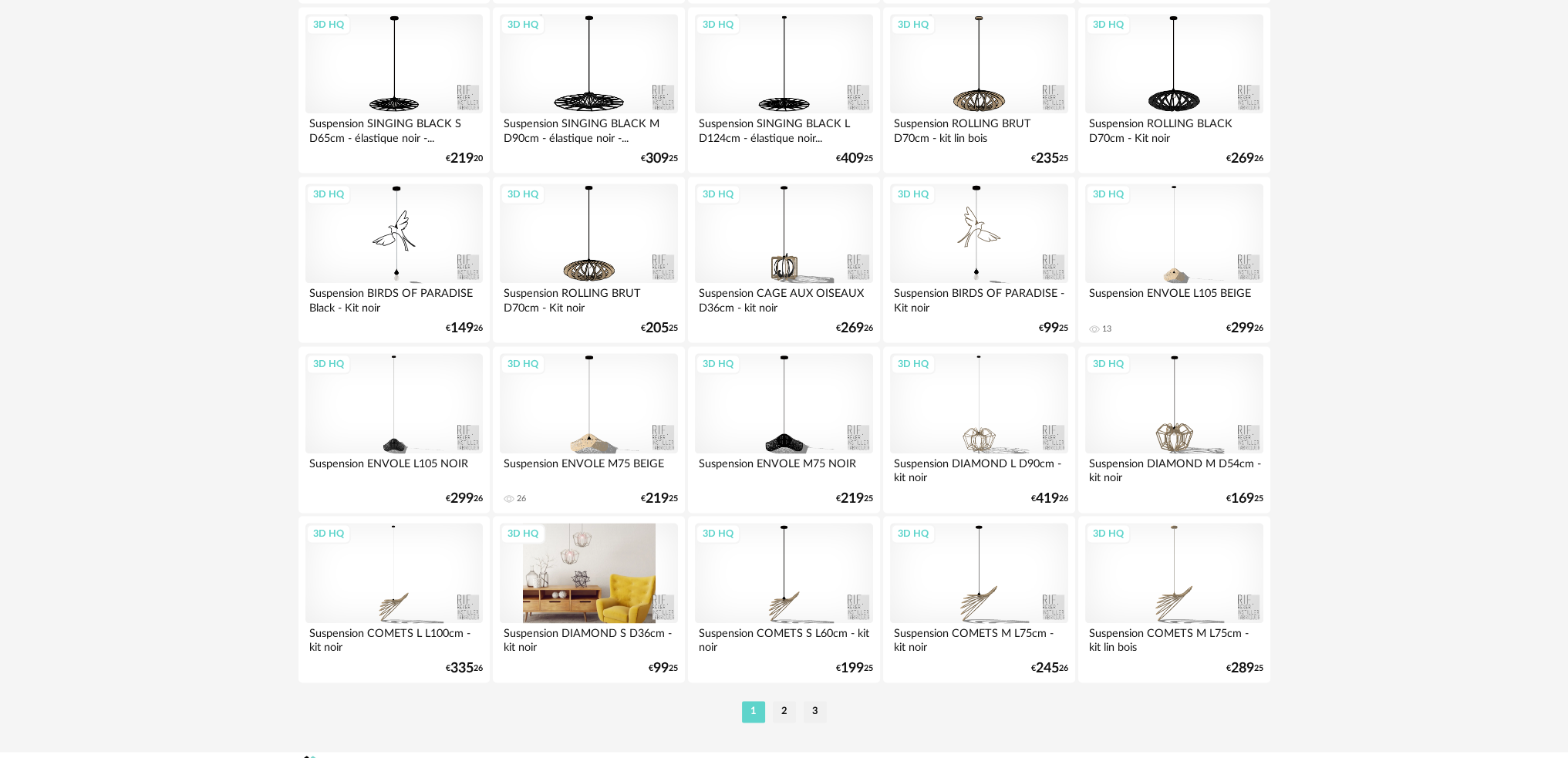
scroll to position [3035, 0]
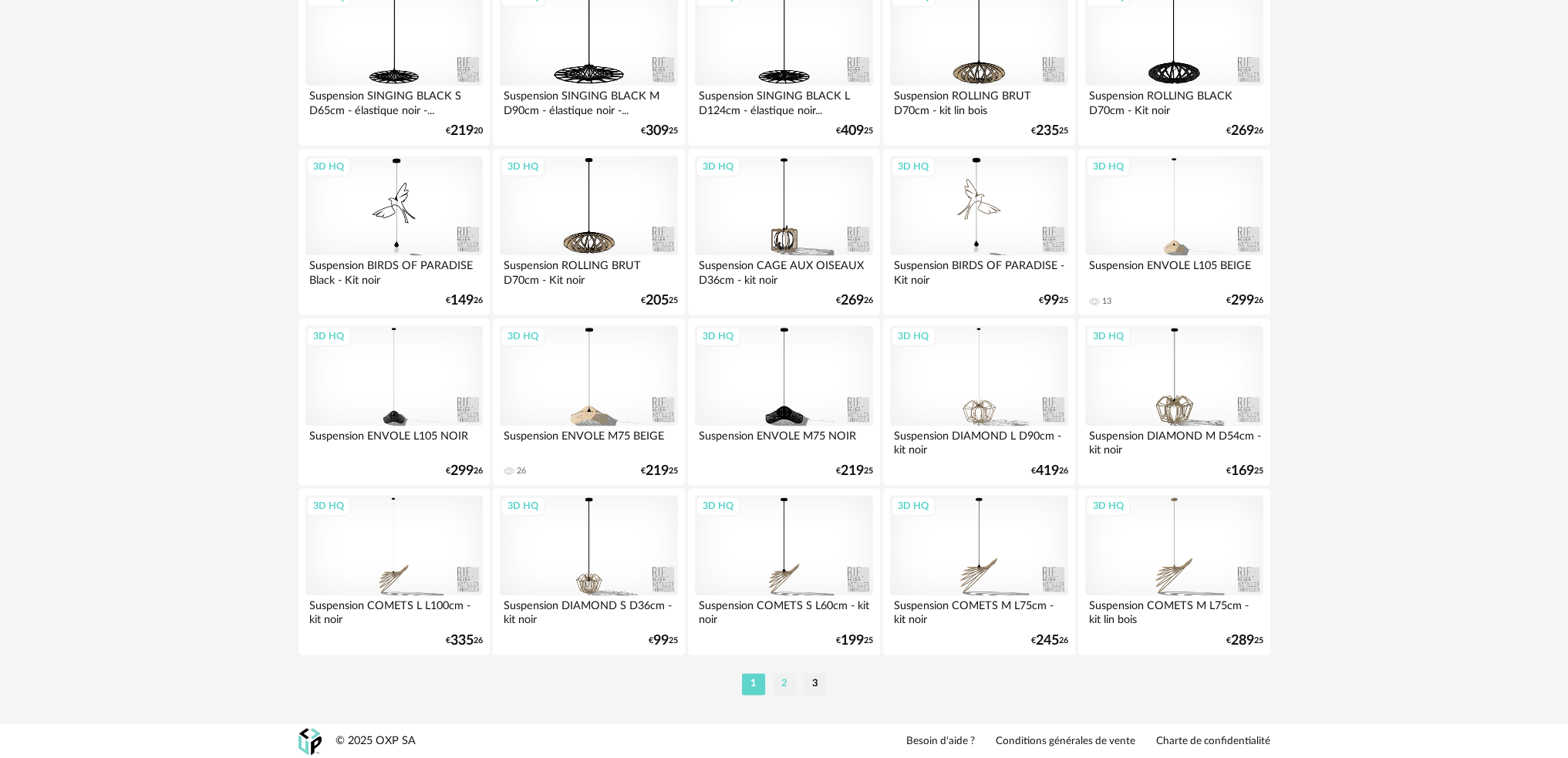
click at [776, 687] on li "2" at bounding box center [784, 684] width 23 height 22
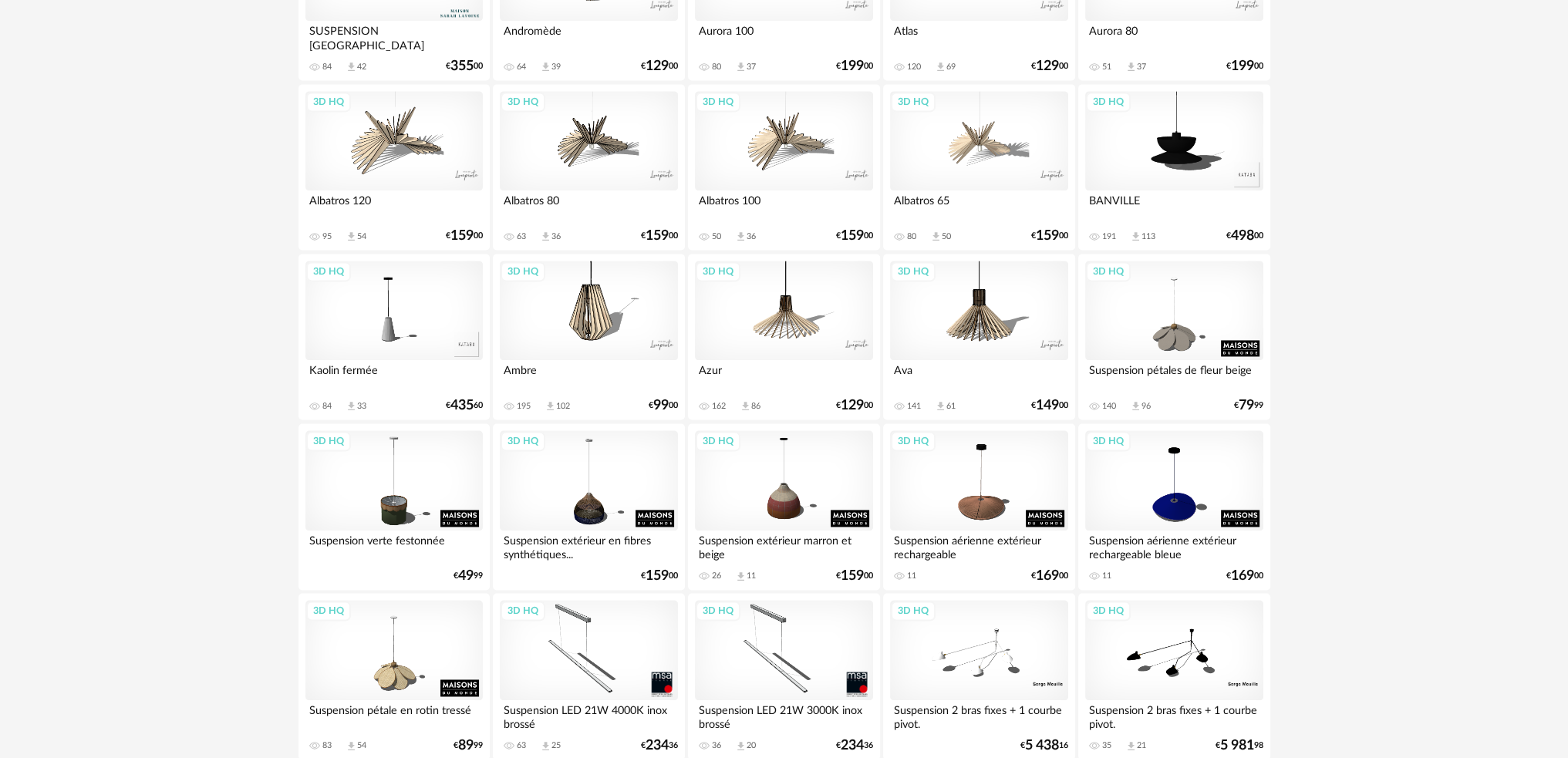
scroll to position [3035, 0]
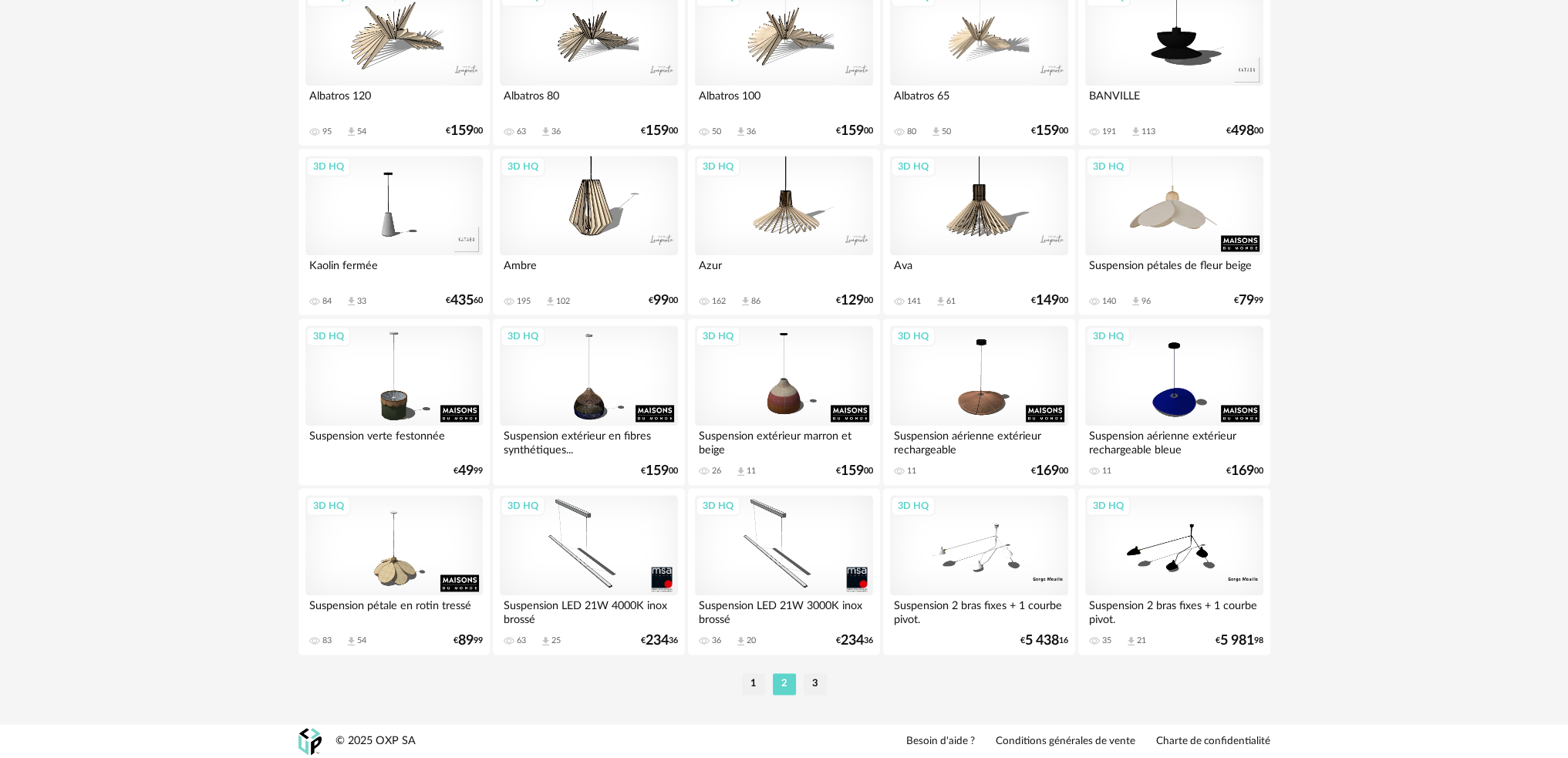
click at [1181, 215] on div "3D HQ" at bounding box center [1173, 206] width 177 height 100
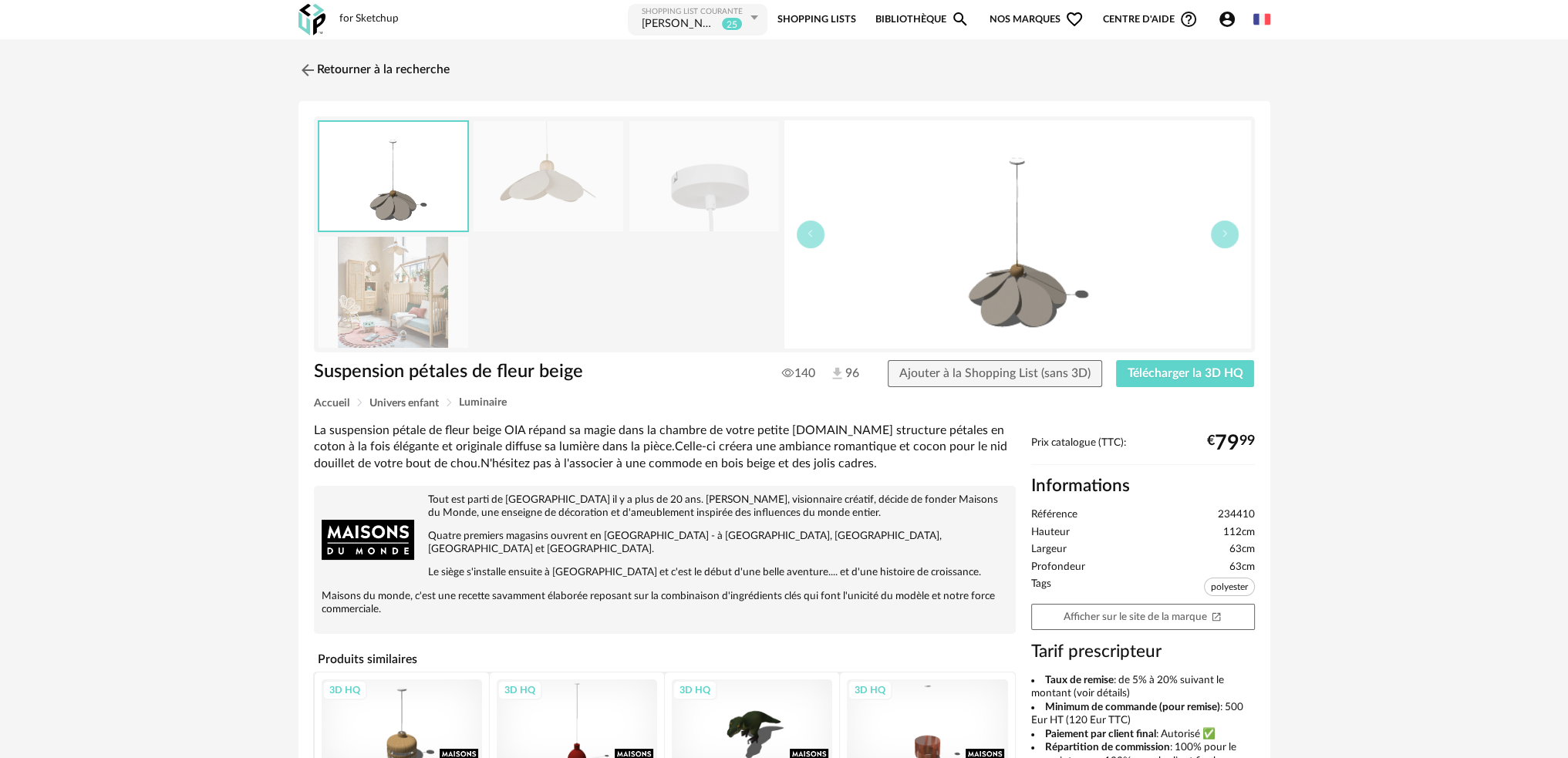
click at [398, 296] on img at bounding box center [393, 292] width 150 height 110
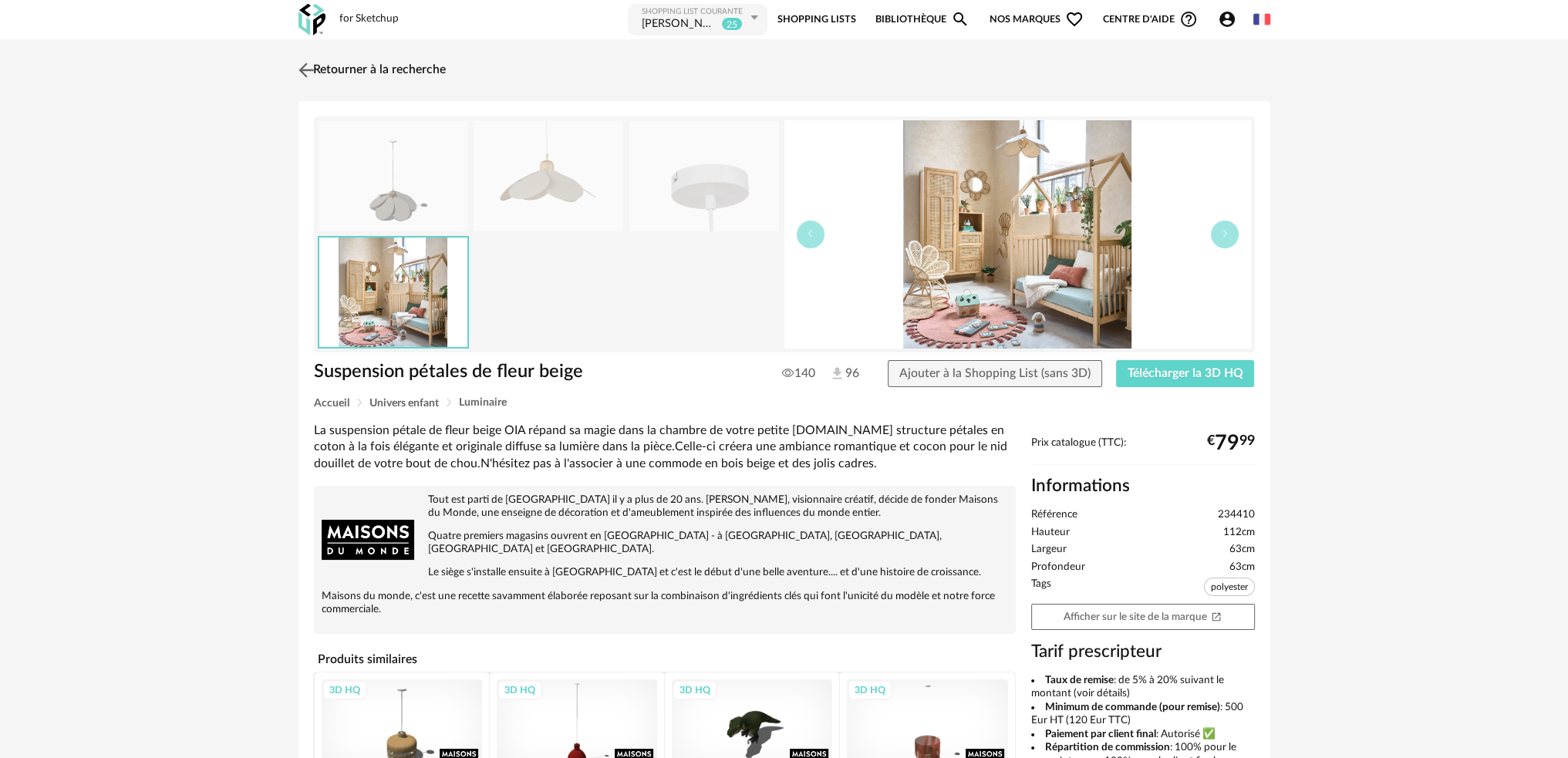
click at [302, 67] on img at bounding box center [306, 69] width 23 height 23
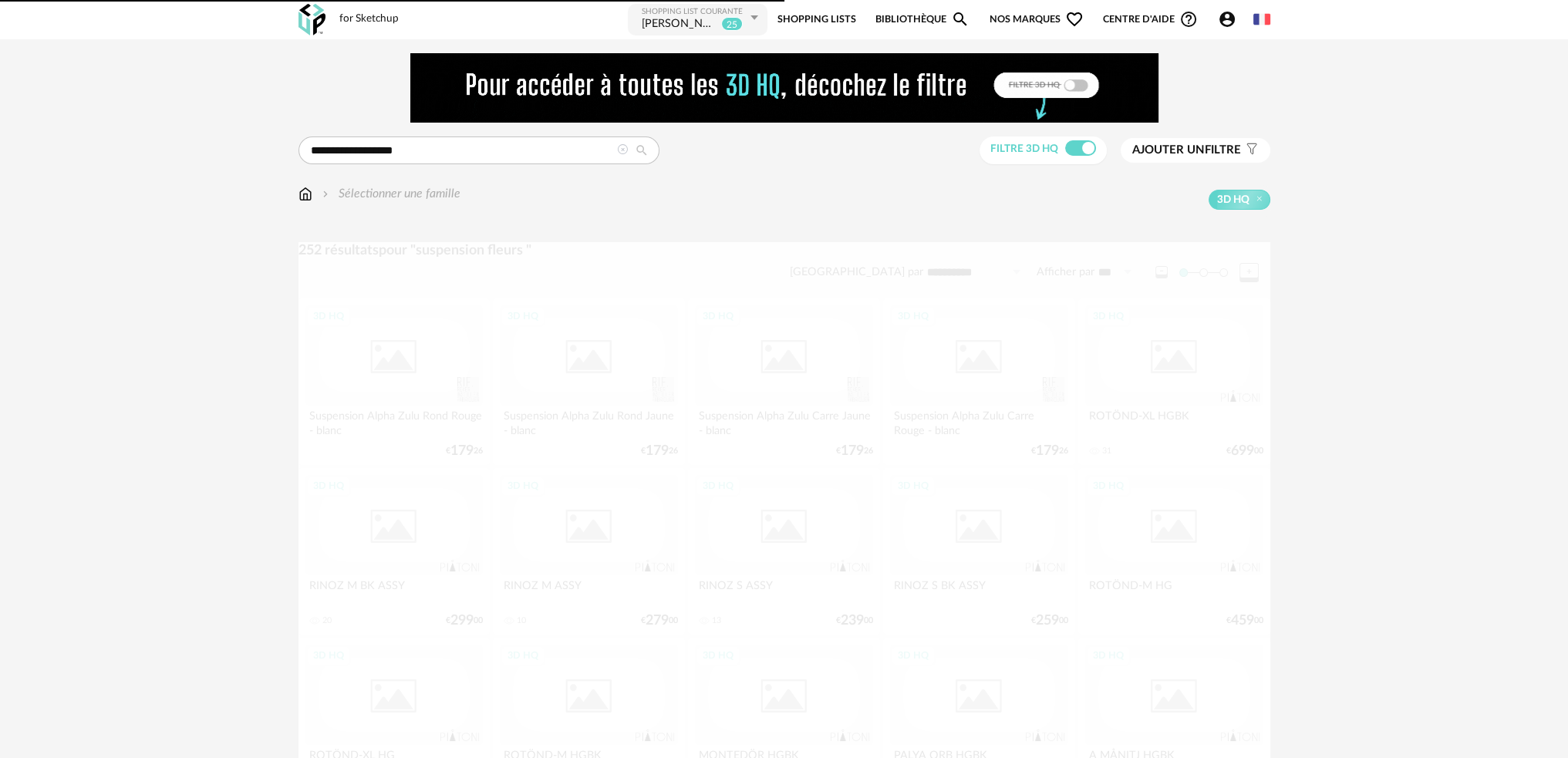
scroll to position [3035, 0]
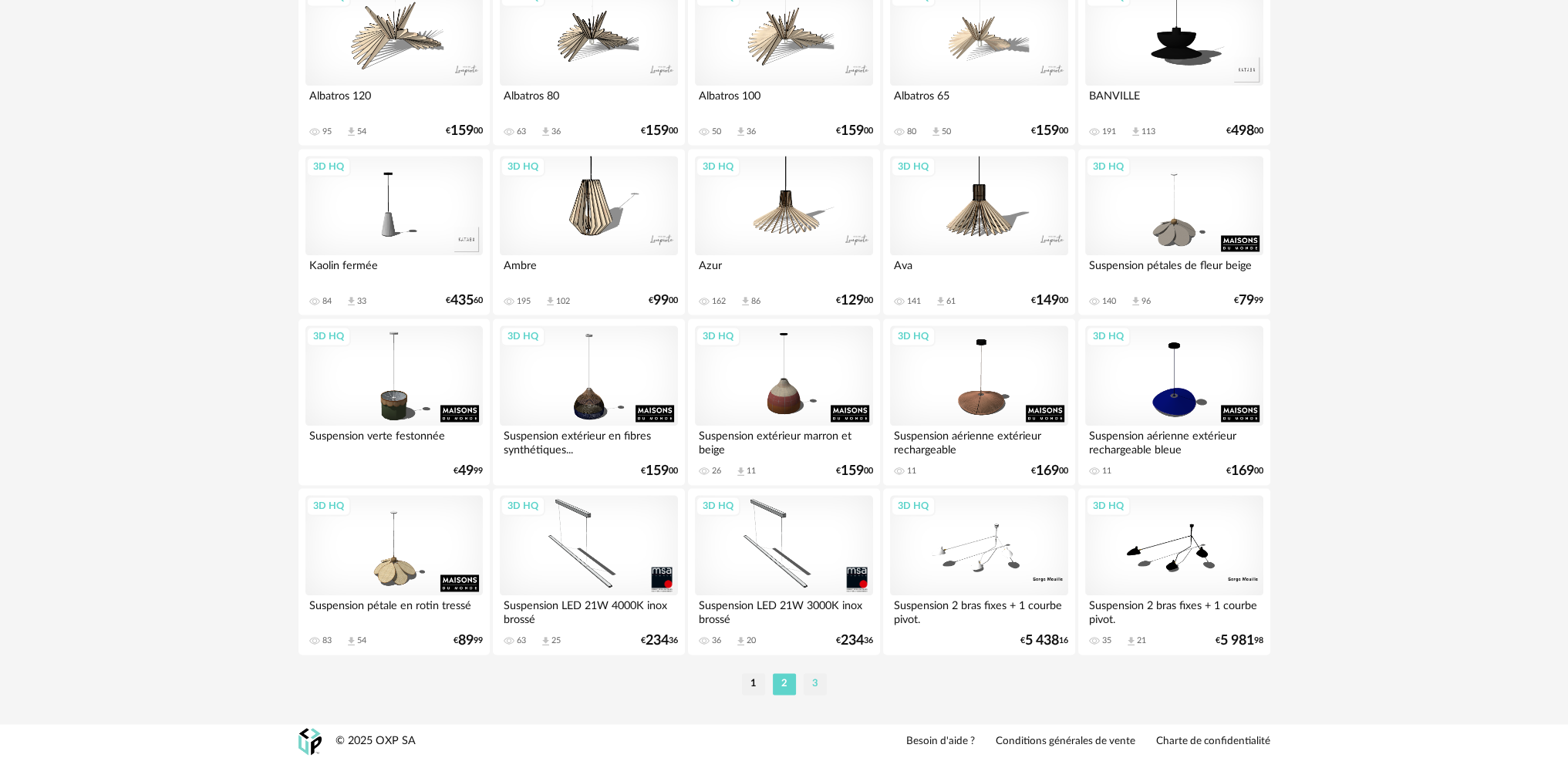
click at [812, 684] on li "3" at bounding box center [815, 684] width 23 height 22
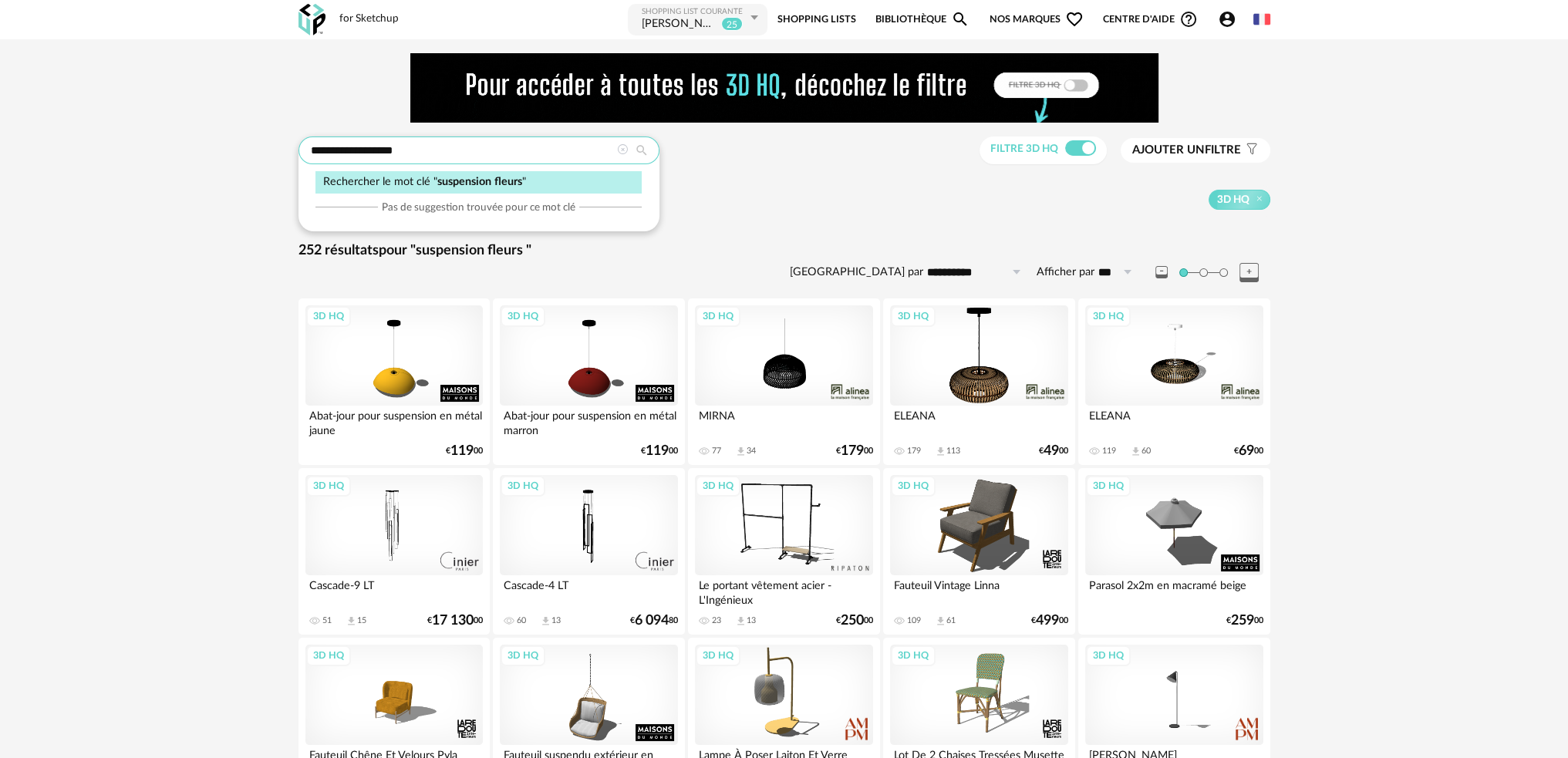
click at [433, 153] on input "**********" at bounding box center [479, 151] width 361 height 27
type input "**********"
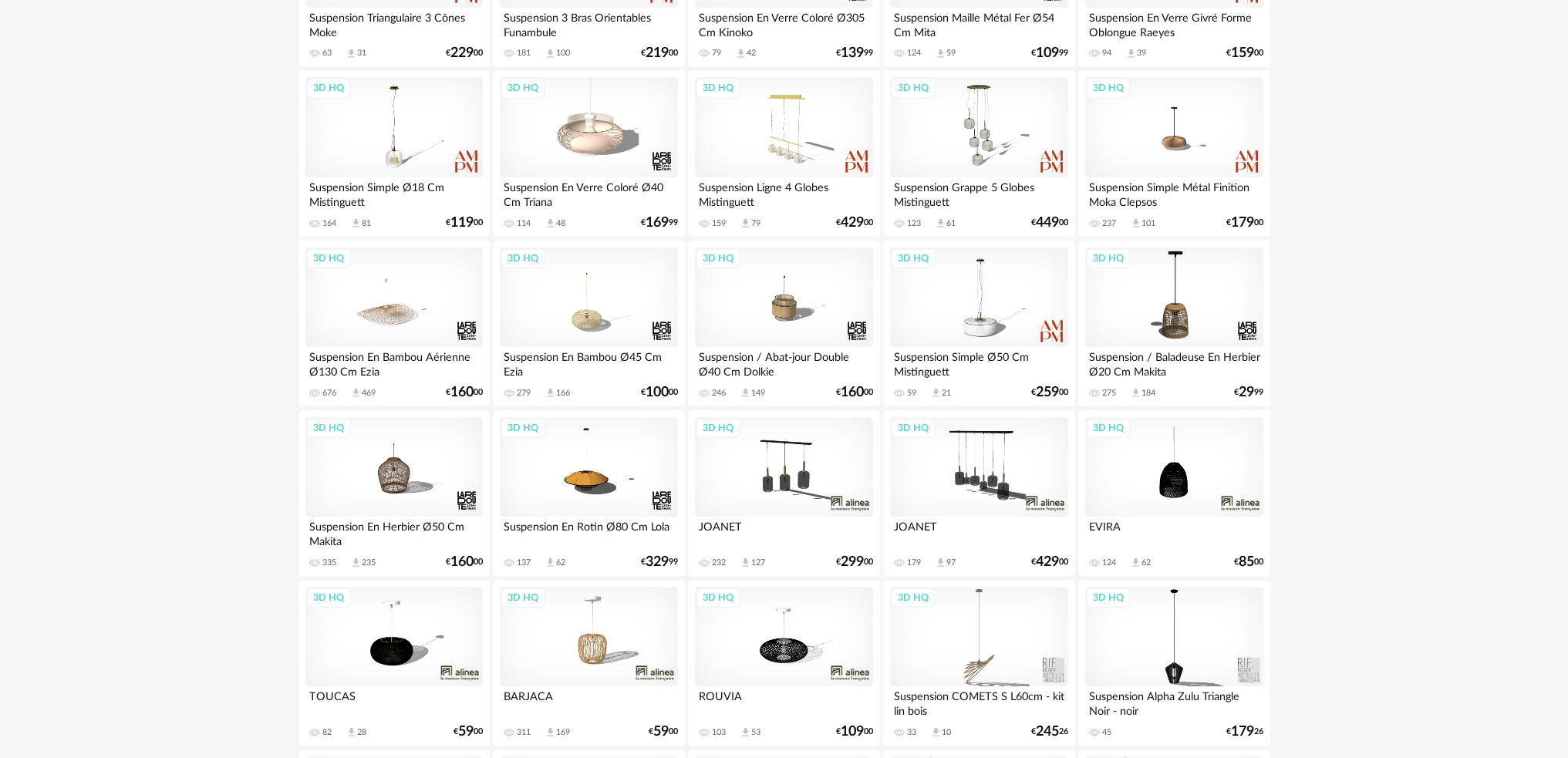
scroll to position [259, 0]
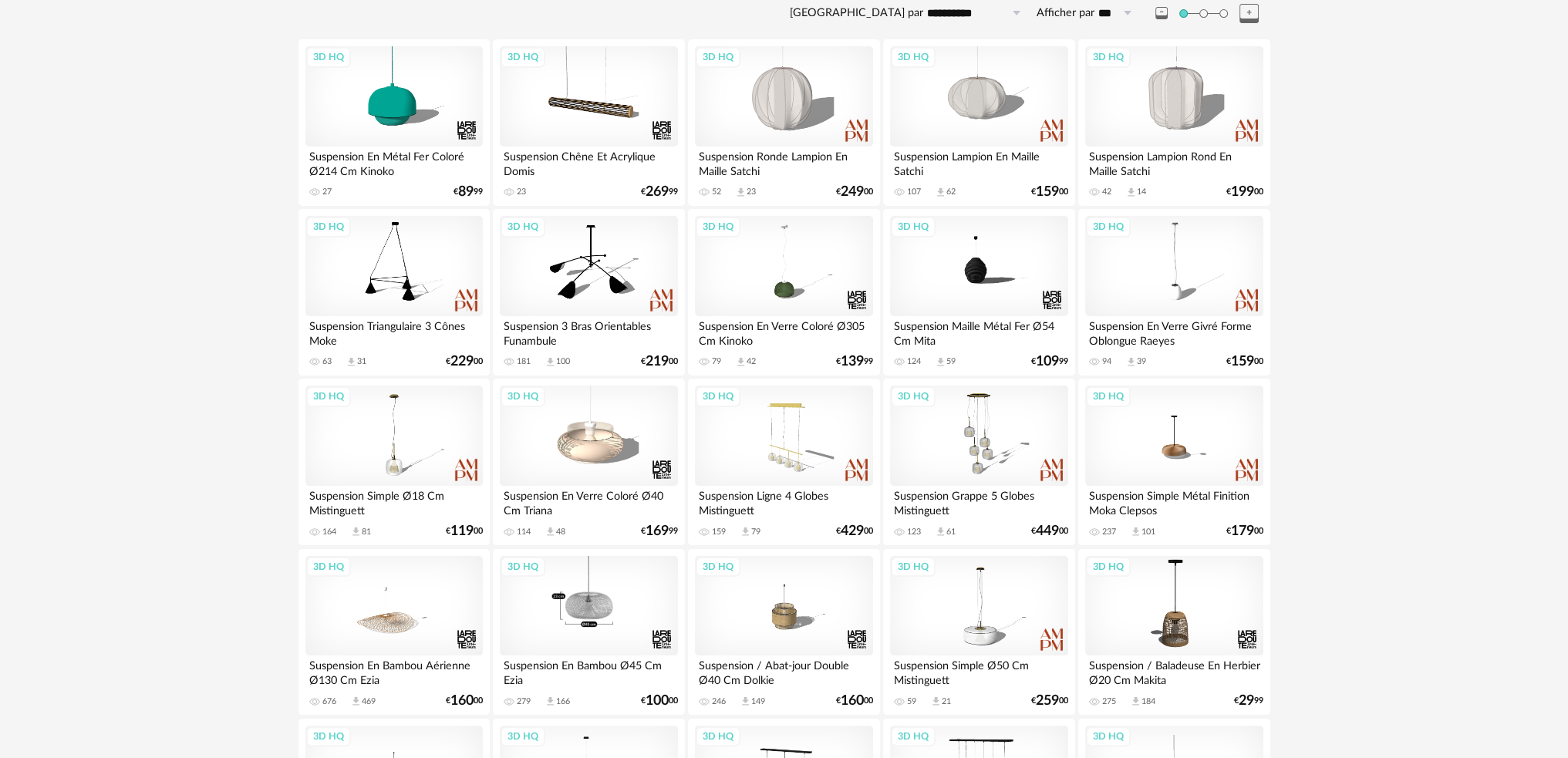
click at [589, 591] on div "3D HQ" at bounding box center [588, 607] width 177 height 100
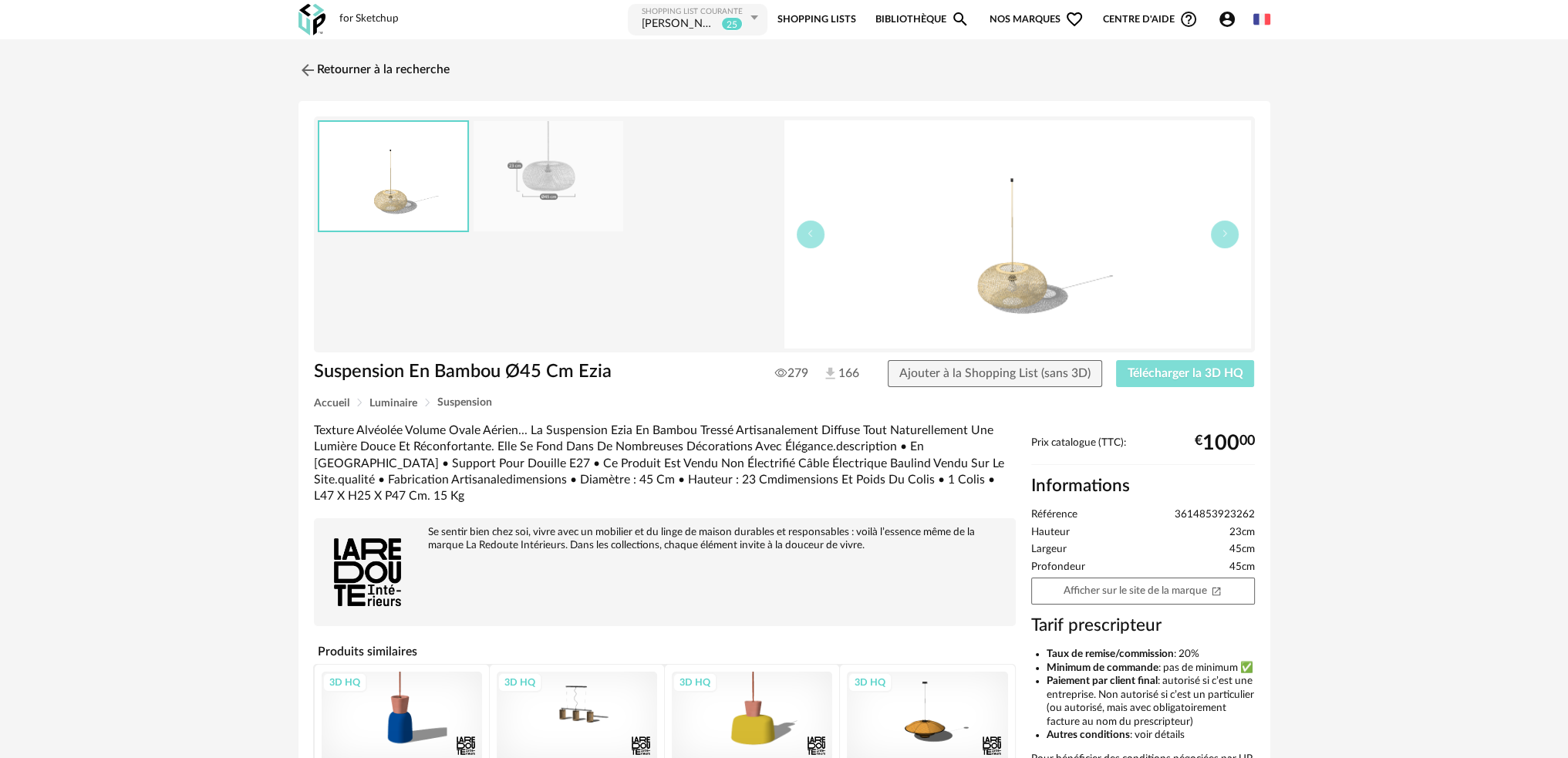
click at [1147, 374] on span "Télécharger la 3D HQ" at bounding box center [1185, 373] width 116 height 13
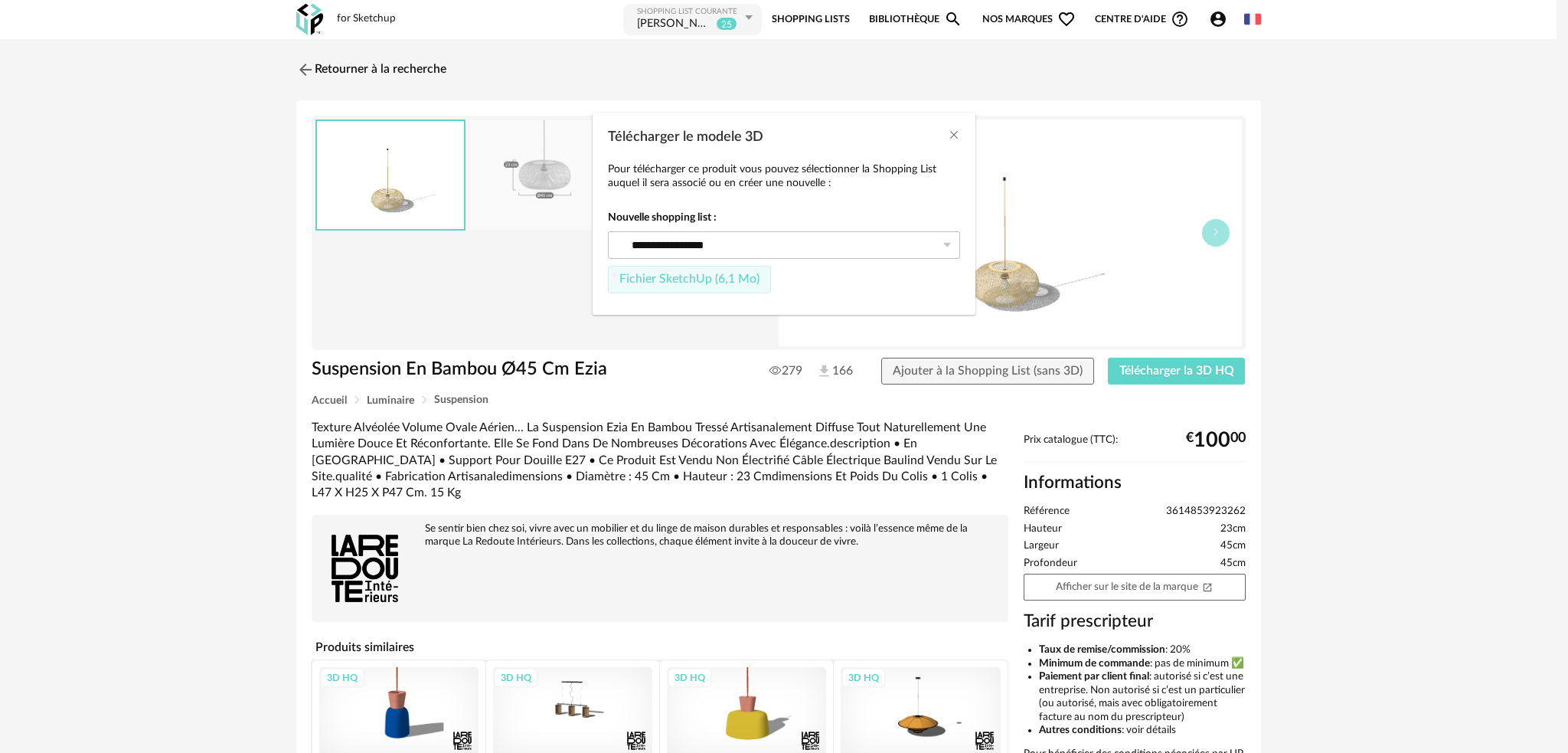
click at [687, 276] on span "Fichier SketchUp (6,1 Mo)" at bounding box center [689, 279] width 140 height 13
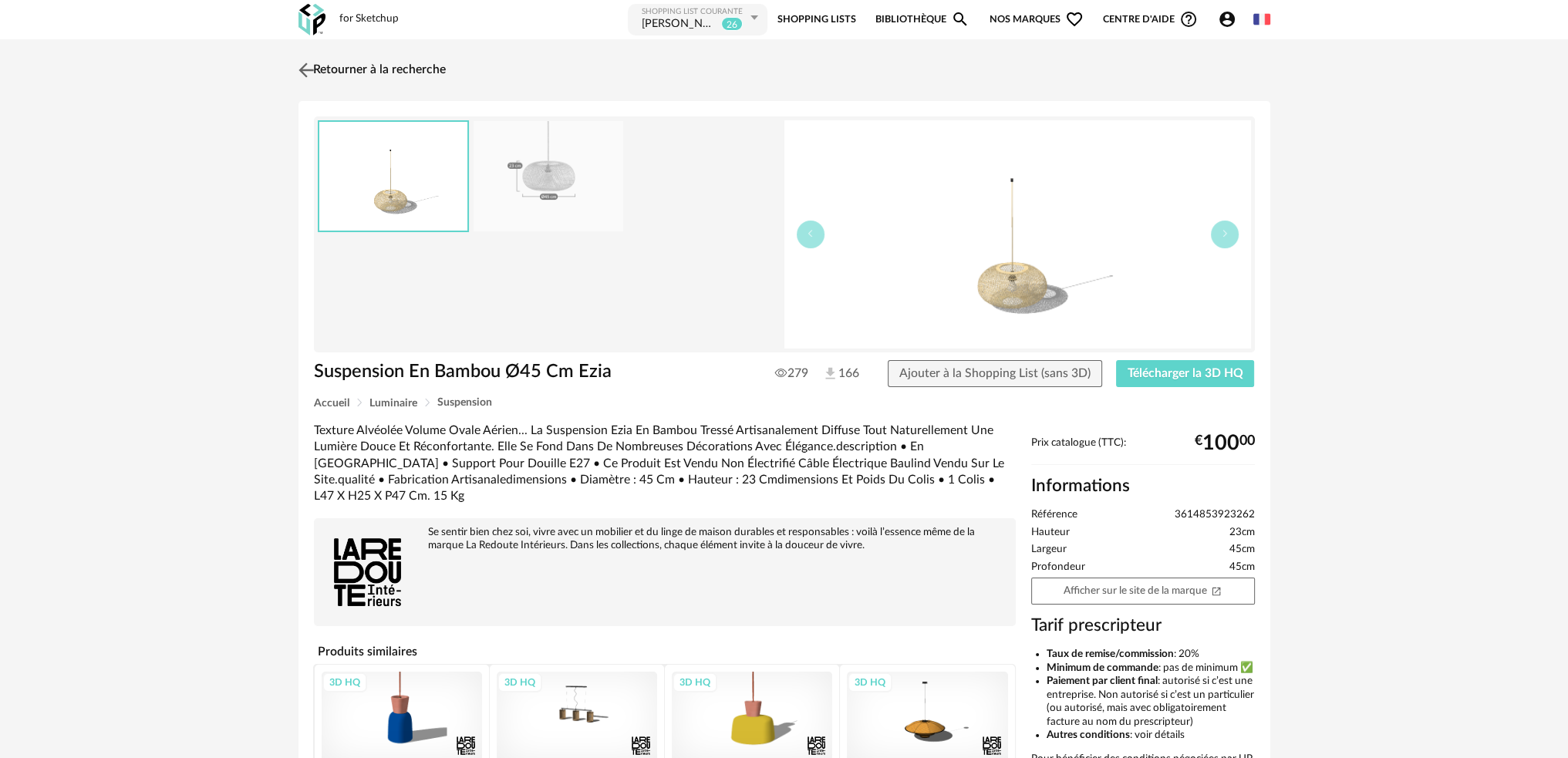
click at [299, 62] on img at bounding box center [306, 69] width 23 height 23
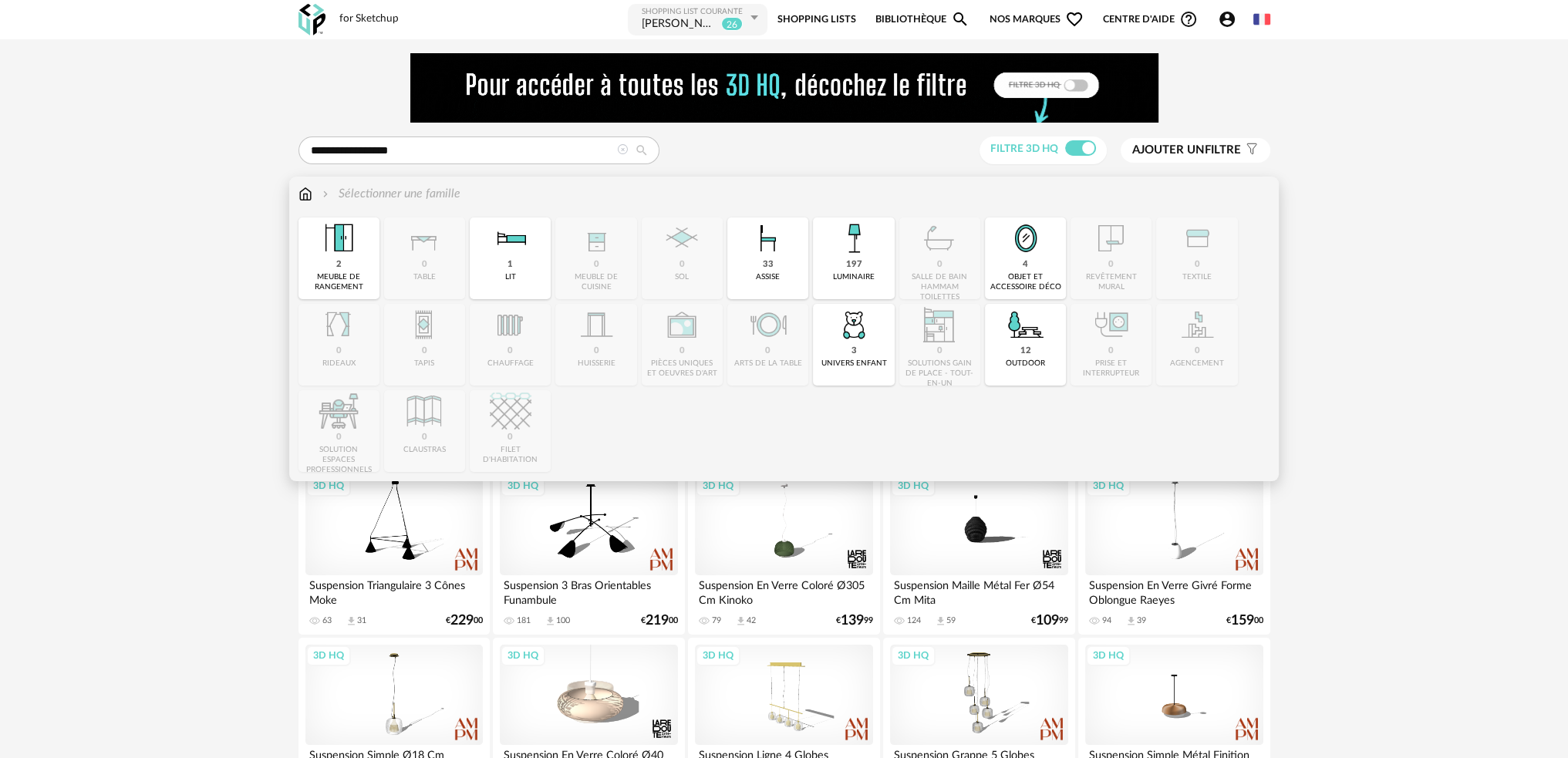
click at [294, 197] on div "Sélectionner une famille Close icon 2 meuble de rangement 0 table 1 lit 0 meubl…" at bounding box center [784, 329] width 990 height 305
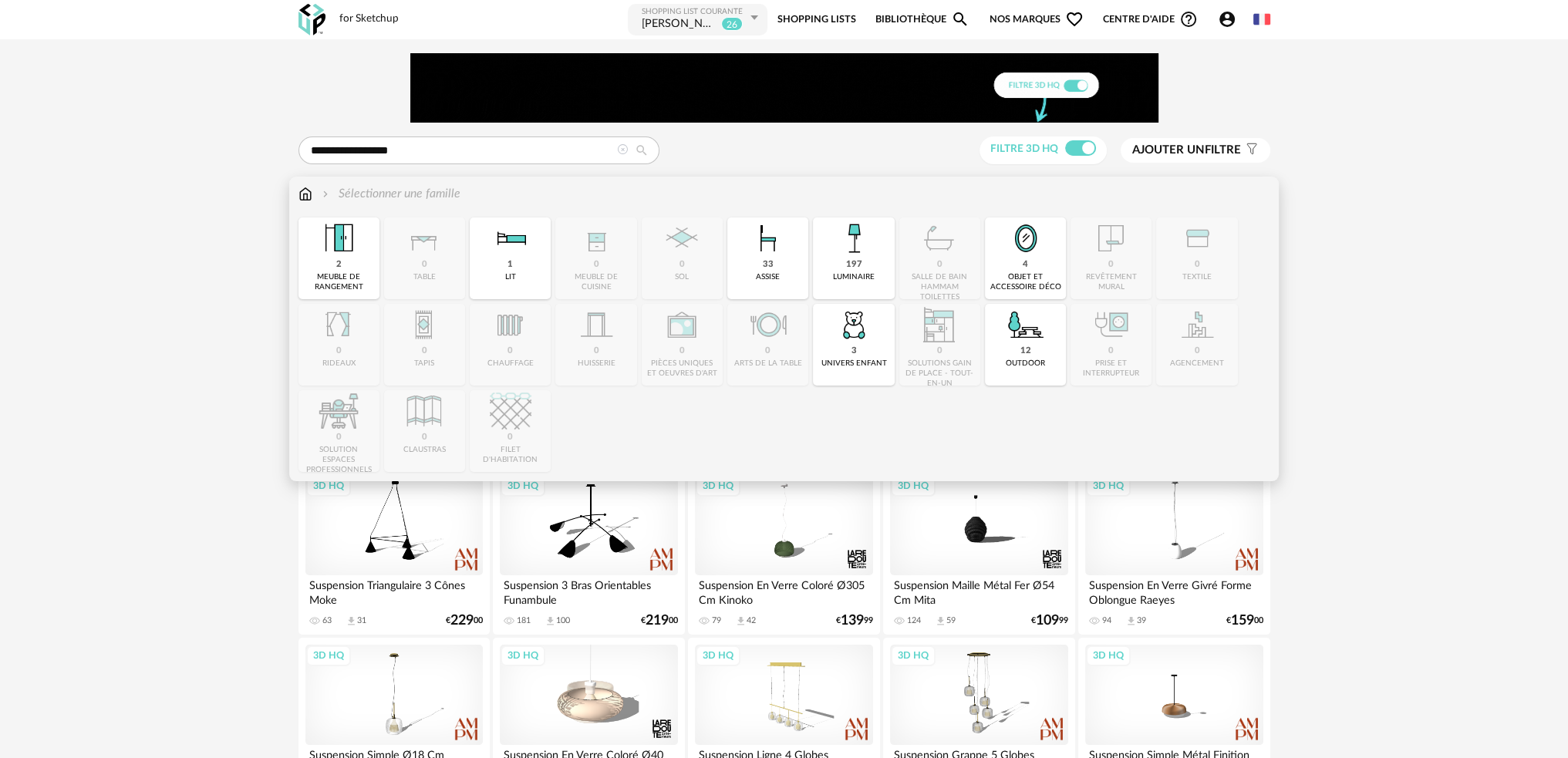
click at [300, 196] on img at bounding box center [305, 193] width 14 height 17
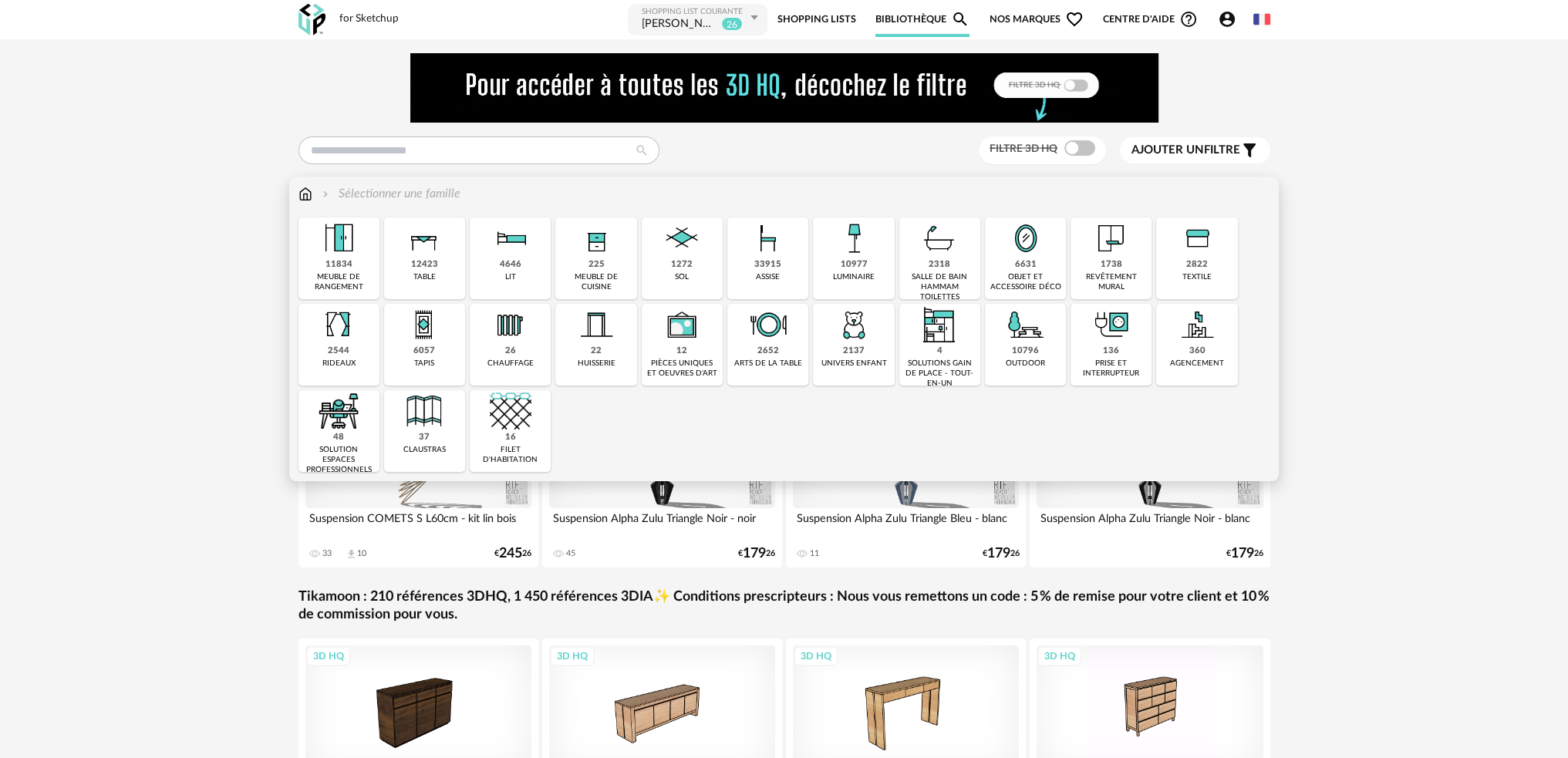
click at [1194, 266] on div "2822" at bounding box center [1197, 265] width 22 height 12
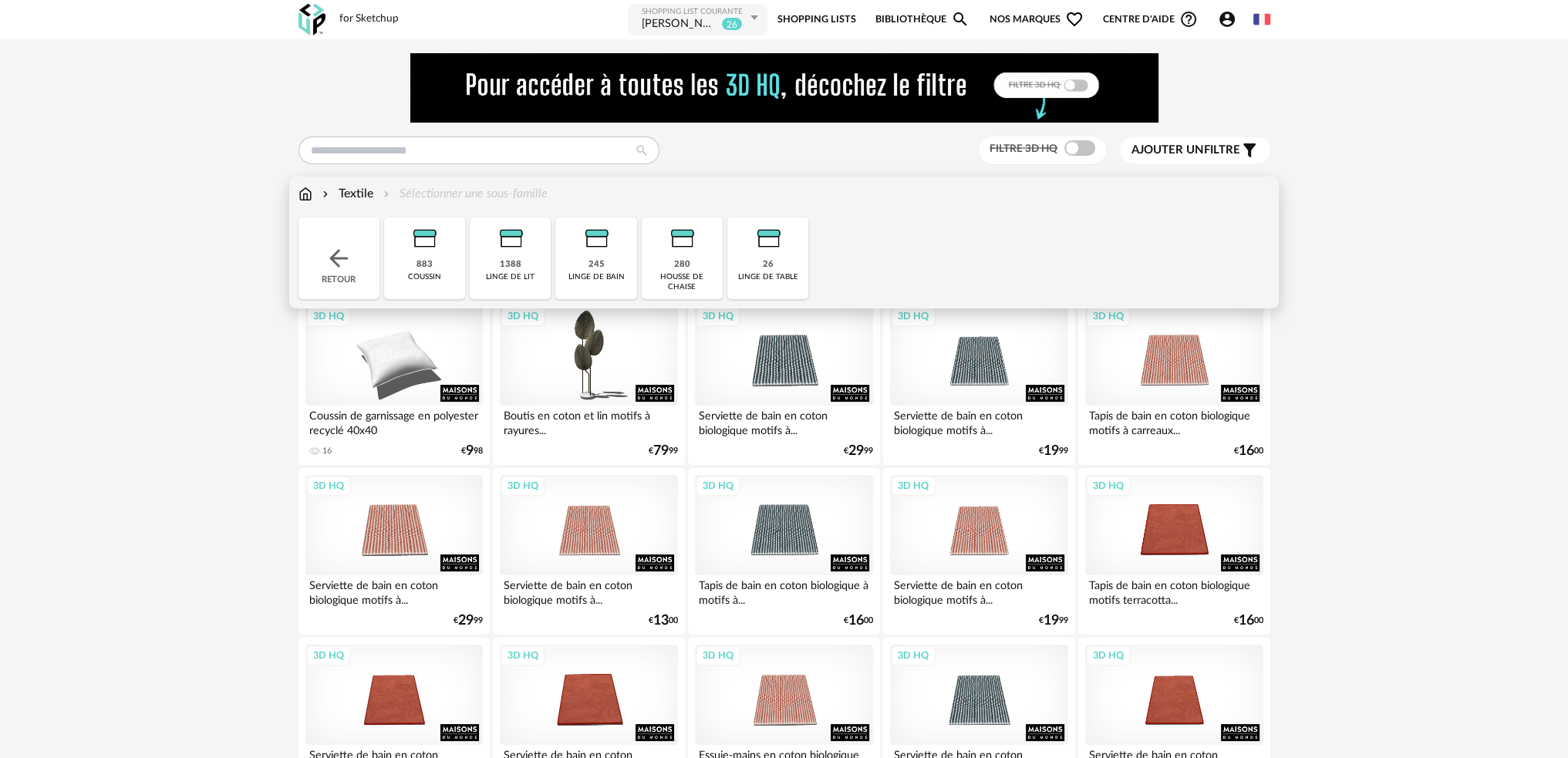
click at [503, 271] on div "1388 linge de lit" at bounding box center [510, 258] width 81 height 82
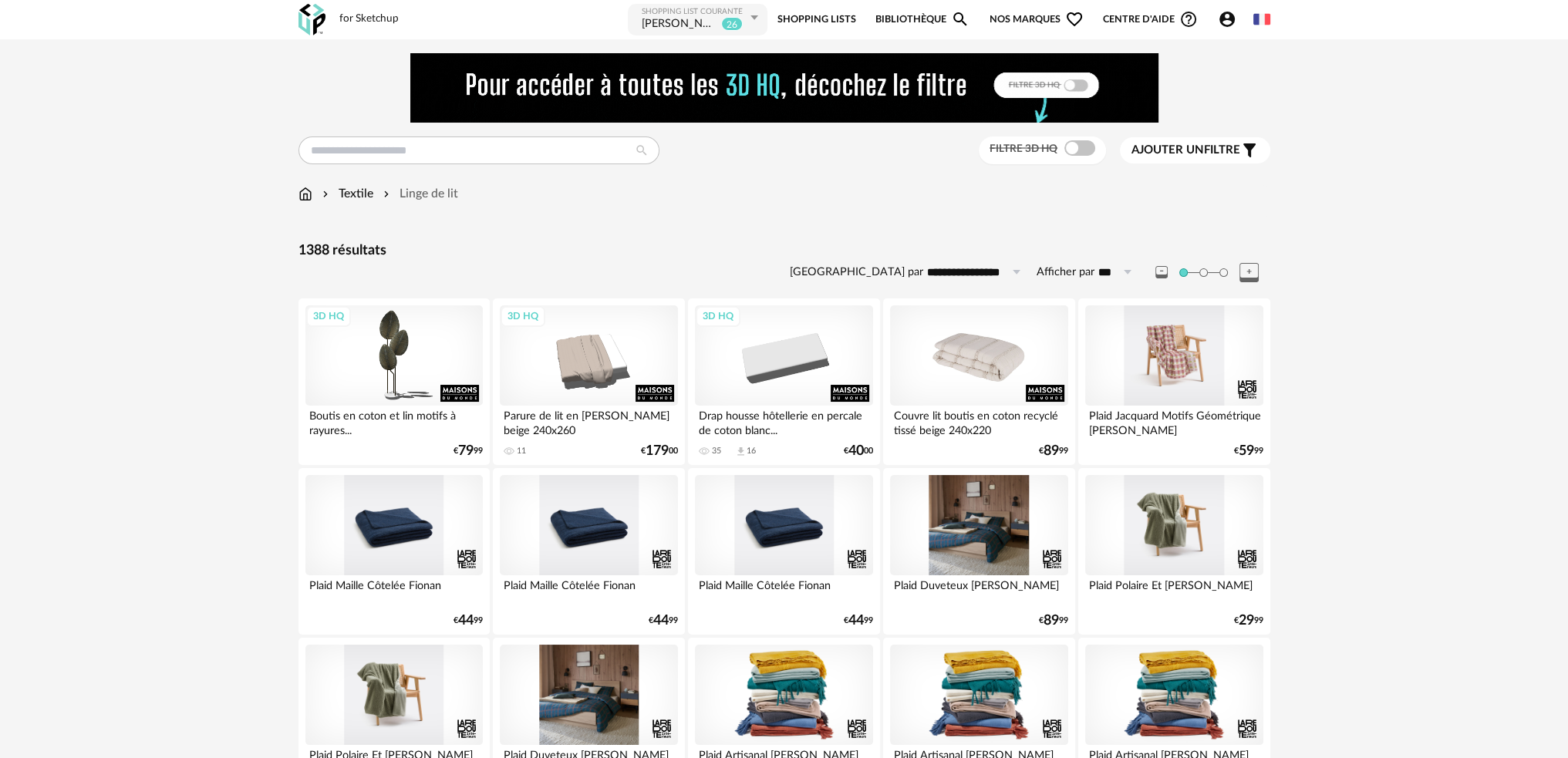
click at [1184, 152] on span "Ajouter un" at bounding box center [1167, 150] width 72 height 12
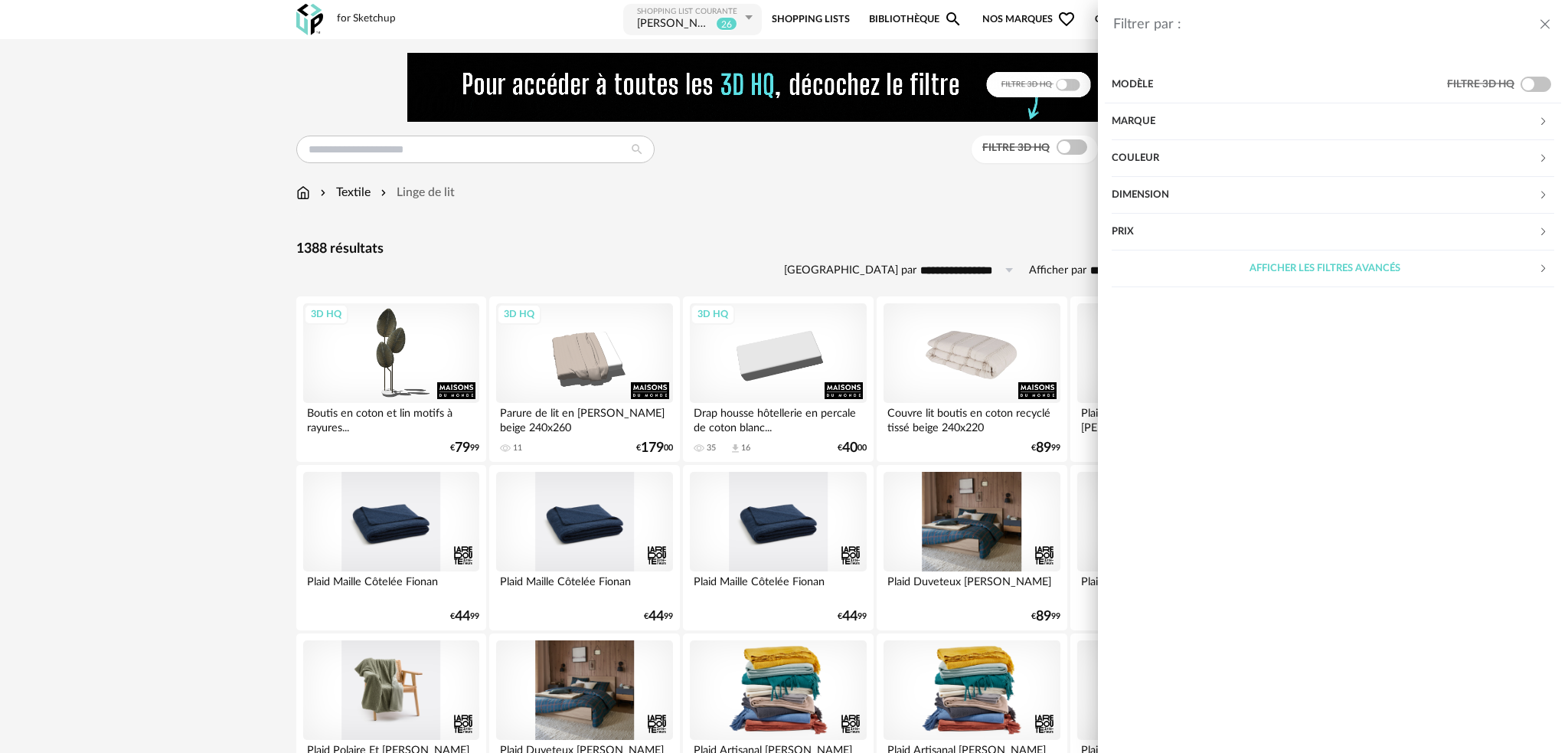
drag, startPoint x: 1158, startPoint y: 155, endPoint x: 1167, endPoint y: 158, distance: 9.5
click at [1157, 150] on div "Couleur" at bounding box center [1324, 159] width 427 height 37
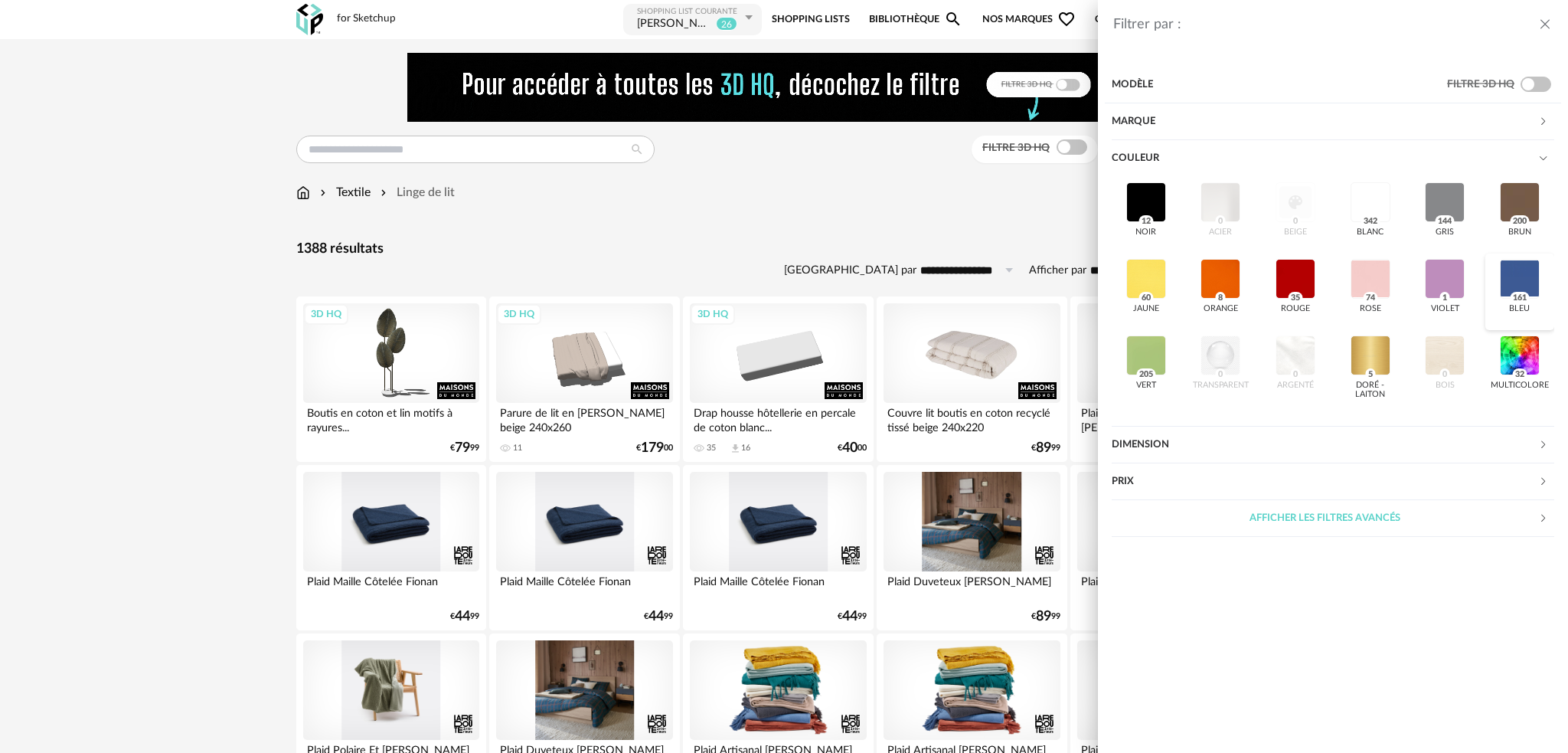
click at [1513, 275] on div at bounding box center [1520, 279] width 40 height 40
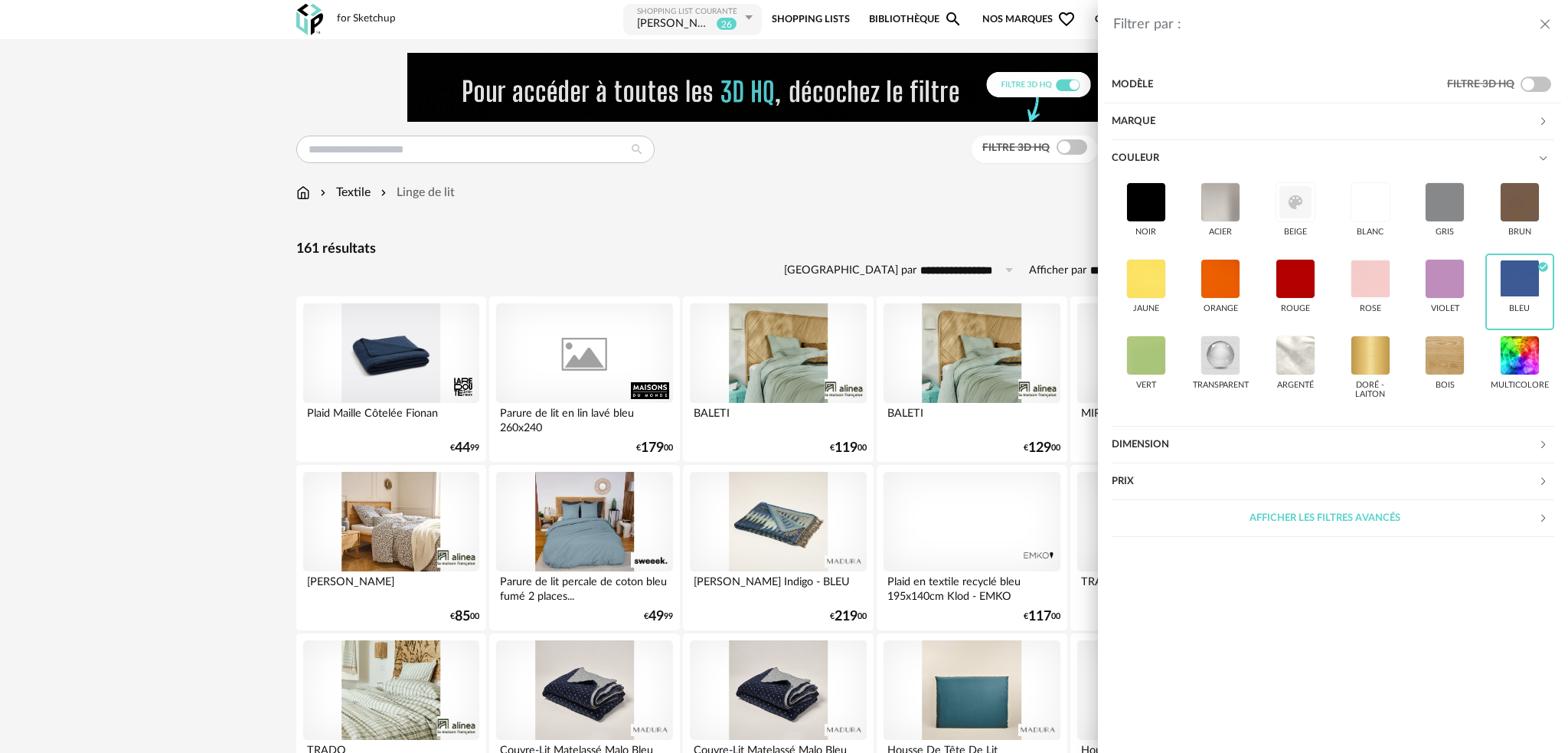
click at [615, 270] on div "Filtrer par : Modèle Filtre 3D HQ Marque &tradition 2 101 Copenhagen 0 366 Conc…" at bounding box center [784, 376] width 1568 height 753
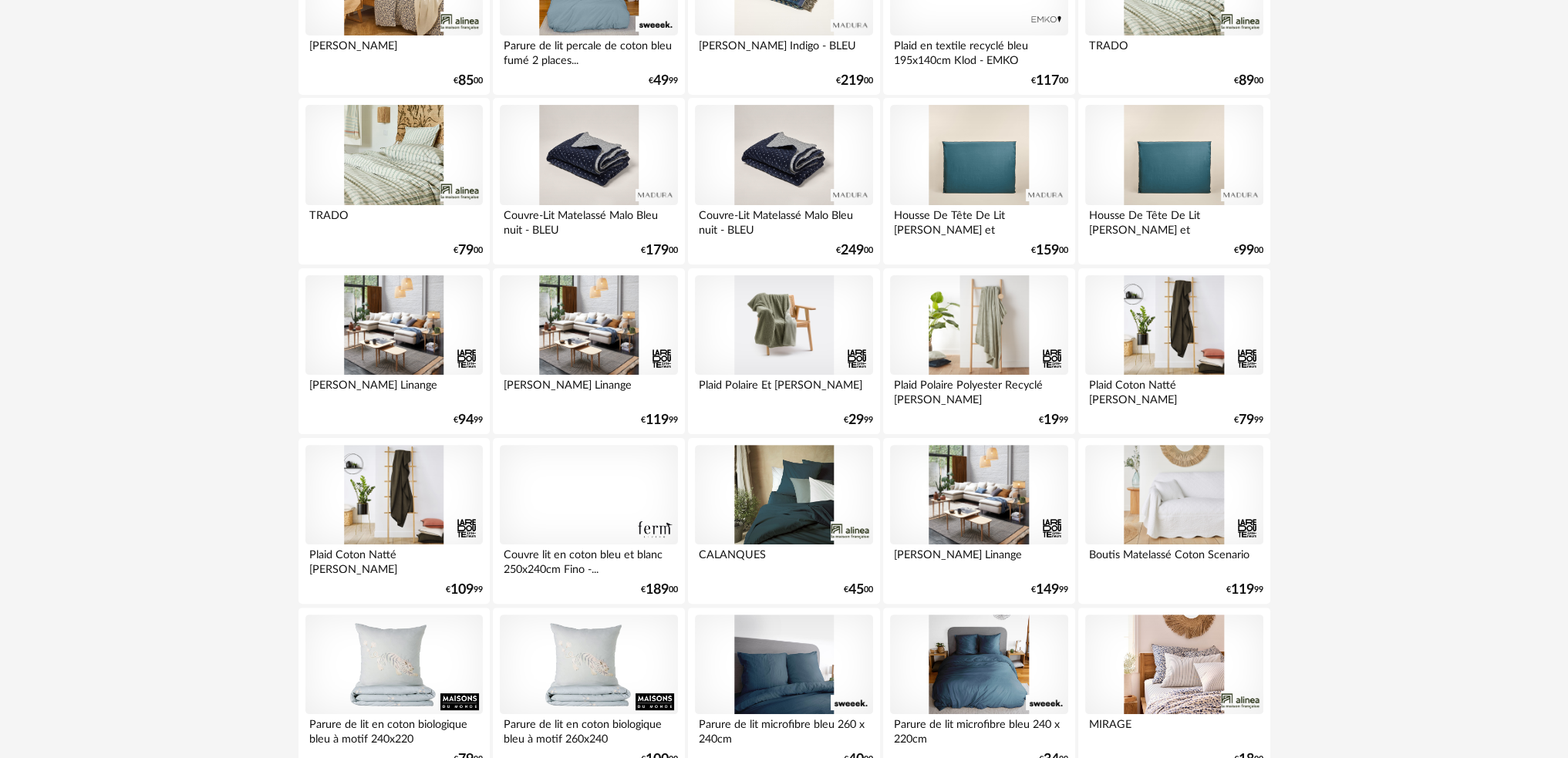
scroll to position [617, 0]
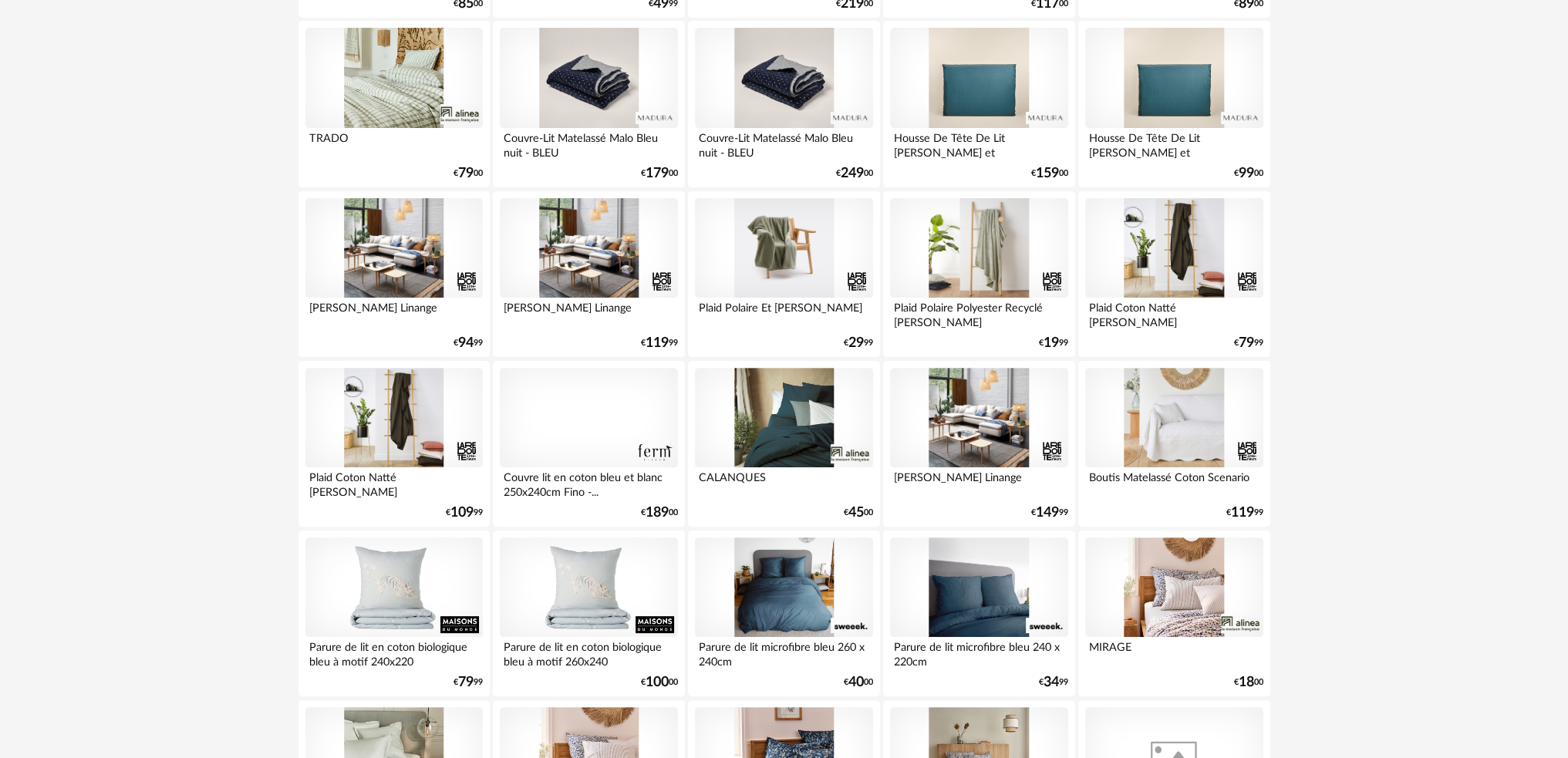
click at [972, 601] on div at bounding box center [979, 587] width 177 height 100
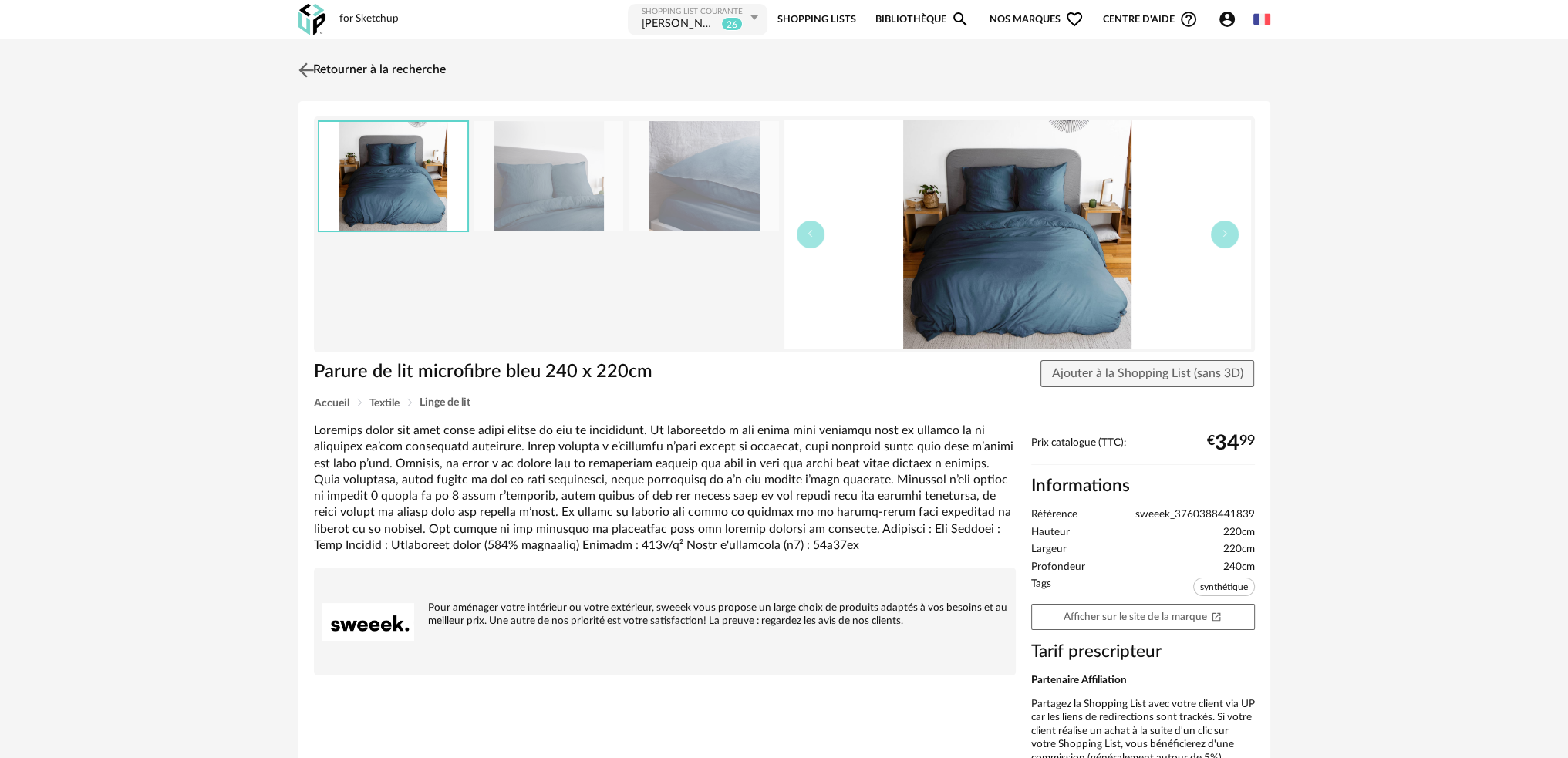
click at [306, 70] on img at bounding box center [306, 69] width 23 height 23
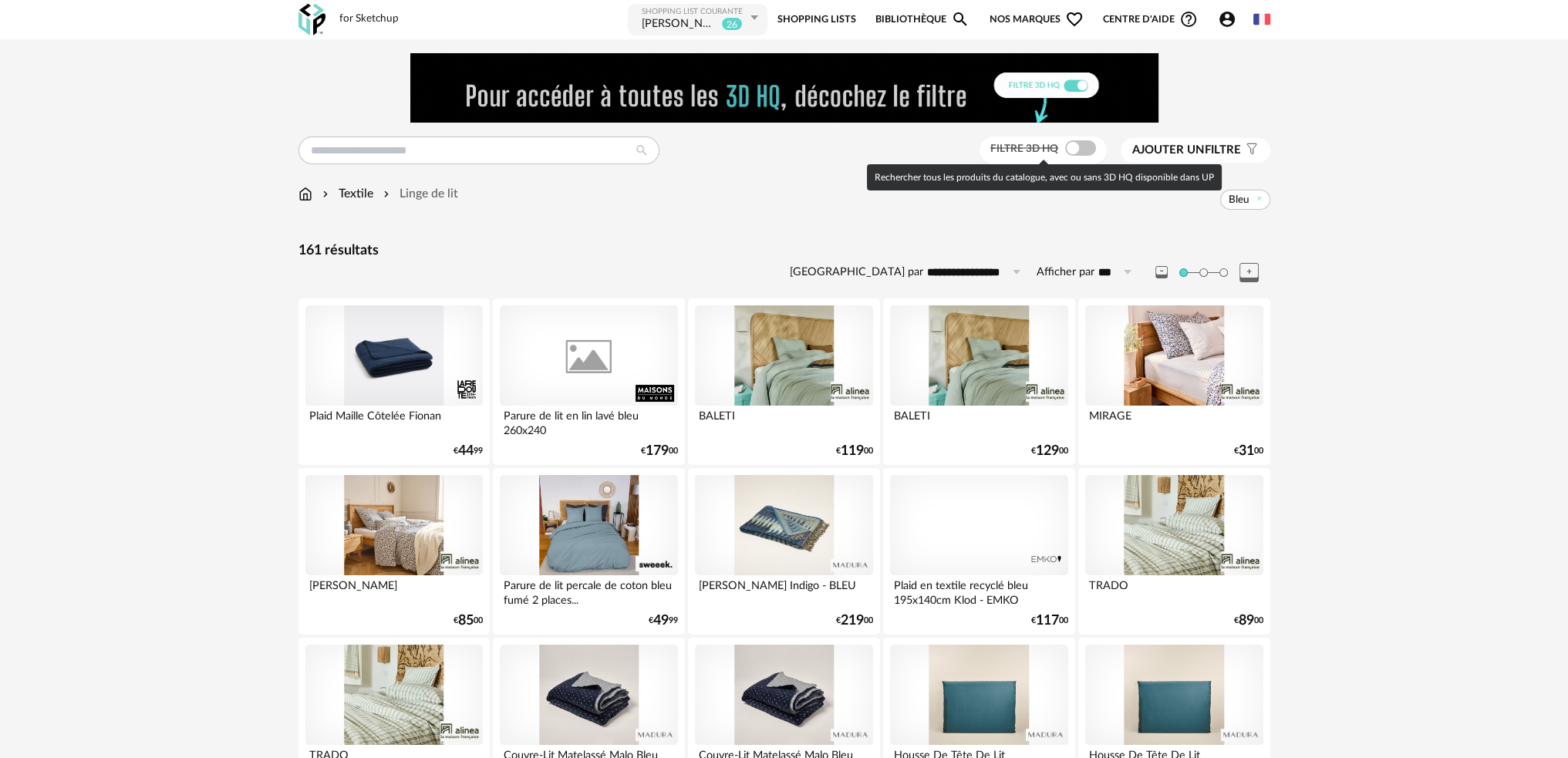
click at [1084, 148] on span at bounding box center [1080, 148] width 31 height 16
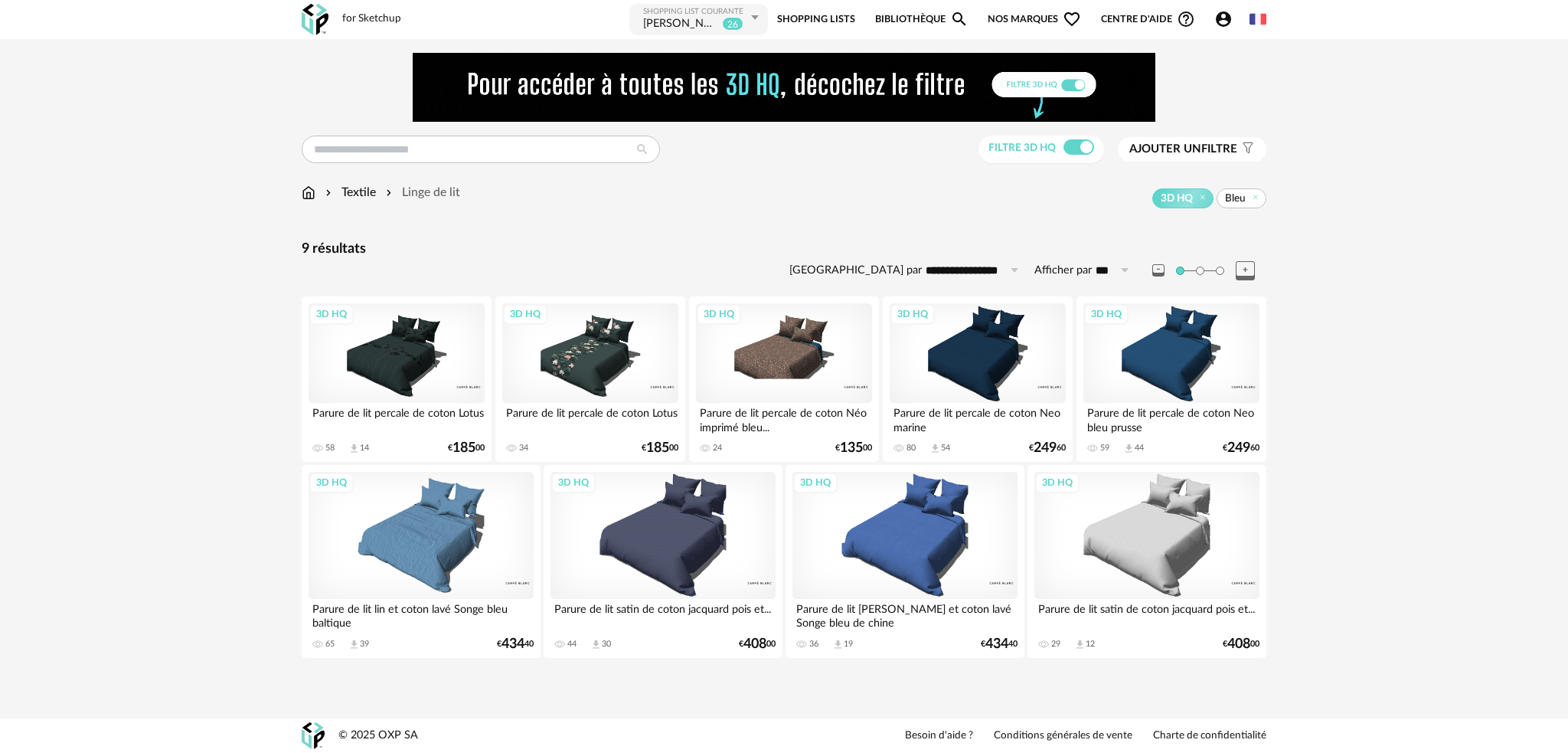
click at [716, 528] on div "3D HQ" at bounding box center [663, 535] width 226 height 126
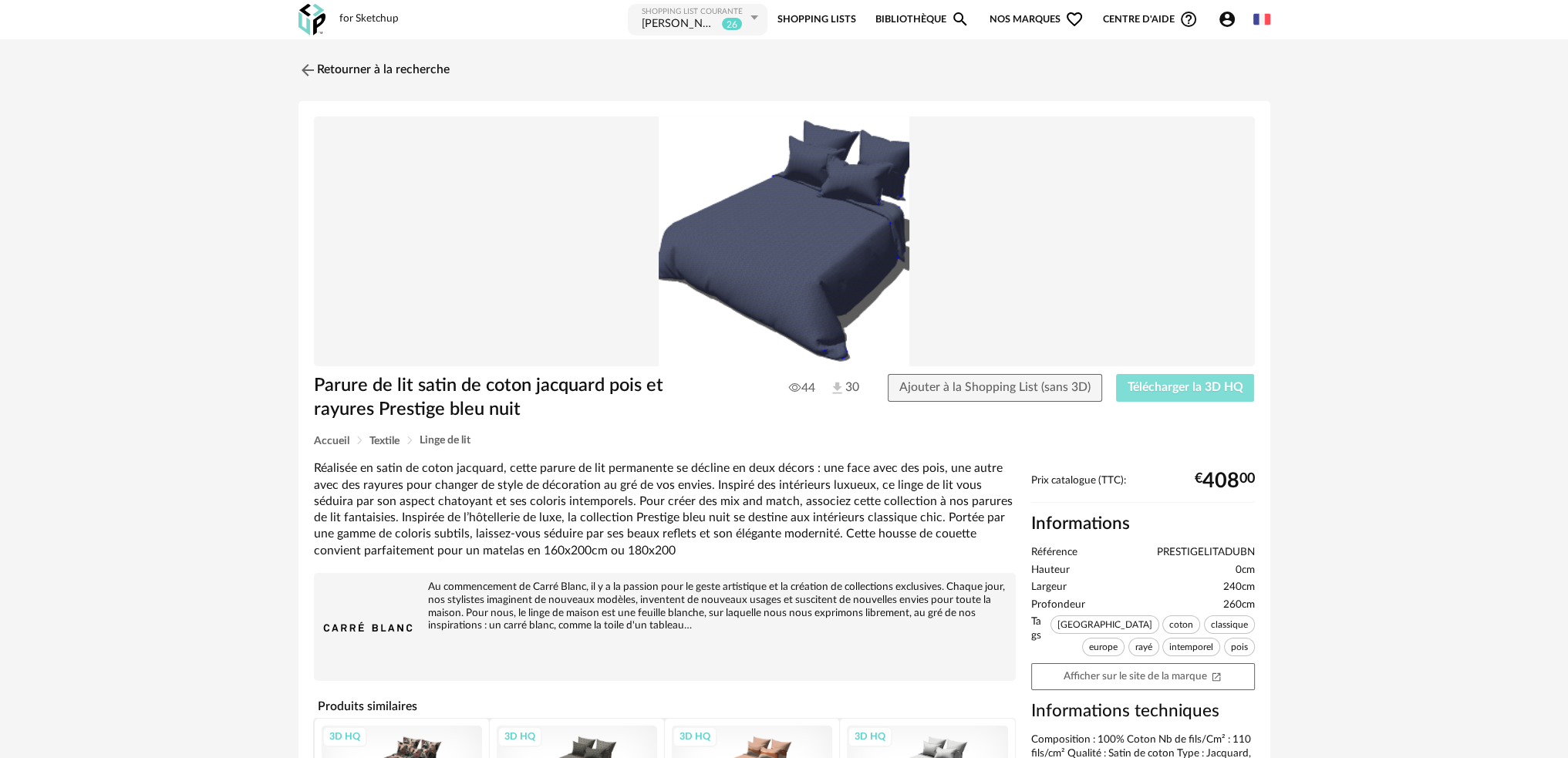
click at [1189, 387] on span "Télécharger la 3D HQ" at bounding box center [1185, 388] width 116 height 13
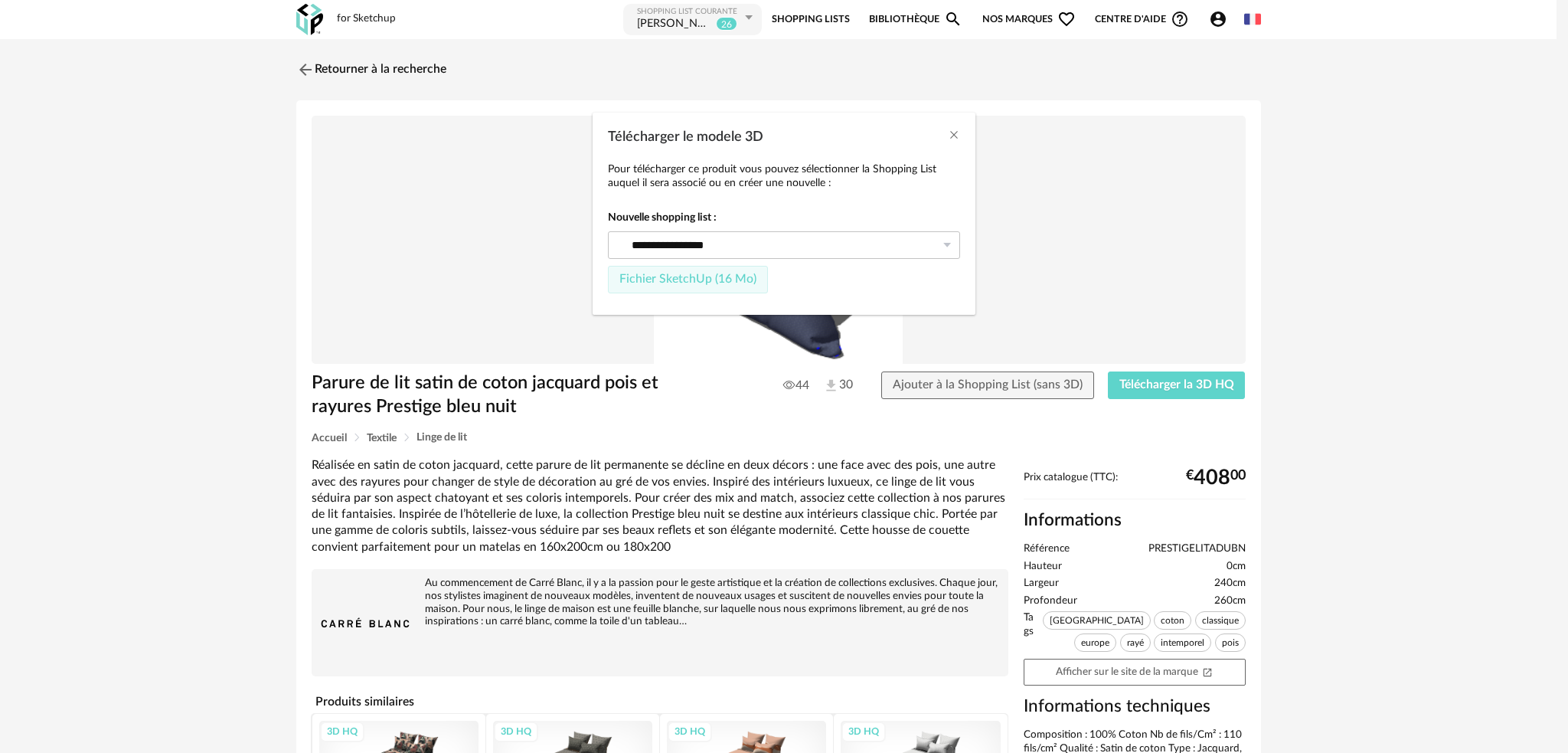
click at [741, 285] on span "Fichier SketchUp (16 Mo)" at bounding box center [688, 279] width 137 height 13
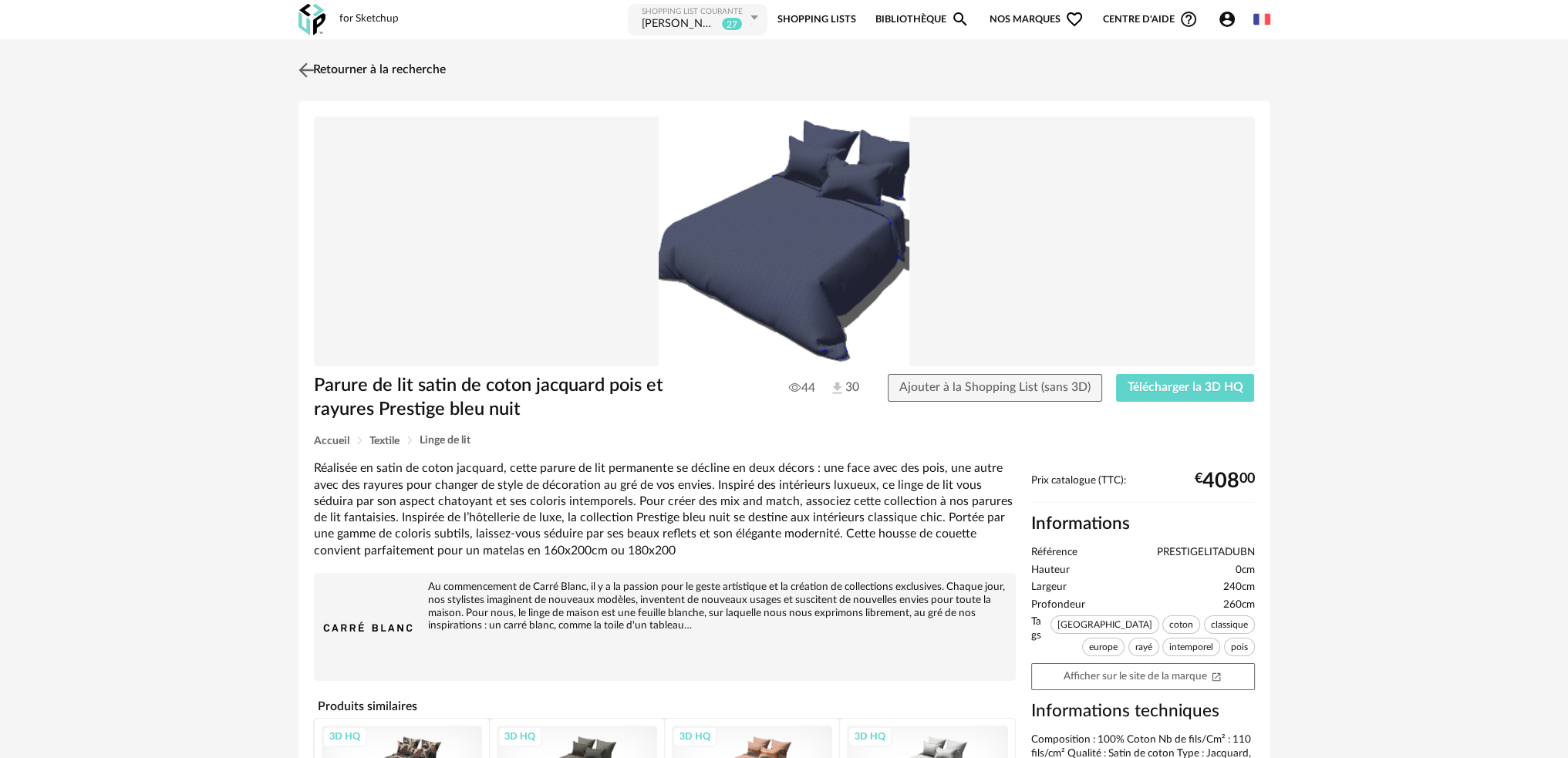
click at [306, 78] on img at bounding box center [306, 69] width 23 height 23
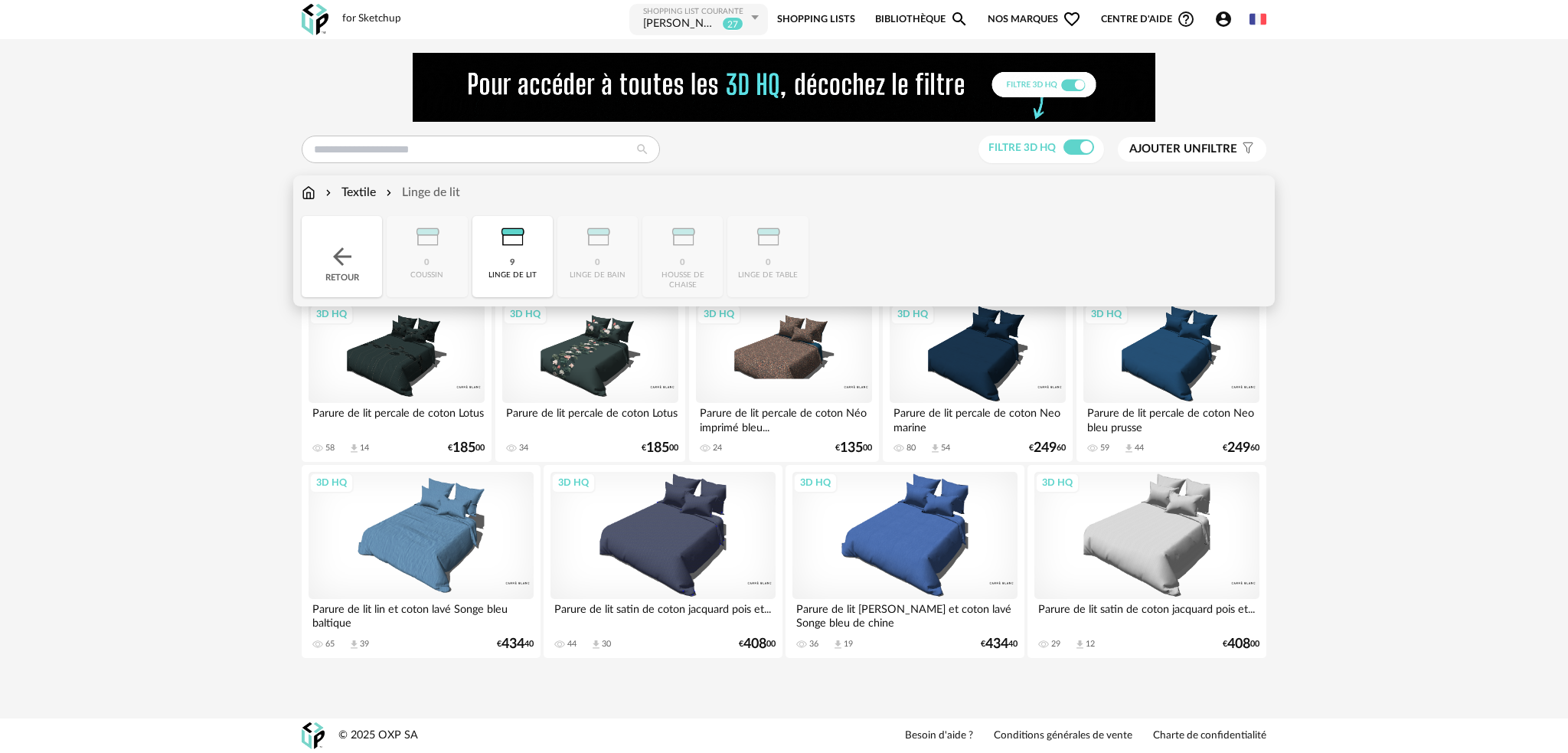
click at [341, 265] on img at bounding box center [342, 256] width 27 height 27
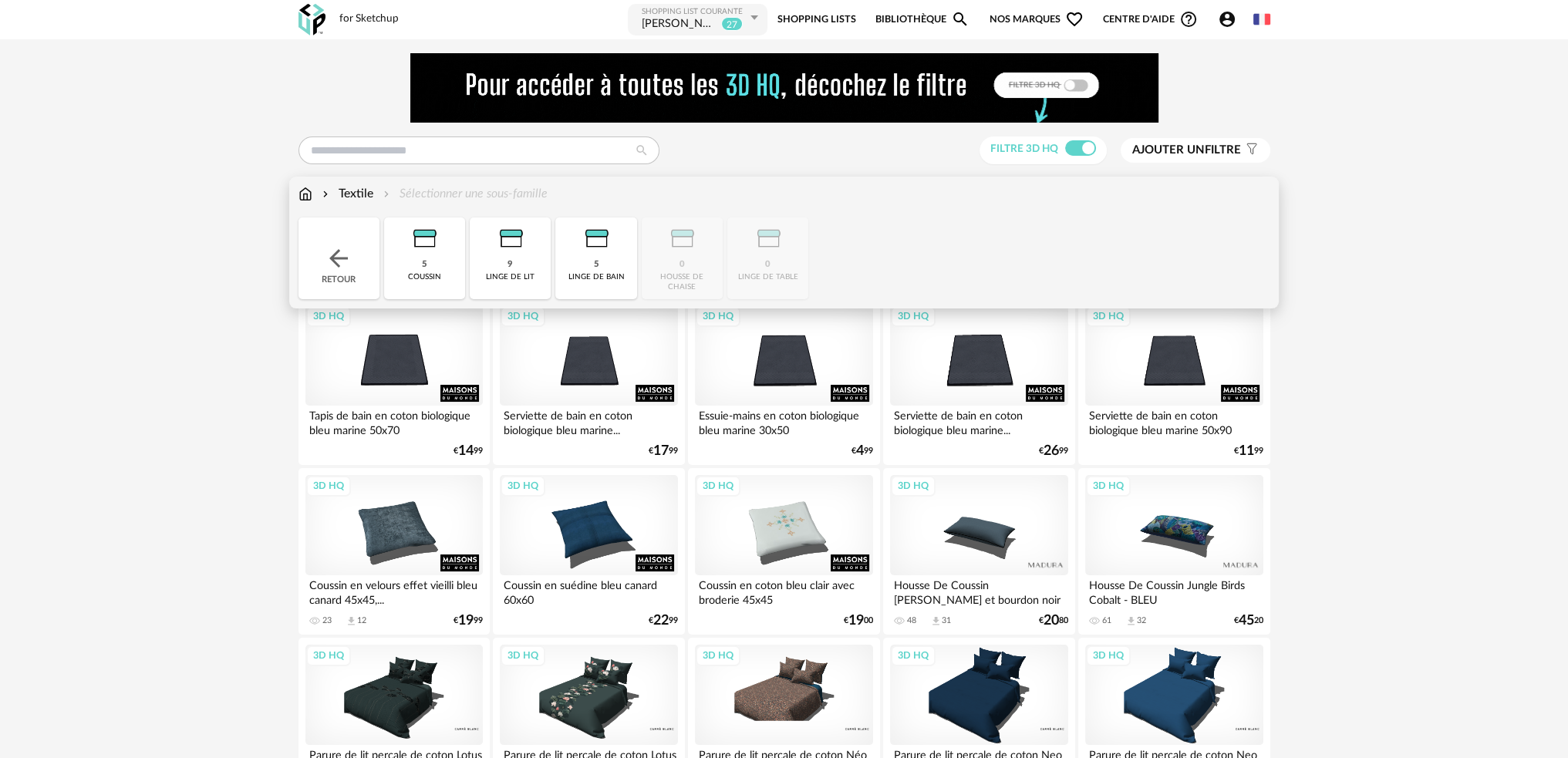
click at [343, 266] on img at bounding box center [338, 258] width 27 height 27
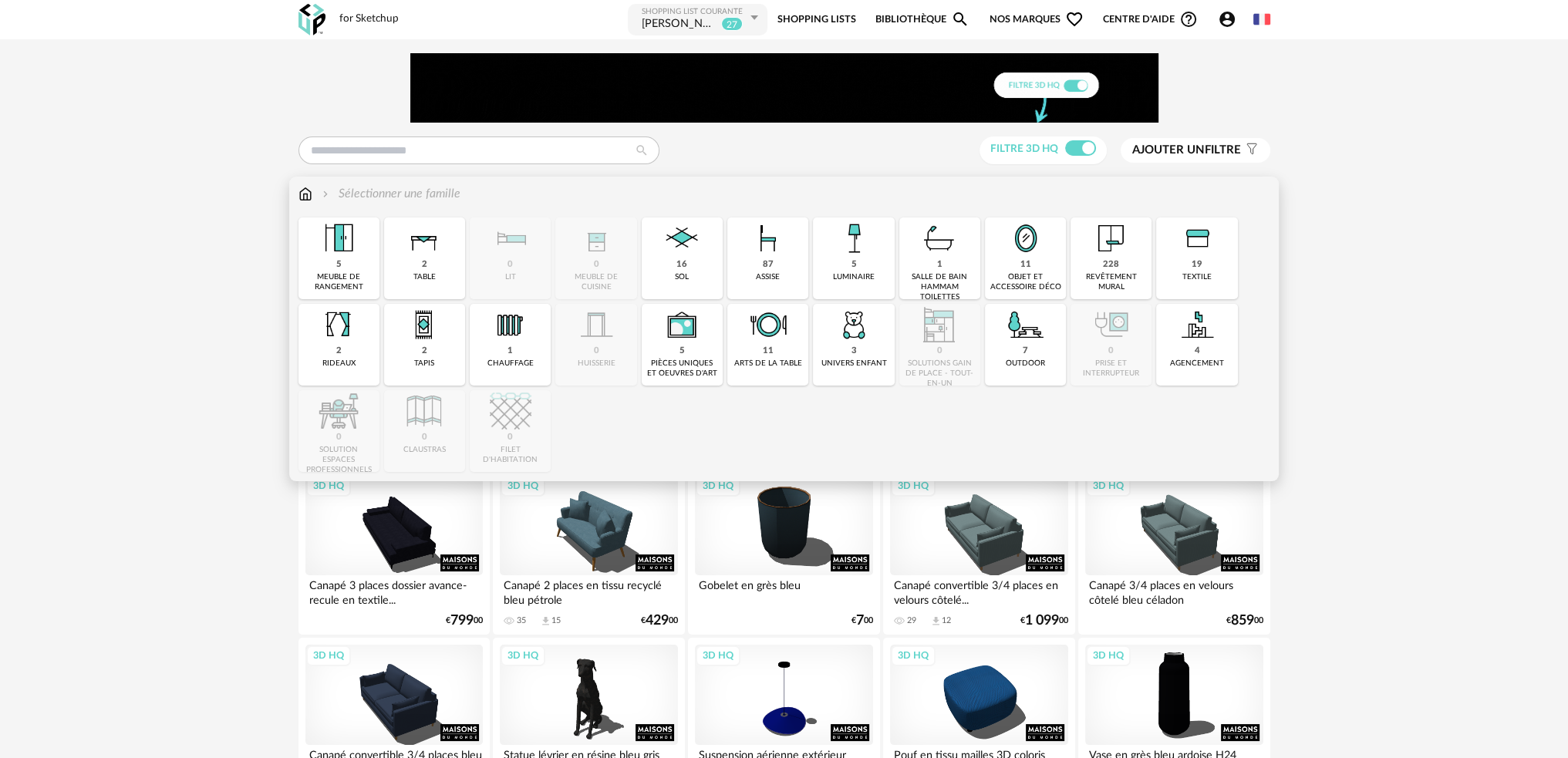
click at [353, 345] on img at bounding box center [338, 325] width 42 height 42
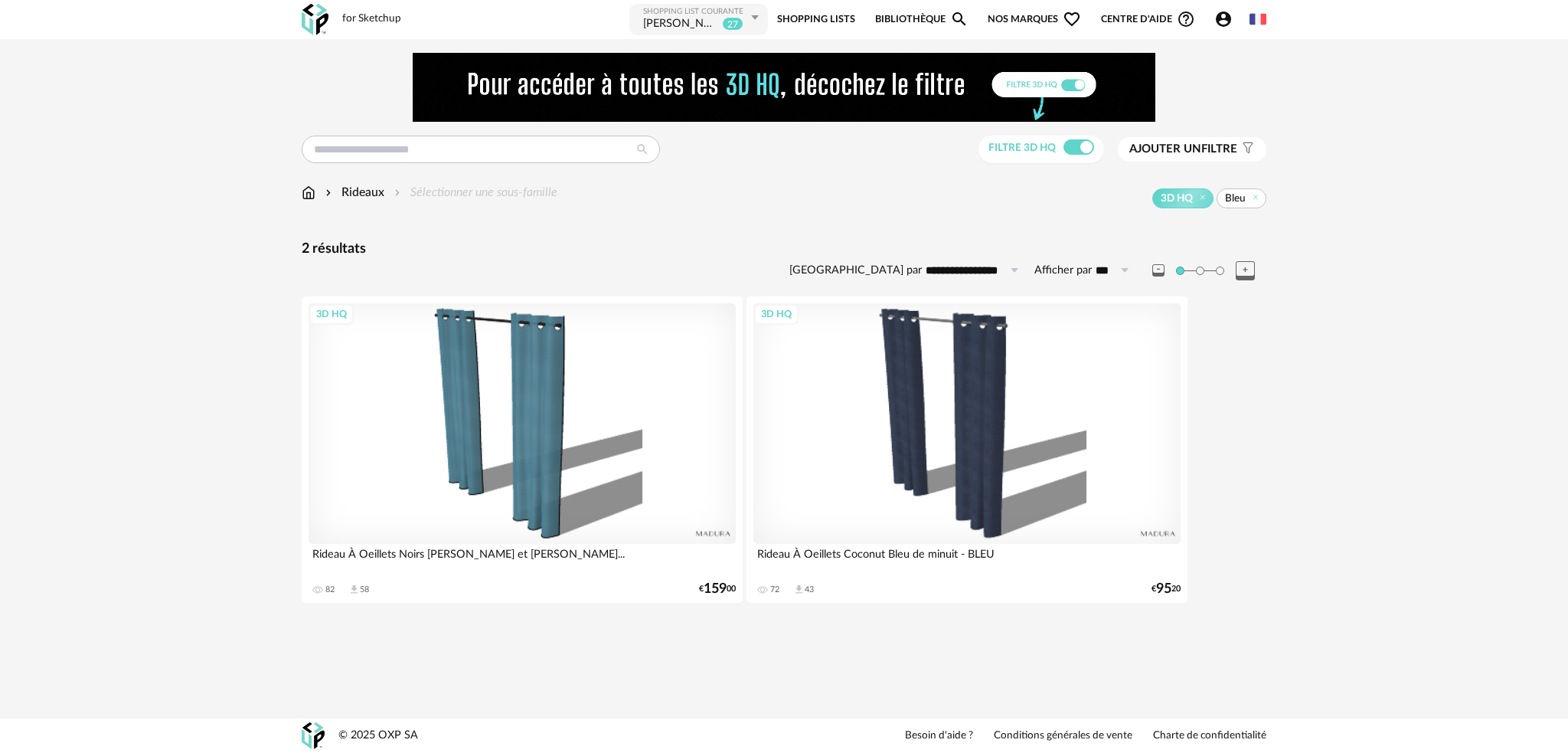
click at [1171, 140] on button "Ajouter un filtre s Filter icon" at bounding box center [1192, 149] width 149 height 24
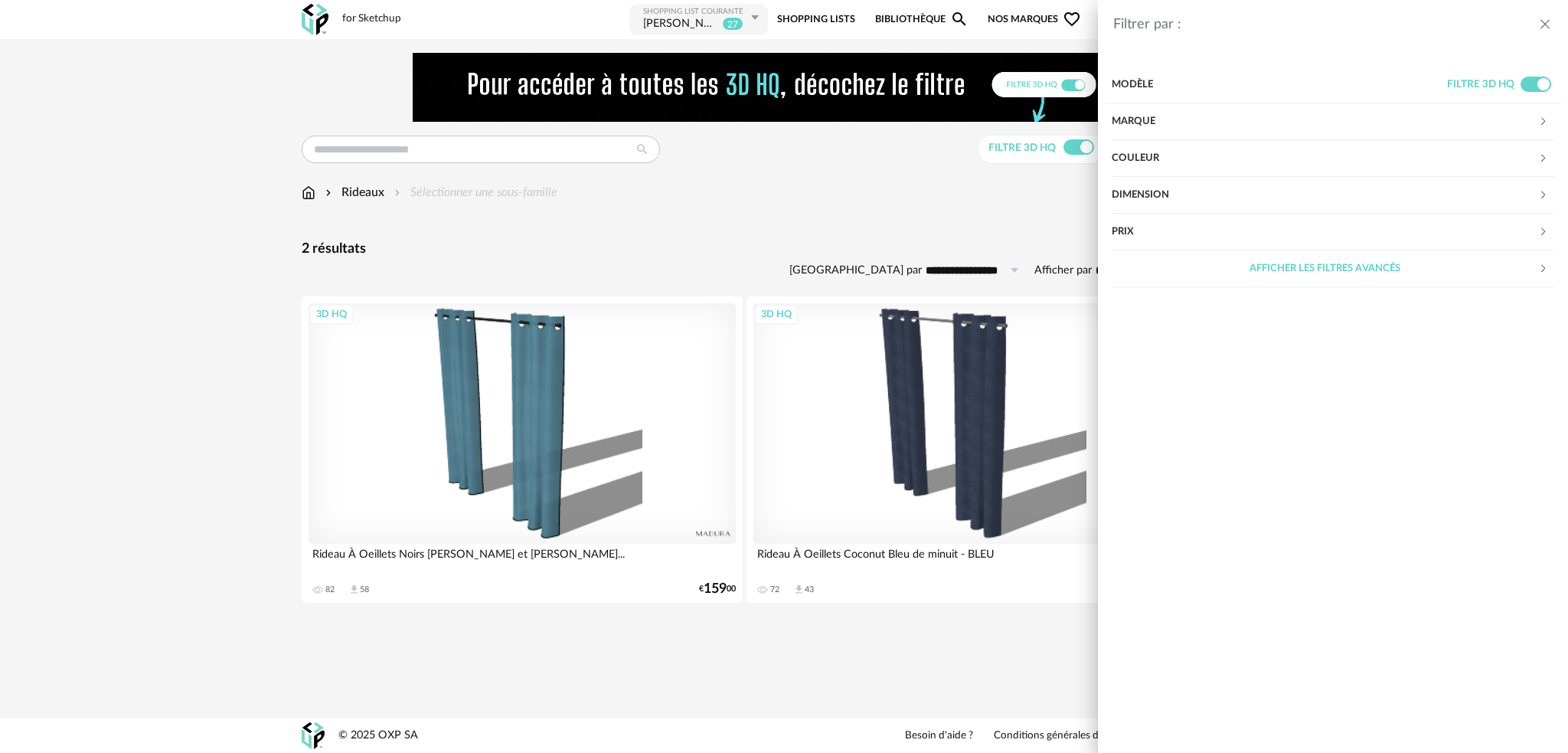
click at [1281, 161] on div "Couleur" at bounding box center [1324, 159] width 427 height 37
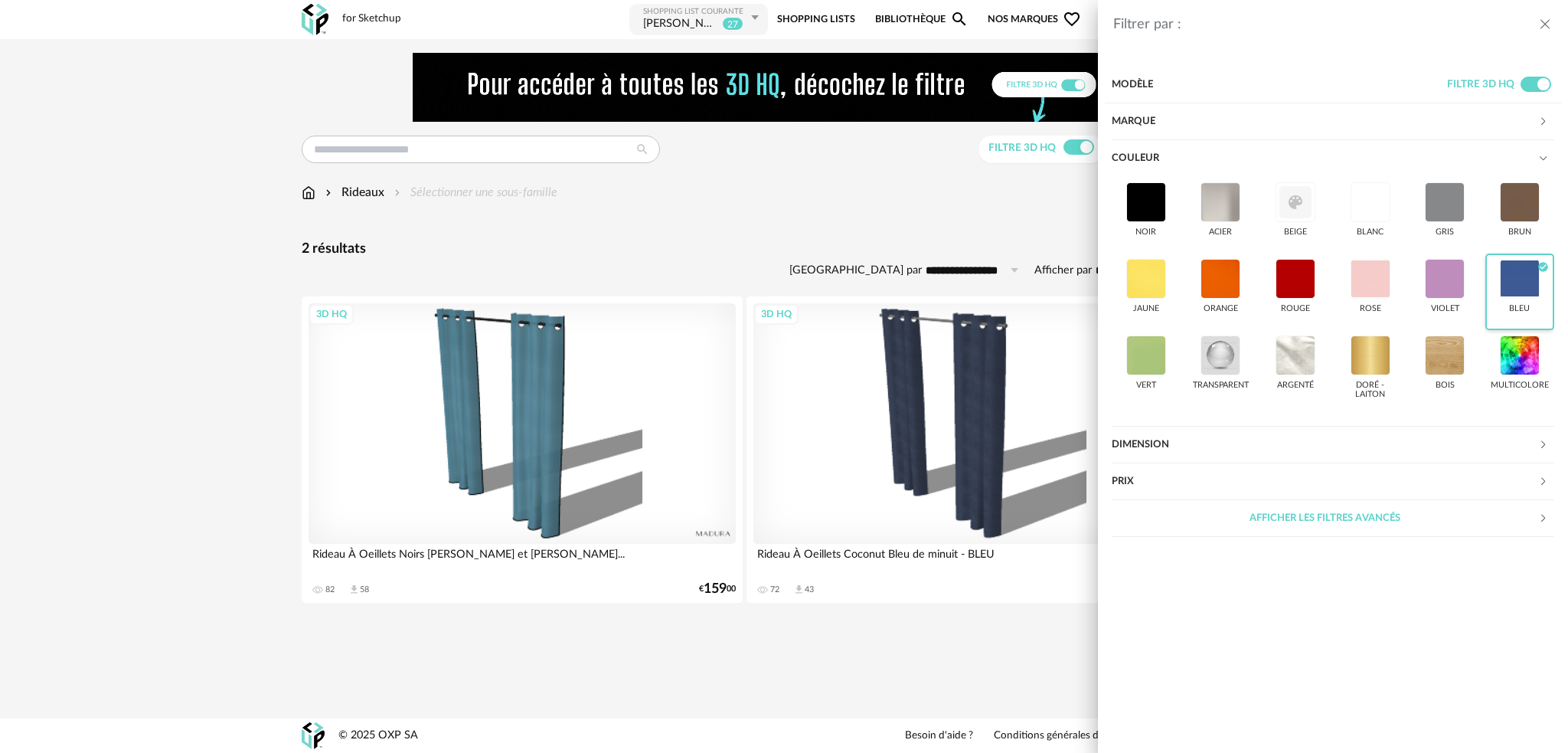
click at [1511, 283] on div at bounding box center [1520, 279] width 40 height 40
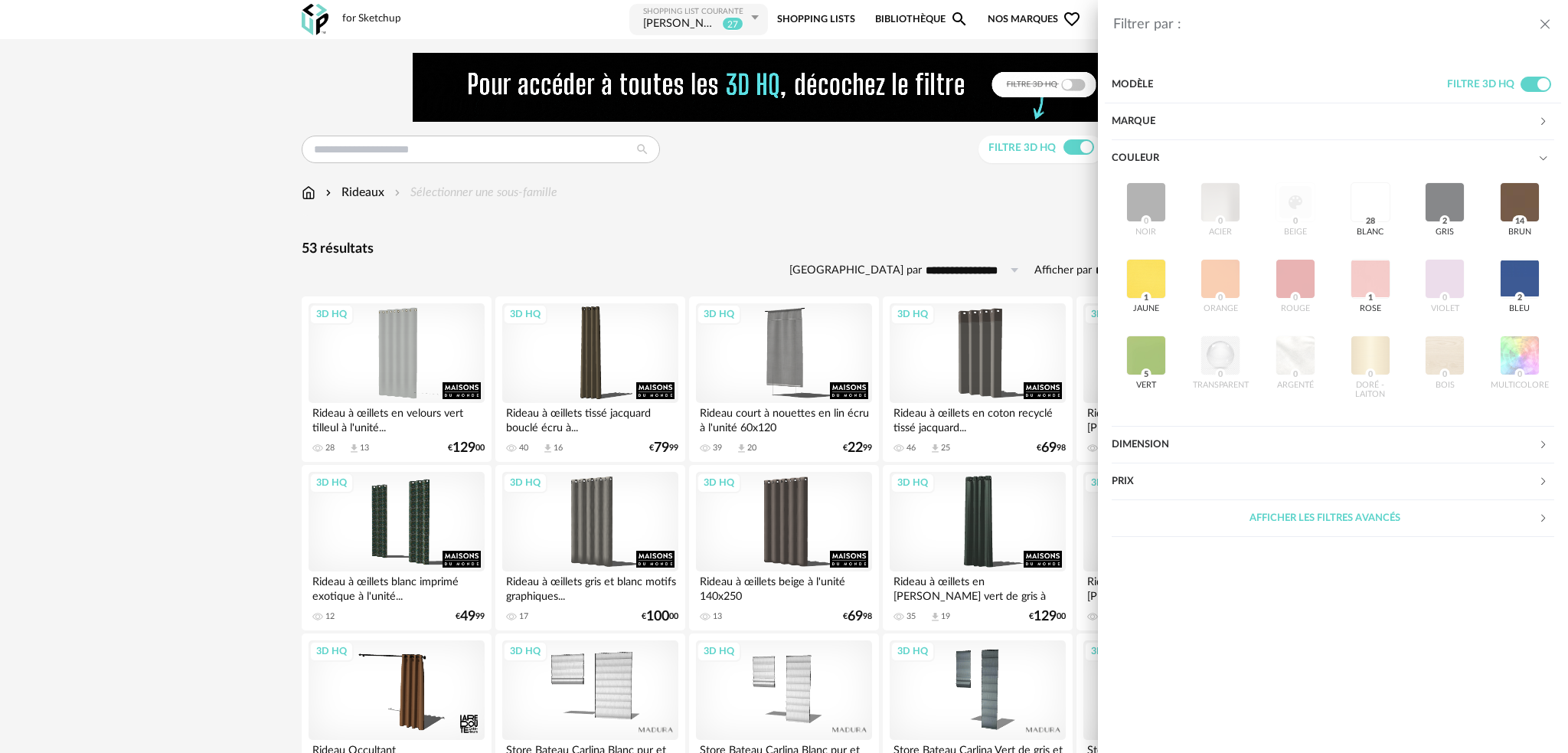
click at [1209, 281] on div "noir 0 acier 0 beige 0 blanc 28 gris 2 brun 14 jaune 1 orange 0 rouge 0 rose 1 …" at bounding box center [1332, 292] width 443 height 230
click at [1077, 146] on div "Filtrer par : Modèle Filtre 3D HQ Marque &tradition 0 101 Copenhagen 0 366 Conc…" at bounding box center [784, 376] width 1568 height 753
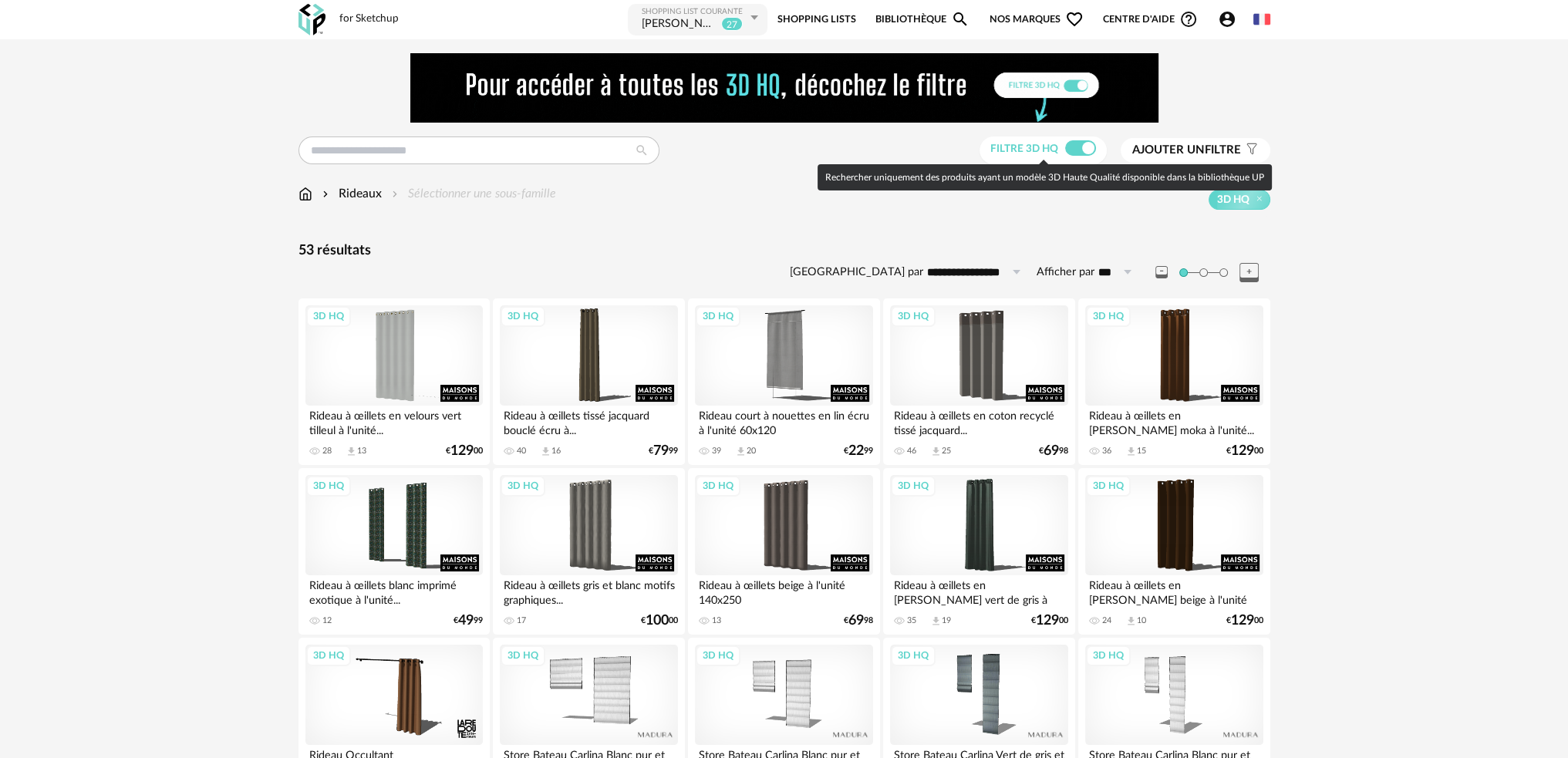
click at [1074, 147] on span at bounding box center [1080, 148] width 31 height 16
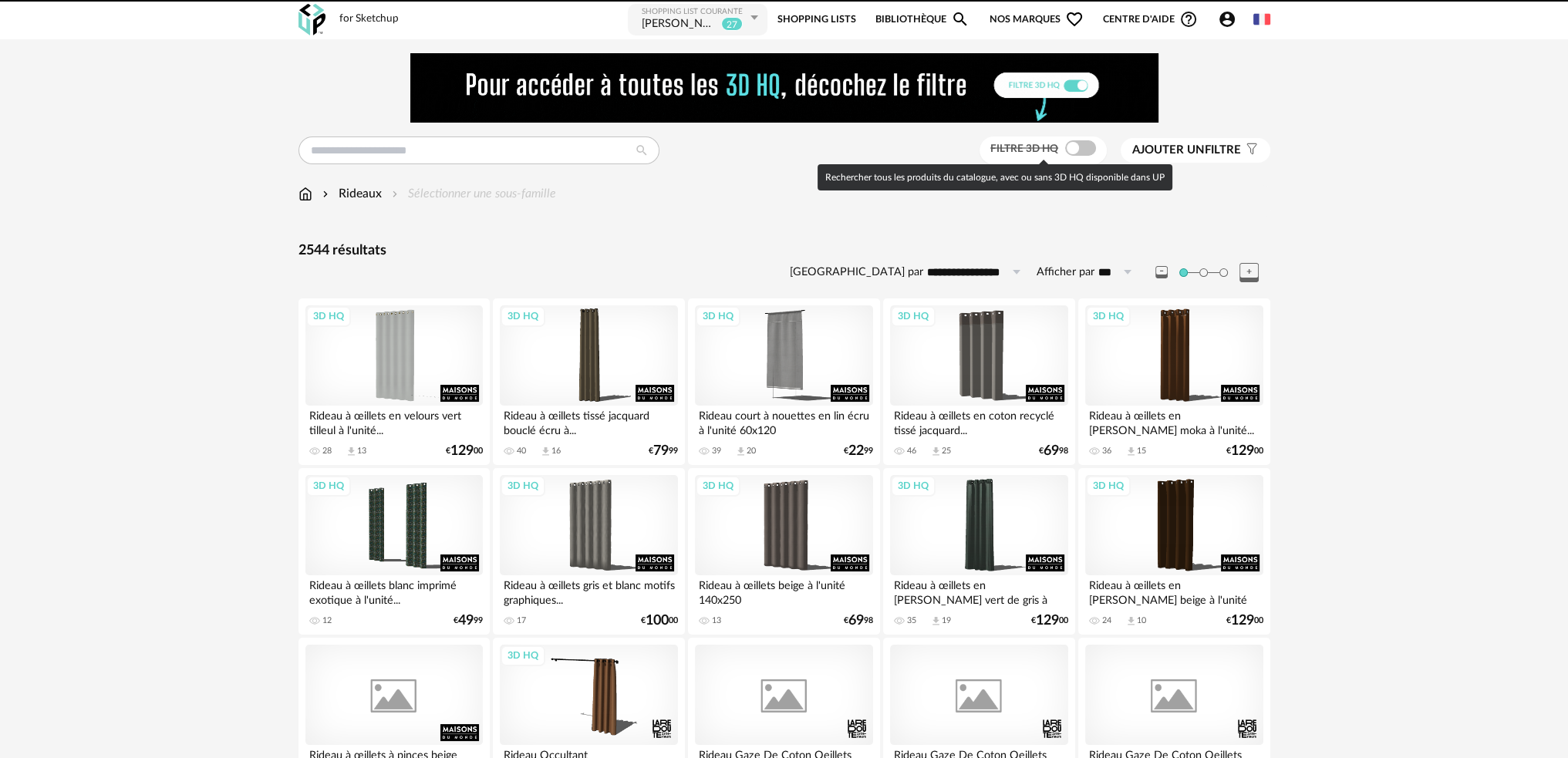
click at [1162, 160] on button "Ajouter un filtre s Filter icon" at bounding box center [1195, 150] width 150 height 25
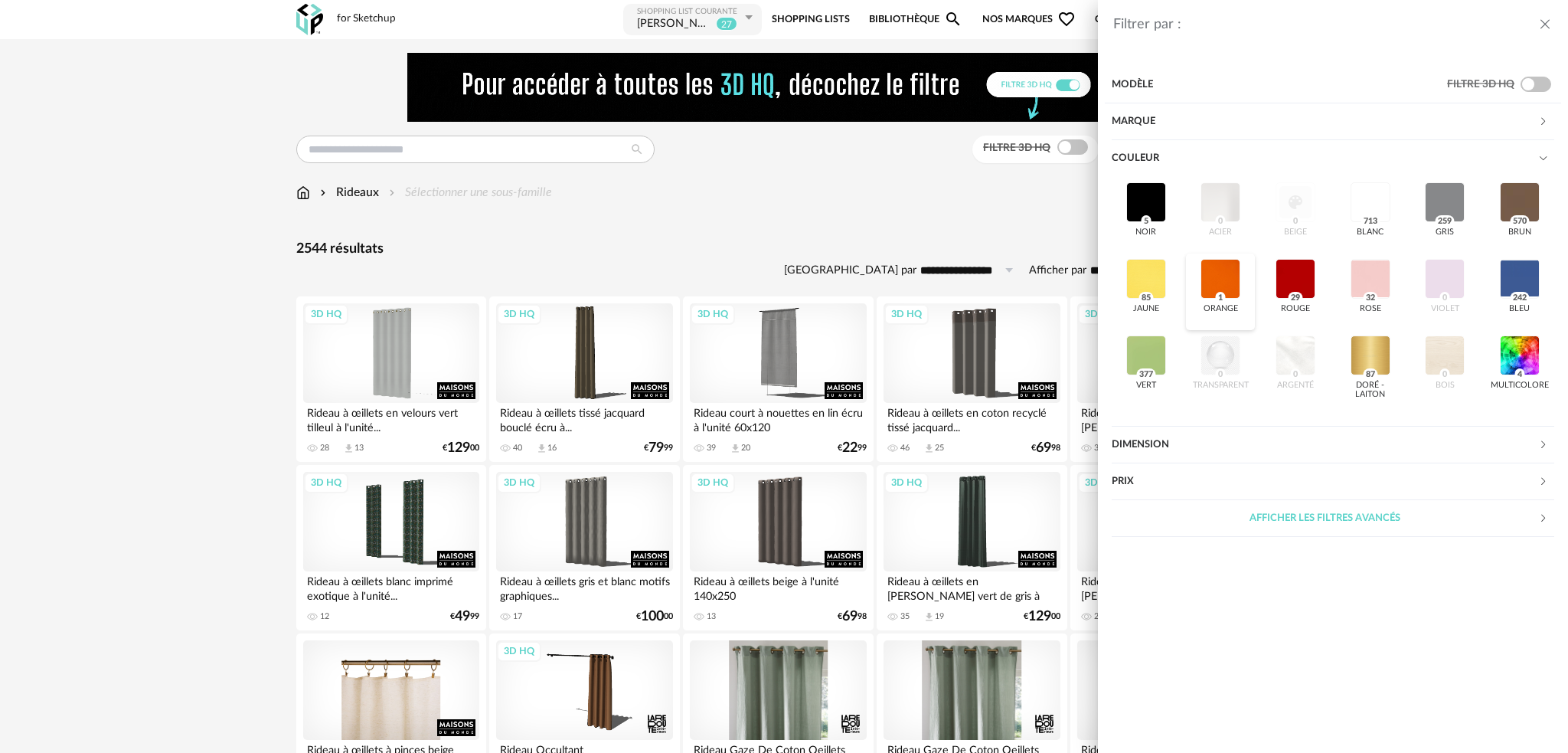
click at [1222, 277] on div at bounding box center [1221, 279] width 40 height 40
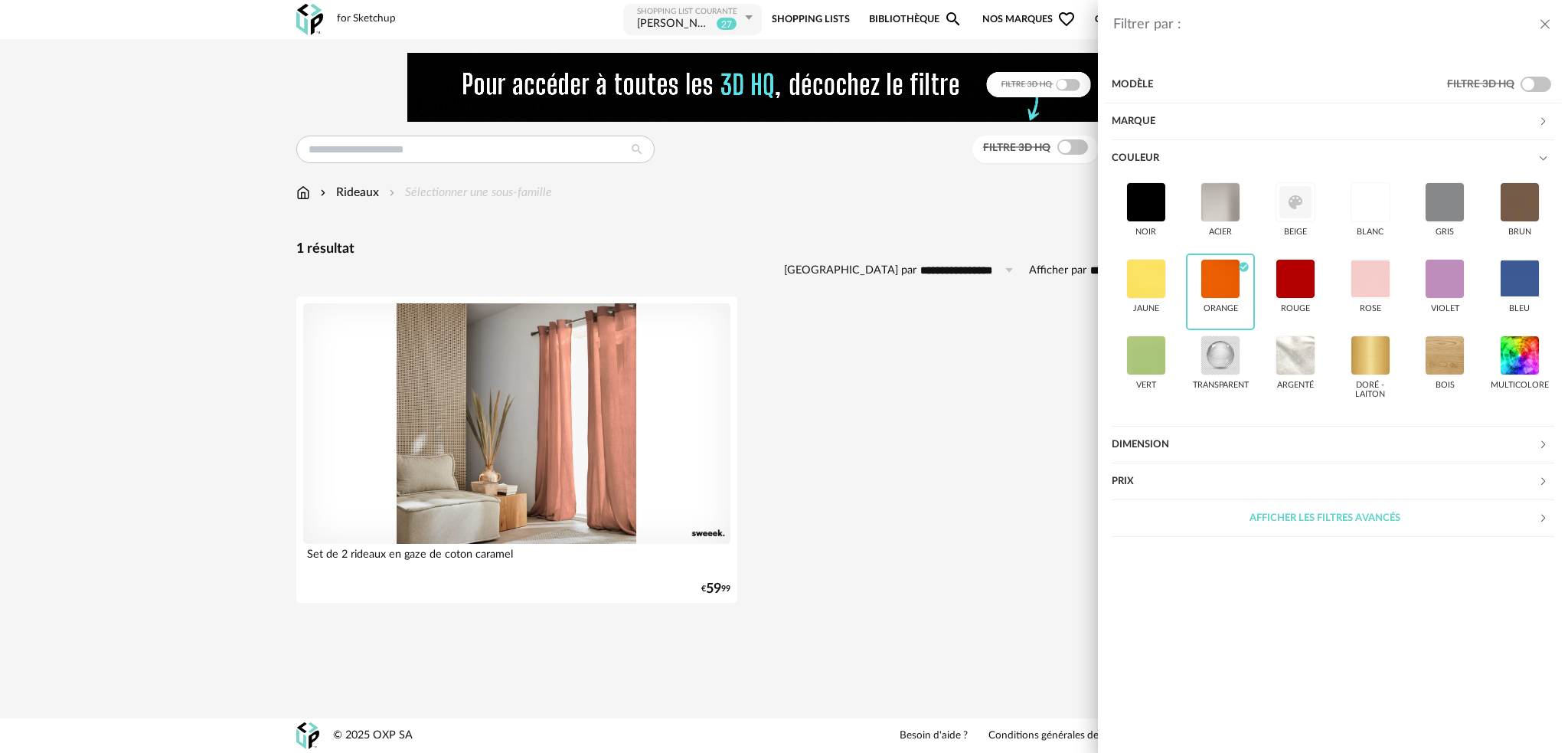
click at [607, 413] on div "Filtrer par : Modèle Filtre 3D HQ Marque &tradition 0 101 Copenhagen 0 366 Conc…" at bounding box center [784, 376] width 1568 height 753
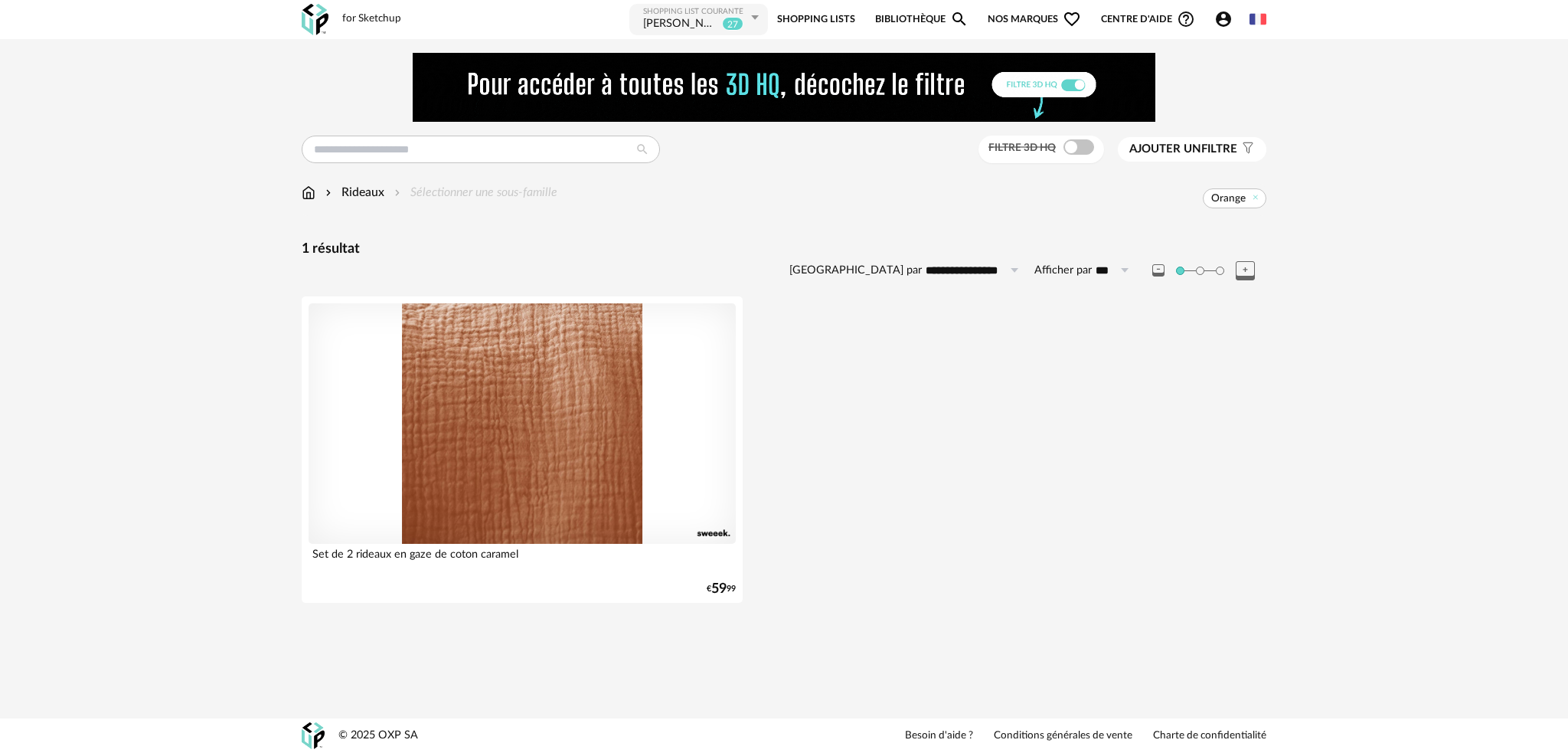
click at [601, 418] on div at bounding box center [523, 423] width 428 height 240
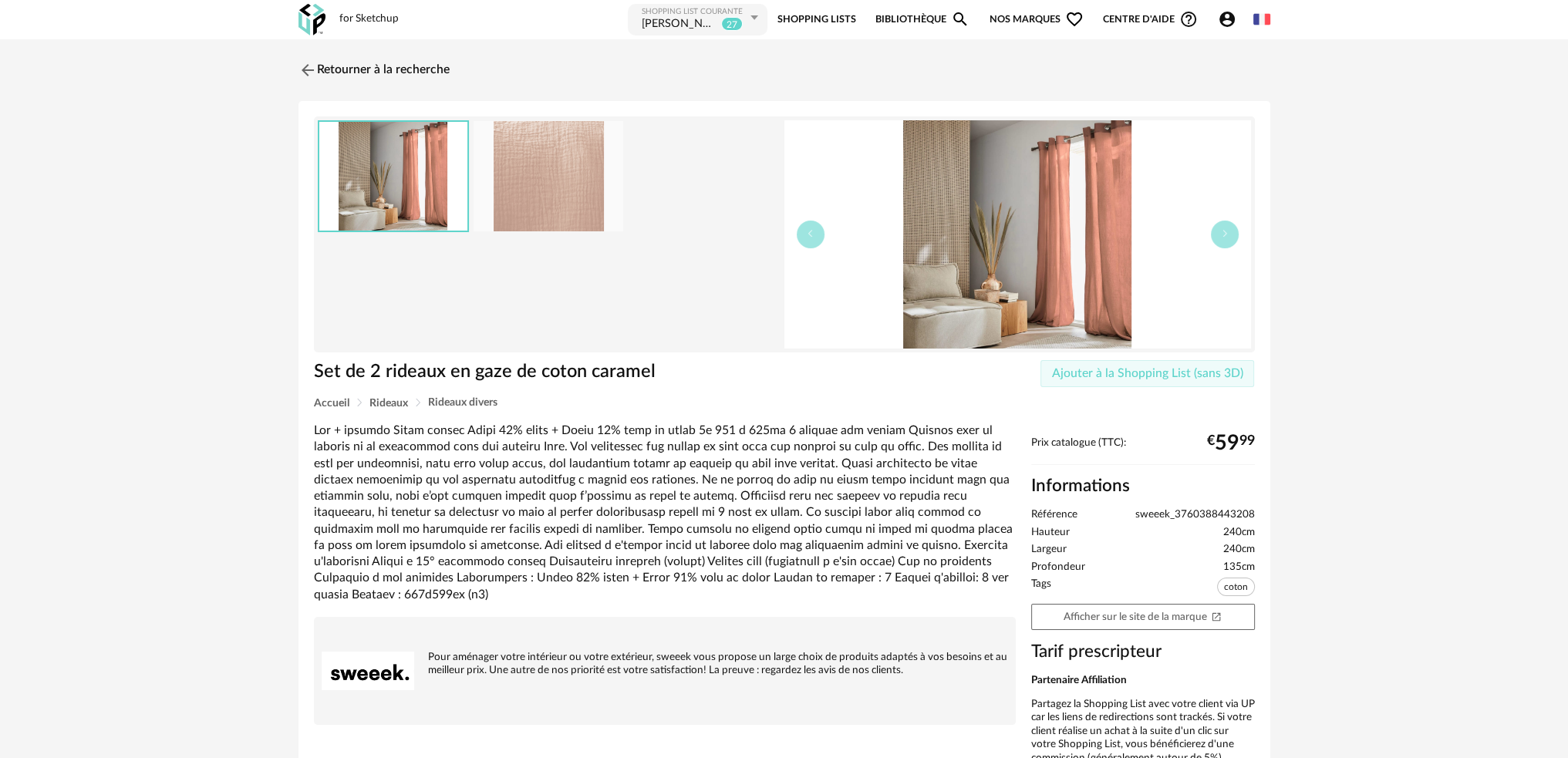
click at [1101, 375] on span "Ajouter à la Shopping List (sans 3D)" at bounding box center [1147, 373] width 192 height 13
click at [699, 309] on div at bounding box center [548, 234] width 462 height 228
click at [300, 67] on img at bounding box center [306, 69] width 23 height 23
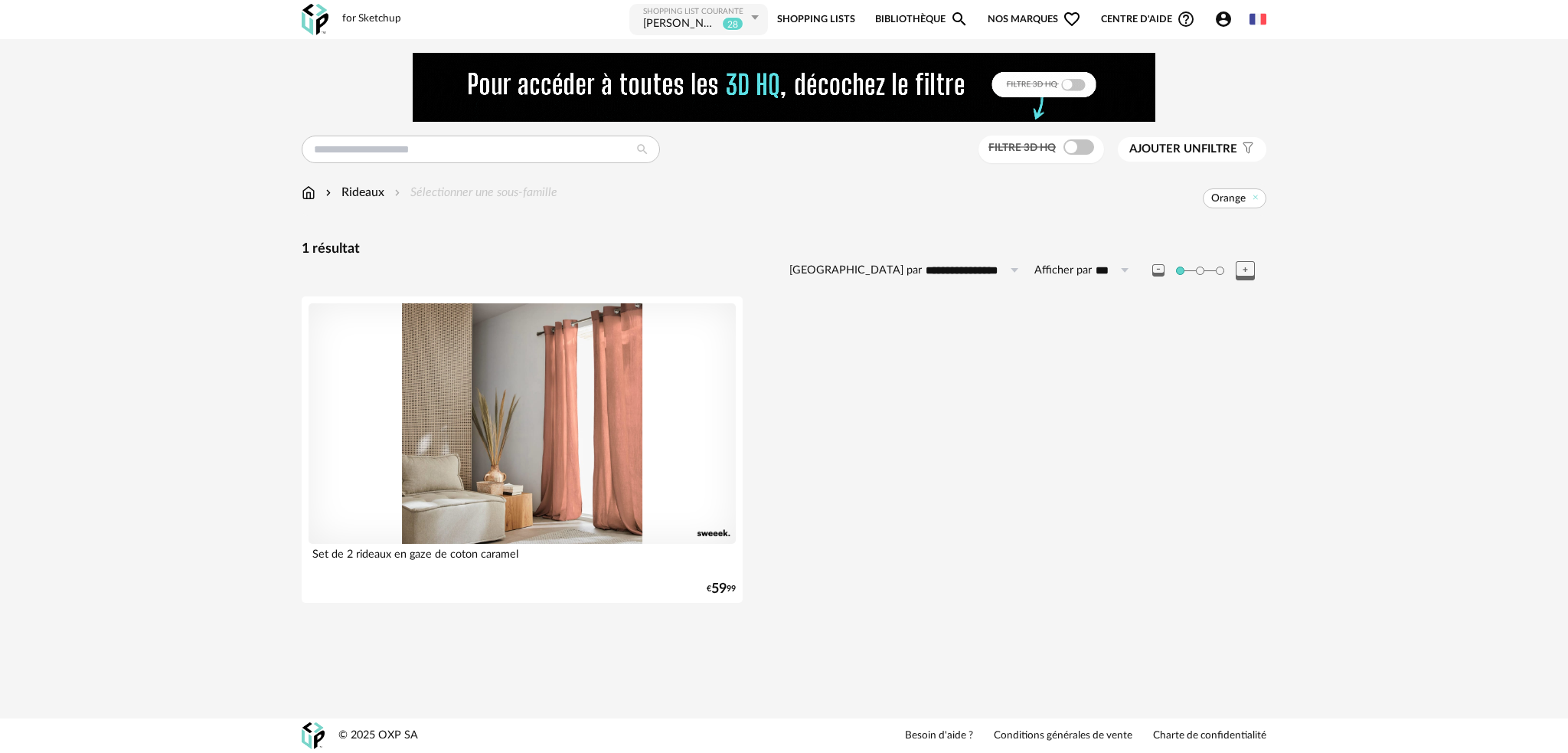
click at [1152, 146] on span "Ajouter un" at bounding box center [1165, 149] width 72 height 12
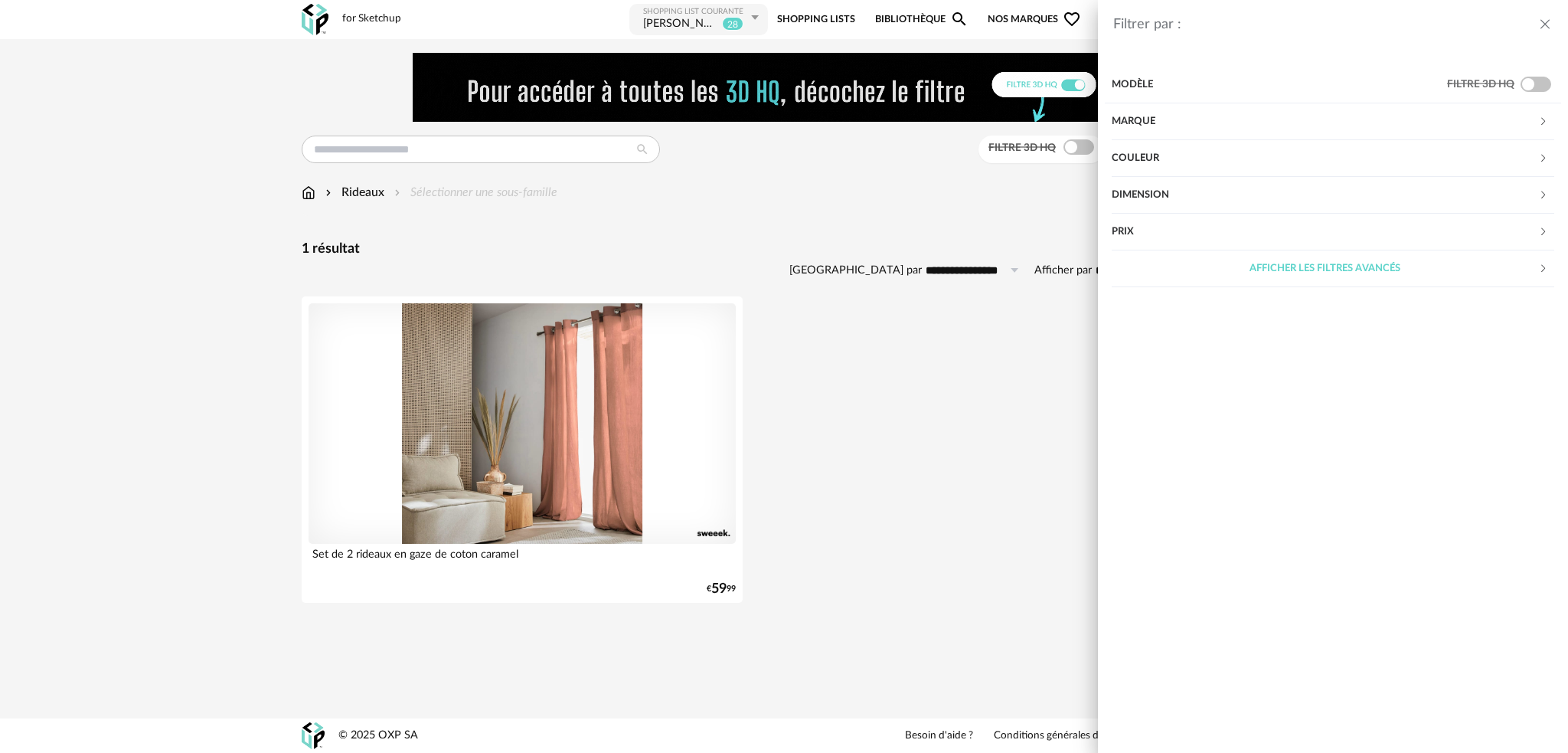
click at [1183, 164] on div "Couleur" at bounding box center [1324, 159] width 427 height 37
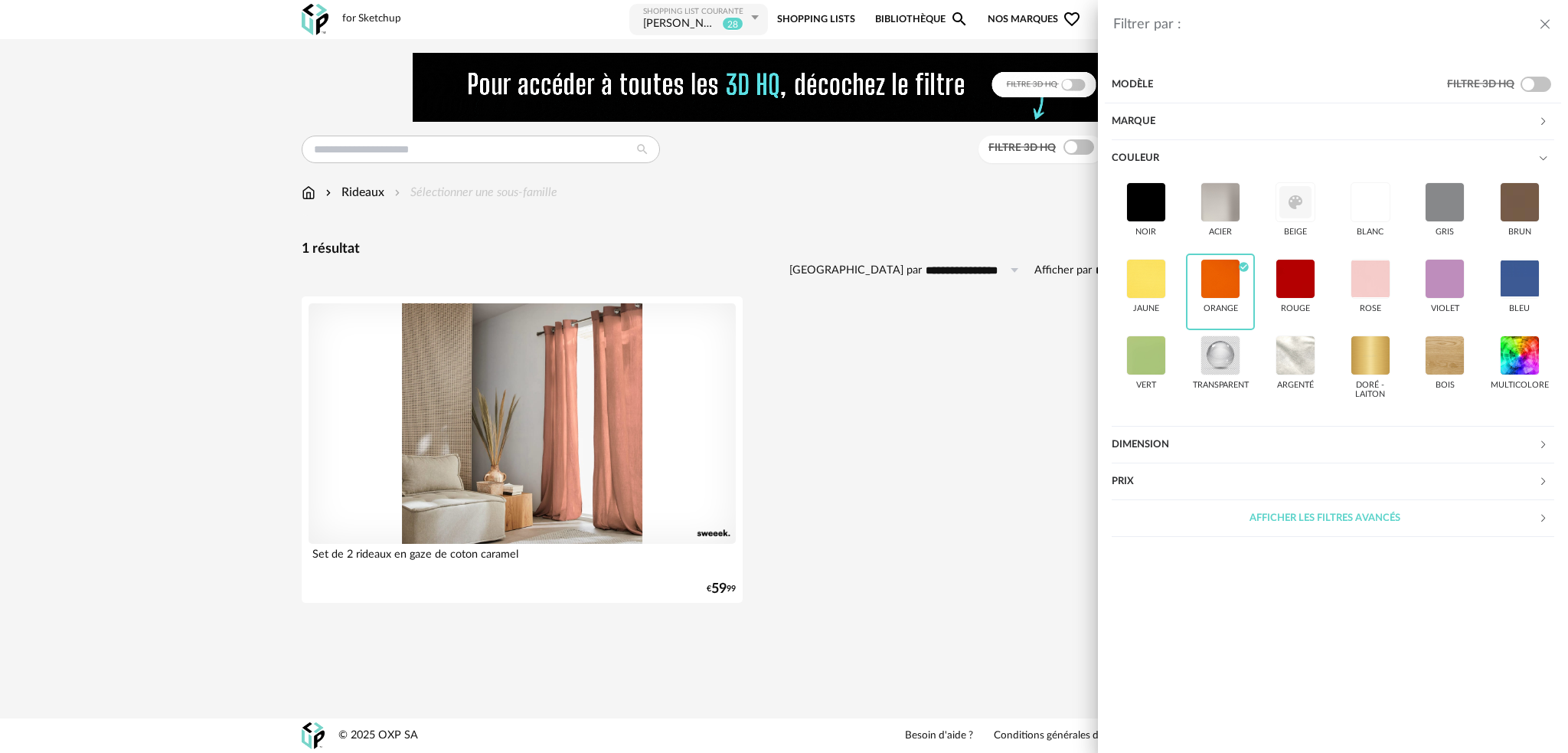
drag, startPoint x: 858, startPoint y: 368, endPoint x: 816, endPoint y: 309, distance: 72.4
click at [831, 327] on div "Filtrer par : Modèle Filtre 3D HQ Marque &tradition 0 101 Copenhagen 0 366 Conc…" at bounding box center [784, 376] width 1568 height 753
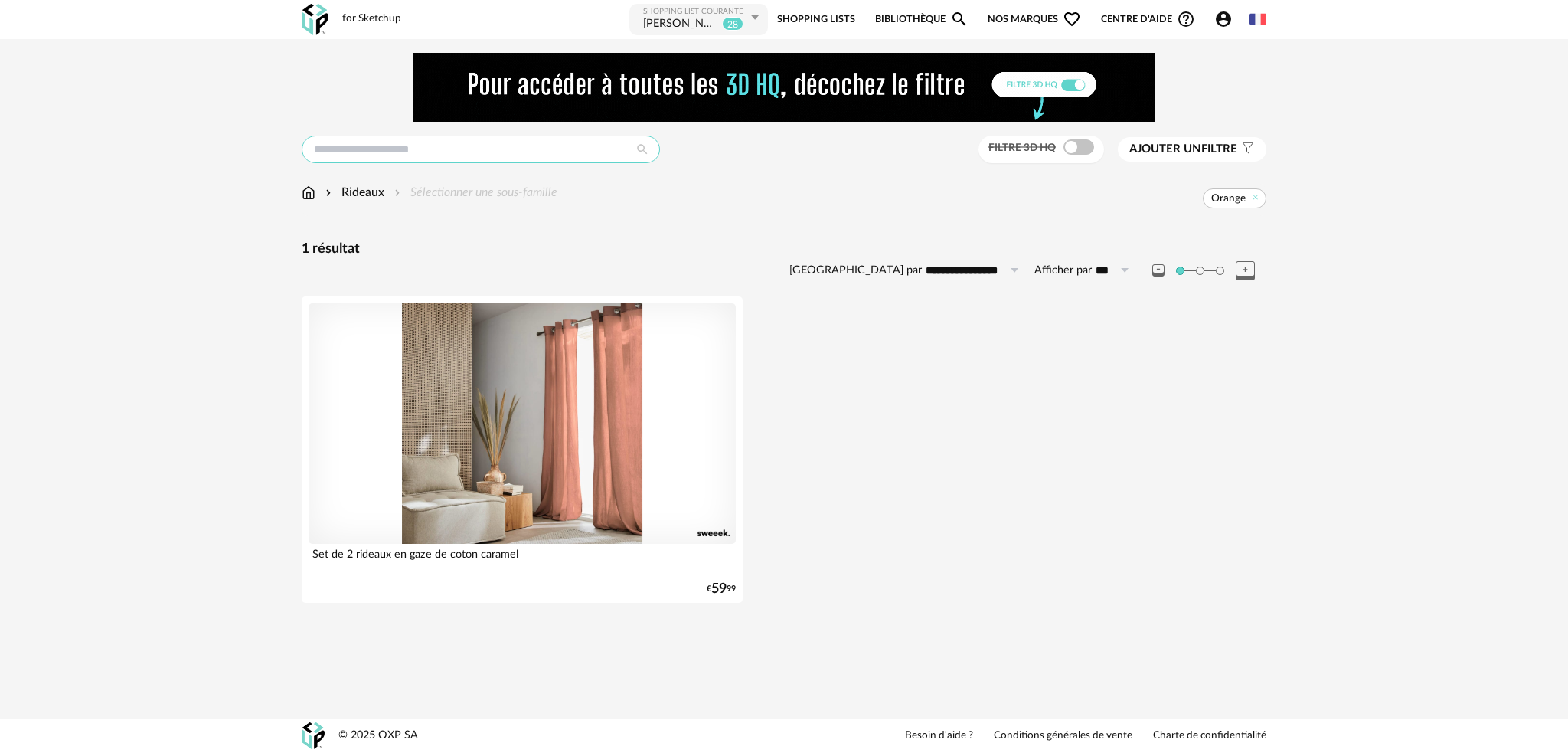
click at [349, 154] on input "text" at bounding box center [481, 150] width 359 height 27
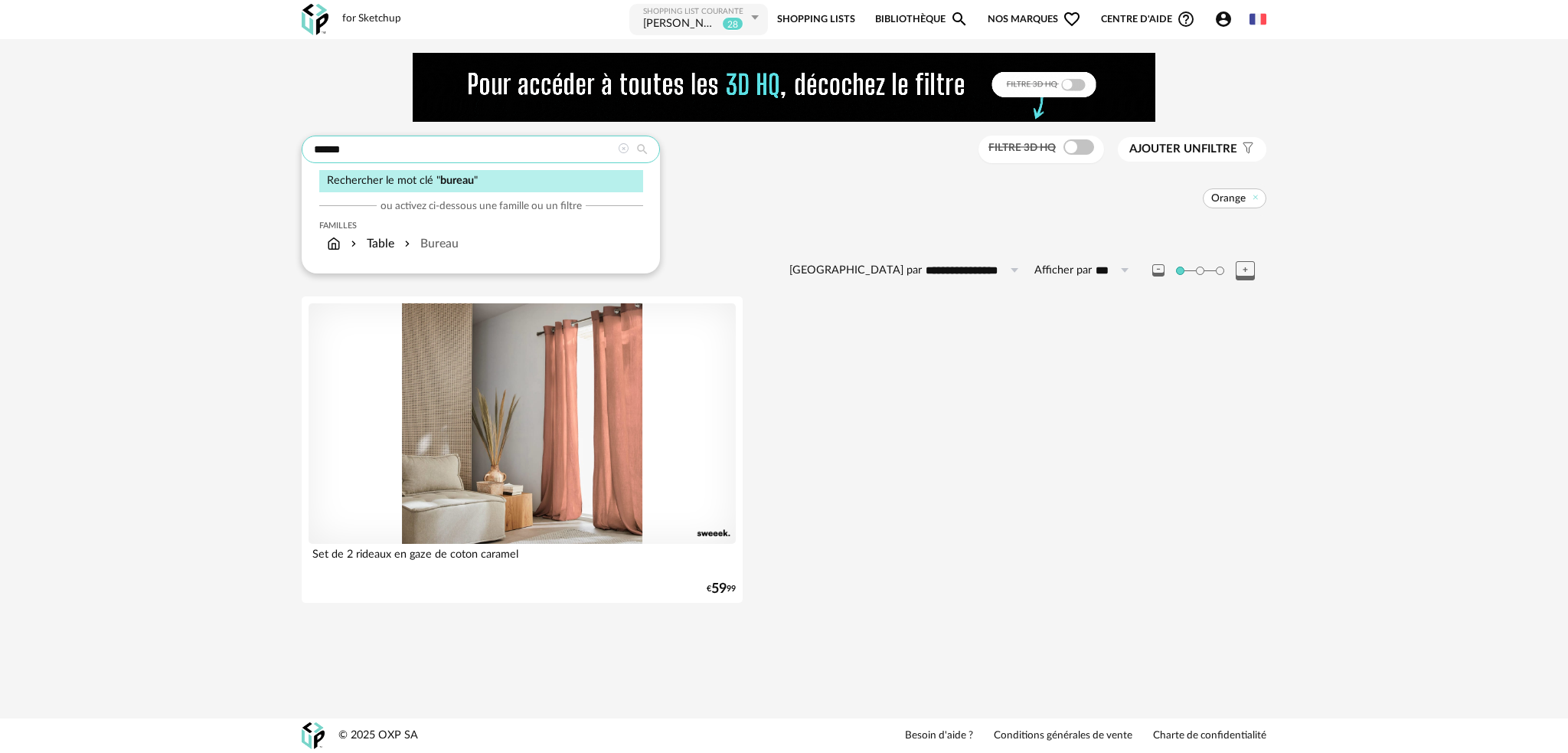
type input "******"
type input "**********"
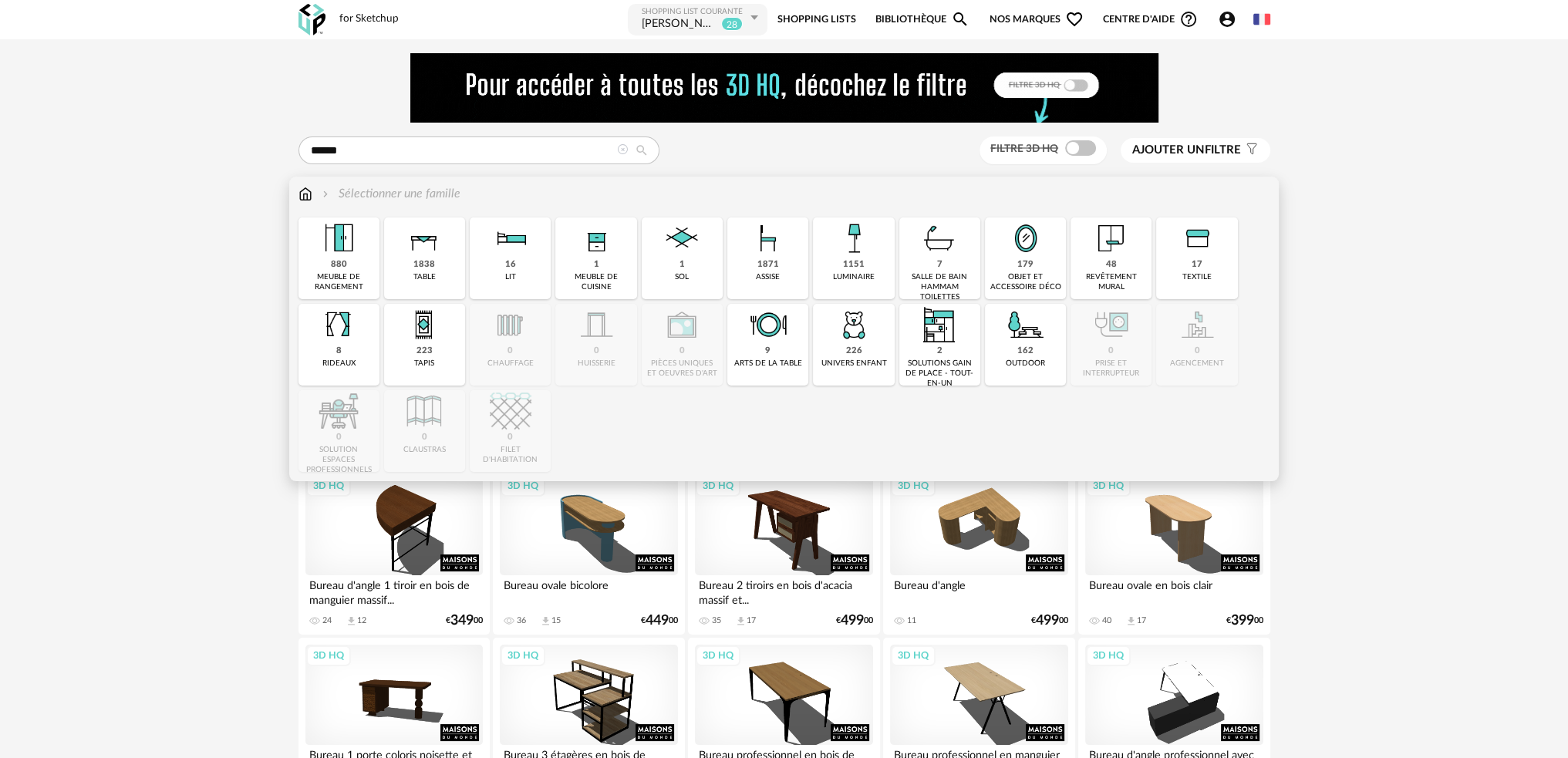
click at [302, 197] on img at bounding box center [305, 193] width 14 height 17
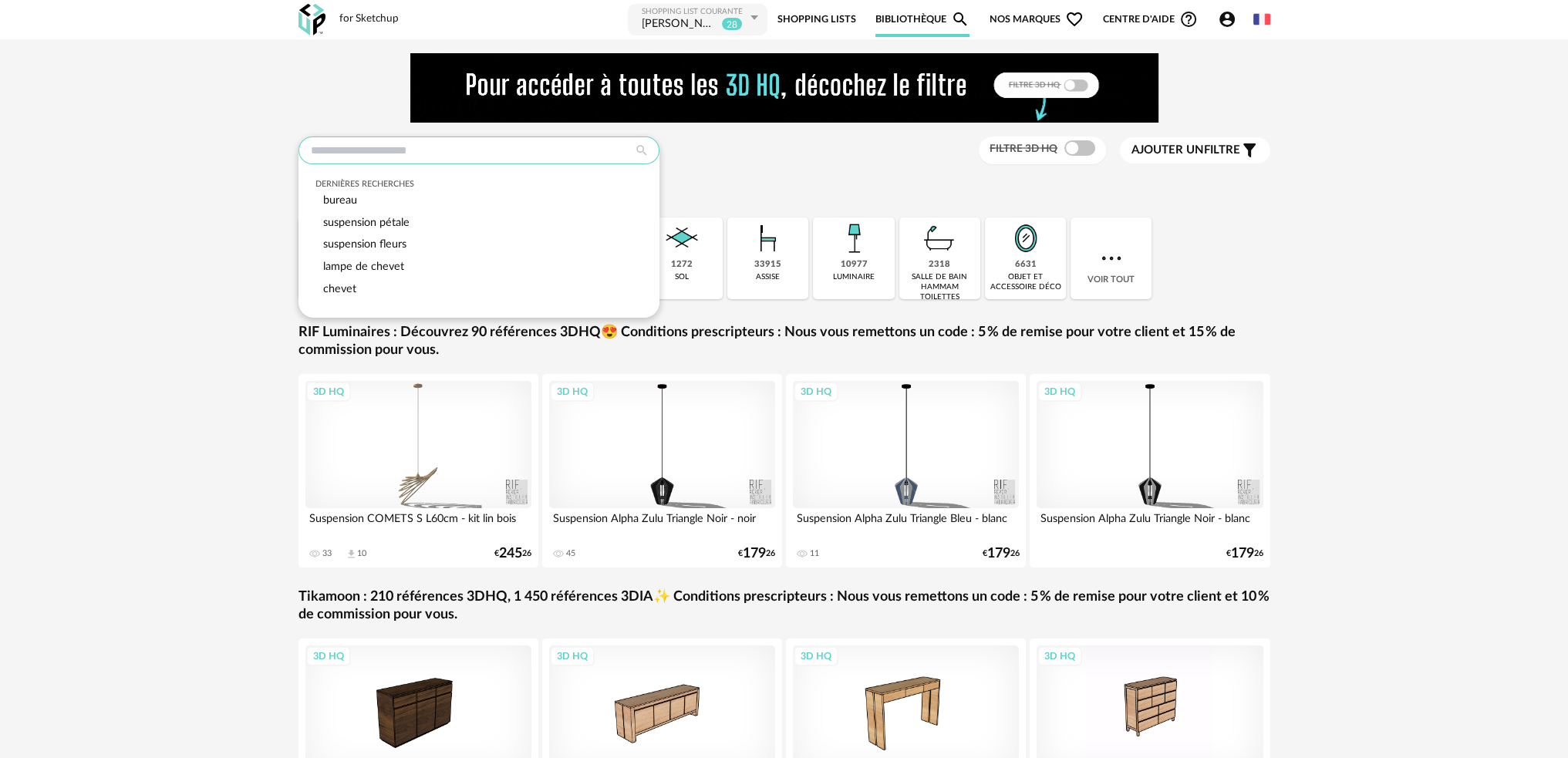
click at [462, 154] on input "text" at bounding box center [479, 151] width 361 height 27
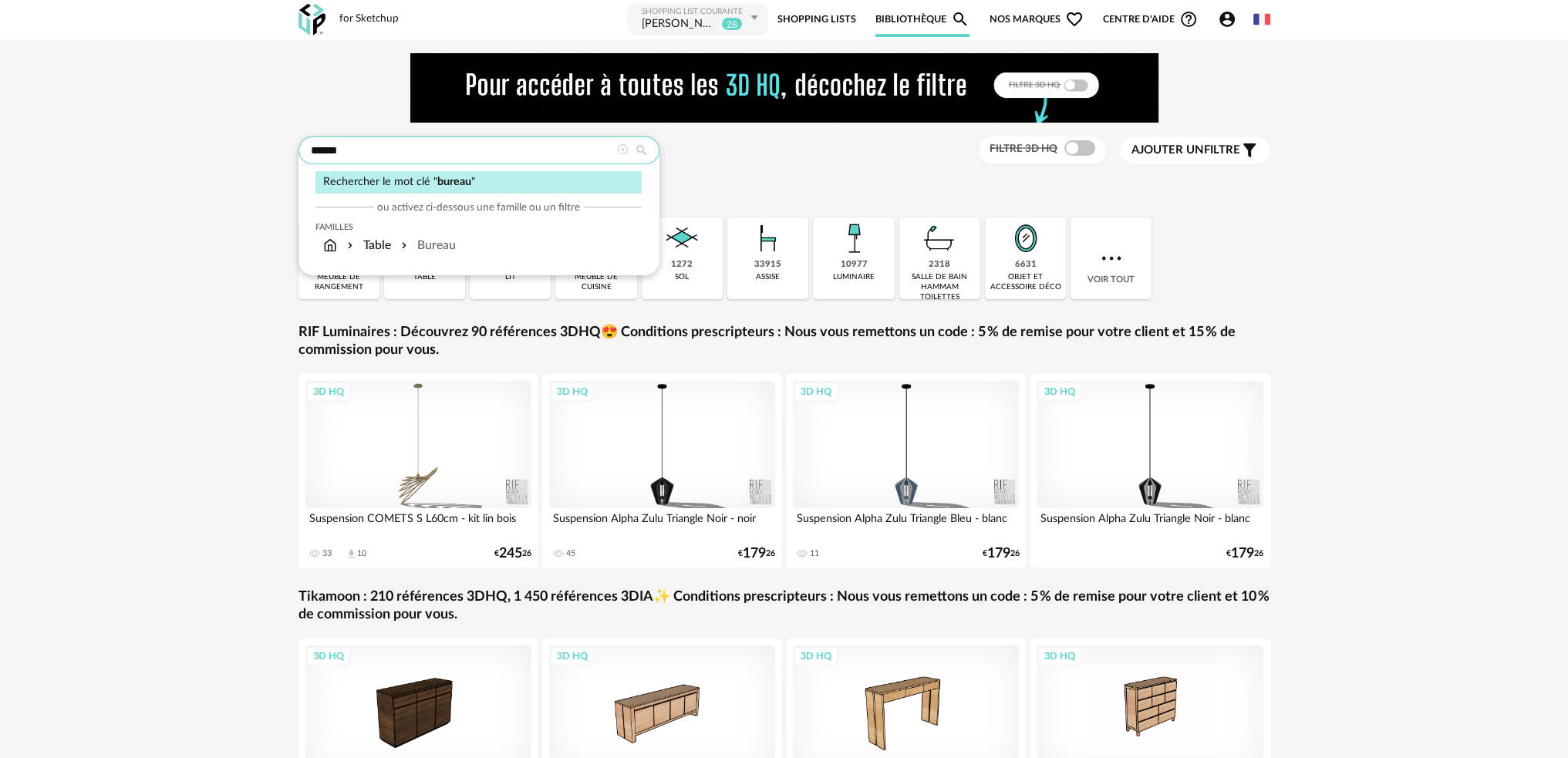
type input "******"
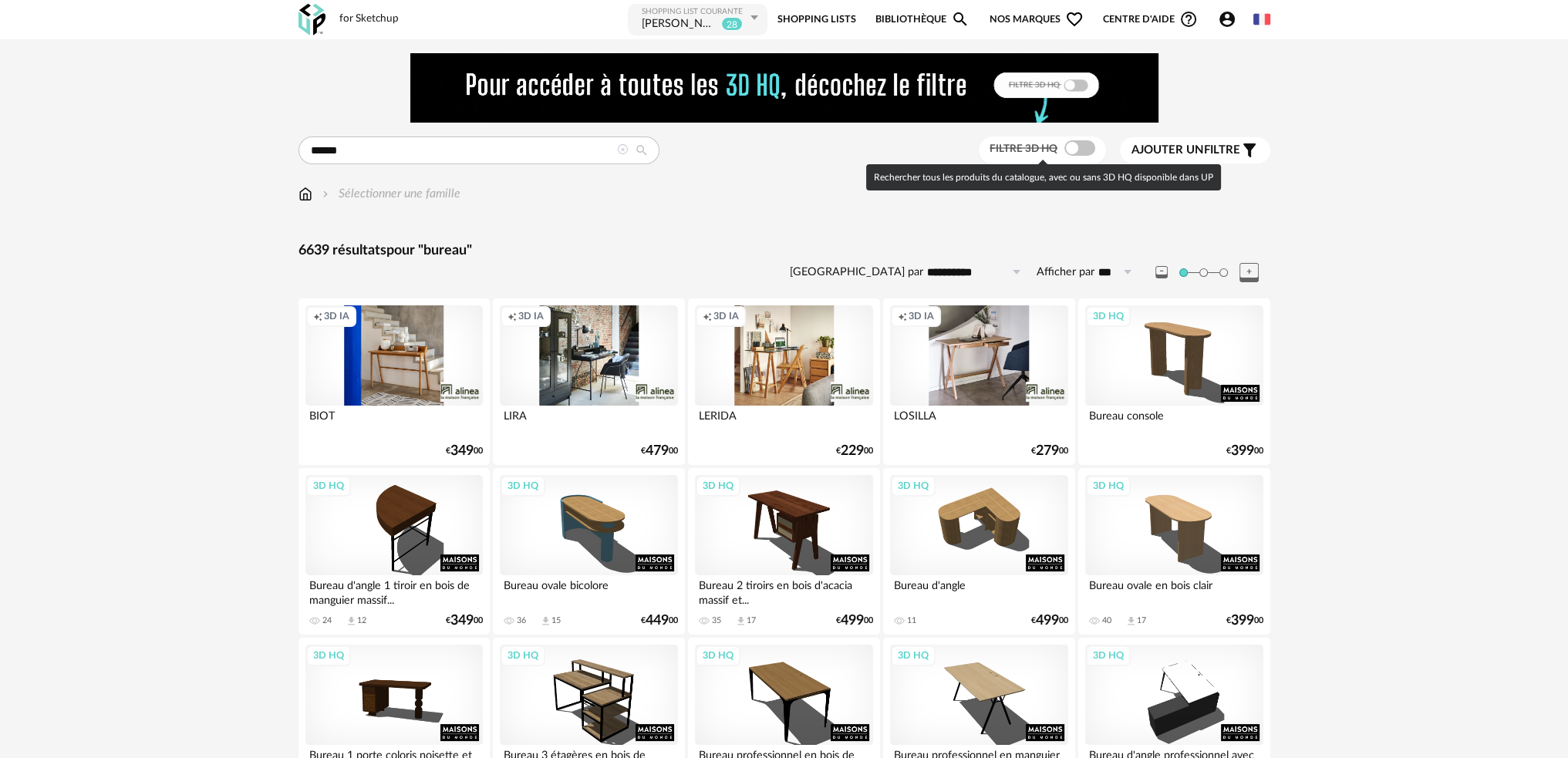
click at [1067, 150] on span at bounding box center [1080, 148] width 31 height 16
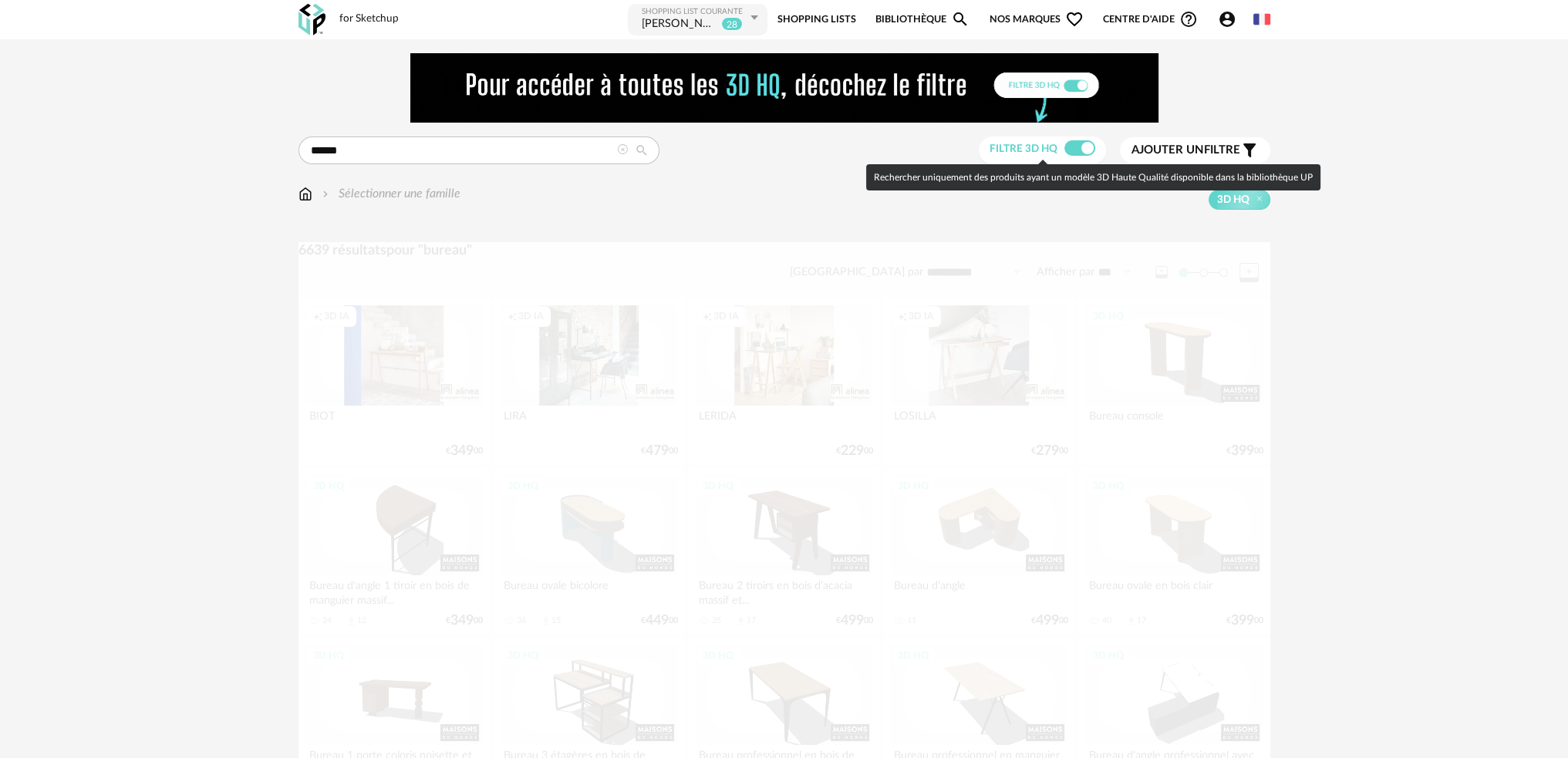
click at [1133, 149] on span "Ajouter un" at bounding box center [1167, 150] width 72 height 12
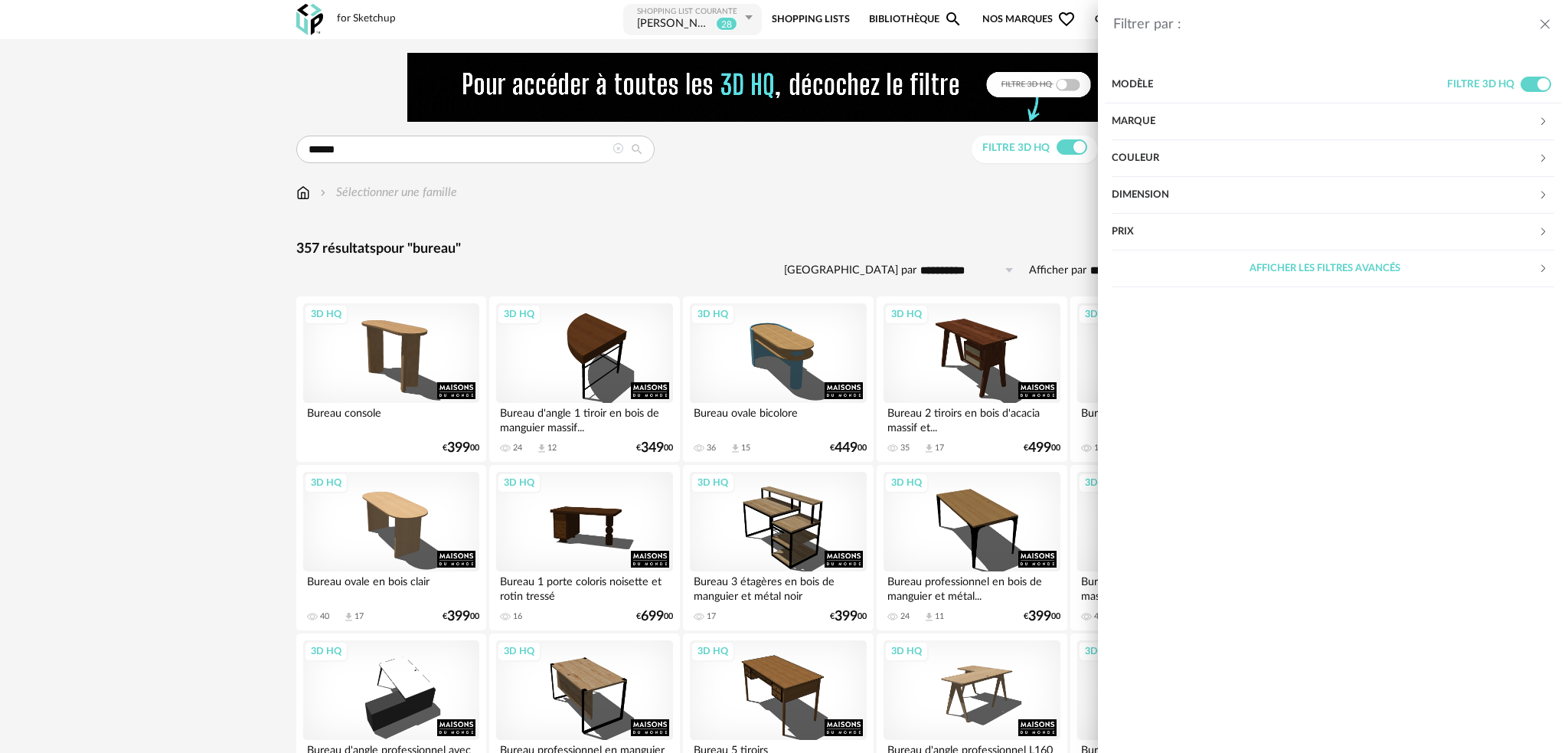
click at [1158, 151] on div "Couleur" at bounding box center [1324, 159] width 427 height 37
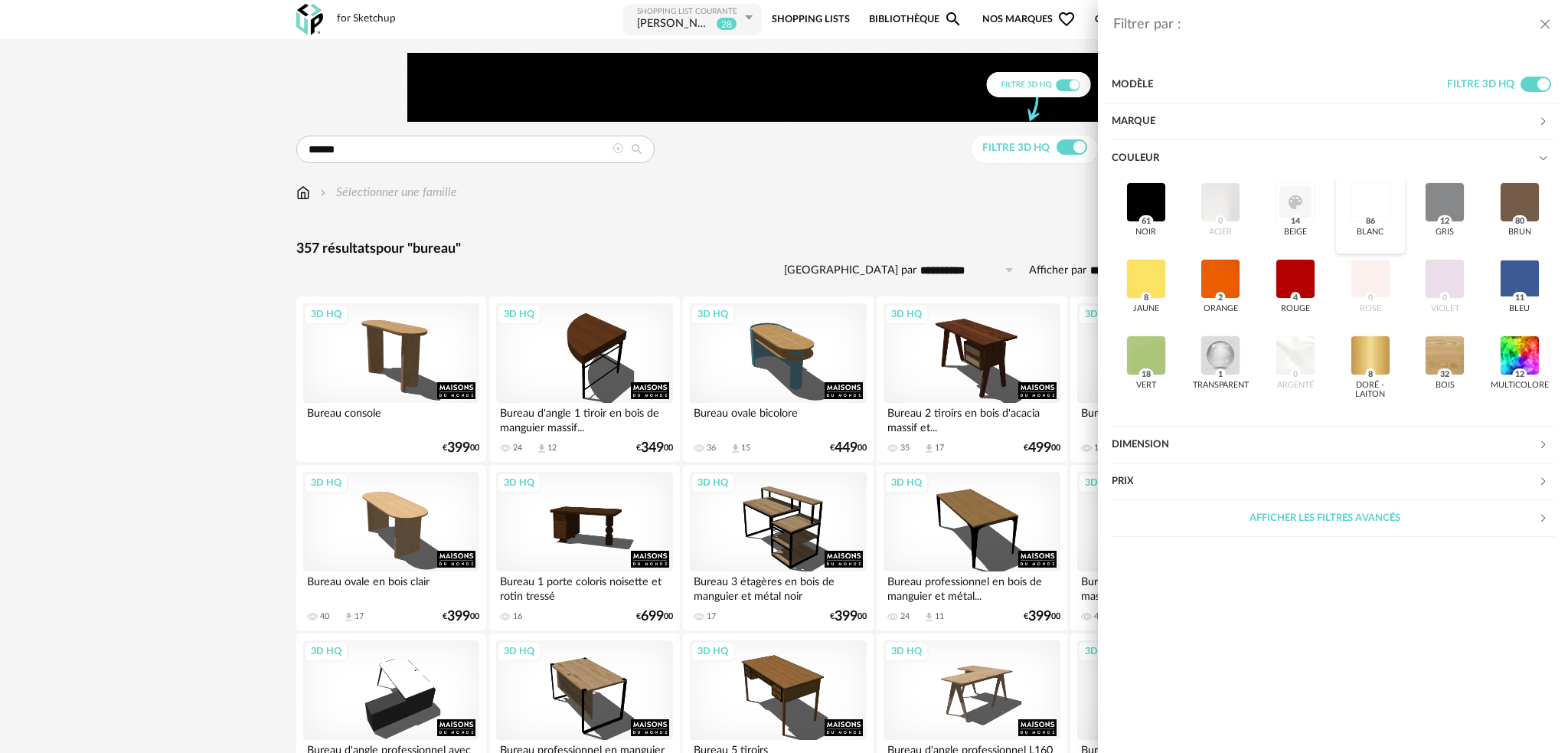
click at [1363, 202] on div at bounding box center [1371, 202] width 40 height 40
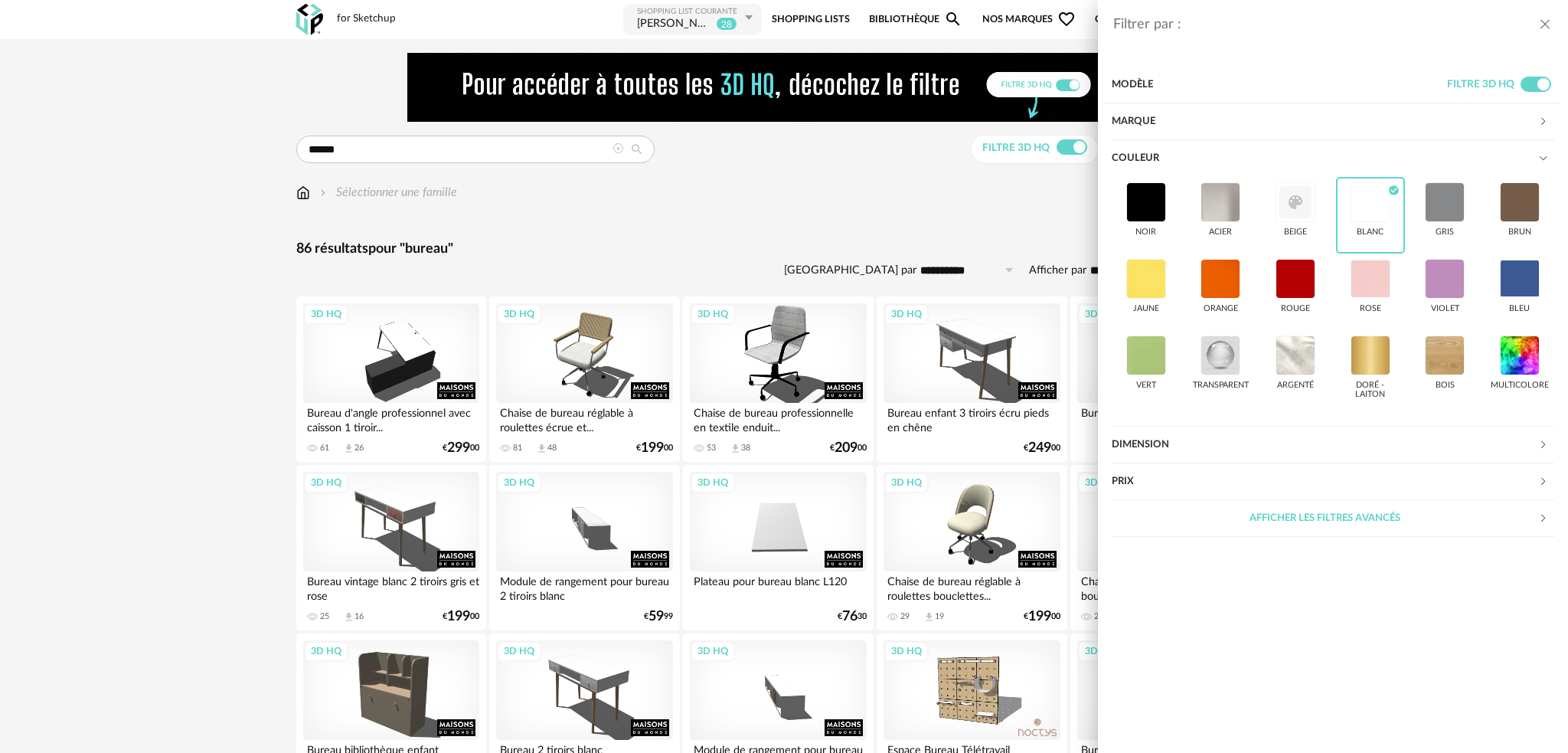
click at [874, 220] on div "Filtrer par : Modèle Filtre 3D HQ Marque &tradition 0 101 Copenhagen 0 366 Conc…" at bounding box center [784, 376] width 1568 height 753
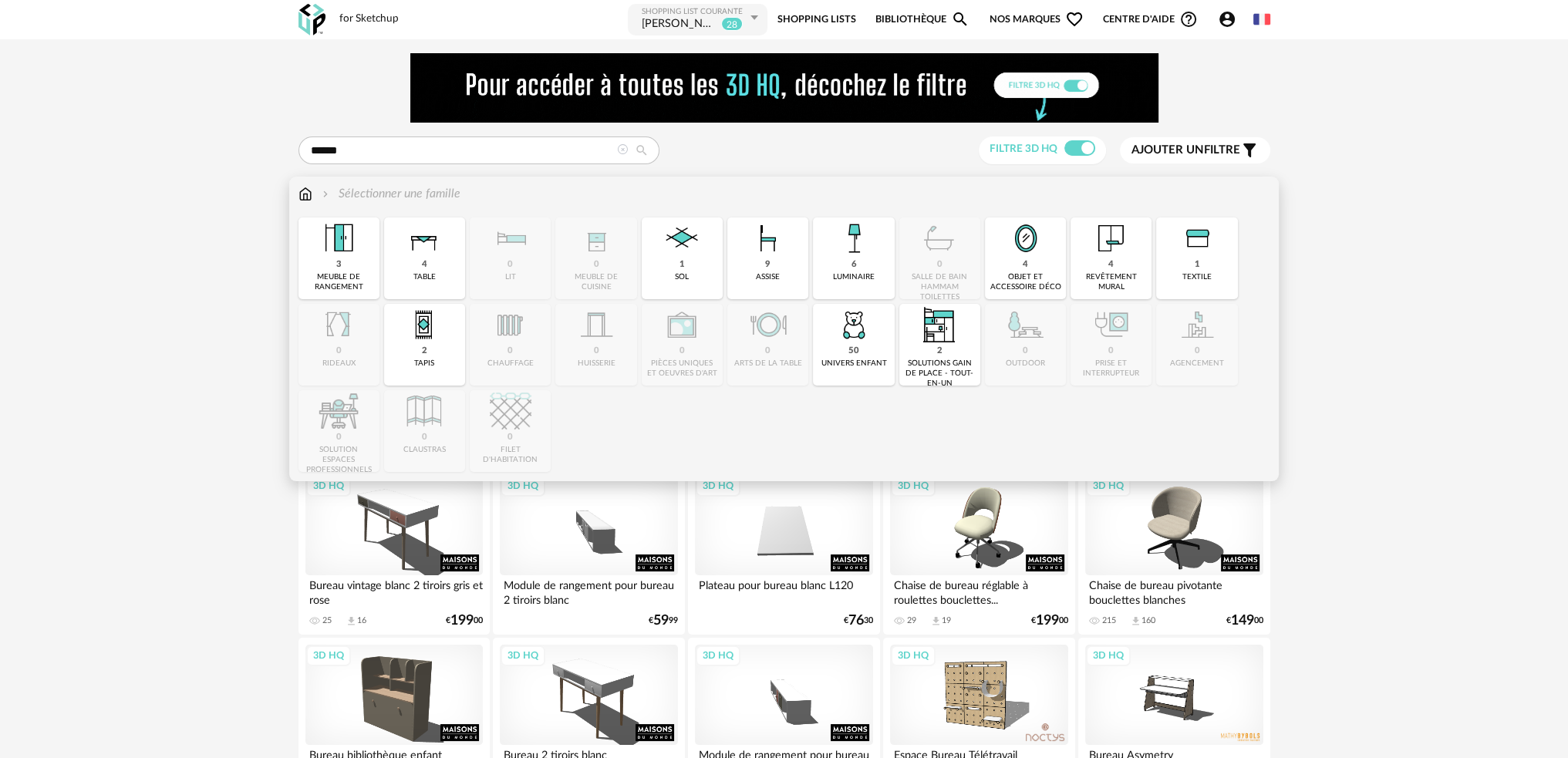
click at [298, 198] on img at bounding box center [305, 193] width 14 height 17
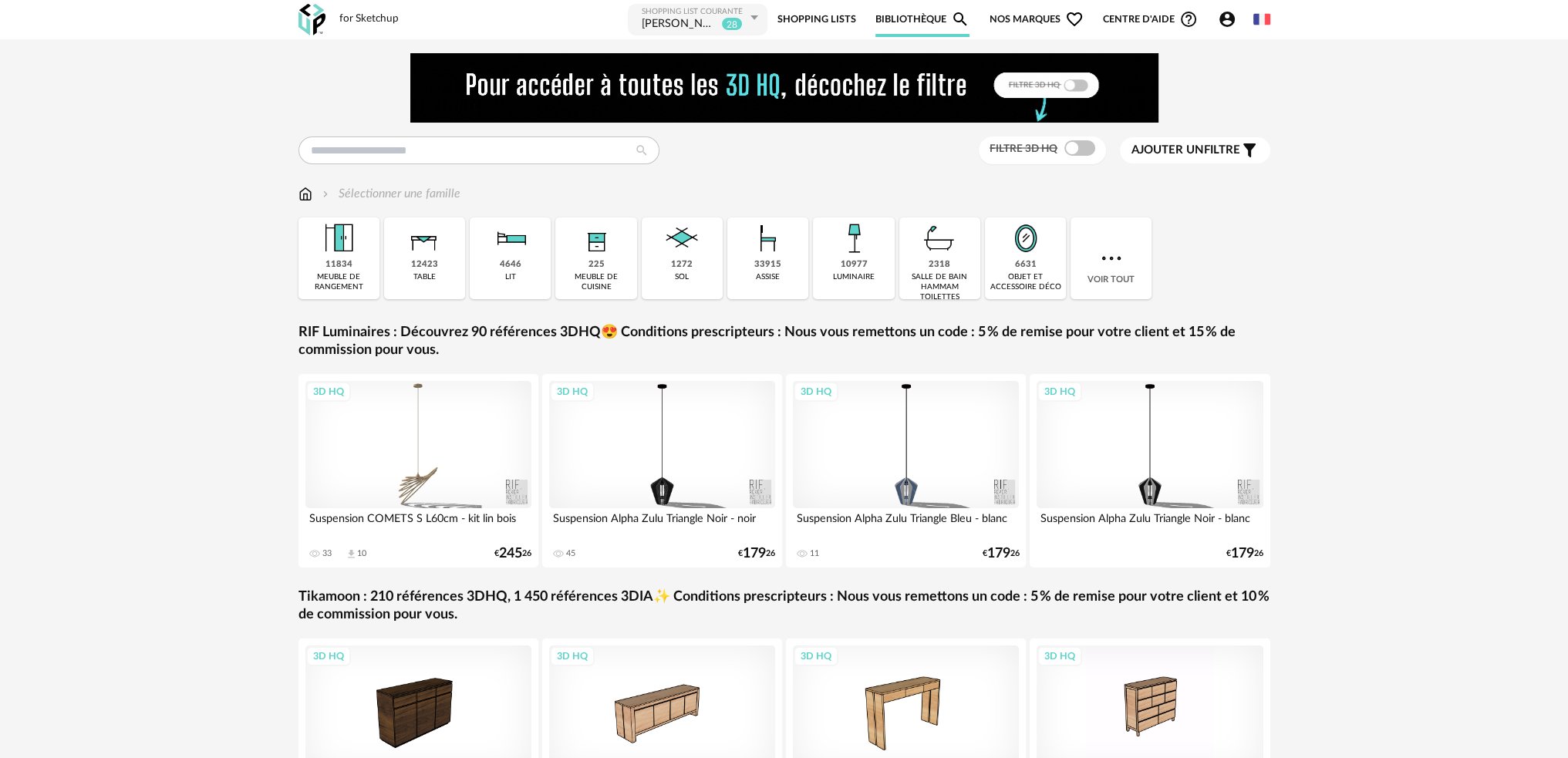
click at [302, 192] on img at bounding box center [305, 193] width 14 height 17
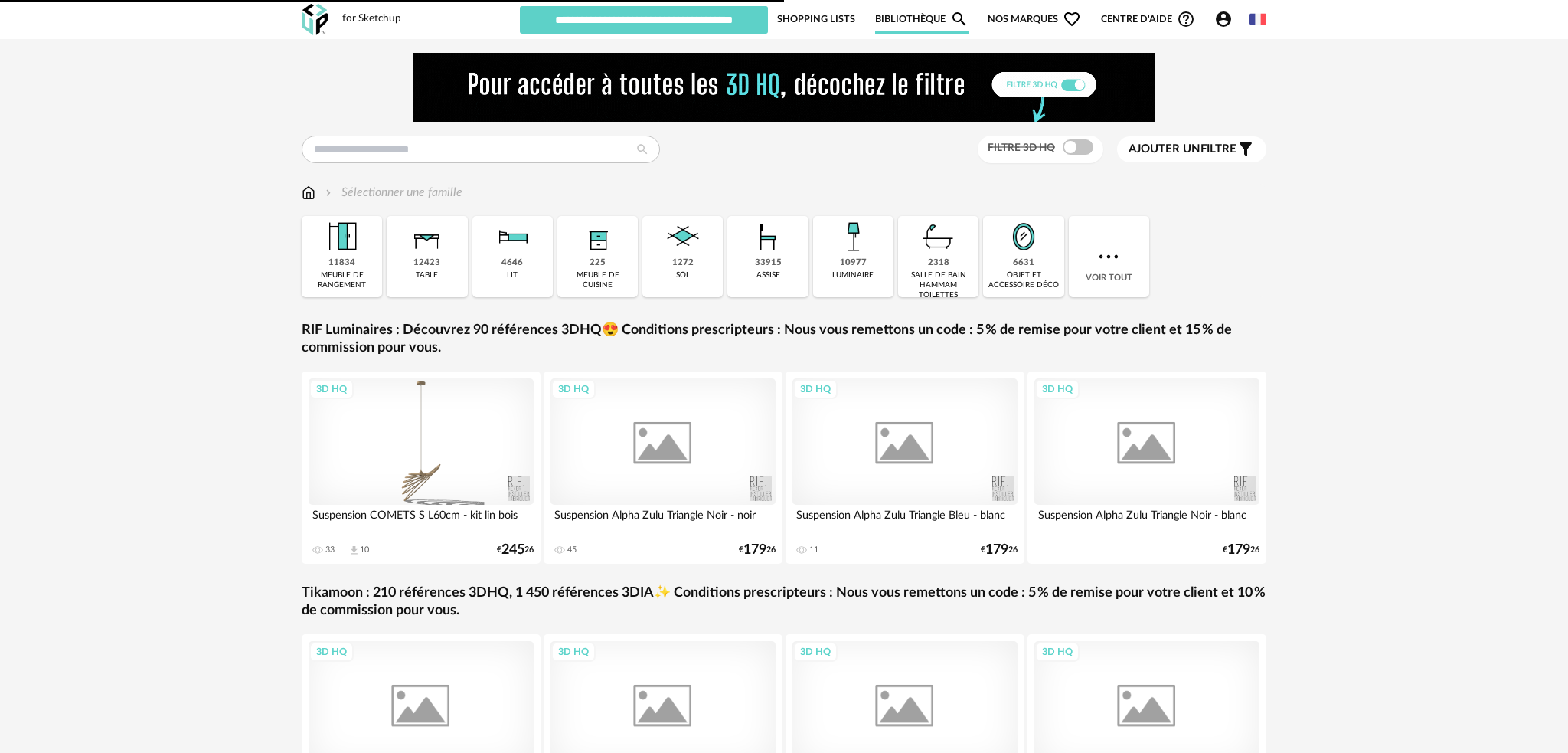
type input "**********"
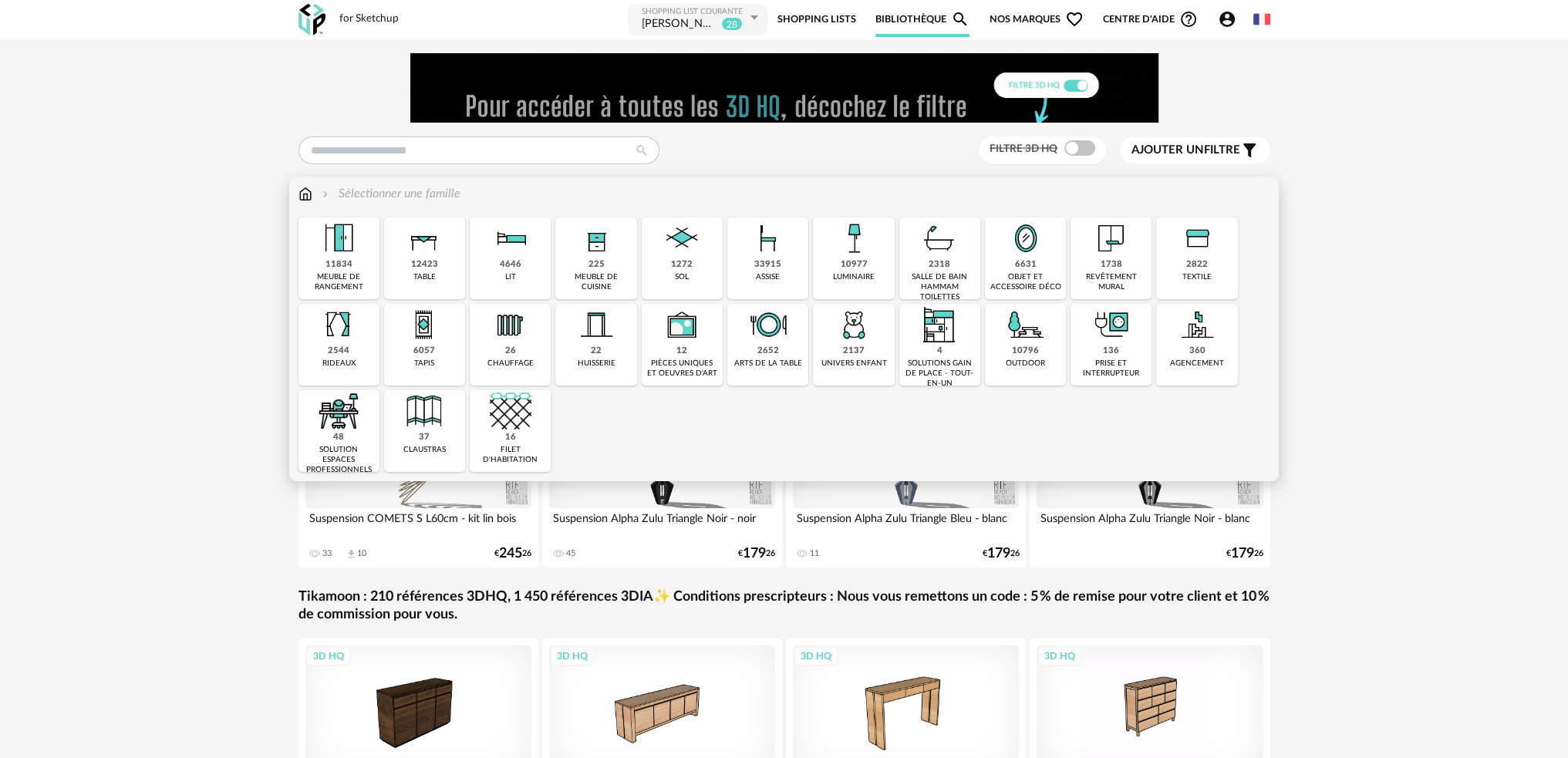
click at [343, 417] on img at bounding box center [338, 411] width 42 height 42
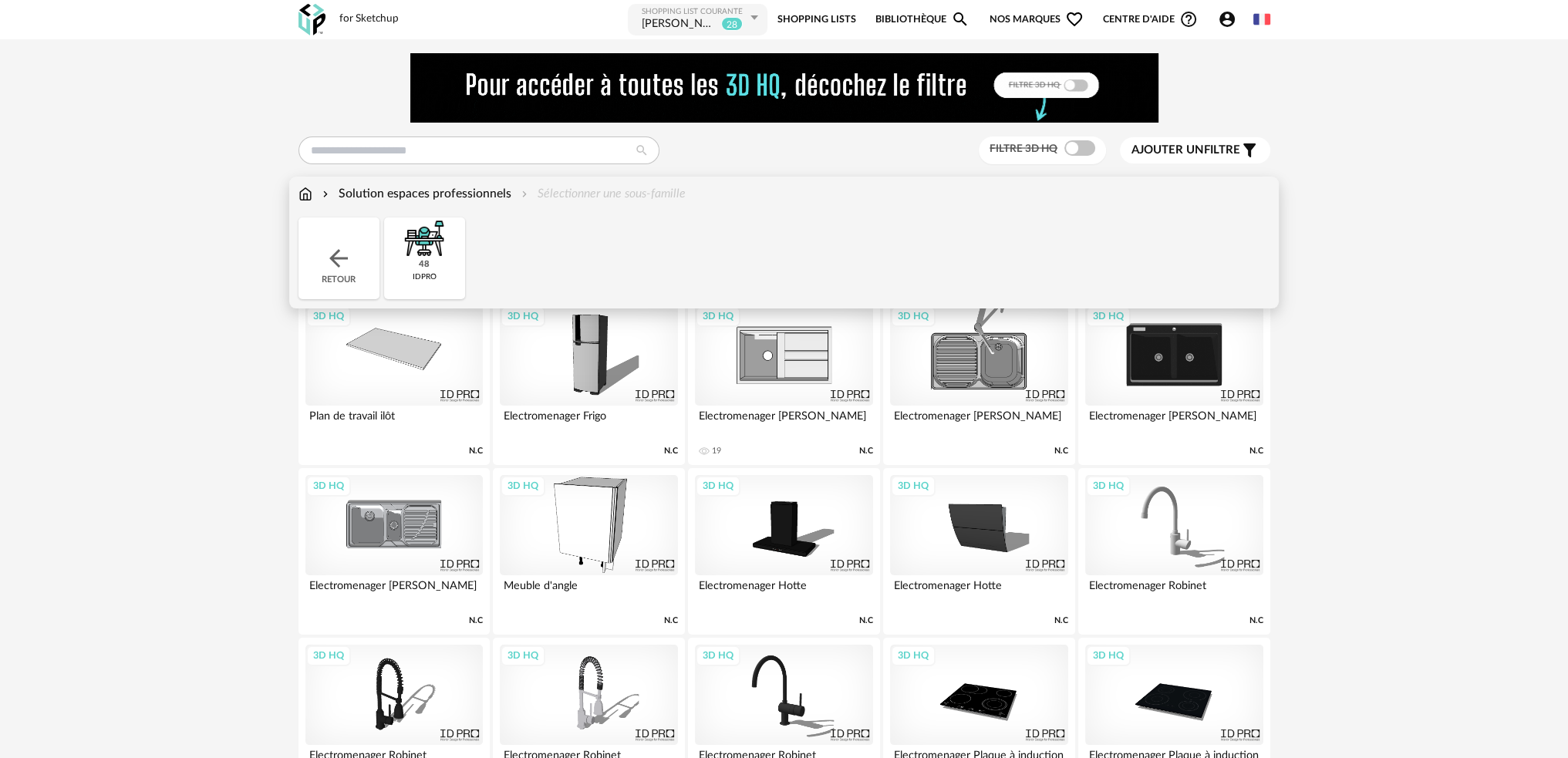
click at [441, 257] on img at bounding box center [424, 238] width 42 height 42
click at [304, 192] on img at bounding box center [305, 193] width 14 height 17
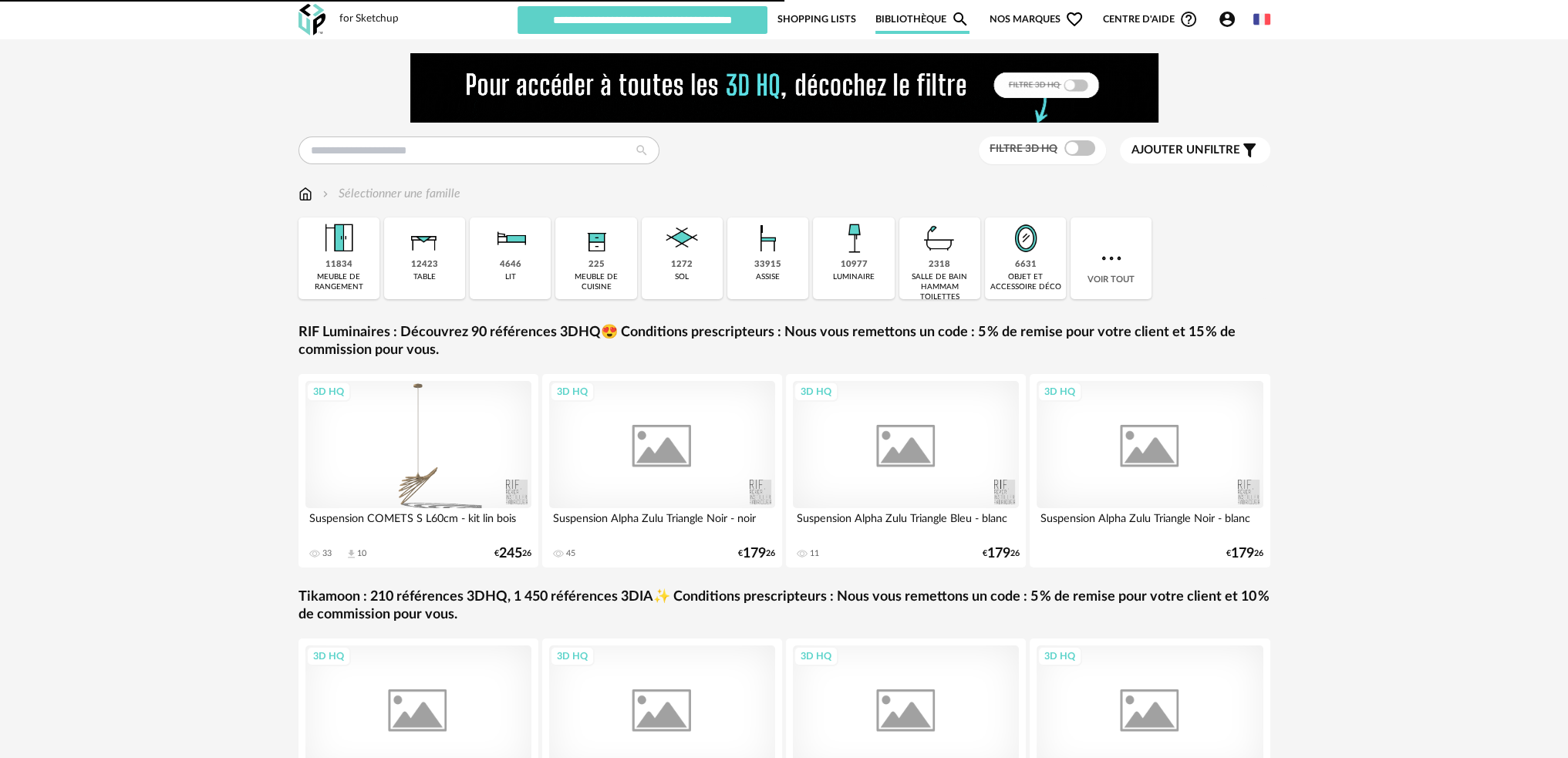
type input "**********"
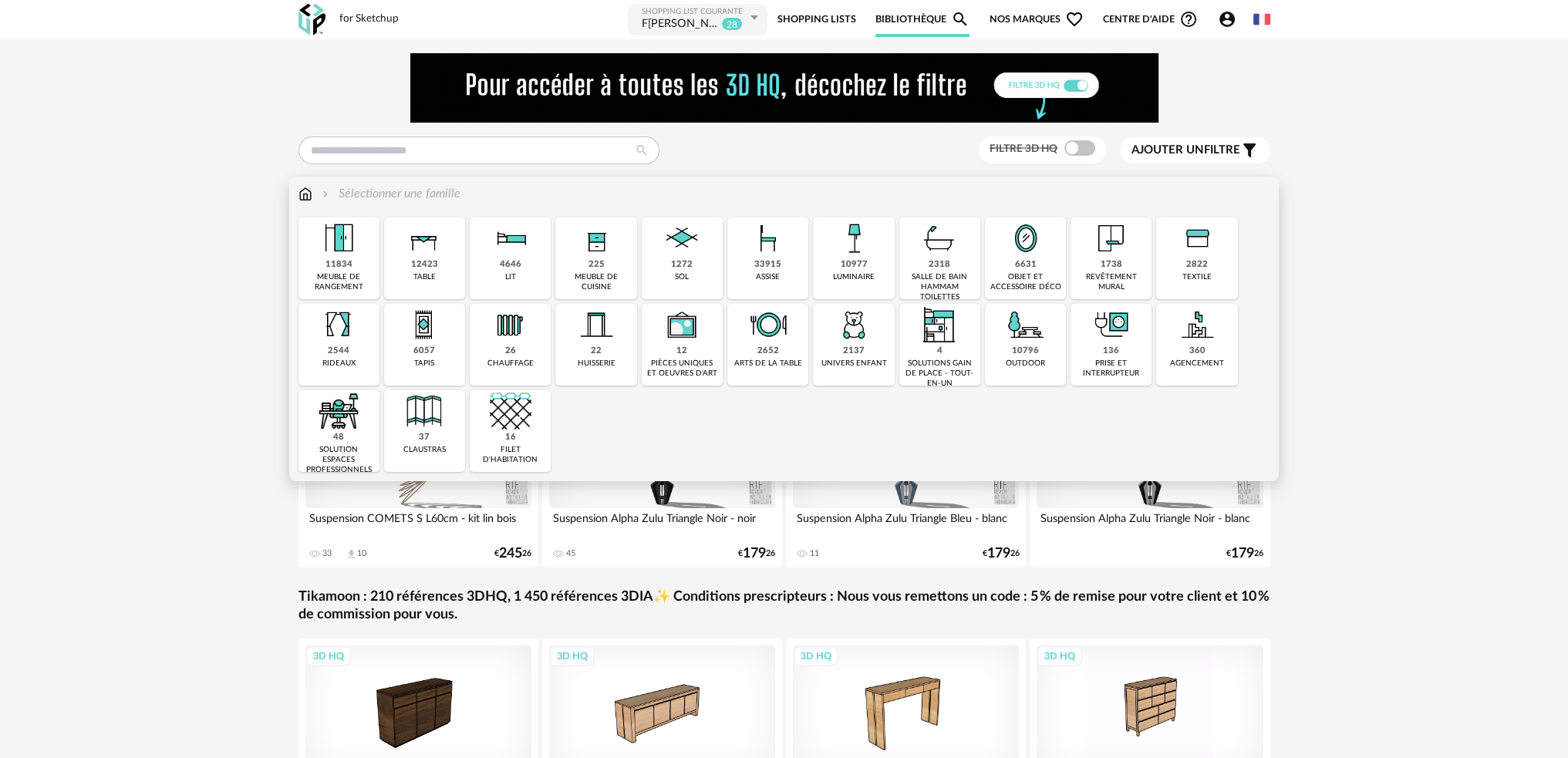
click at [327, 259] on div "11834" at bounding box center [339, 265] width 27 height 12
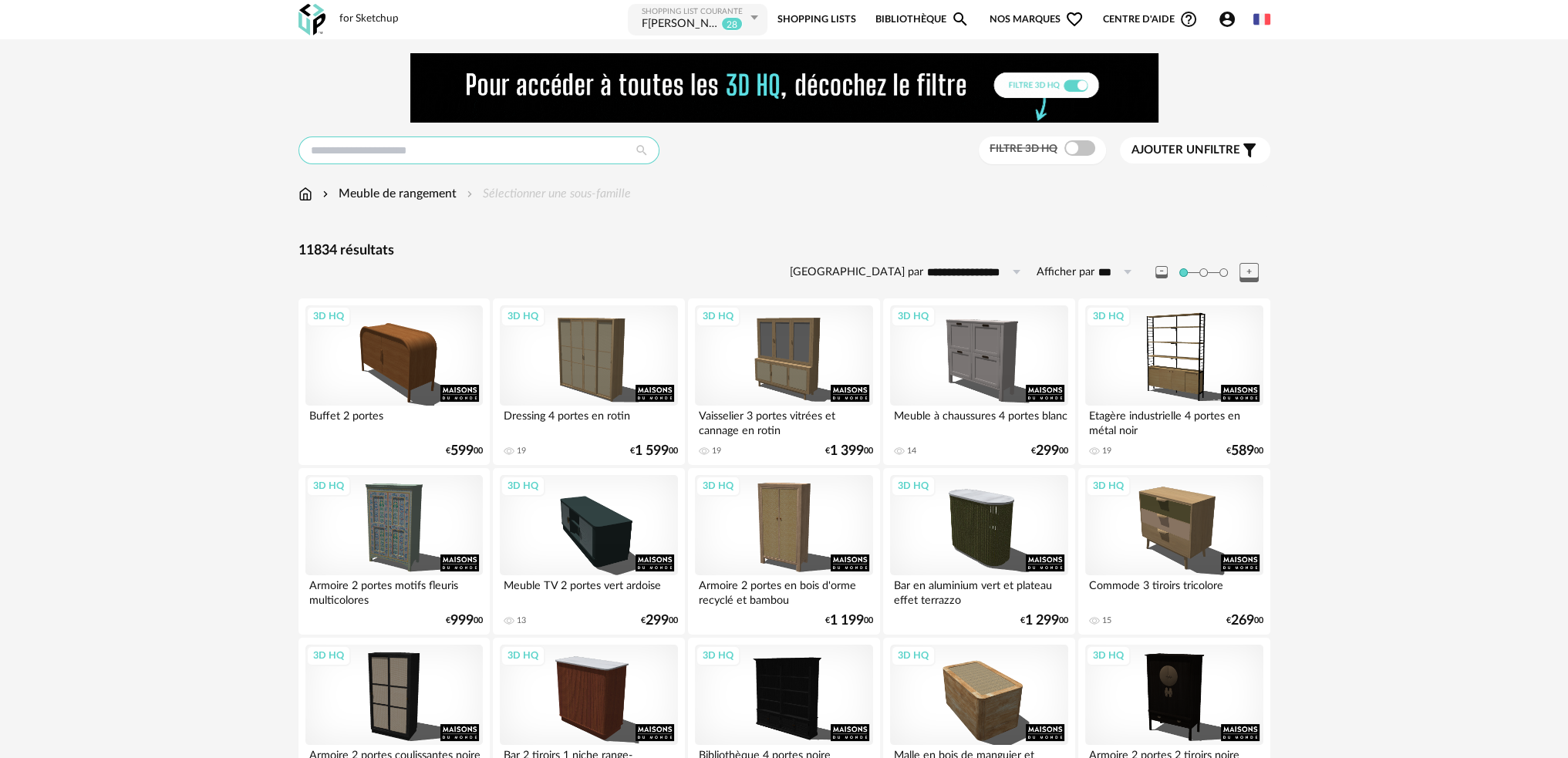
click at [410, 148] on input "text" at bounding box center [479, 151] width 361 height 27
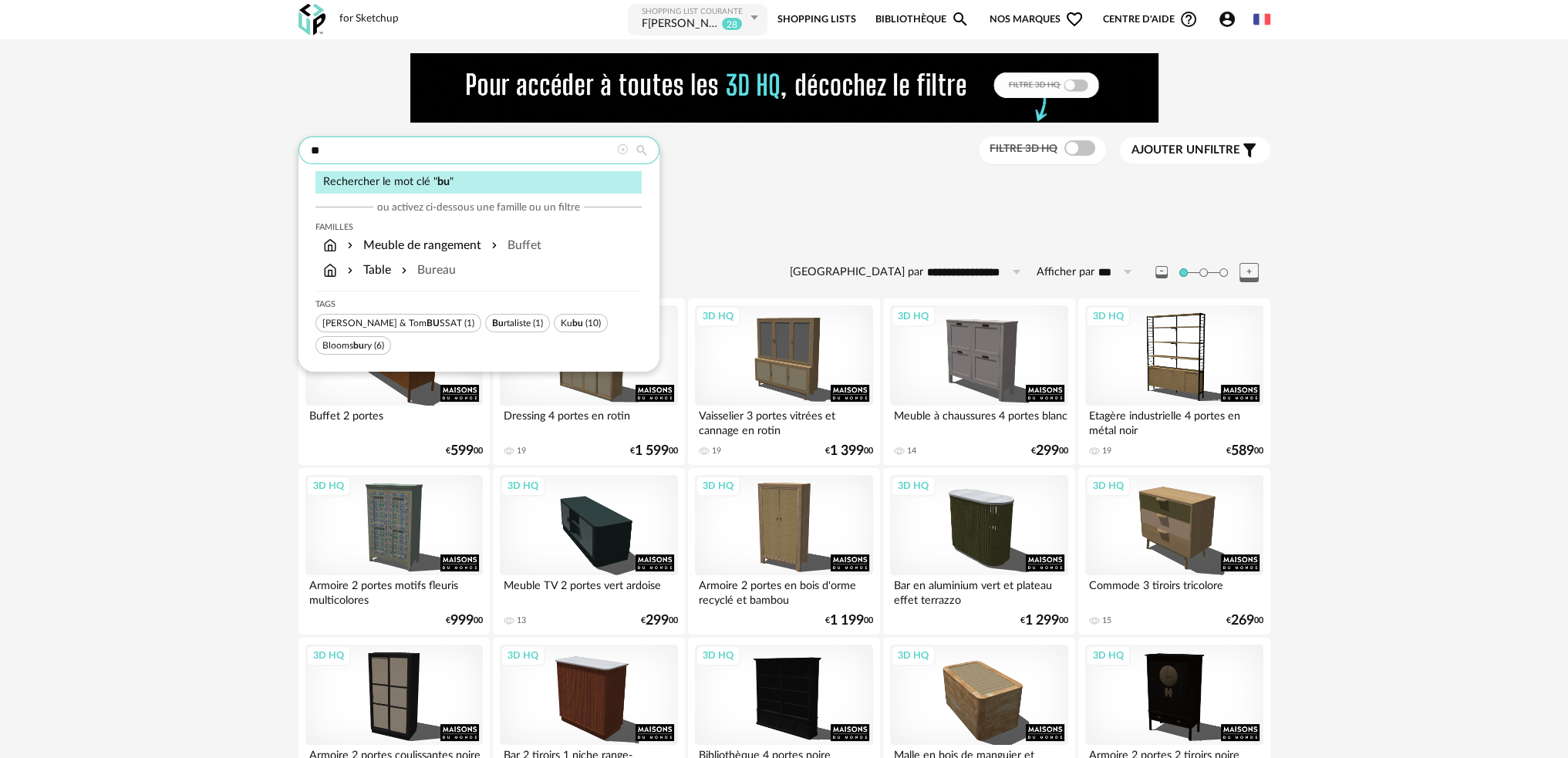
drag, startPoint x: 453, startPoint y: 153, endPoint x: 106, endPoint y: 126, distance: 348.0
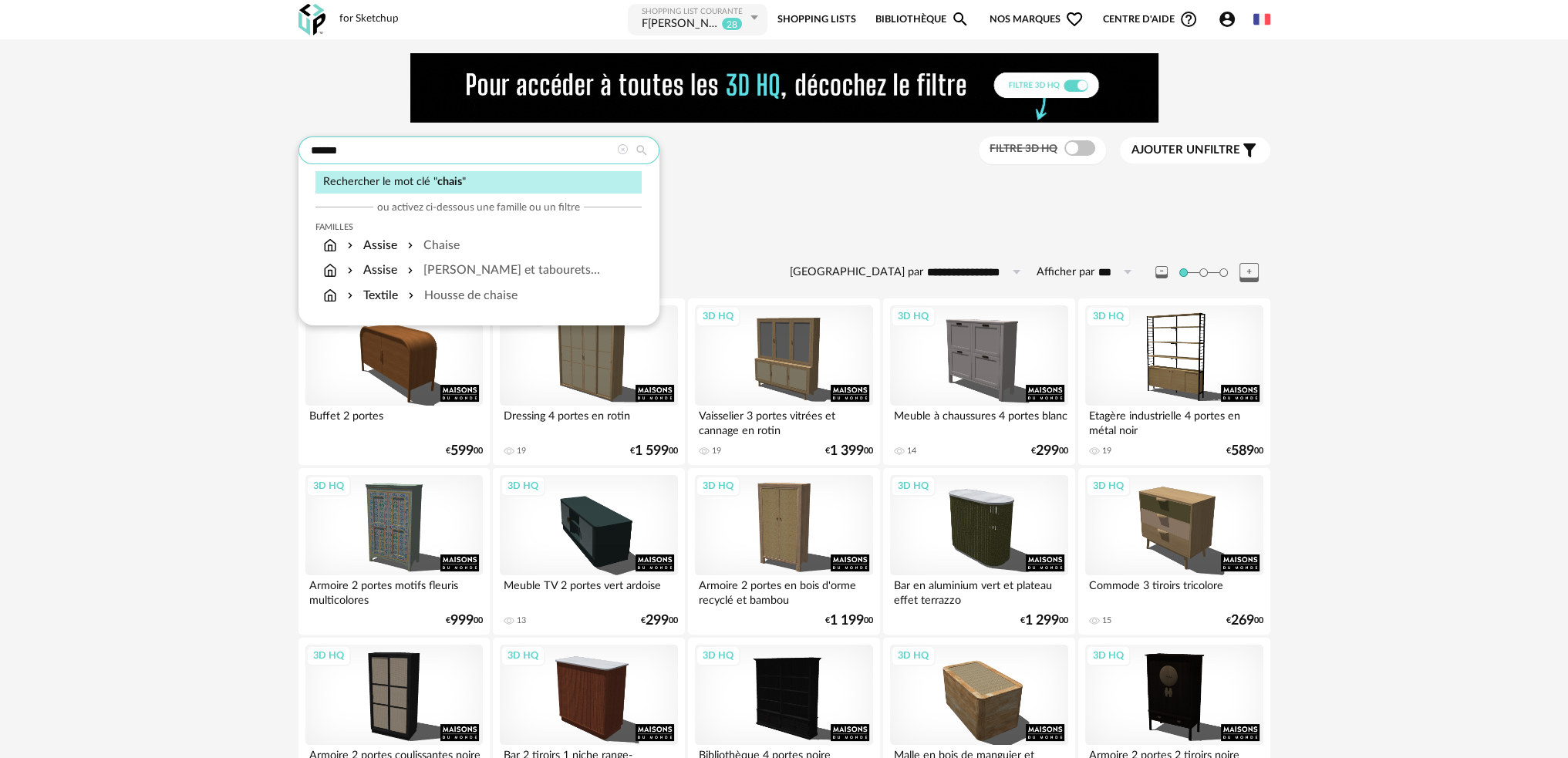
type input "******"
type input "**********"
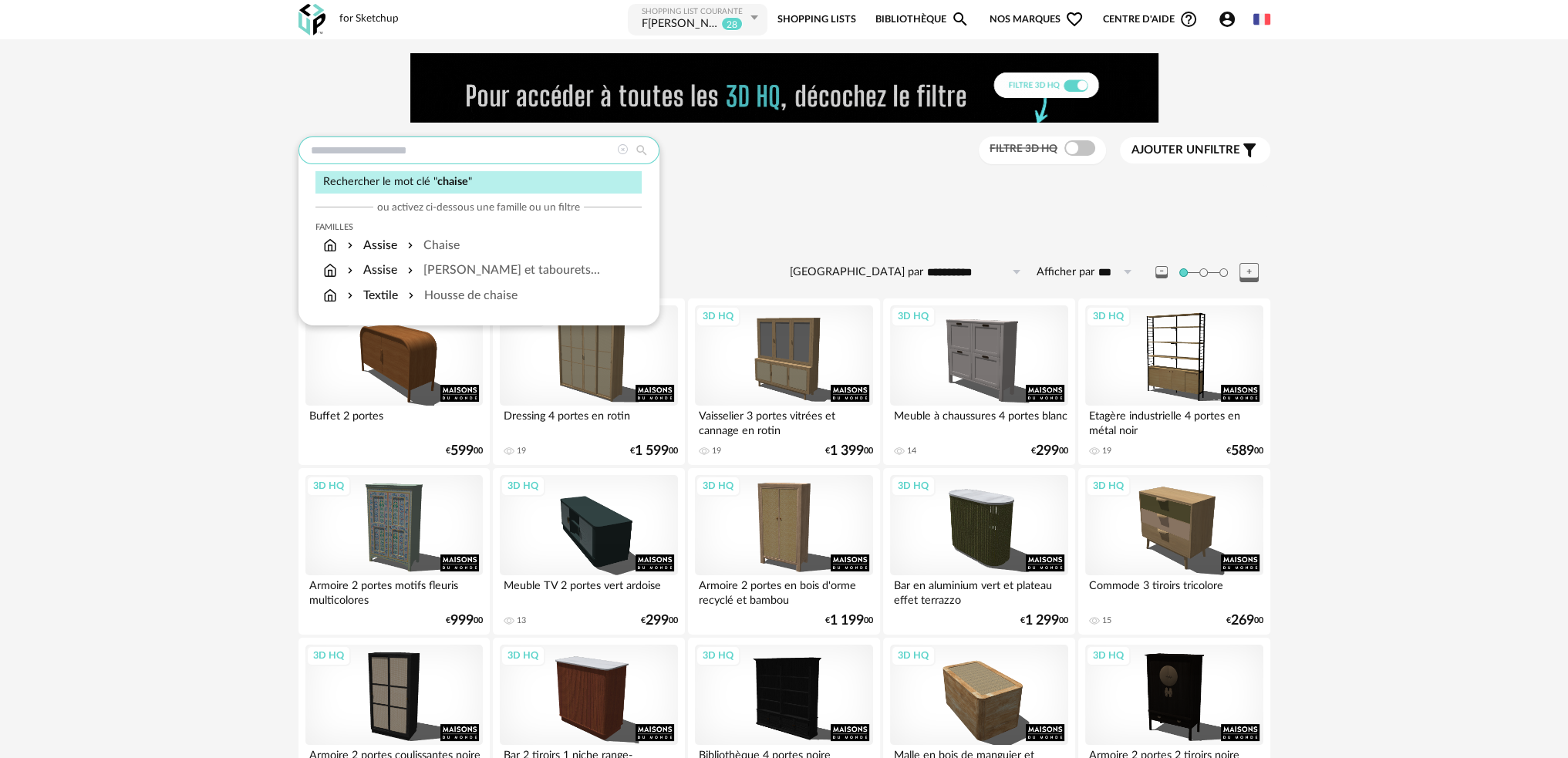
type input "******"
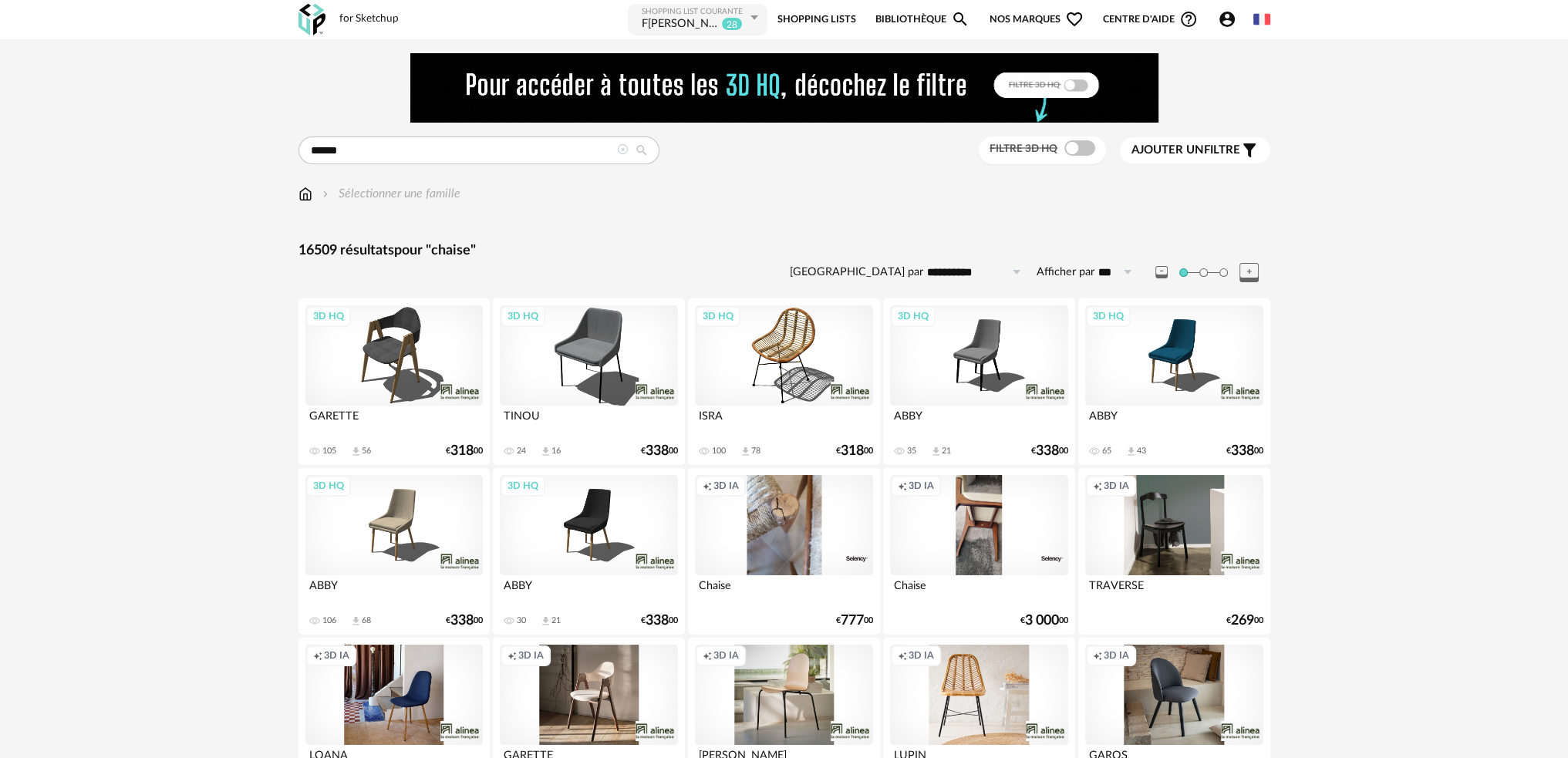
click at [1155, 146] on span "Ajouter un" at bounding box center [1167, 150] width 72 height 12
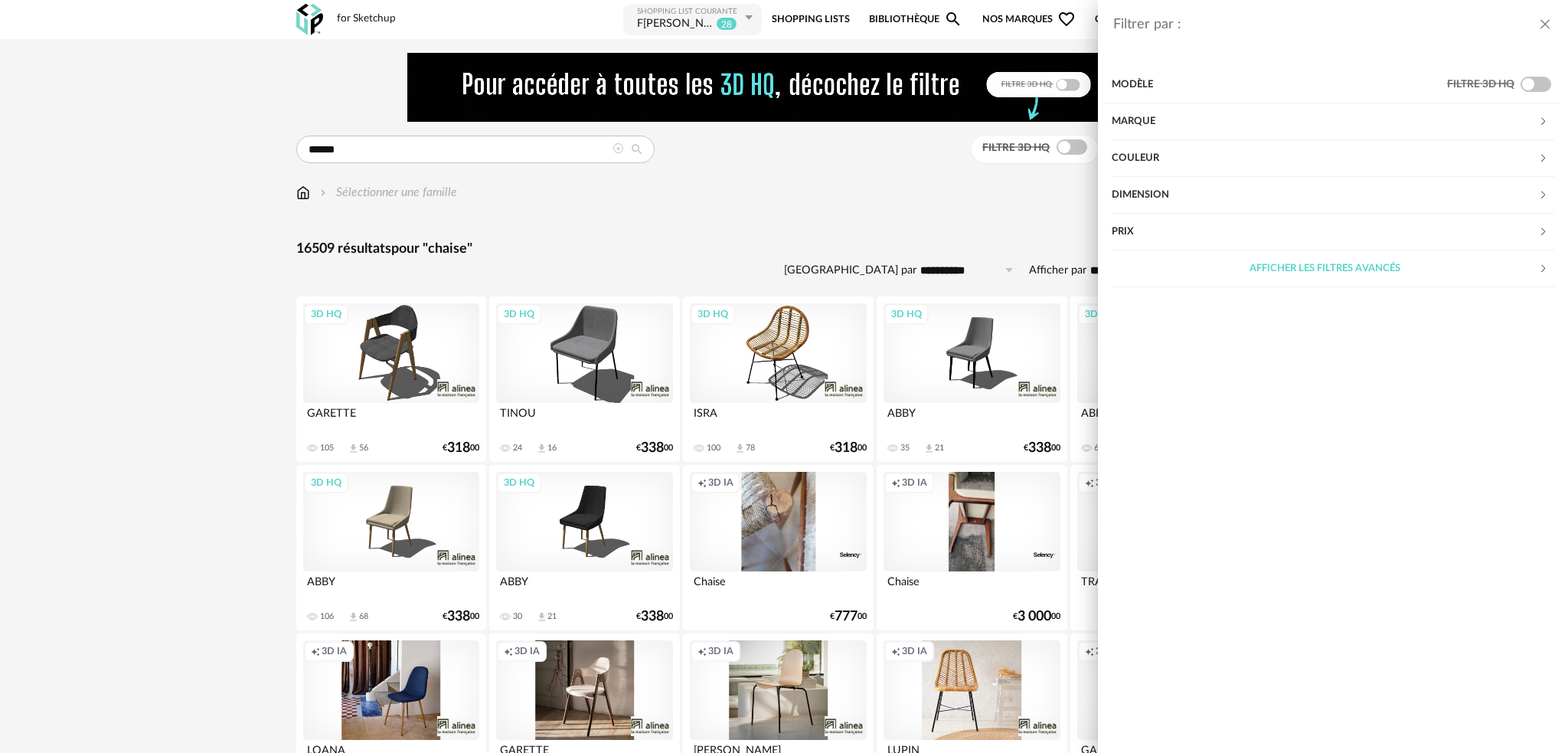
click at [1211, 162] on div "Couleur" at bounding box center [1324, 159] width 427 height 37
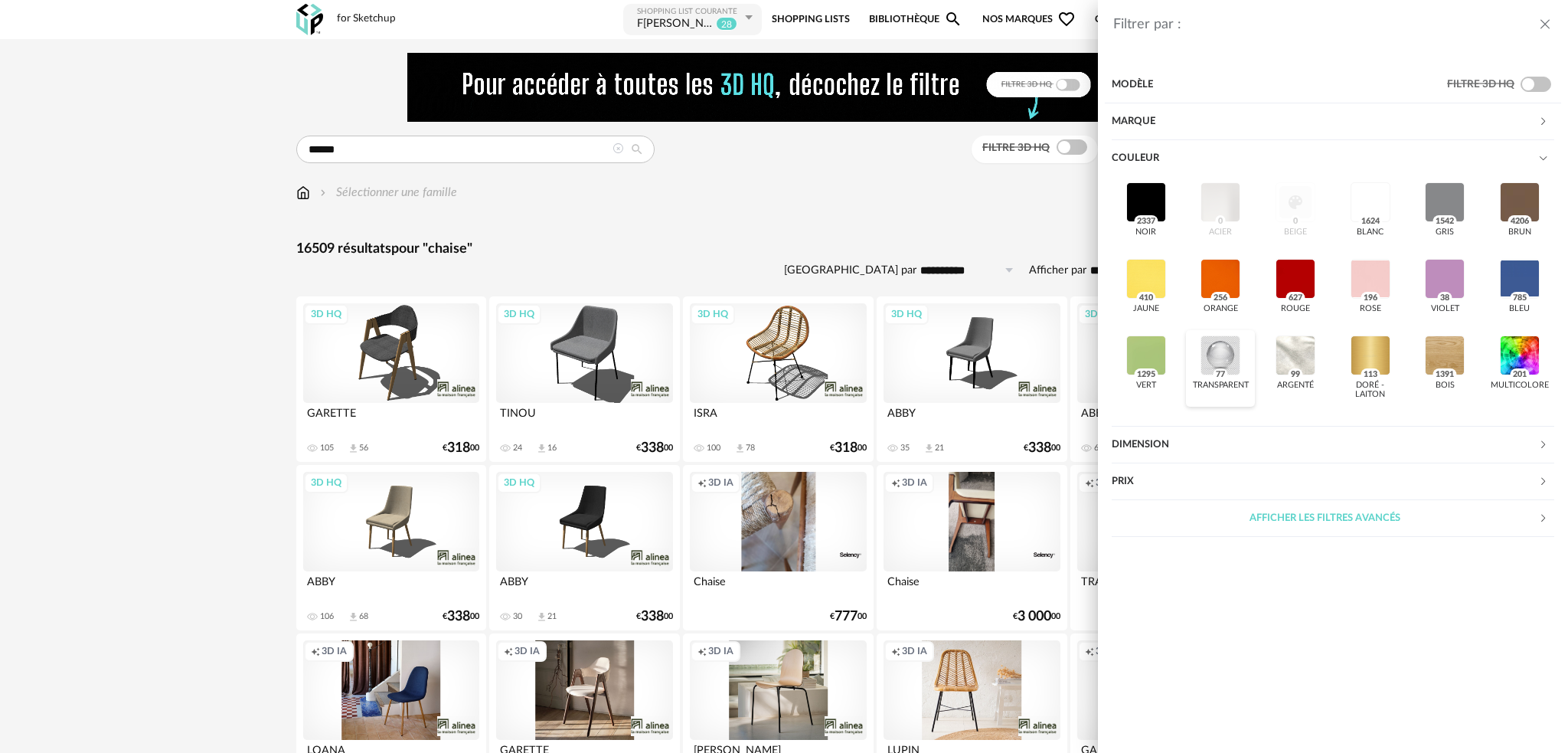
click at [1214, 345] on div at bounding box center [1221, 355] width 40 height 40
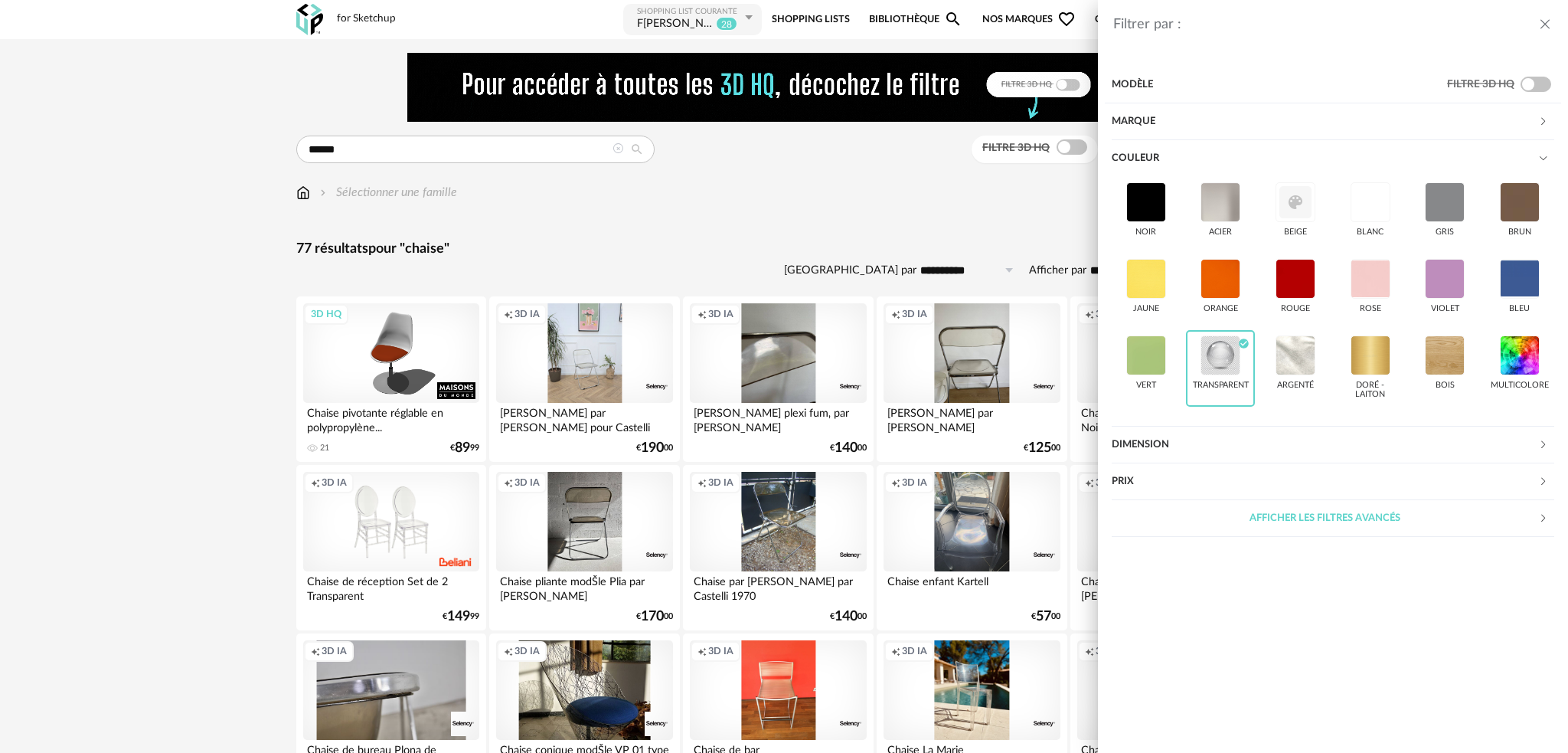
click at [671, 232] on div "Filtrer par : Modèle Filtre 3D HQ Marque &tradition 0 101 Copenhagen 0 366 Conc…" at bounding box center [784, 376] width 1568 height 753
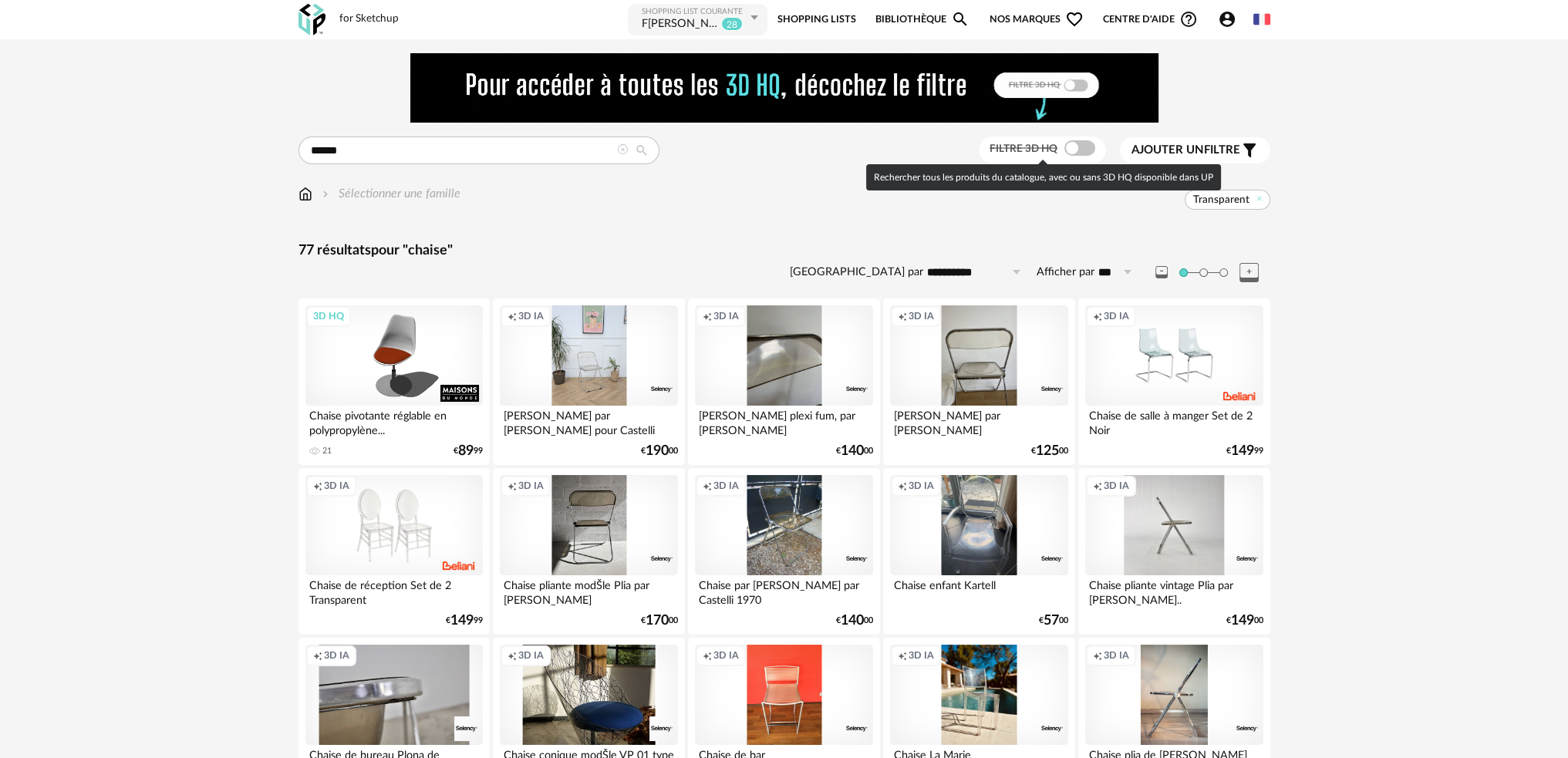
click at [1074, 152] on span at bounding box center [1080, 148] width 31 height 16
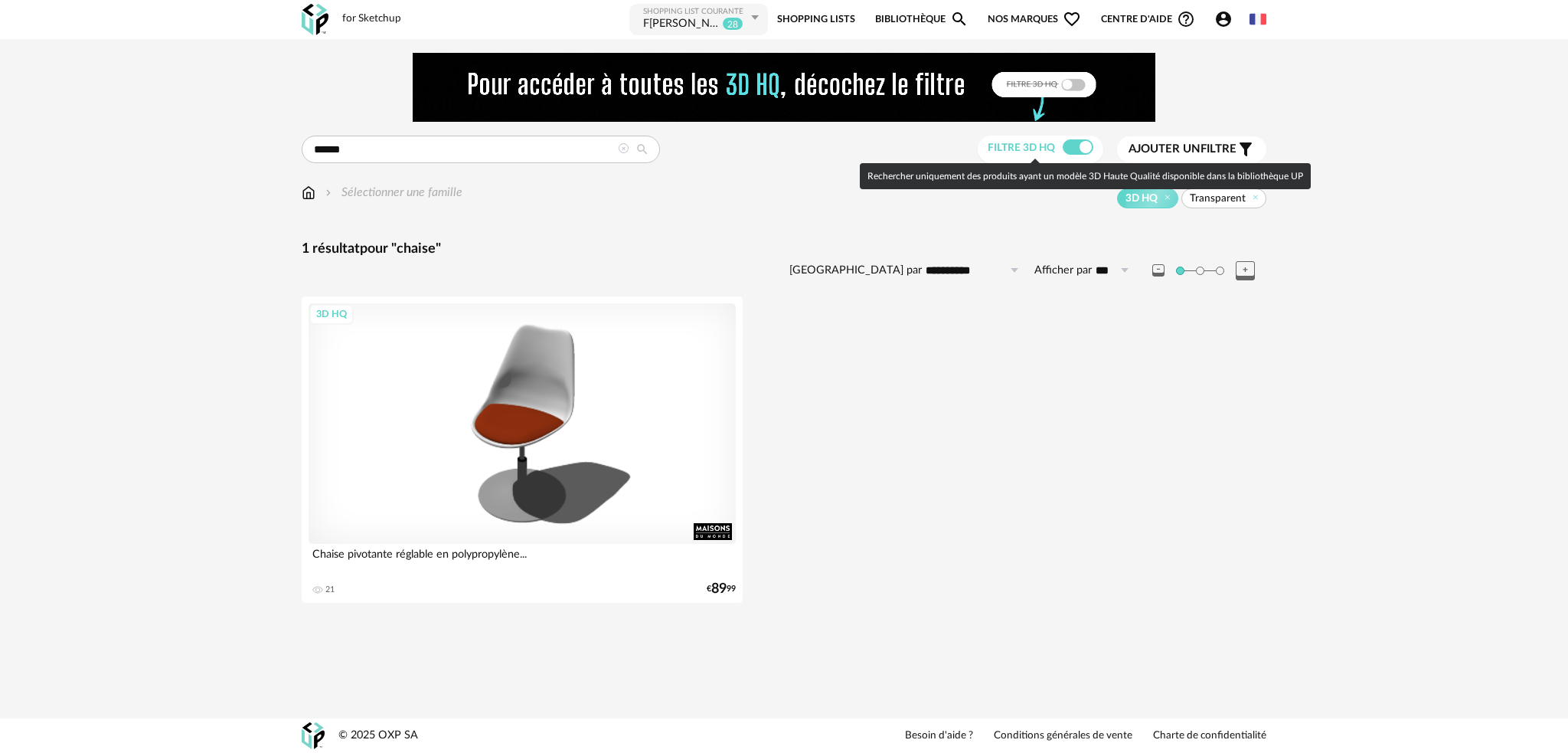
click at [1066, 151] on span at bounding box center [1078, 147] width 31 height 15
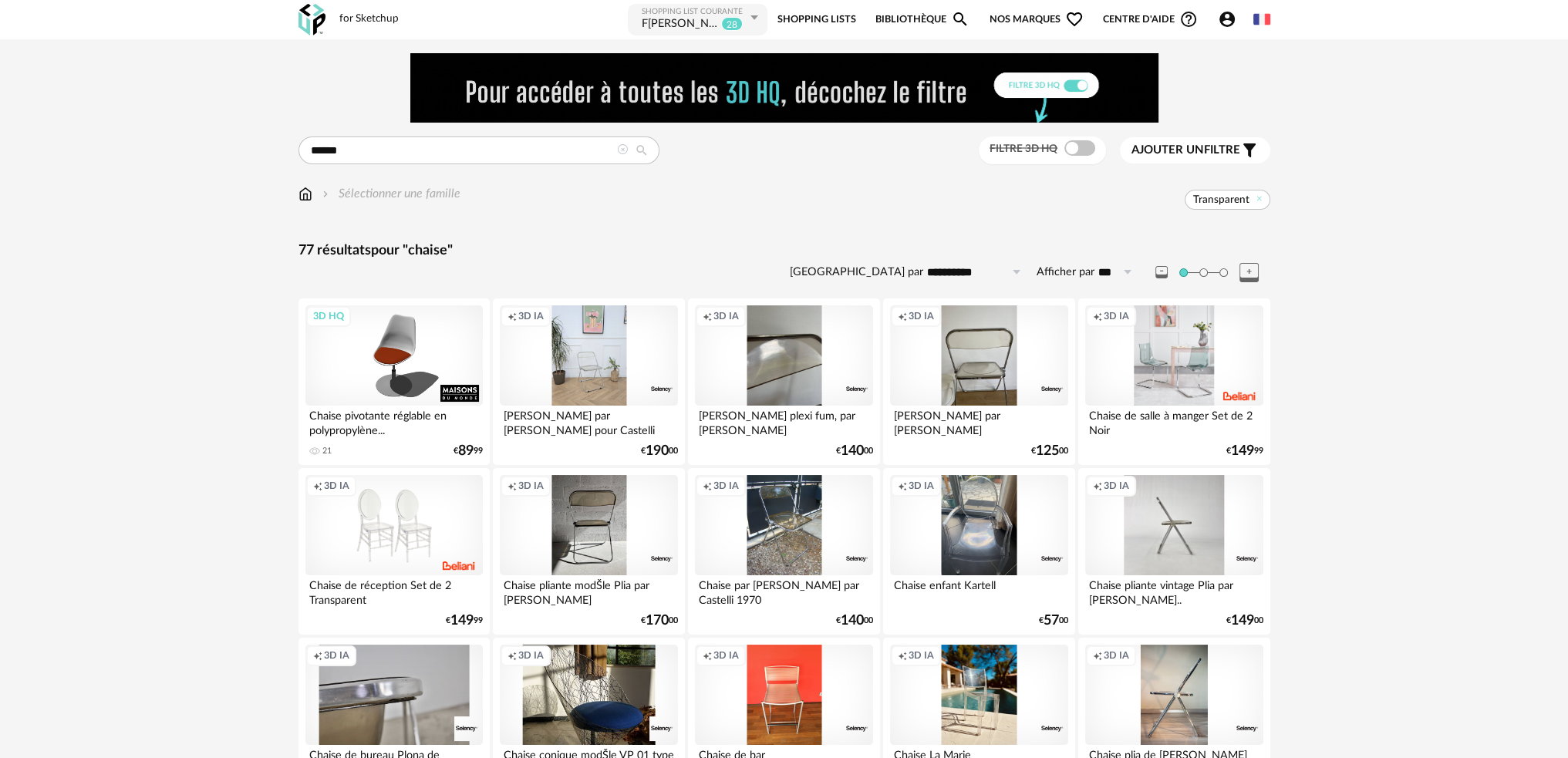
click at [1184, 367] on div "Creation icon 3D IA" at bounding box center [1173, 356] width 177 height 100
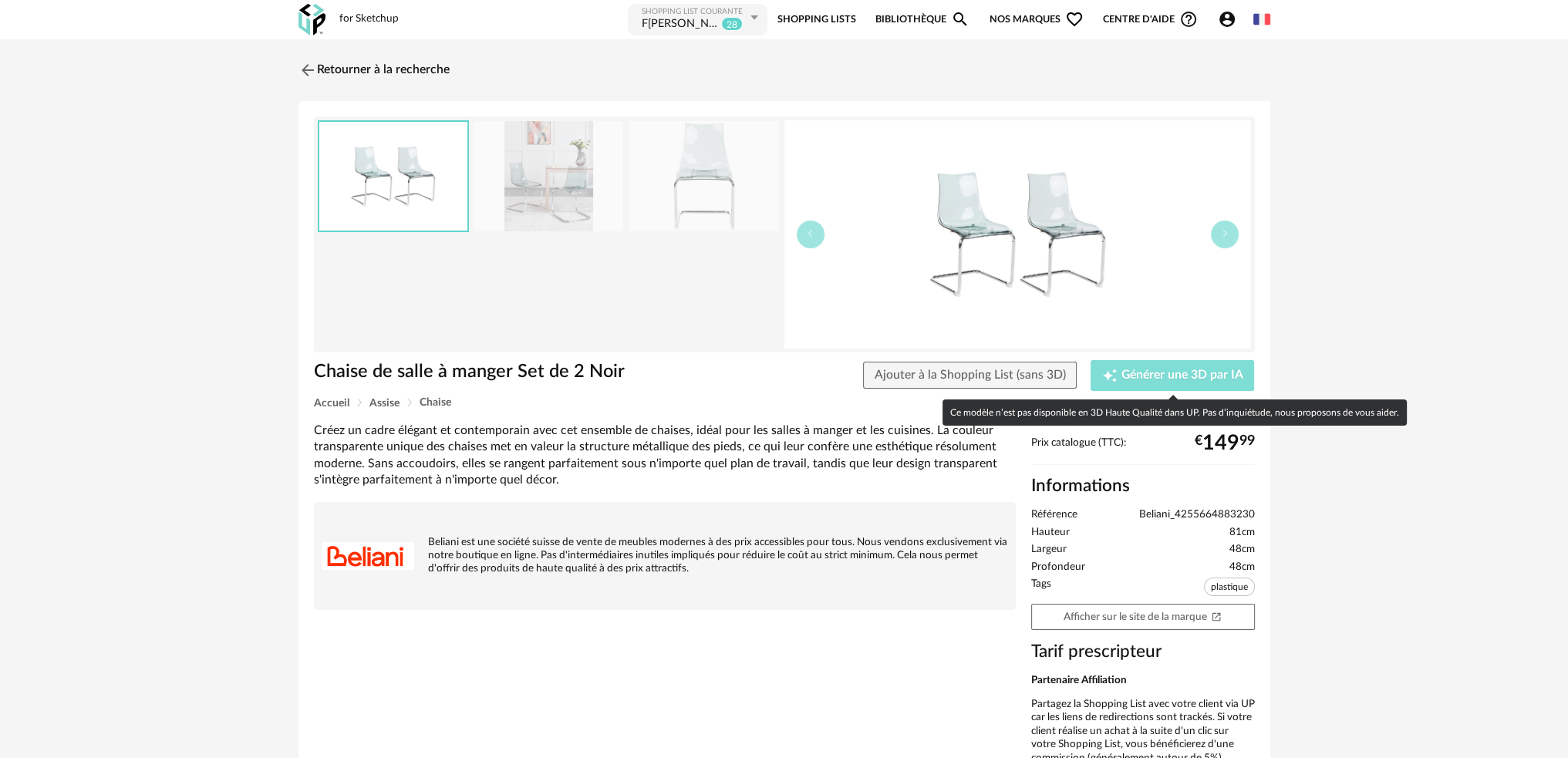
click at [1126, 373] on span "Générer une 3D par IA" at bounding box center [1182, 376] width 122 height 13
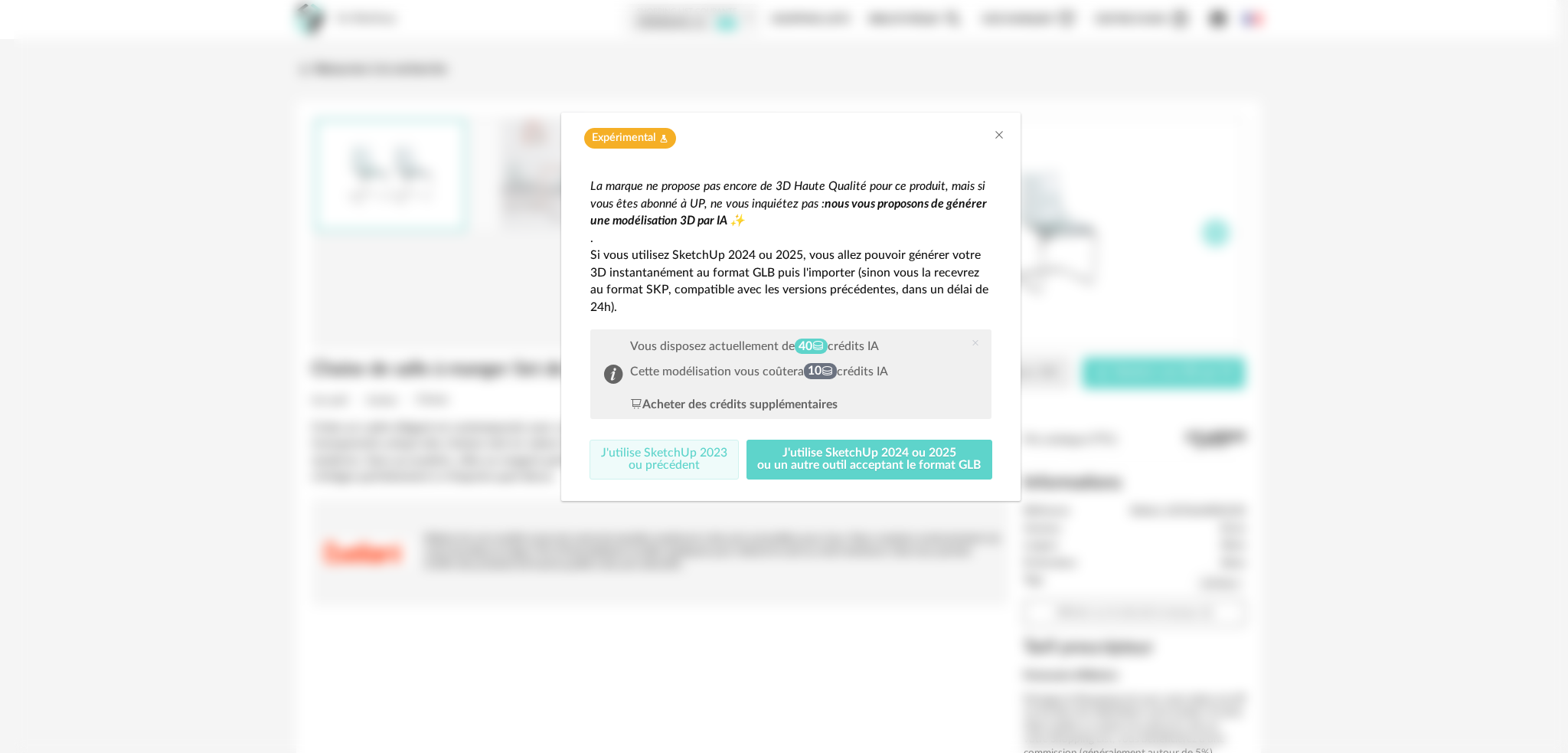
click at [661, 458] on button "J'utilise SketchUp 2023 ou précédent" at bounding box center [664, 459] width 149 height 40
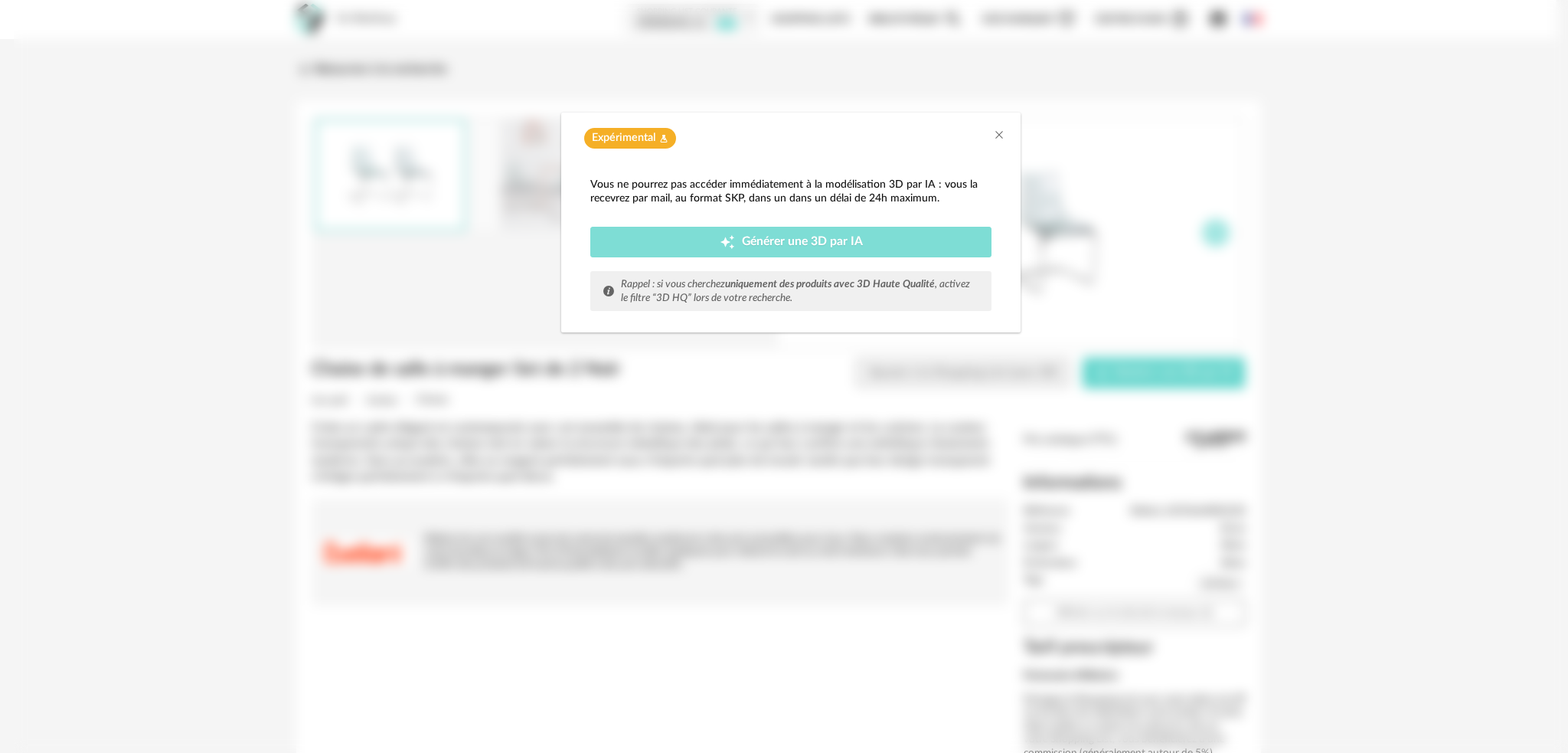
click at [760, 237] on span "Générer une 3D par IA" at bounding box center [803, 242] width 121 height 13
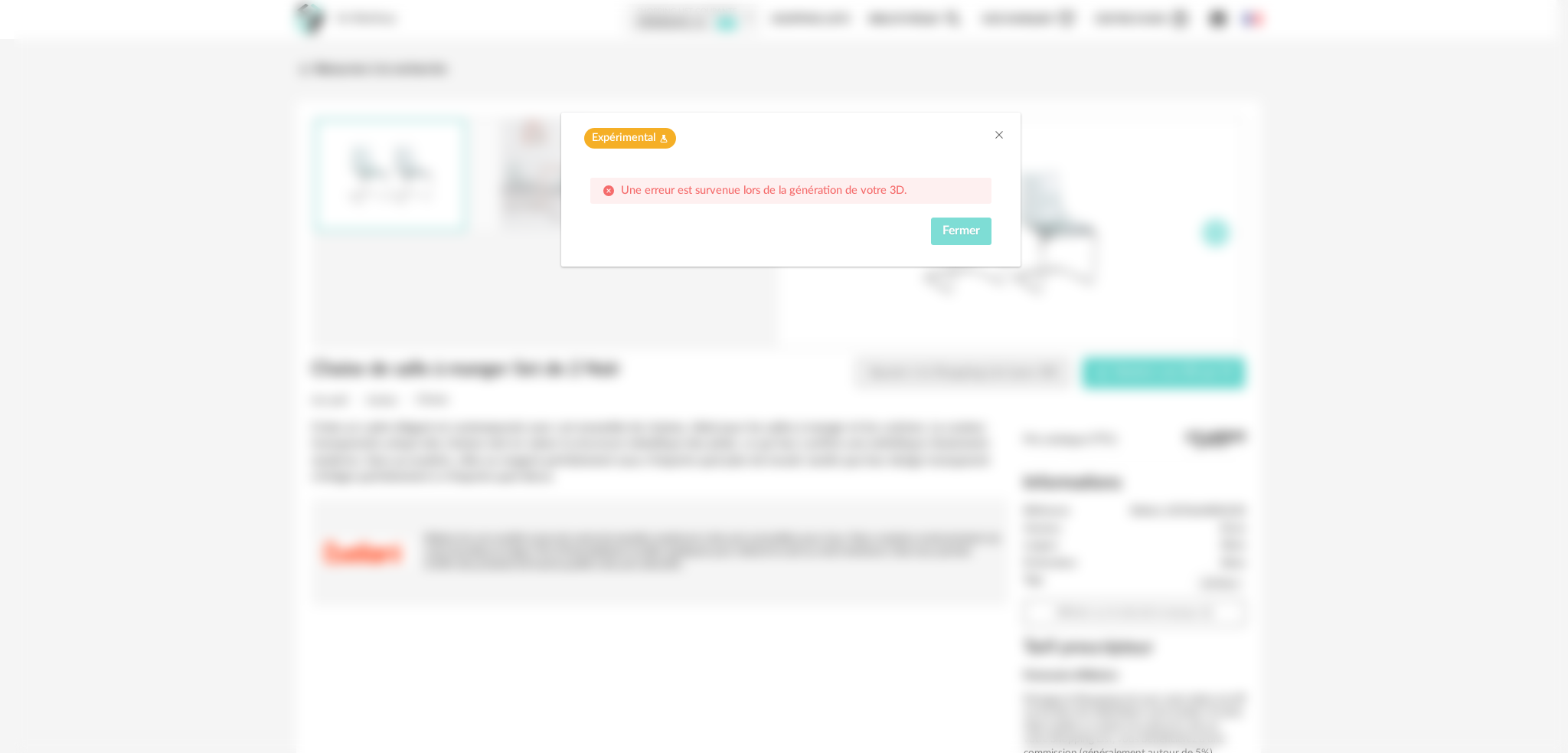
click at [945, 237] on button "Fermer" at bounding box center [961, 231] width 61 height 27
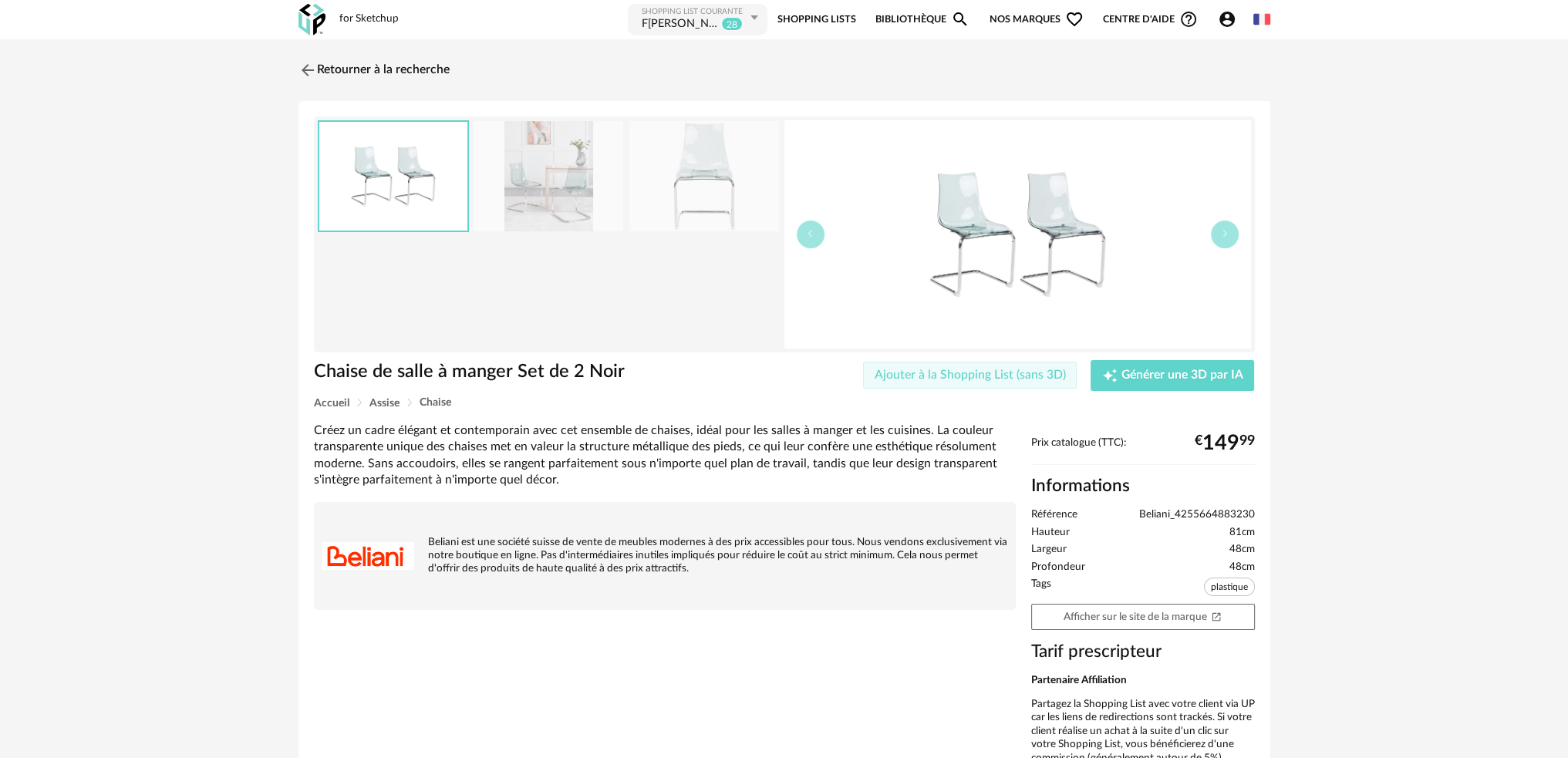
click at [973, 369] on span "Ajouter à la Shopping List (sans 3D)" at bounding box center [971, 375] width 192 height 13
click at [302, 71] on img at bounding box center [306, 69] width 23 height 23
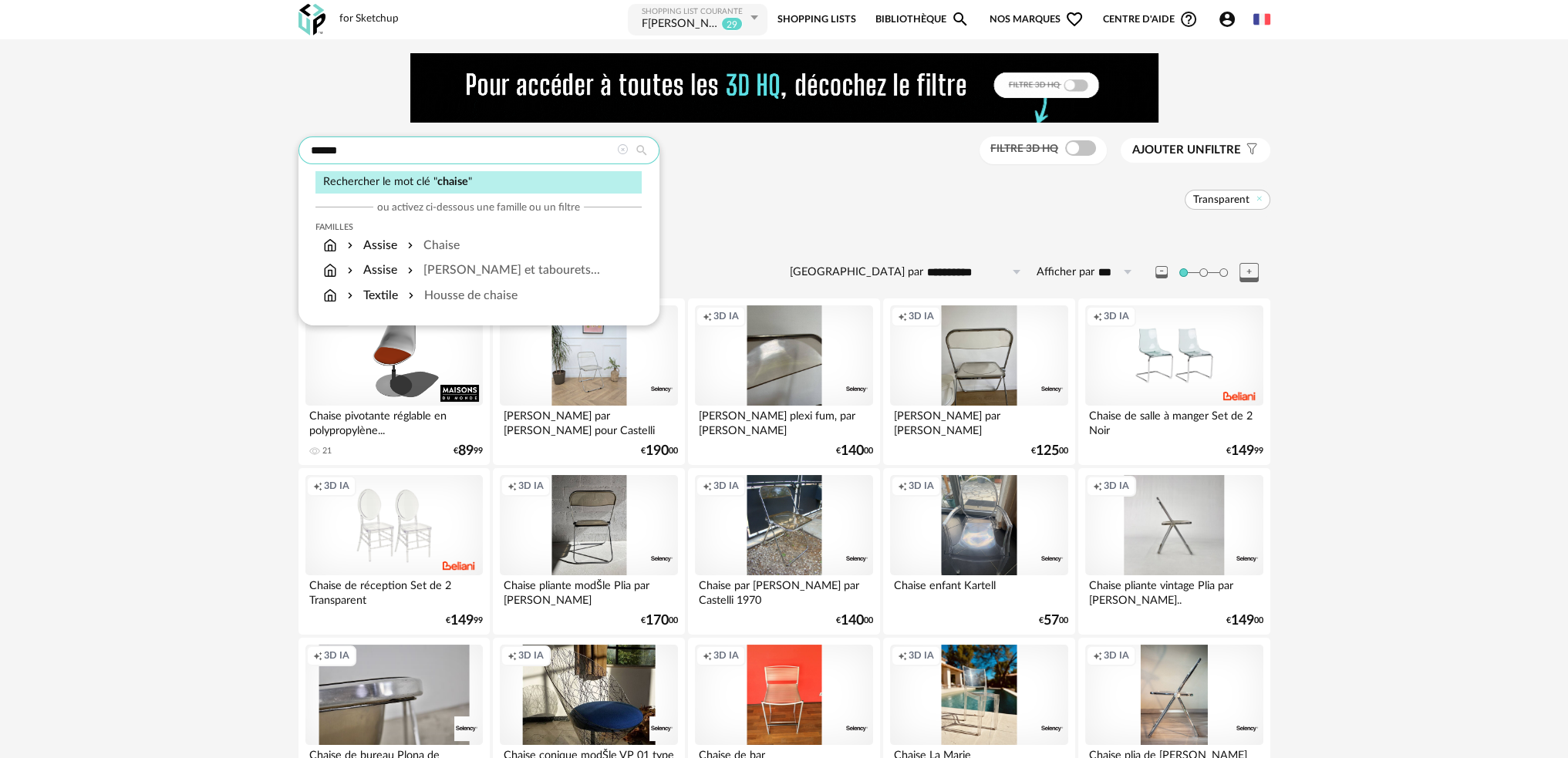
drag, startPoint x: 409, startPoint y: 153, endPoint x: 237, endPoint y: 145, distance: 172.2
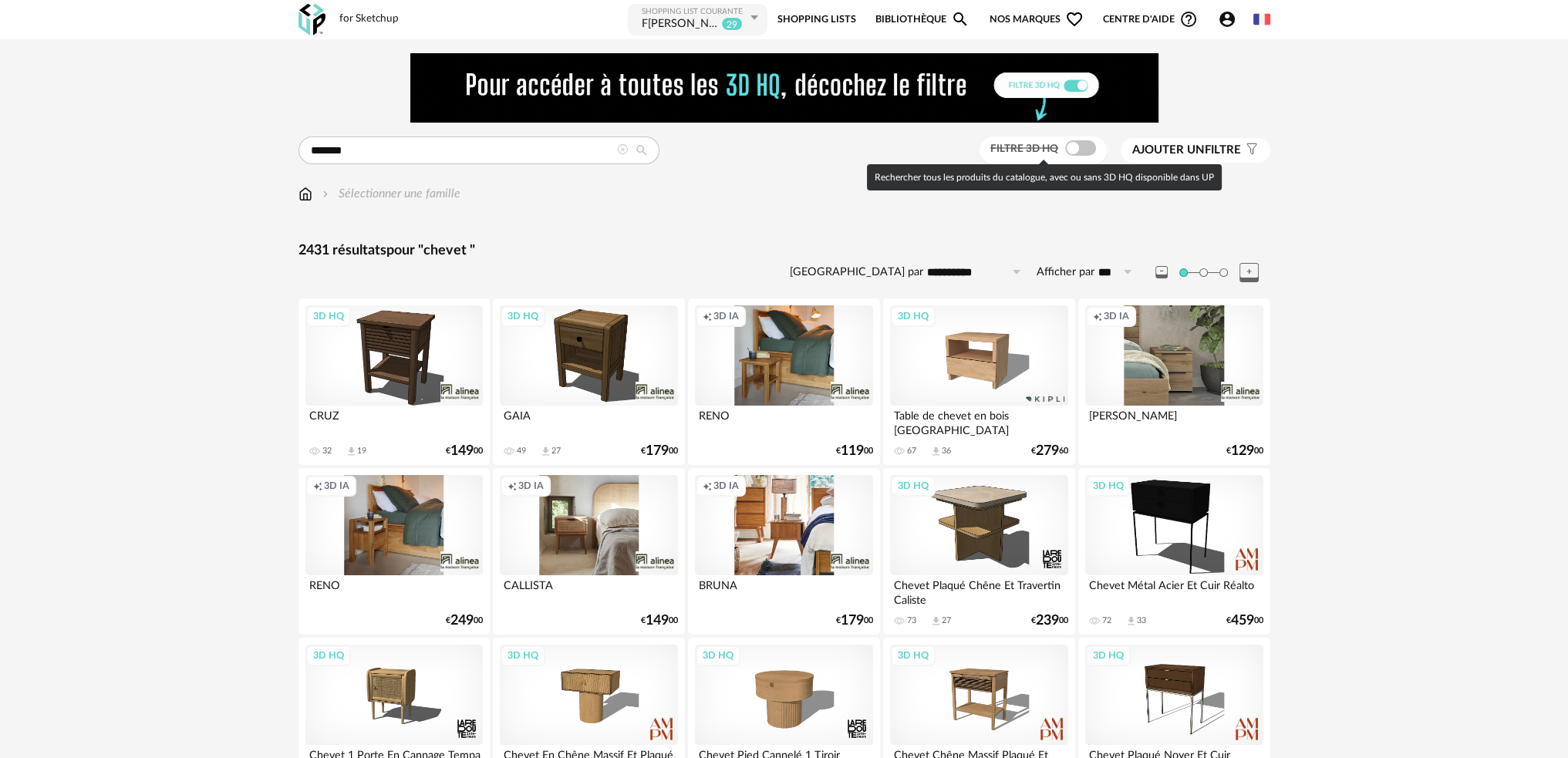
click at [1071, 146] on span at bounding box center [1080, 148] width 31 height 16
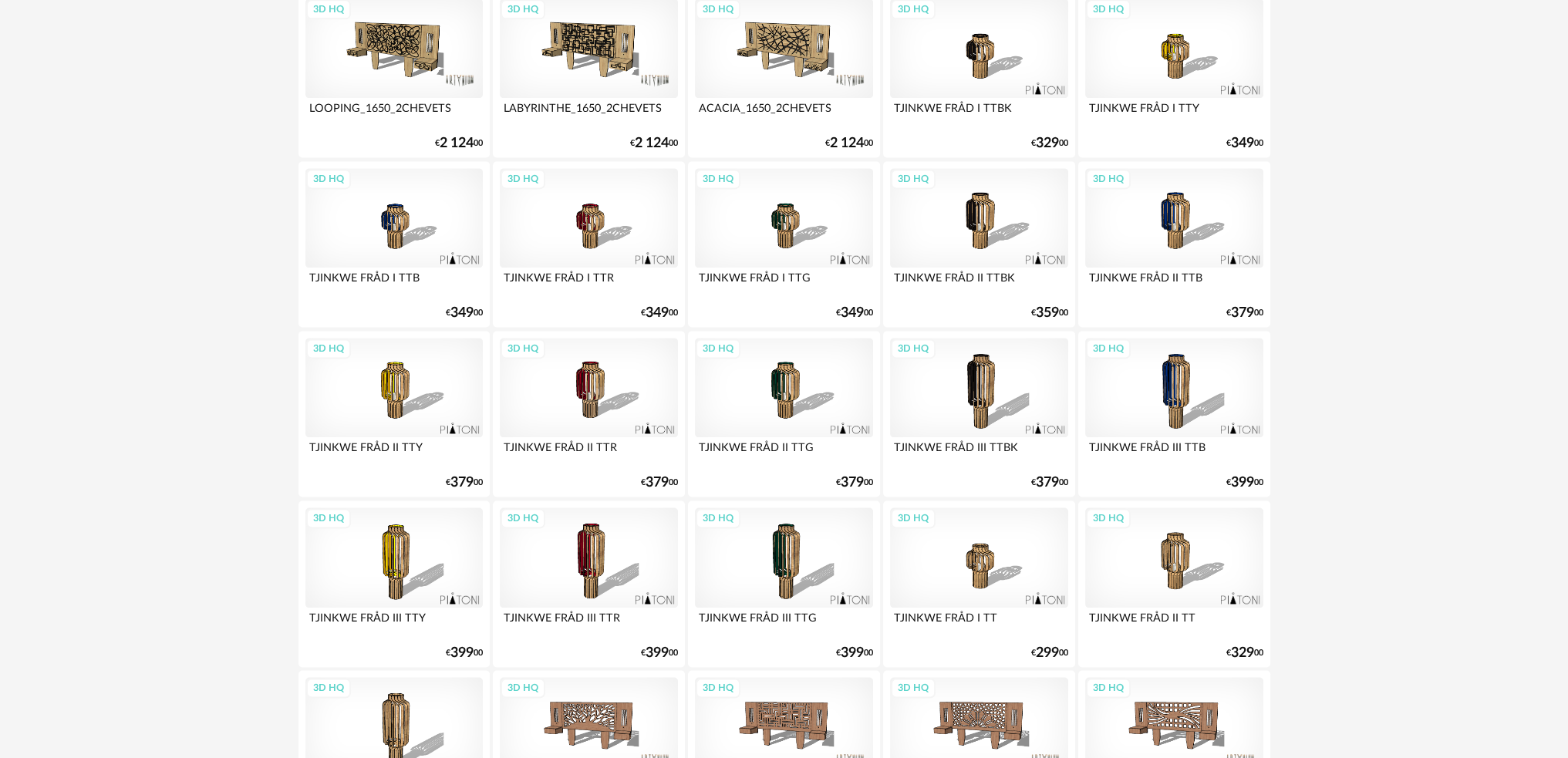
scroll to position [3035, 0]
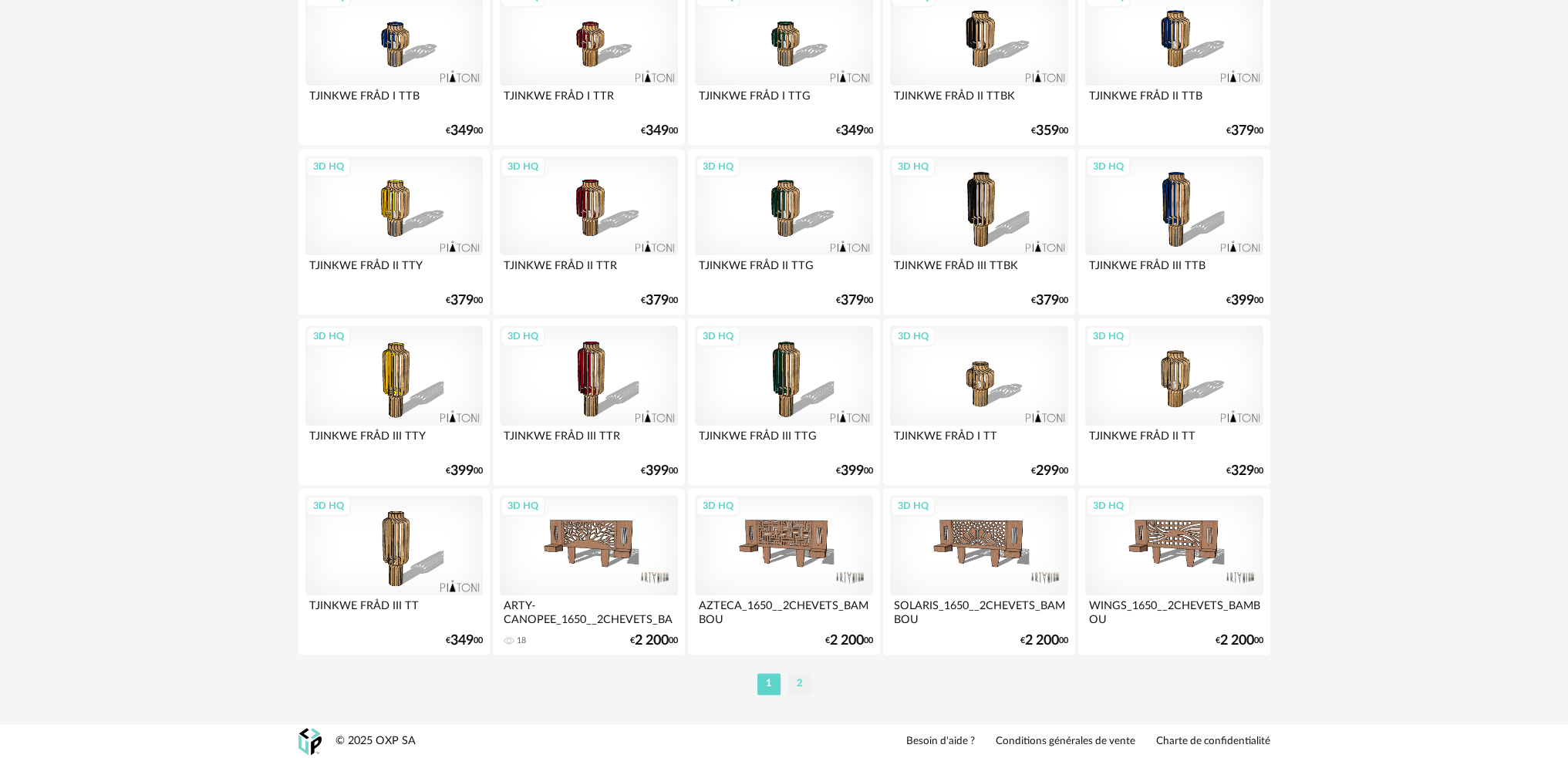
click at [799, 678] on li "2" at bounding box center [799, 684] width 23 height 22
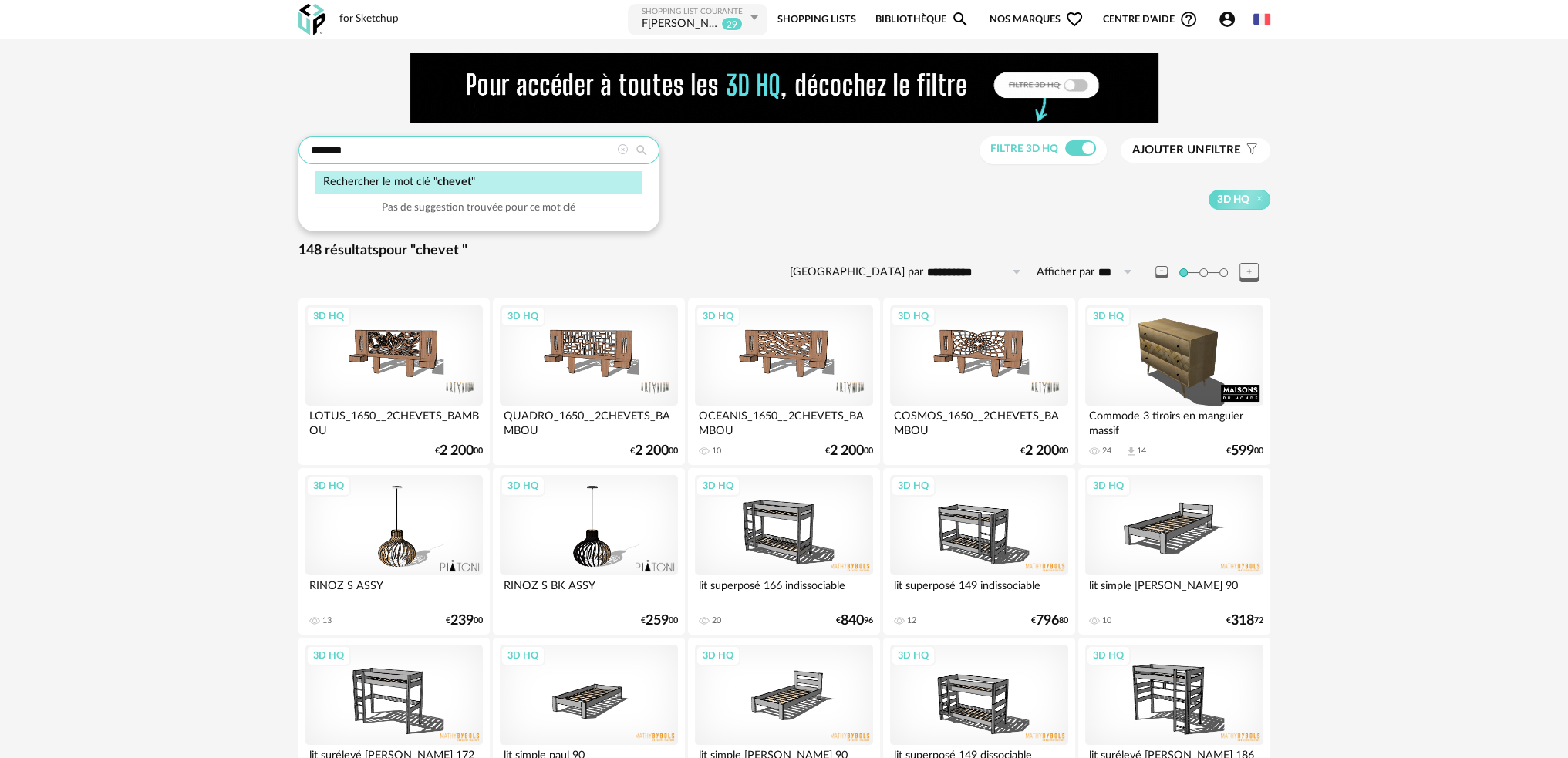
click at [484, 152] on input "******" at bounding box center [479, 151] width 361 height 27
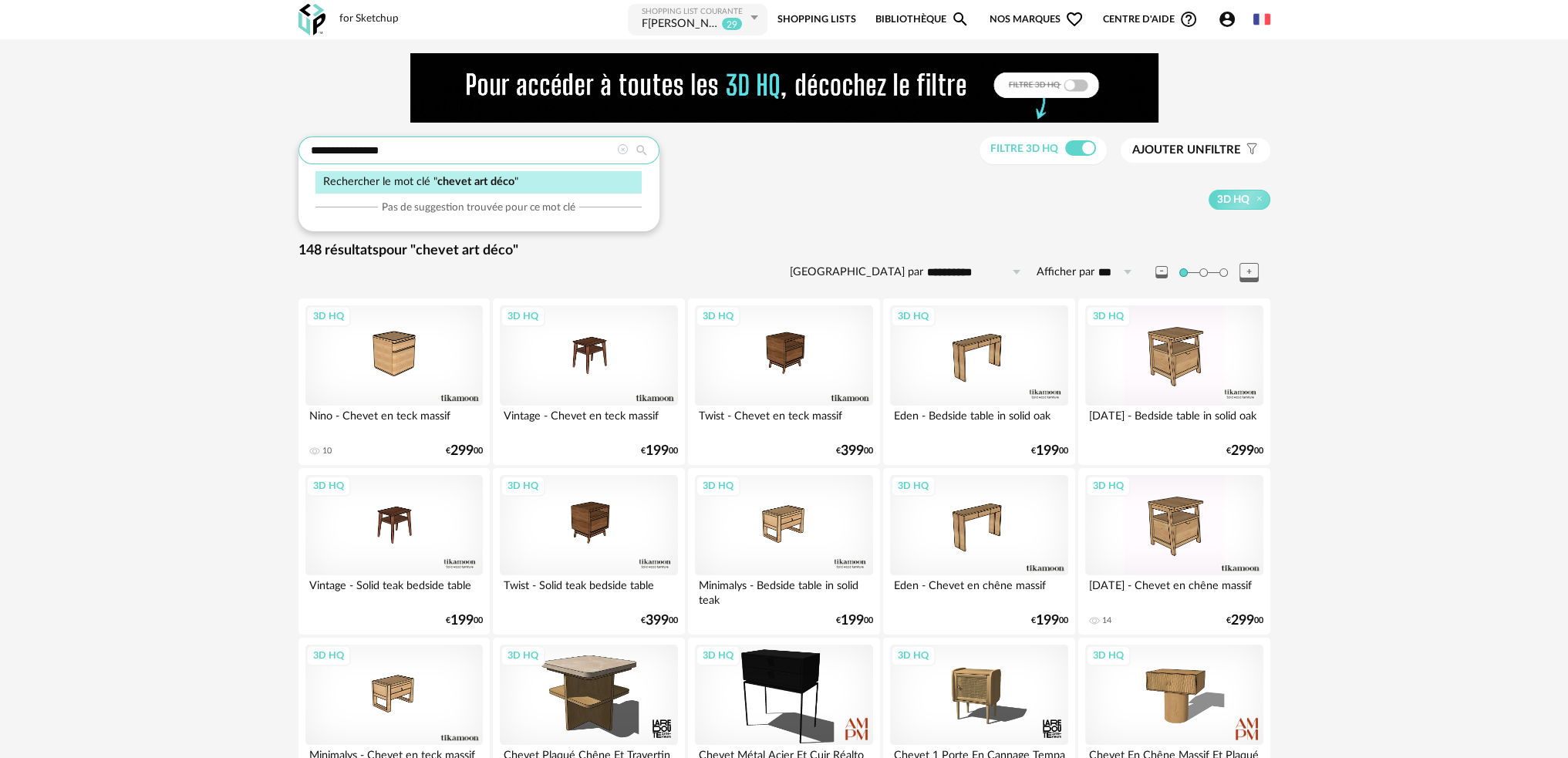
drag, startPoint x: 417, startPoint y: 151, endPoint x: 211, endPoint y: 160, distance: 206.2
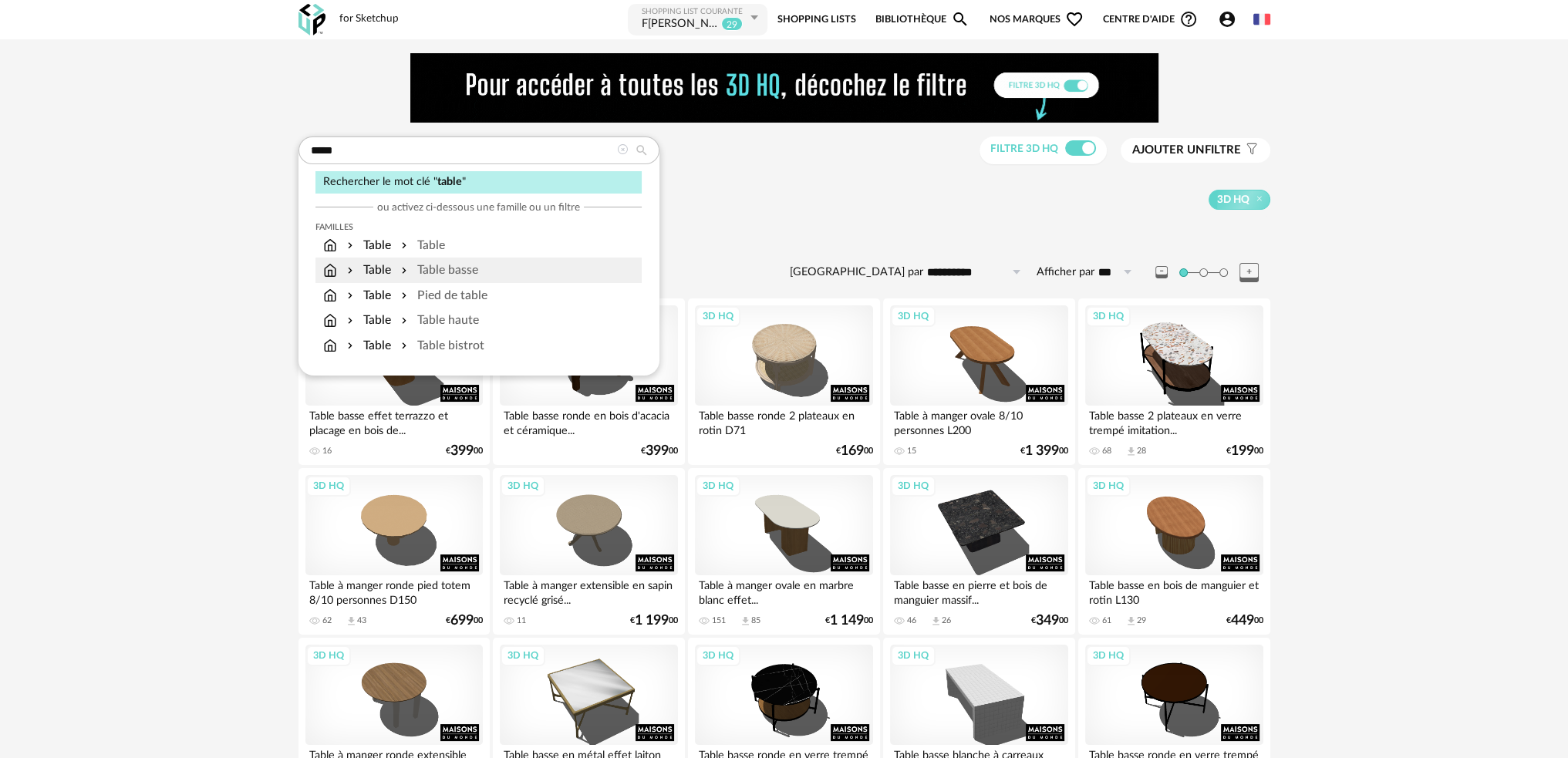
click at [468, 276] on div "Table basse" at bounding box center [438, 270] width 80 height 17
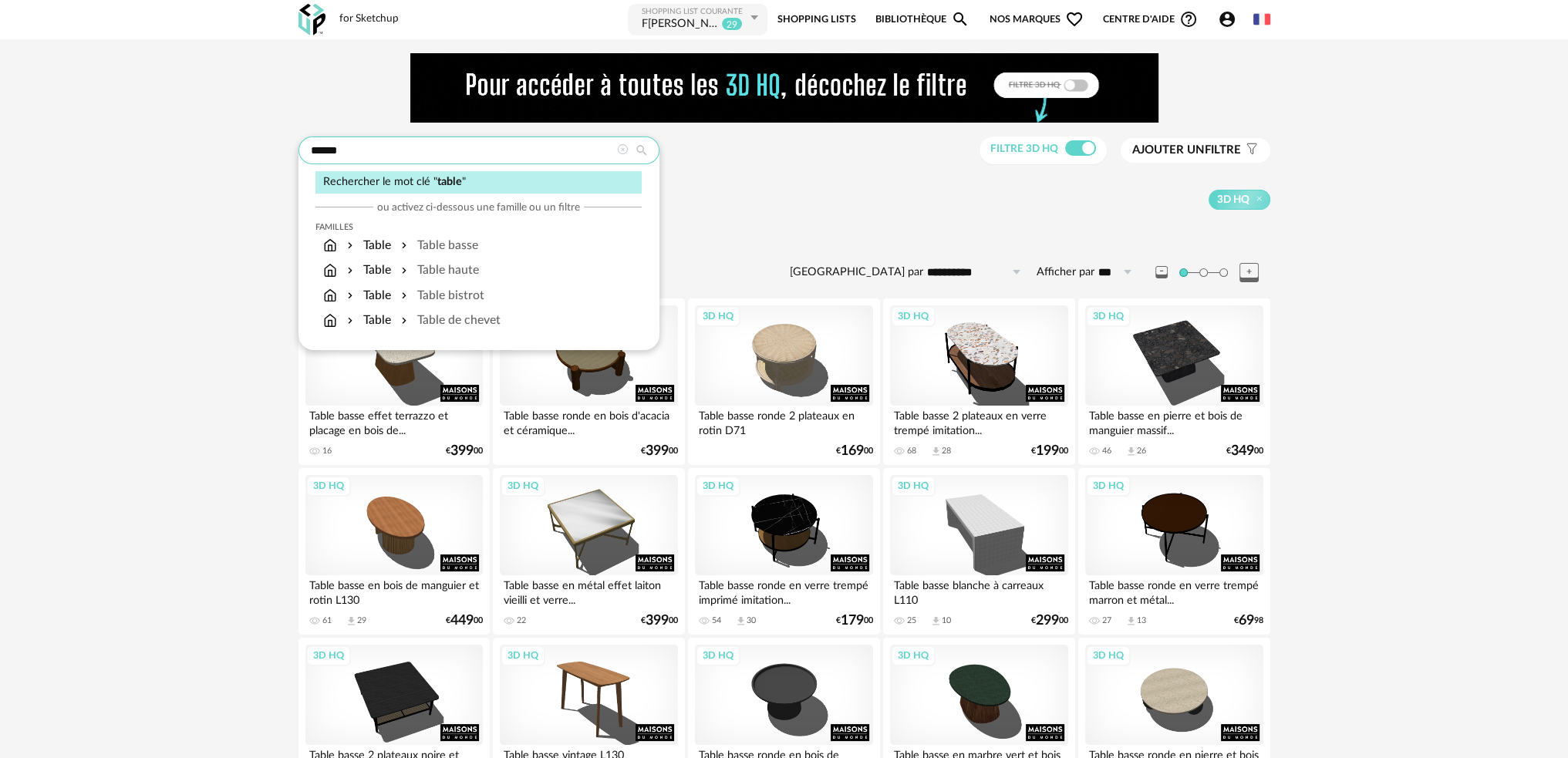
click at [477, 154] on input "*****" at bounding box center [479, 151] width 361 height 27
click at [1167, 147] on span "Ajouter un" at bounding box center [1168, 150] width 72 height 12
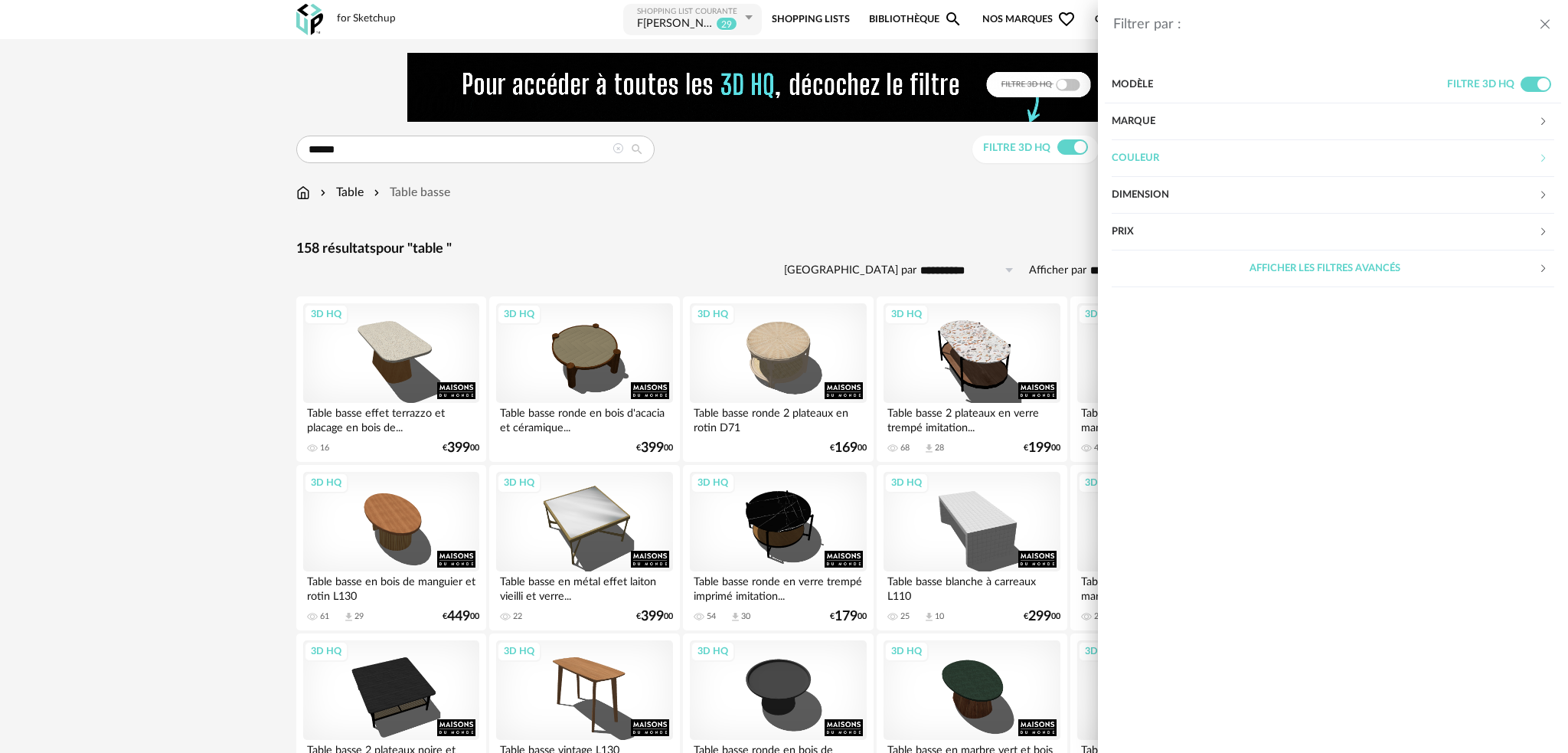
drag, startPoint x: 1227, startPoint y: 161, endPoint x: 1229, endPoint y: 214, distance: 53.0
click at [1226, 161] on div "Couleur" at bounding box center [1324, 159] width 427 height 37
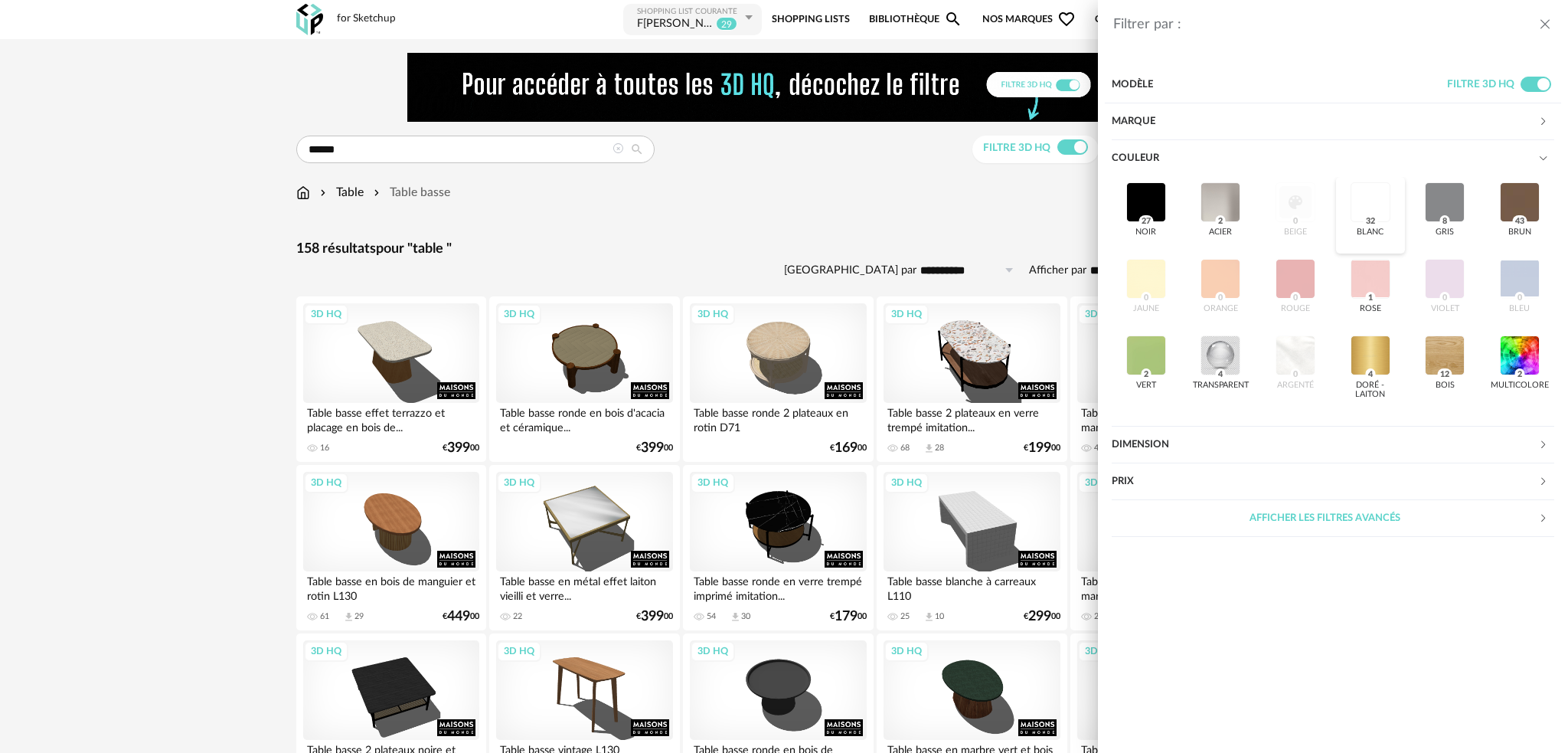
click at [1357, 208] on div at bounding box center [1371, 202] width 40 height 40
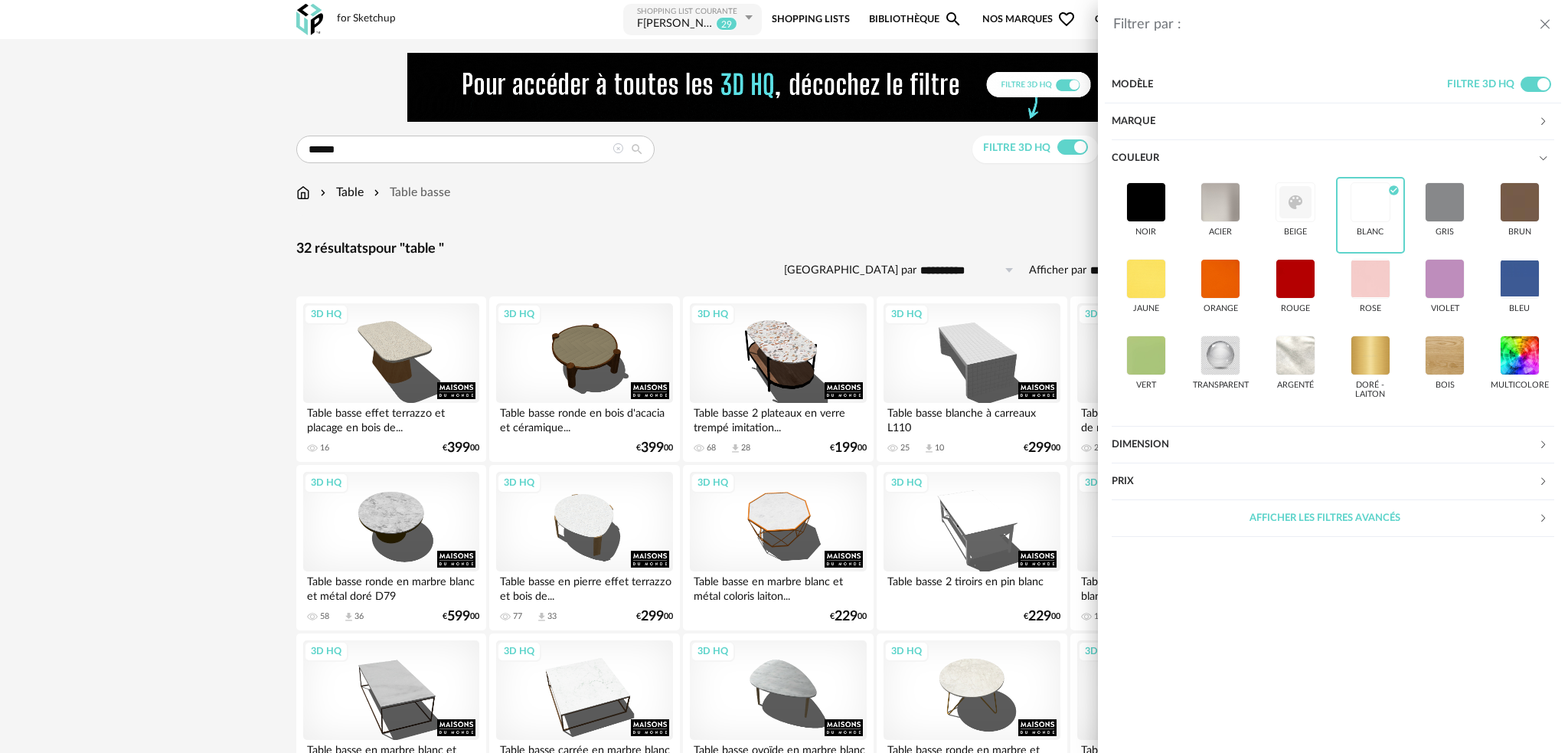
click at [739, 239] on div "Filtrer par : Modèle Filtre 3D HQ Marque &tradition 0 101 Copenhagen 0 366 Conc…" at bounding box center [784, 376] width 1568 height 753
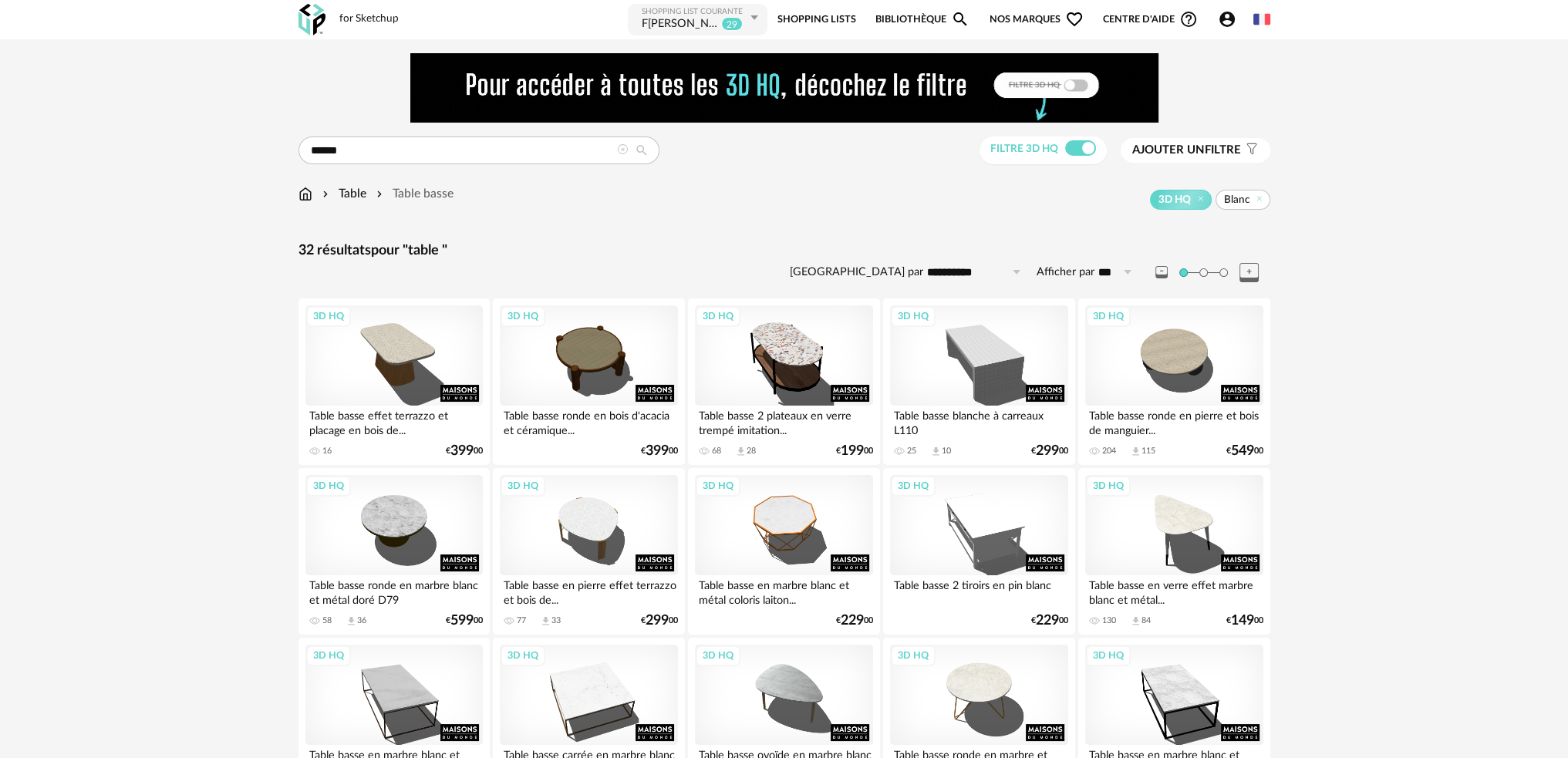
click at [346, 193] on div "Table" at bounding box center [343, 193] width 47 height 17
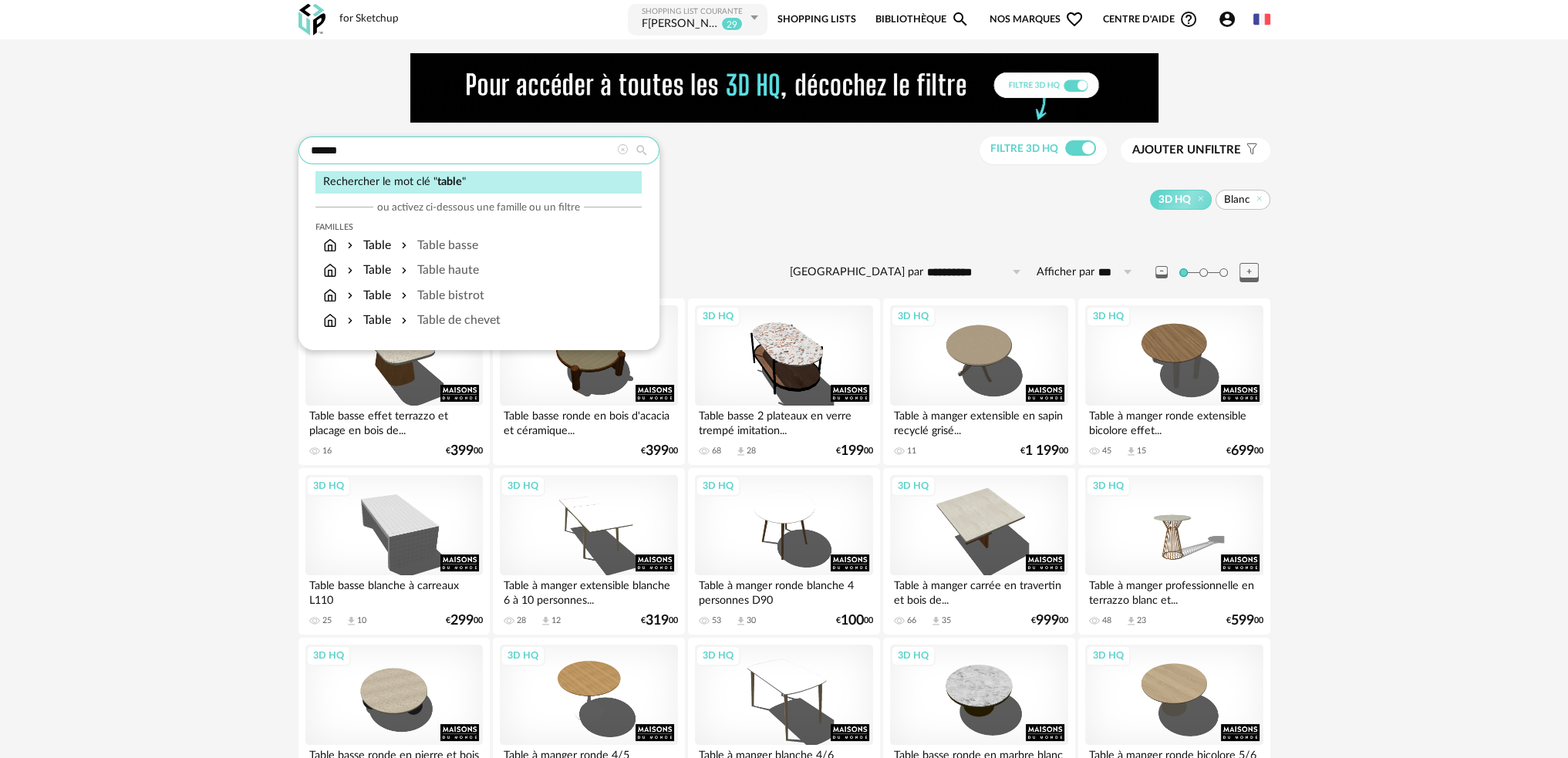
click at [395, 157] on input "*****" at bounding box center [479, 151] width 361 height 27
type input "*****"
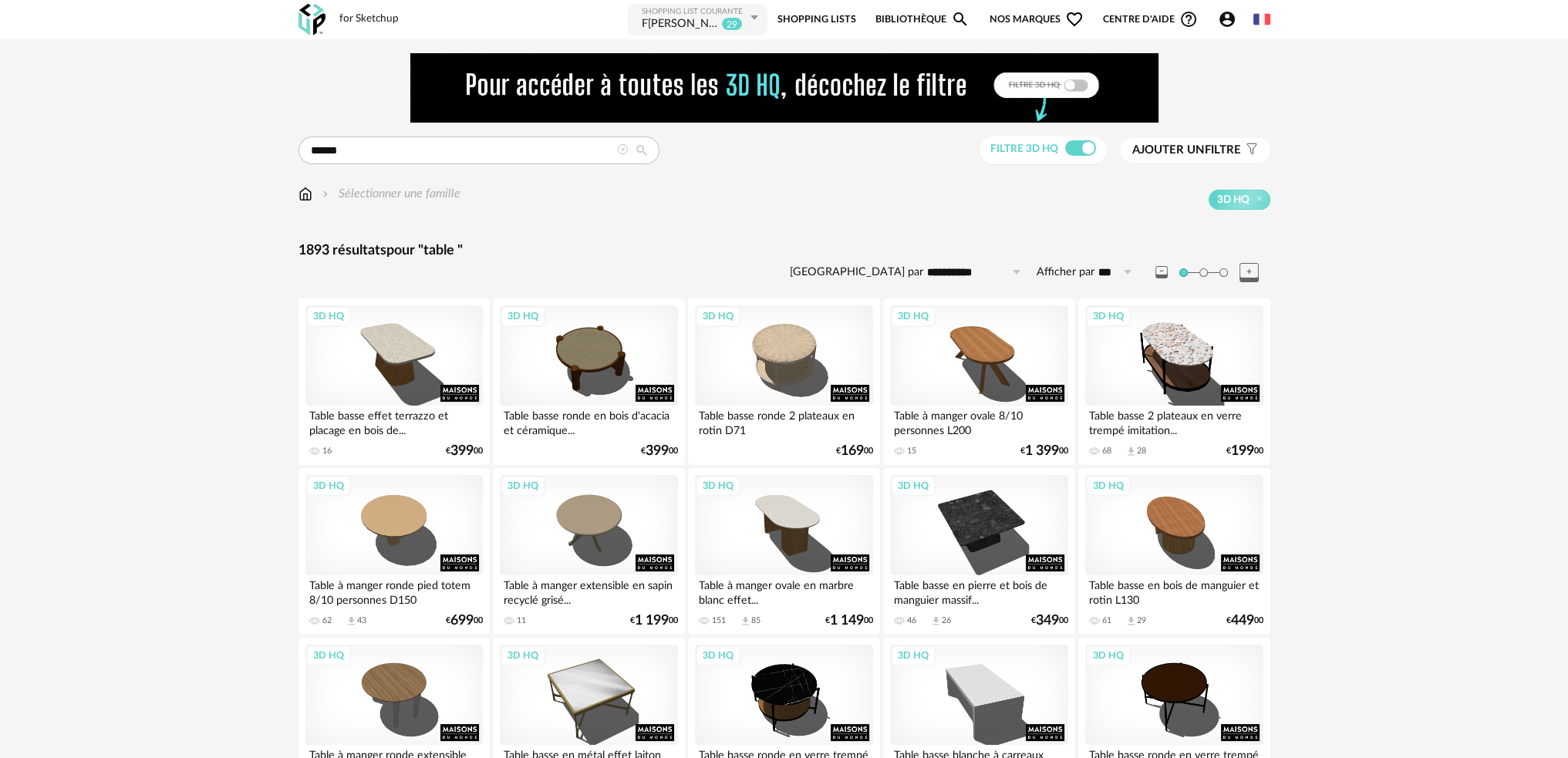
click at [1203, 137] on div "Filtre 3D HQ Ajouter un filtre s Filter icon Filtrer par : Modèle Filtre 3D HQ …" at bounding box center [1125, 151] width 291 height 28
click at [1196, 145] on span "Ajouter un" at bounding box center [1168, 150] width 72 height 12
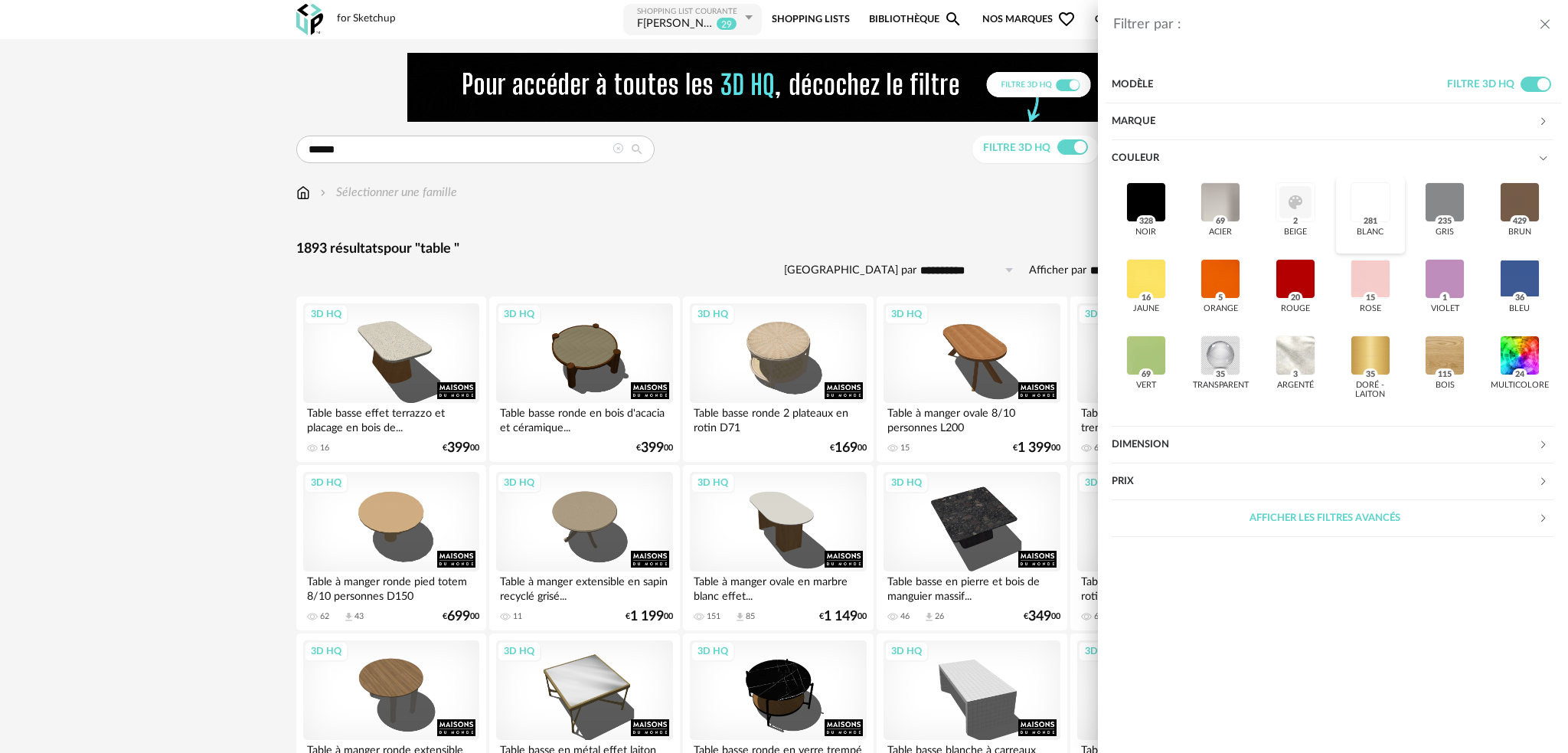
click at [1374, 203] on div at bounding box center [1371, 202] width 40 height 40
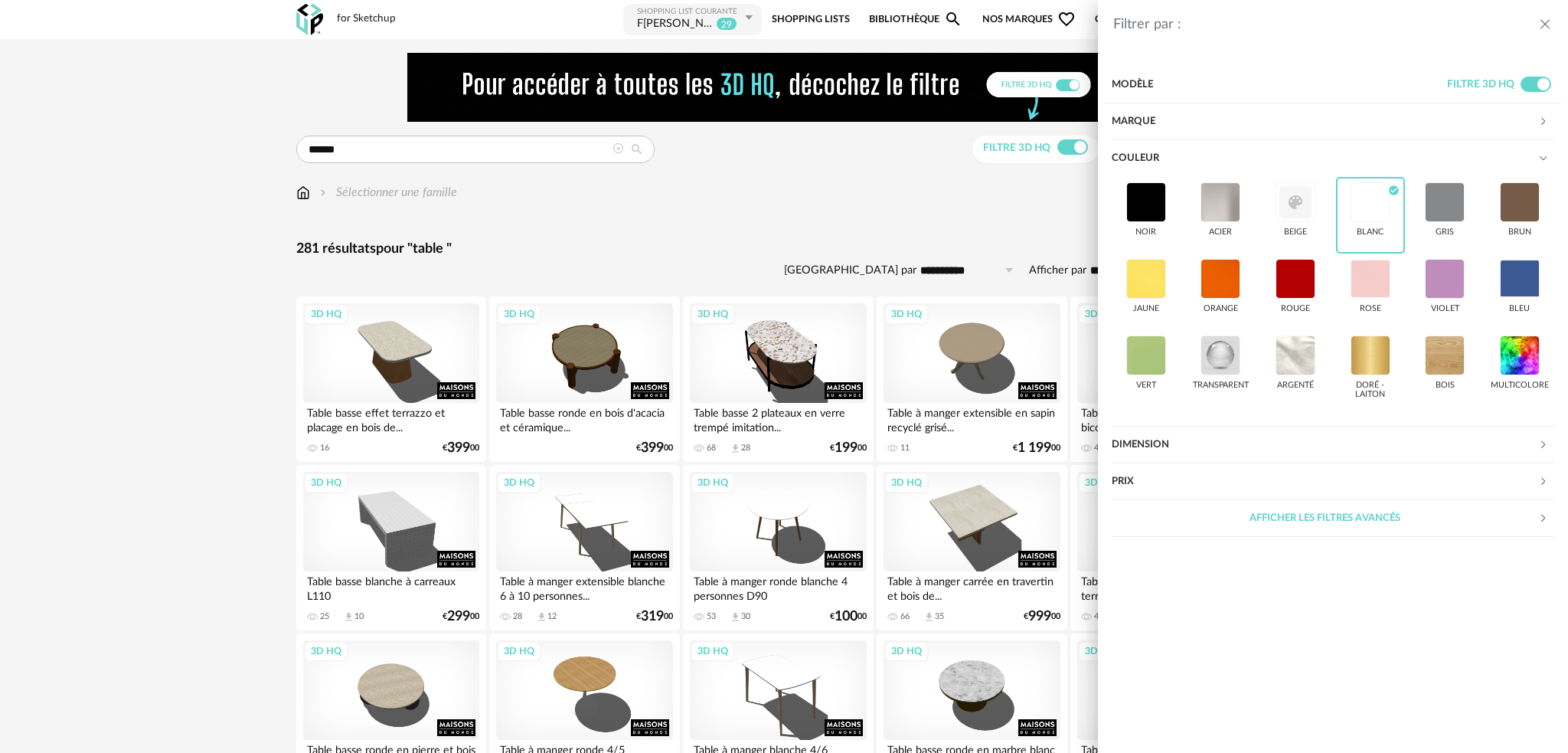
click at [1161, 423] on div "noir acier beige blanc Check Circle icon gris brun jaune orange rouge rose viol…" at bounding box center [1332, 301] width 443 height 249
click at [1159, 443] on div "Dimension" at bounding box center [1324, 445] width 427 height 37
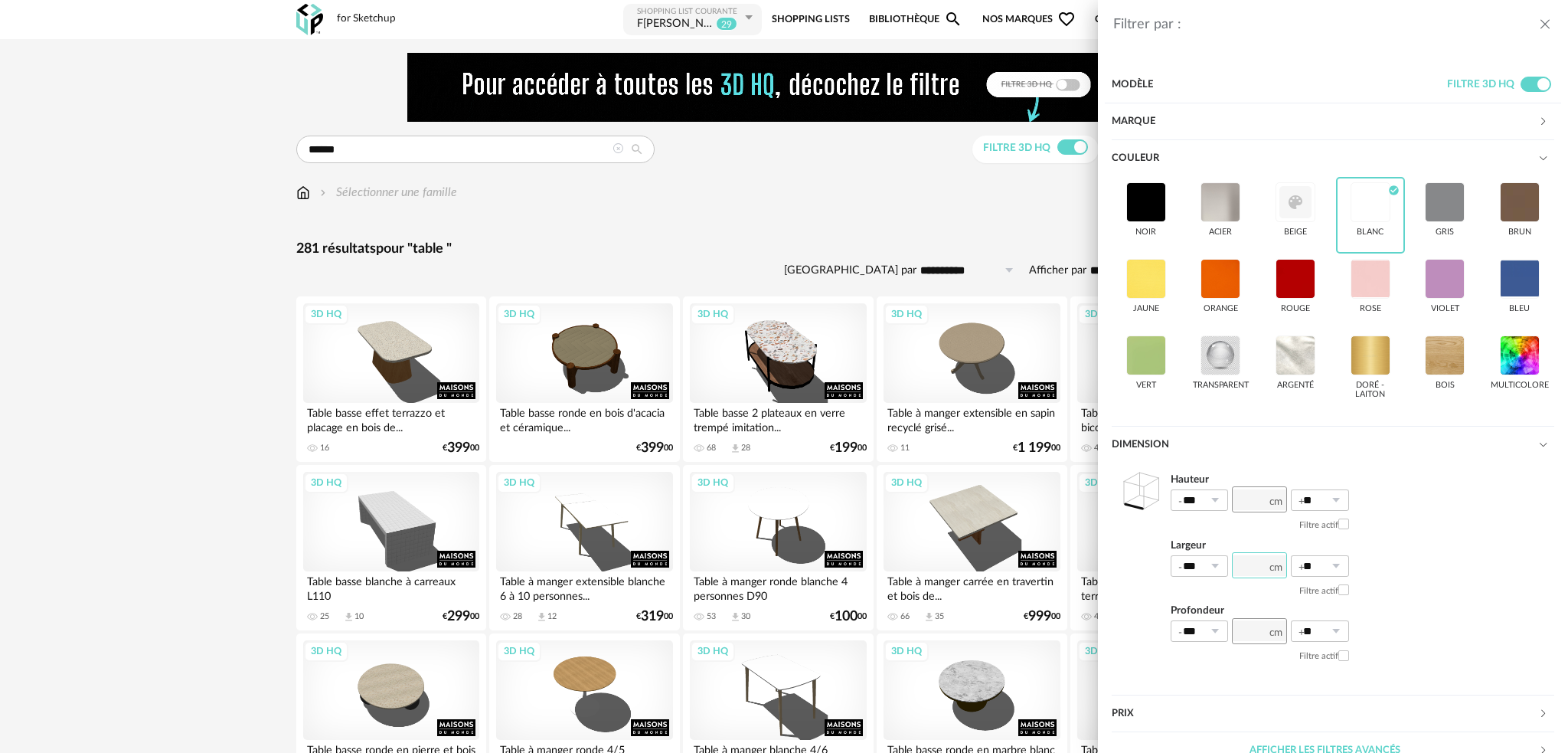
click at [1246, 565] on input "number" at bounding box center [1259, 565] width 55 height 26
type input "**"
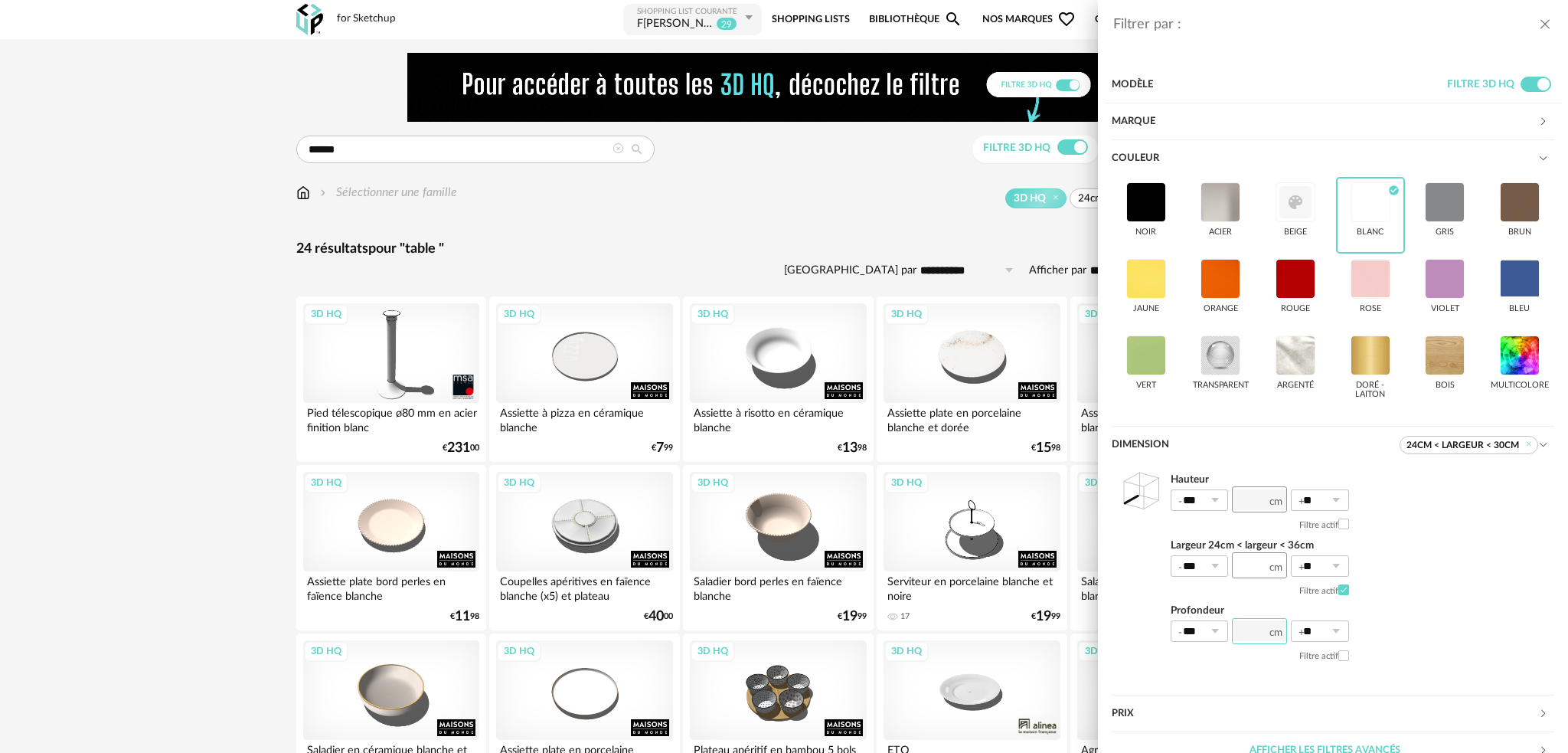
click at [1267, 632] on input "number" at bounding box center [1259, 631] width 55 height 26
type input "**"
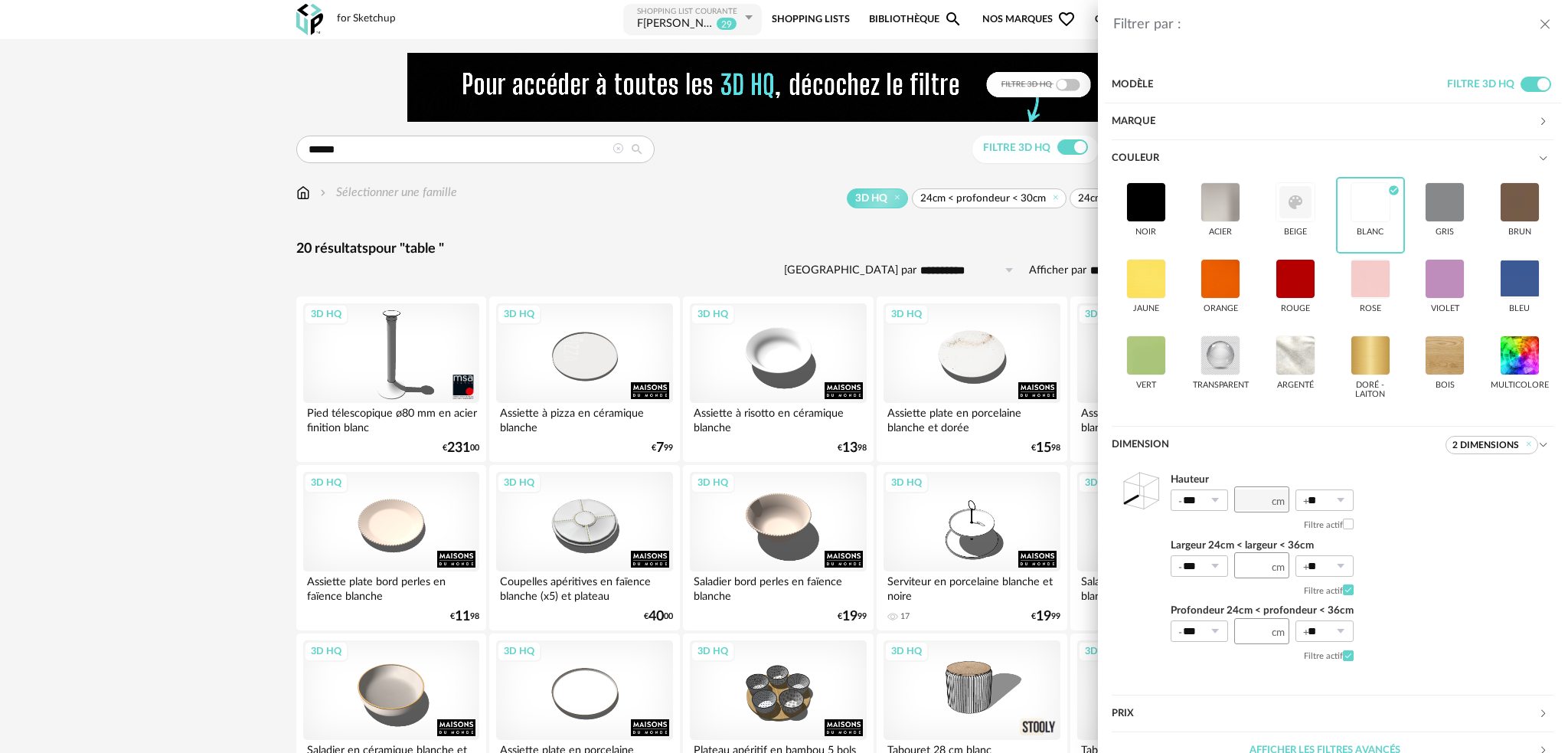
click at [813, 271] on div "Filtrer par : Modèle Filtre 3D HQ Marque &tradition 0 101 Copenhagen 0 366 Conc…" at bounding box center [784, 376] width 1568 height 753
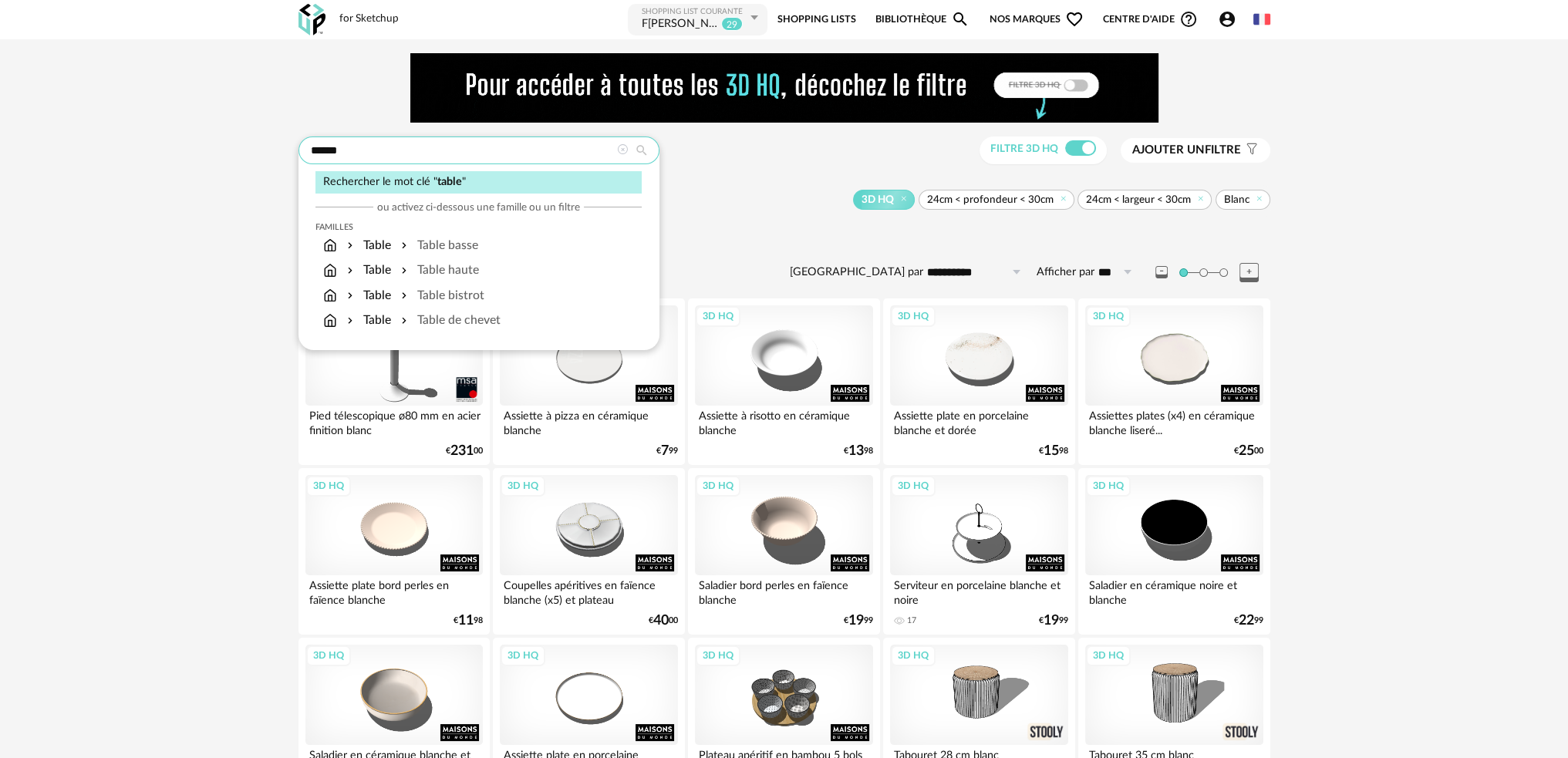
drag, startPoint x: 404, startPoint y: 157, endPoint x: 172, endPoint y: 178, distance: 232.9
click at [293, 160] on div "***** Rechercher le mot clé " table " ou activez ci-dessous une famille ou un f…" at bounding box center [784, 529] width 1000 height 952
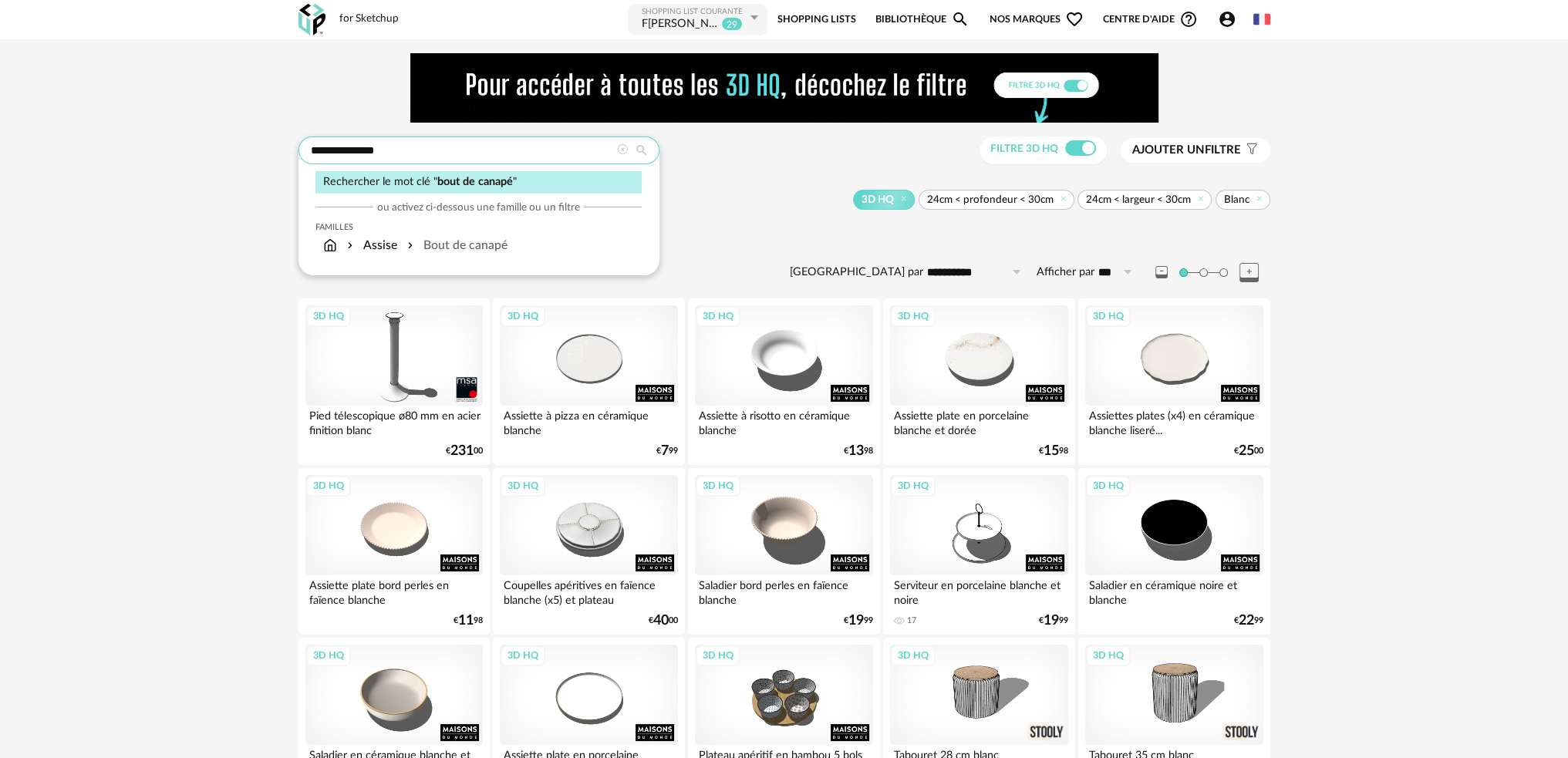
type input "**********"
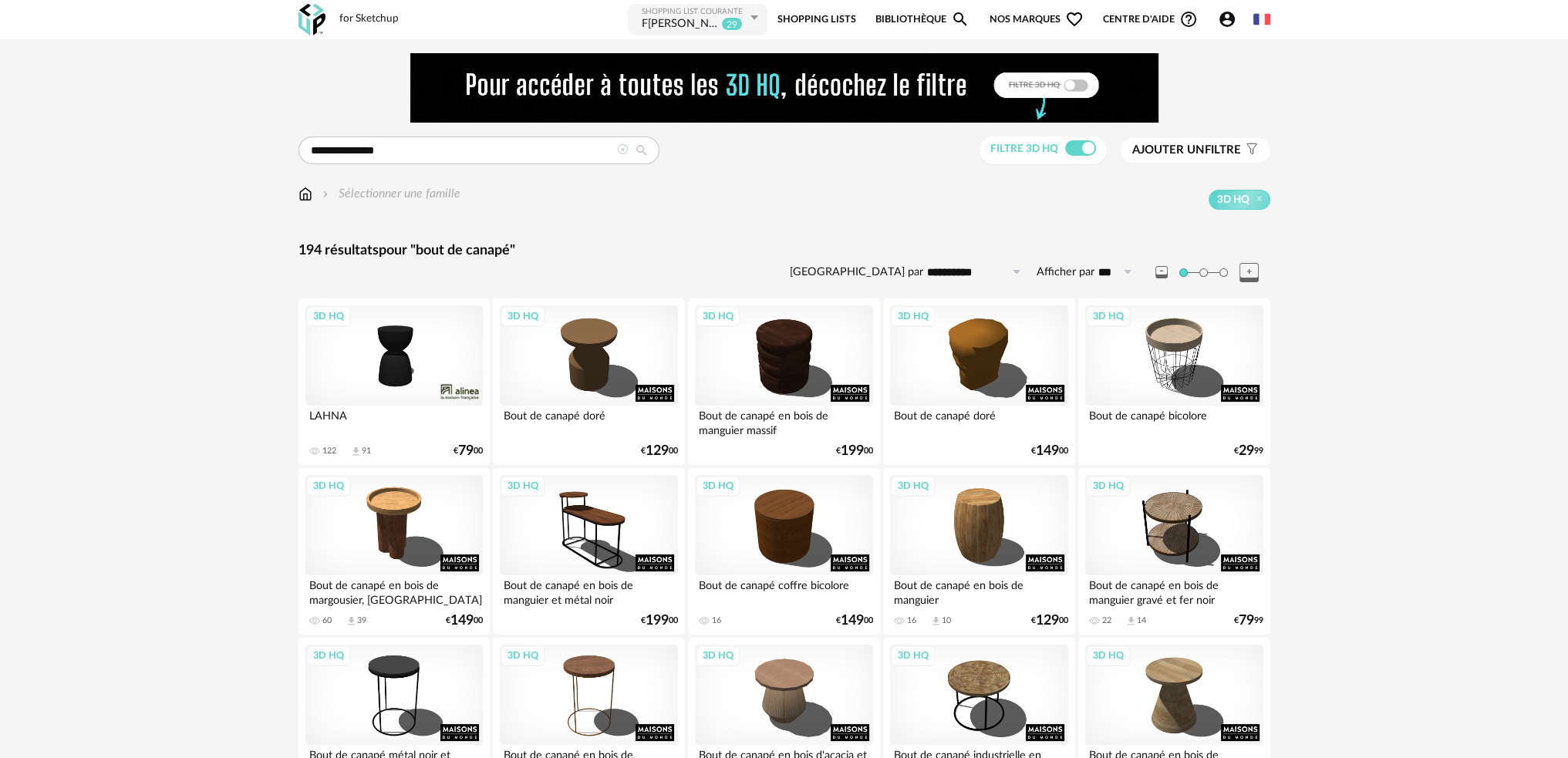
click at [1157, 151] on span "Ajouter un" at bounding box center [1168, 150] width 72 height 12
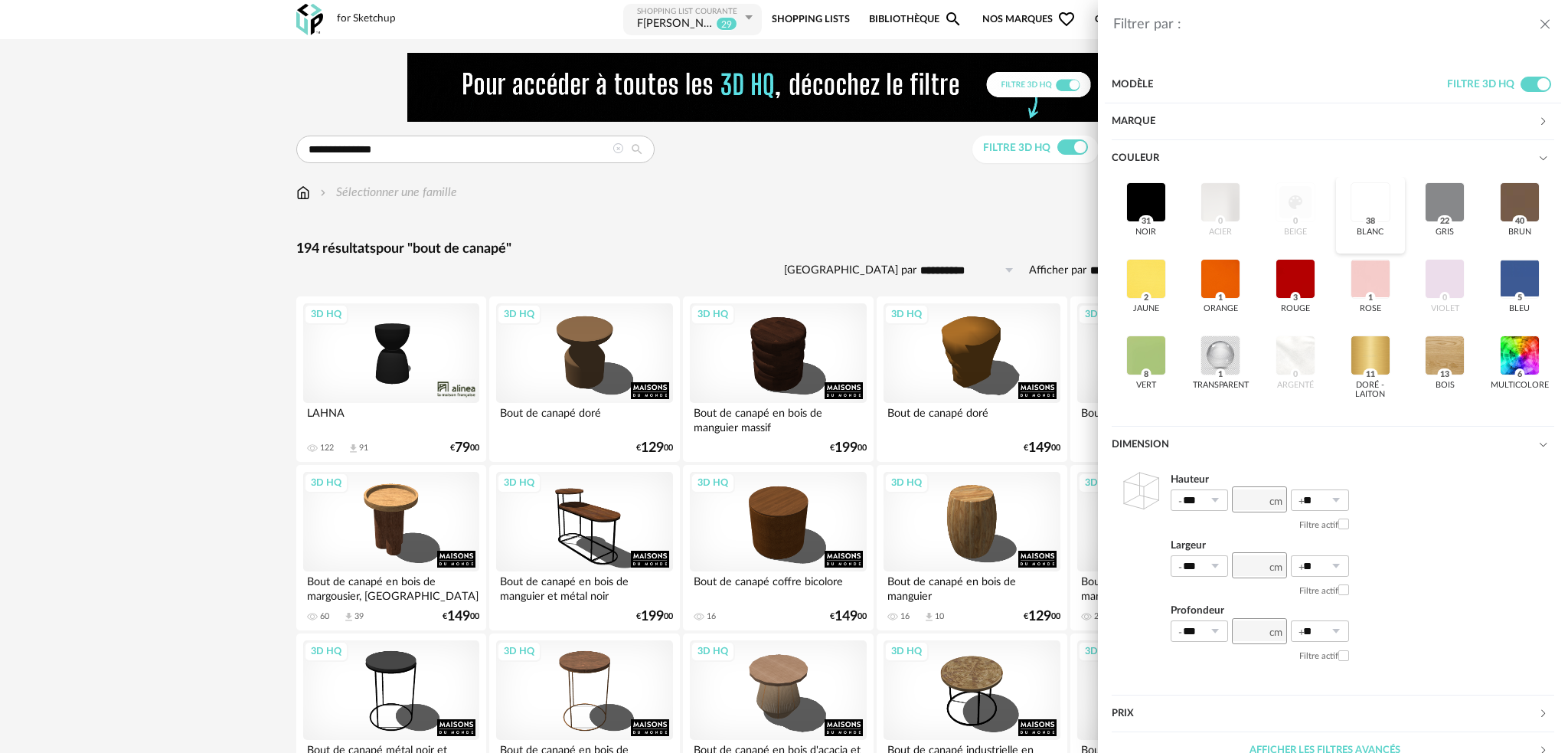
click at [1366, 190] on div at bounding box center [1371, 202] width 40 height 40
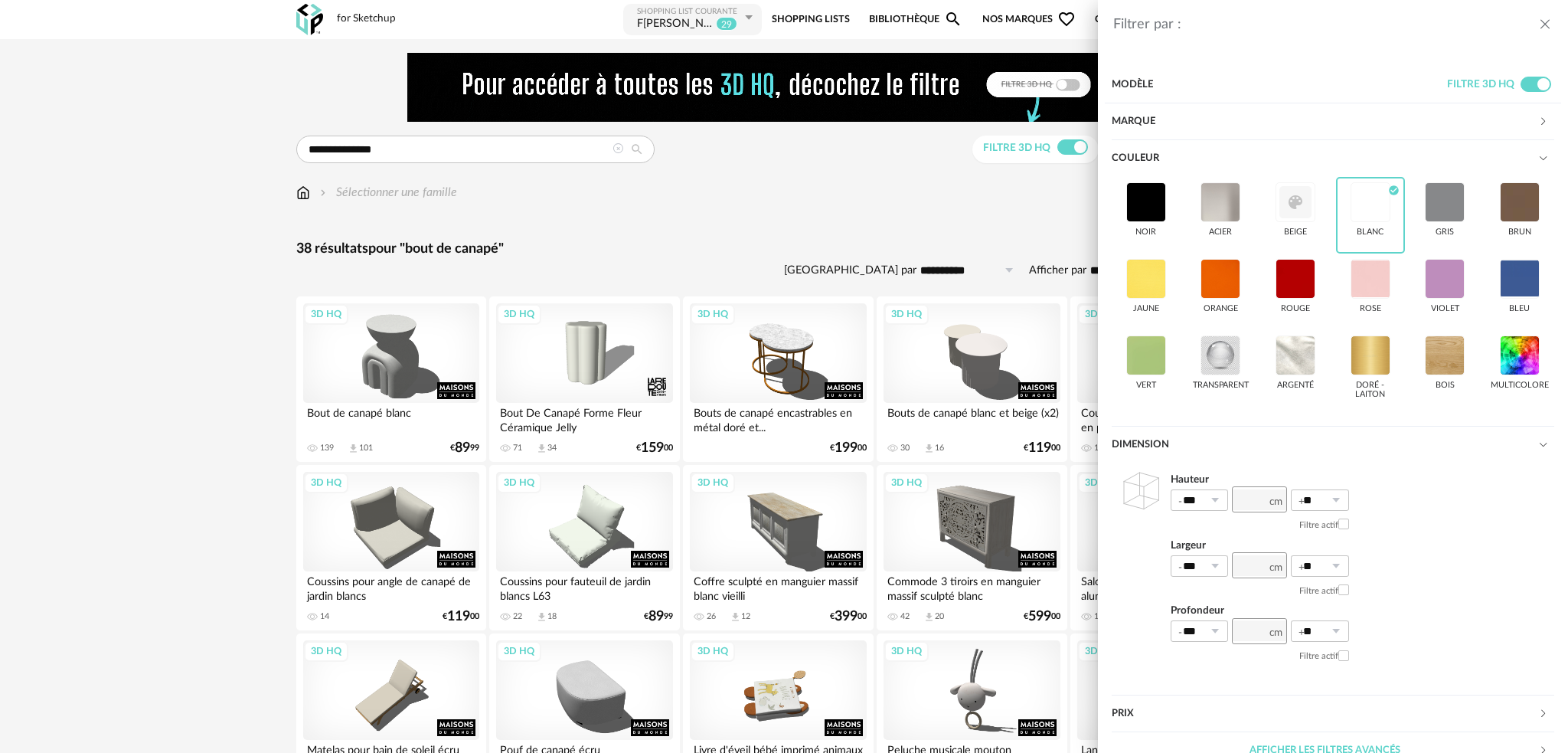
click at [832, 245] on div "Filtrer par : Modèle Filtre 3D HQ Marque &tradition 0 101 Copenhagen 0 366 Conc…" at bounding box center [784, 376] width 1568 height 753
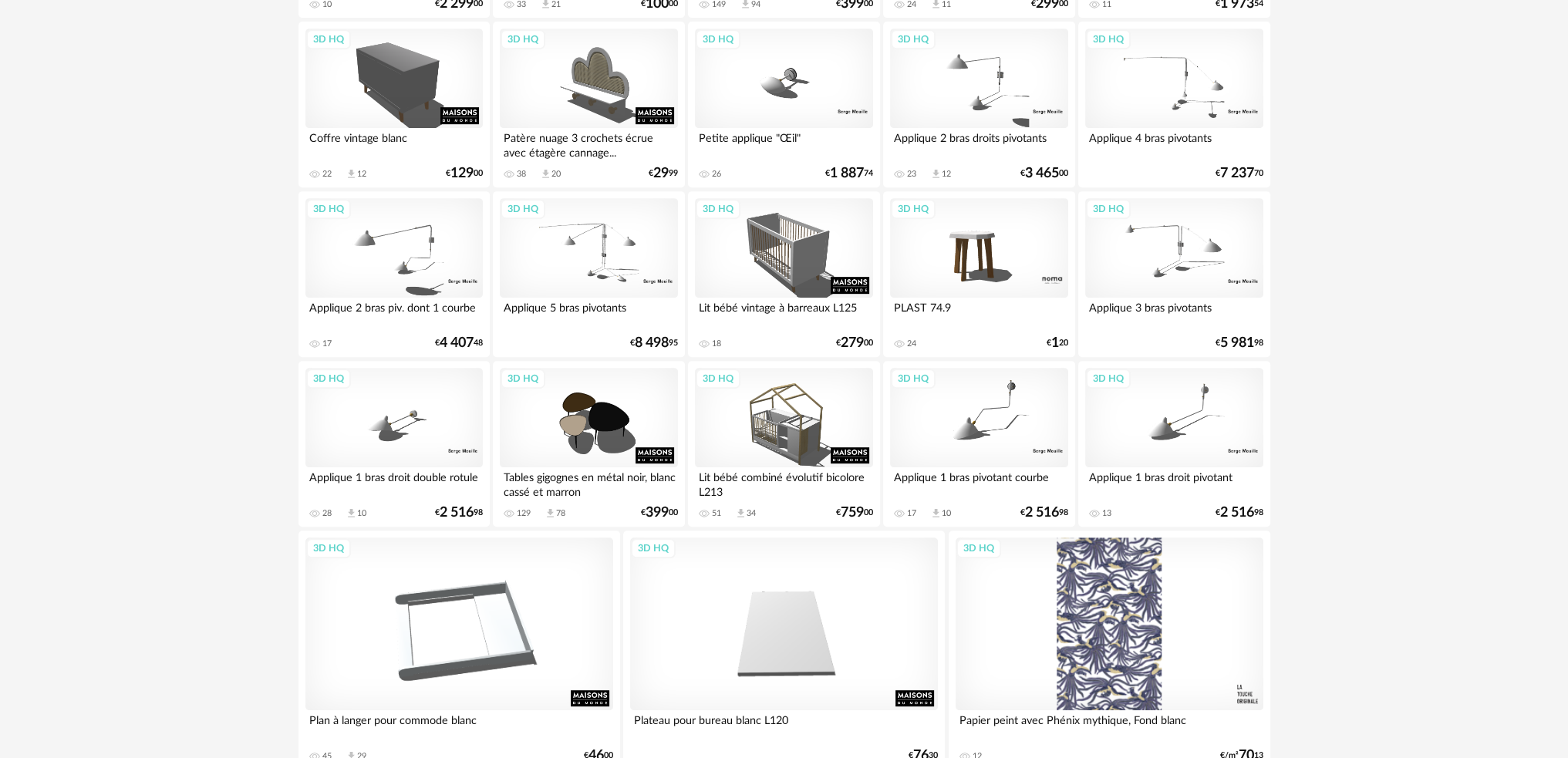
scroll to position [1033, 0]
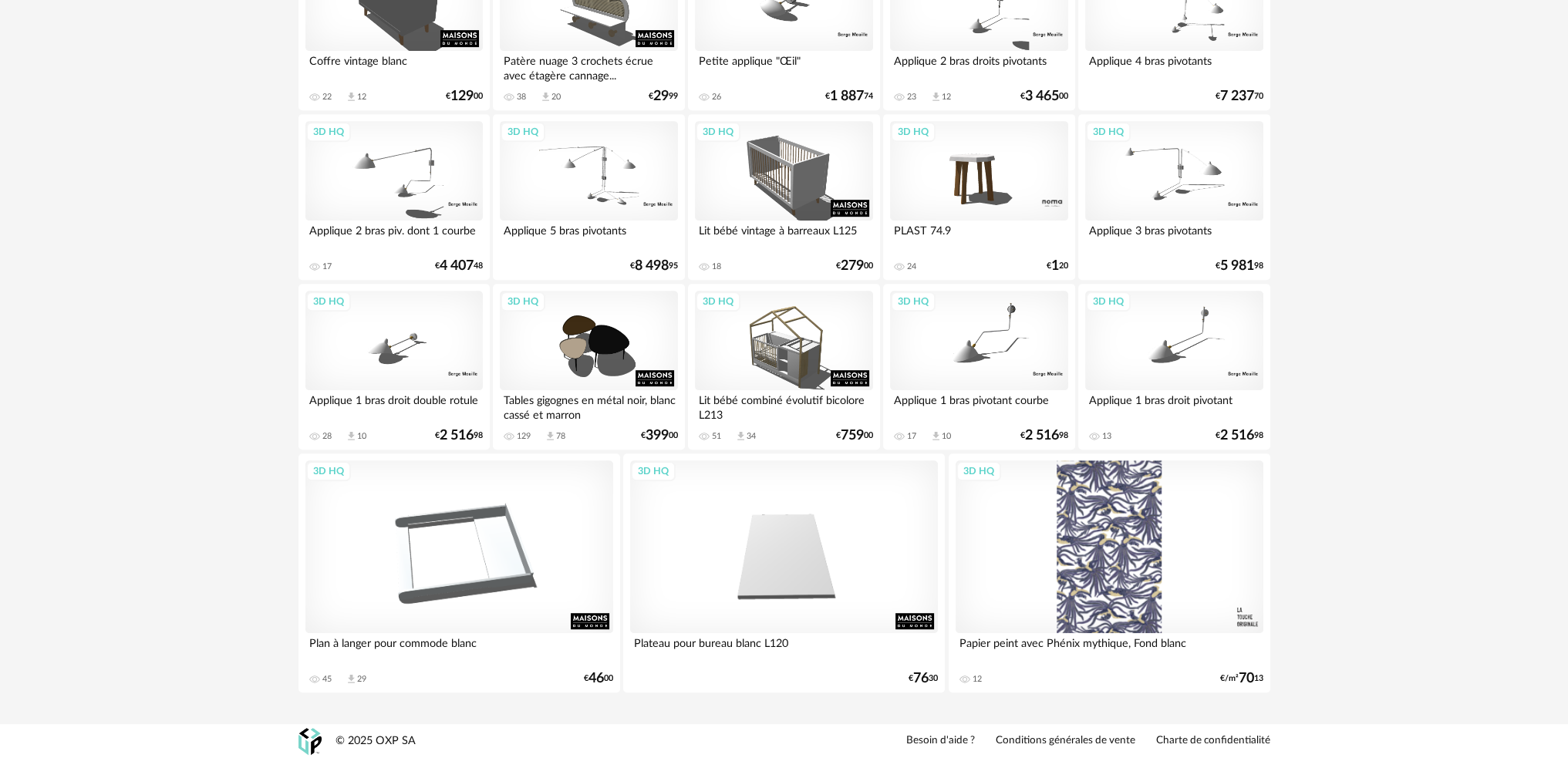
click at [973, 169] on div "3D HQ" at bounding box center [979, 171] width 177 height 100
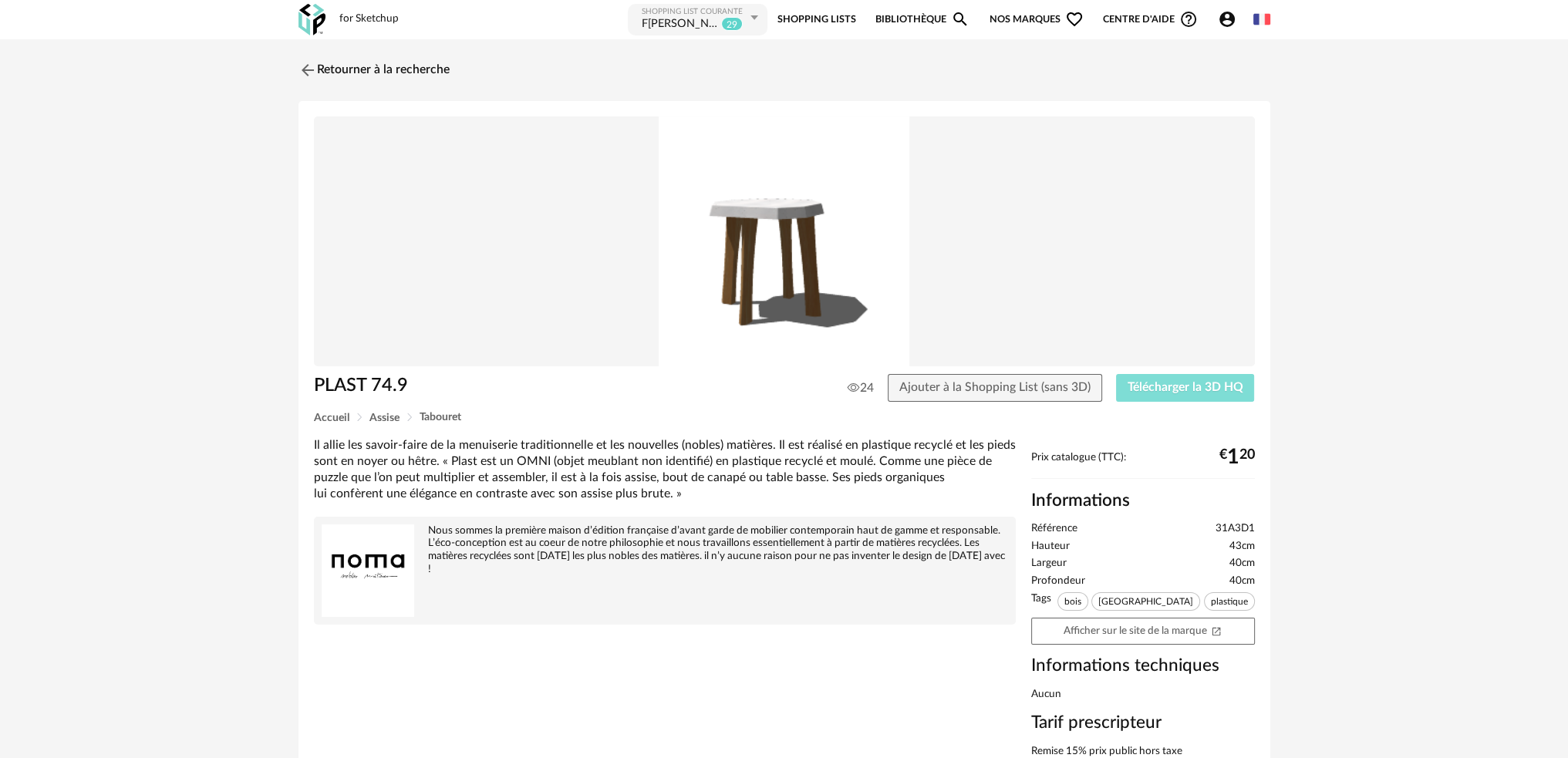
click at [1160, 379] on button "Télécharger la 3D HQ" at bounding box center [1185, 388] width 139 height 27
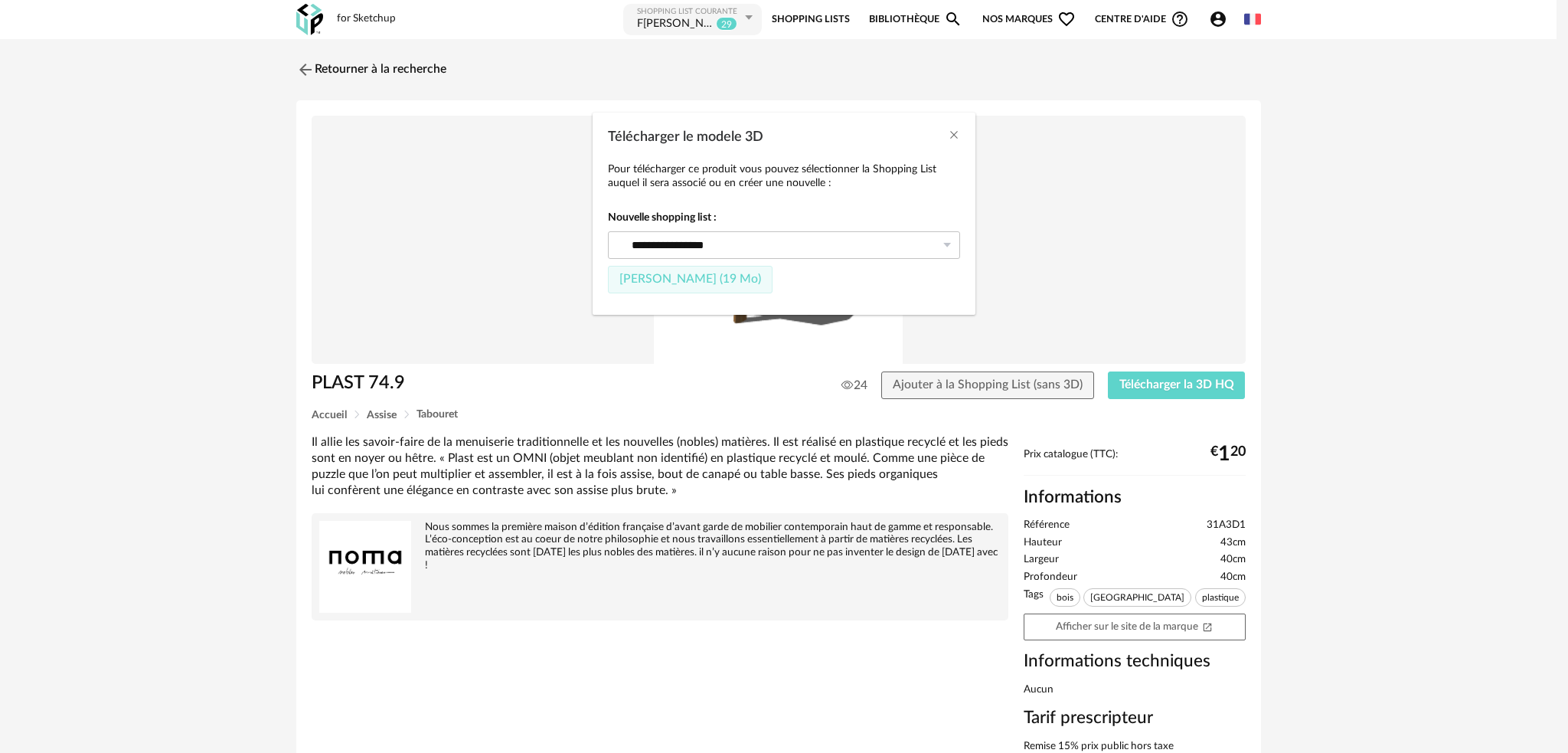
click at [726, 285] on span "Fichier SketchUp (19 Mo)" at bounding box center [690, 279] width 141 height 13
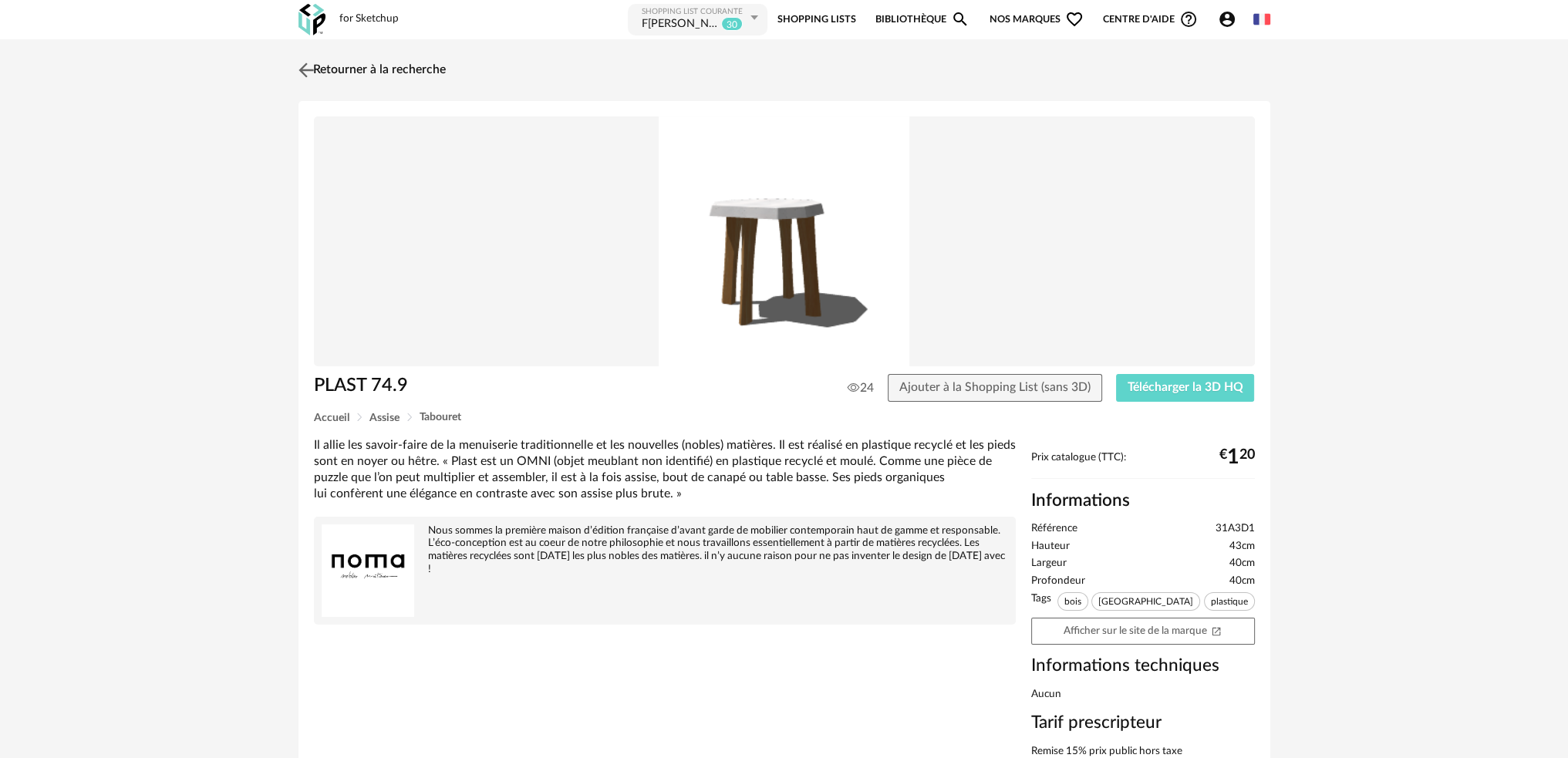
click at [338, 65] on link "Retourner à la recherche" at bounding box center [370, 69] width 151 height 34
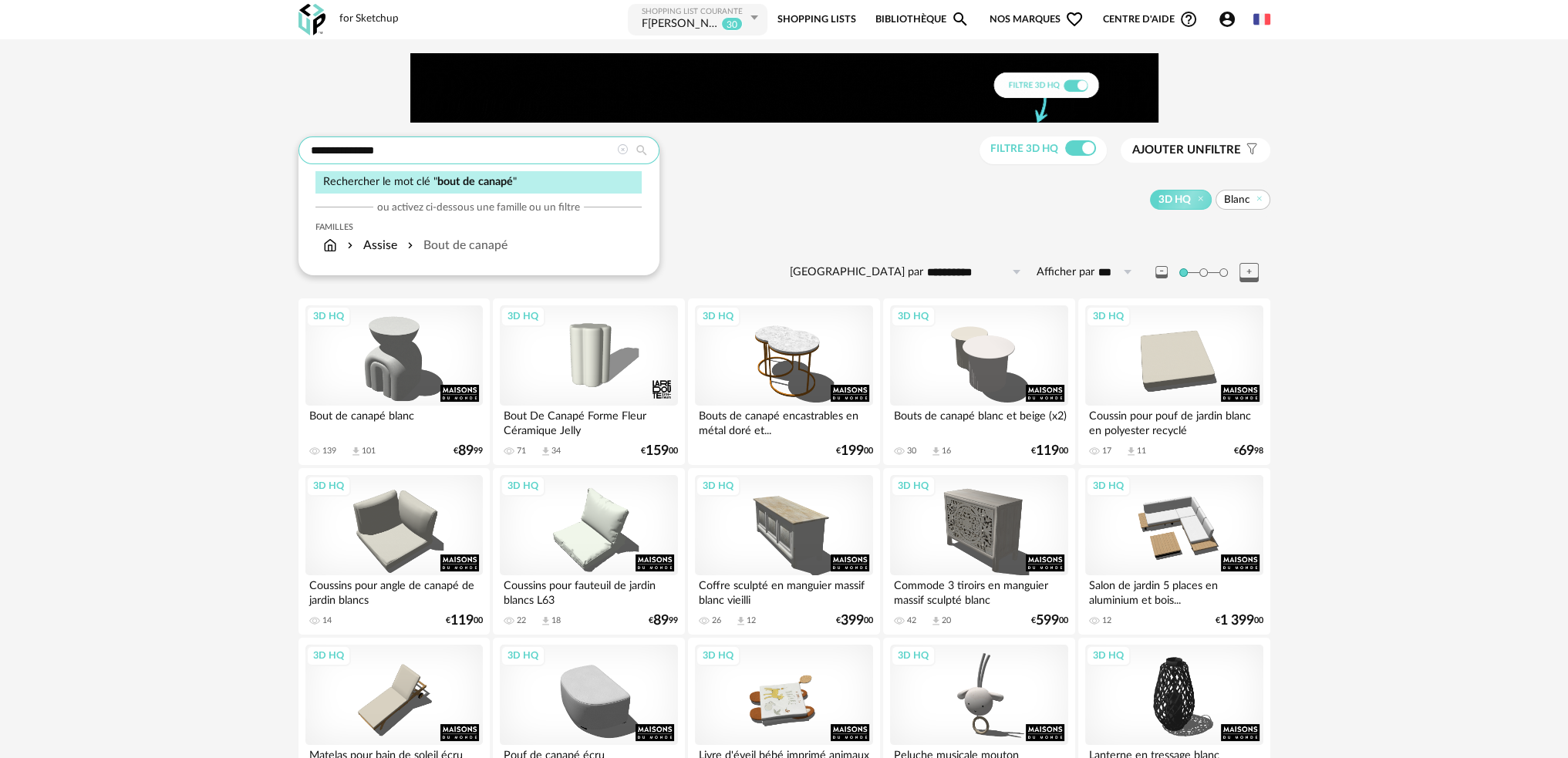
drag, startPoint x: 384, startPoint y: 147, endPoint x: 138, endPoint y: 132, distance: 246.5
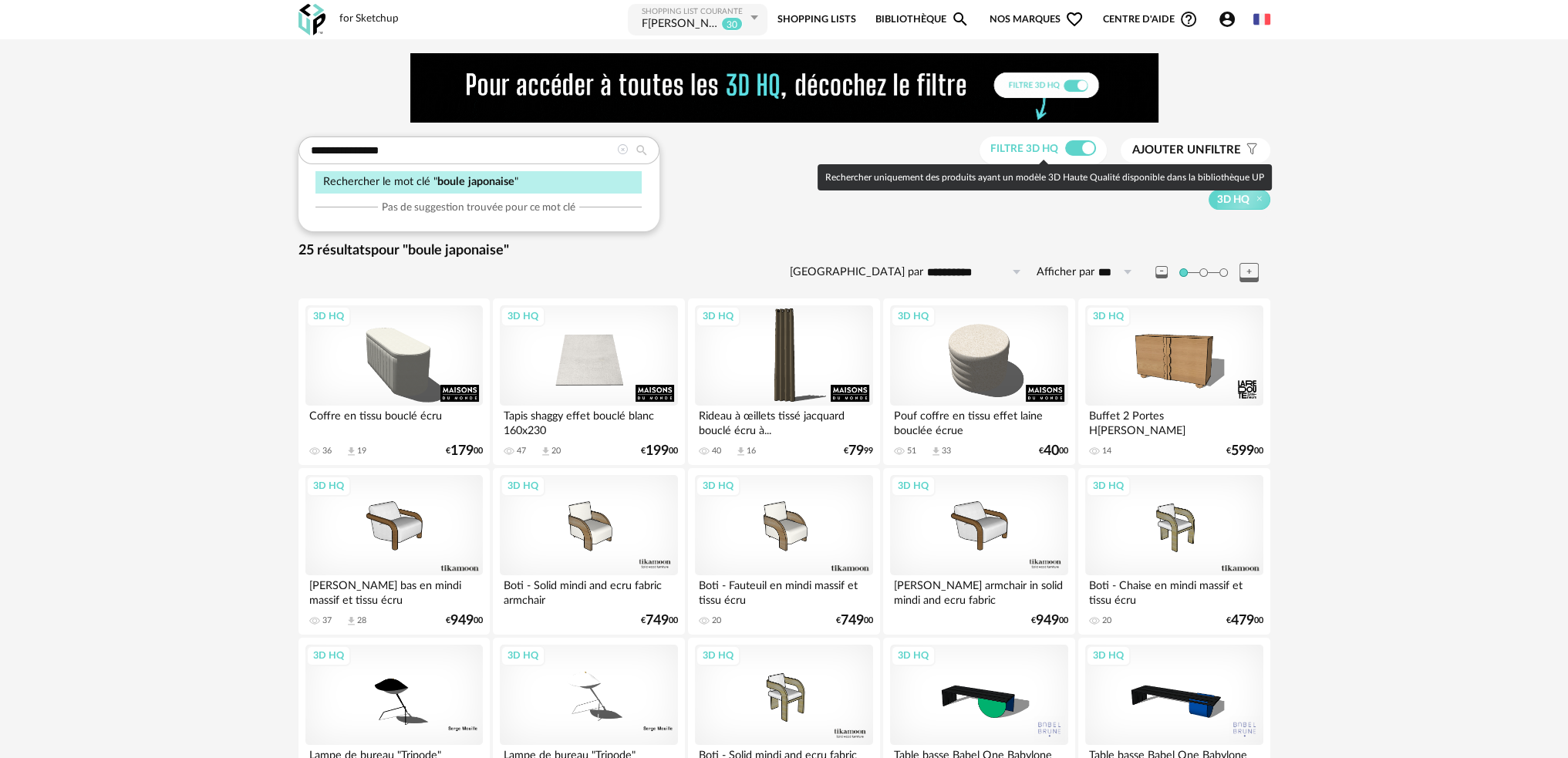
click at [1074, 147] on span at bounding box center [1080, 148] width 31 height 16
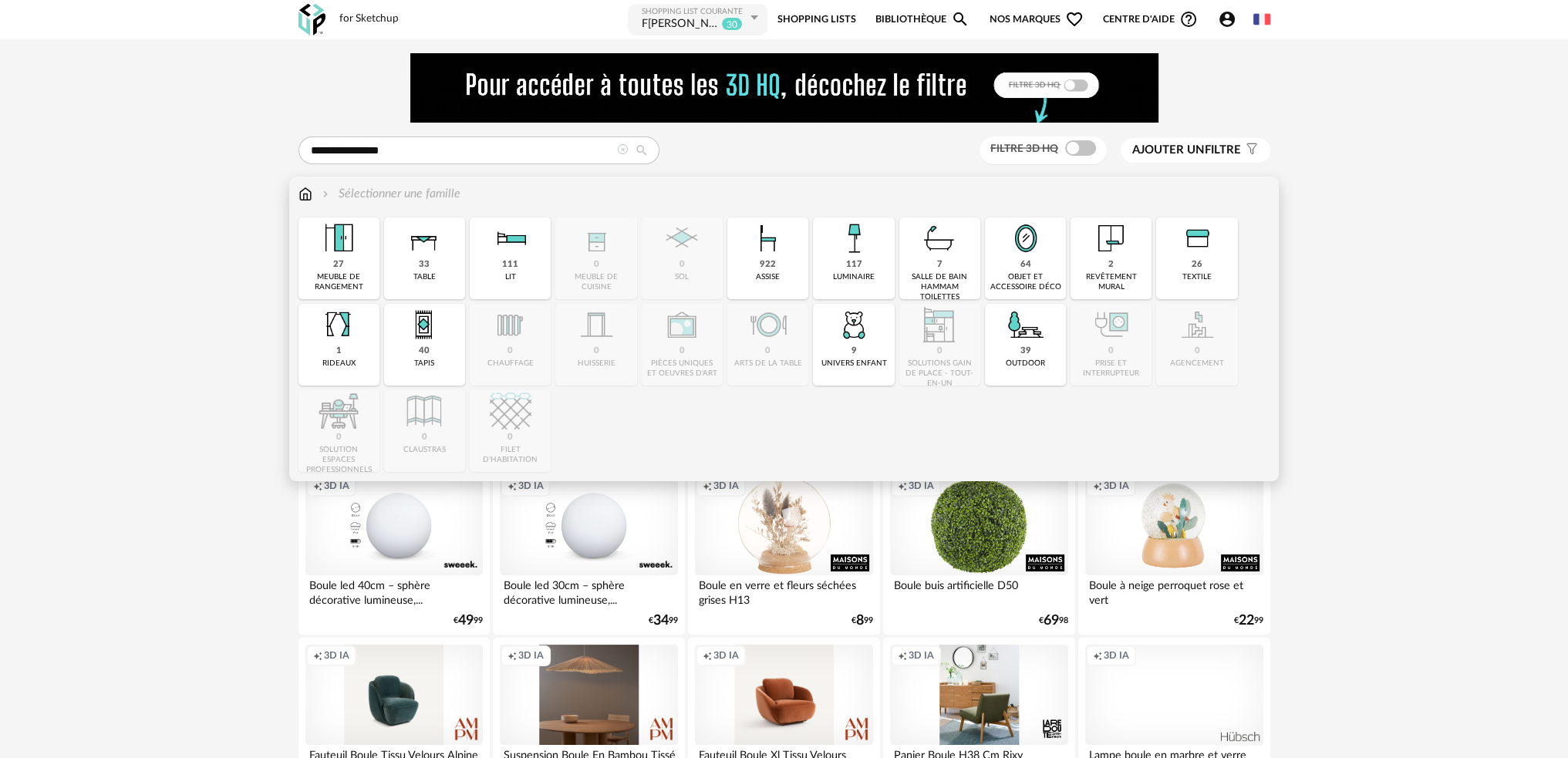
click at [874, 260] on div "117 luminaire" at bounding box center [853, 258] width 81 height 82
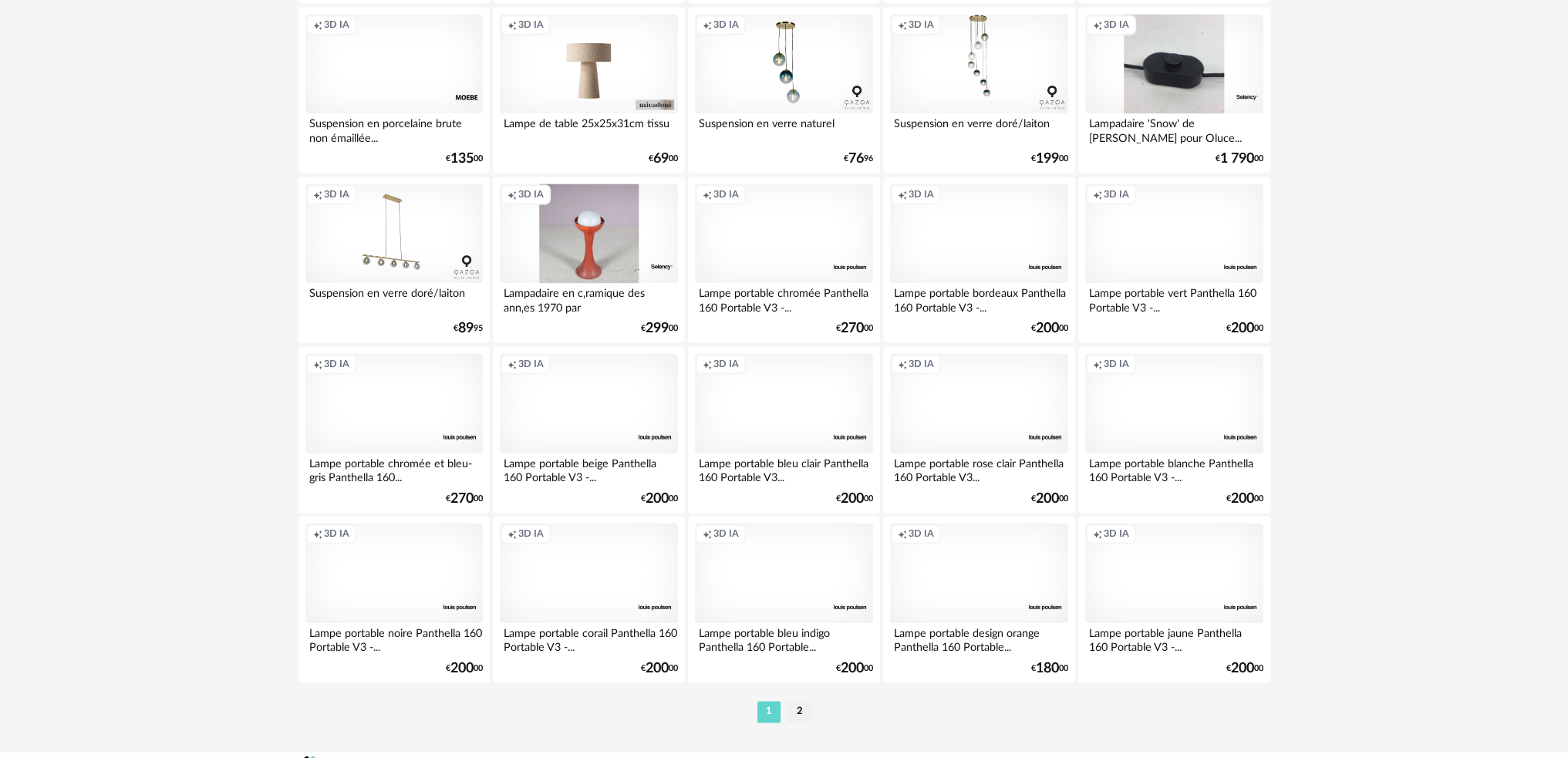
scroll to position [3035, 0]
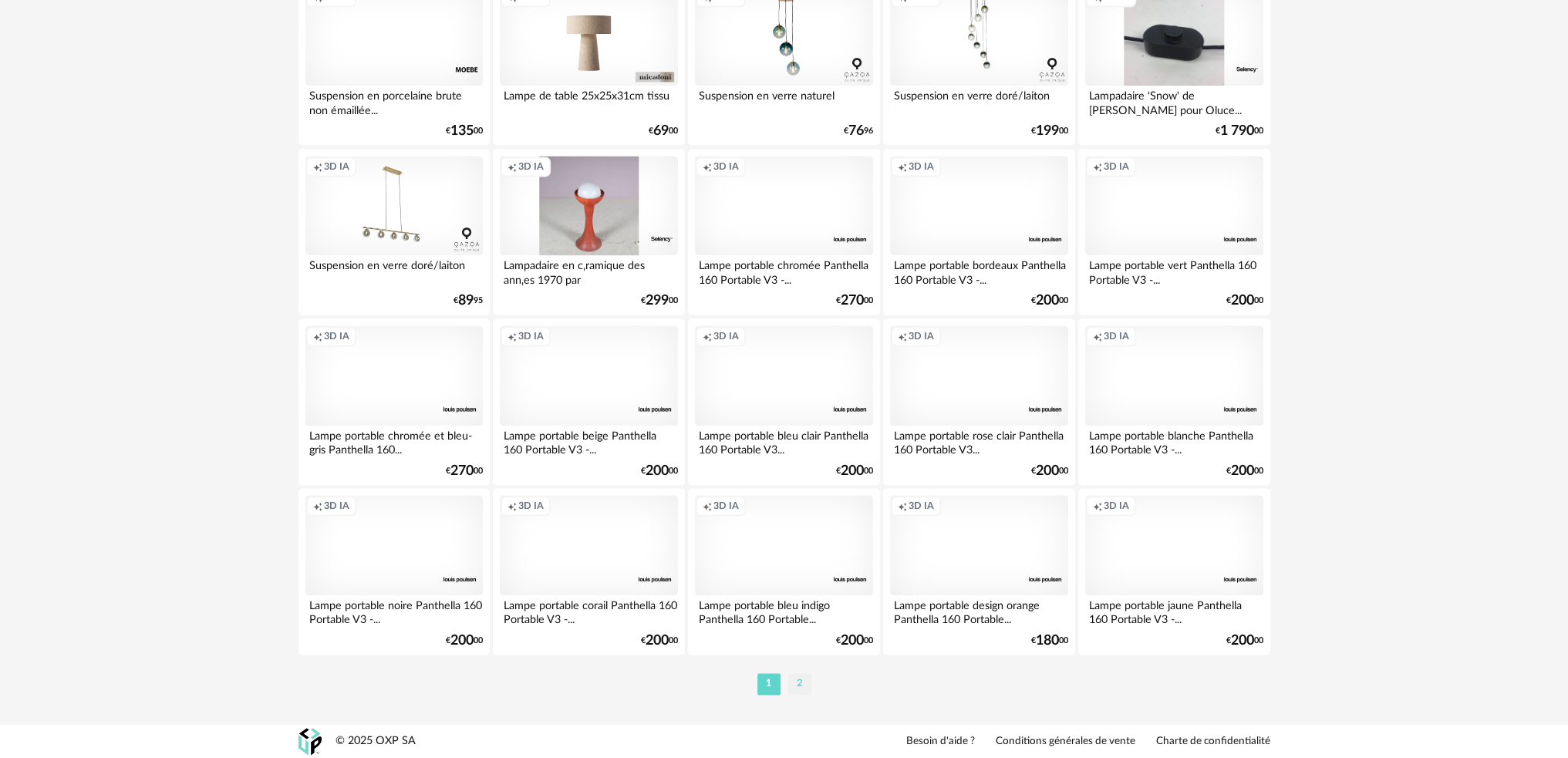
click at [796, 680] on li "2" at bounding box center [799, 684] width 23 height 22
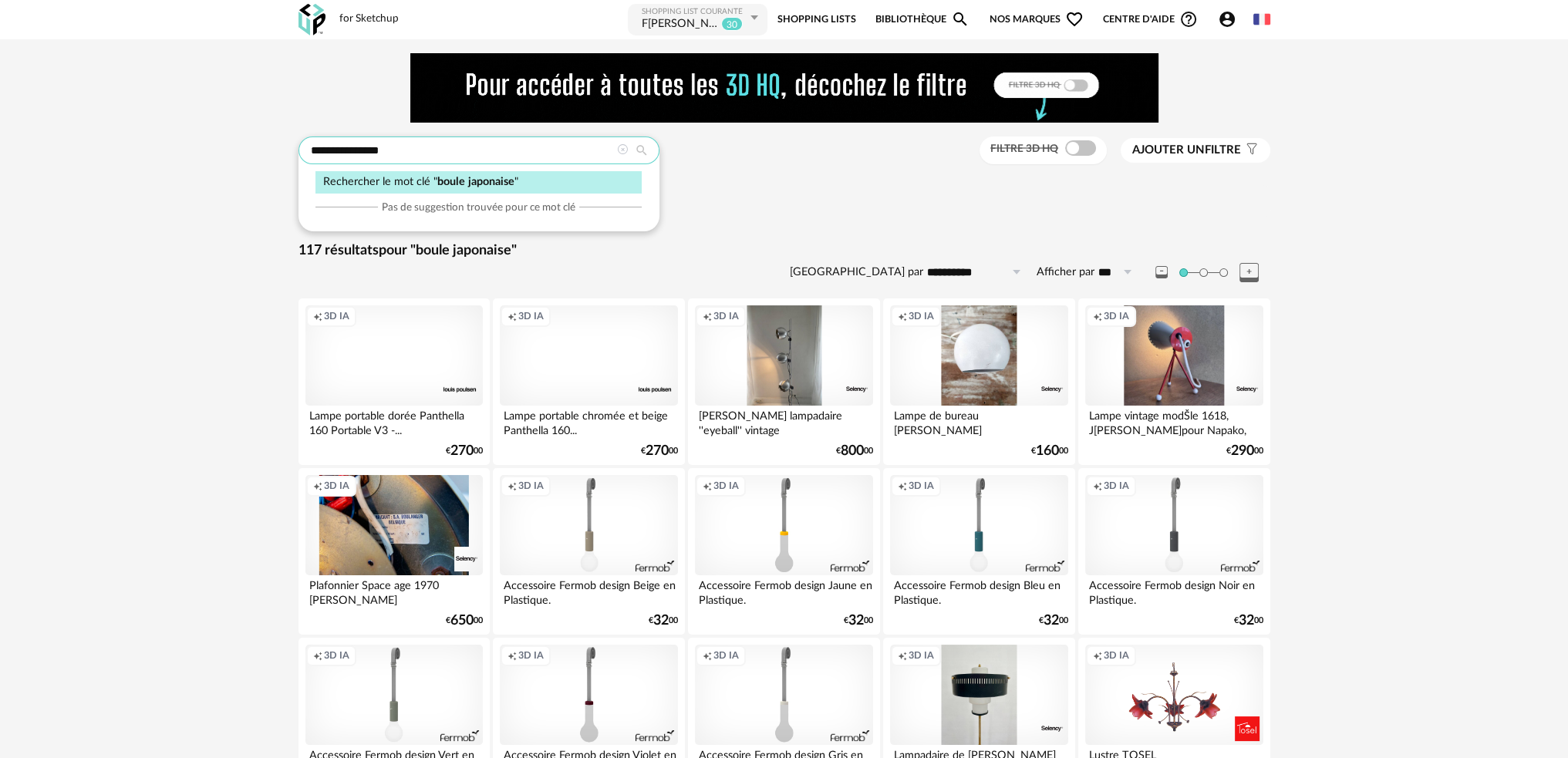
drag, startPoint x: 420, startPoint y: 153, endPoint x: 241, endPoint y: 159, distance: 179.1
click at [260, 158] on div "**********" at bounding box center [784, 612] width 1568 height 1147
type input "**********"
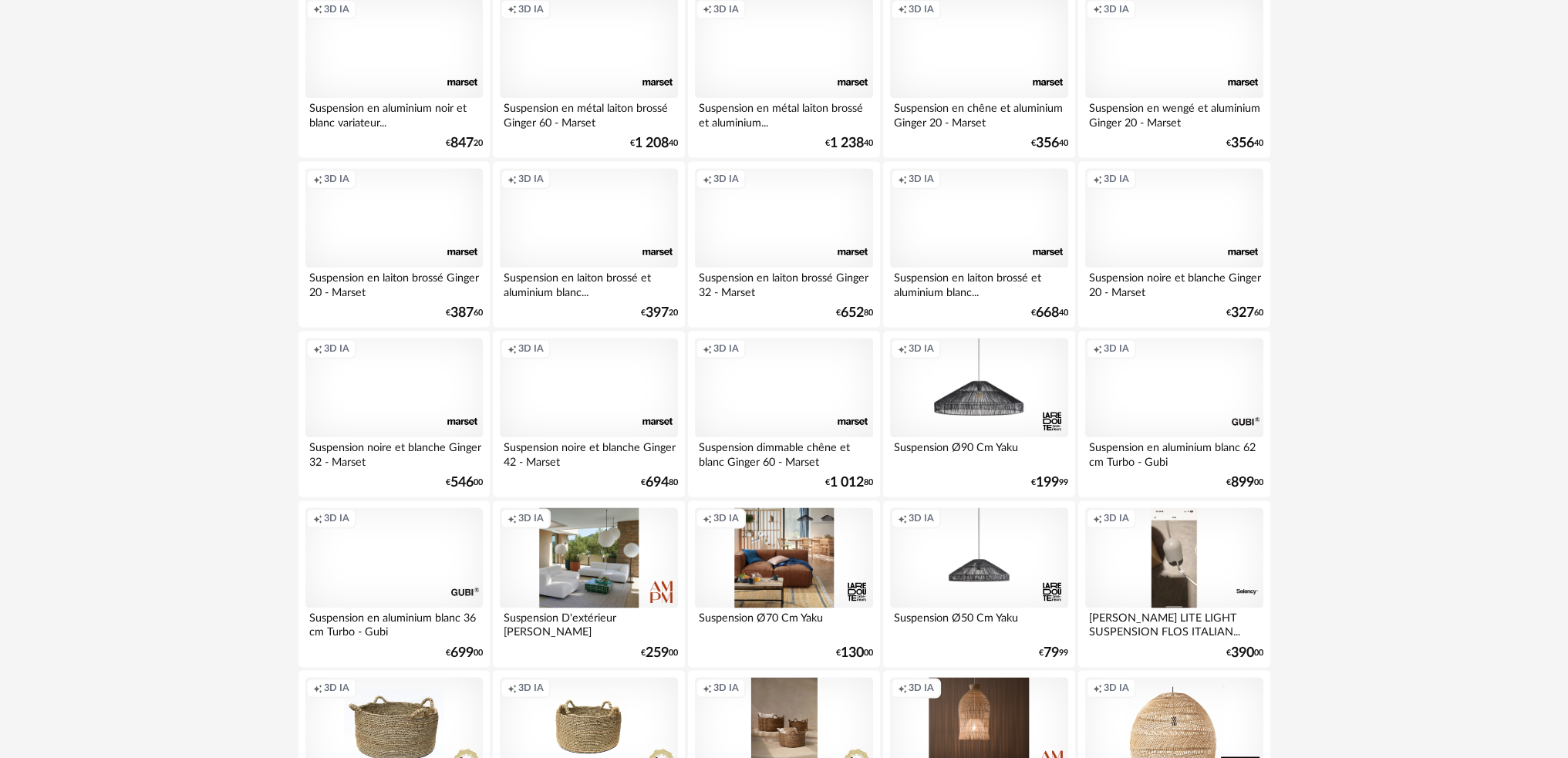
scroll to position [3035, 0]
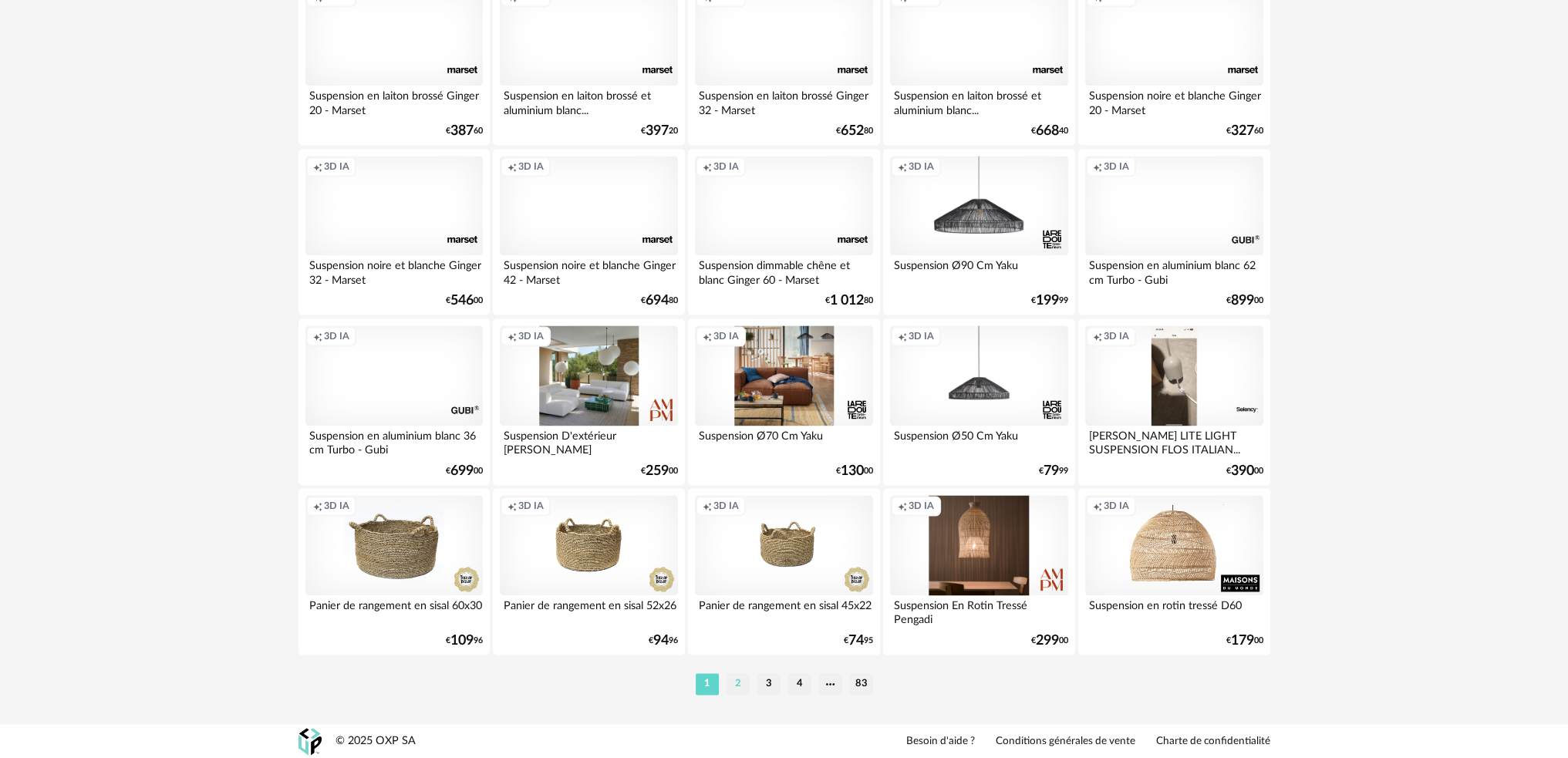
click at [738, 685] on li "2" at bounding box center [737, 684] width 23 height 22
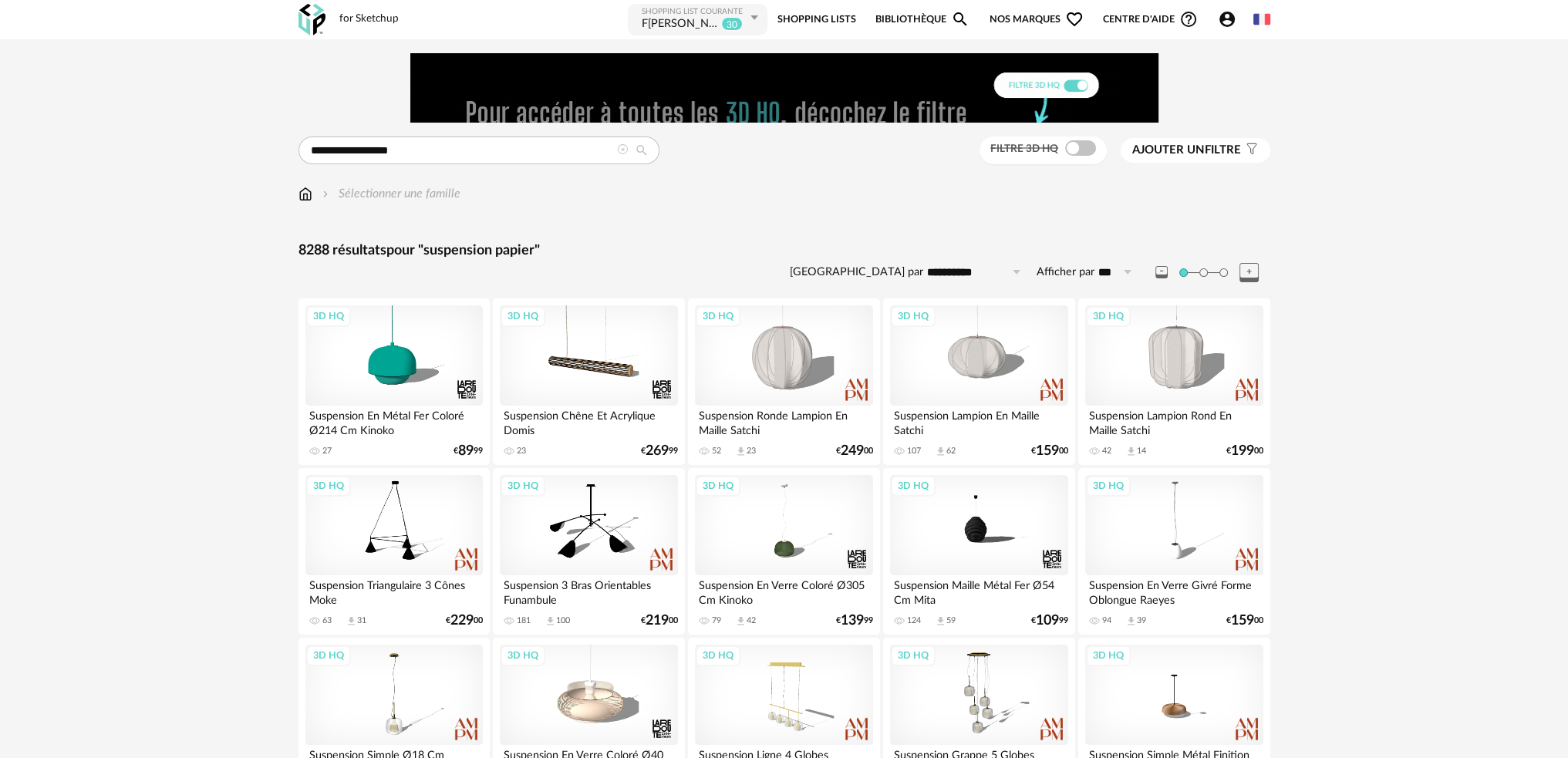
click at [1181, 147] on span "Ajouter un" at bounding box center [1168, 150] width 72 height 12
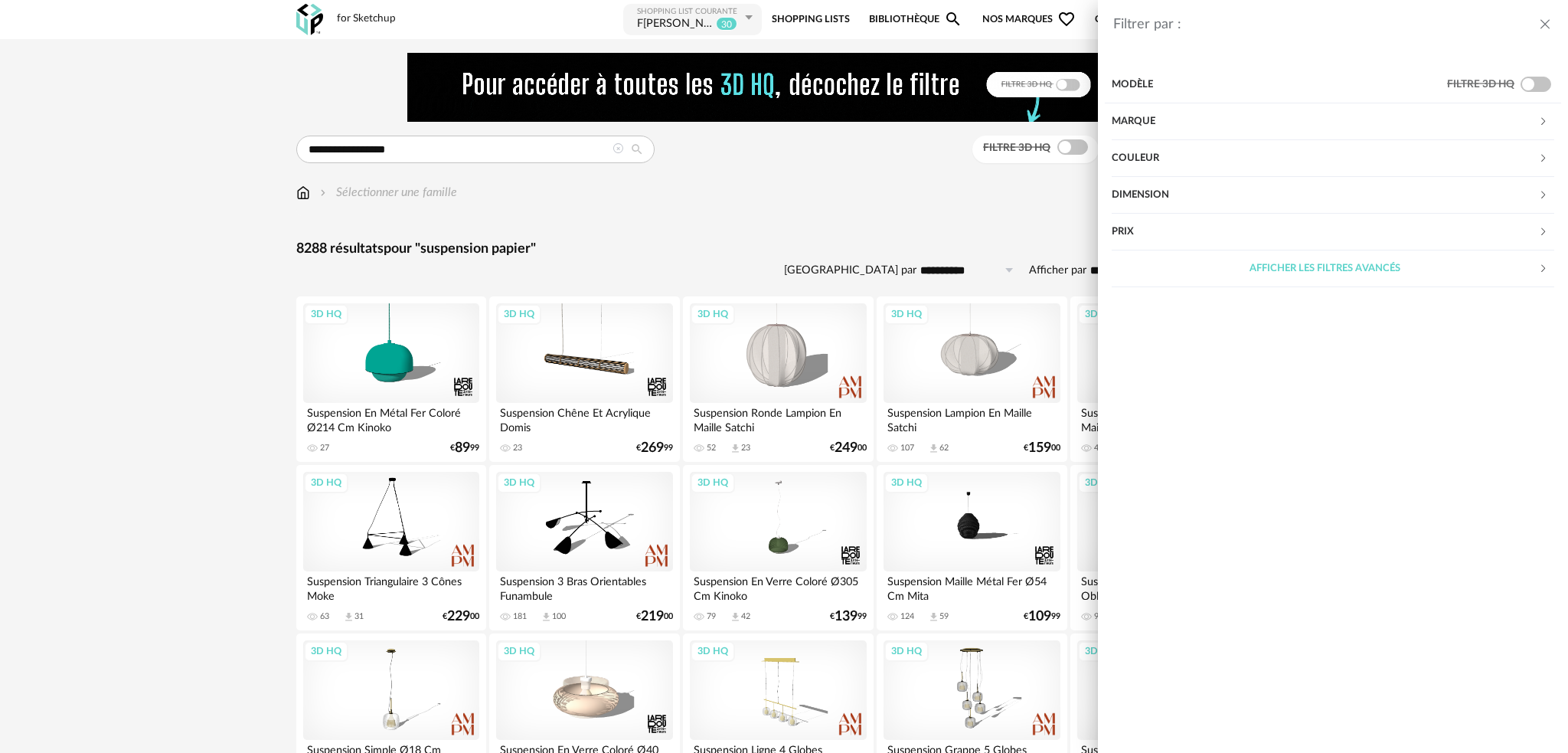
click at [1181, 156] on div "Couleur" at bounding box center [1324, 159] width 427 height 37
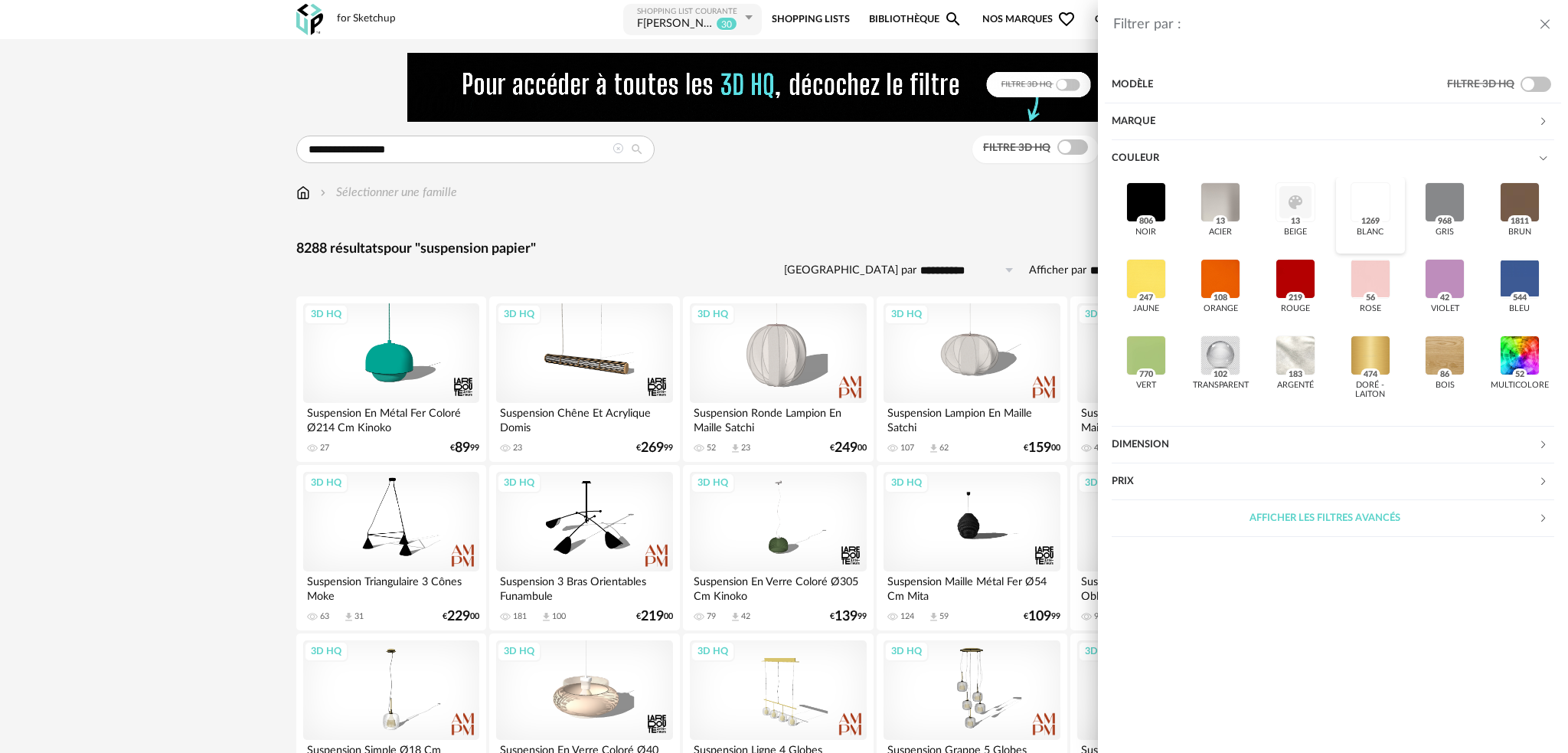
click at [1353, 206] on div at bounding box center [1371, 202] width 40 height 40
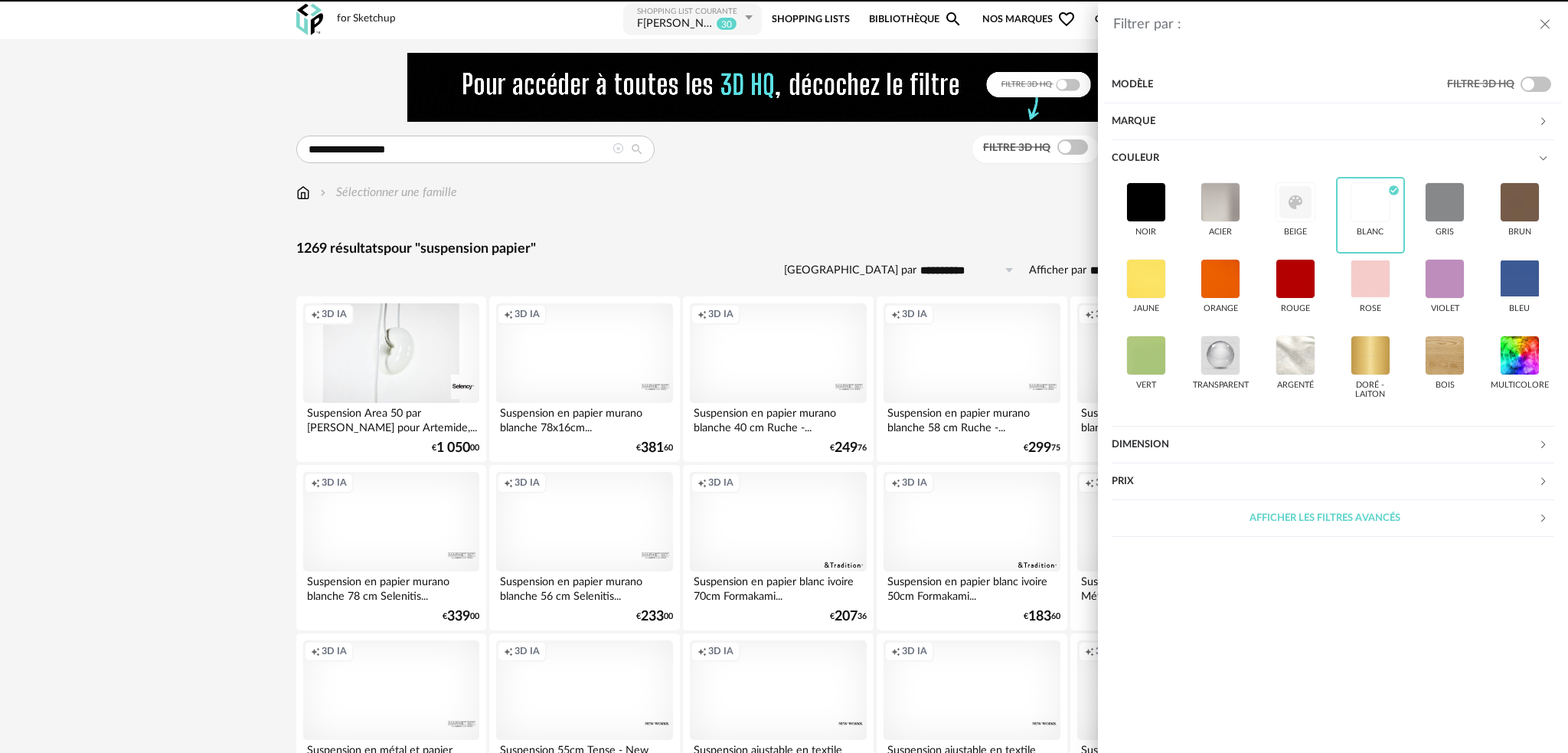
click at [909, 209] on div "Filtrer par : Modèle Filtre 3D HQ Marque &tradition 12 101 Copenhagen 0 366 Con…" at bounding box center [784, 376] width 1568 height 753
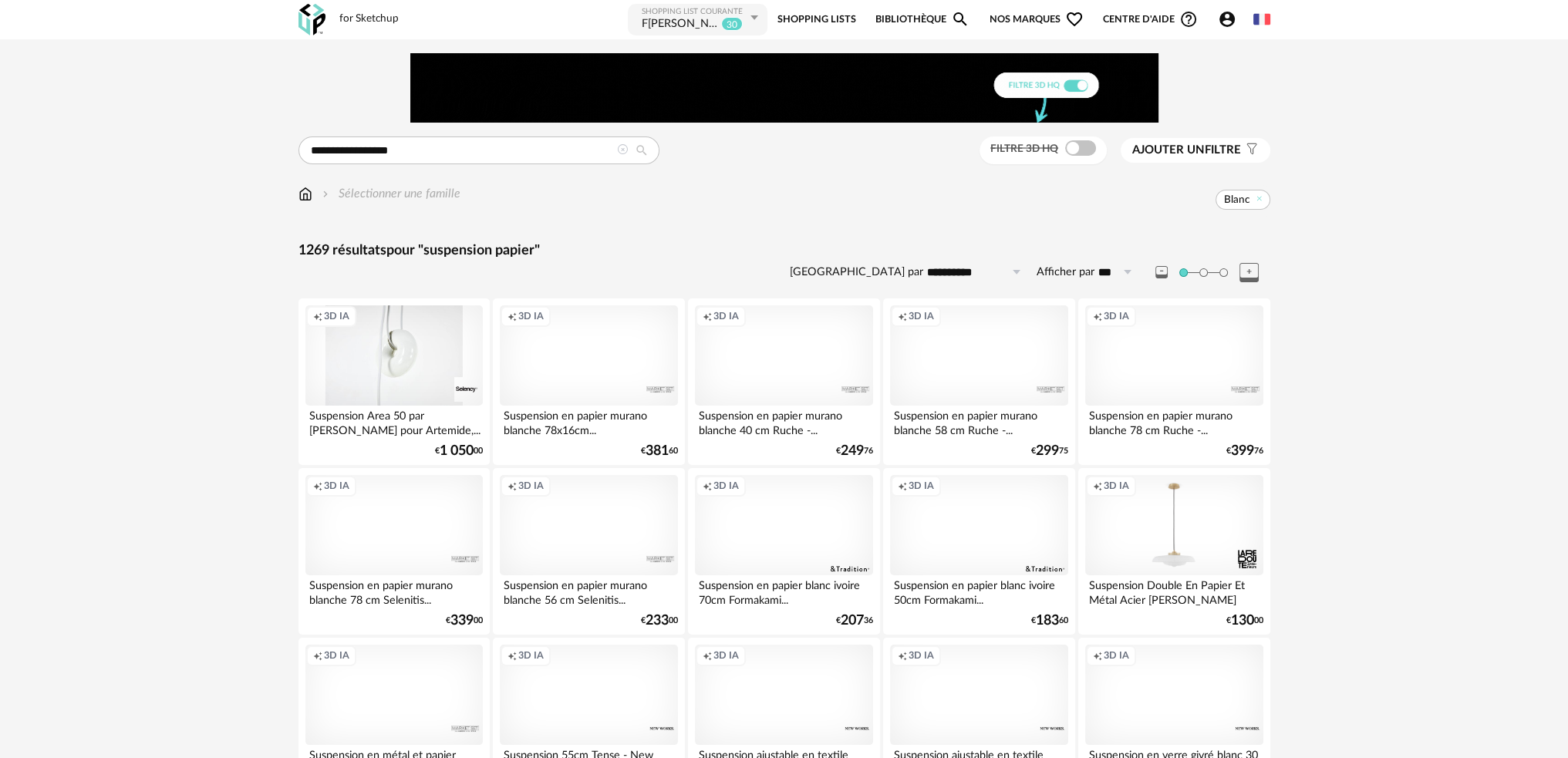
drag, startPoint x: 1179, startPoint y: 149, endPoint x: 1185, endPoint y: 172, distance: 23.8
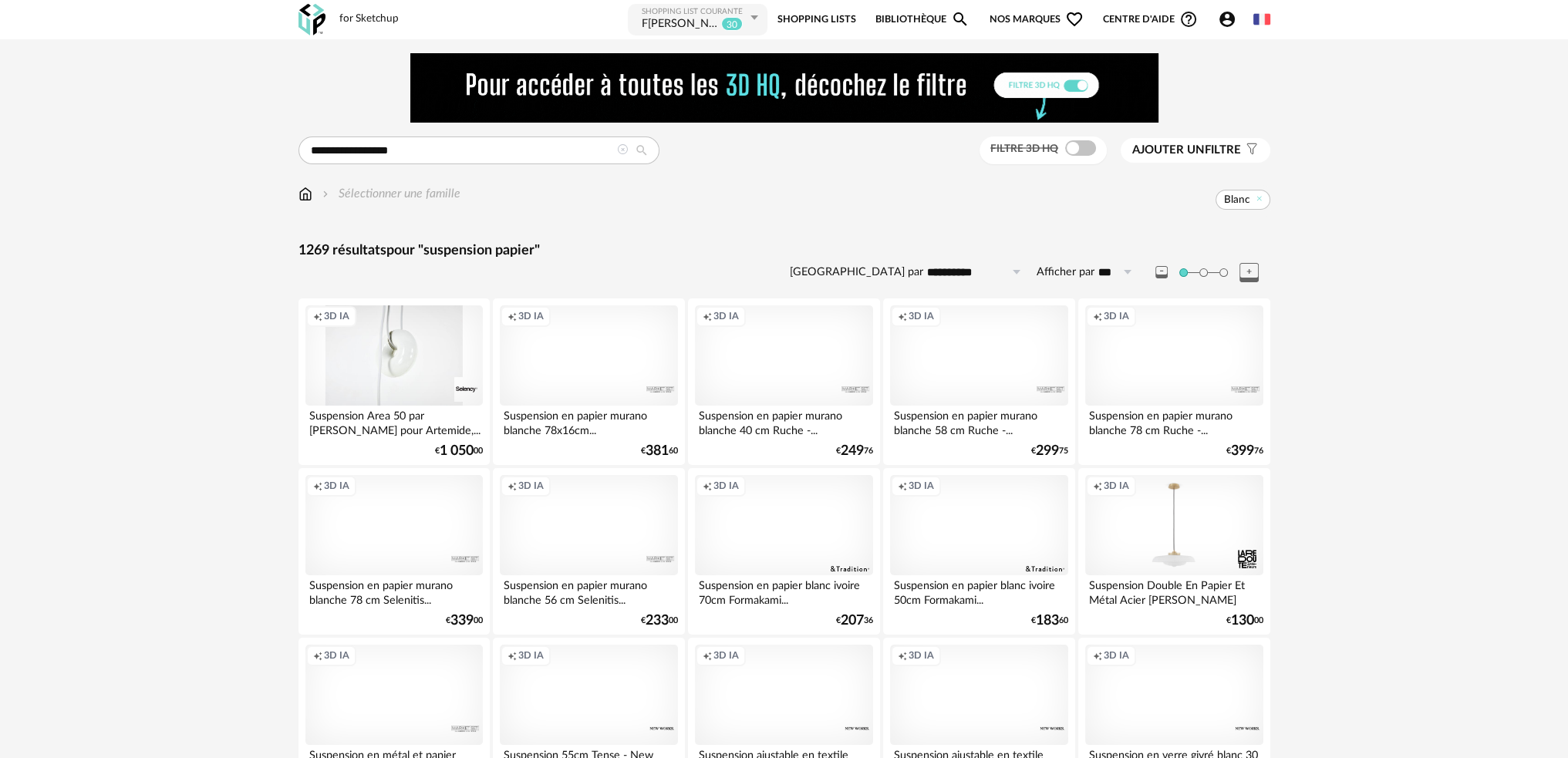
click at [1179, 153] on span "Ajouter un" at bounding box center [1168, 150] width 72 height 12
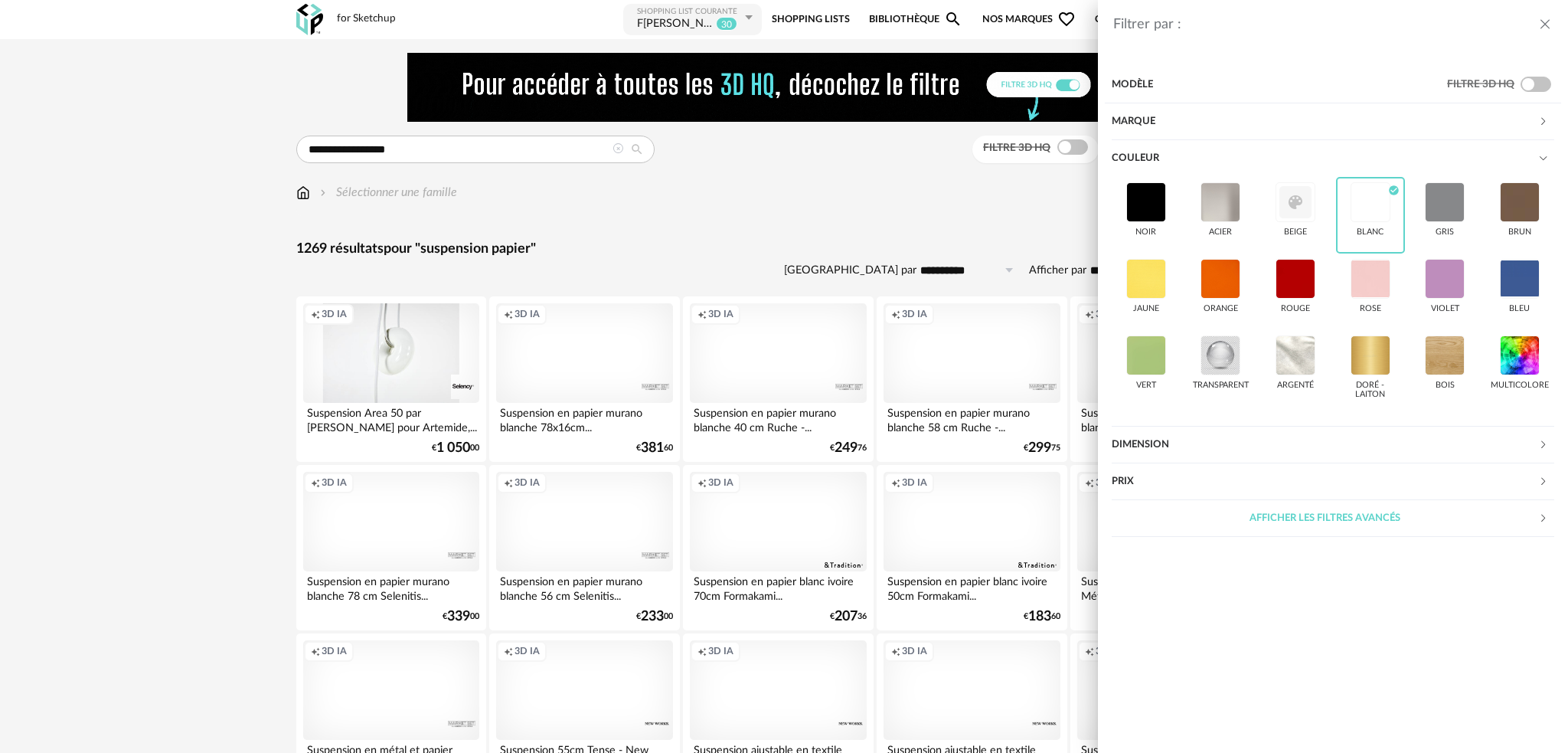
click at [1198, 449] on div "Dimension" at bounding box center [1324, 445] width 427 height 37
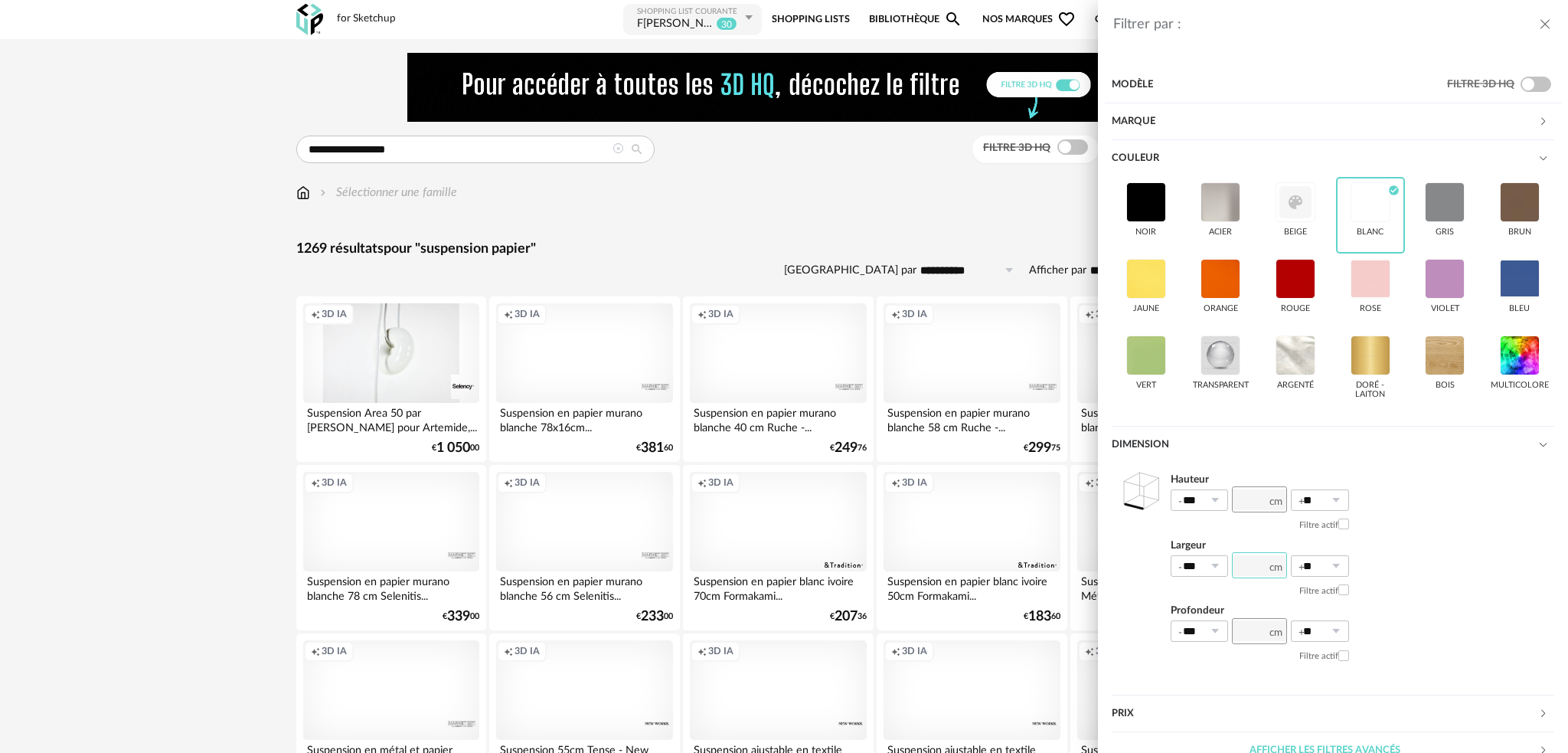
click at [1246, 570] on input "number" at bounding box center [1259, 565] width 55 height 26
type input "**"
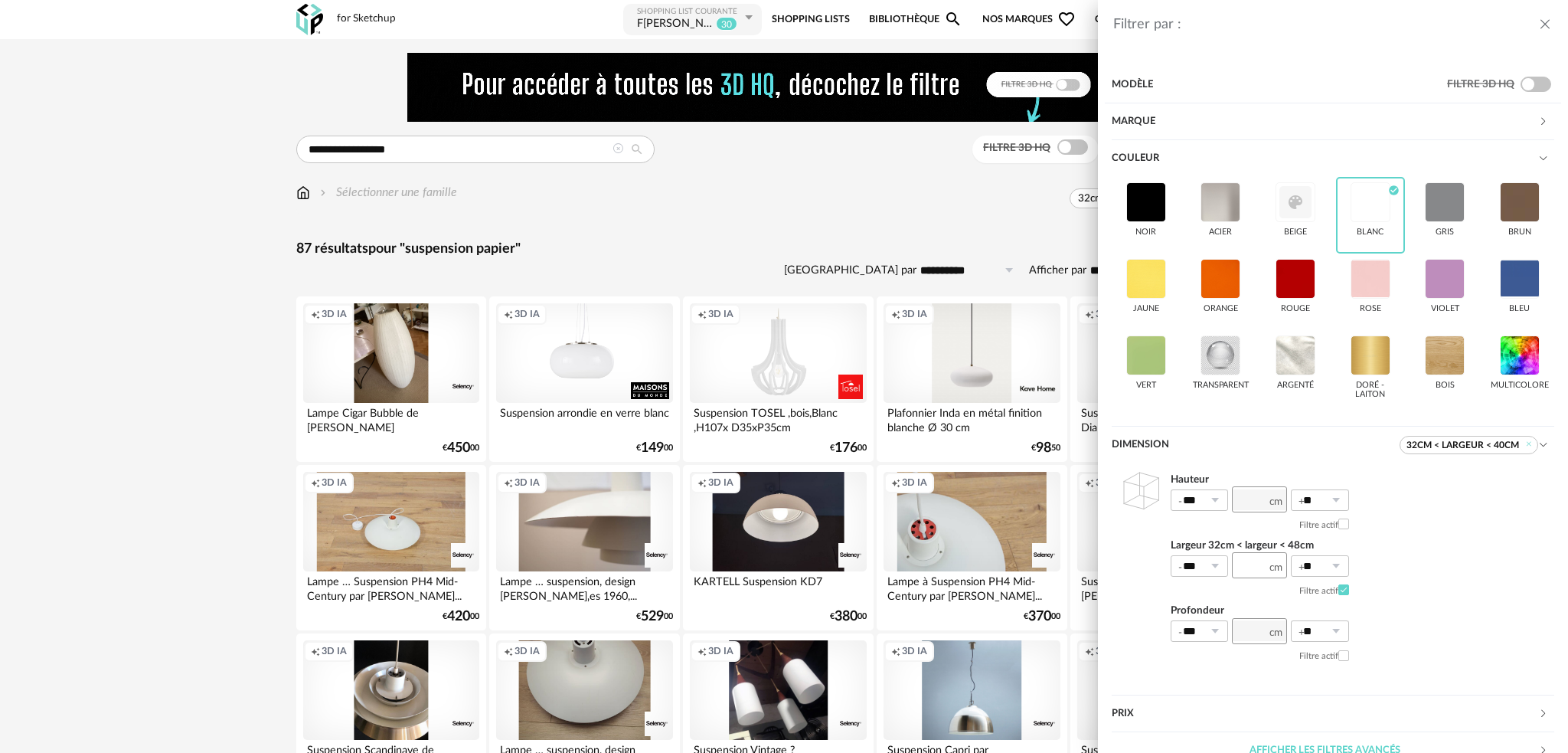
click at [795, 263] on div "Filtrer par : Modèle Filtre 3D HQ Marque &tradition 0 101 Copenhagen 0 366 Conc…" at bounding box center [784, 376] width 1568 height 753
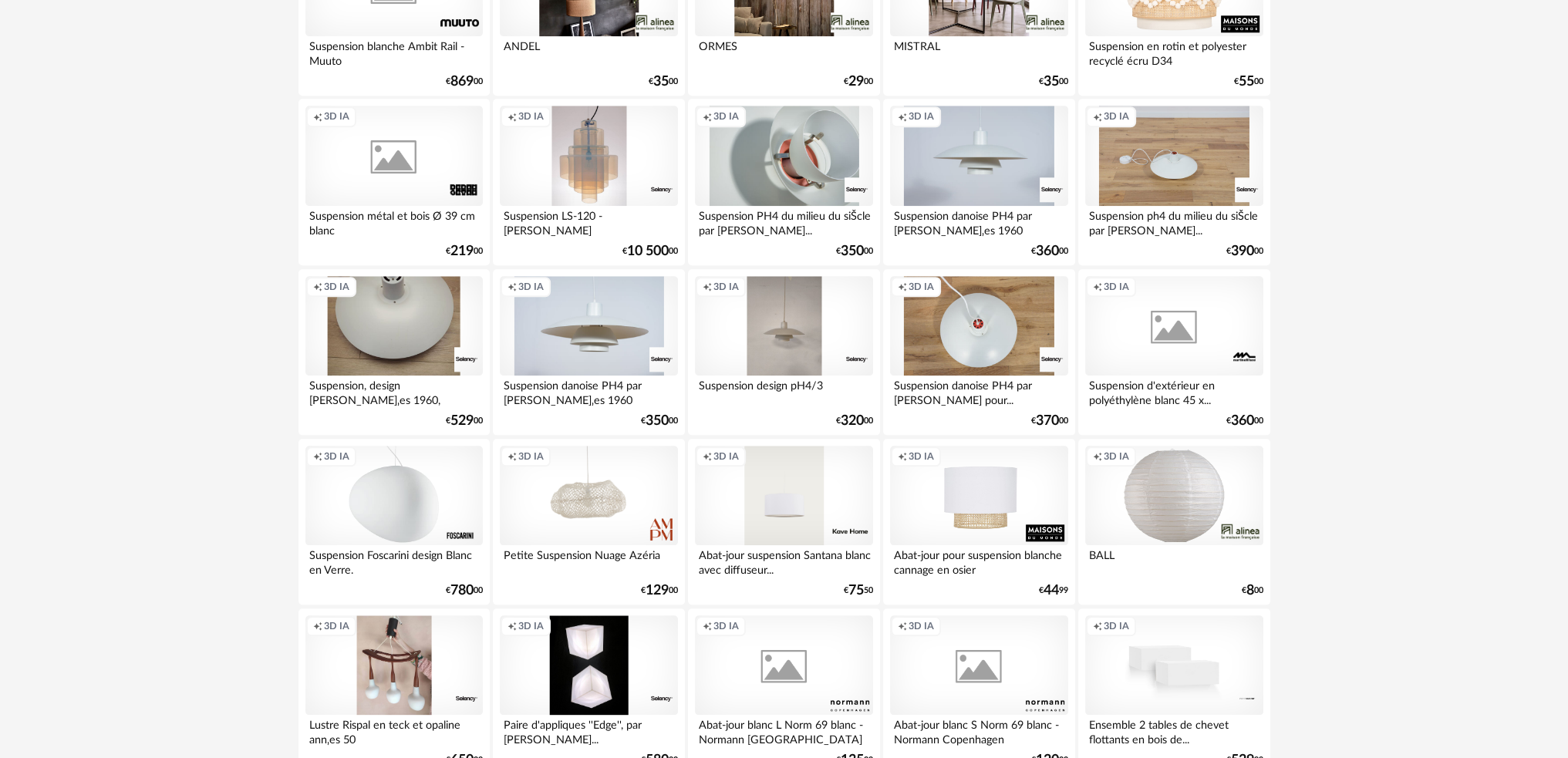
scroll to position [2467, 0]
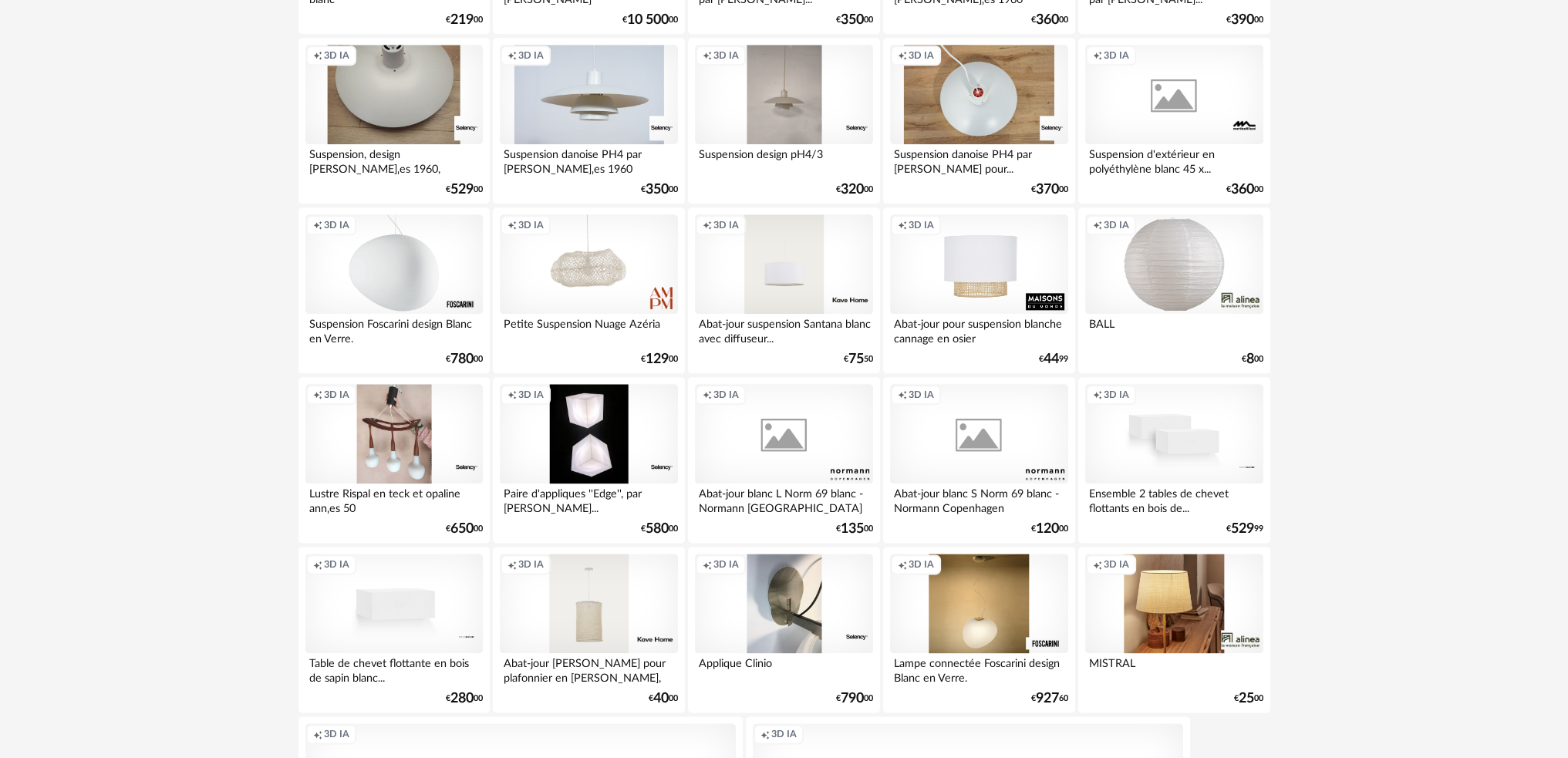
click at [1136, 275] on div "Creation icon 3D IA" at bounding box center [1173, 265] width 177 height 100
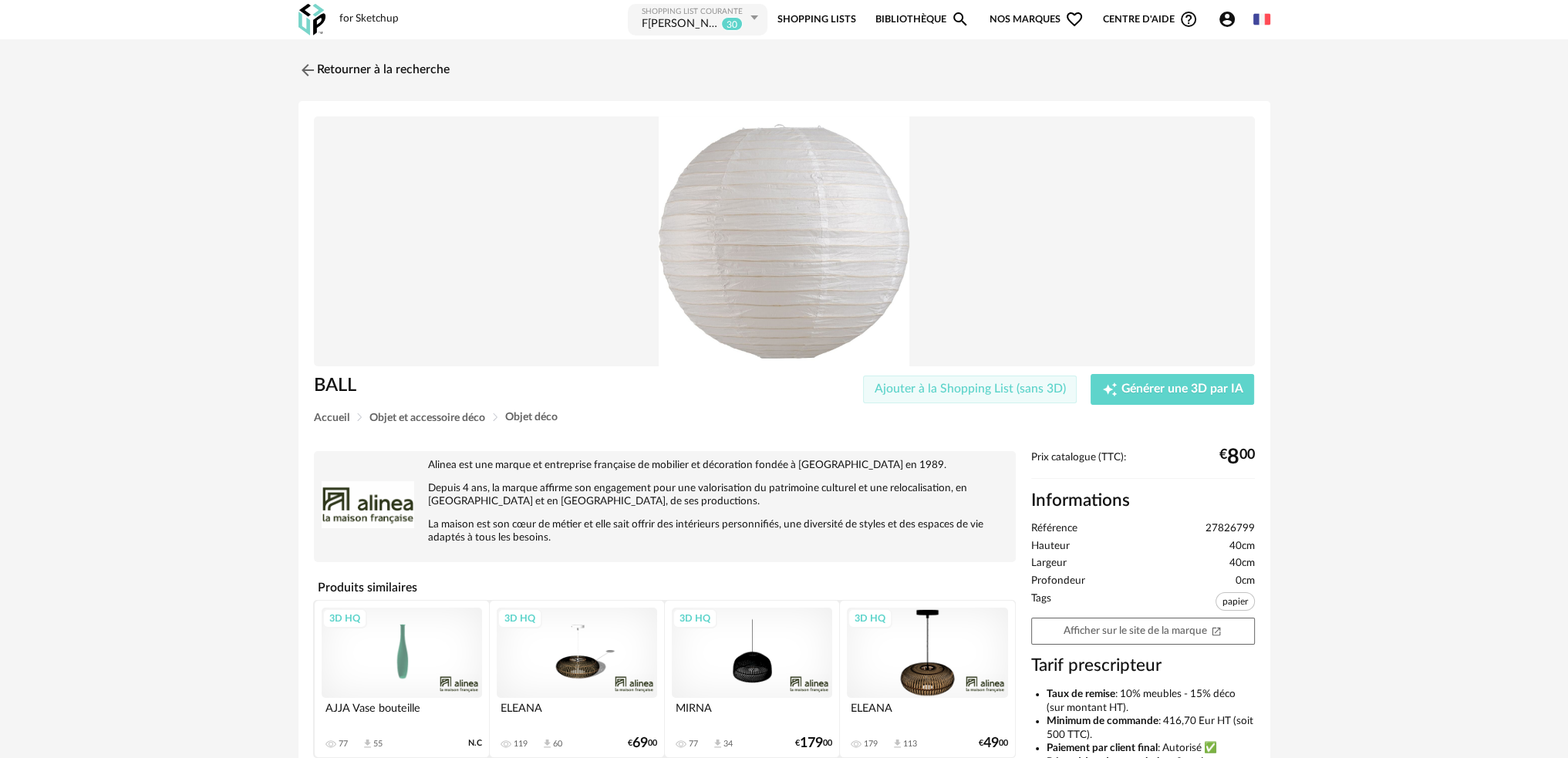
click at [1025, 383] on span "Ajouter à la Shopping List (sans 3D)" at bounding box center [971, 389] width 192 height 13
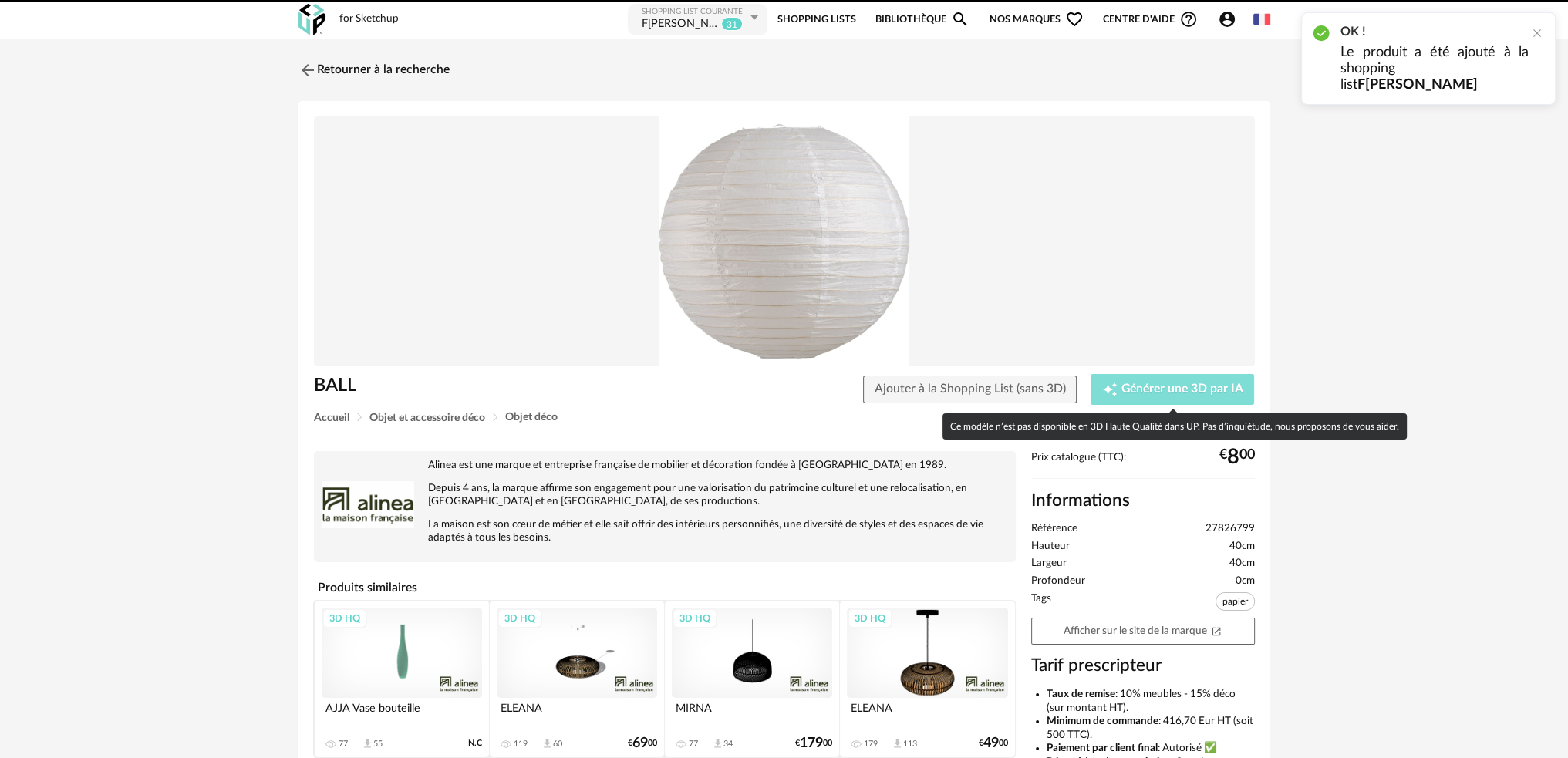
click at [1123, 390] on span "Générer une 3D par IA" at bounding box center [1182, 389] width 122 height 13
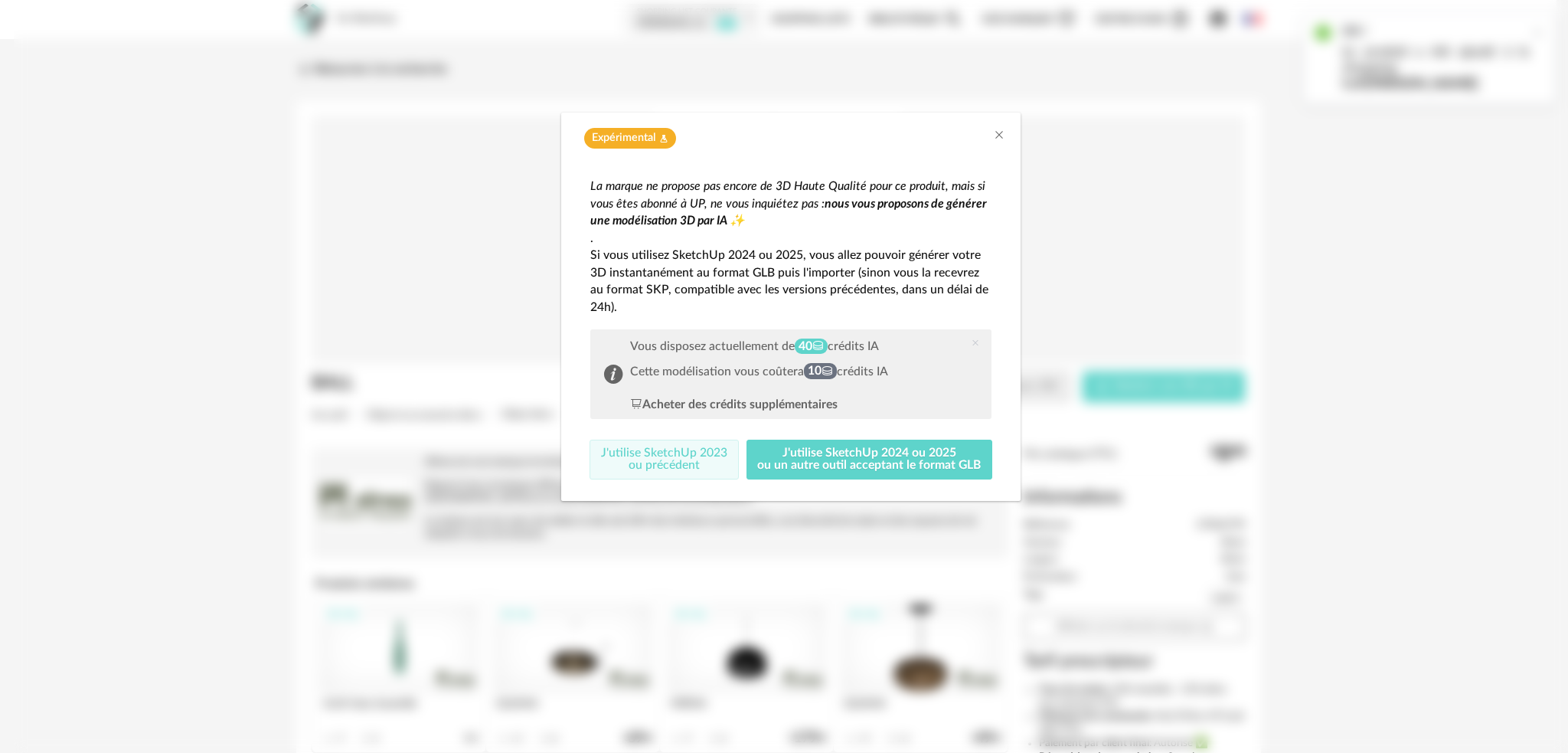
click at [667, 455] on button "J'utilise SketchUp 2023 ou précédent" at bounding box center [664, 459] width 149 height 40
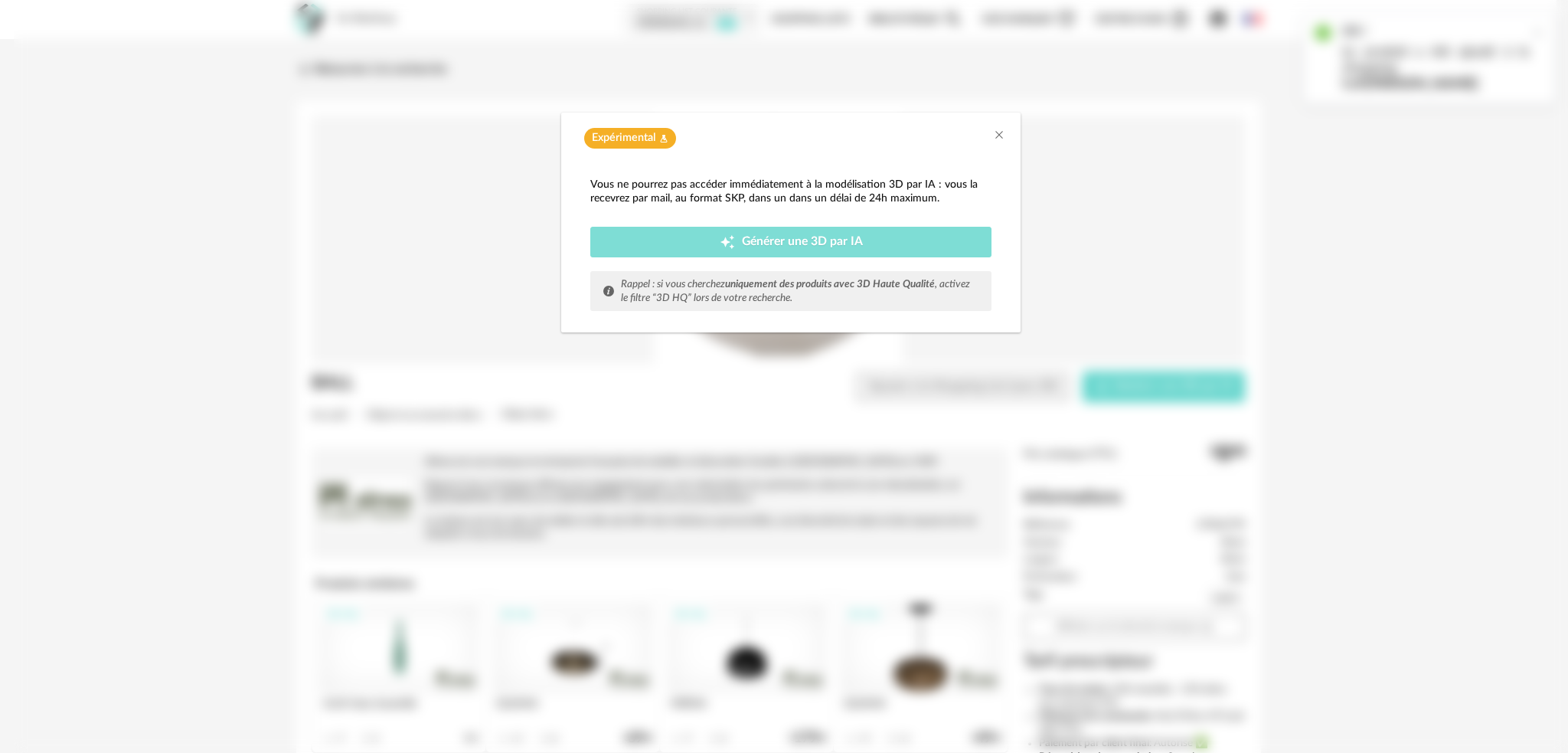
click at [754, 243] on span "Générer une 3D par IA" at bounding box center [803, 242] width 121 height 13
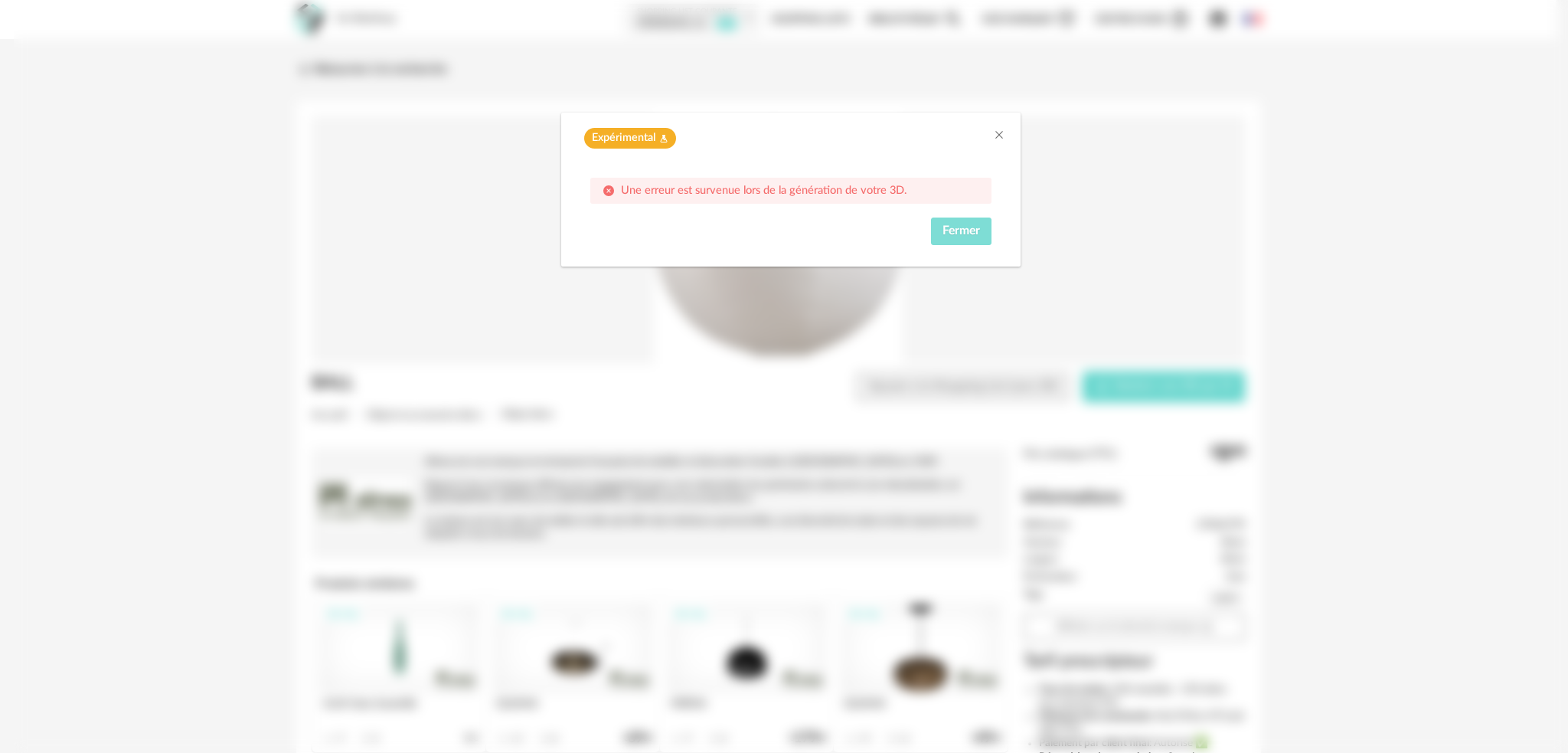
click at [948, 233] on span "Fermer" at bounding box center [961, 231] width 37 height 13
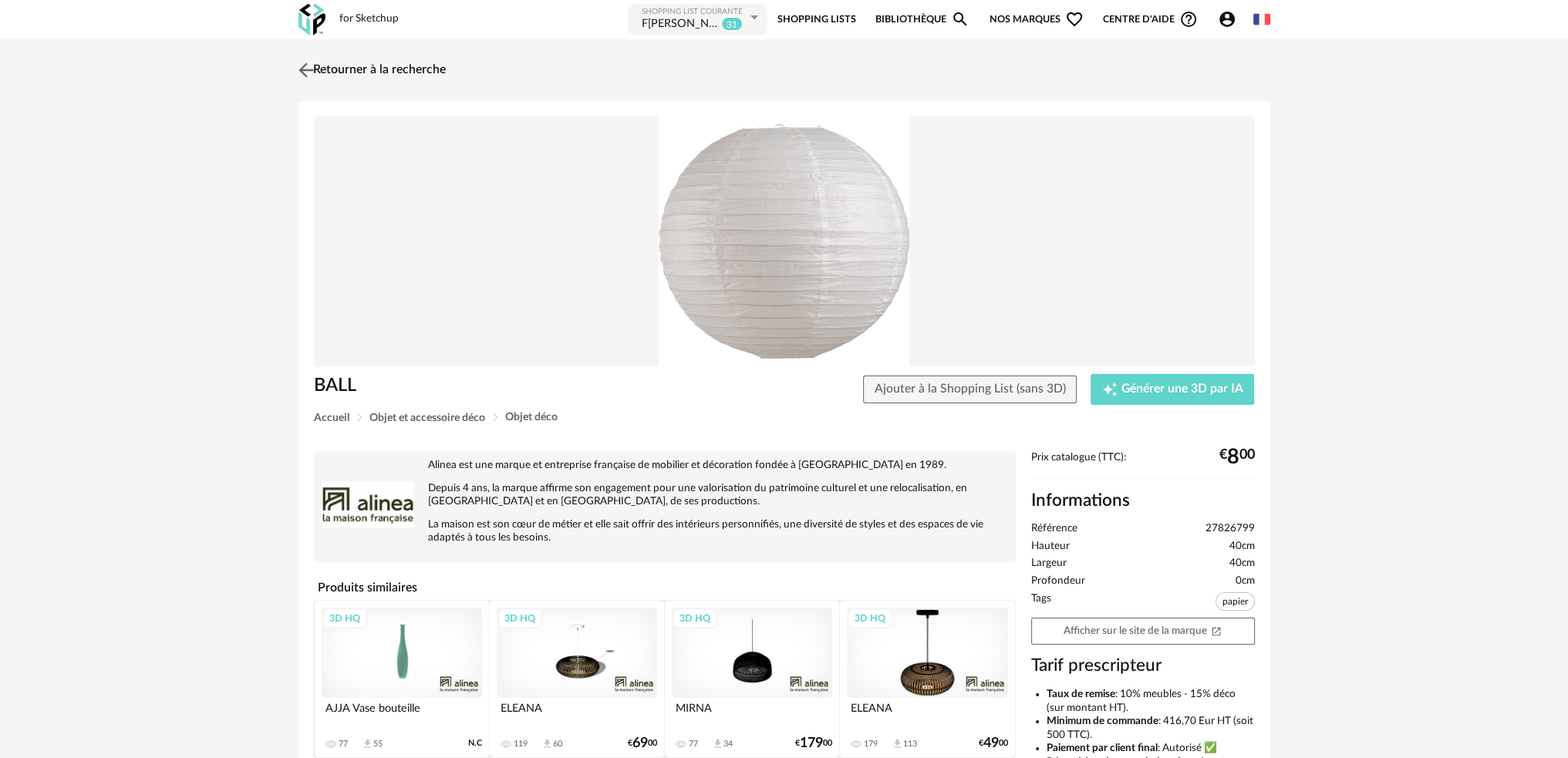
click at [307, 71] on img at bounding box center [306, 69] width 23 height 23
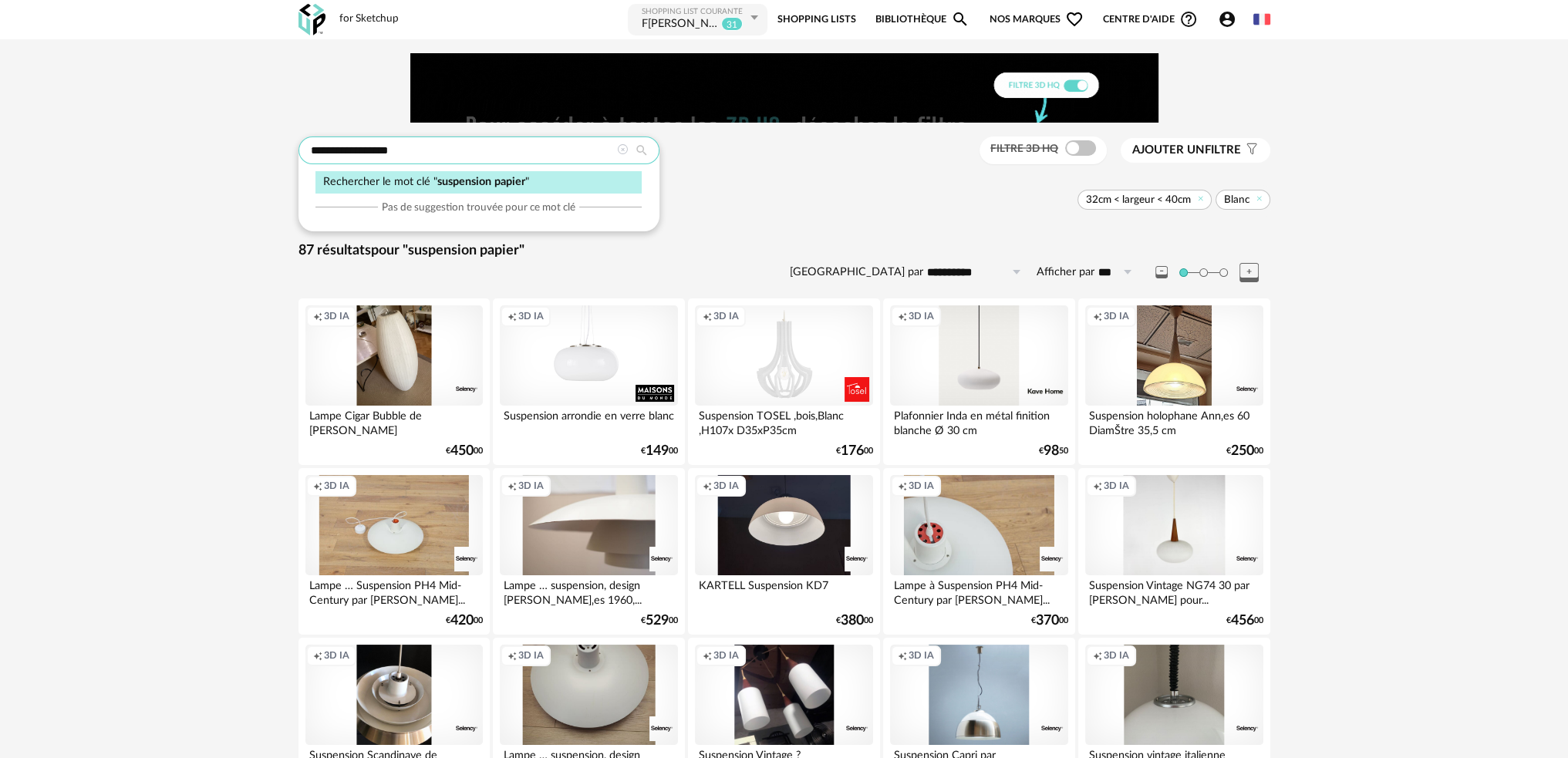
drag, startPoint x: 428, startPoint y: 151, endPoint x: 222, endPoint y: 154, distance: 206.0
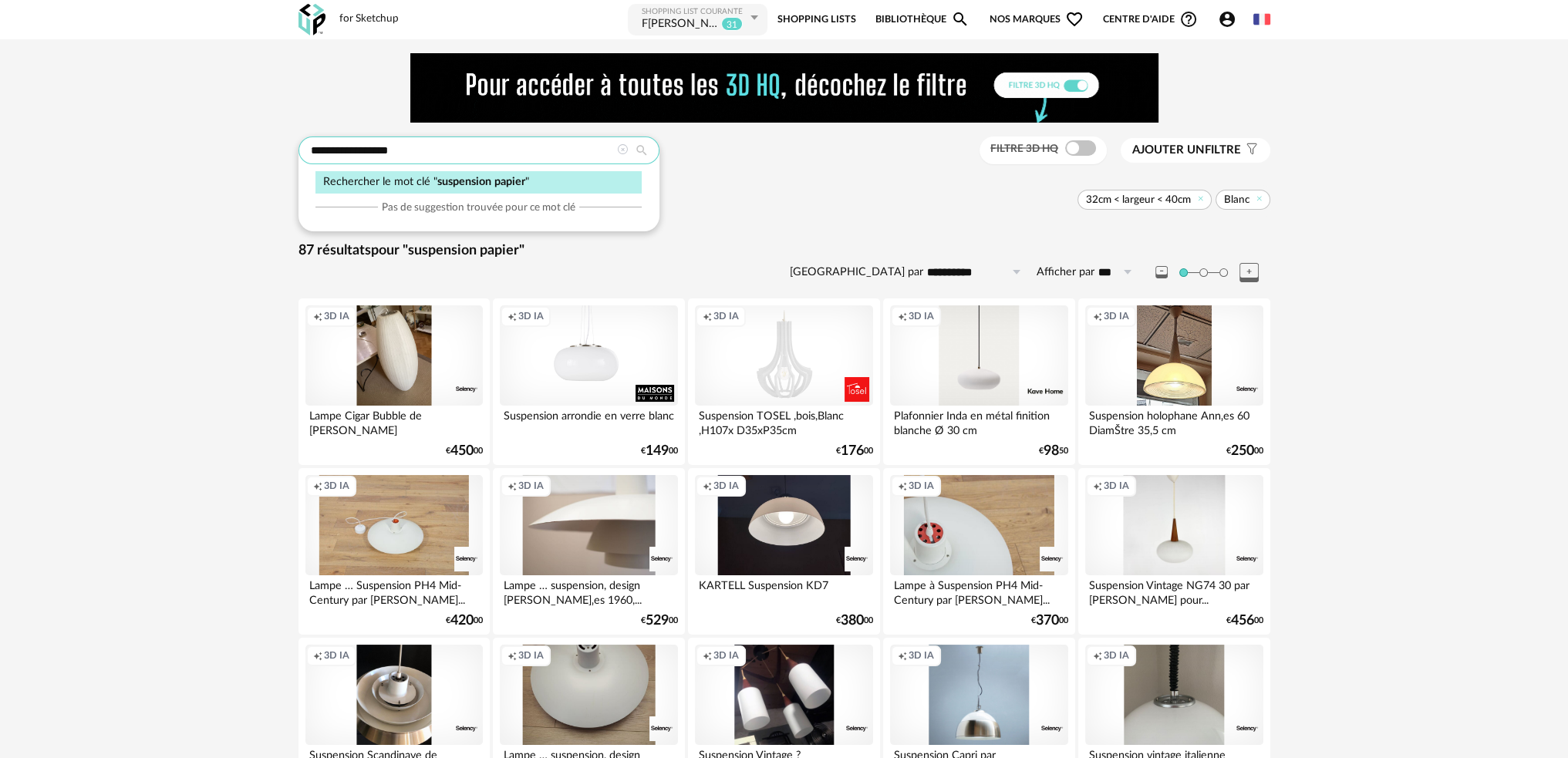
type input "**********"
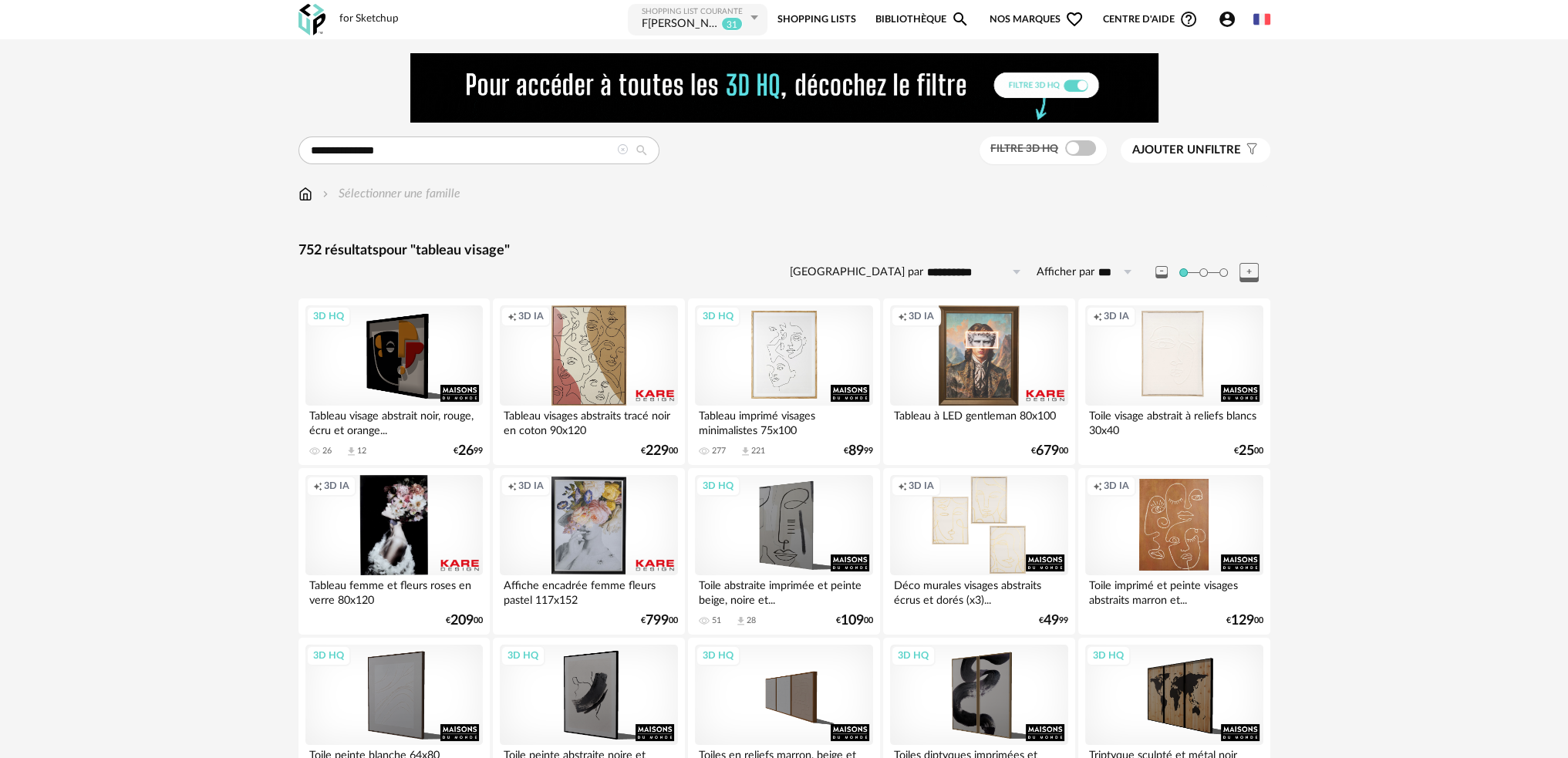
click at [799, 370] on div "3D HQ" at bounding box center [784, 356] width 177 height 100
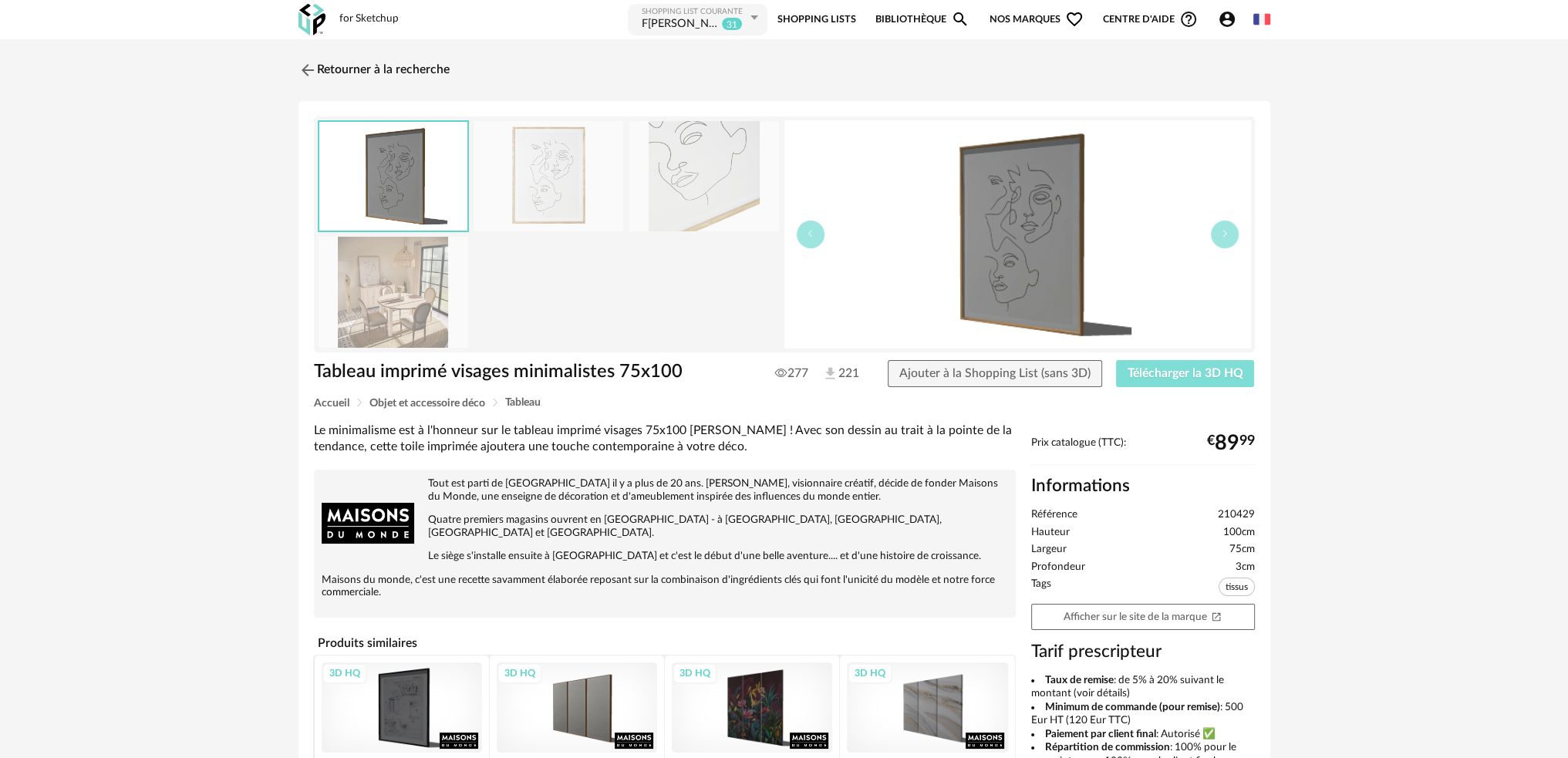
click at [1166, 372] on span "Télécharger la 3D HQ" at bounding box center [1185, 373] width 116 height 13
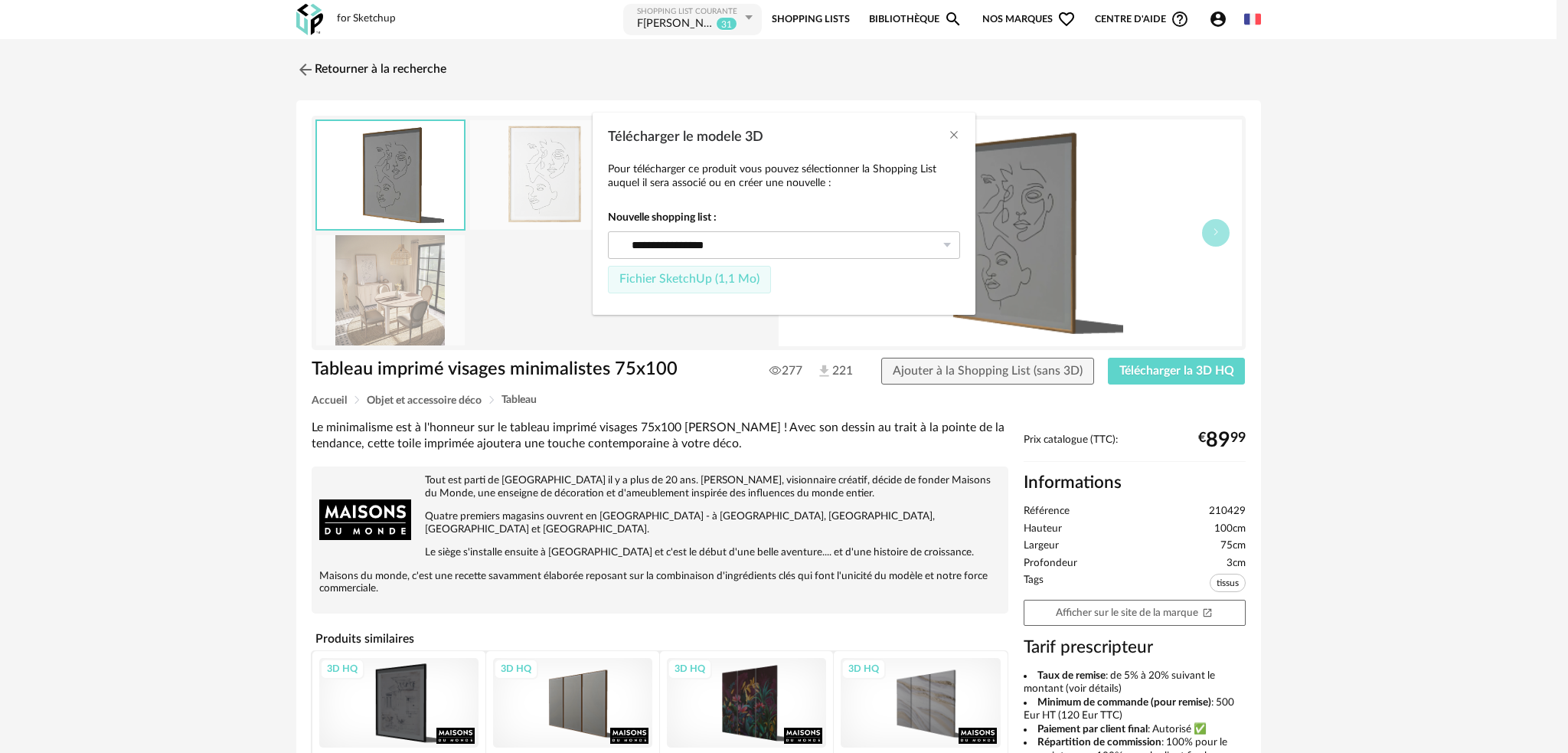
click at [730, 285] on button "Fichier SketchUp (1,1 Mo)" at bounding box center [689, 279] width 163 height 27
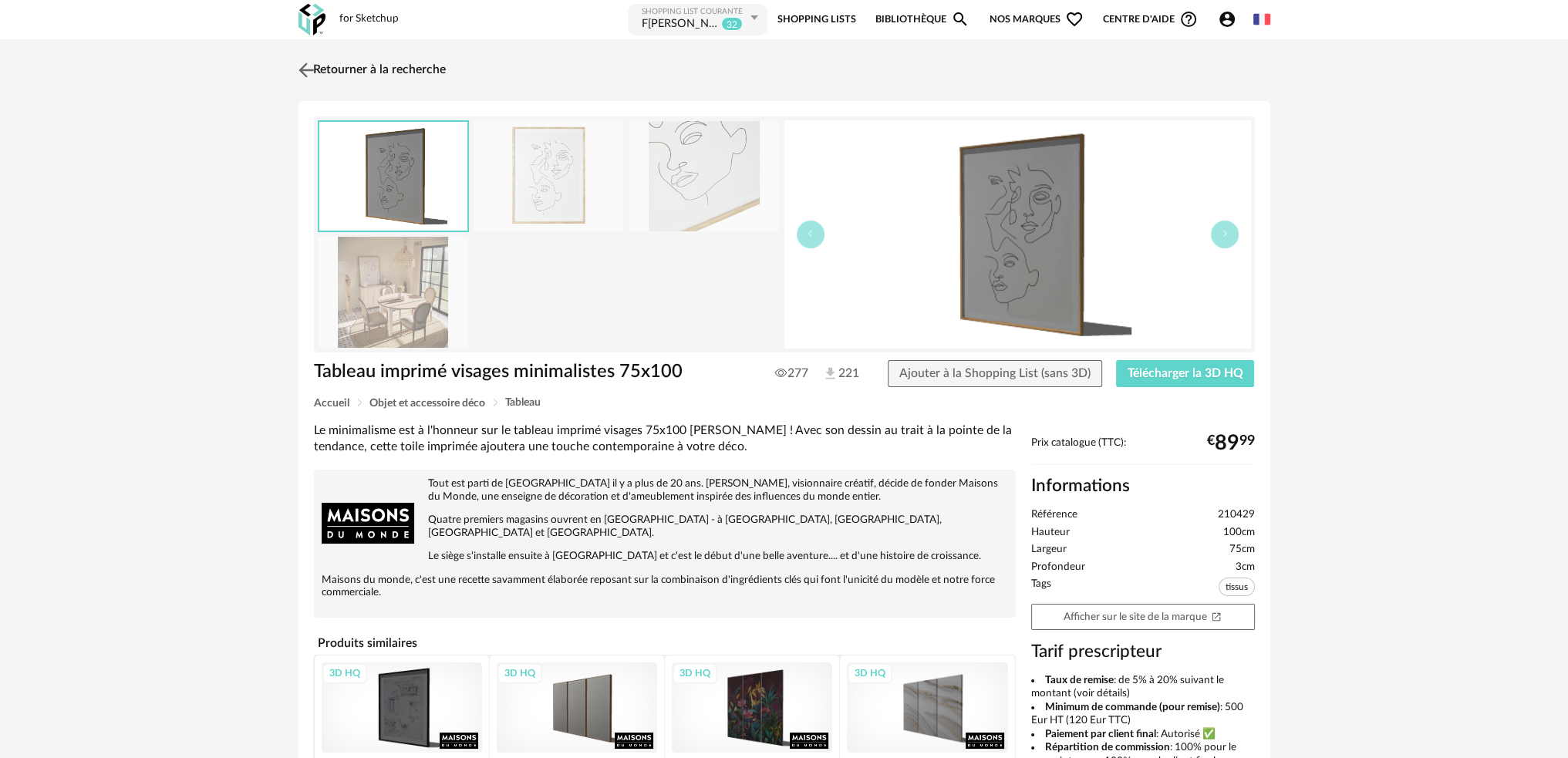
click at [311, 70] on img at bounding box center [306, 69] width 23 height 23
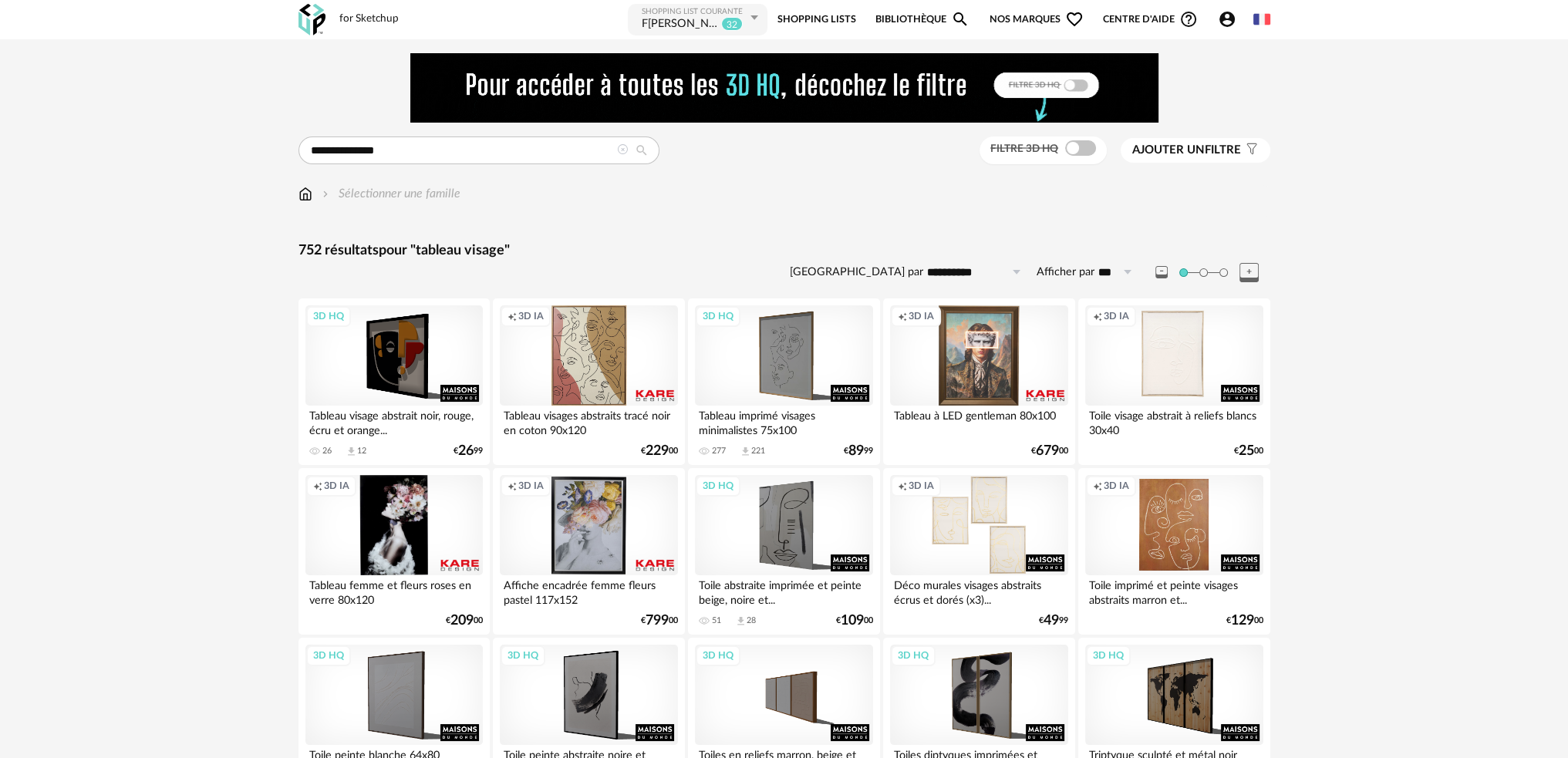
click at [306, 193] on img at bounding box center [305, 193] width 14 height 17
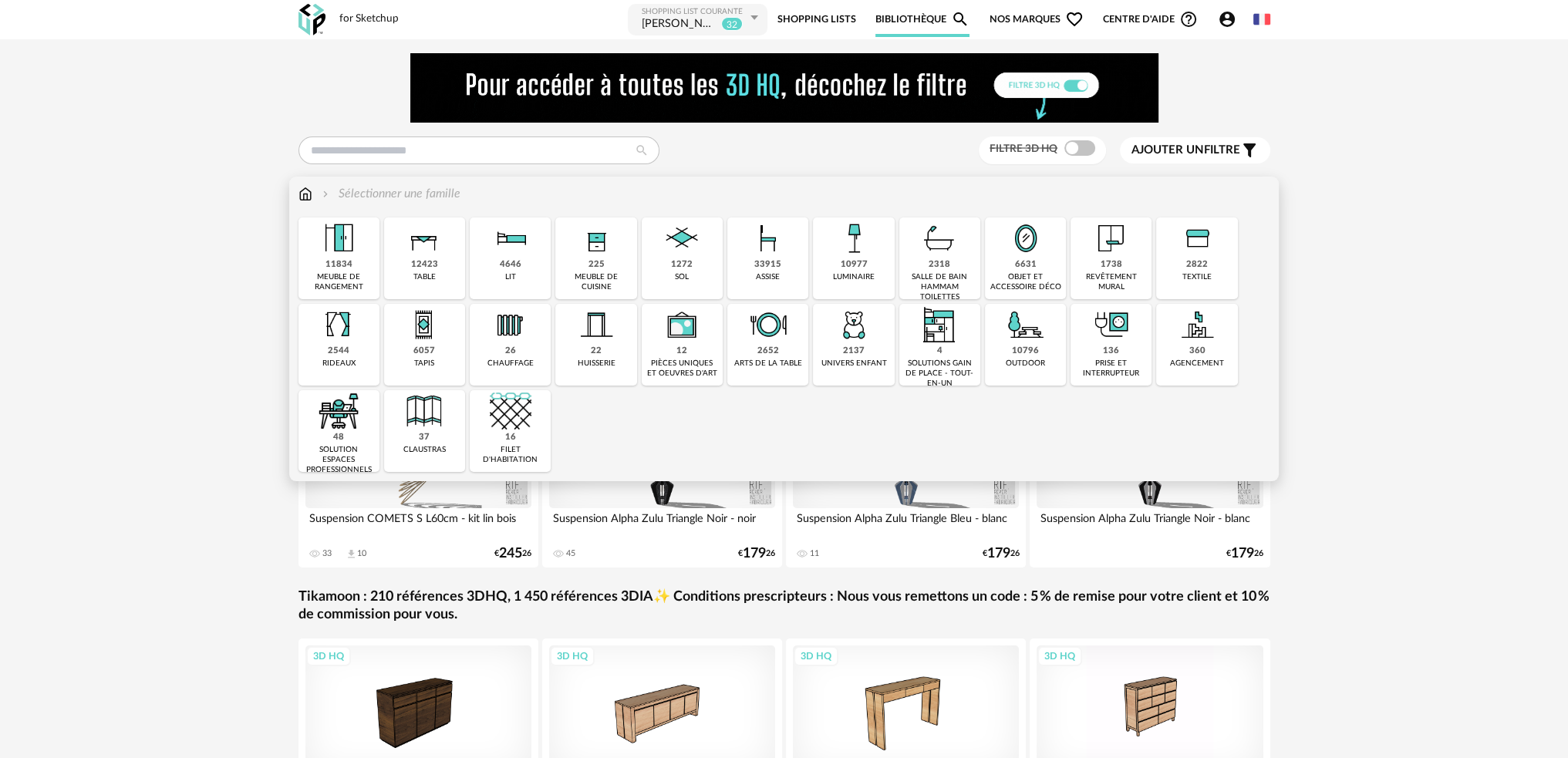
click at [1210, 250] on img at bounding box center [1197, 238] width 42 height 42
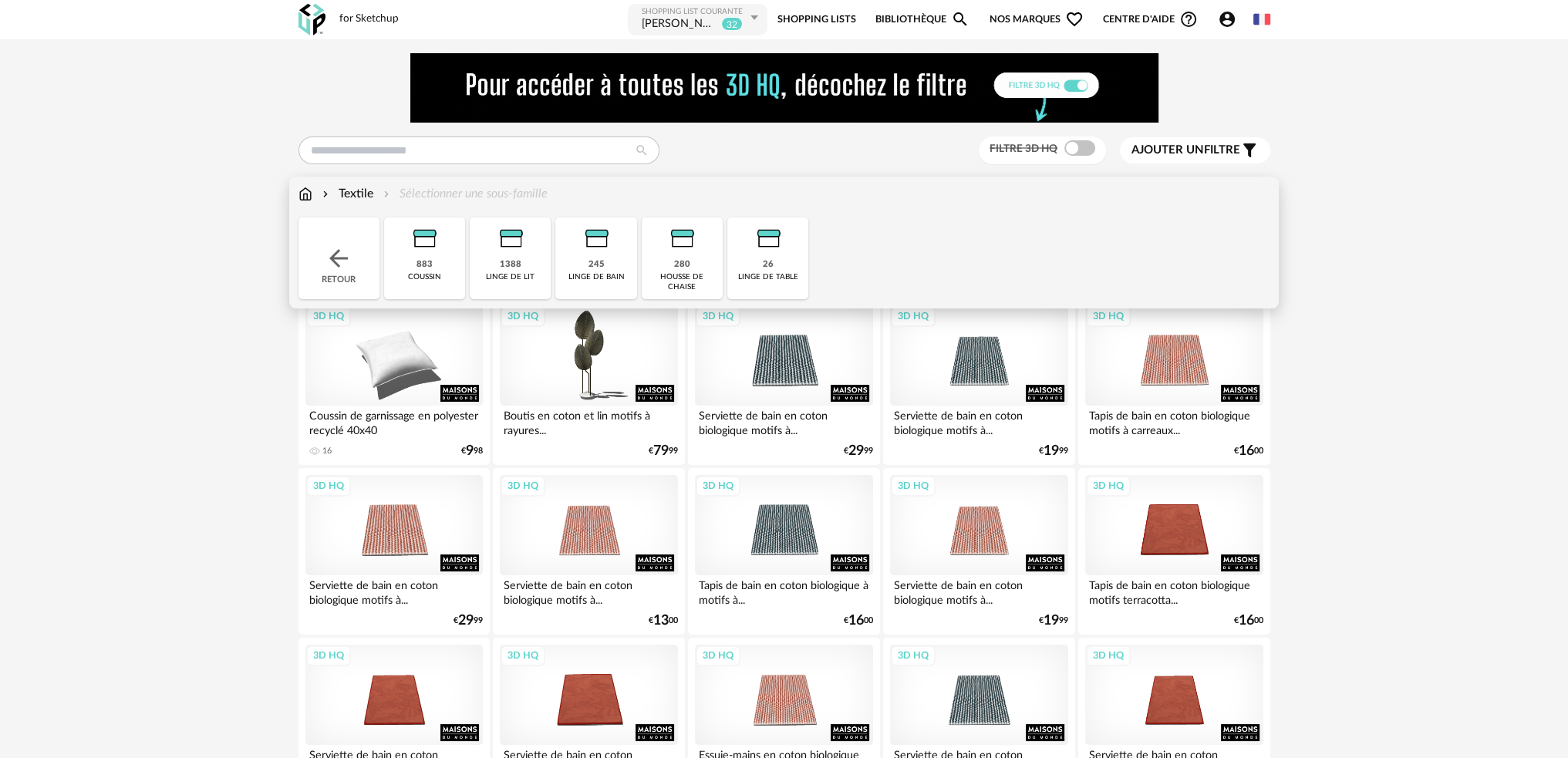
click at [516, 255] on img at bounding box center [511, 238] width 42 height 42
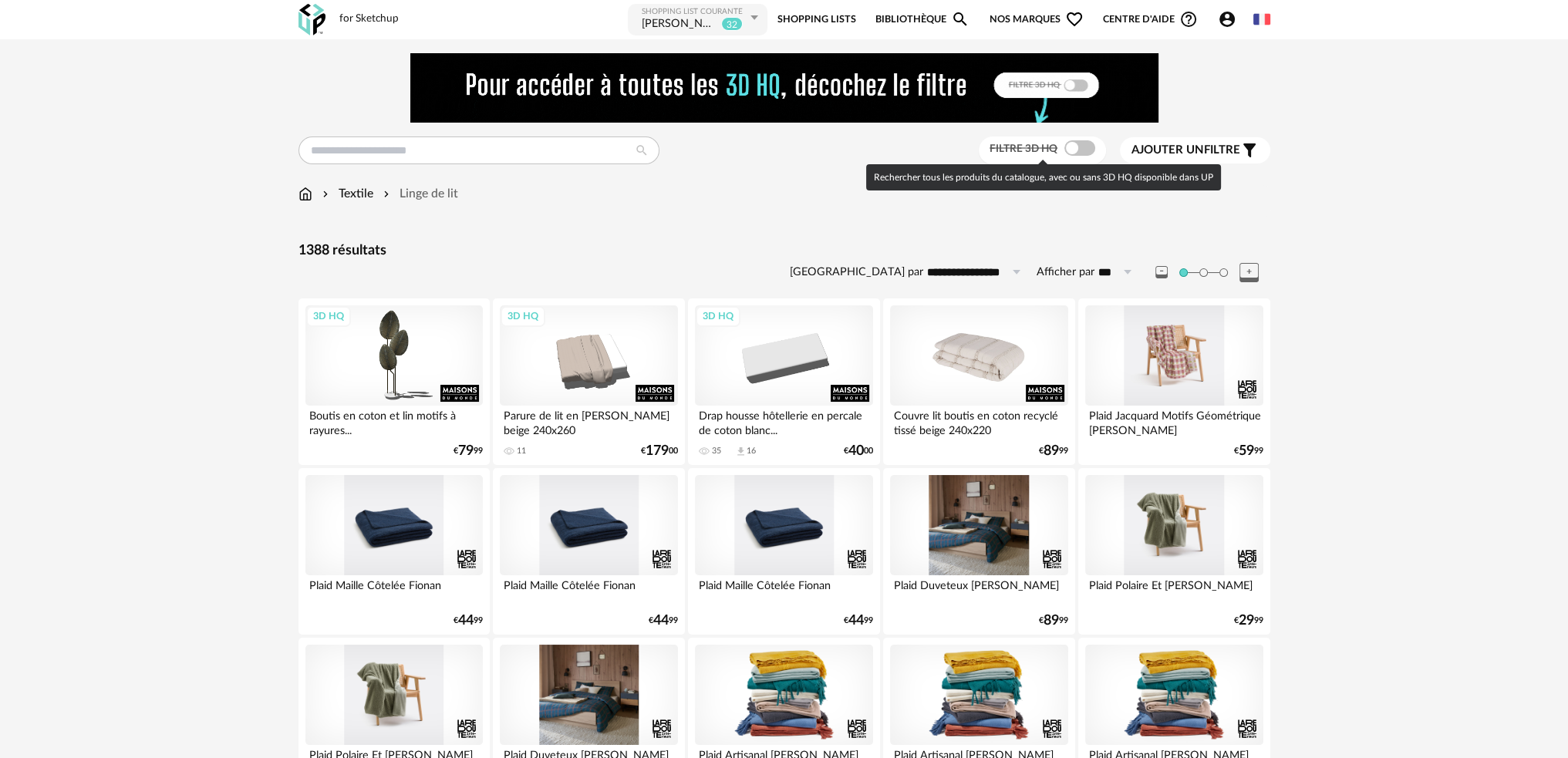
click at [1082, 145] on span at bounding box center [1080, 148] width 31 height 16
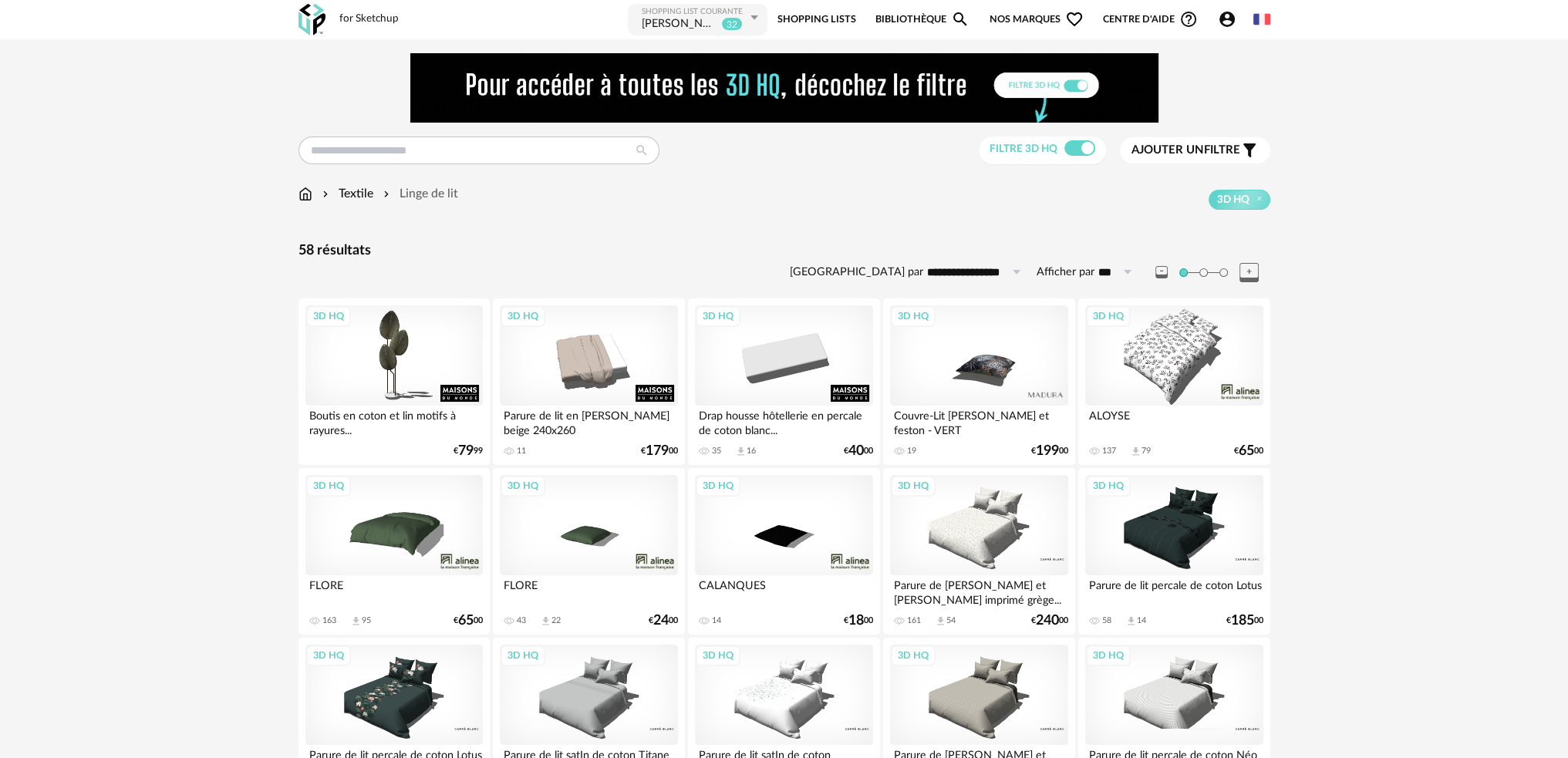
click at [1210, 141] on div "Ajouter un filtre s Filter icon" at bounding box center [1194, 151] width 127 height 18
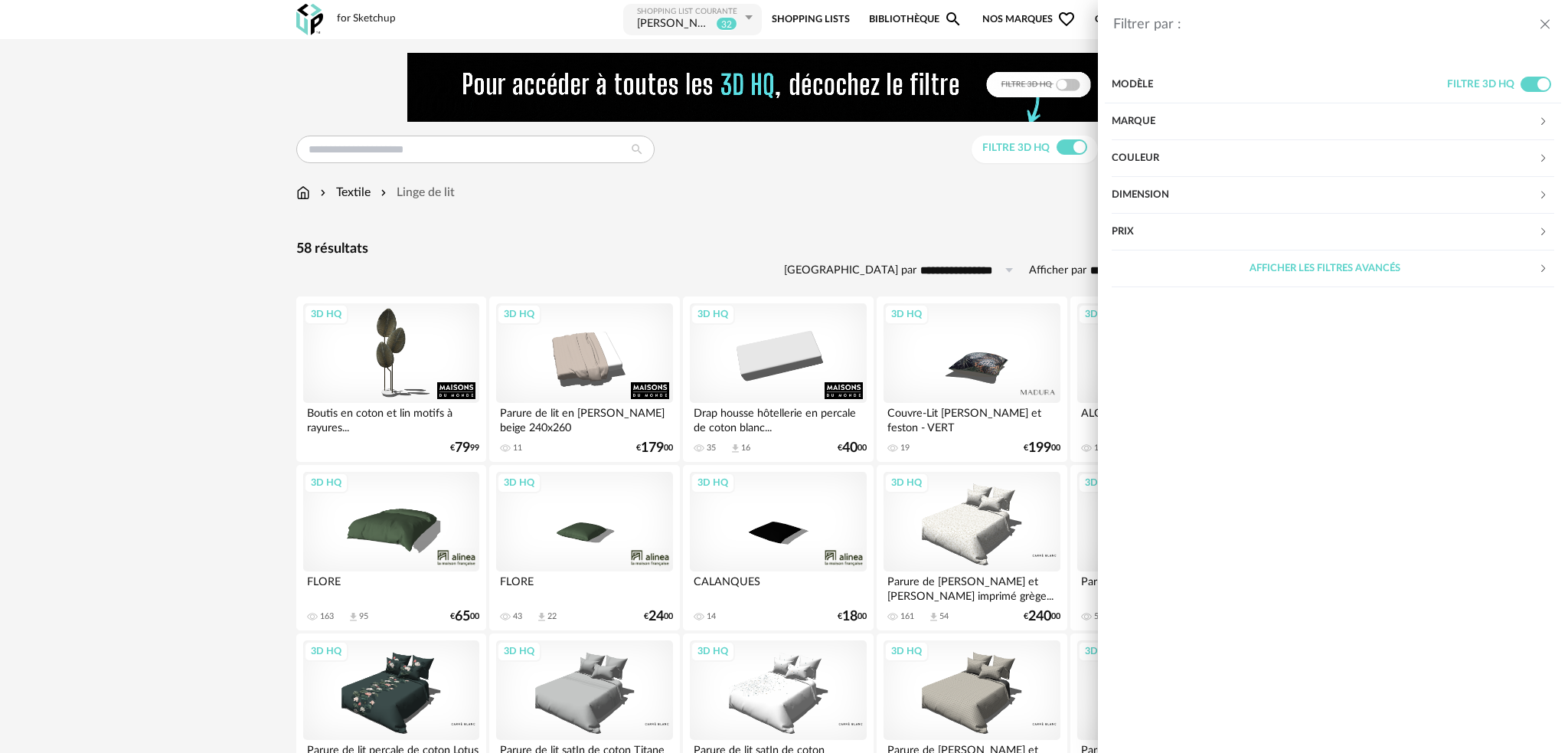
click at [1176, 159] on div "Couleur" at bounding box center [1324, 159] width 427 height 37
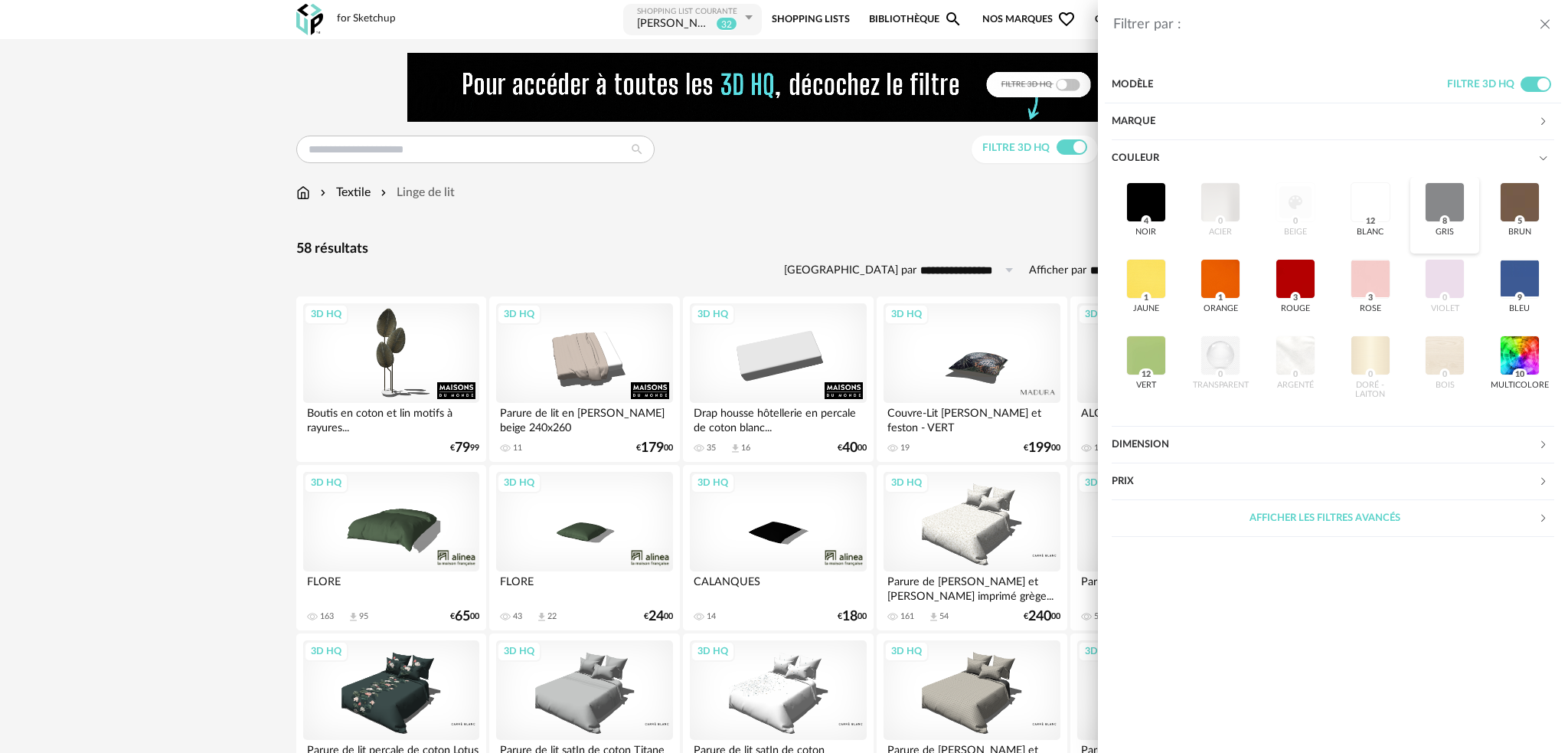
click at [1434, 201] on div at bounding box center [1445, 202] width 40 height 40
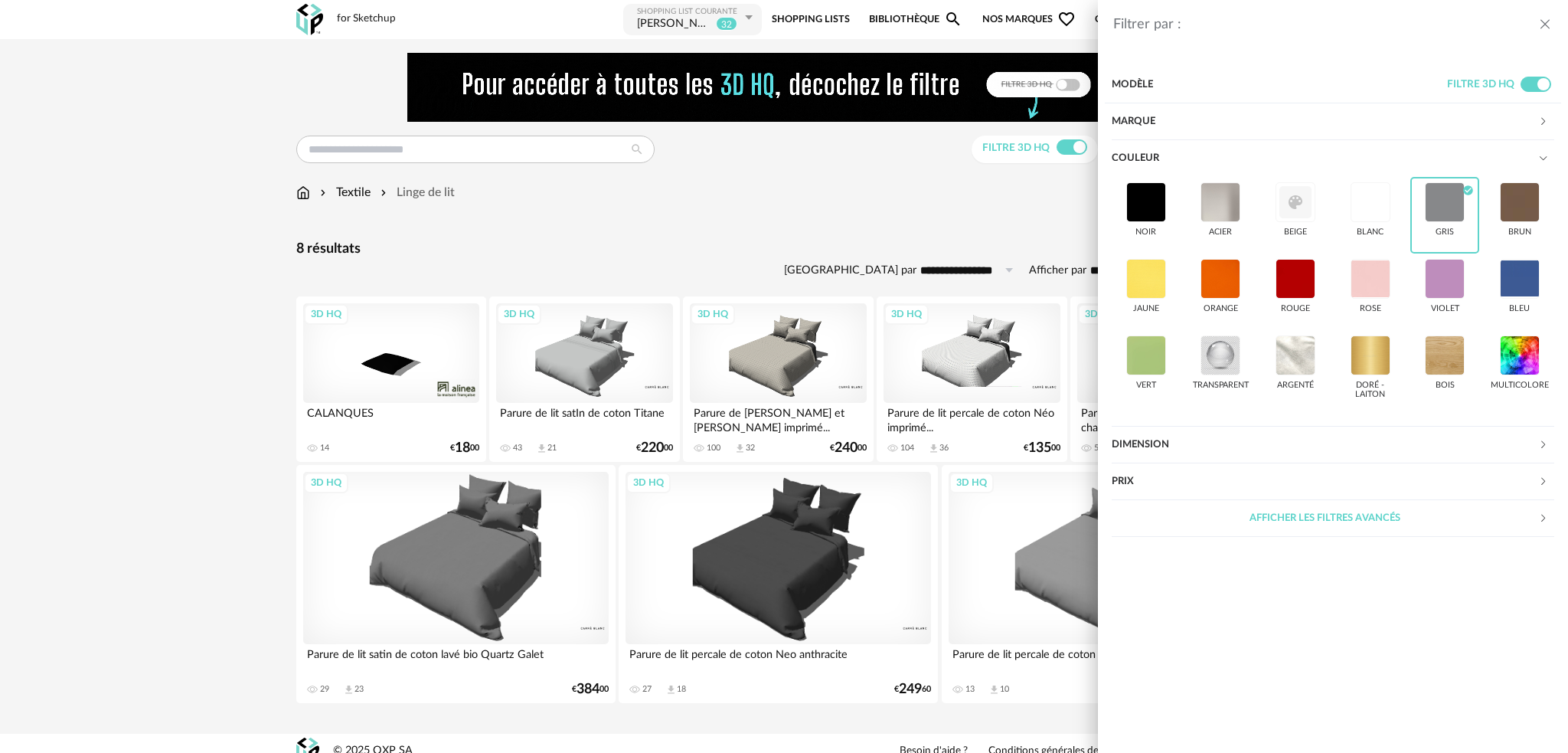
click at [736, 236] on div "Filtrer par : Modèle Filtre 3D HQ Marque &tradition 0 101 Copenhagen 0 366 Conc…" at bounding box center [784, 376] width 1568 height 753
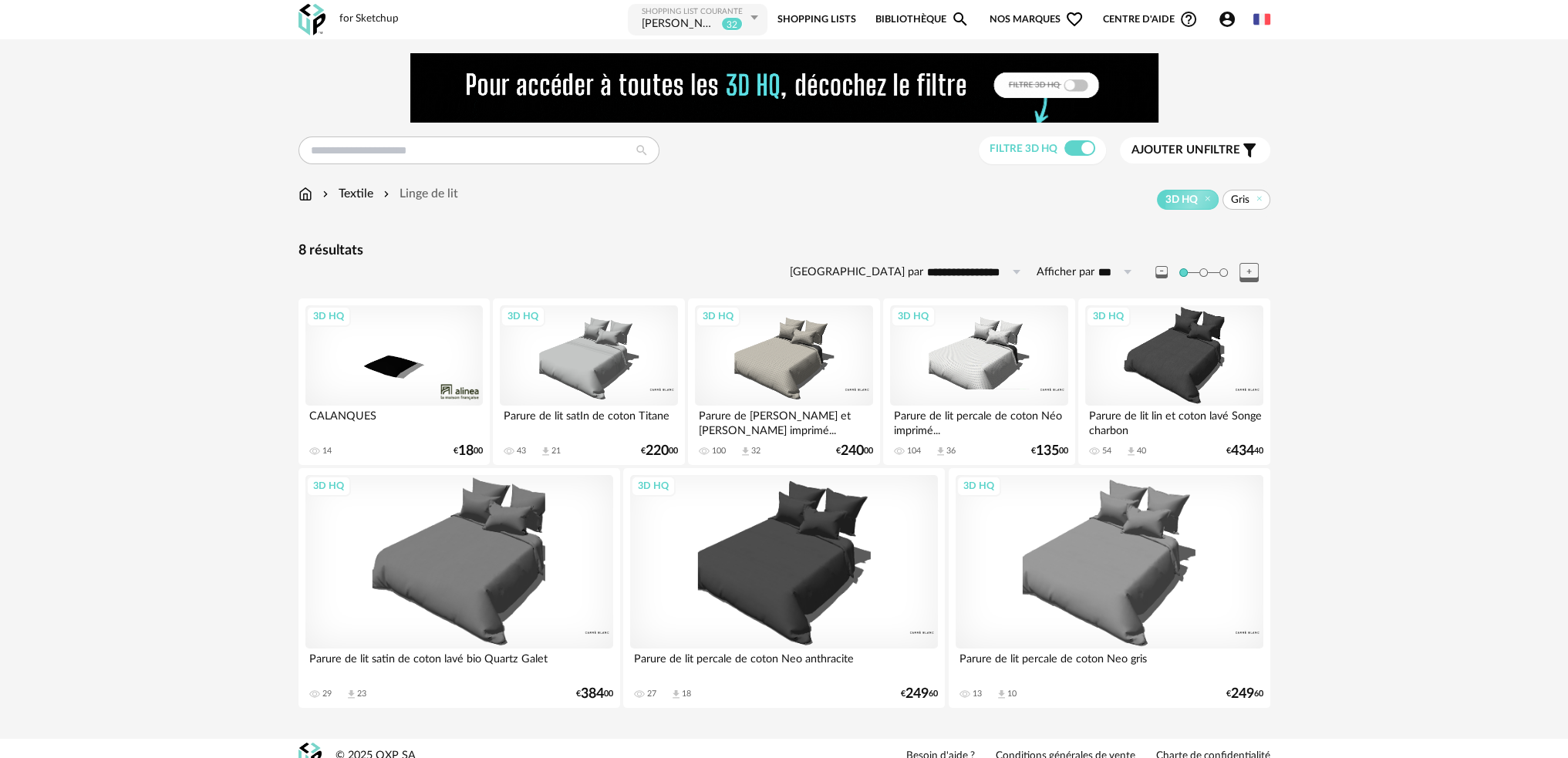
click at [504, 551] on div "3D HQ" at bounding box center [459, 561] width 307 height 172
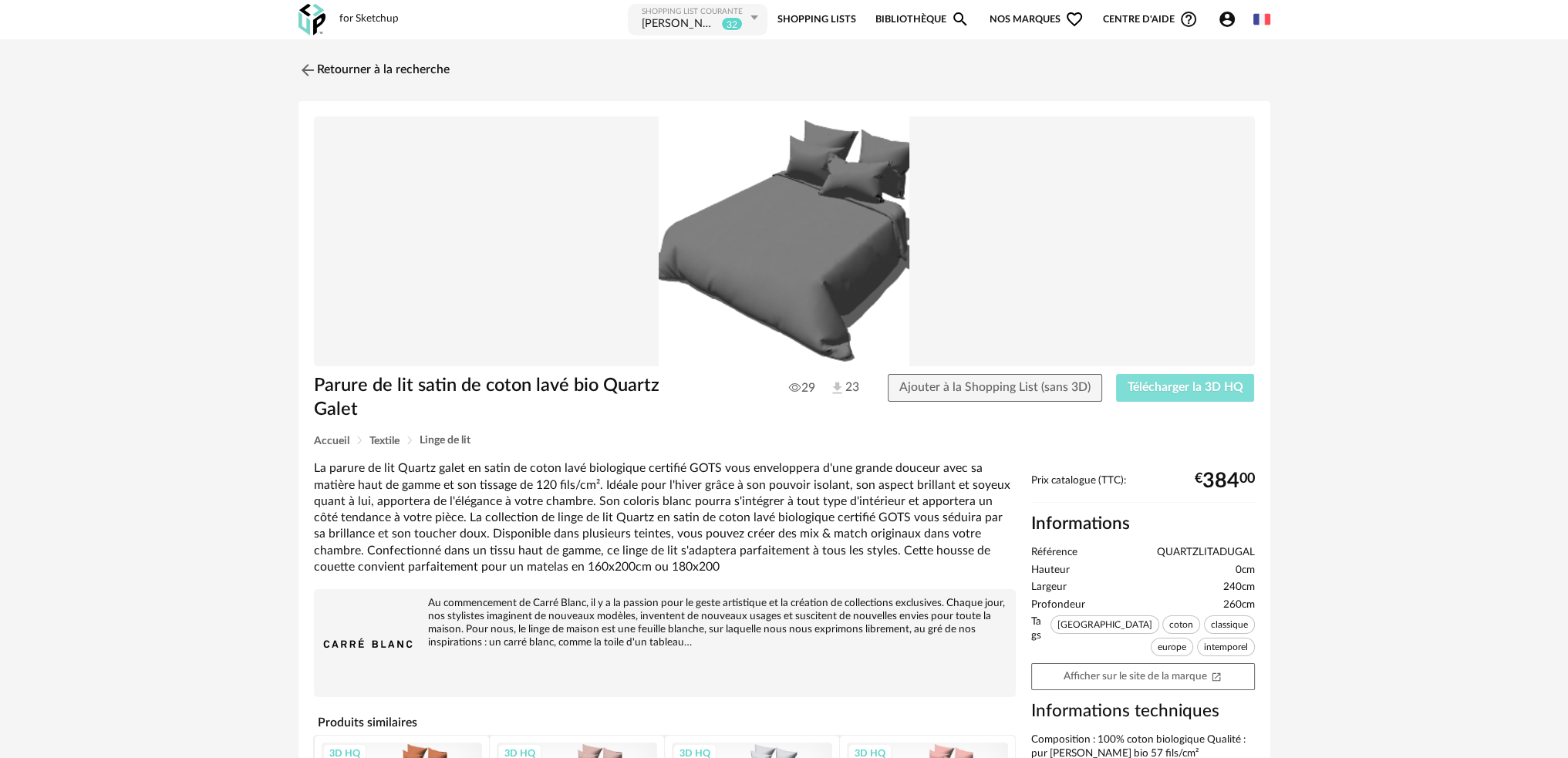
click at [1205, 383] on span "Télécharger la 3D HQ" at bounding box center [1185, 388] width 116 height 13
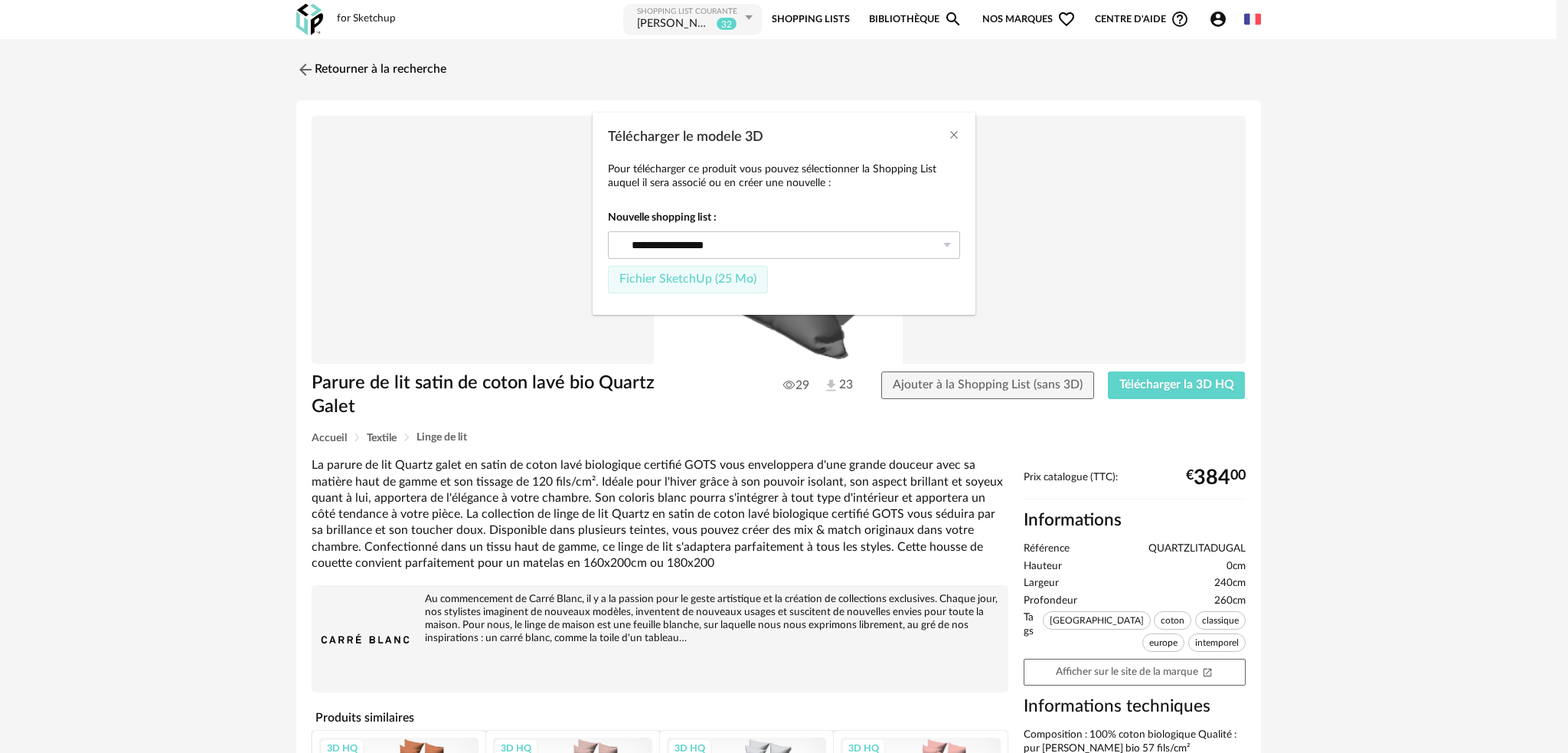
click at [708, 285] on span "Fichier SketchUp (25 Mo)" at bounding box center [688, 279] width 137 height 13
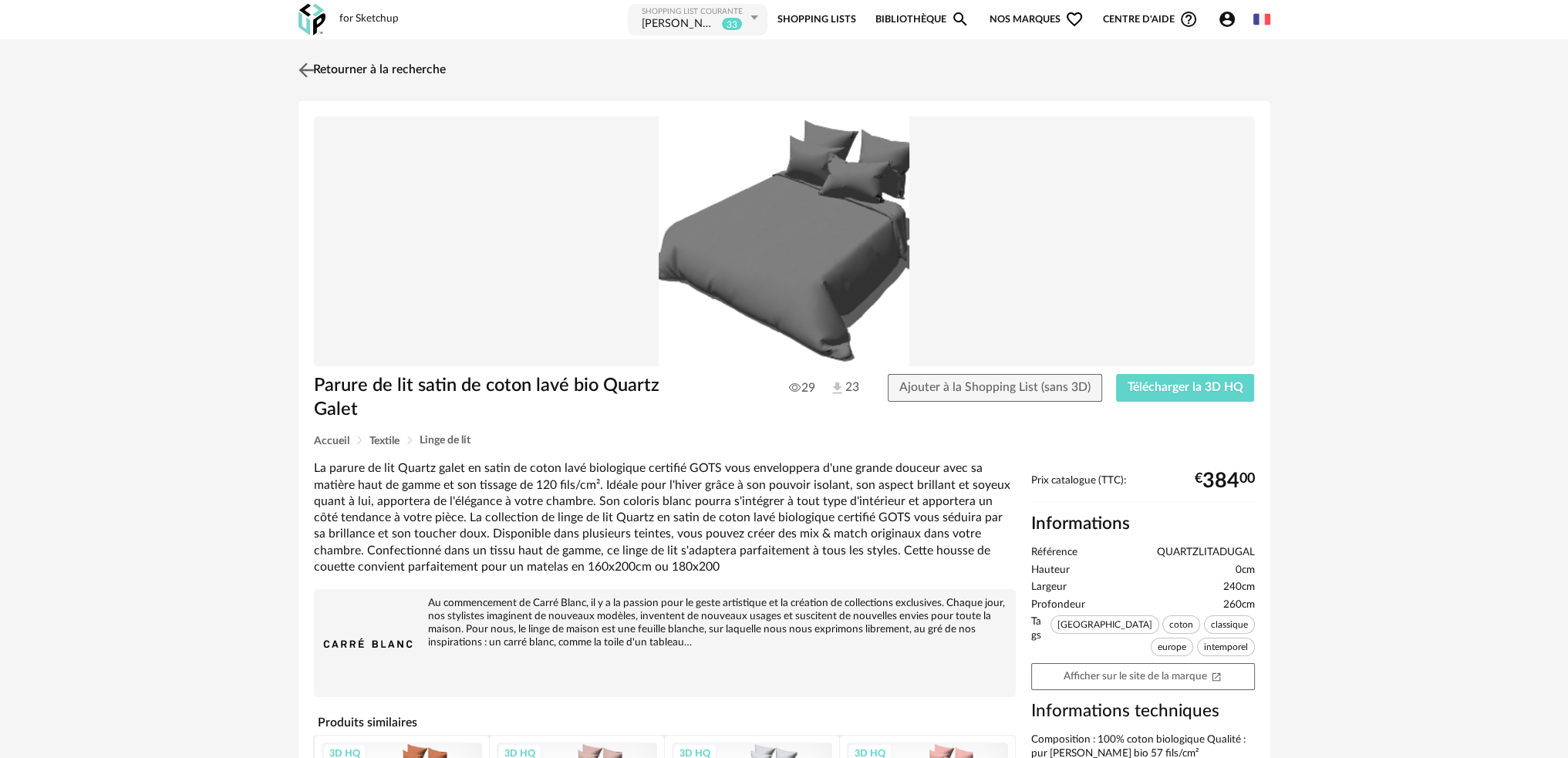
click at [306, 69] on img at bounding box center [306, 69] width 23 height 23
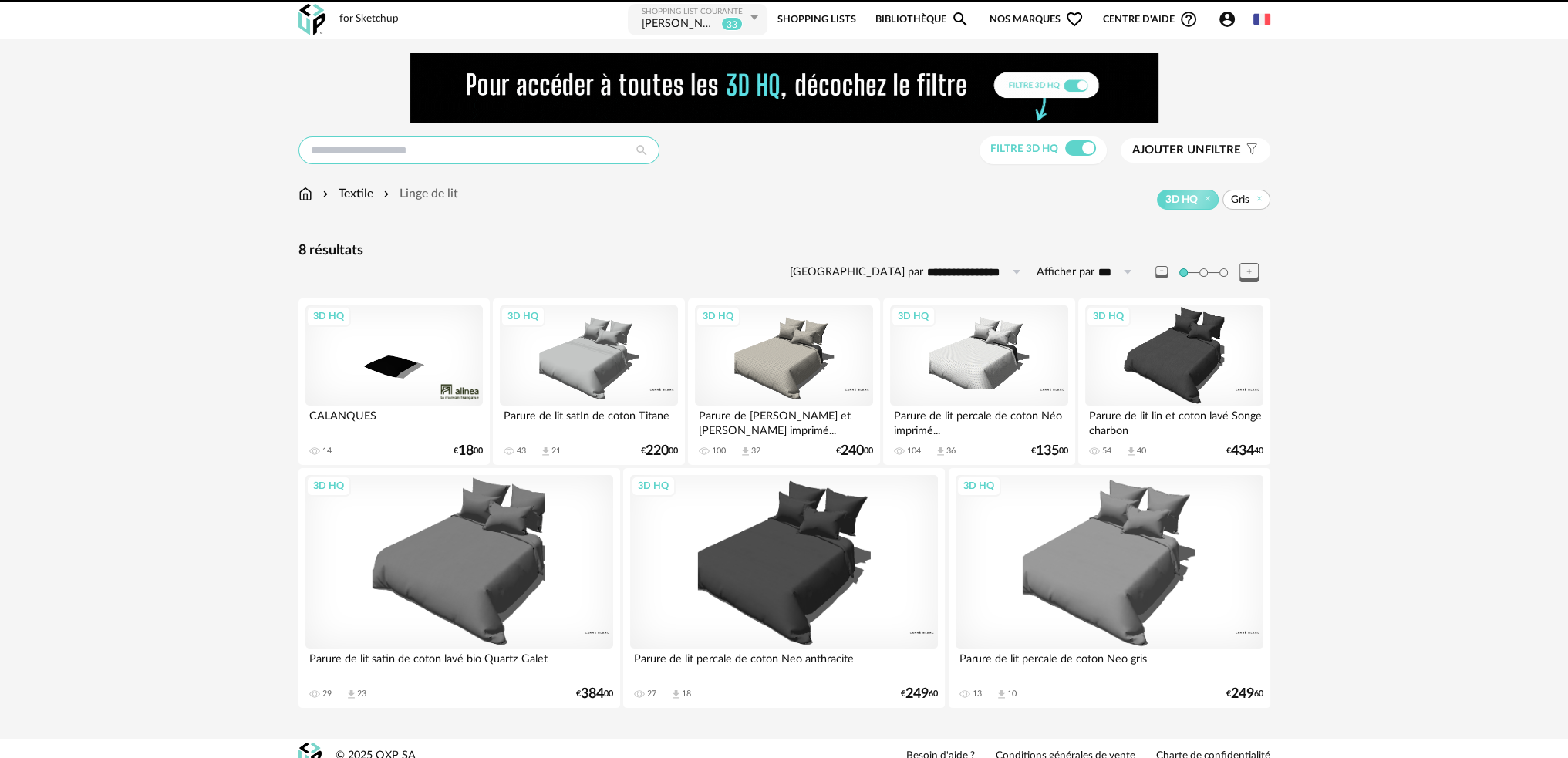
click at [449, 147] on input "text" at bounding box center [479, 151] width 361 height 27
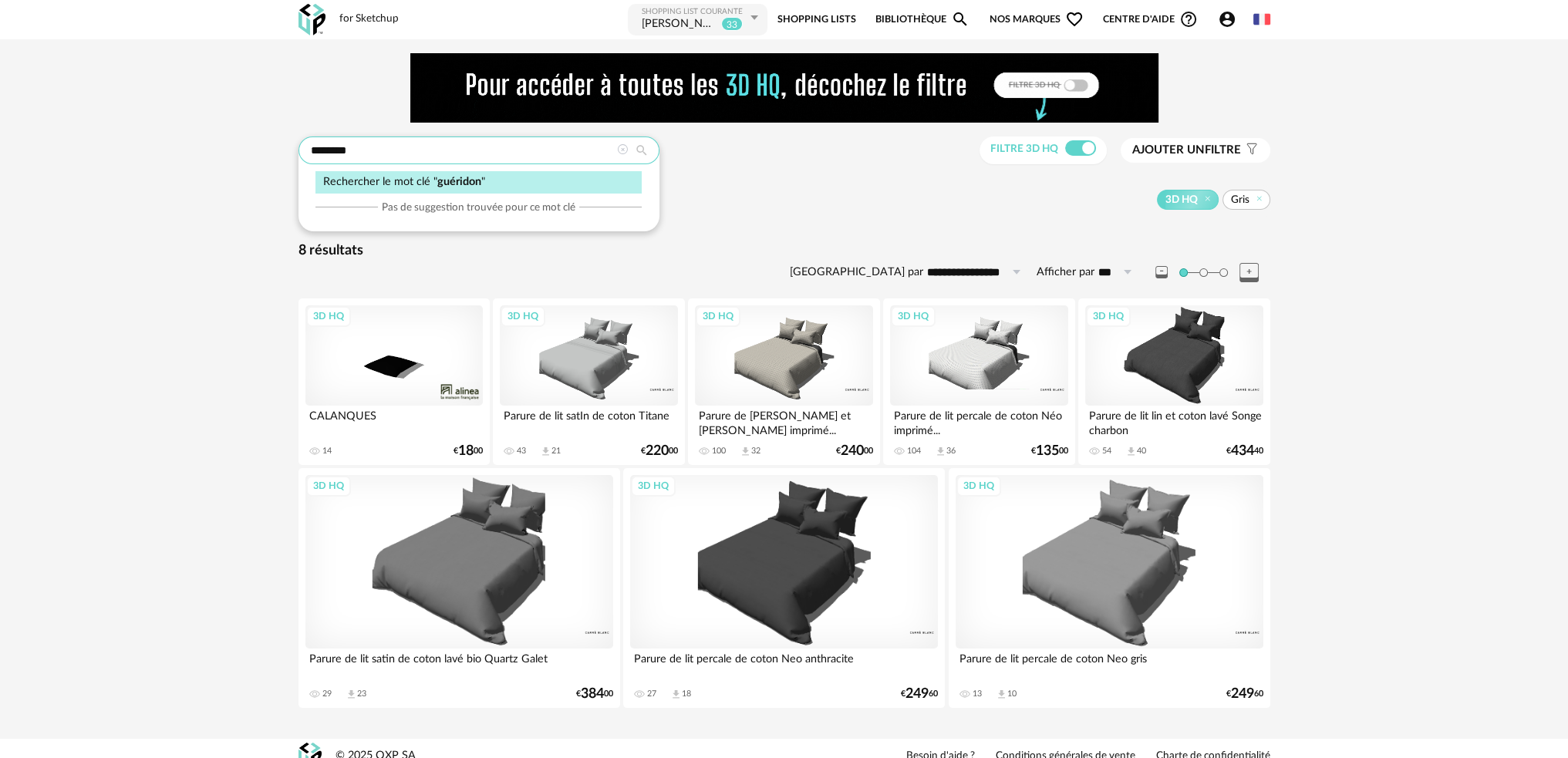
type input "********"
type input "**********"
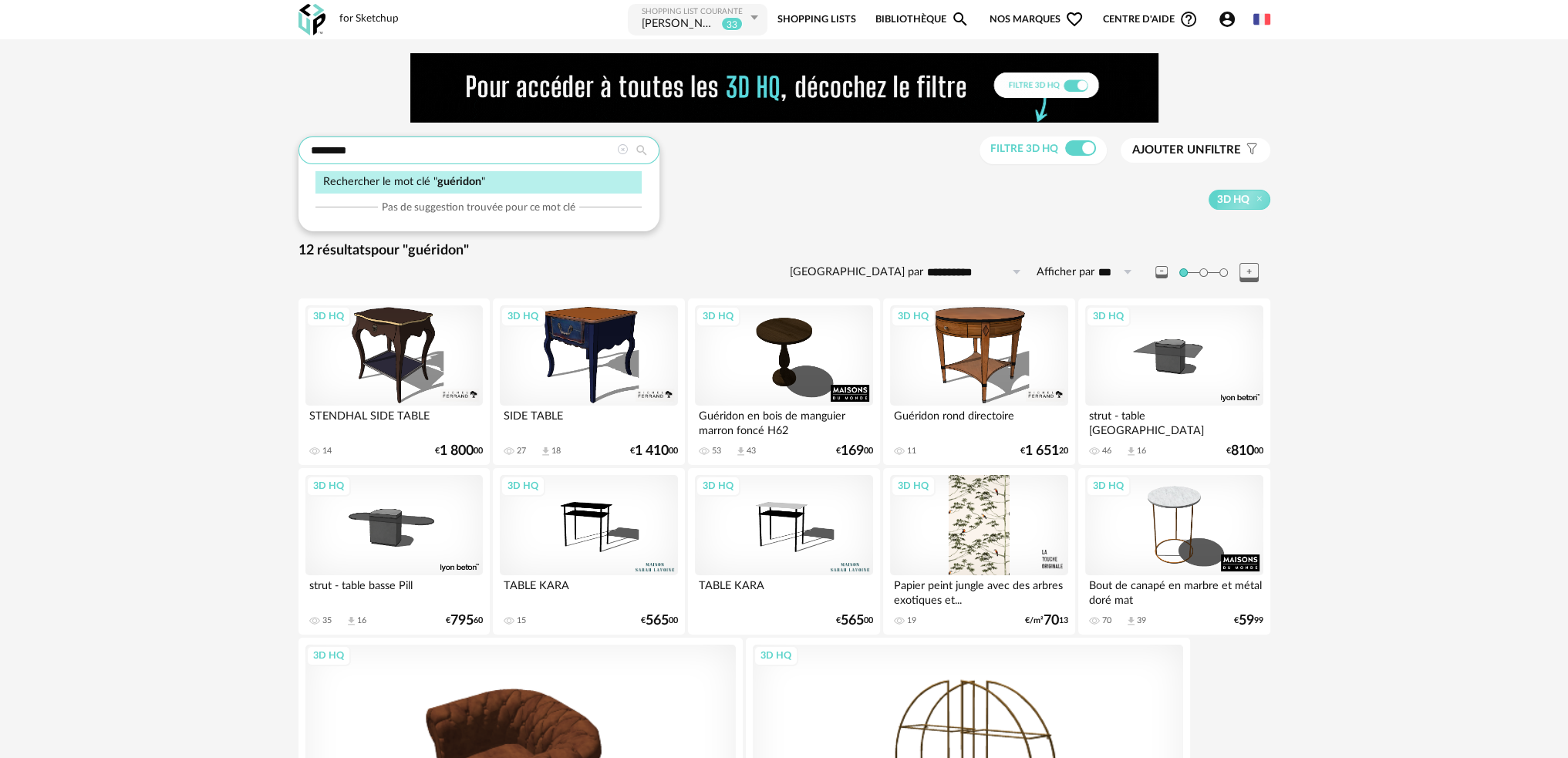
drag, startPoint x: 410, startPoint y: 146, endPoint x: 126, endPoint y: 113, distance: 285.9
click at [202, 158] on div "**********" at bounding box center [784, 508] width 1568 height 939
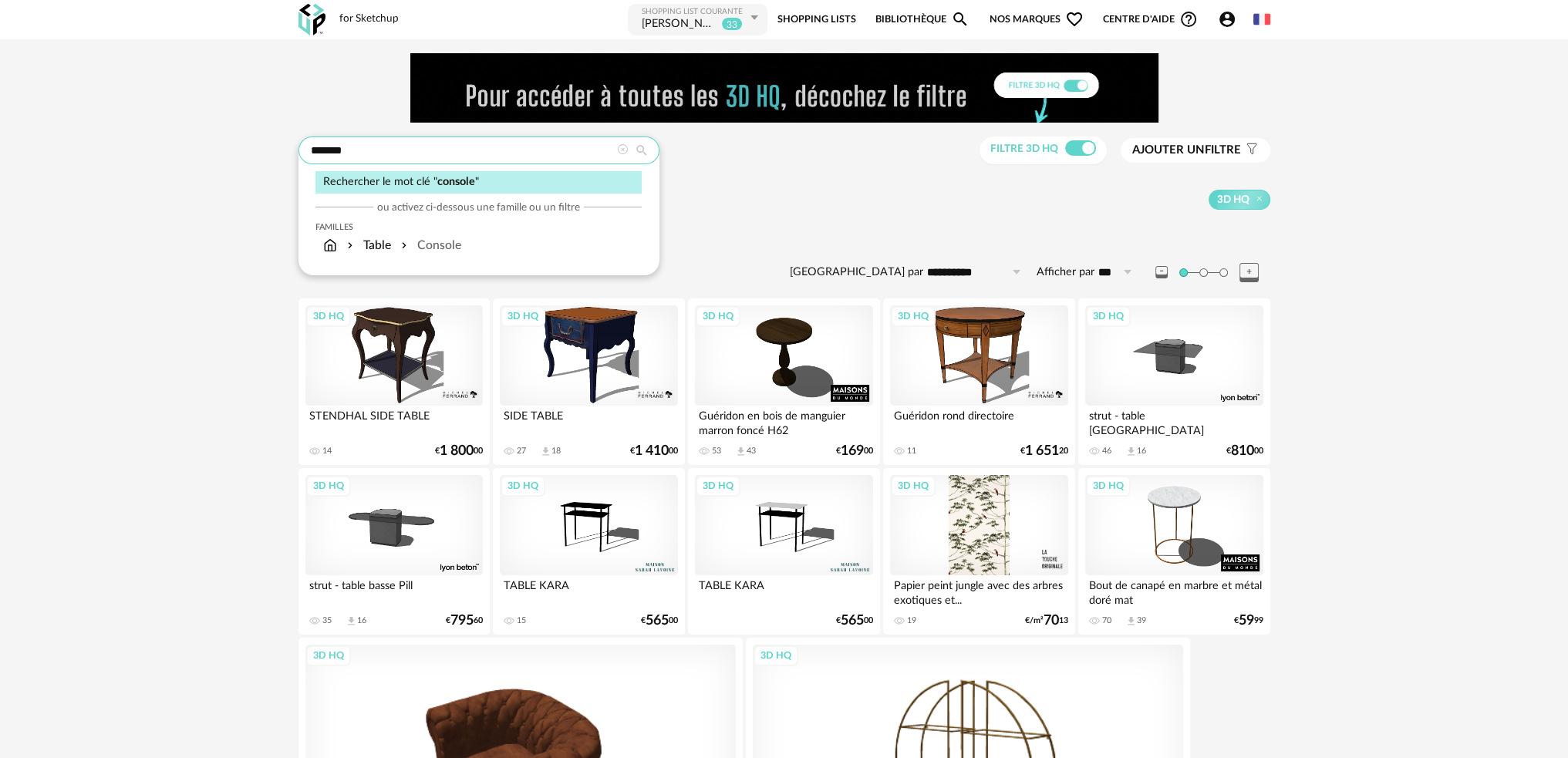
type input "*******"
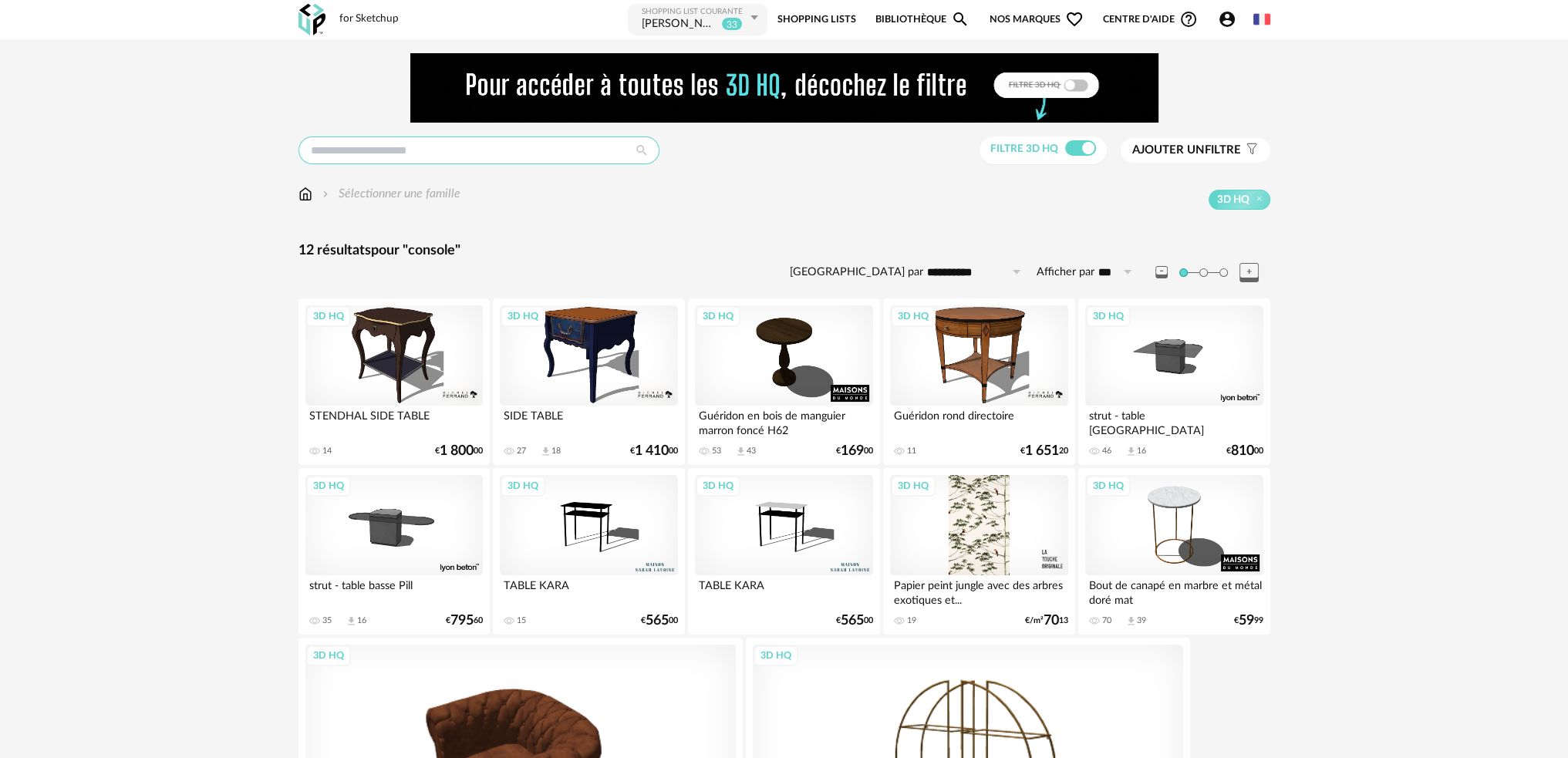
type input "*******"
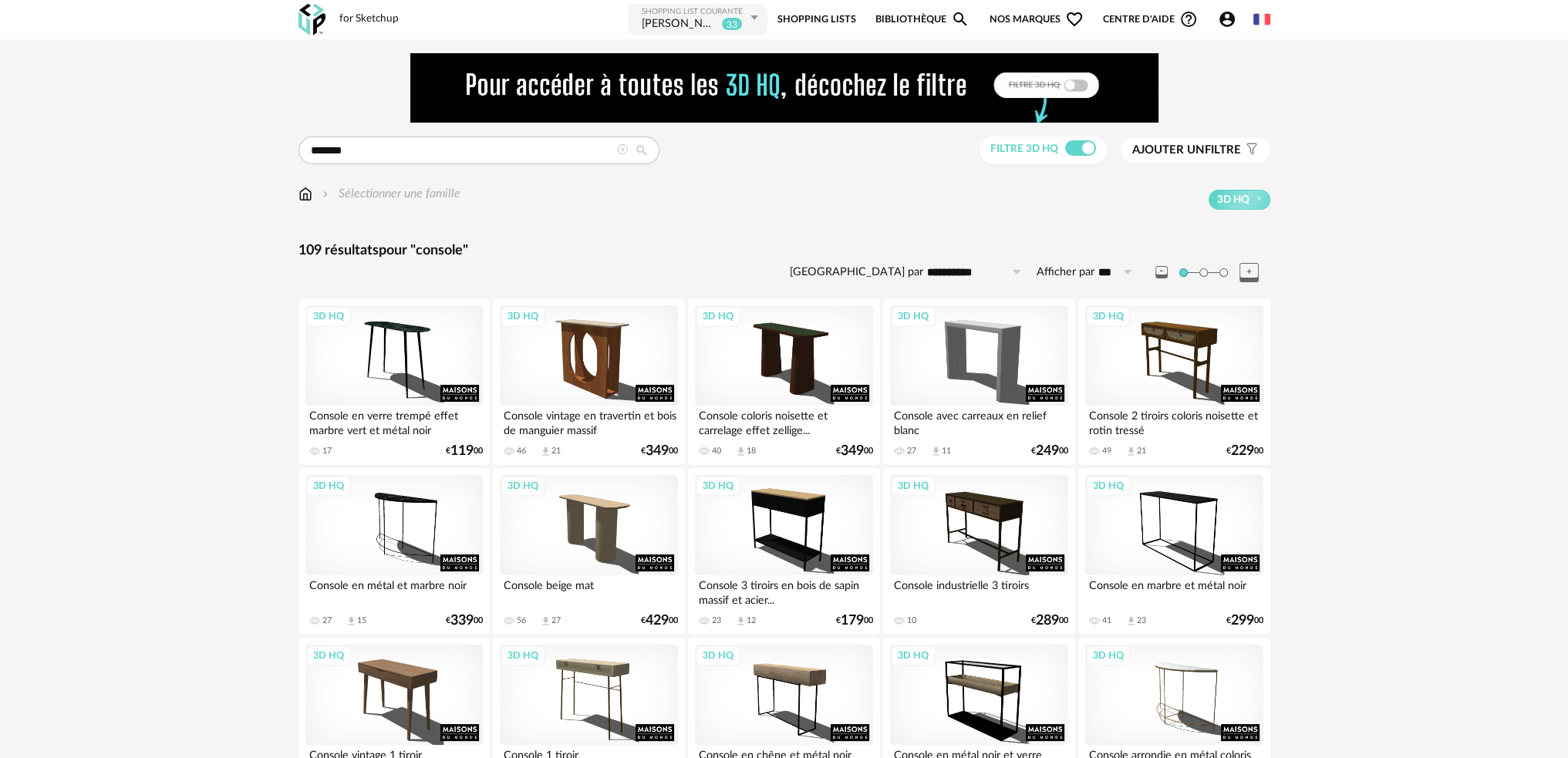
click at [1156, 149] on span "Ajouter un" at bounding box center [1168, 150] width 72 height 12
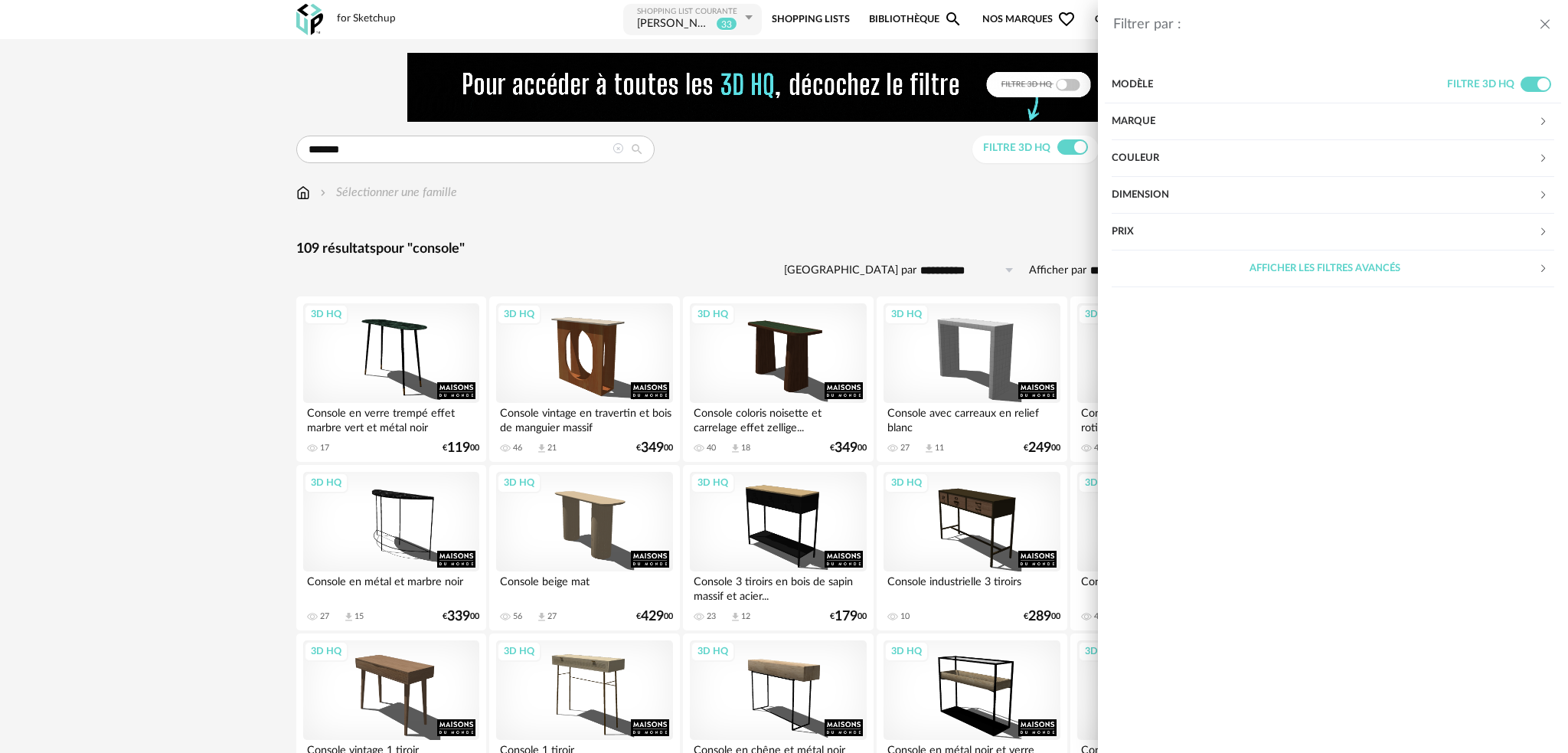
click at [1160, 192] on div "Dimension" at bounding box center [1324, 195] width 427 height 37
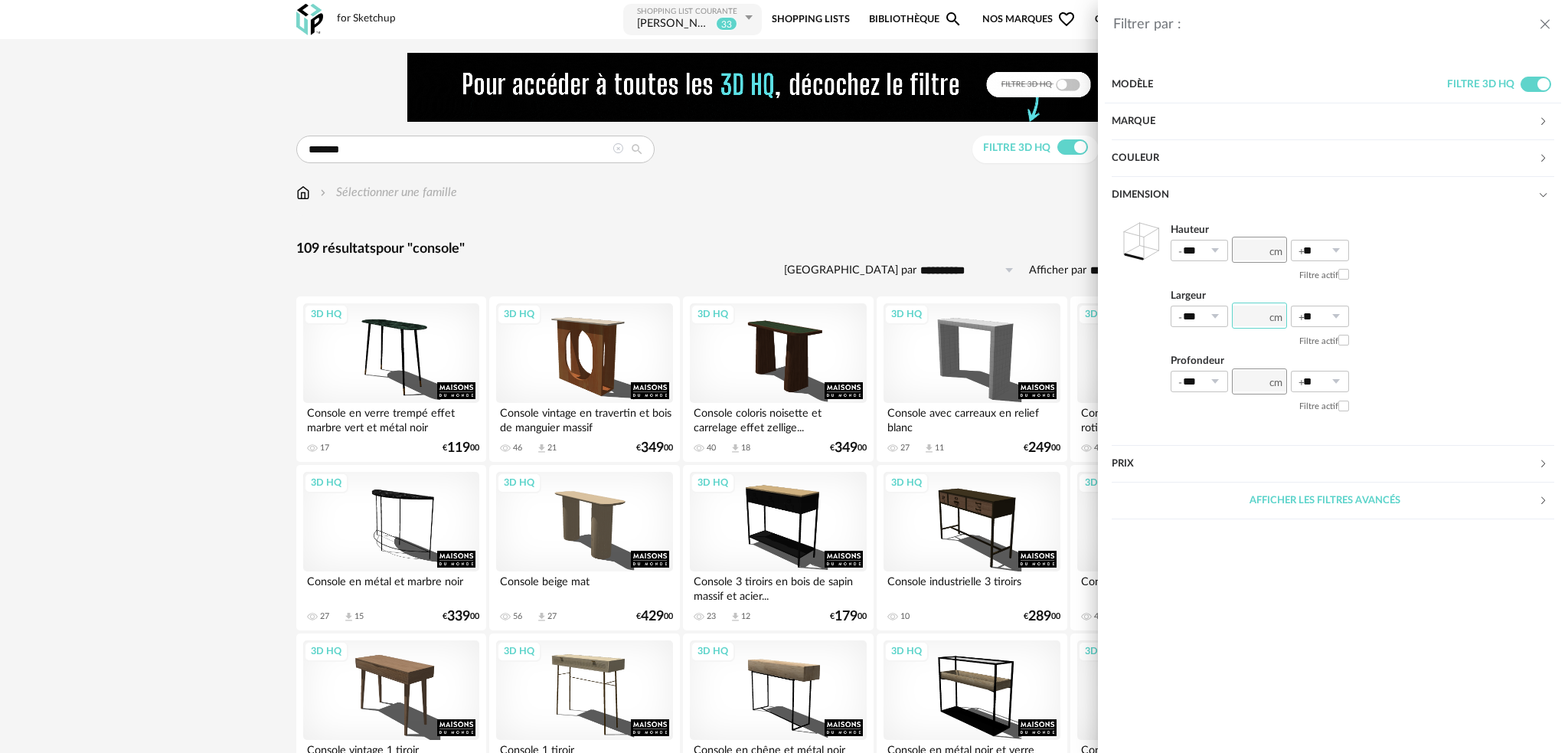
click at [1253, 316] on input "number" at bounding box center [1259, 315] width 55 height 26
type input "***"
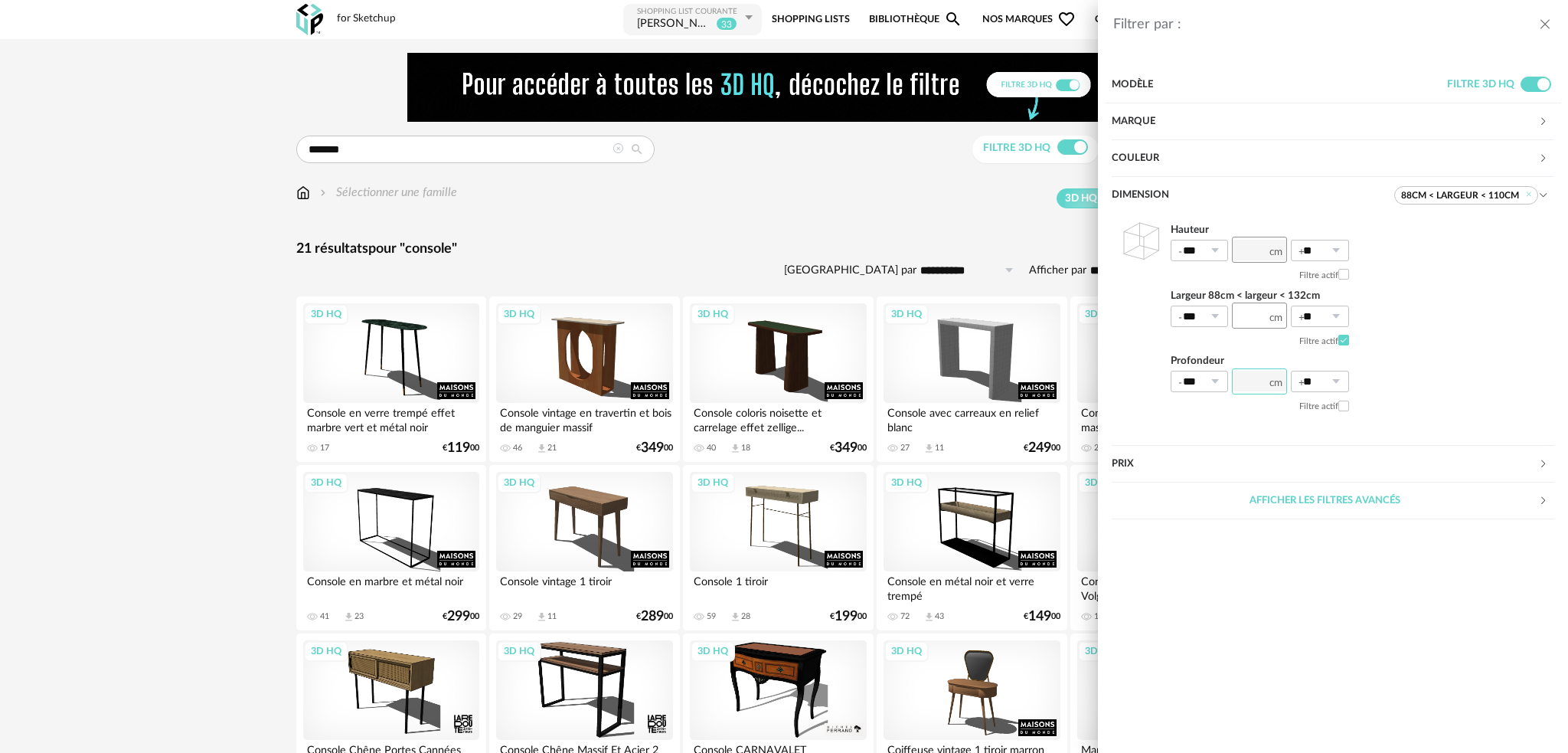
click at [1262, 376] on input "number" at bounding box center [1259, 381] width 55 height 26
type input "**"
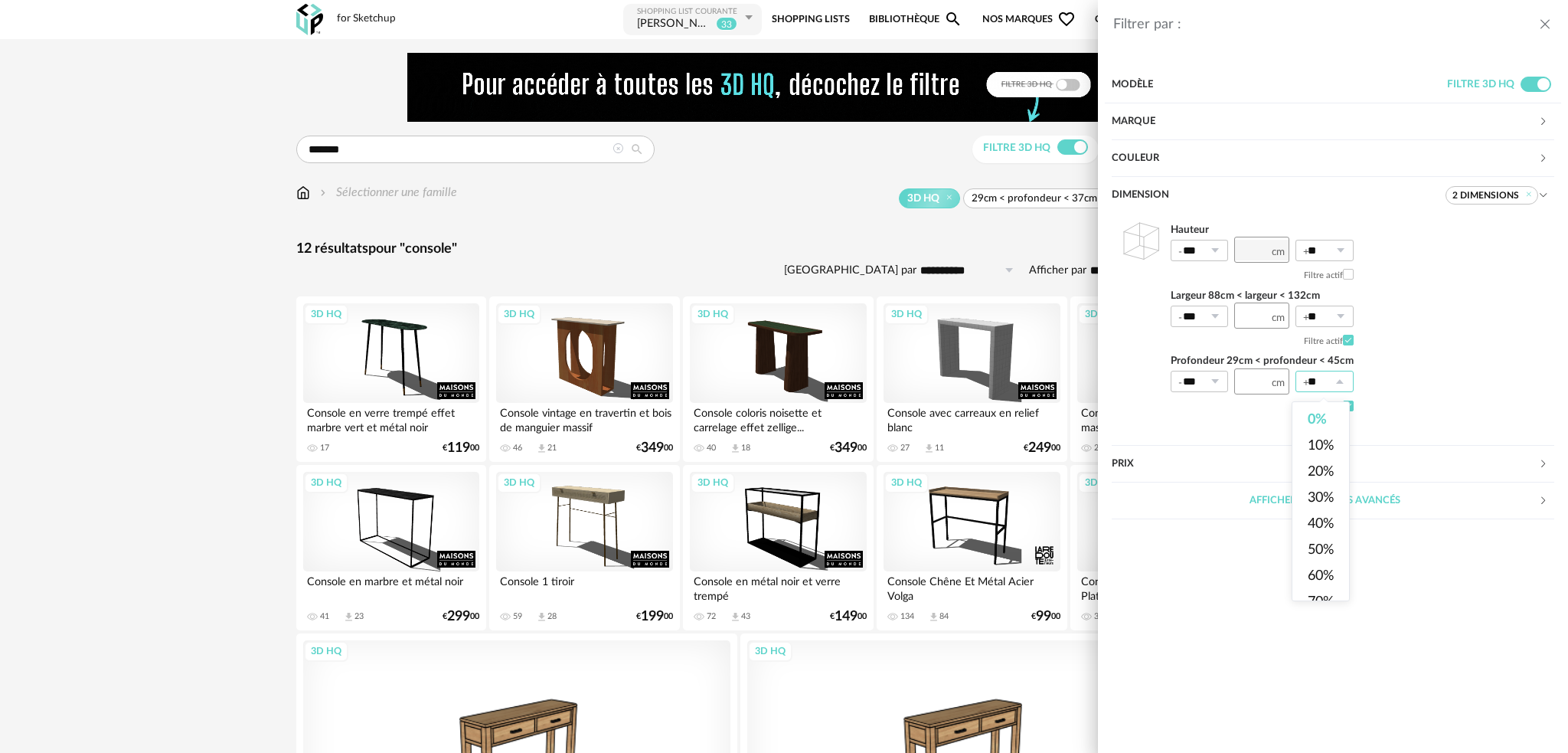
click at [910, 241] on div "Filtrer par : Modèle Filtre 3D HQ Marque &tradition 0 101 Copenhagen 0 366 Conc…" at bounding box center [784, 376] width 1568 height 753
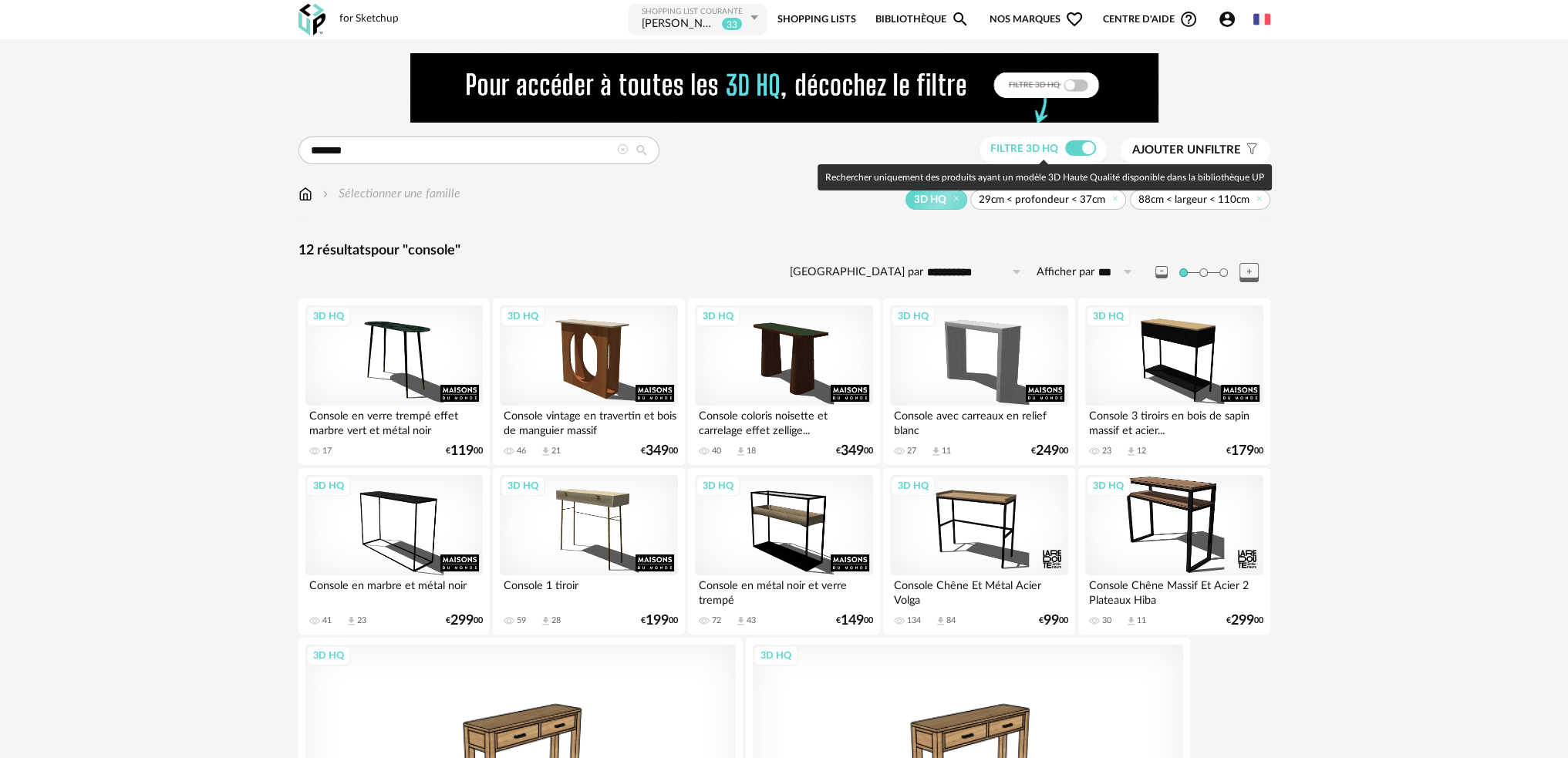
click at [1073, 148] on span at bounding box center [1080, 148] width 31 height 16
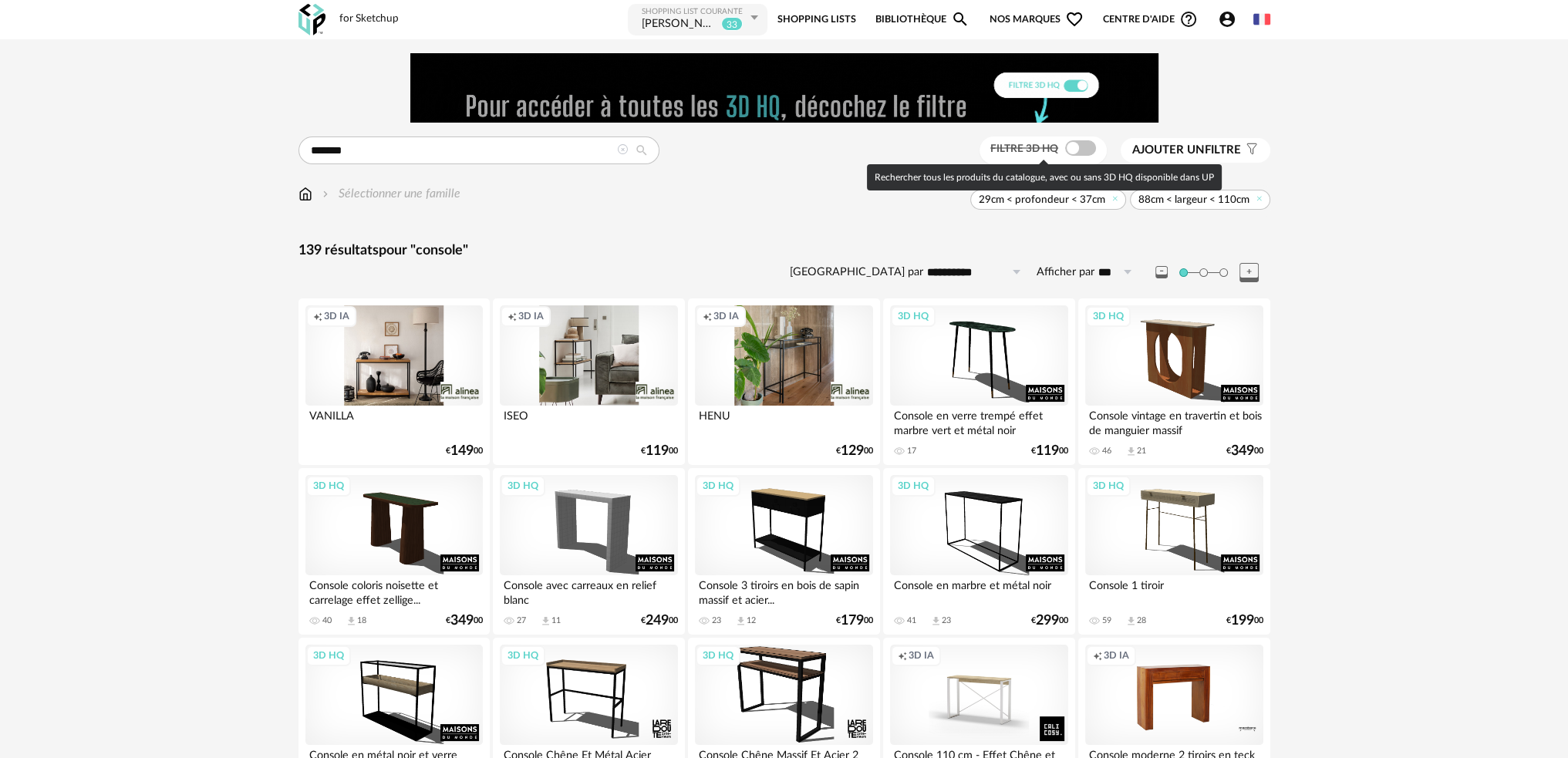
click at [1080, 147] on span at bounding box center [1080, 148] width 31 height 16
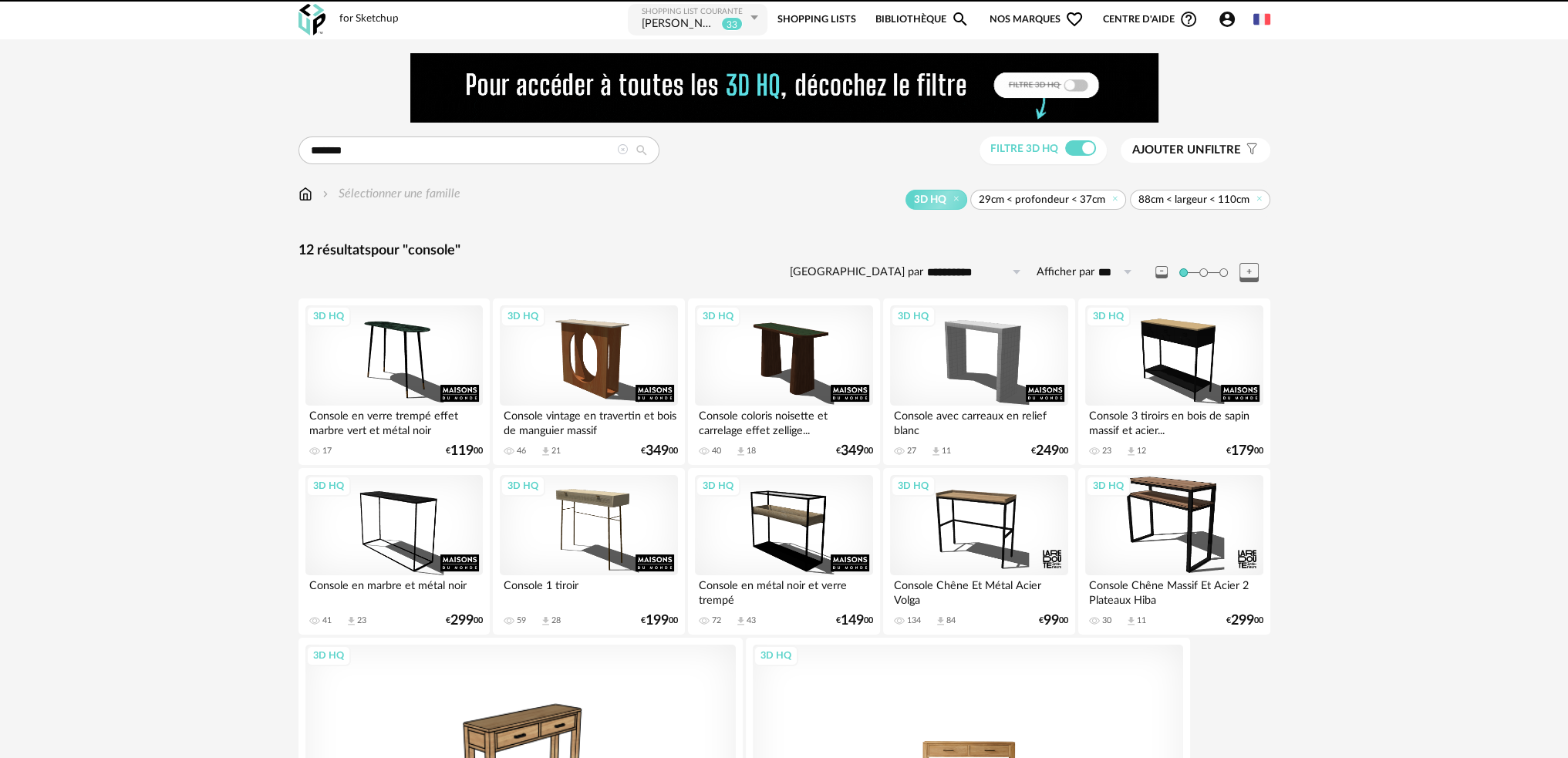
scroll to position [254, 0]
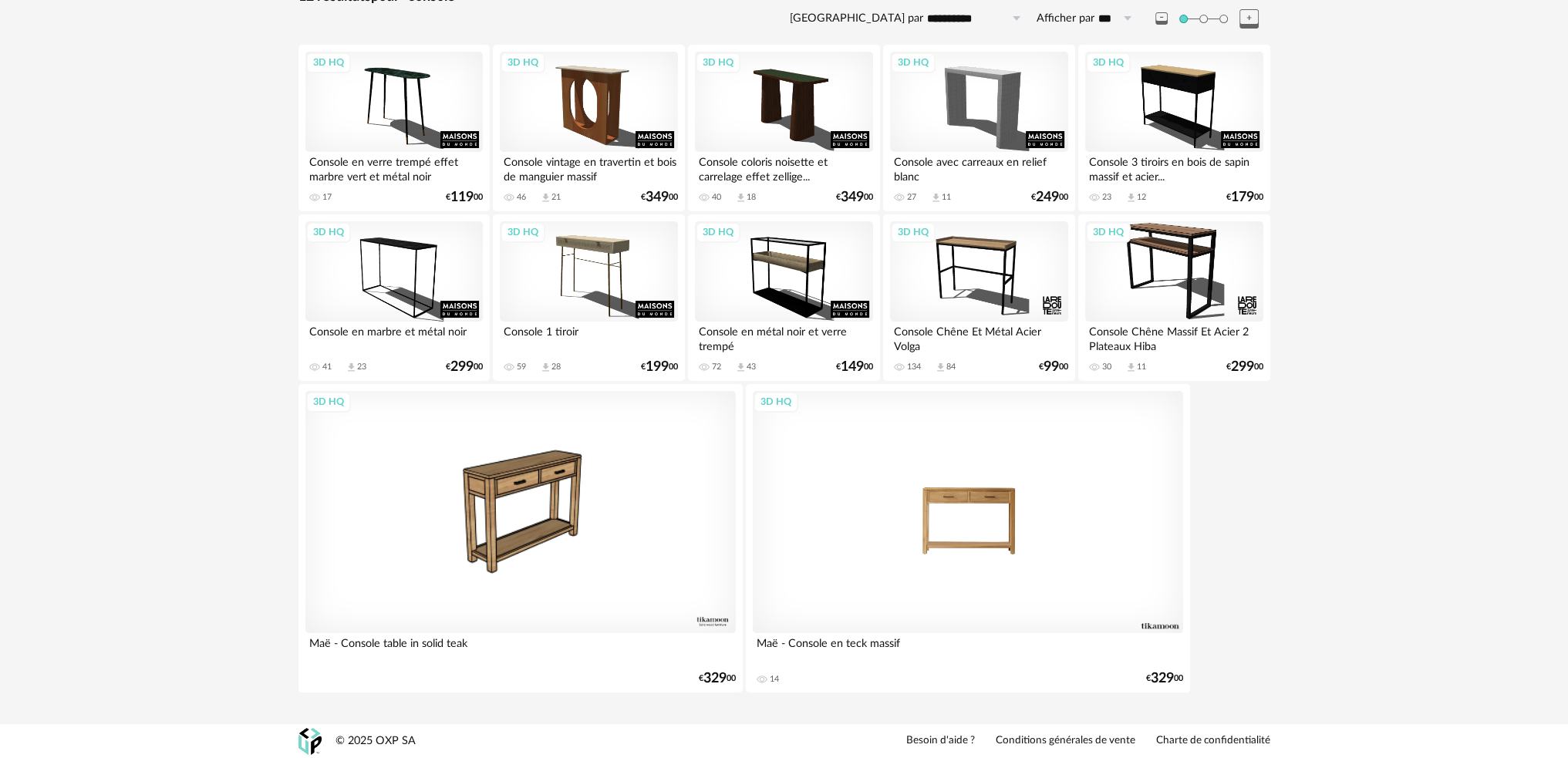
click at [969, 502] on div "3D HQ" at bounding box center [968, 512] width 431 height 242
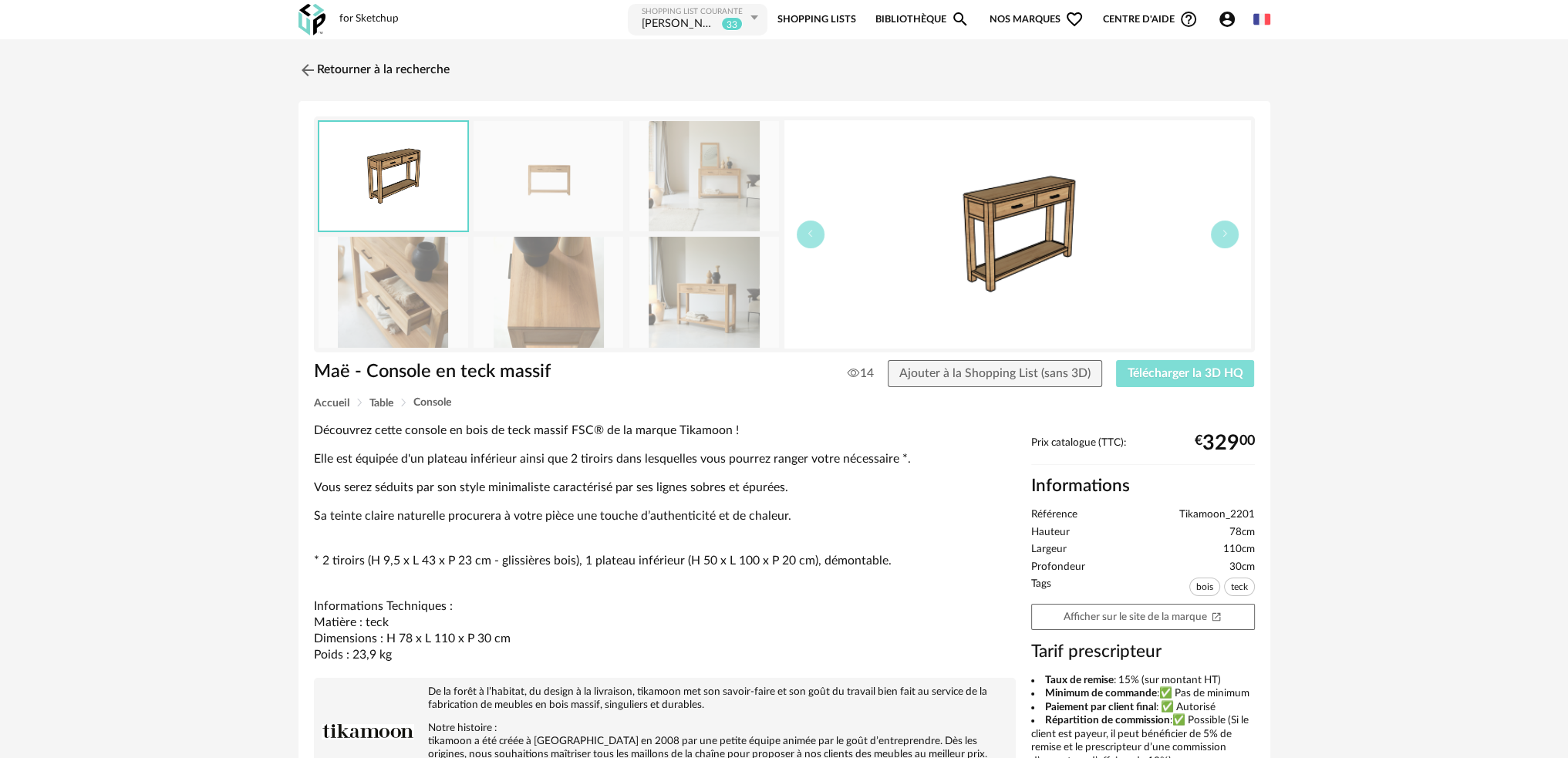
click at [1141, 373] on span "Télécharger la 3D HQ" at bounding box center [1185, 373] width 116 height 13
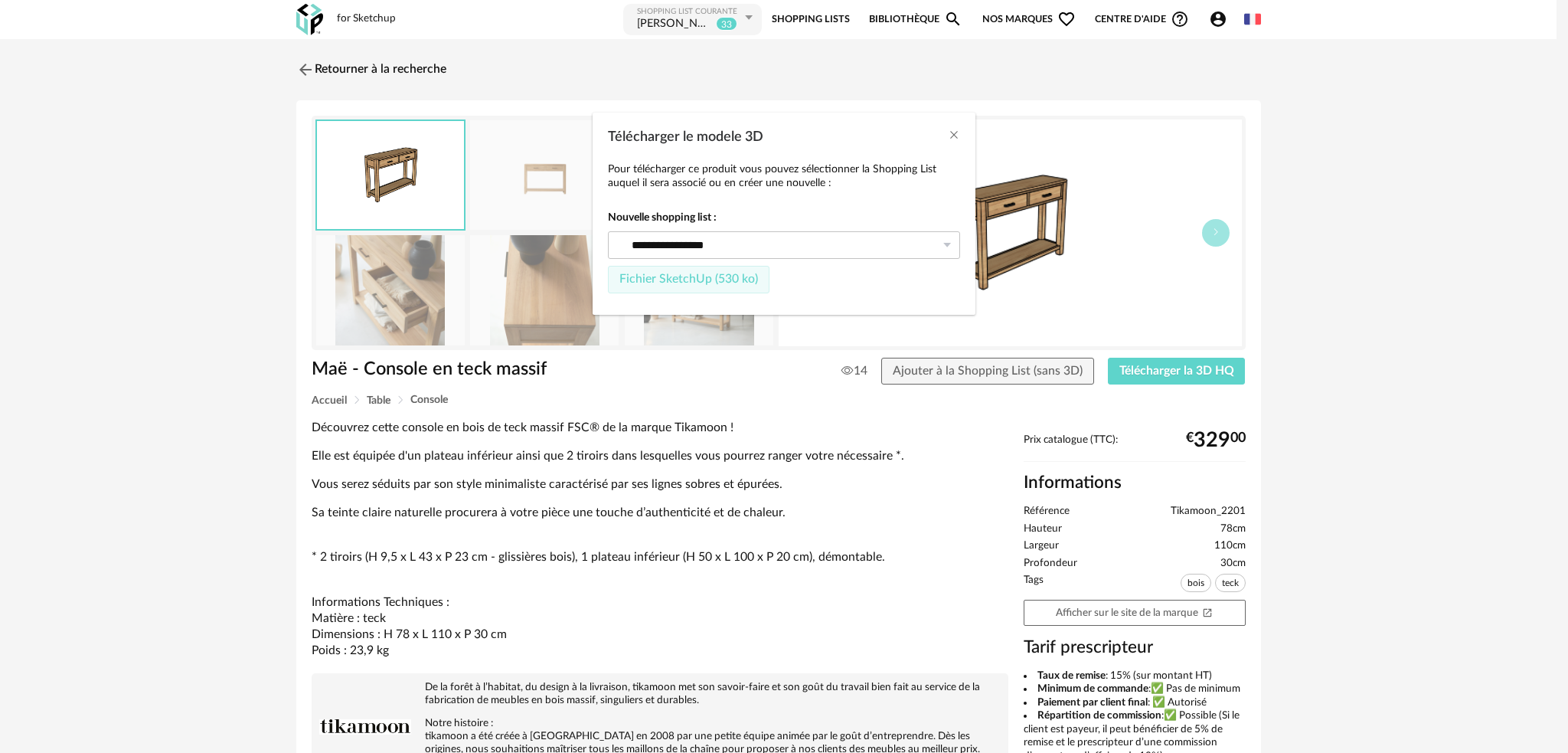
click at [690, 280] on span "Fichier SketchUp (530 ko)" at bounding box center [688, 279] width 139 height 13
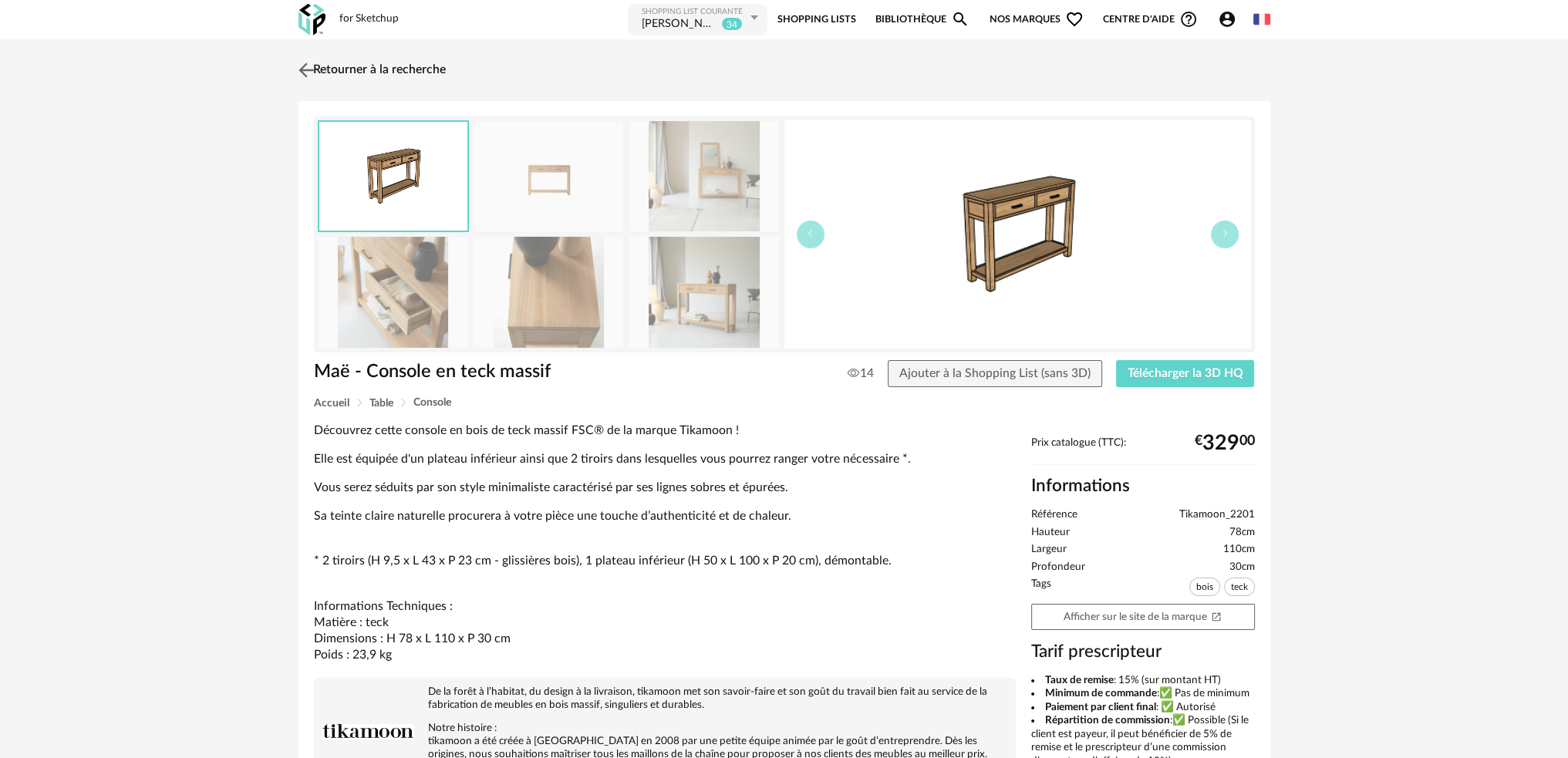
click at [302, 69] on img at bounding box center [306, 69] width 23 height 23
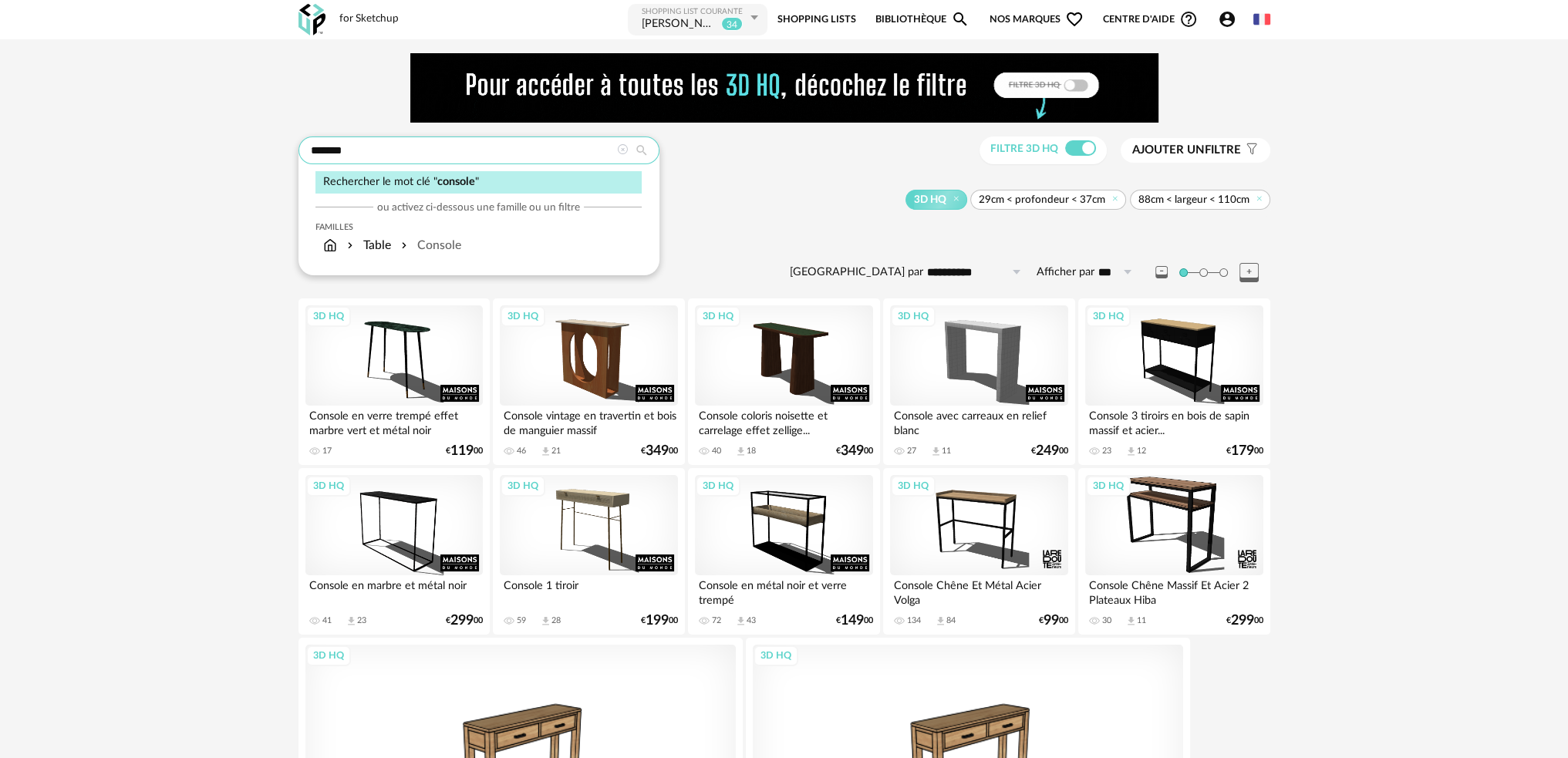
drag, startPoint x: 405, startPoint y: 151, endPoint x: 221, endPoint y: 137, distance: 184.5
click at [266, 146] on div "**********" at bounding box center [784, 508] width 1568 height 939
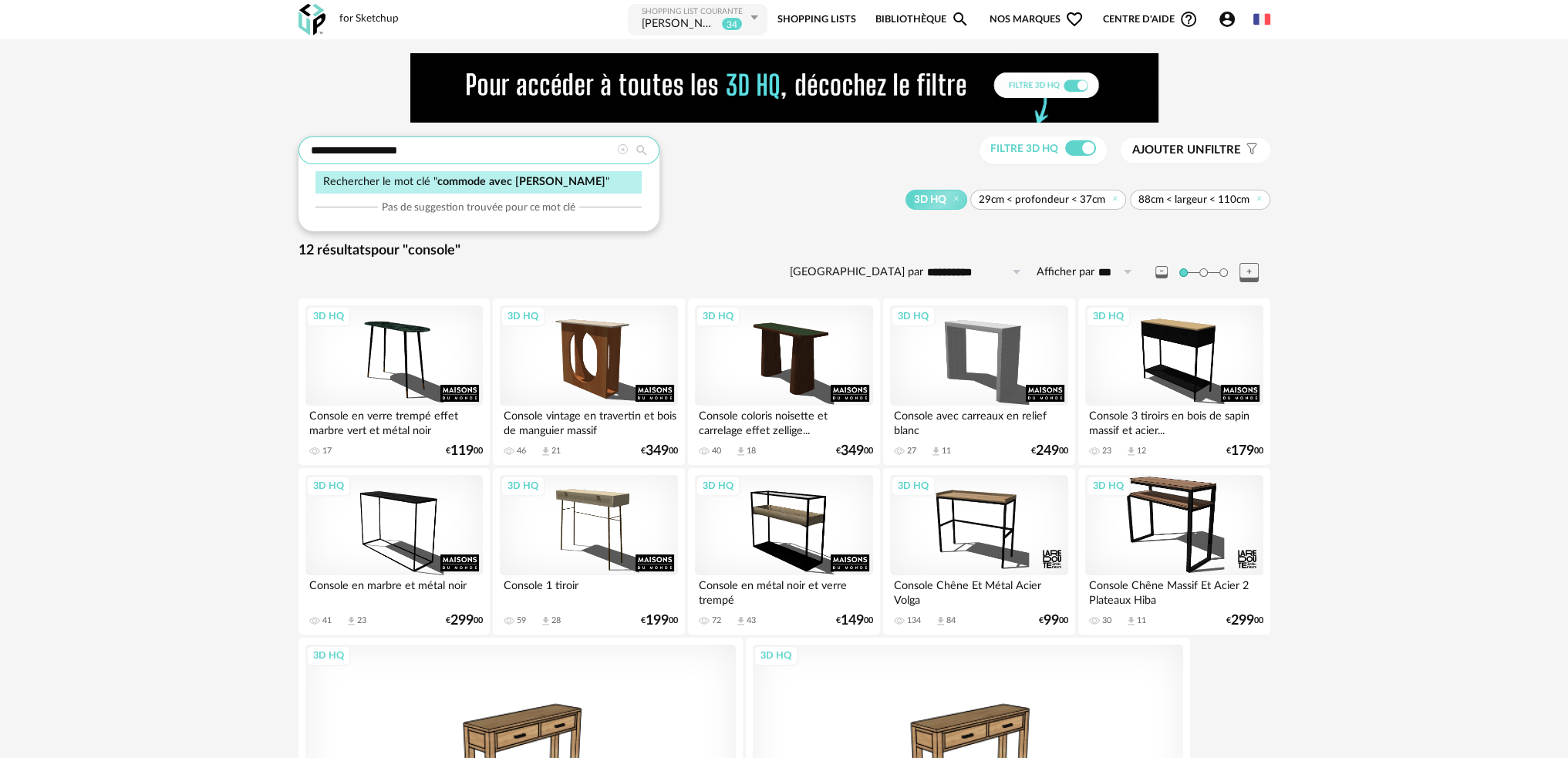
type input "**********"
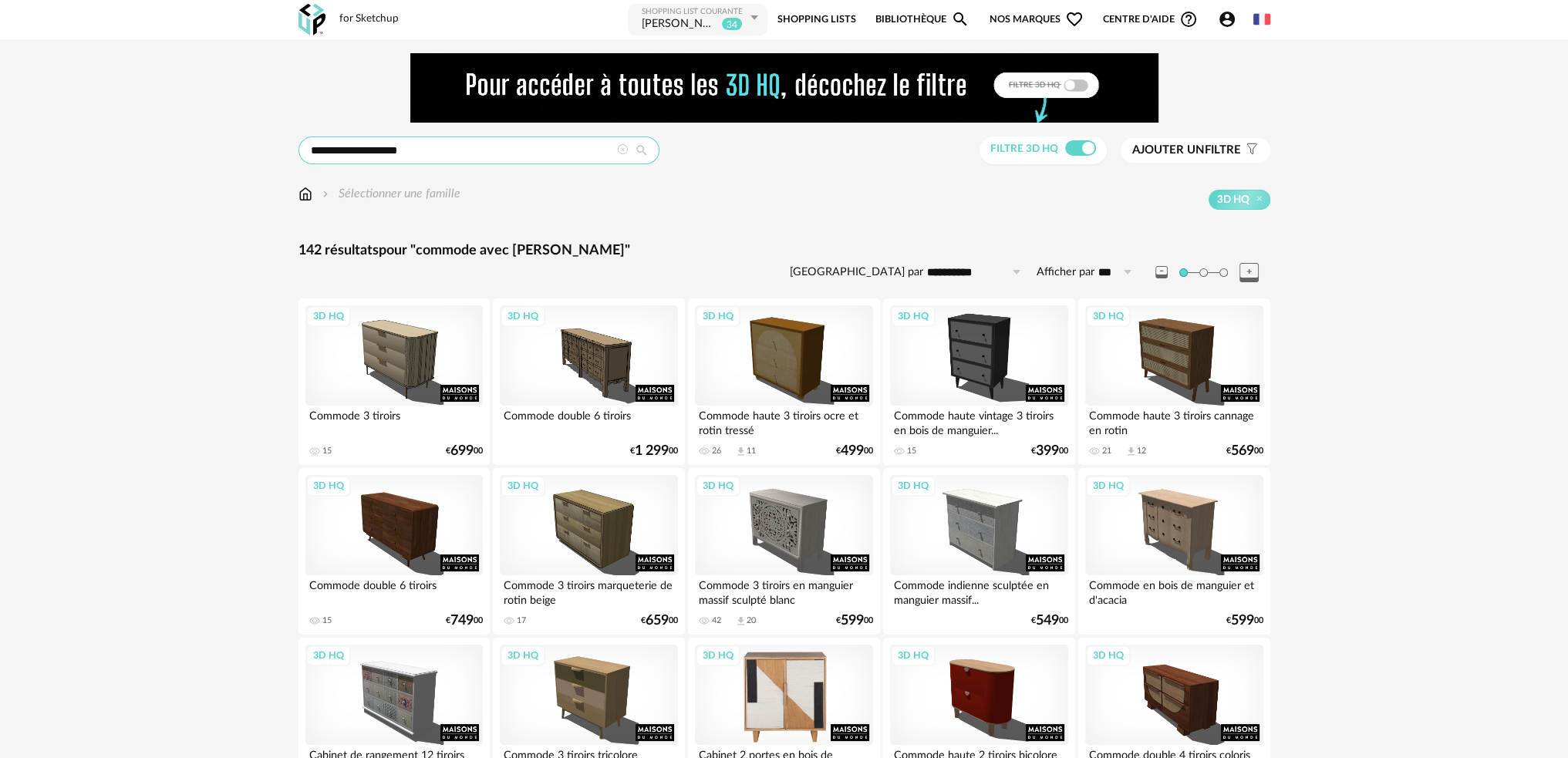
scroll to position [232, 0]
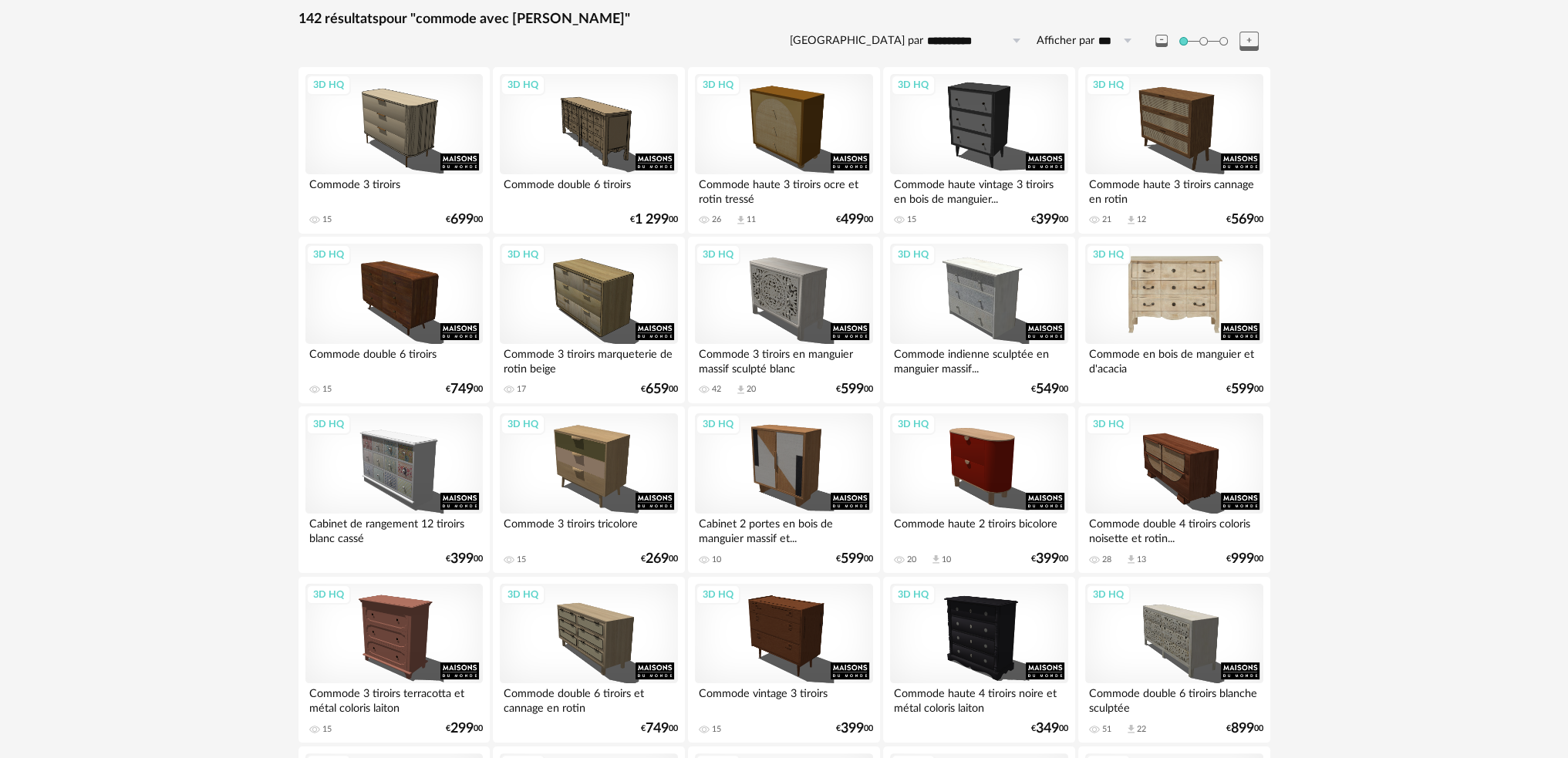
click at [1159, 314] on div "3D HQ" at bounding box center [1173, 294] width 177 height 100
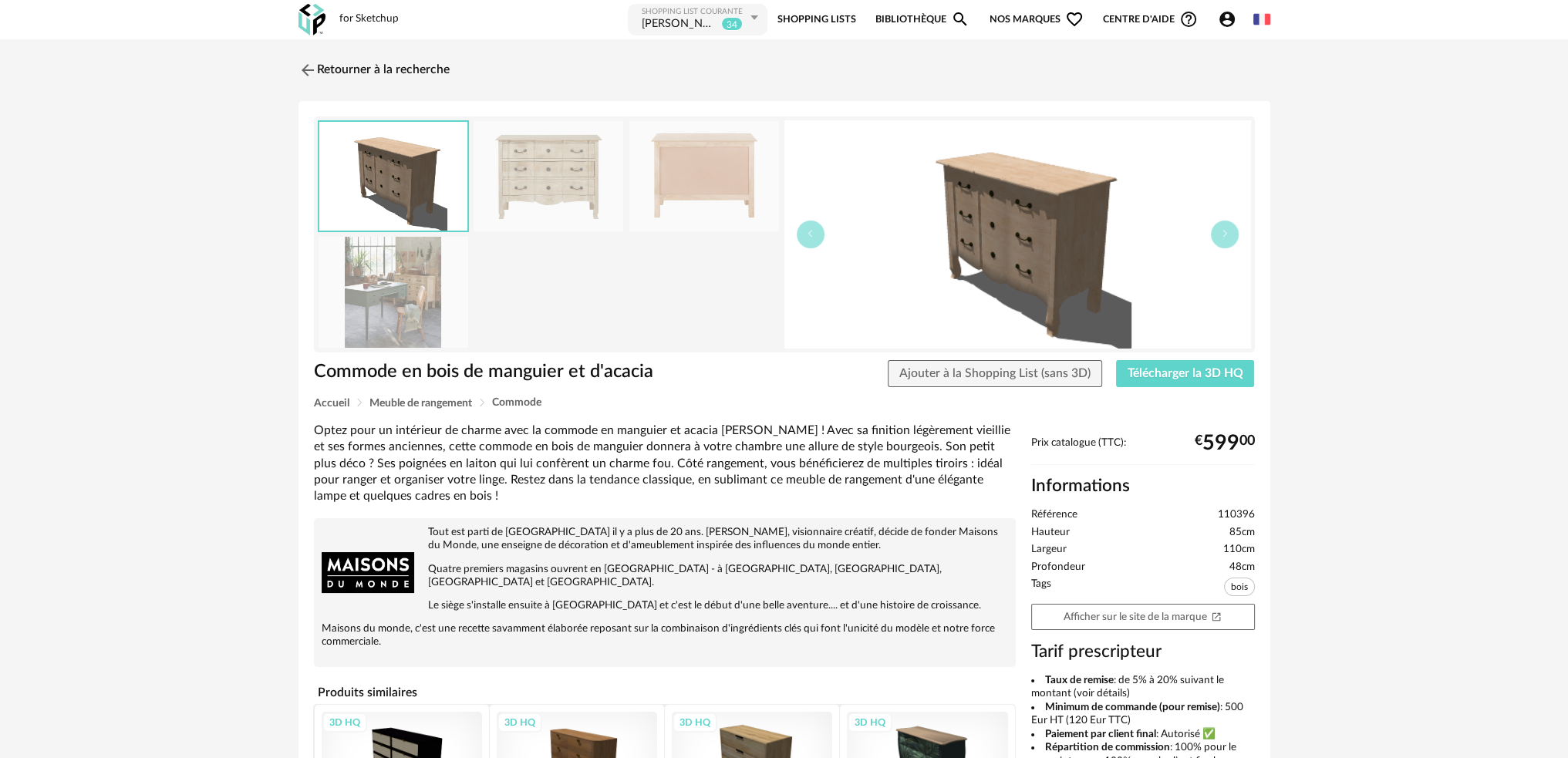
click at [407, 174] on img at bounding box center [393, 176] width 148 height 109
click at [413, 258] on img at bounding box center [393, 292] width 150 height 110
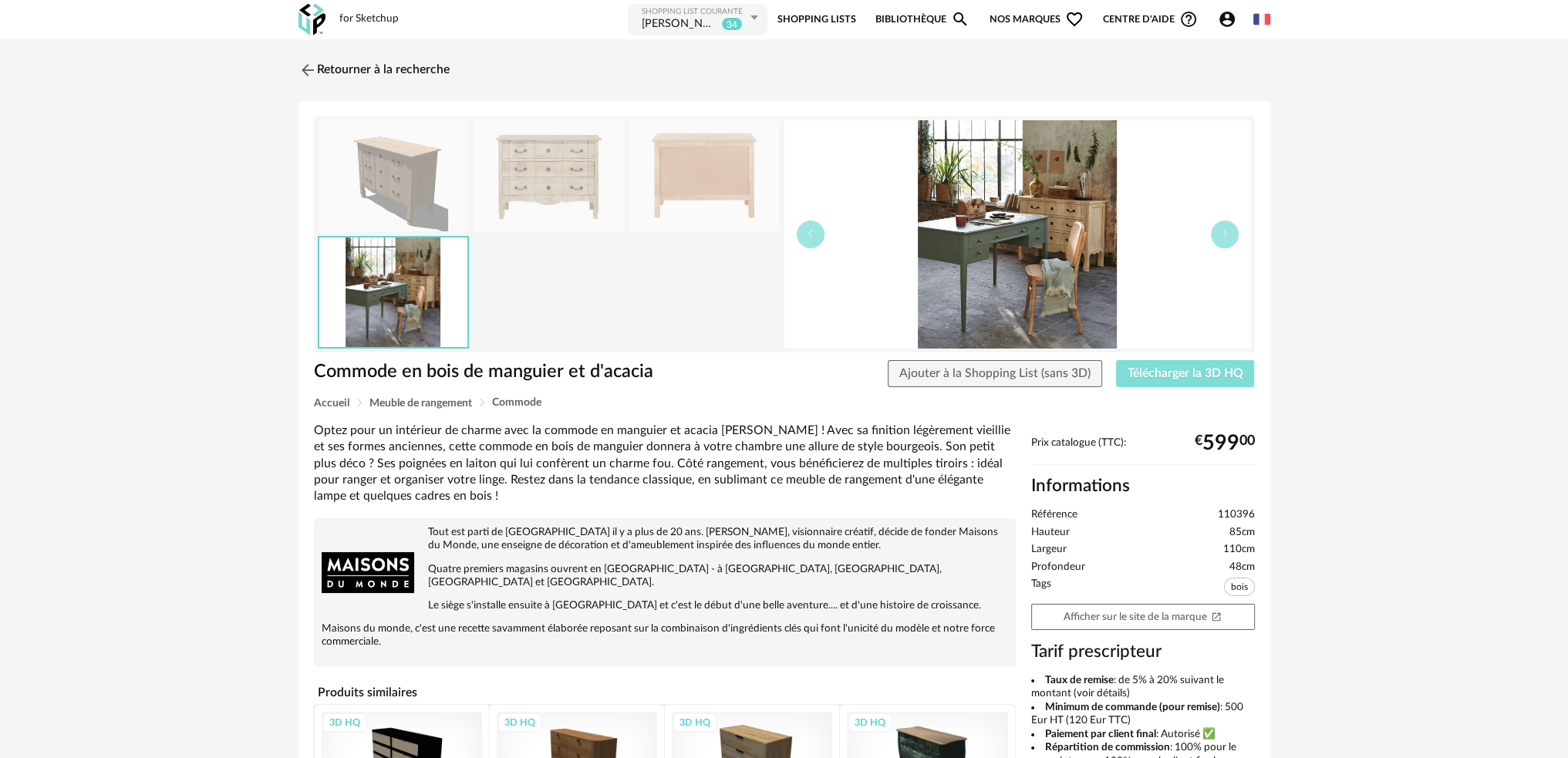
click at [1132, 372] on span "Télécharger la 3D HQ" at bounding box center [1185, 373] width 116 height 13
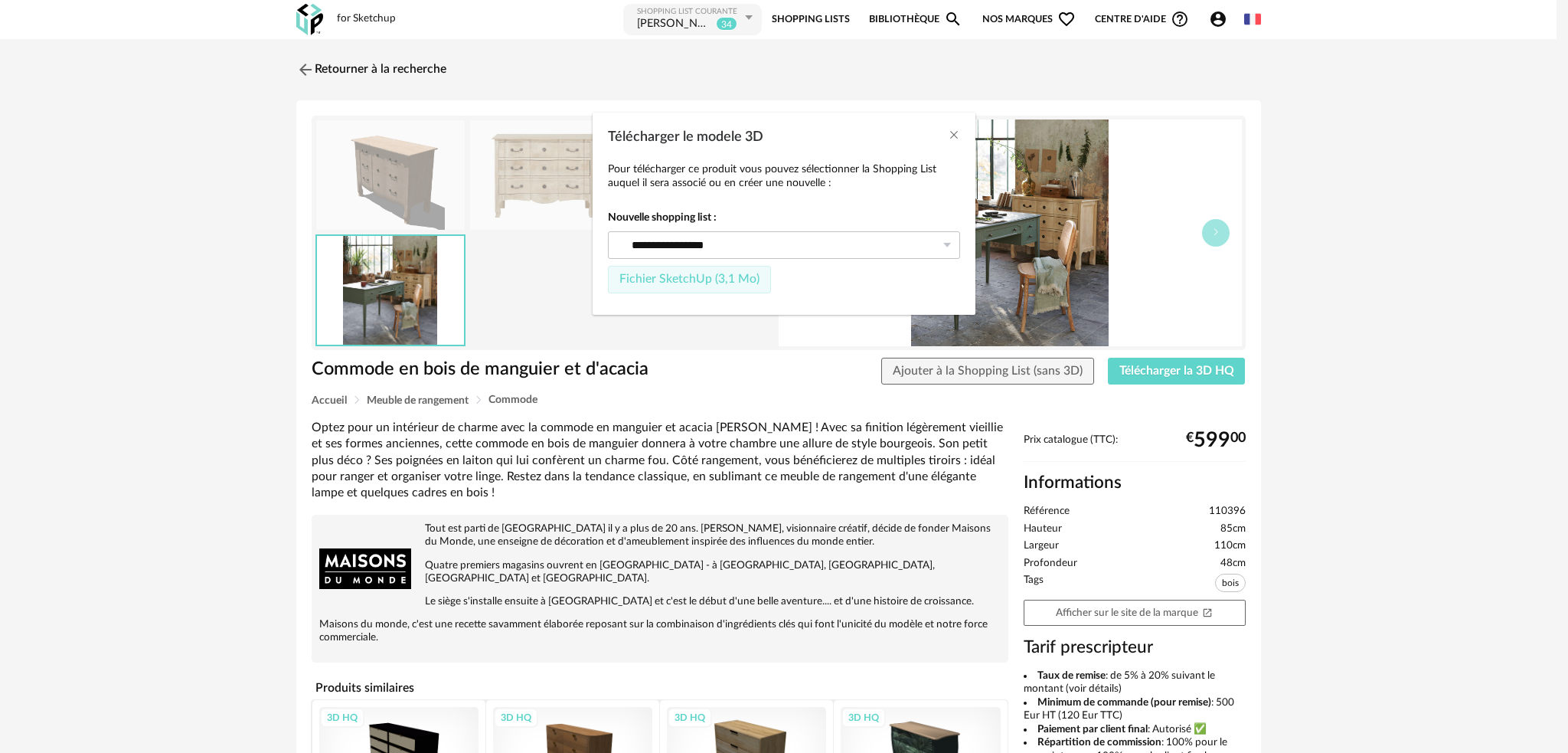
click at [694, 276] on span "Fichier SketchUp (3,1 Mo)" at bounding box center [689, 279] width 140 height 13
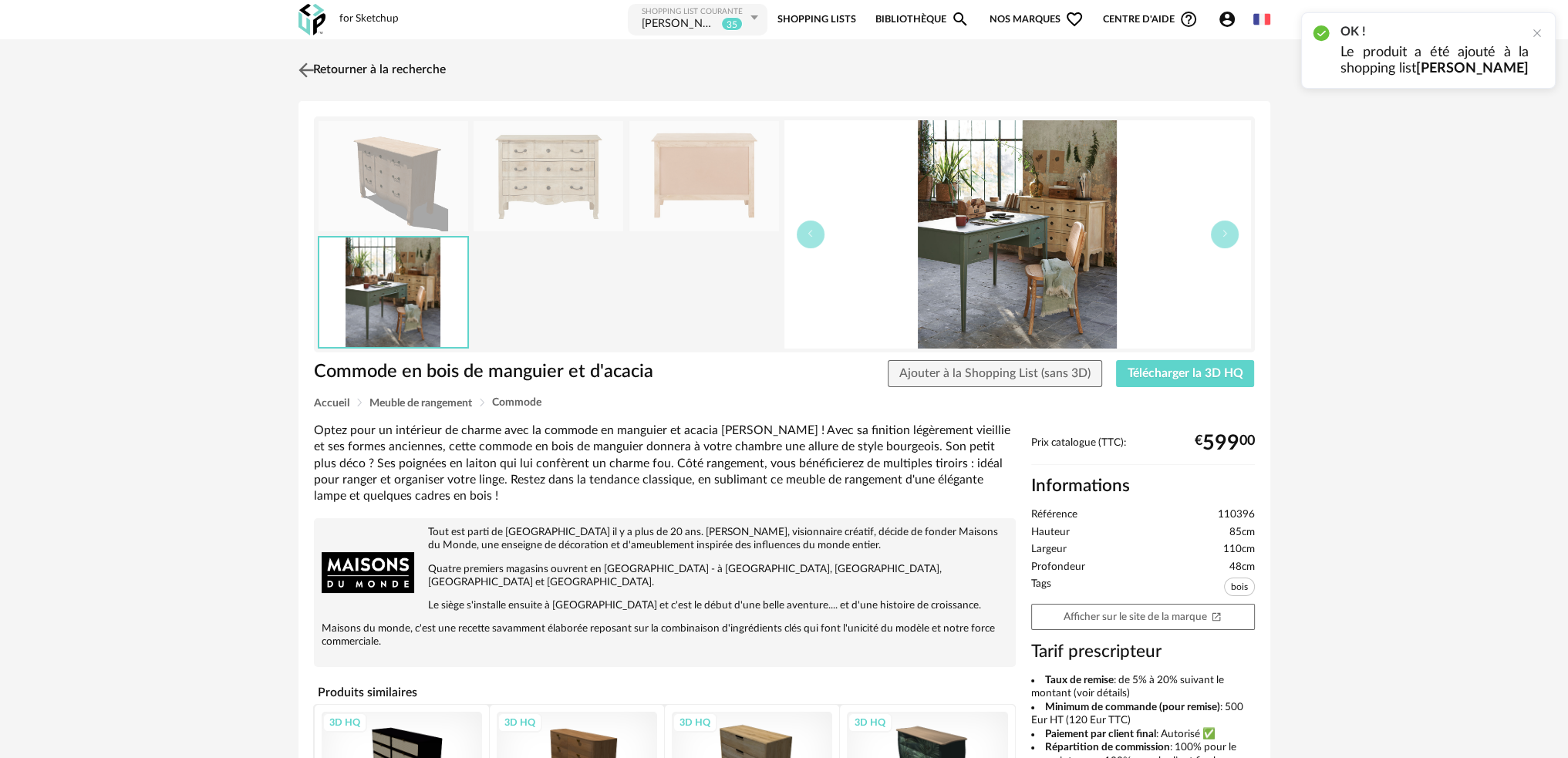
click at [308, 62] on img at bounding box center [306, 69] width 23 height 23
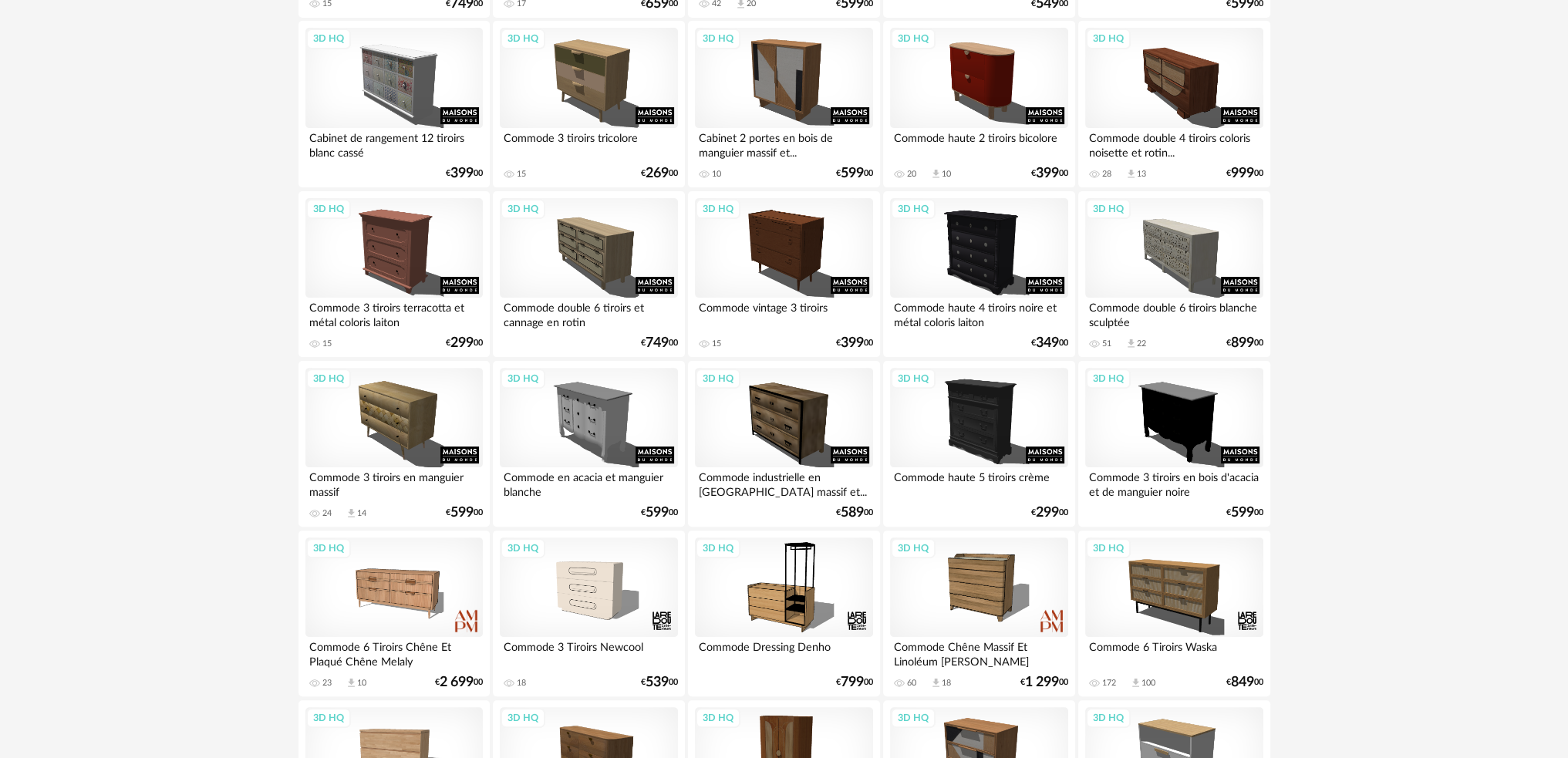
scroll to position [848, 0]
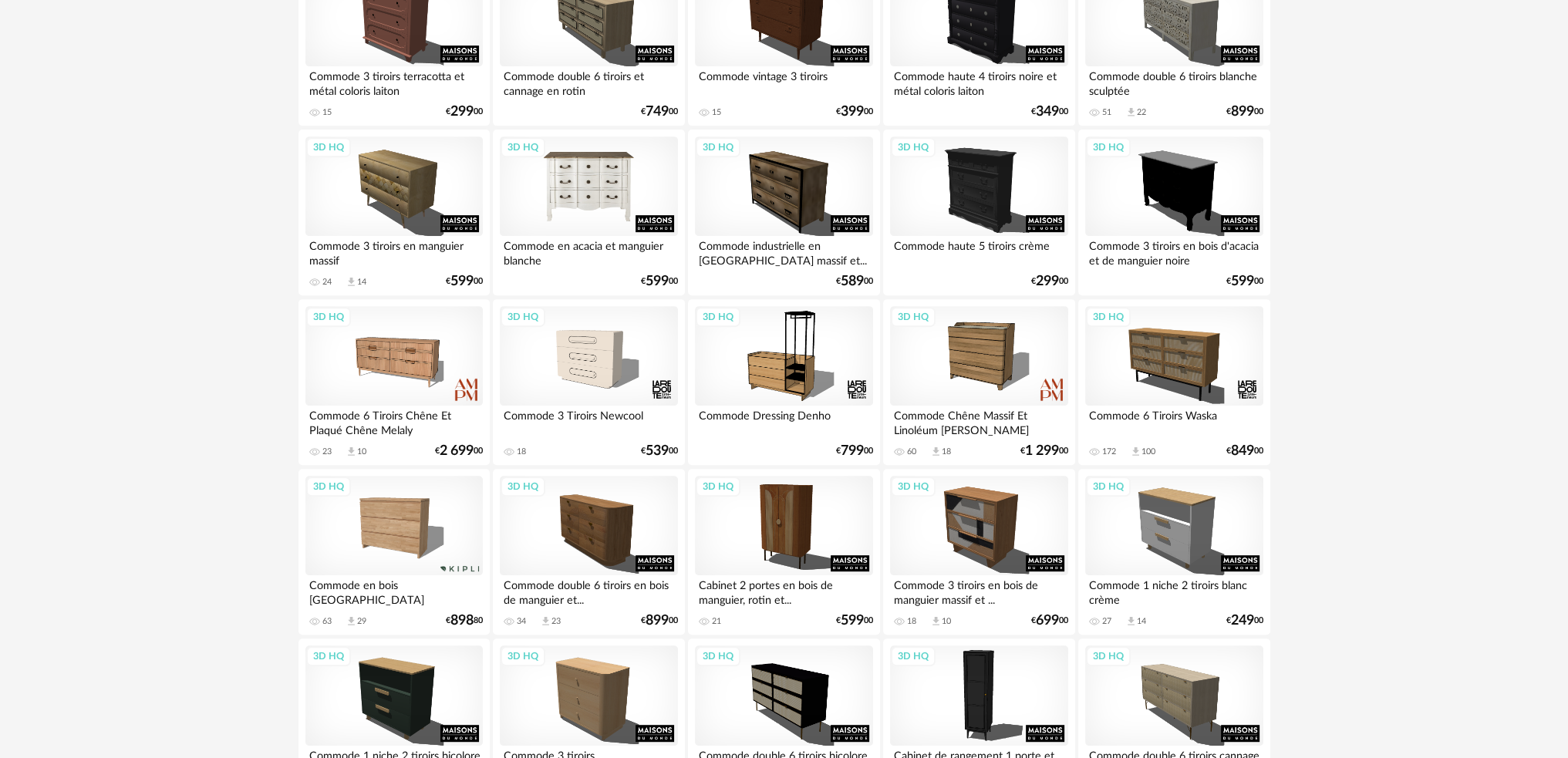
click at [559, 198] on div "3D HQ" at bounding box center [588, 187] width 177 height 100
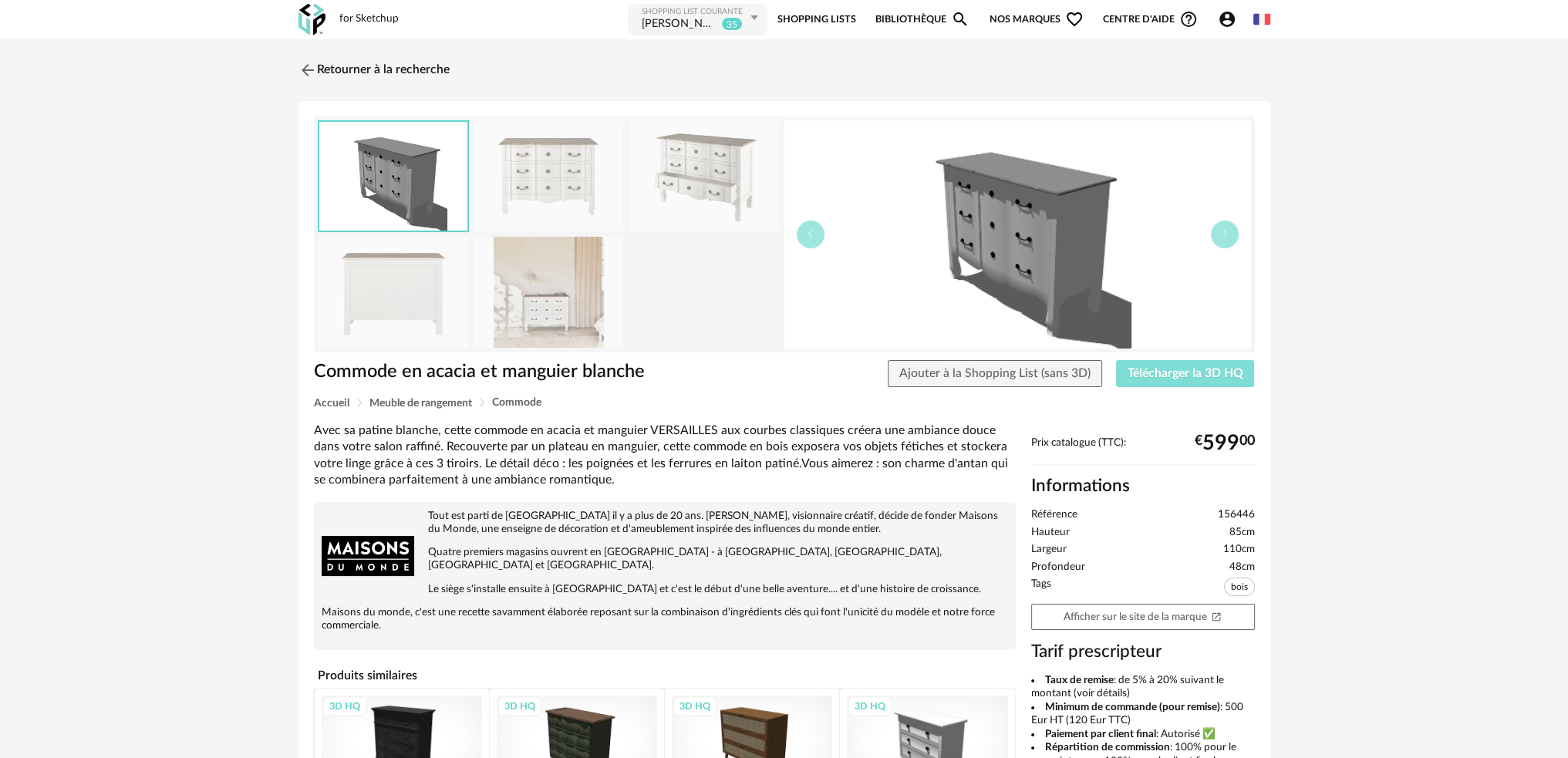
click at [1190, 369] on span "Télécharger la 3D HQ" at bounding box center [1185, 373] width 116 height 13
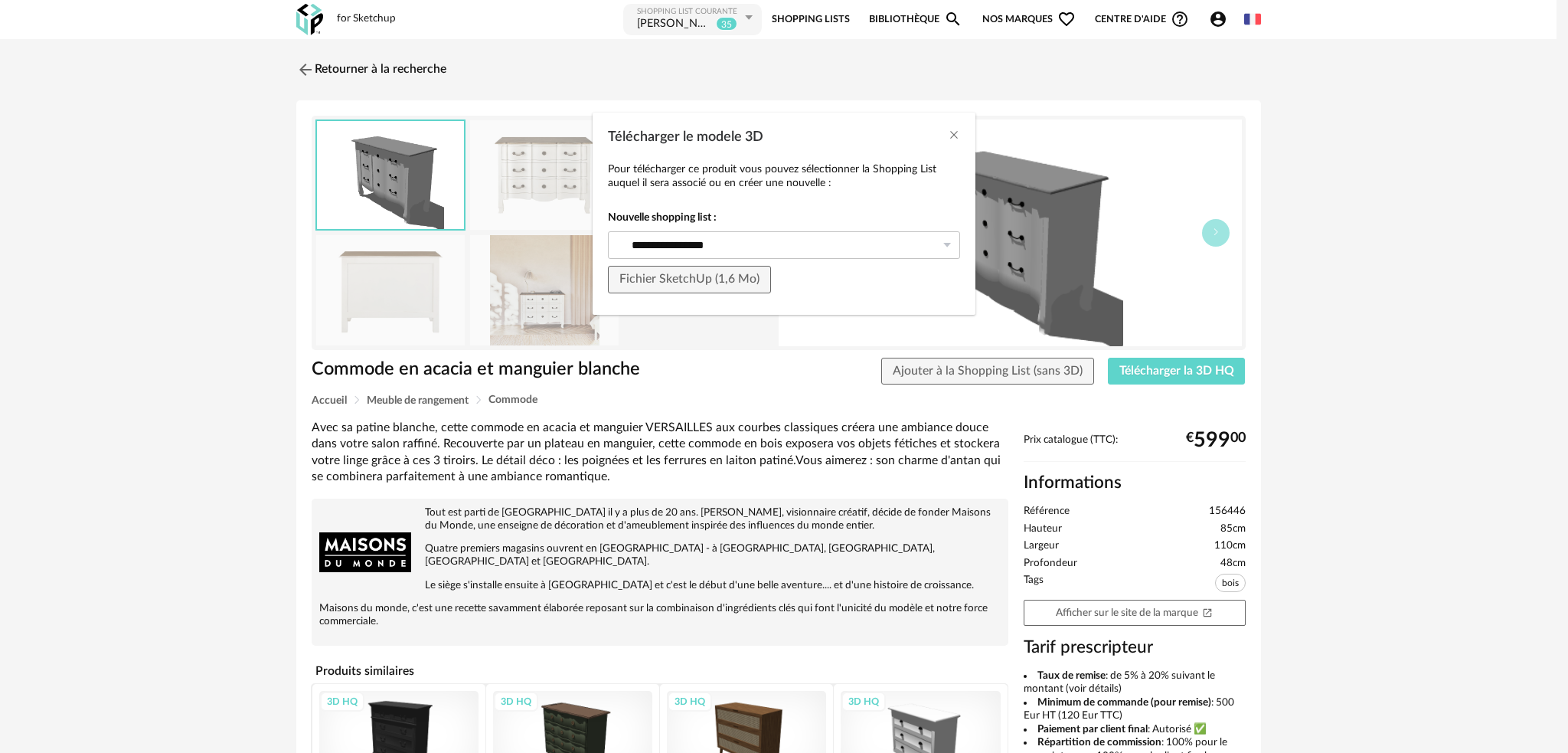
click at [1159, 370] on div "**********" at bounding box center [784, 376] width 1568 height 753
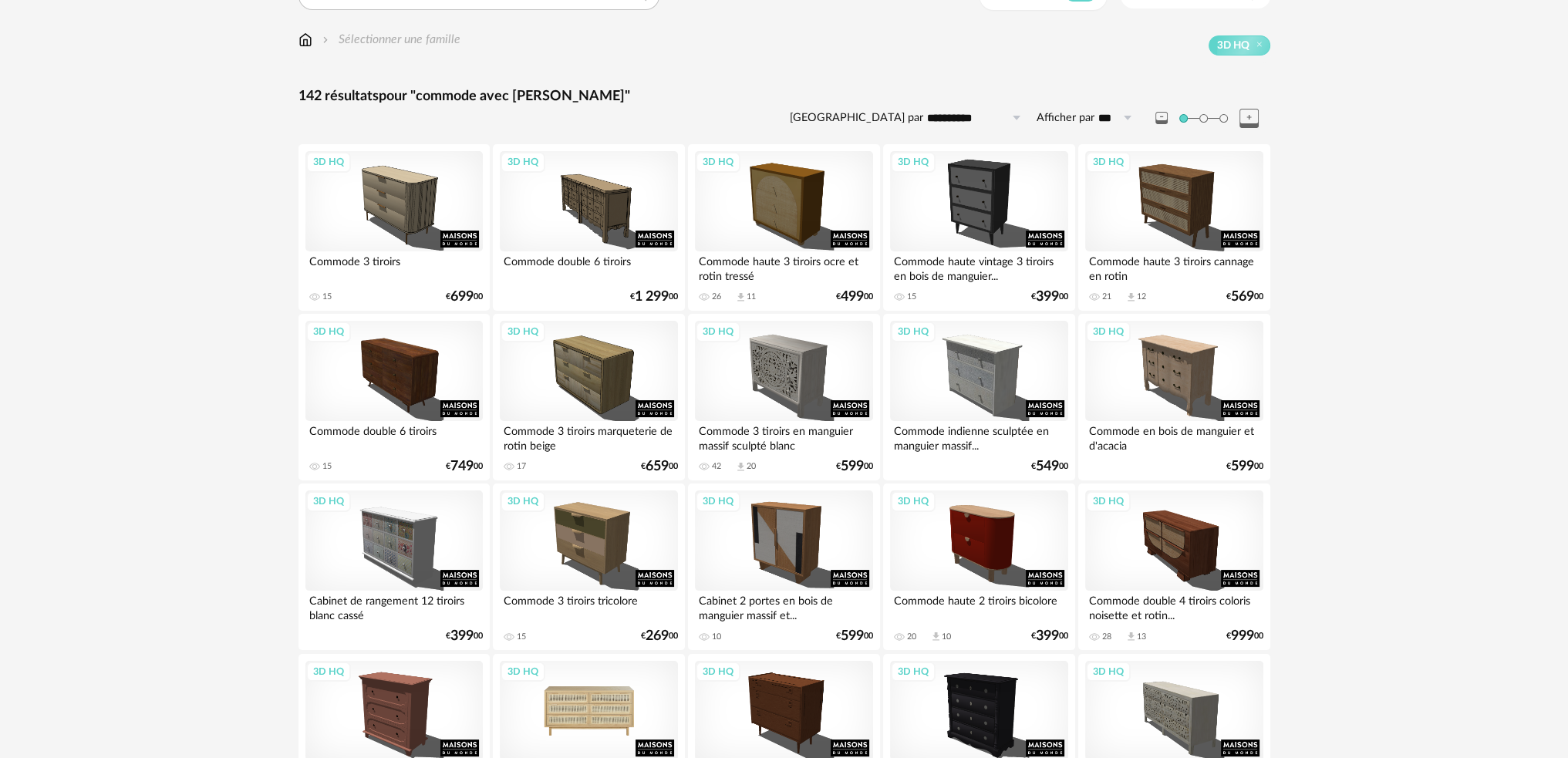
scroll to position [462, 0]
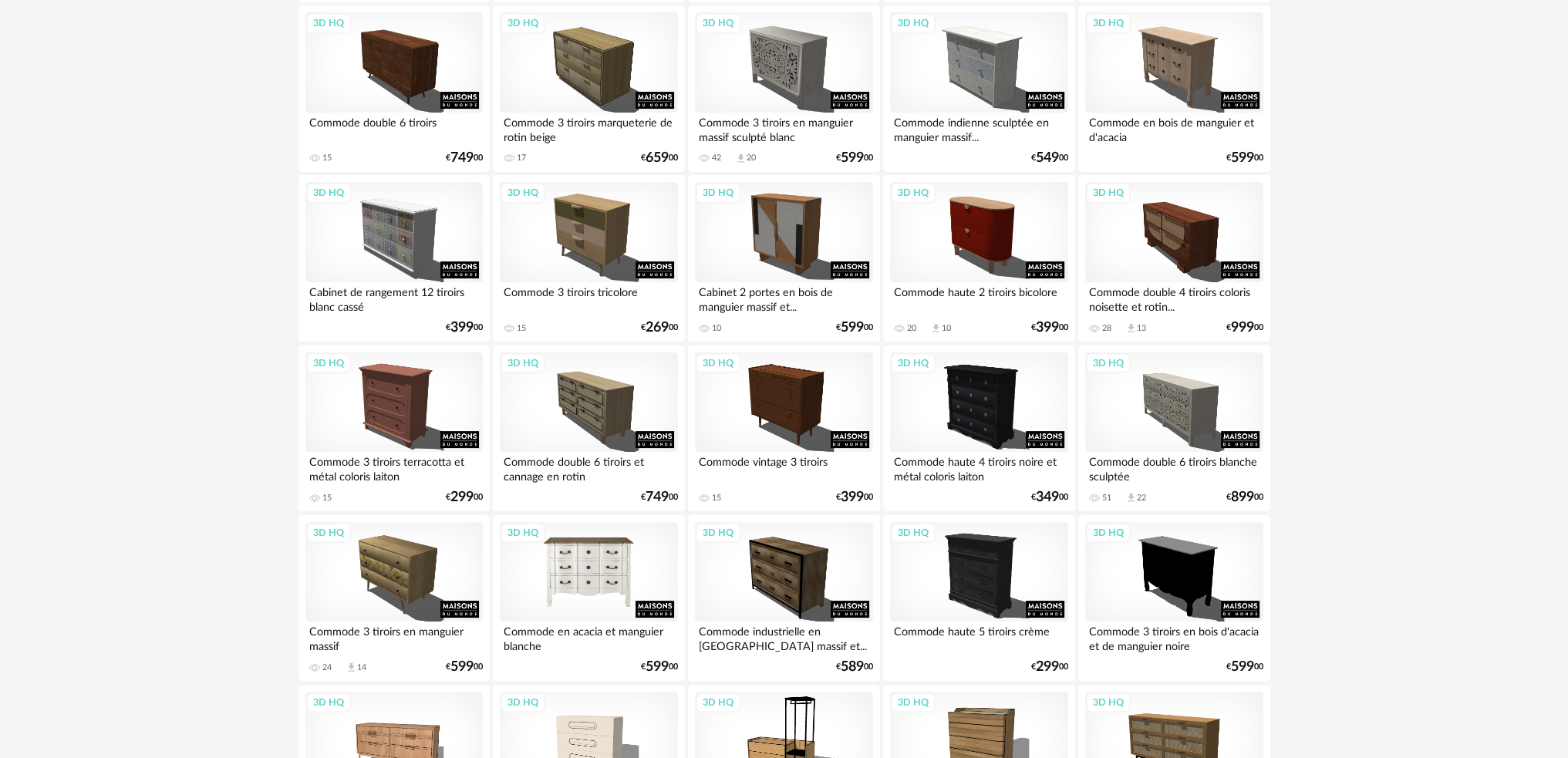
click at [596, 547] on div "3D HQ" at bounding box center [588, 572] width 177 height 100
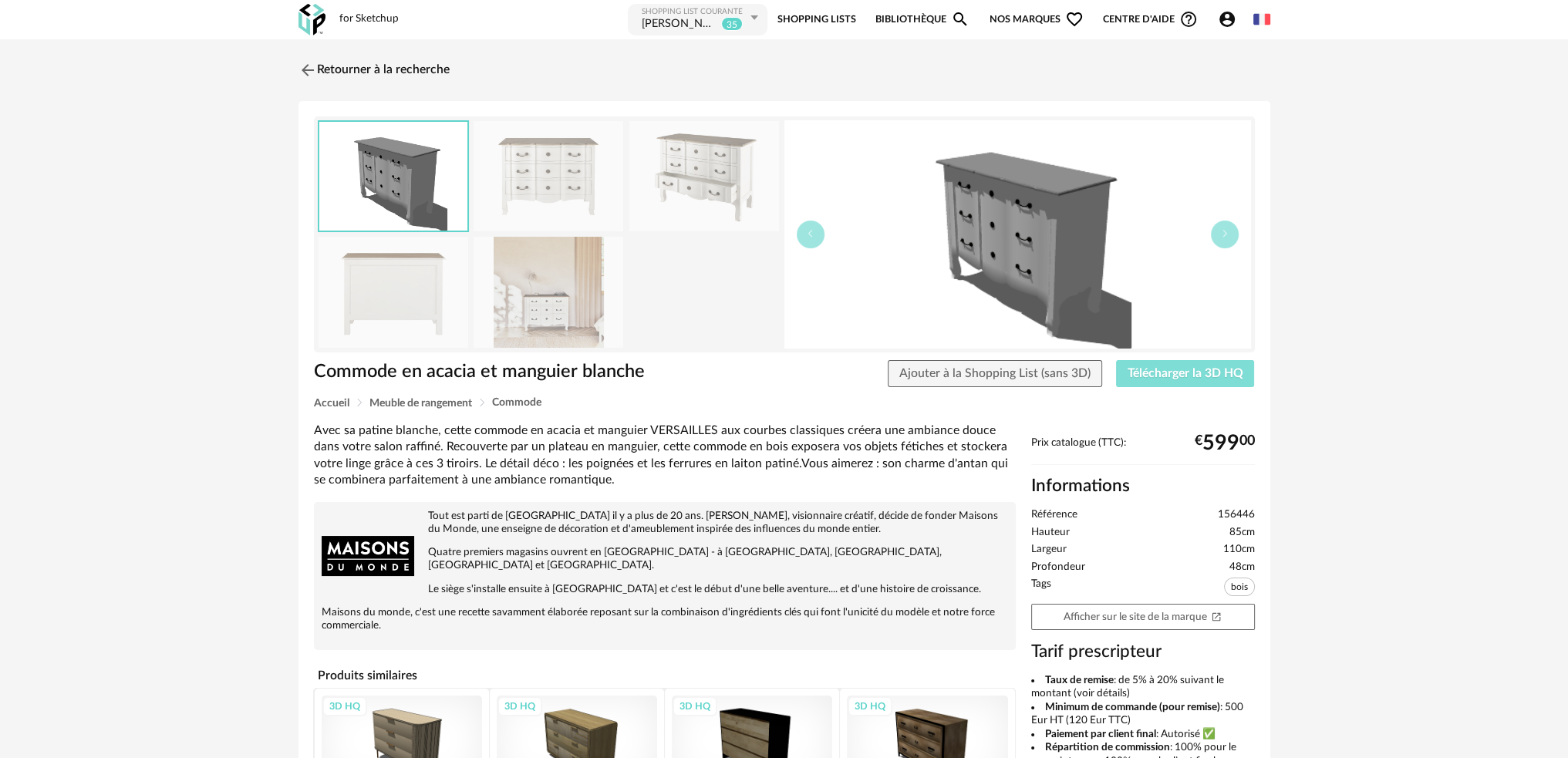
click at [1162, 367] on span "Télécharger la 3D HQ" at bounding box center [1185, 373] width 116 height 13
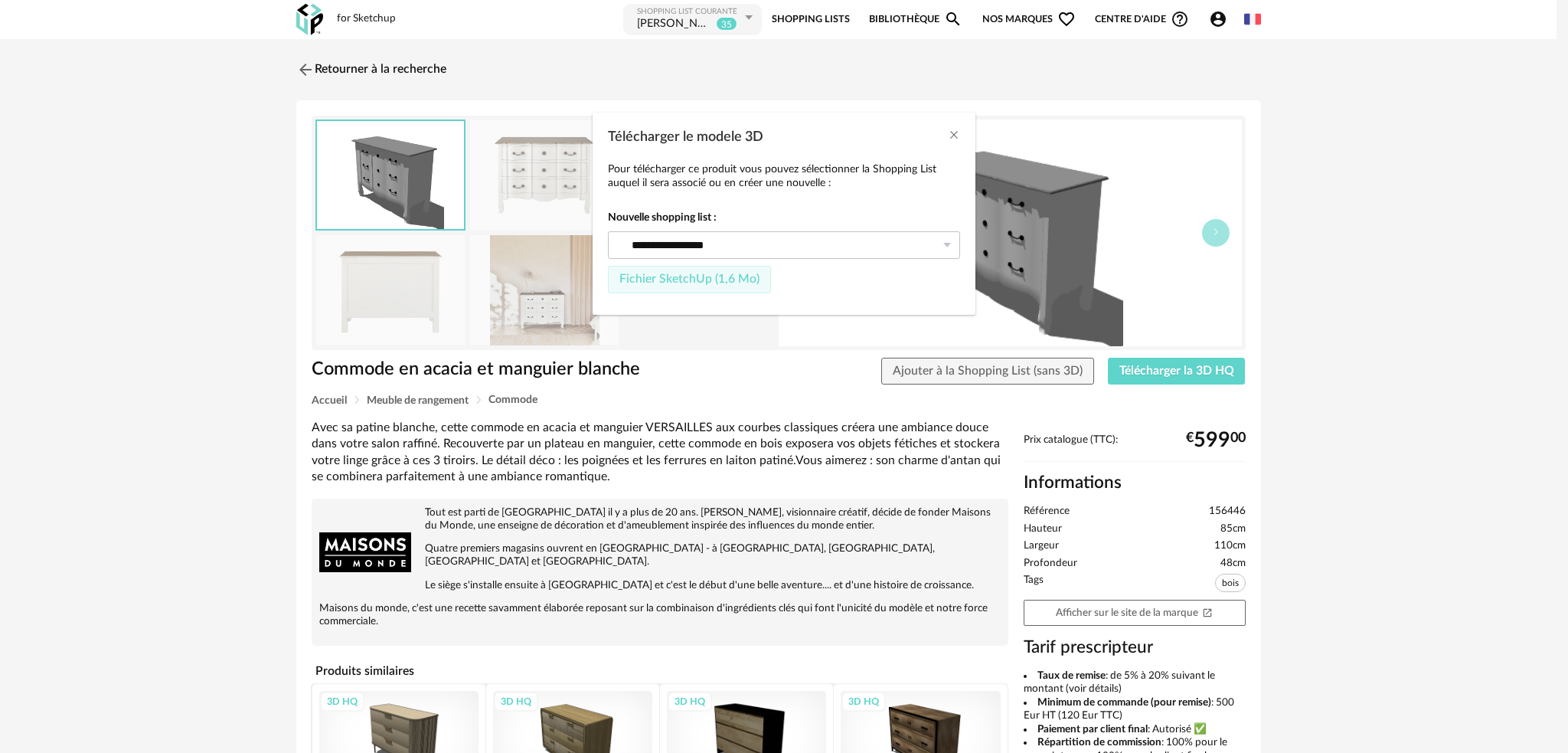
click at [736, 275] on span "Fichier SketchUp (1,6 Mo)" at bounding box center [689, 279] width 140 height 13
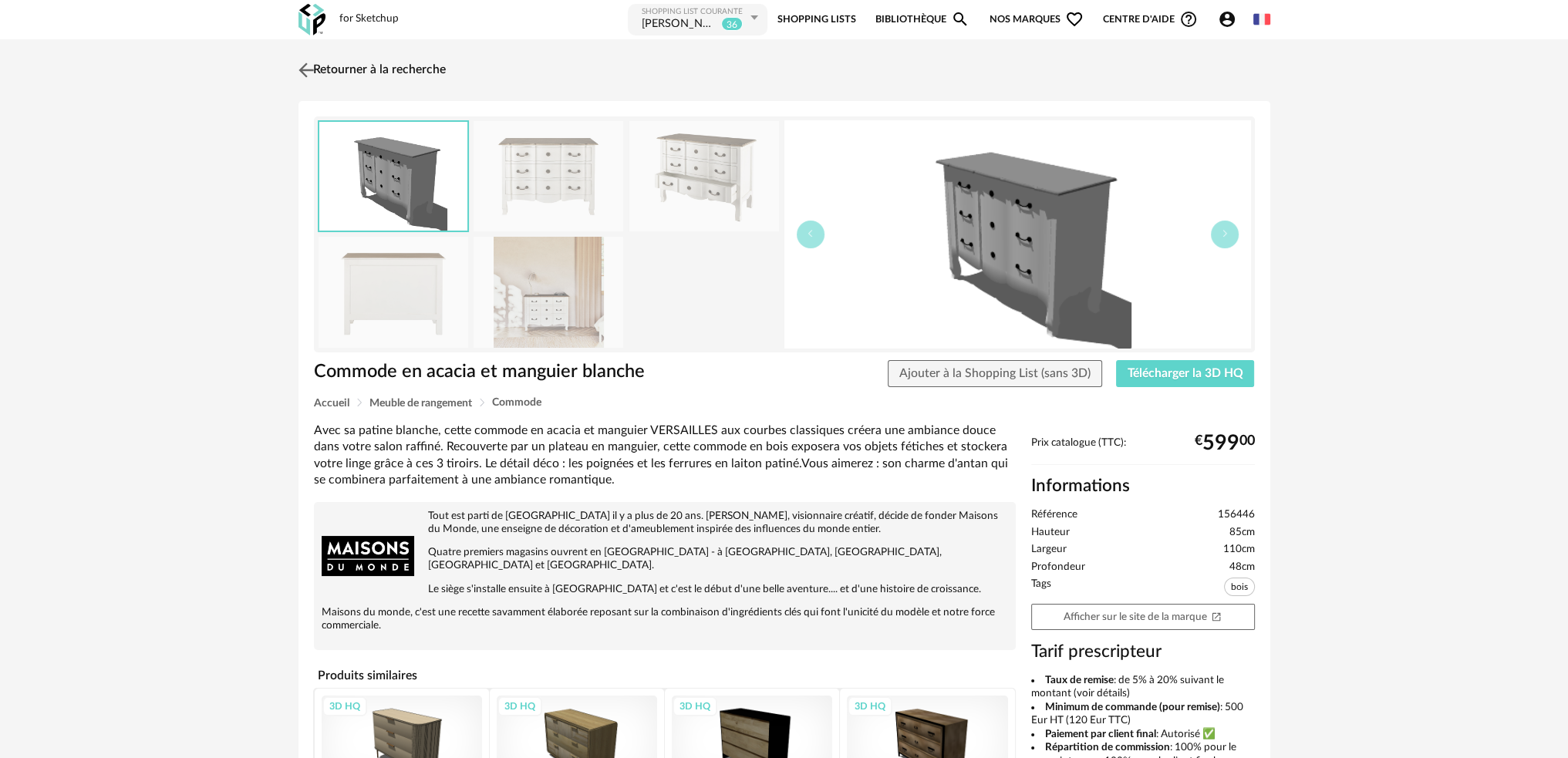
click at [301, 69] on img at bounding box center [306, 69] width 23 height 23
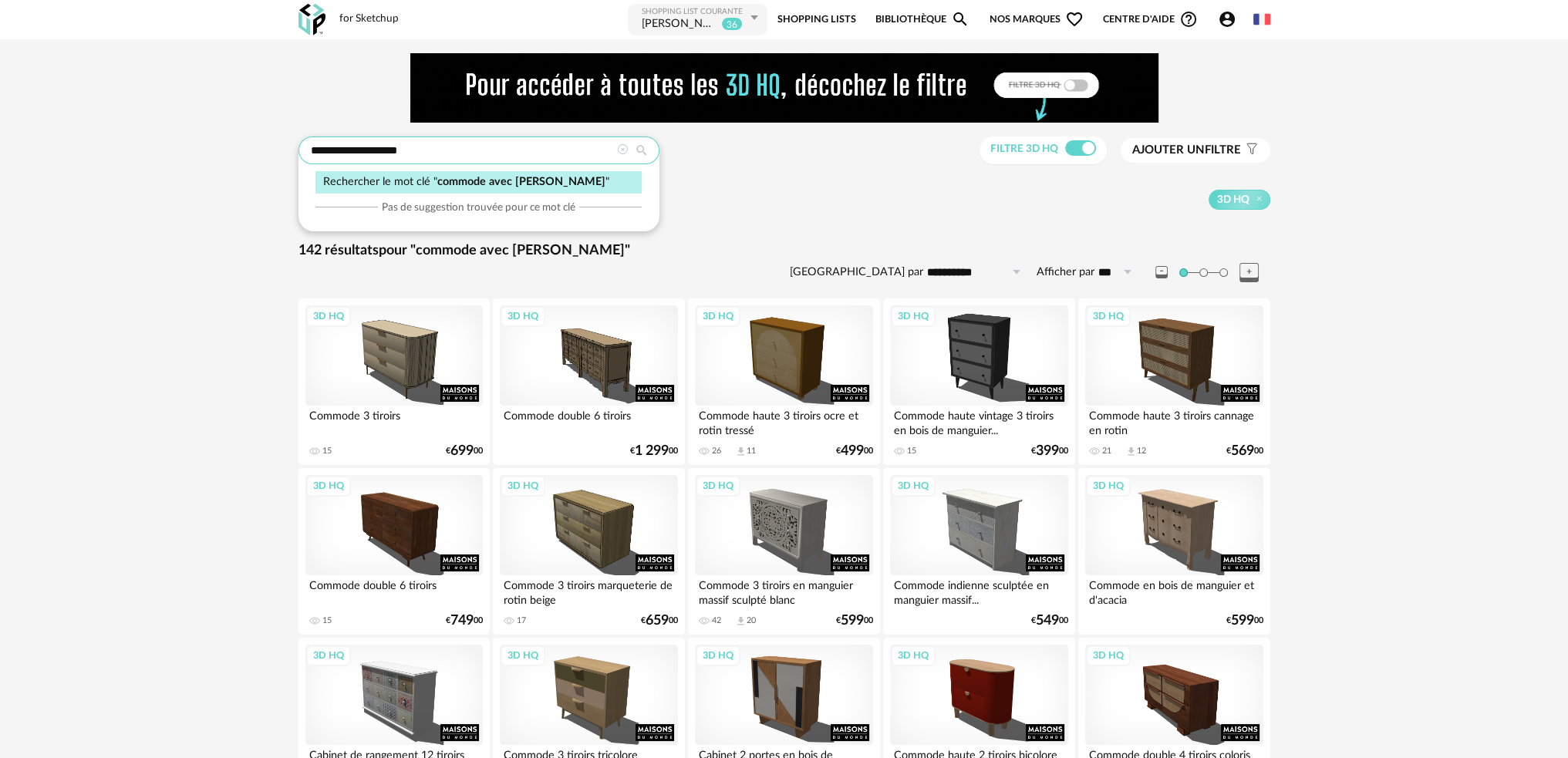
drag, startPoint x: 482, startPoint y: 151, endPoint x: 237, endPoint y: 151, distance: 245.0
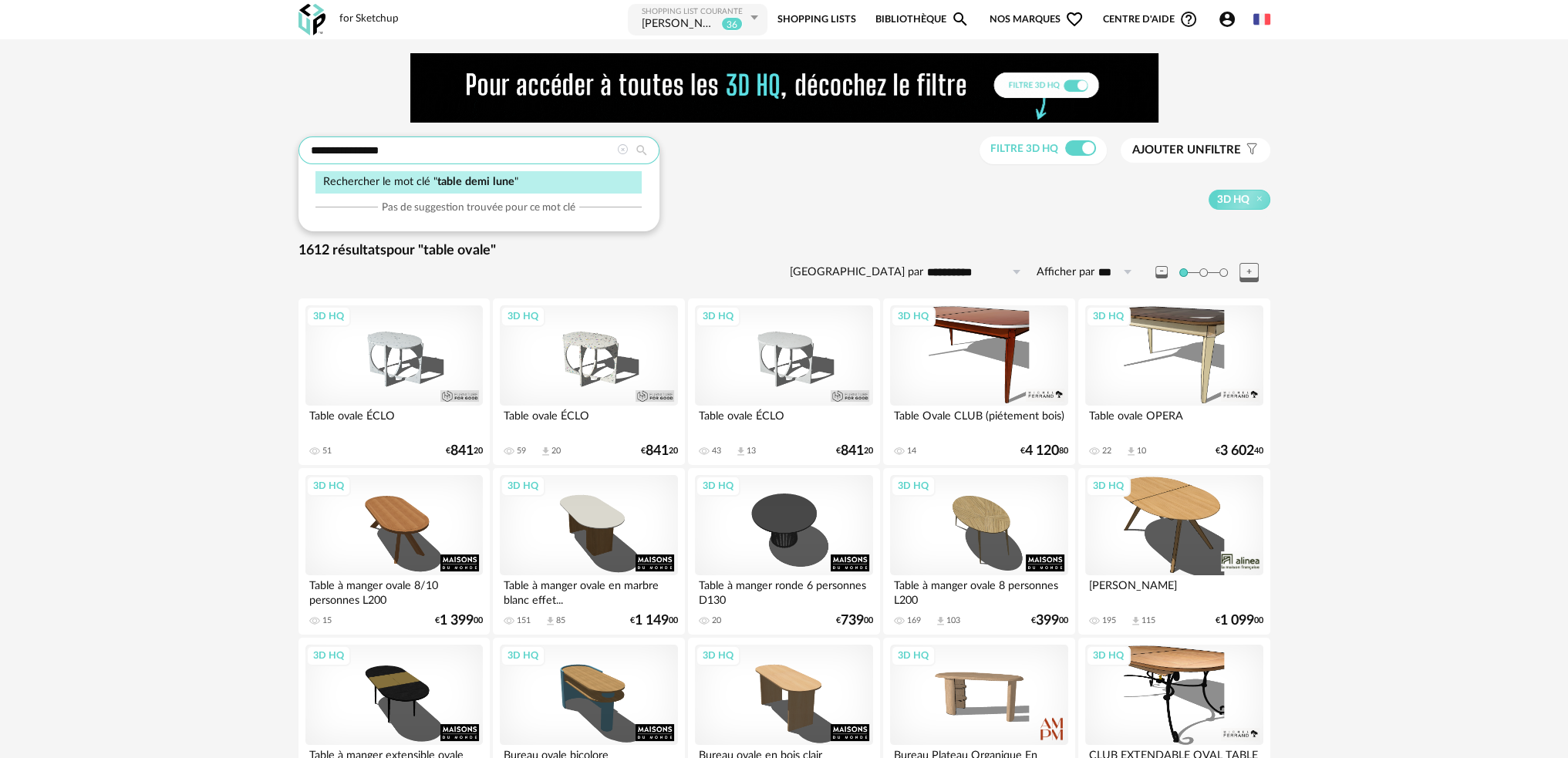
type input "**********"
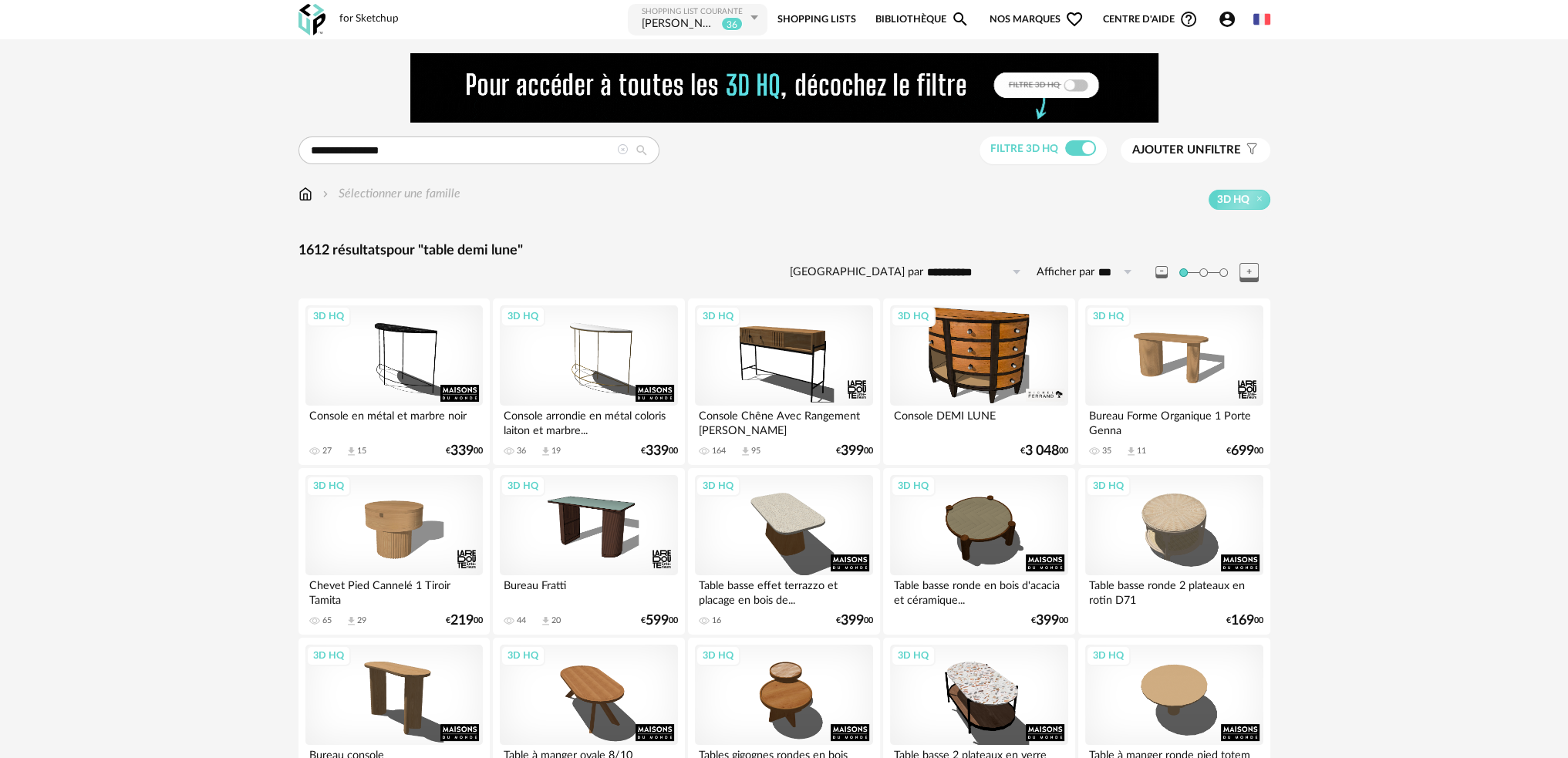
click at [302, 193] on img at bounding box center [305, 193] width 14 height 17
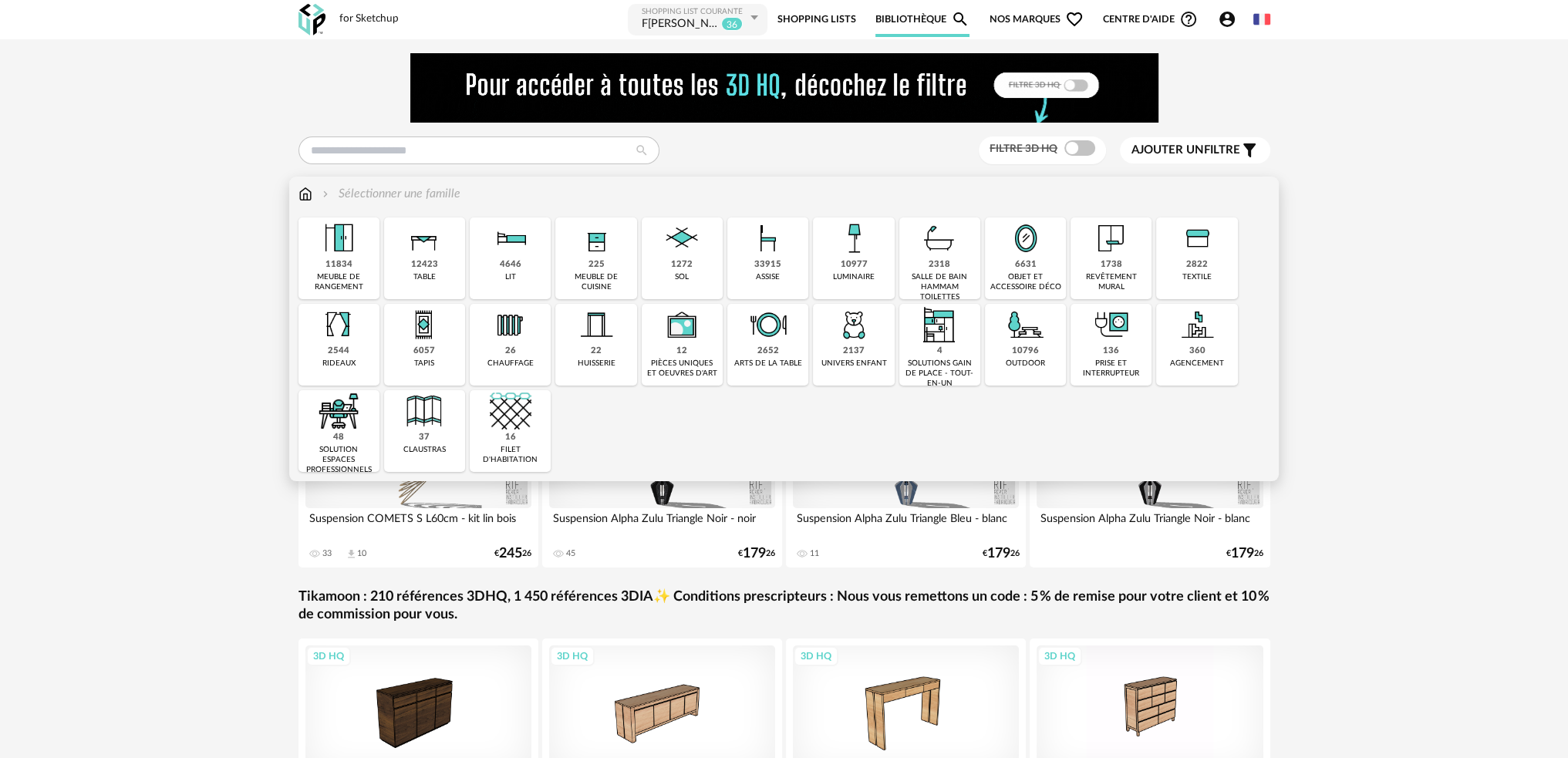
click at [422, 265] on div "12423" at bounding box center [425, 265] width 27 height 12
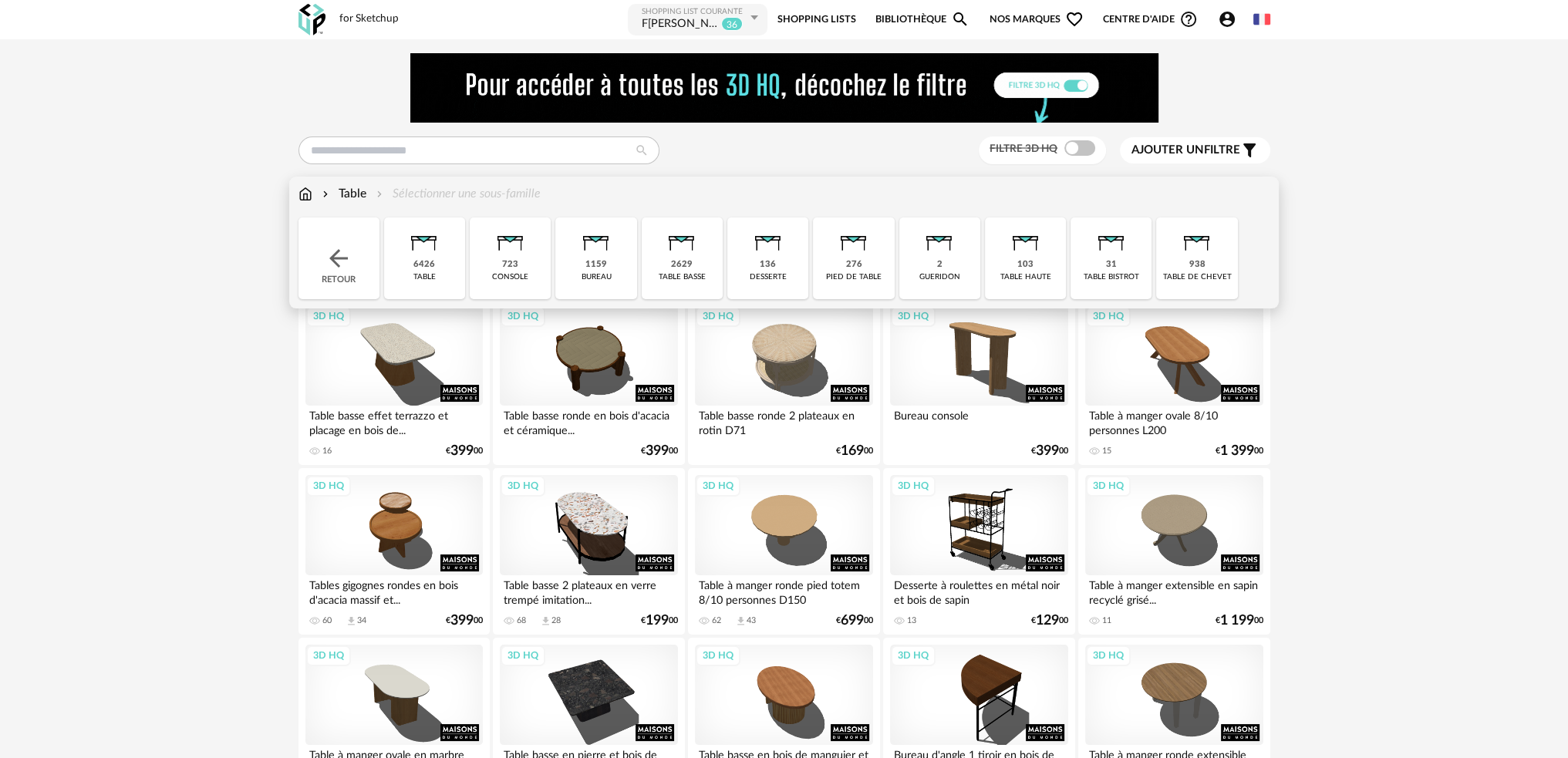
click at [433, 259] on div "6426" at bounding box center [424, 265] width 22 height 12
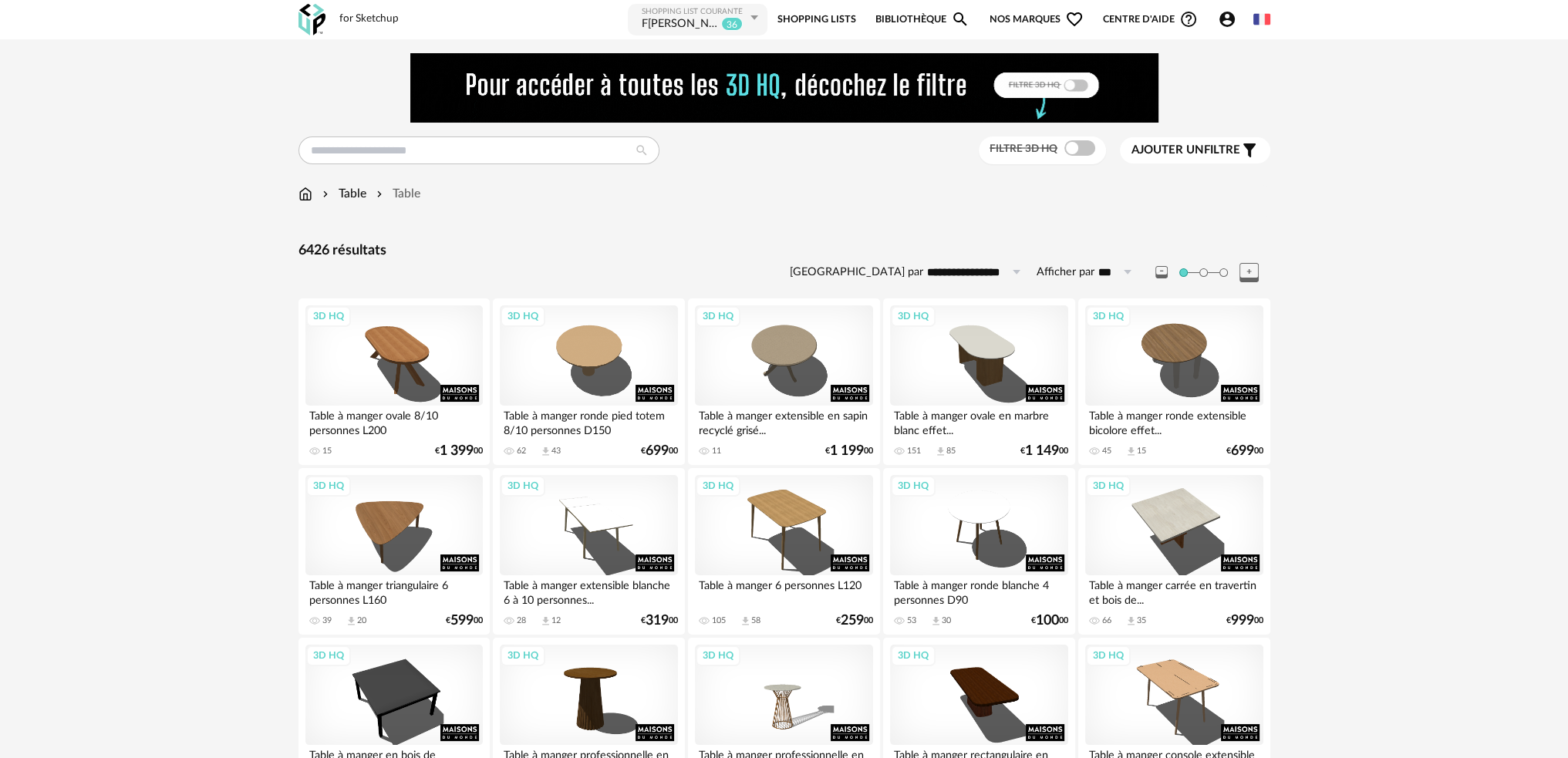
click at [1145, 146] on span "Ajouter un" at bounding box center [1167, 150] width 72 height 12
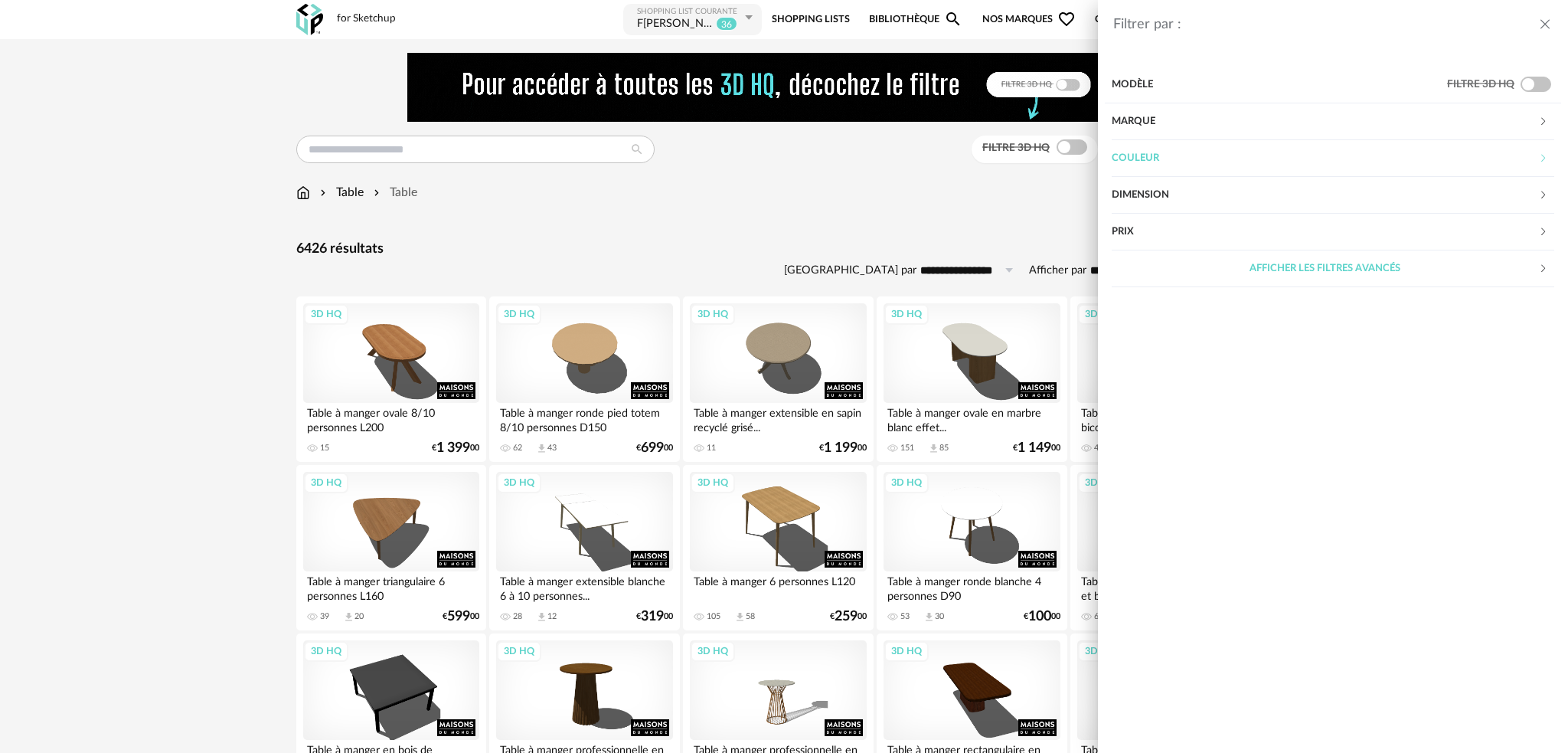
drag, startPoint x: 1154, startPoint y: 159, endPoint x: 1151, endPoint y: 181, distance: 22.2
click at [1151, 181] on div "Modèle Filtre 3D HQ Marque &tradition 53 101 Copenhagen 0 366 Concept 2 AMPM 79…" at bounding box center [1332, 177] width 470 height 234
click at [1157, 191] on div "Dimension" at bounding box center [1324, 195] width 427 height 37
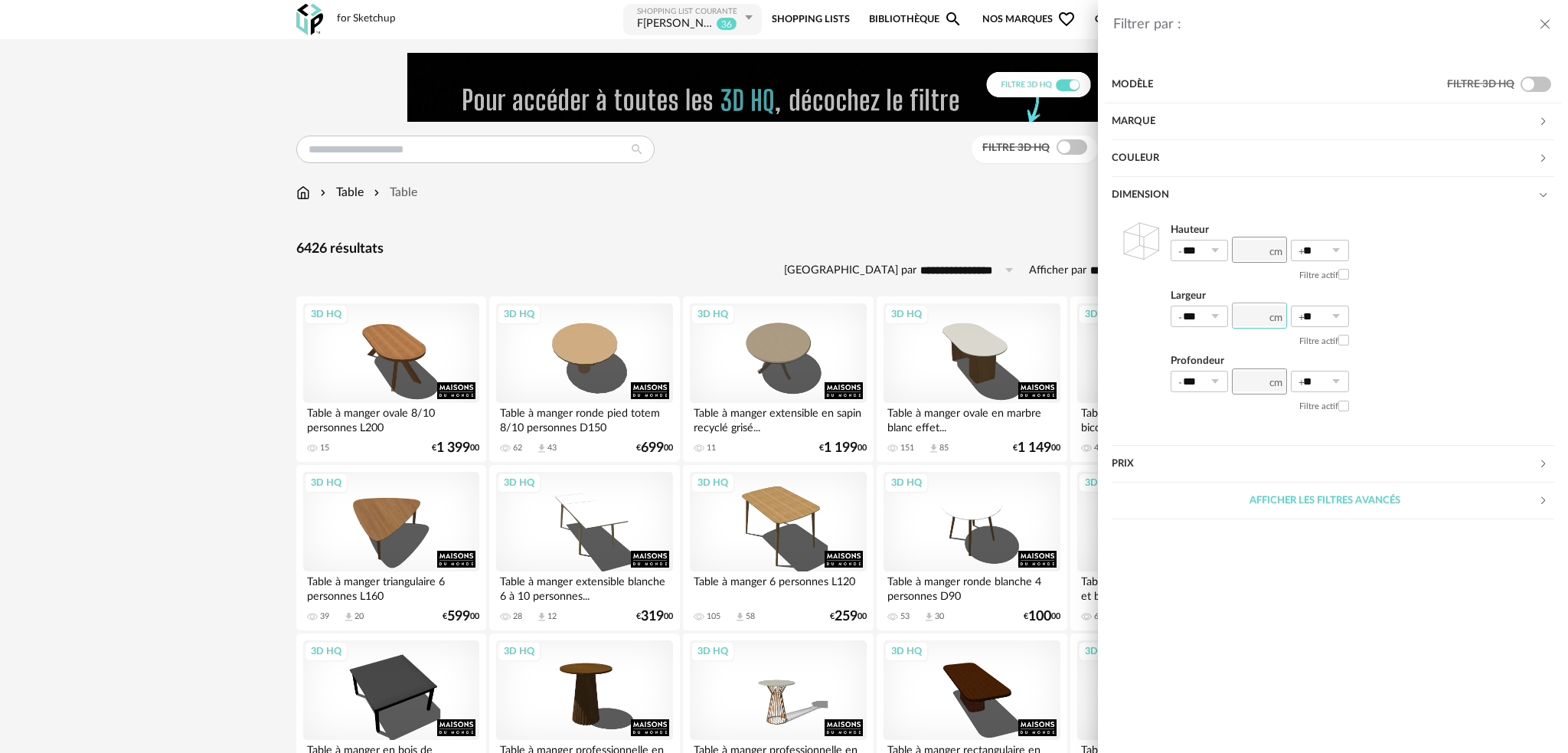
click at [1268, 324] on input "number" at bounding box center [1259, 315] width 55 height 26
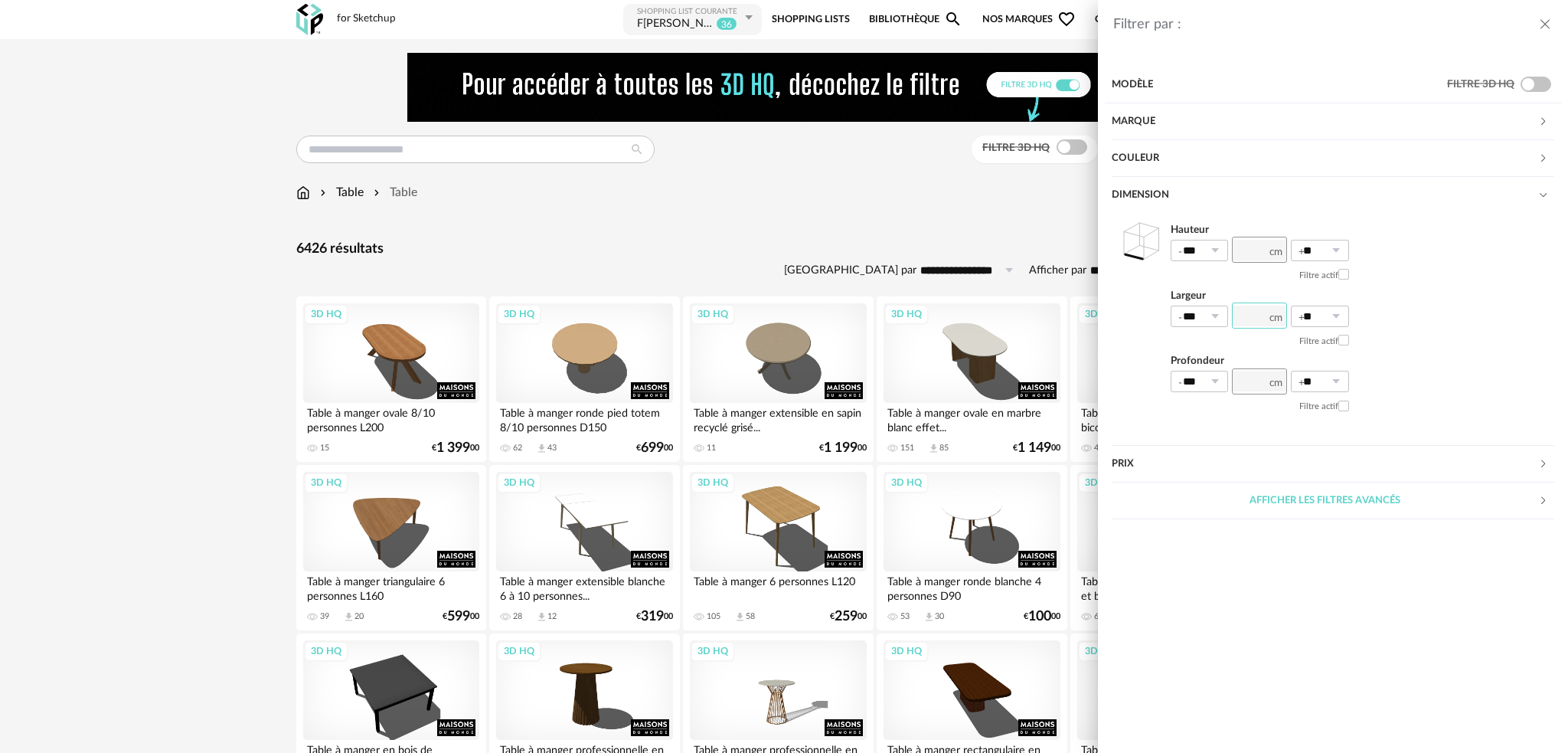
type input "***"
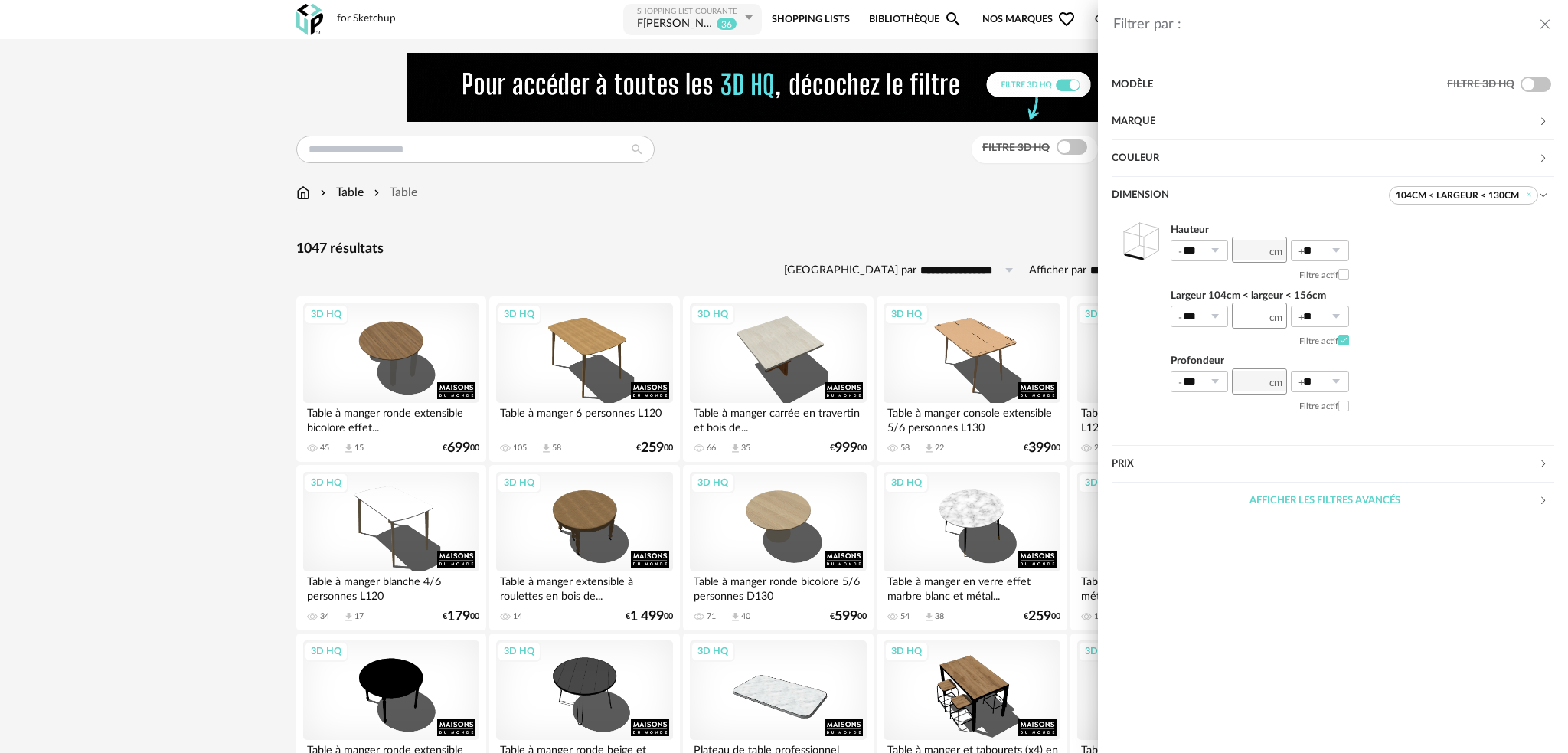
click at [881, 266] on div "Filtrer par : Modèle Filtre 3D HQ Marque &tradition 1 101 Copenhagen 0 366 Conc…" at bounding box center [784, 376] width 1568 height 753
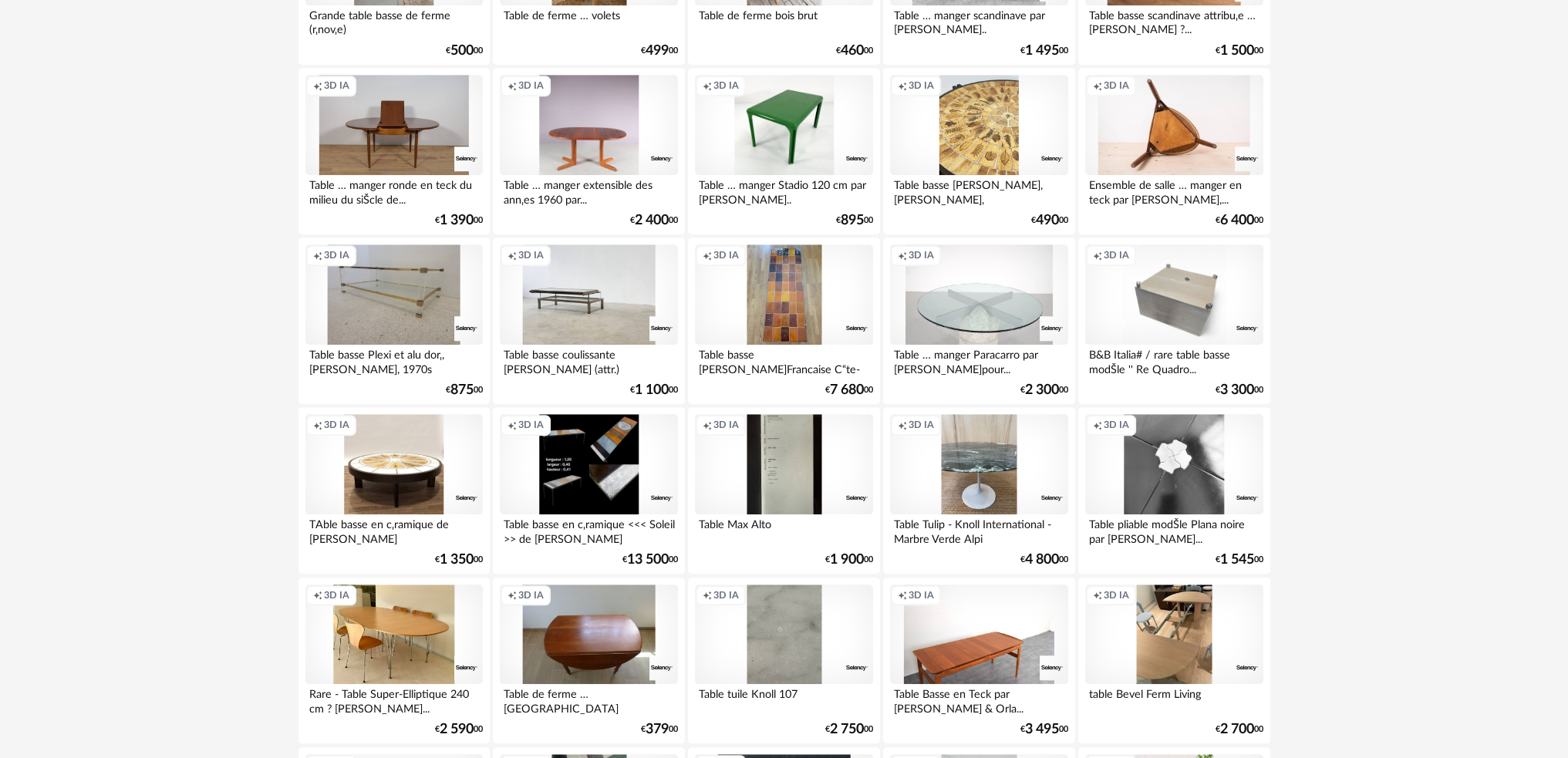
scroll to position [2237, 0]
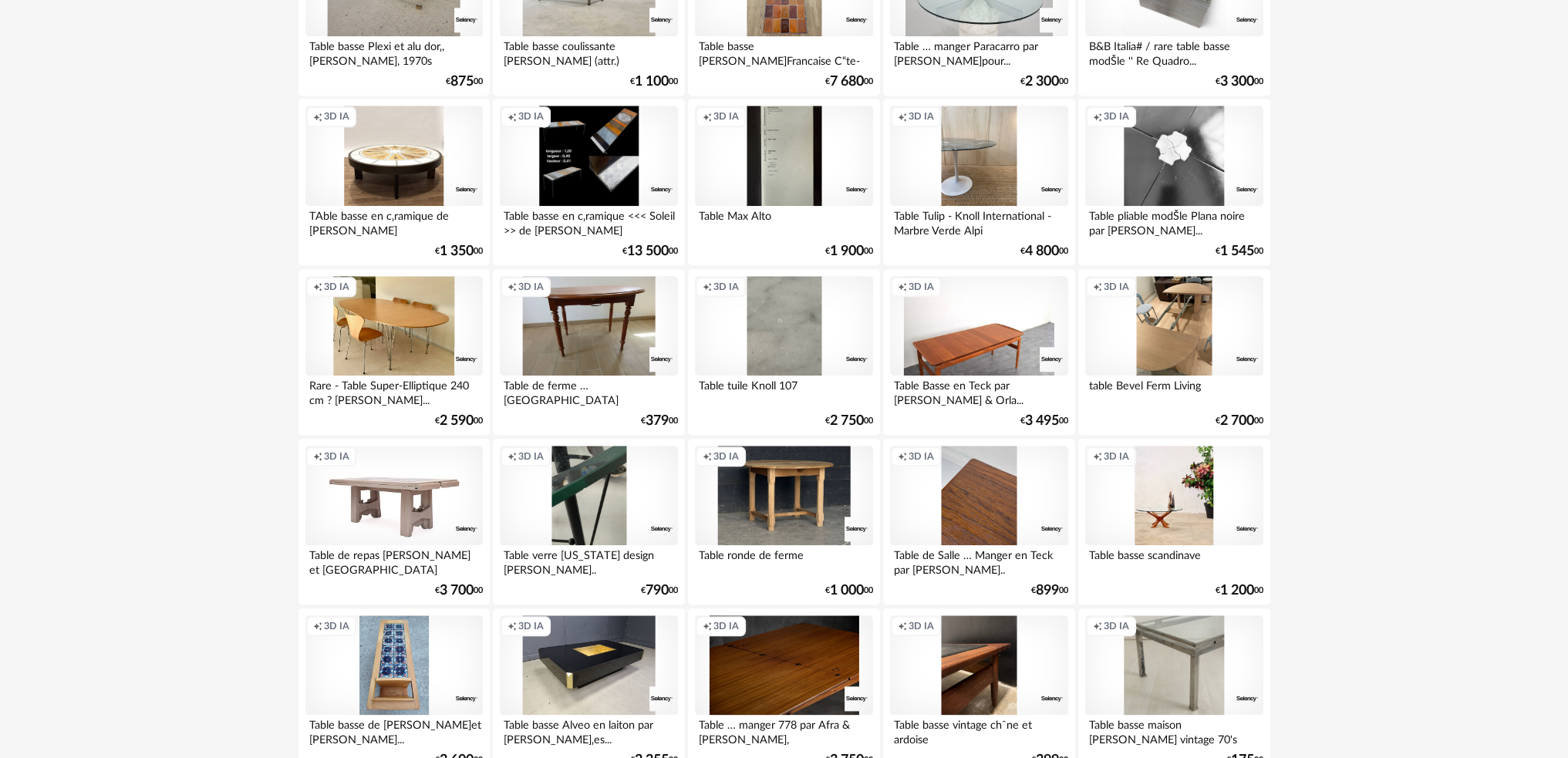
click at [573, 322] on div "Creation icon 3D IA" at bounding box center [588, 327] width 177 height 100
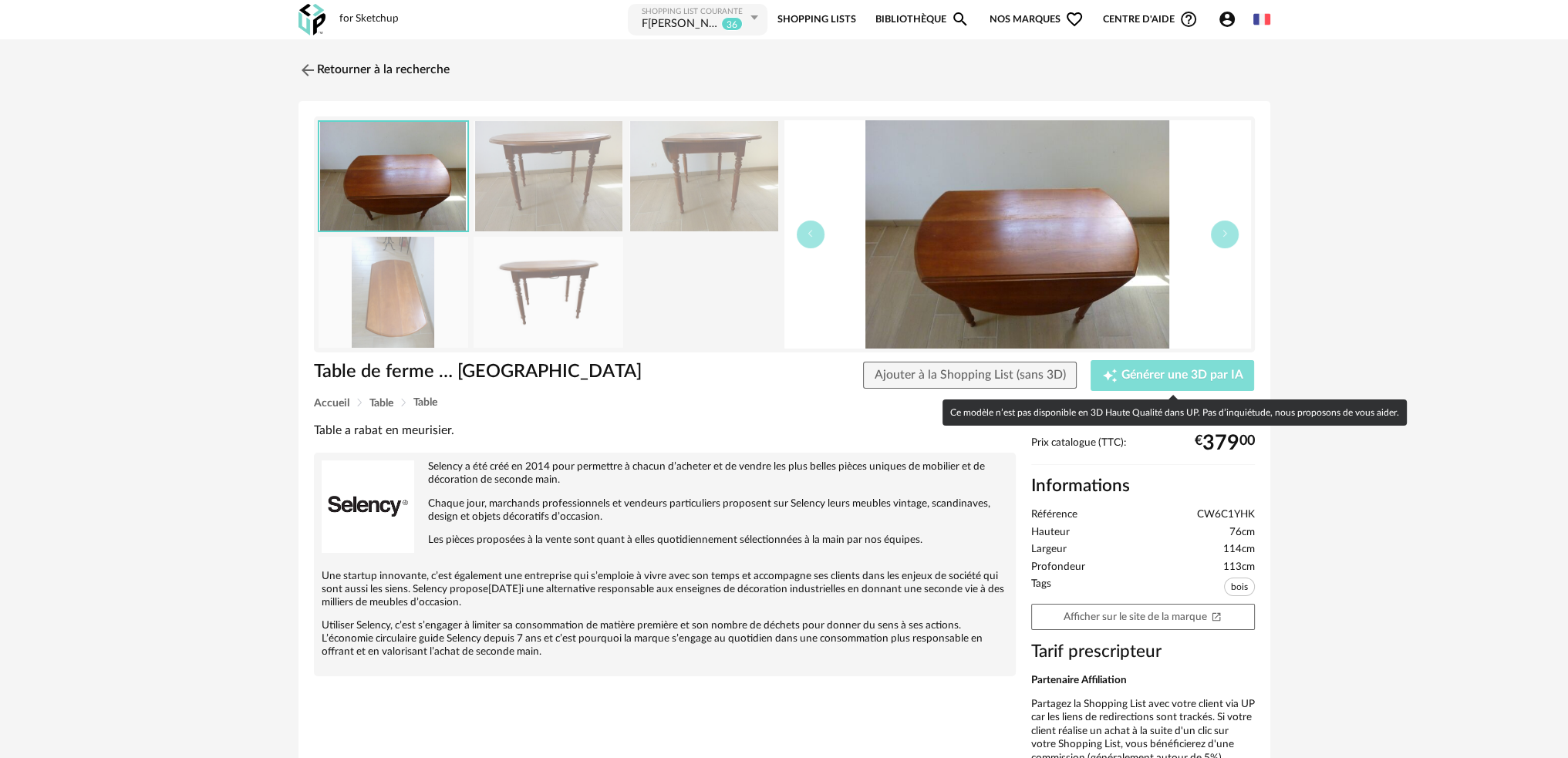
click at [1175, 374] on span "Générer une 3D par IA" at bounding box center [1182, 376] width 122 height 13
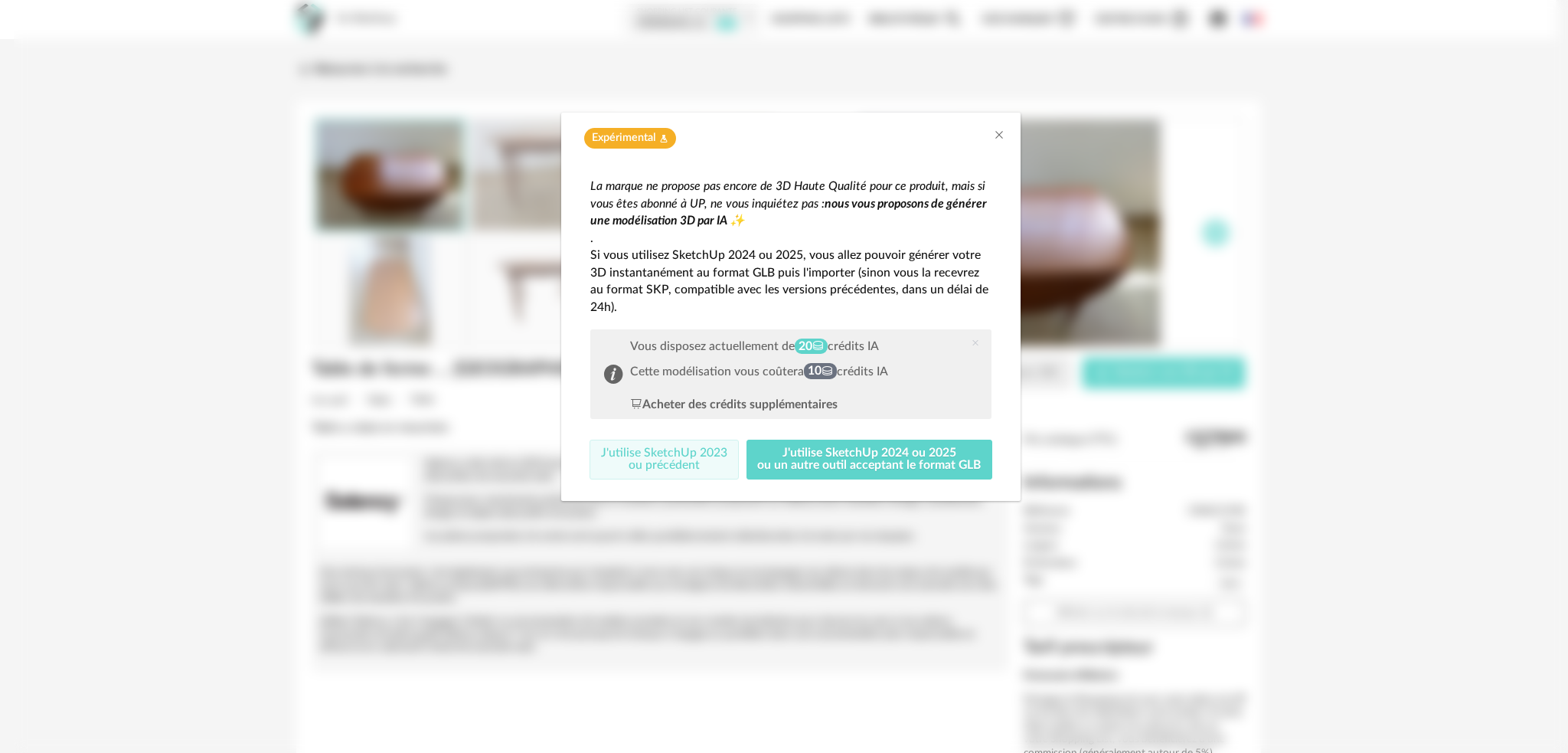
click at [659, 459] on button "J'utilise SketchUp 2023 ou précédent" at bounding box center [664, 459] width 149 height 40
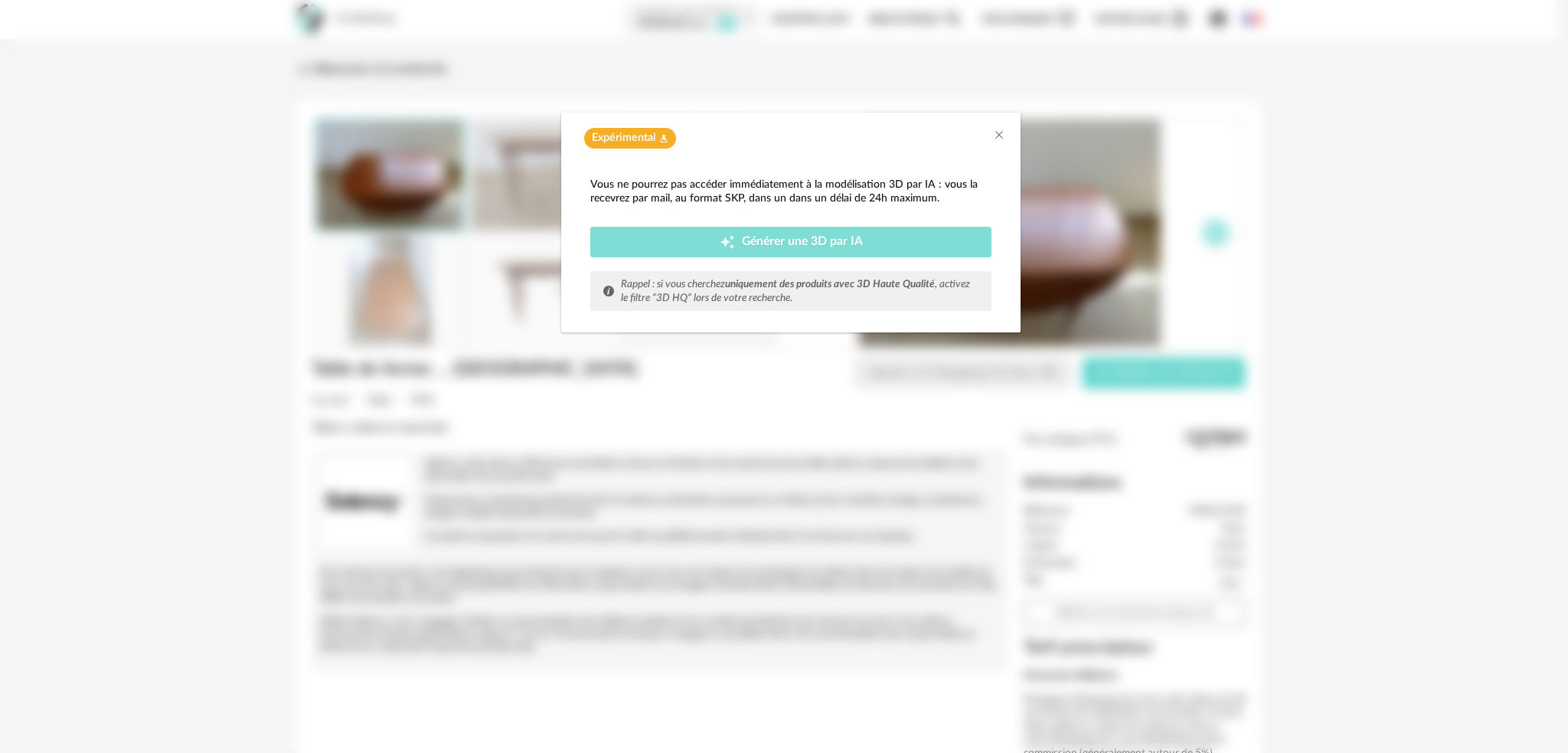
click at [760, 239] on span "Générer une 3D par IA" at bounding box center [803, 242] width 121 height 13
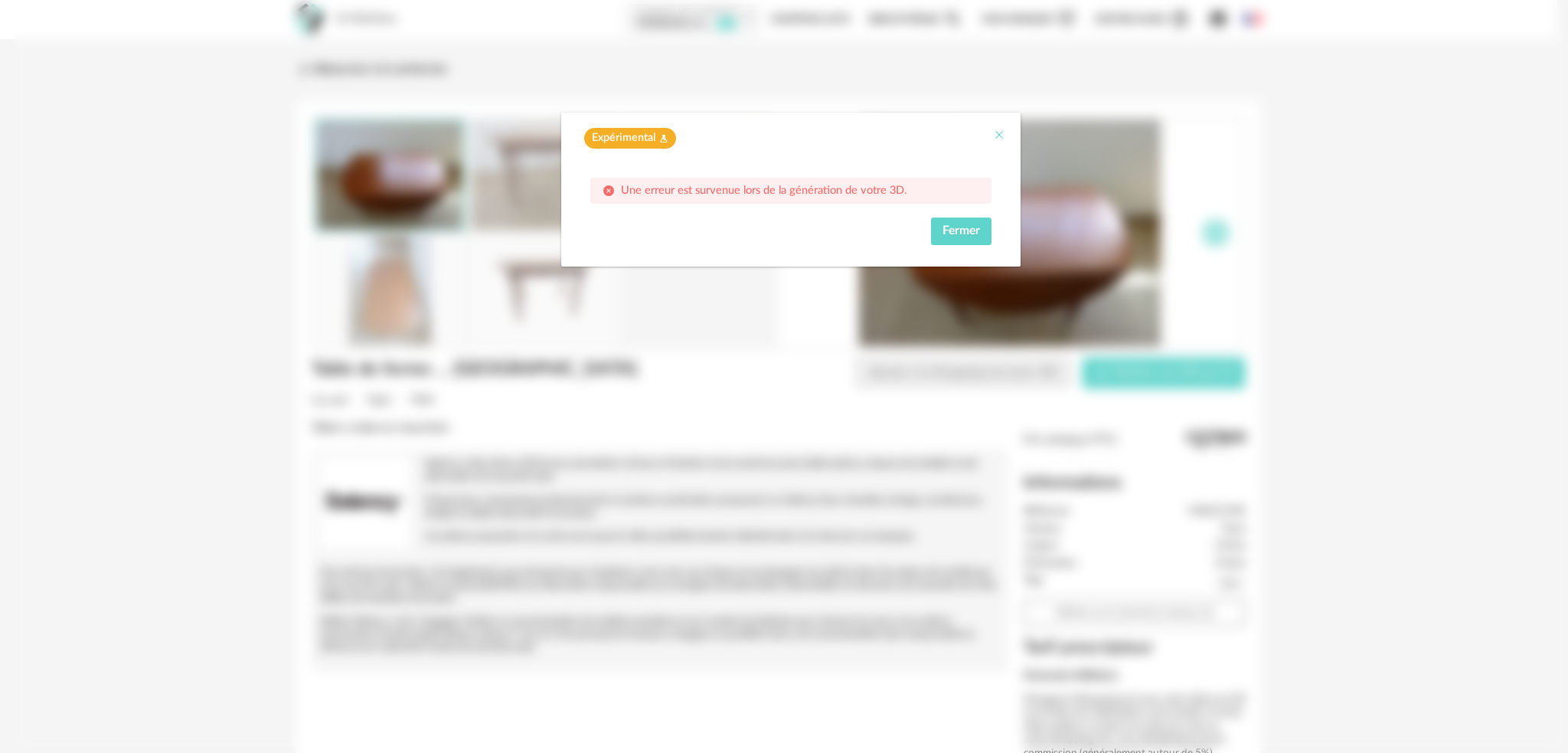
click at [1002, 140] on icon "Close" at bounding box center [999, 135] width 13 height 13
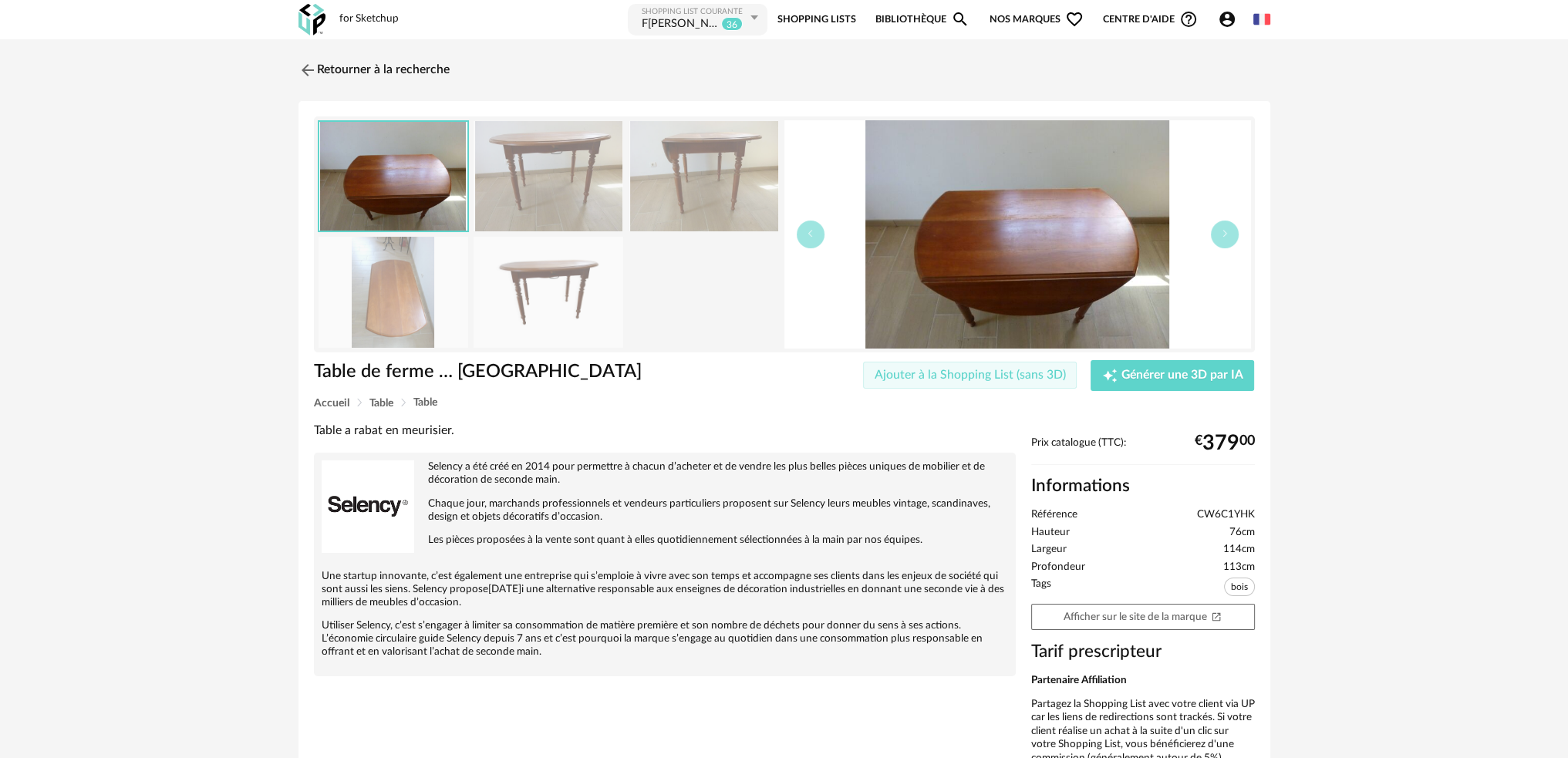
click at [971, 373] on span "Ajouter à la Shopping List (sans 3D)" at bounding box center [971, 375] width 192 height 13
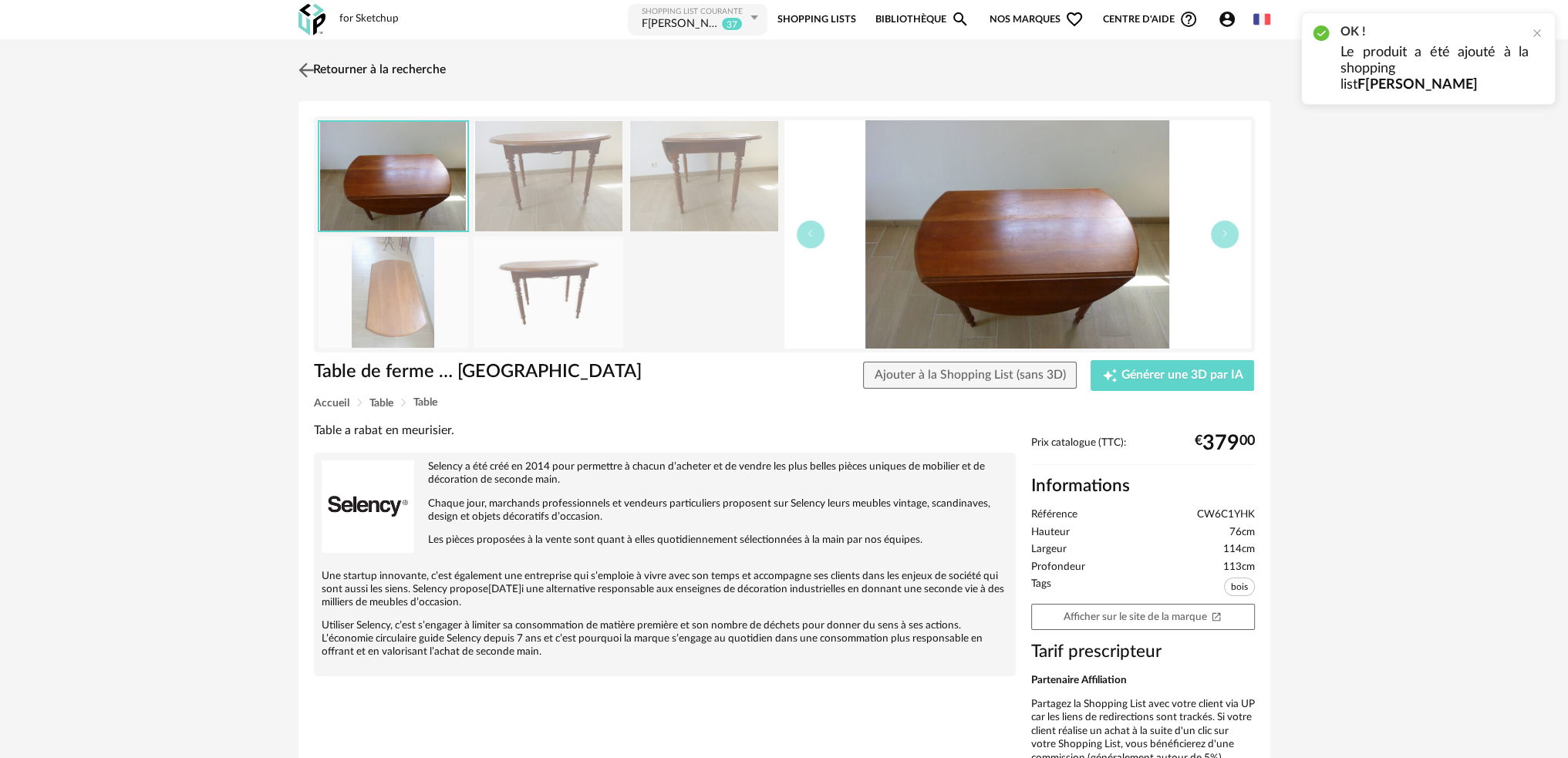
click at [306, 72] on img at bounding box center [306, 69] width 23 height 23
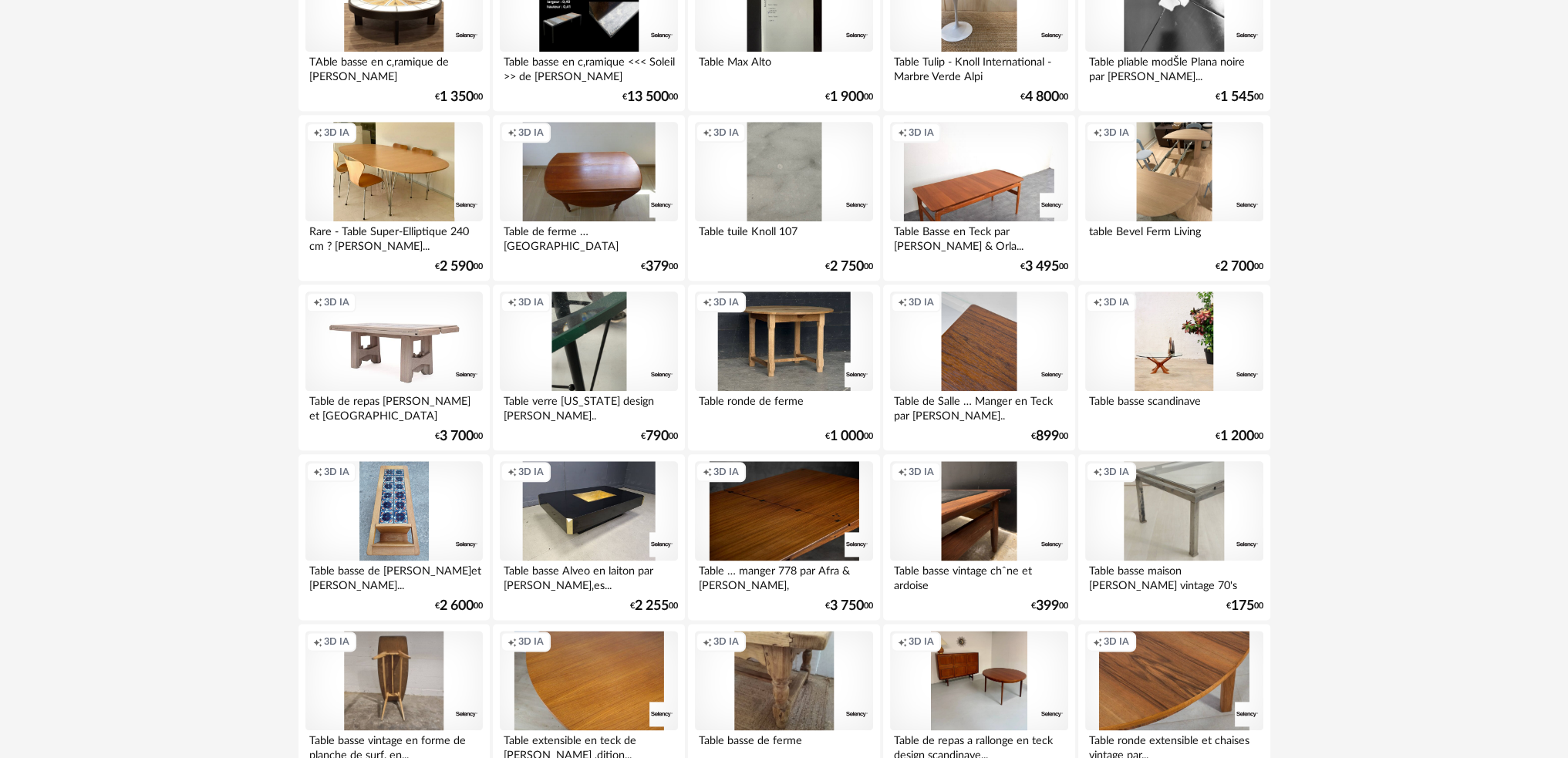
scroll to position [2622, 0]
